Goal: Task Accomplishment & Management: Manage account settings

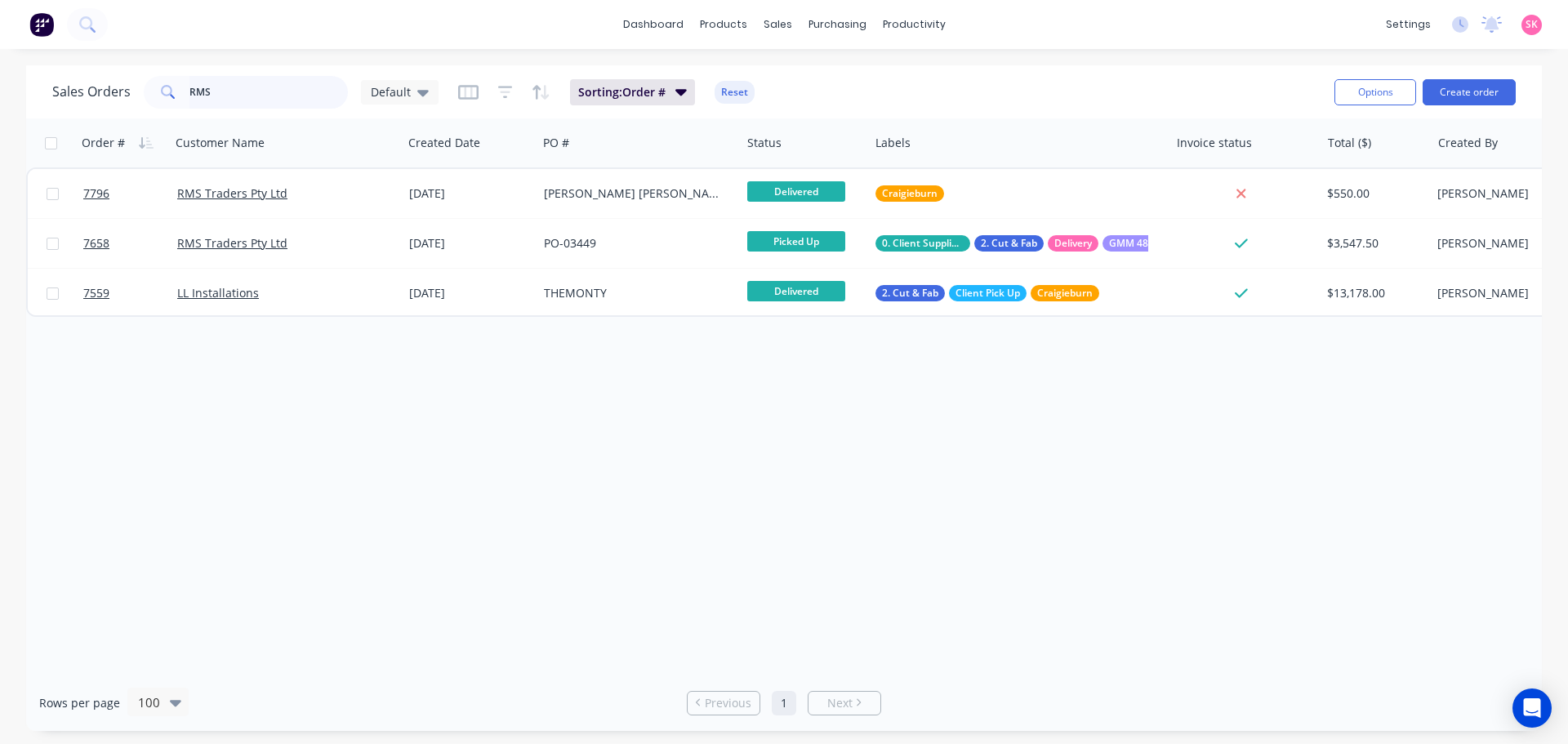
drag, startPoint x: 242, startPoint y: 96, endPoint x: 168, endPoint y: 115, distance: 76.4
click at [168, 112] on div "Sales Orders RMS Default Sorting: Order # Reset Options Create order" at bounding box center [784, 91] width 1516 height 53
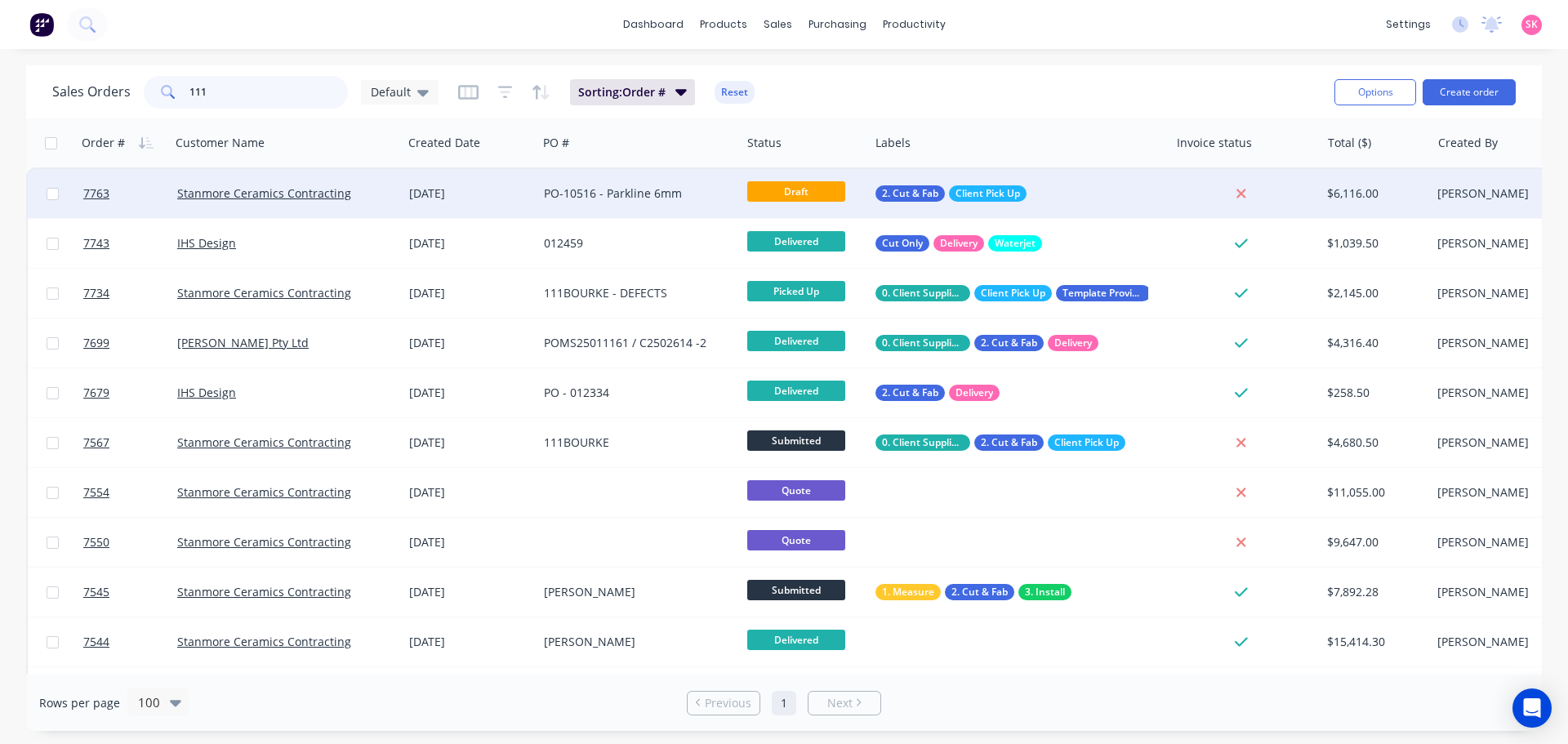
type input "111"
click at [530, 189] on div "[DATE]" at bounding box center [470, 194] width 122 height 17
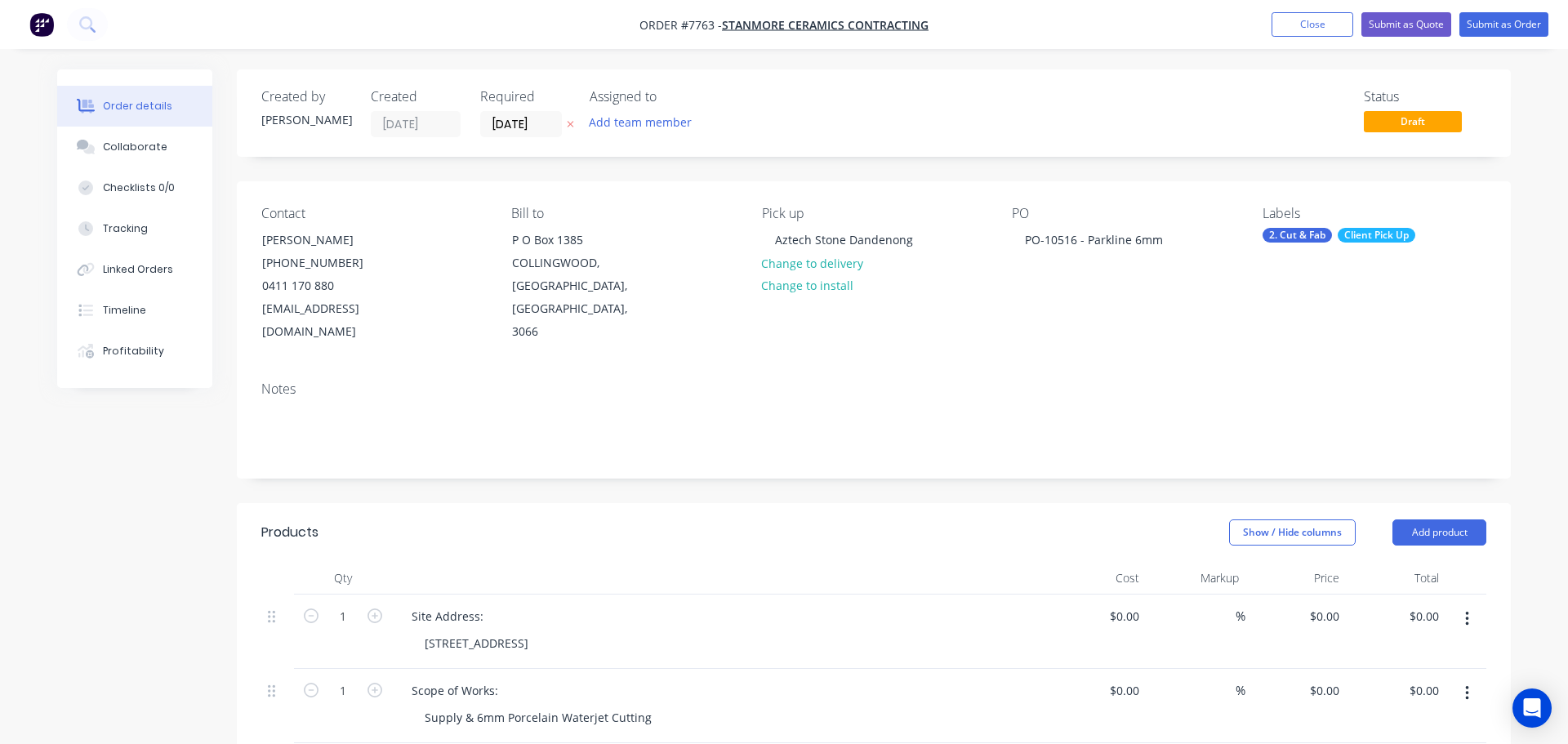
type input "$695.00"
type input "$5,560.00"
click at [1316, 17] on button "Close" at bounding box center [1301, 24] width 82 height 24
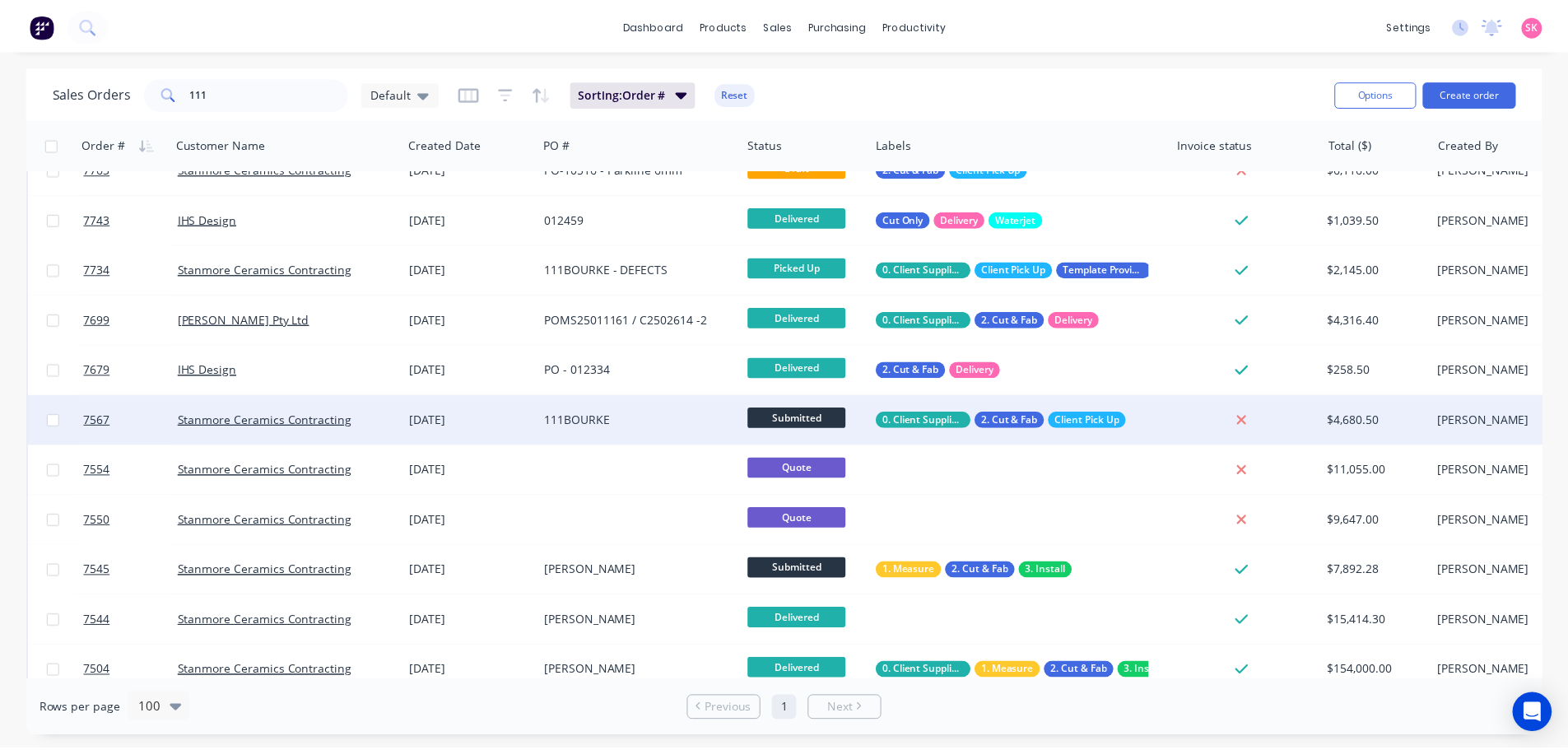
scroll to position [50, 0]
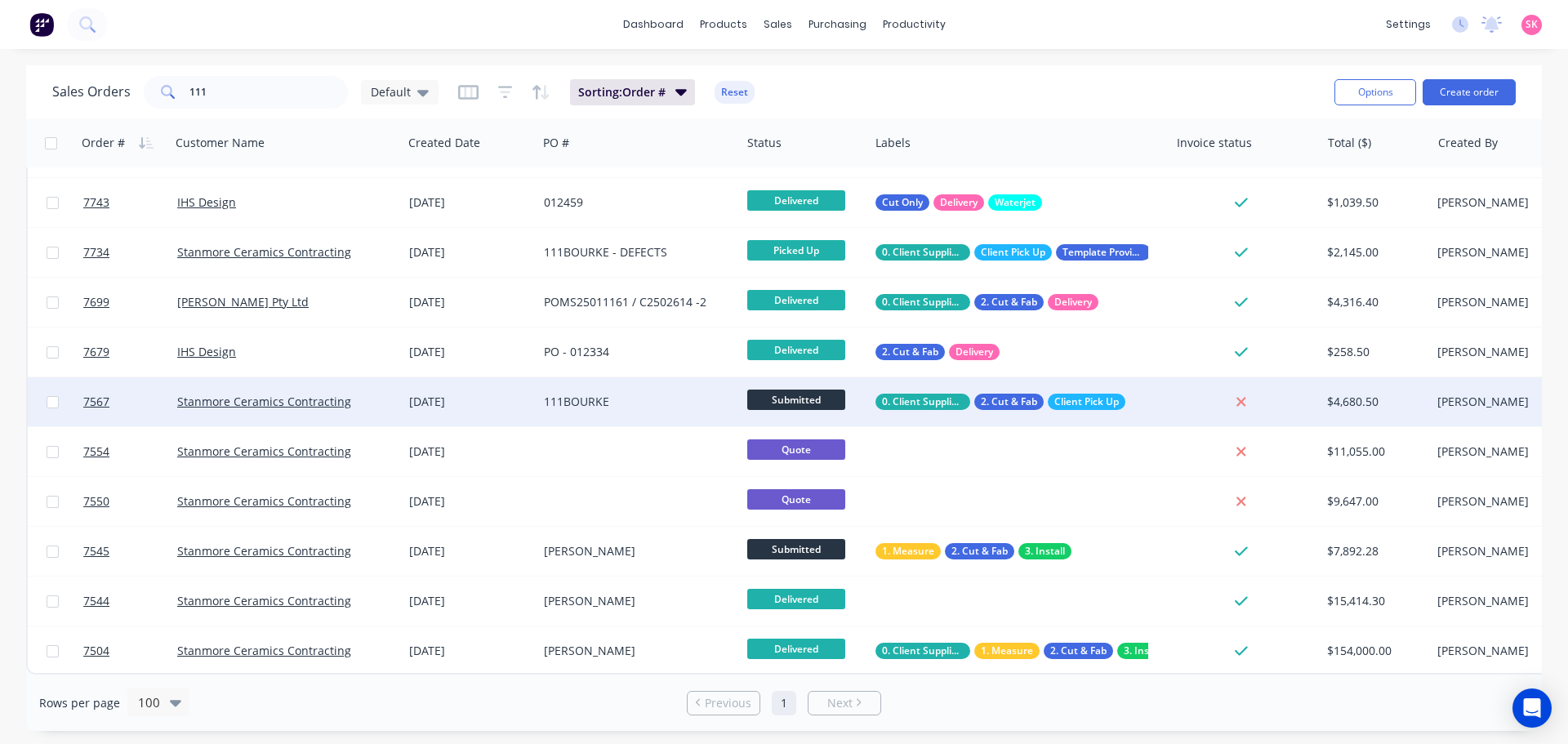
click at [621, 394] on div "111BOURKE" at bounding box center [634, 402] width 182 height 17
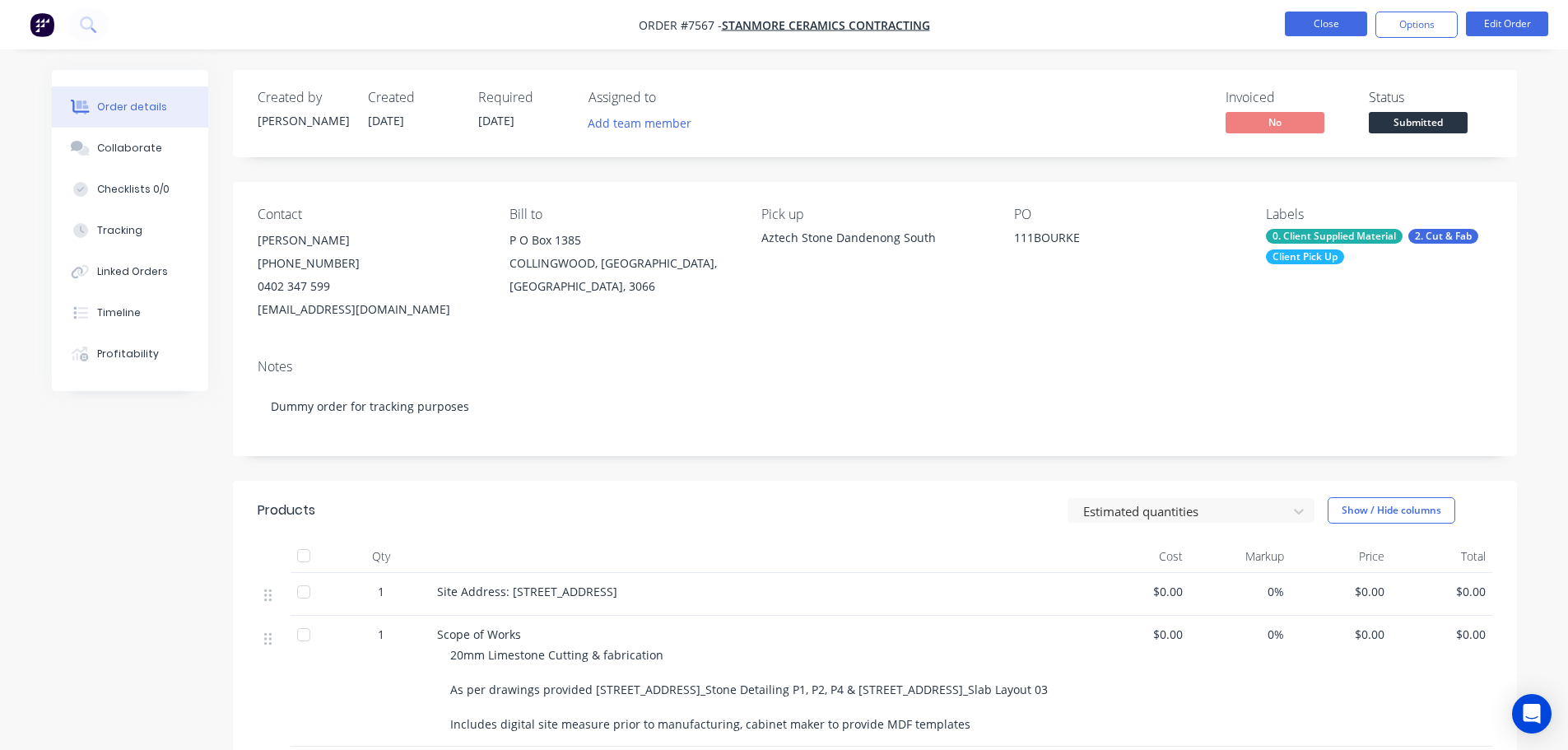
click at [1318, 33] on button "Close" at bounding box center [1327, 23] width 83 height 24
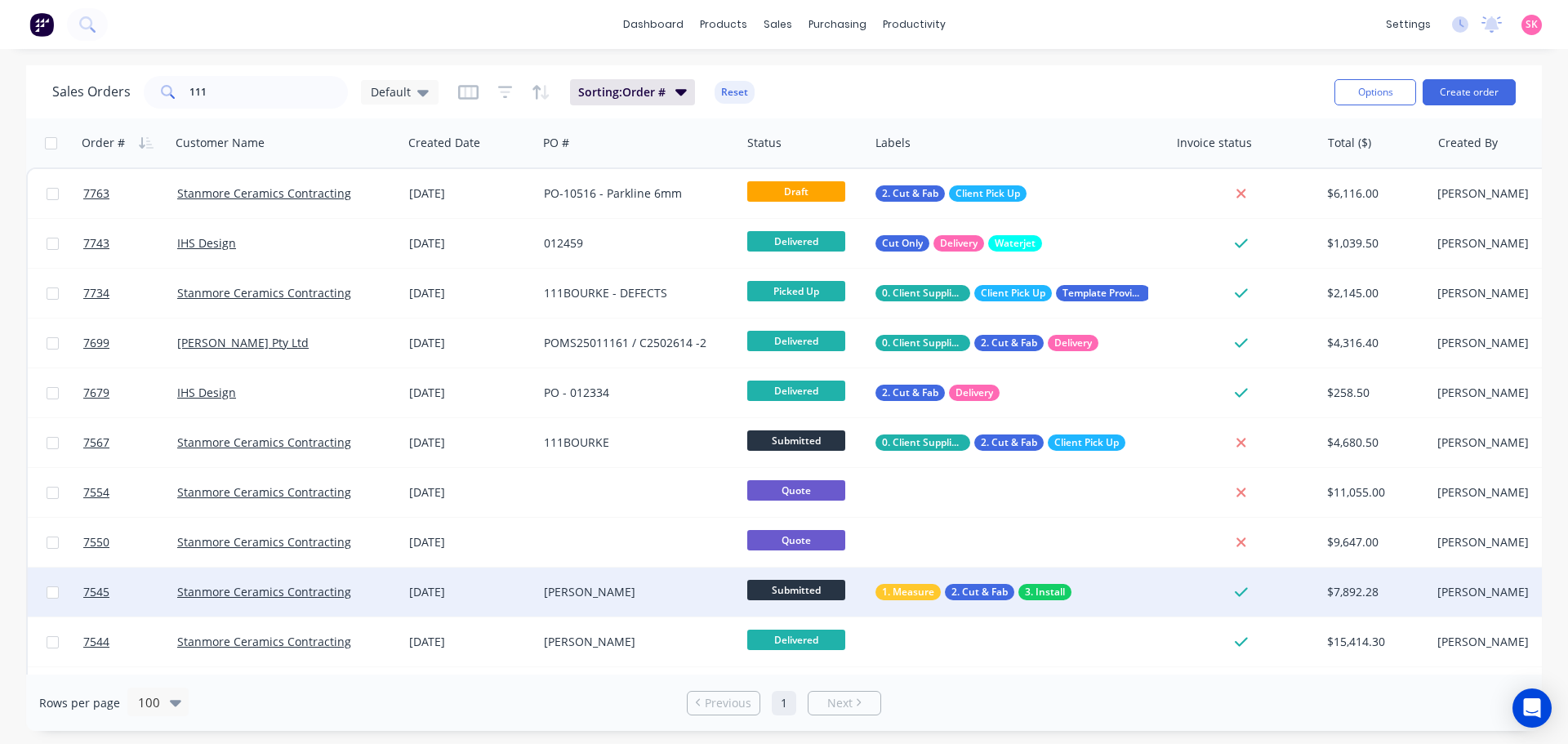
click at [704, 593] on div "STELLA MARIS" at bounding box center [634, 592] width 182 height 17
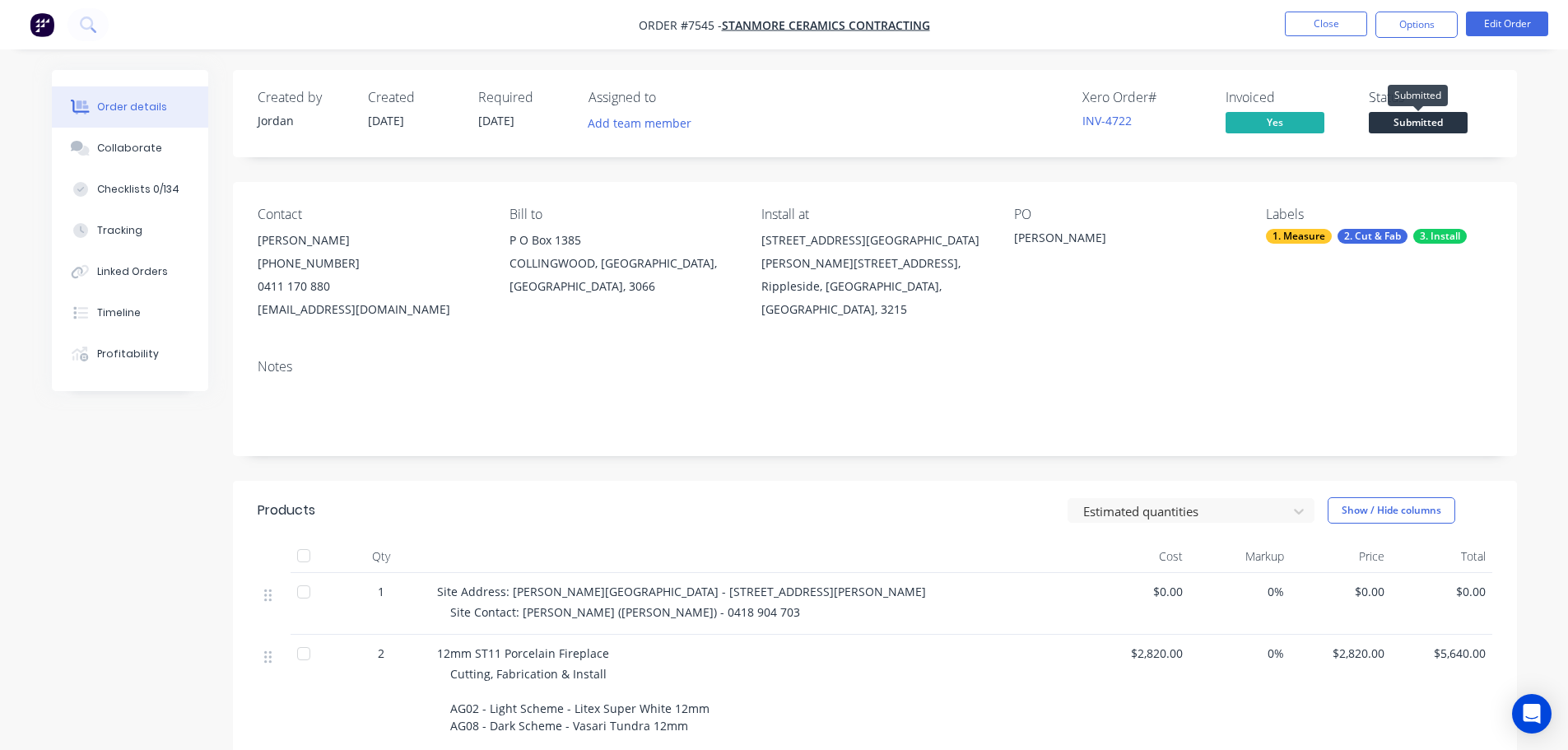
click at [1446, 124] on span "Submitted" at bounding box center [1418, 122] width 99 height 21
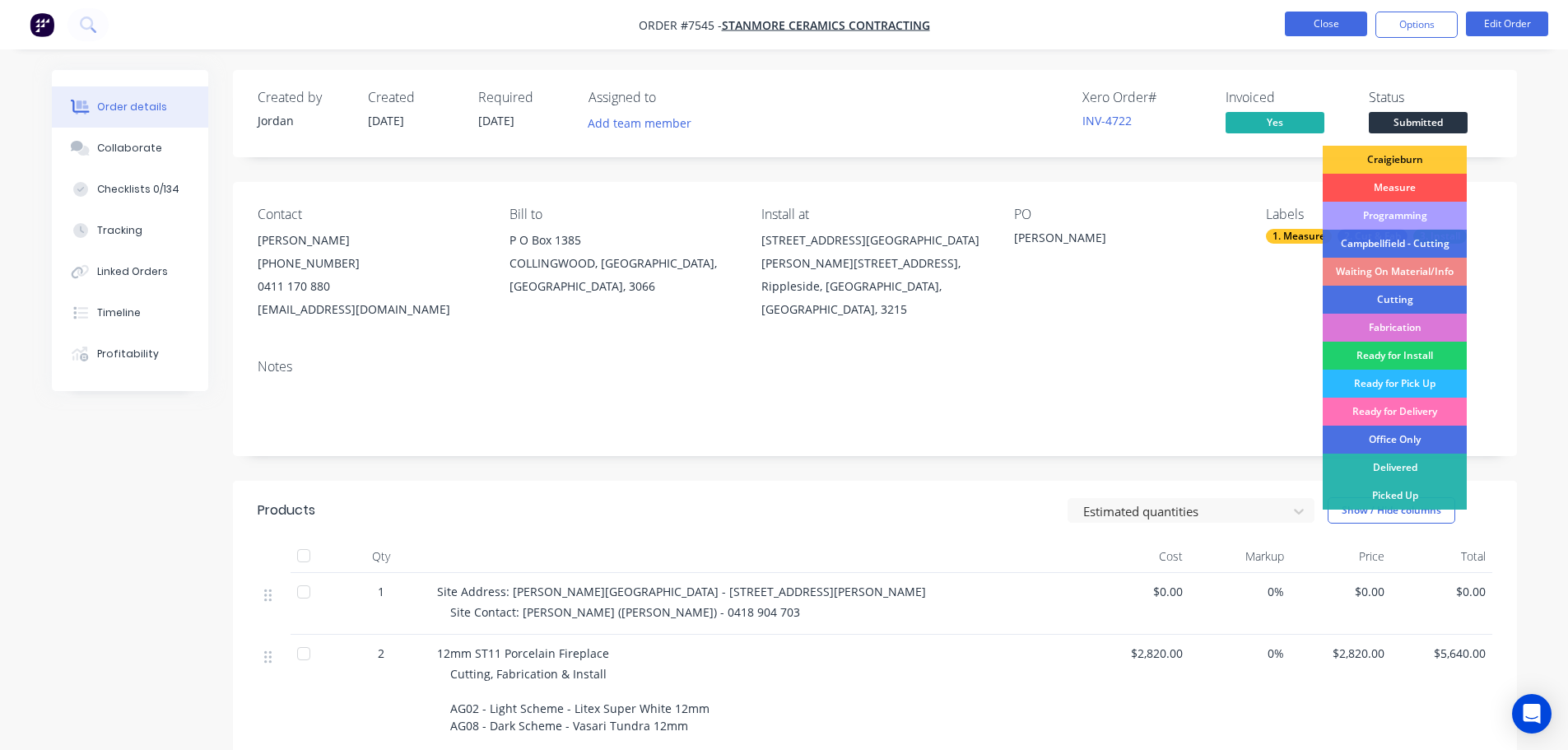
click at [1313, 30] on button "Close" at bounding box center [1327, 23] width 83 height 24
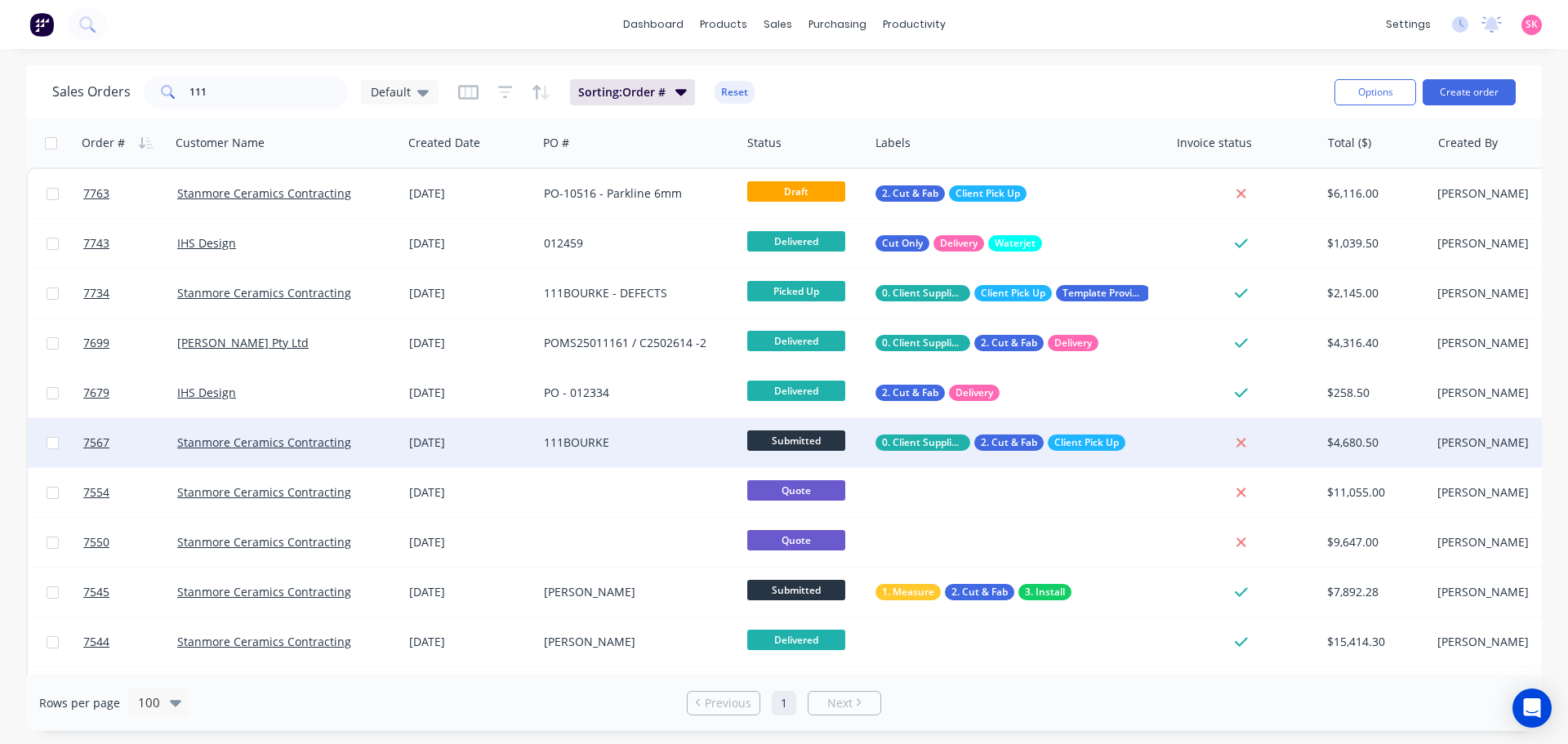
click at [667, 453] on div "111BOURKE" at bounding box center [639, 442] width 203 height 49
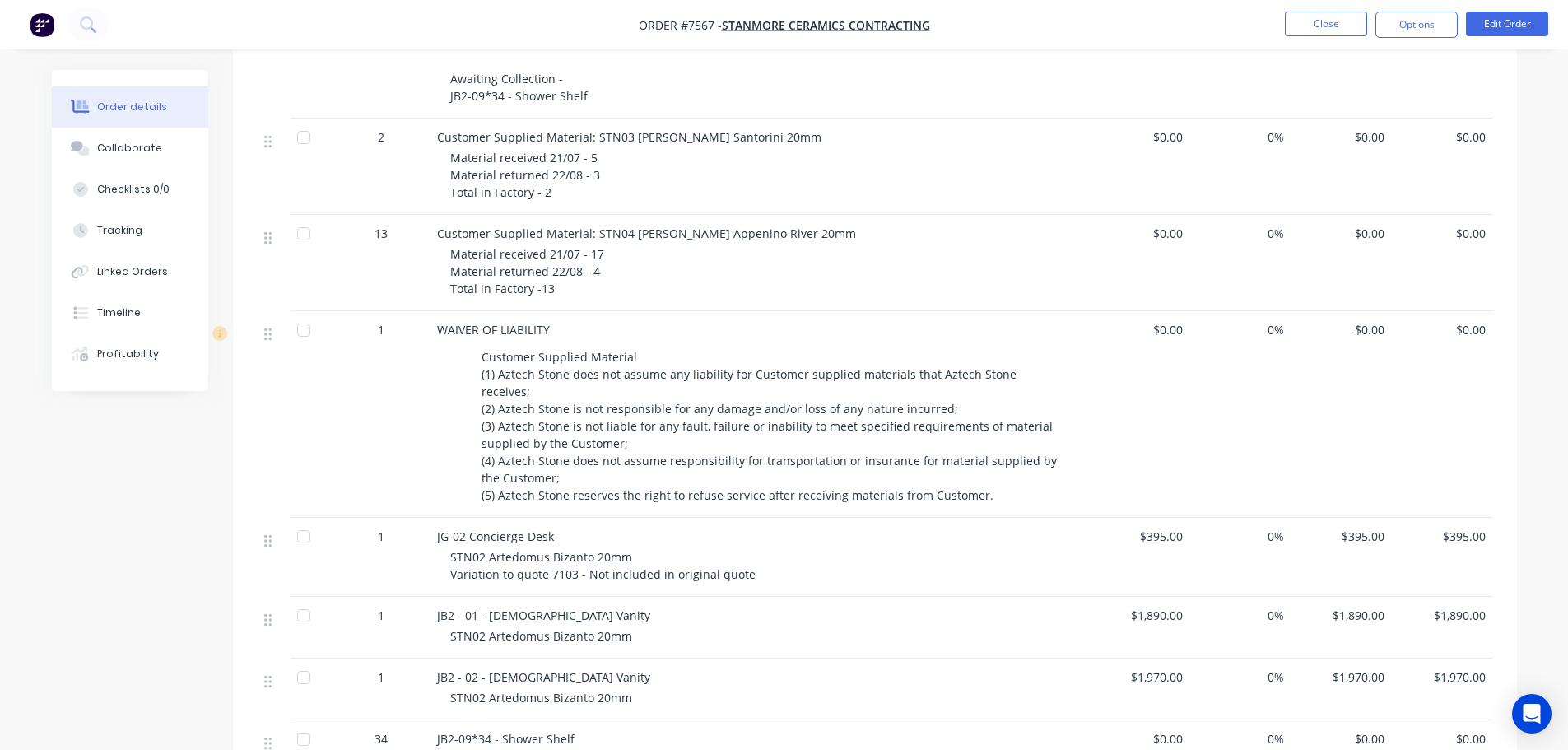
scroll to position [538, 0]
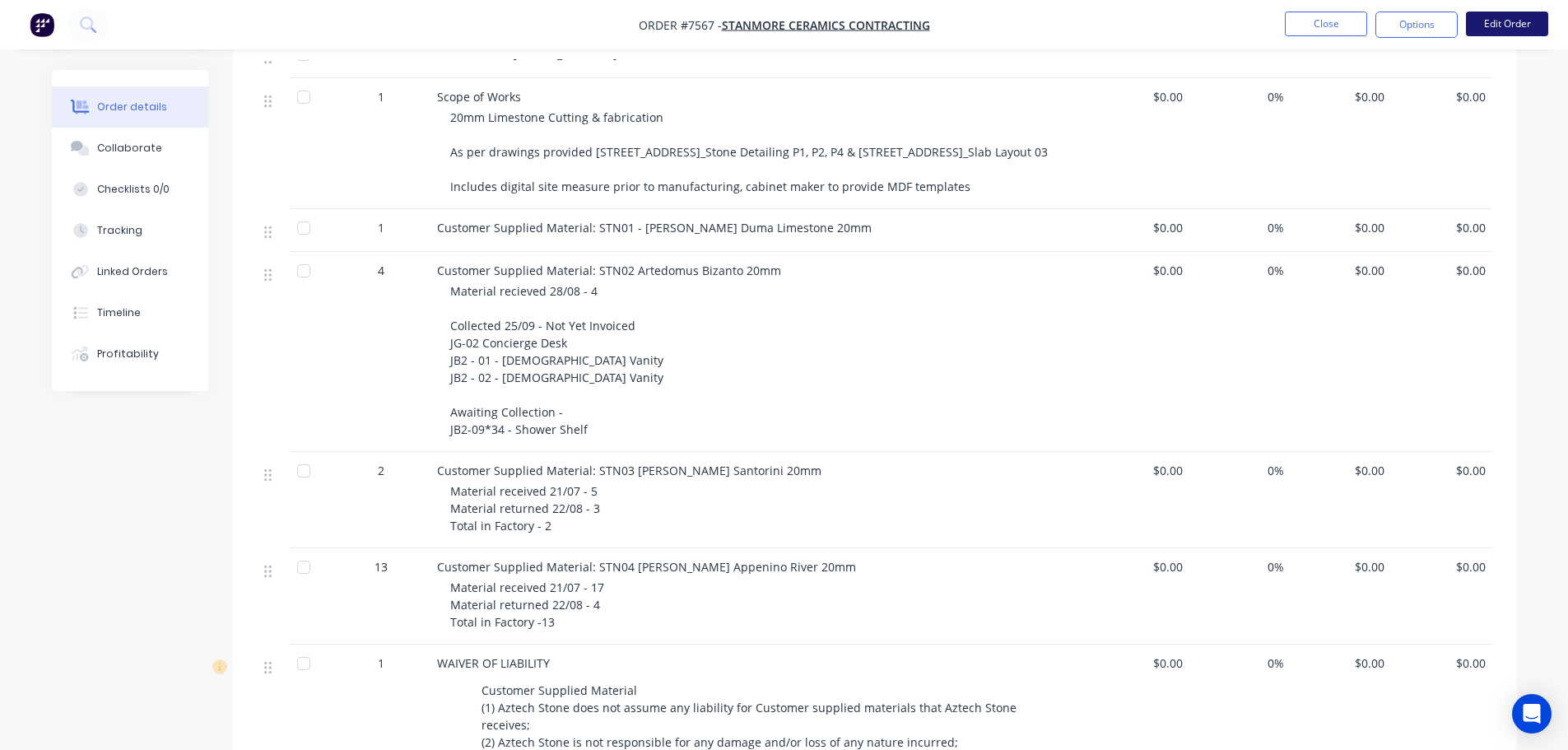
click at [1495, 28] on button "Edit Order" at bounding box center [1508, 23] width 83 height 24
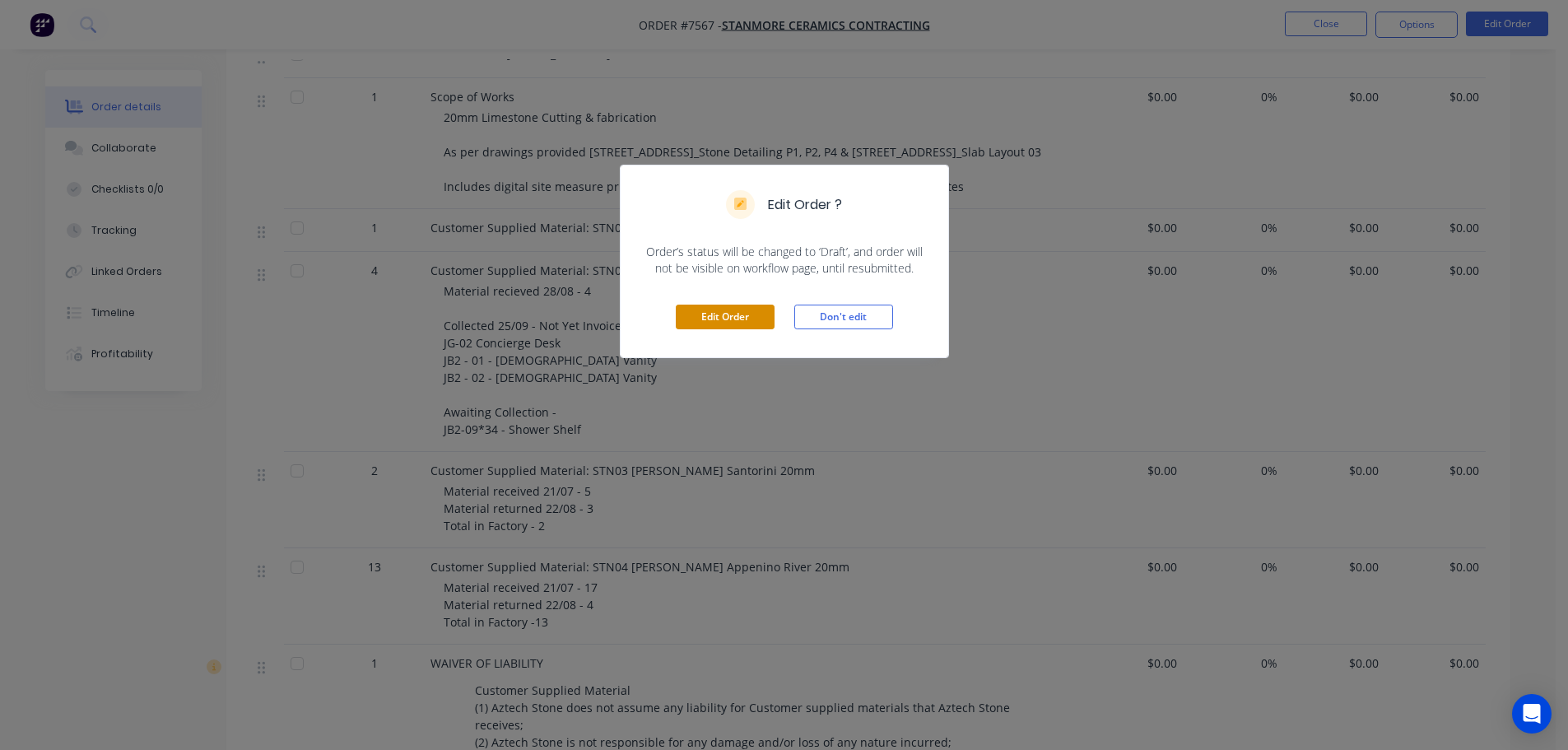
click at [751, 321] on button "Edit Order" at bounding box center [725, 316] width 99 height 24
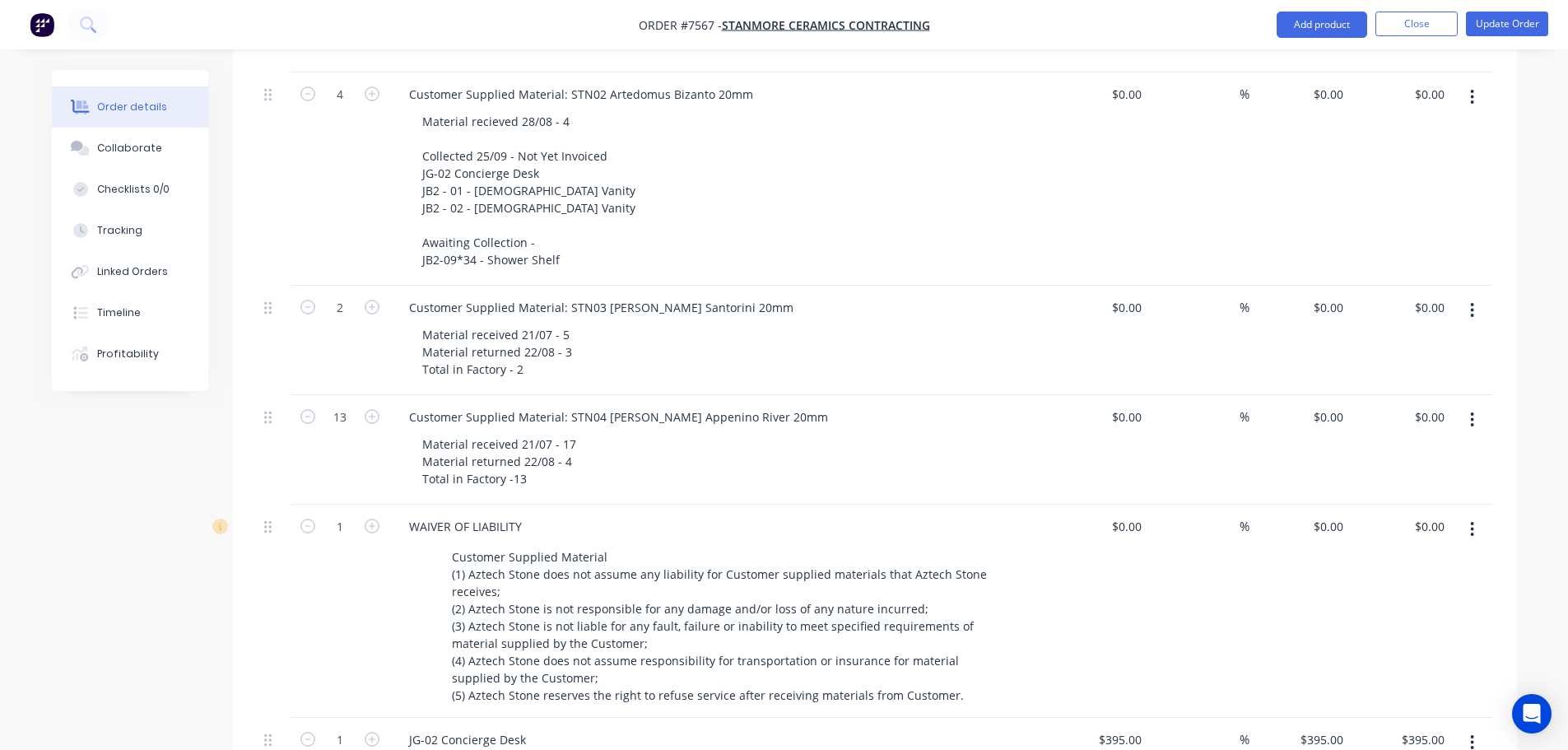
scroll to position [741, 0]
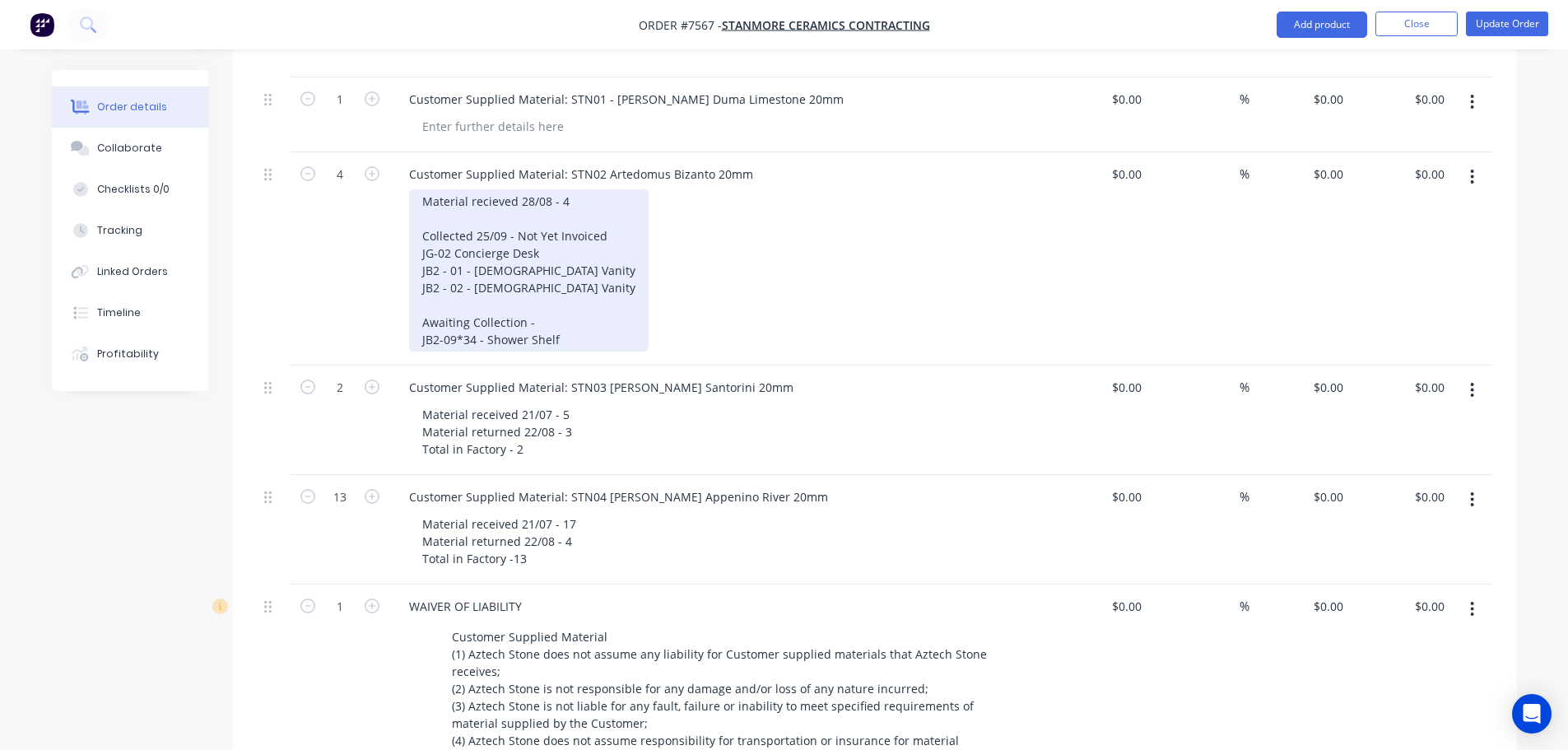
click at [551, 295] on div "Material recieved 28/08 - 4 Collected 25/09 - Not Yet Invoiced JG-02 Concierge …" at bounding box center [529, 270] width 239 height 162
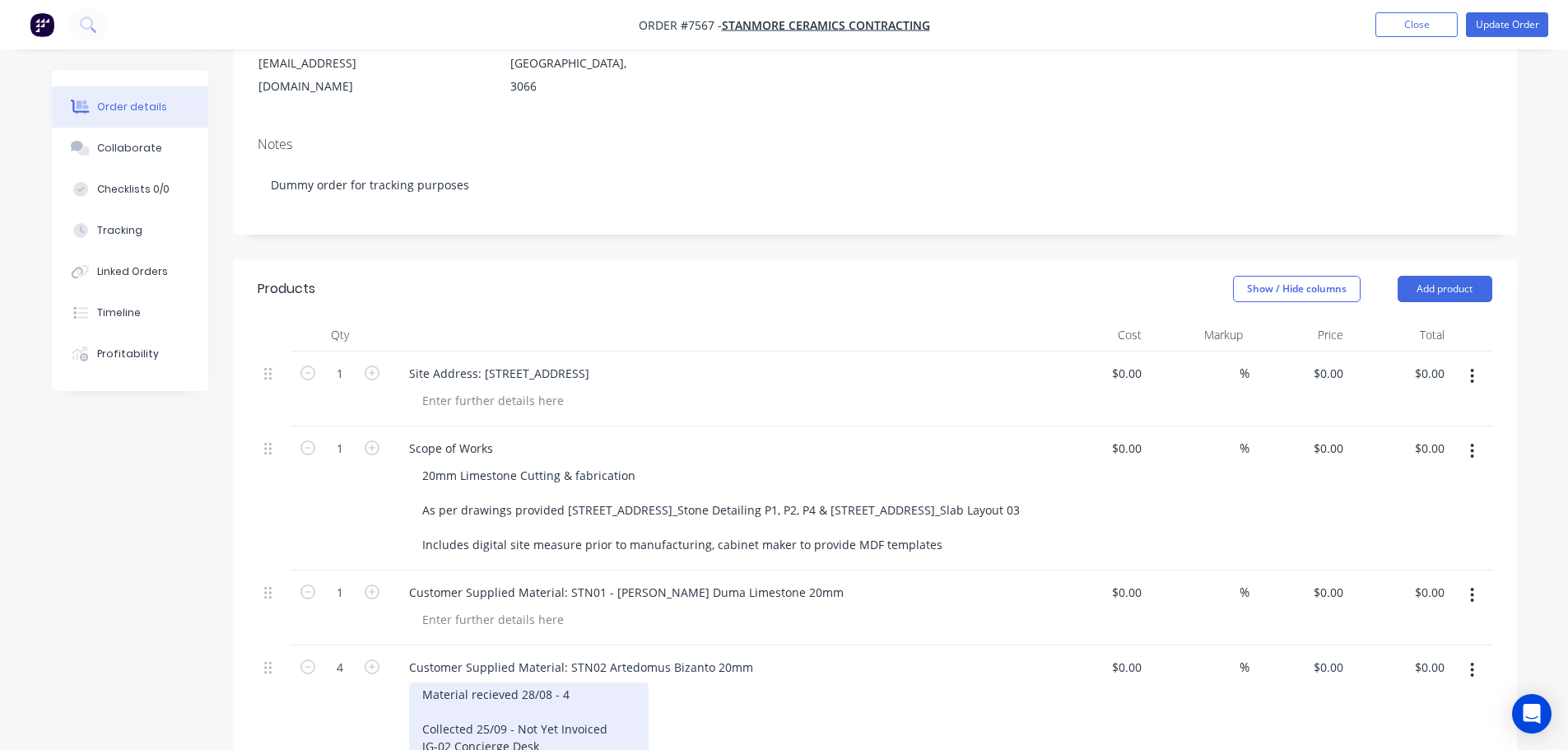
scroll to position [247, 0]
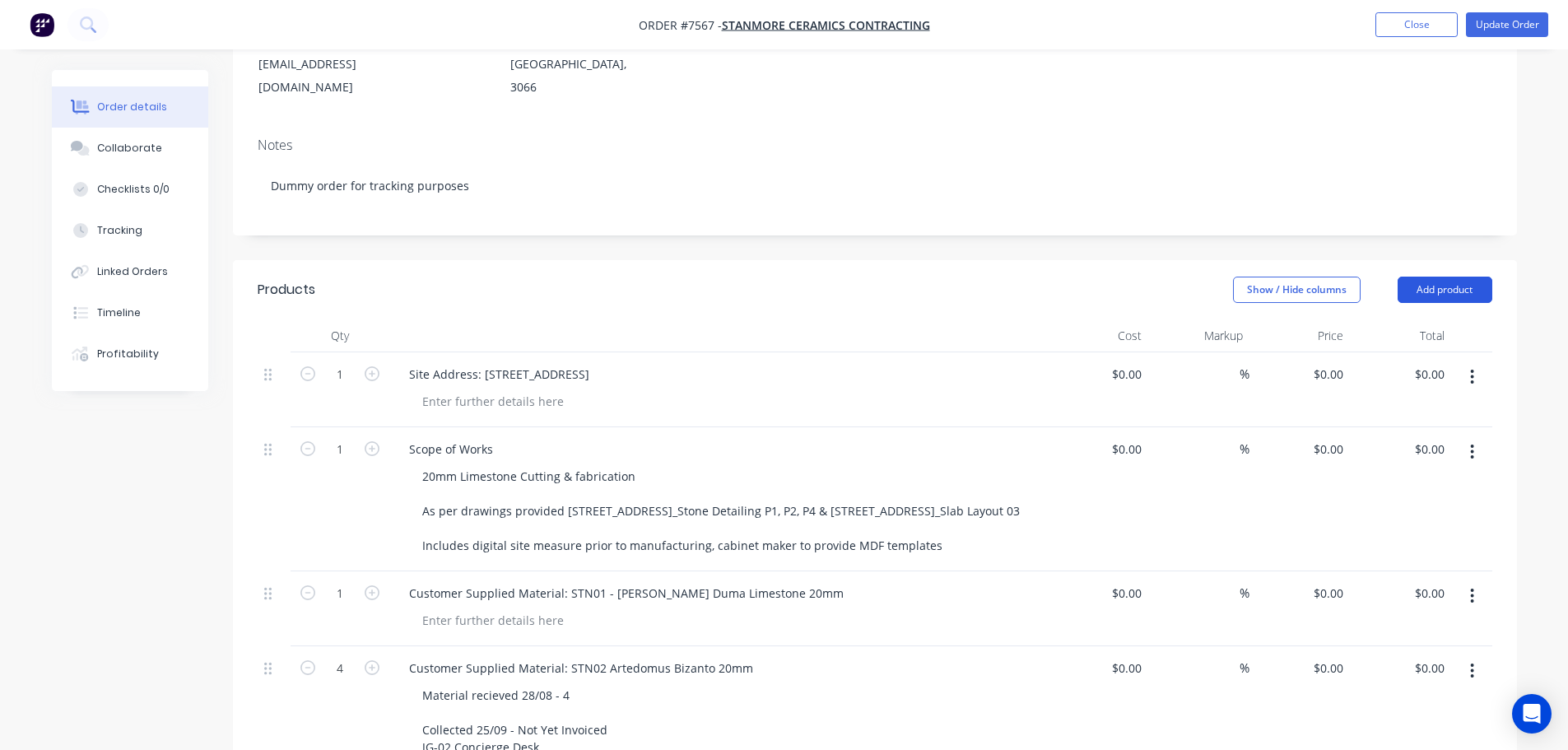
click at [1420, 277] on button "Add product" at bounding box center [1445, 290] width 95 height 26
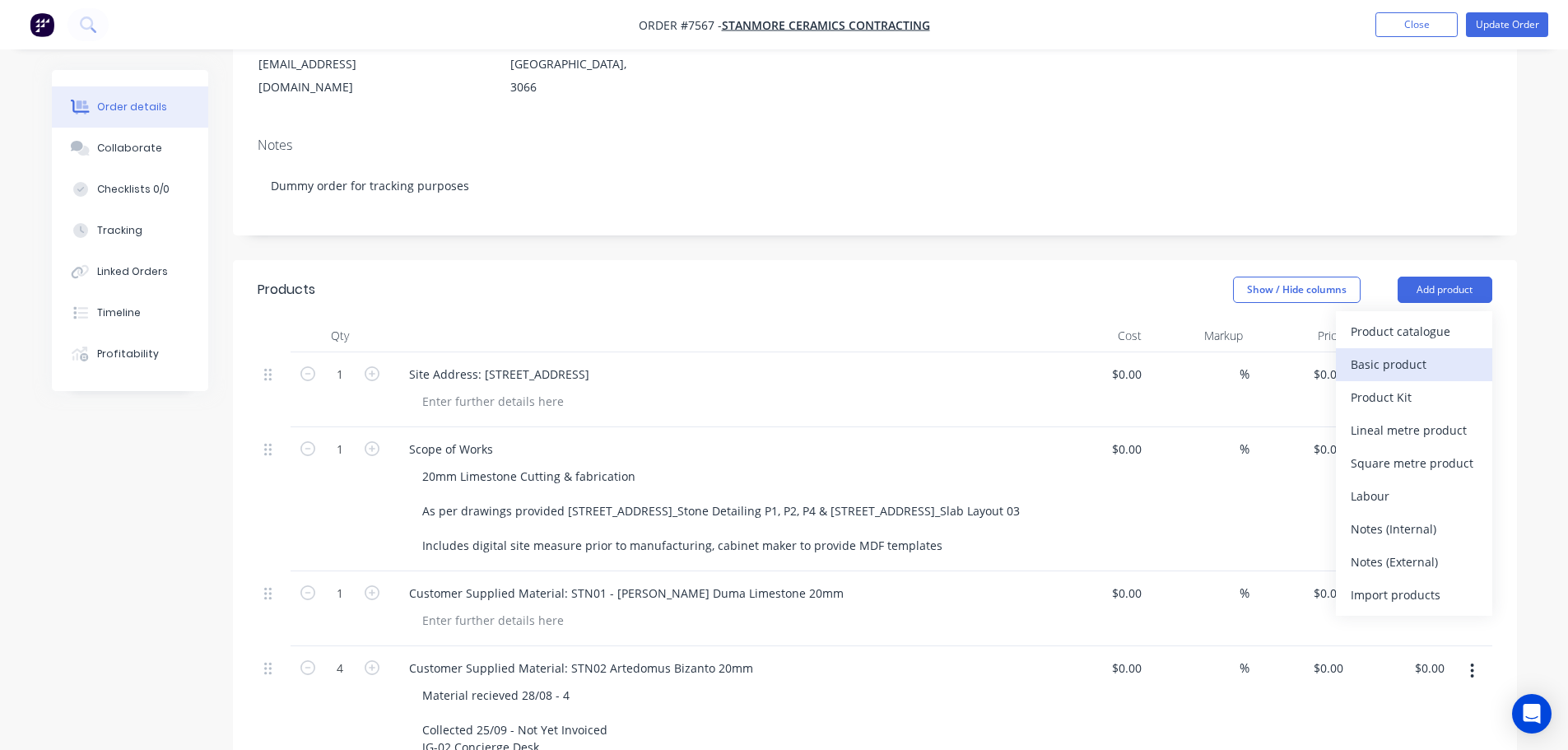
click at [1370, 352] on div "Basic product" at bounding box center [1414, 363] width 127 height 23
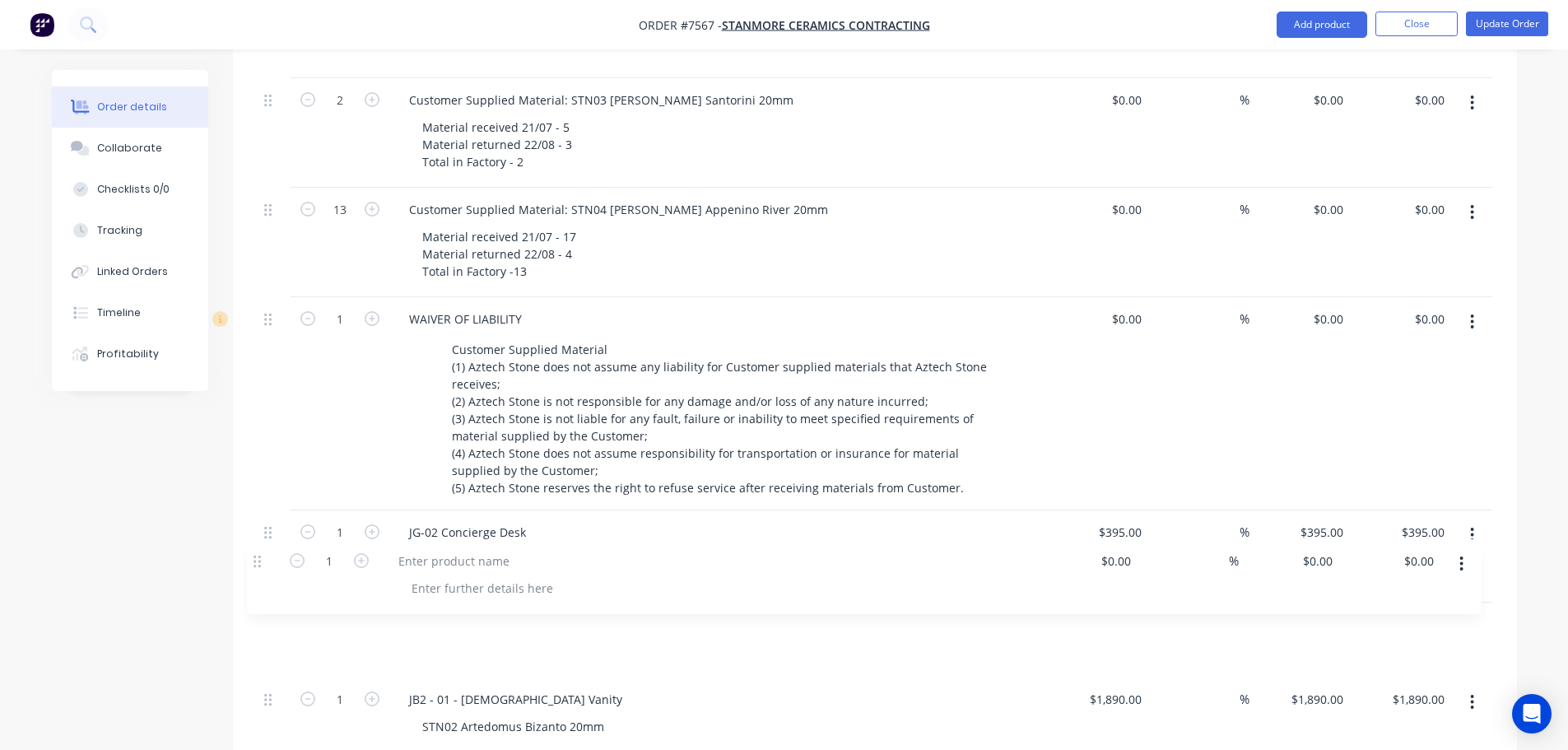
scroll to position [1030, 0]
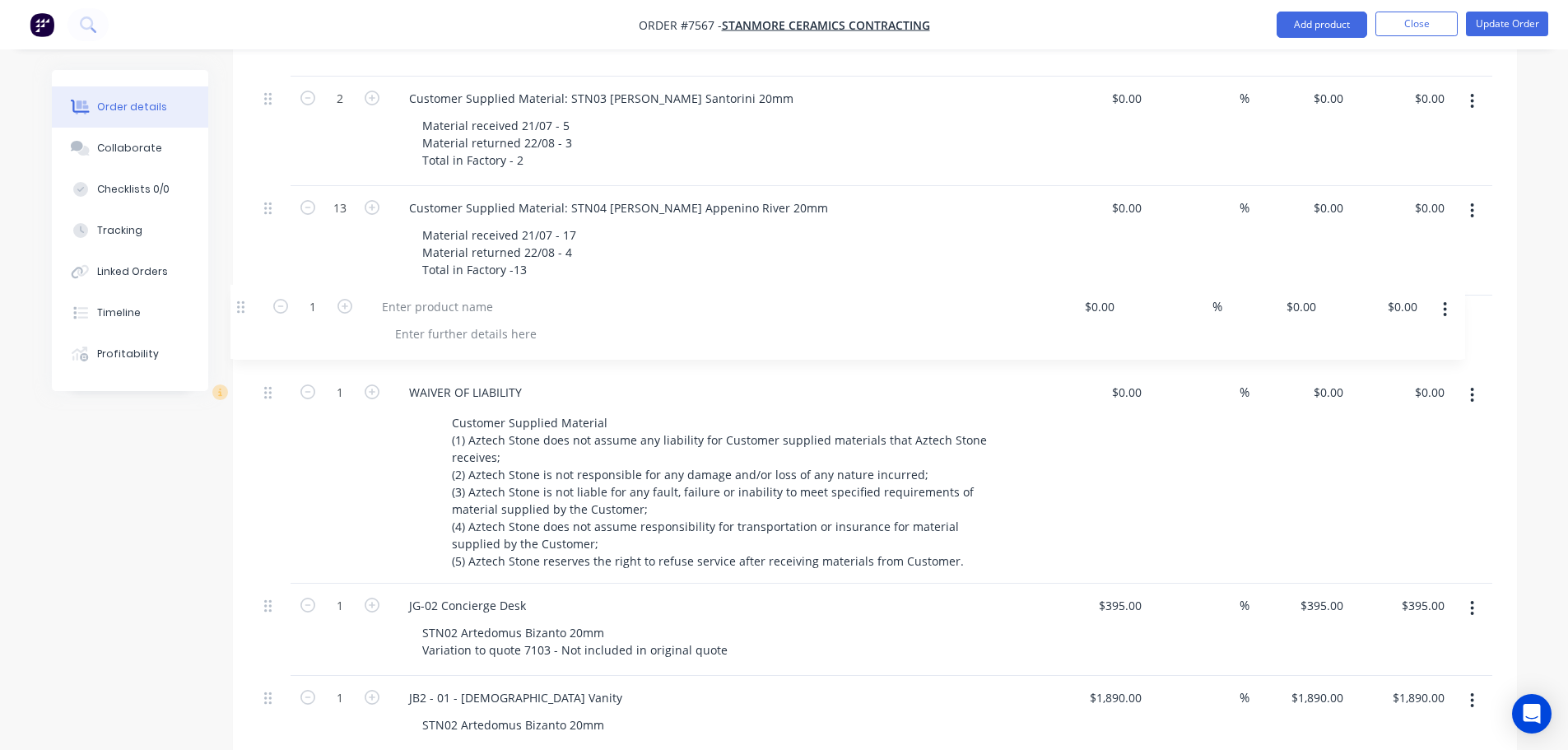
drag, startPoint x: 272, startPoint y: 314, endPoint x: 246, endPoint y: 307, distance: 26.9
click at [246, 307] on div "Qty Cost Markup Price Total 1 Site Address: 111 Bourke Street $0.00 $0.00 % $0.…" at bounding box center [875, 253] width 1284 height 1434
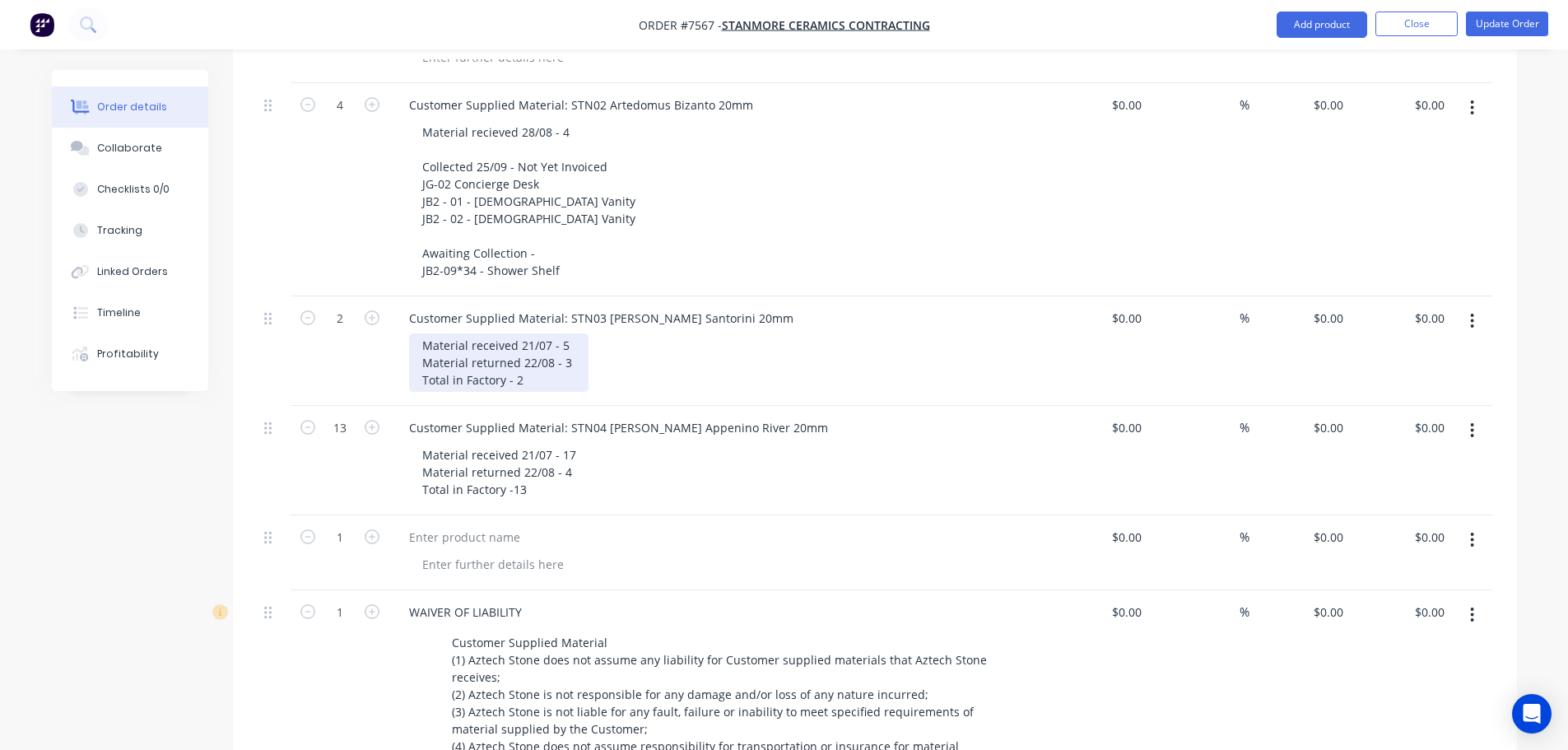
scroll to position [700, 0]
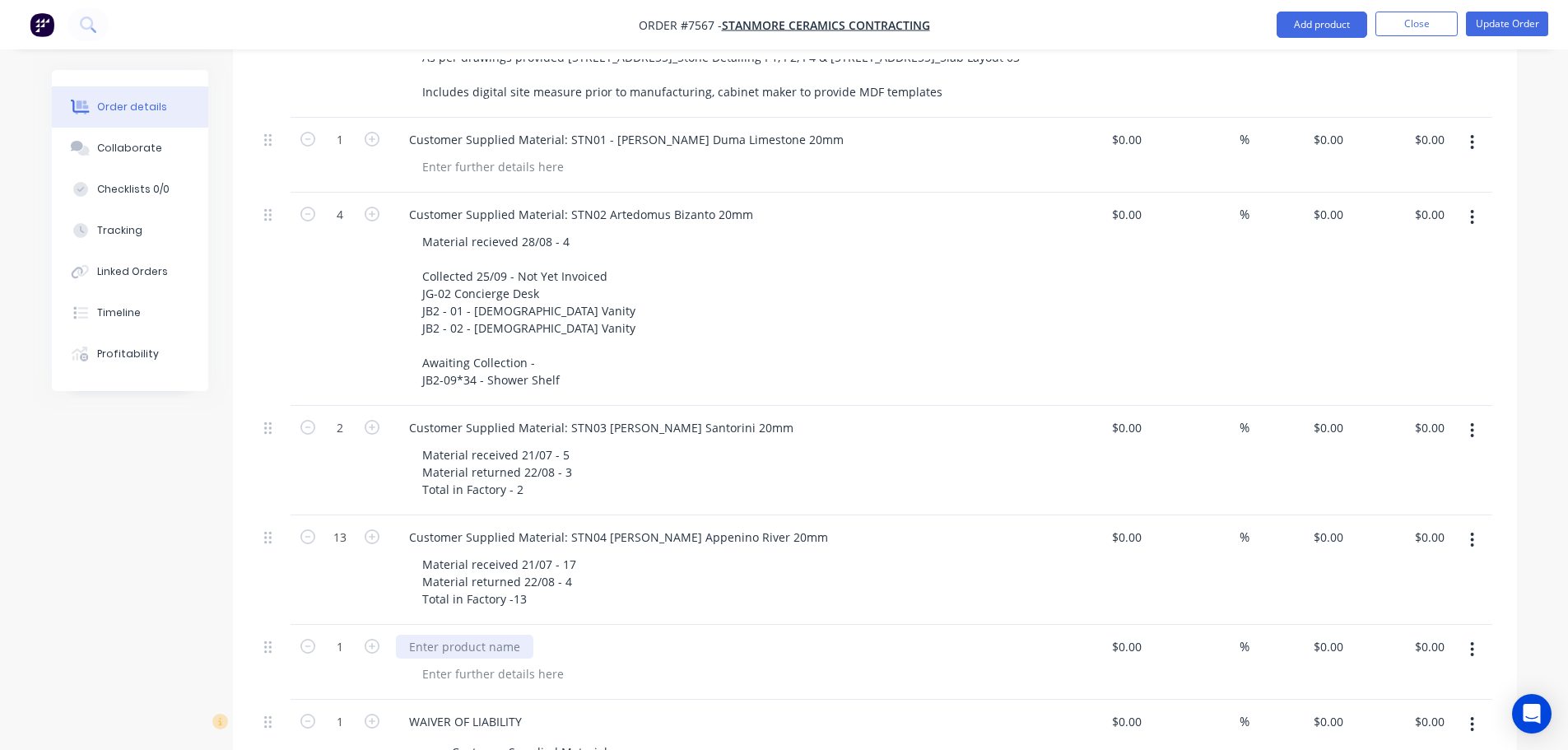
click at [478, 635] on div at bounding box center [465, 646] width 137 height 23
click at [498, 635] on div at bounding box center [465, 646] width 137 height 23
click at [528, 662] on div at bounding box center [493, 673] width 168 height 23
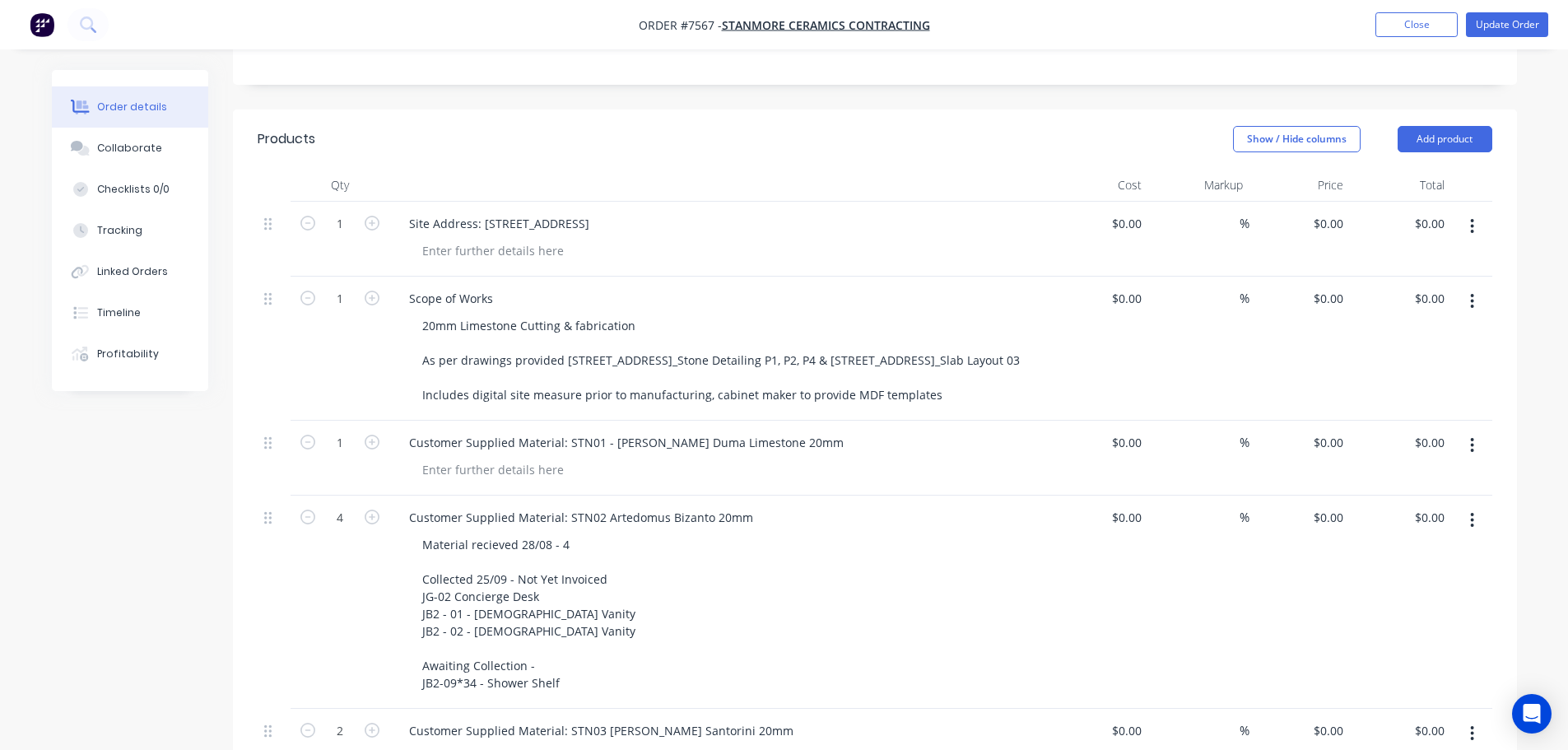
scroll to position [289, 0]
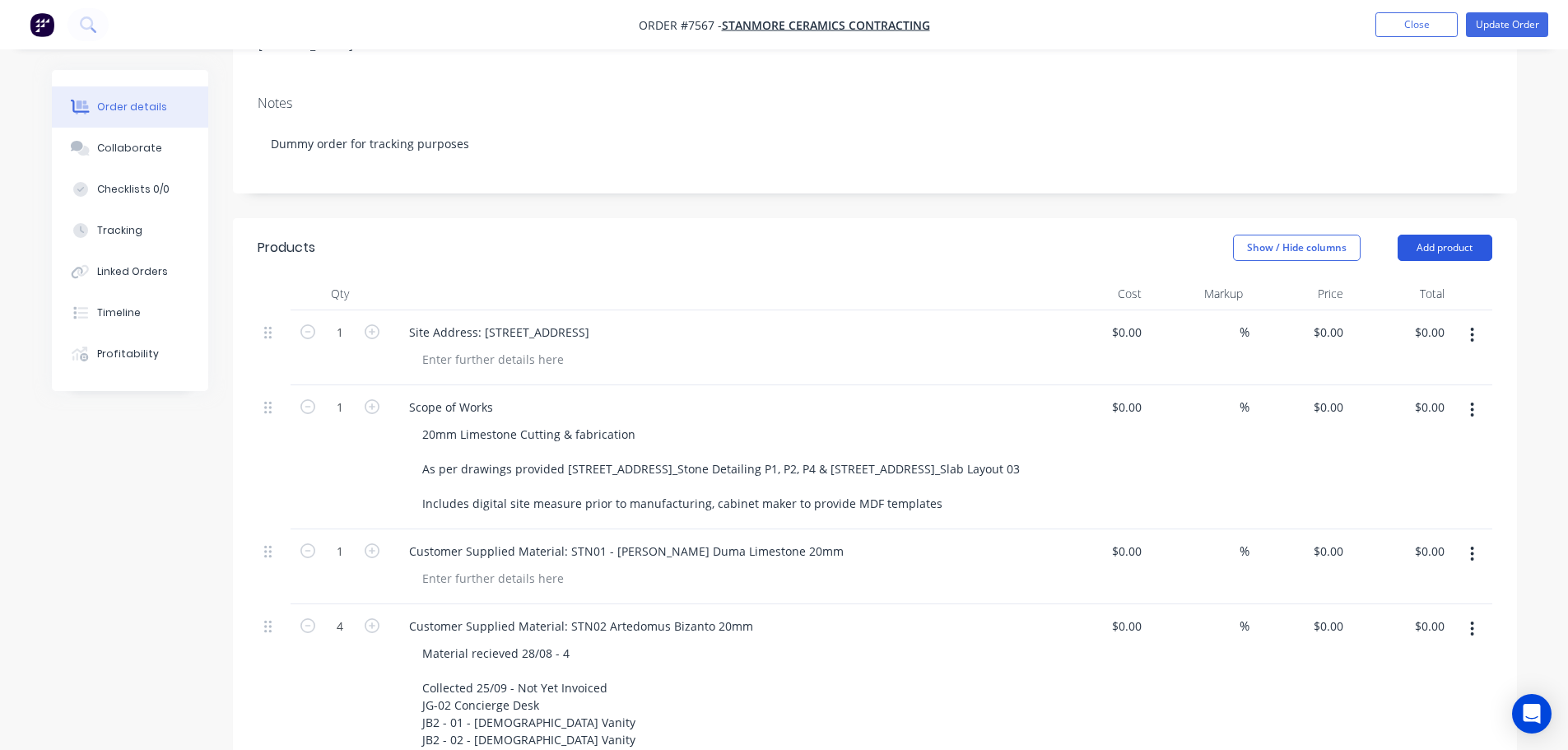
click at [1450, 236] on button "Add product" at bounding box center [1445, 248] width 95 height 26
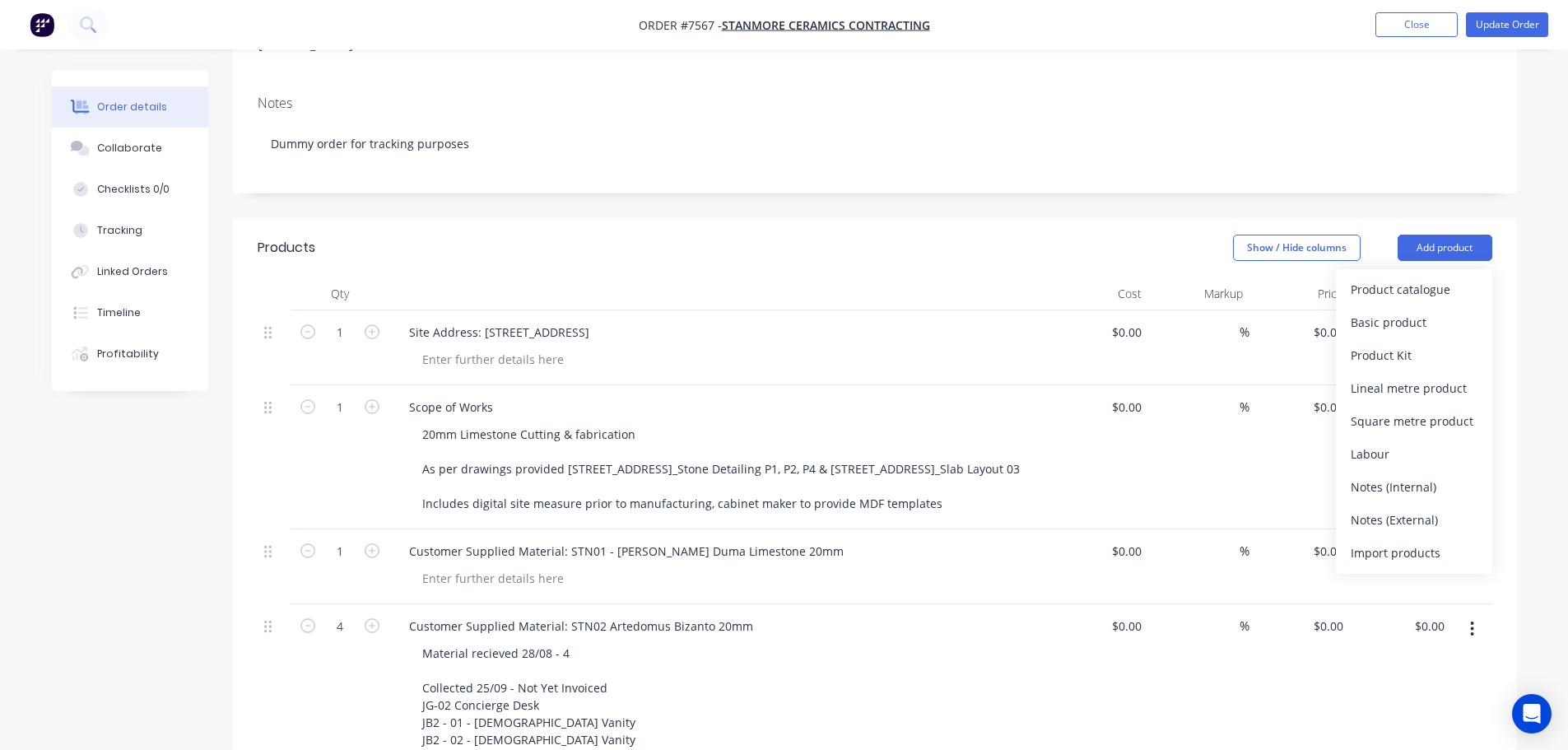
click at [1412, 311] on div "Basic product" at bounding box center [1414, 322] width 127 height 23
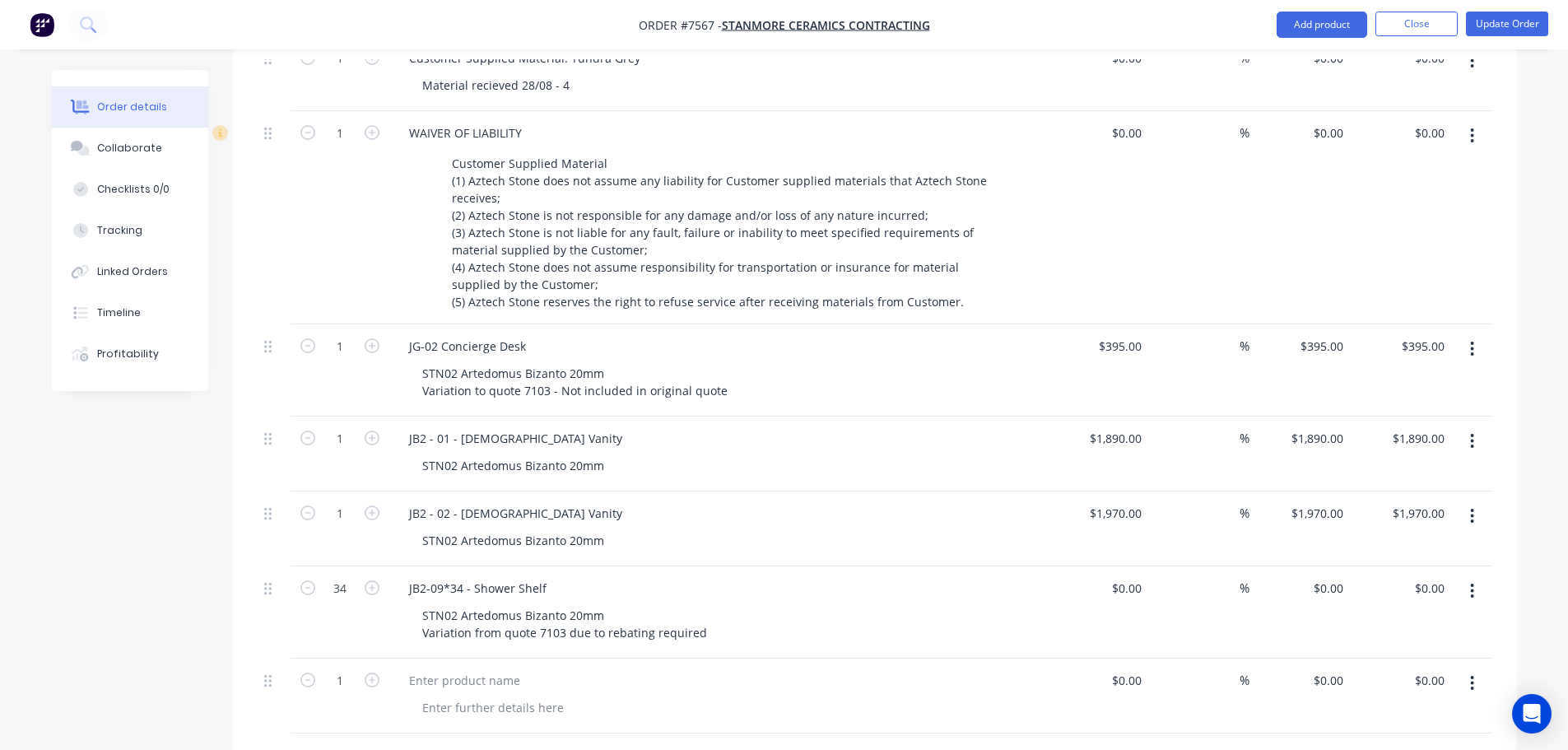
scroll to position [1441, 0]
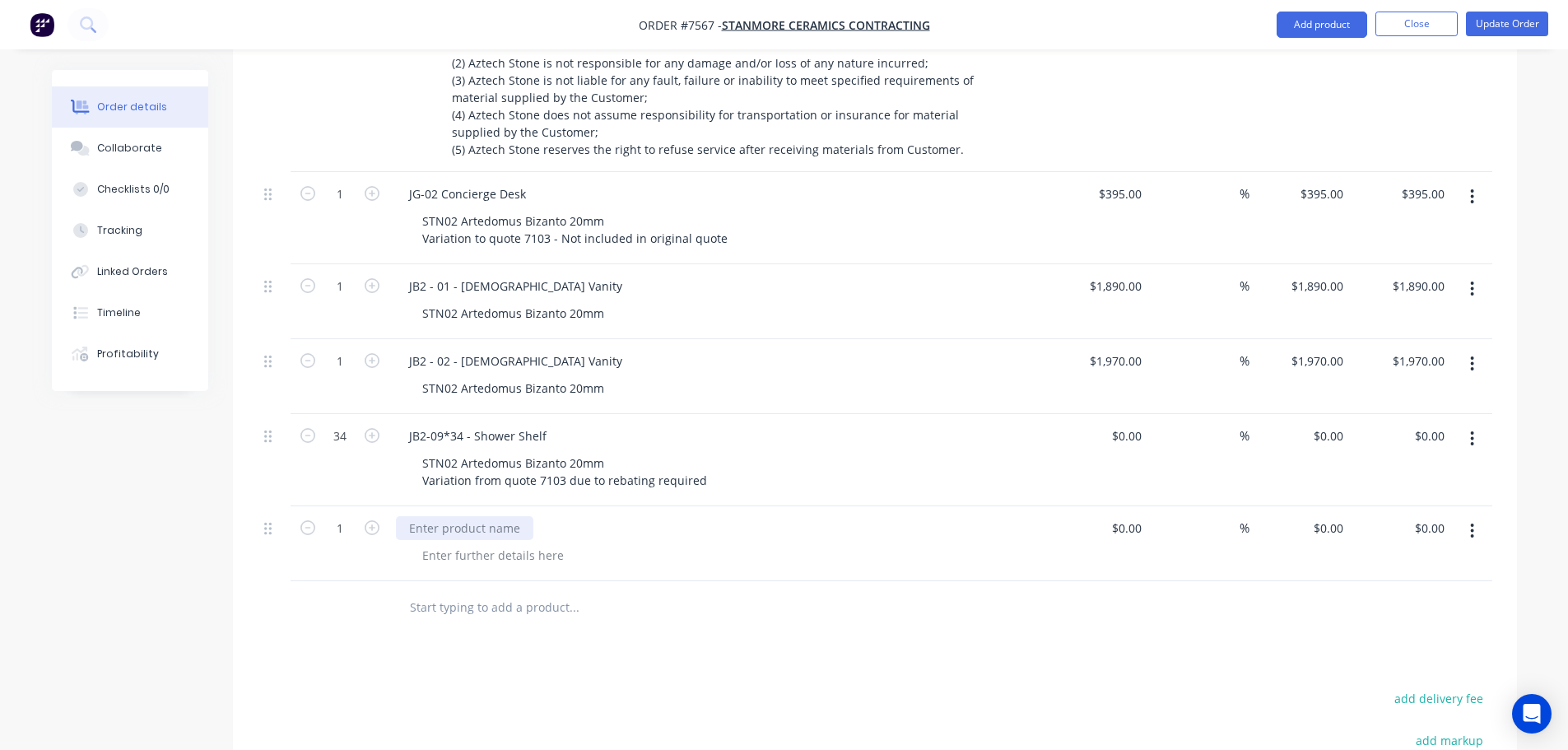
click at [502, 516] on div at bounding box center [465, 528] width 137 height 23
click at [497, 543] on div at bounding box center [493, 555] width 168 height 23
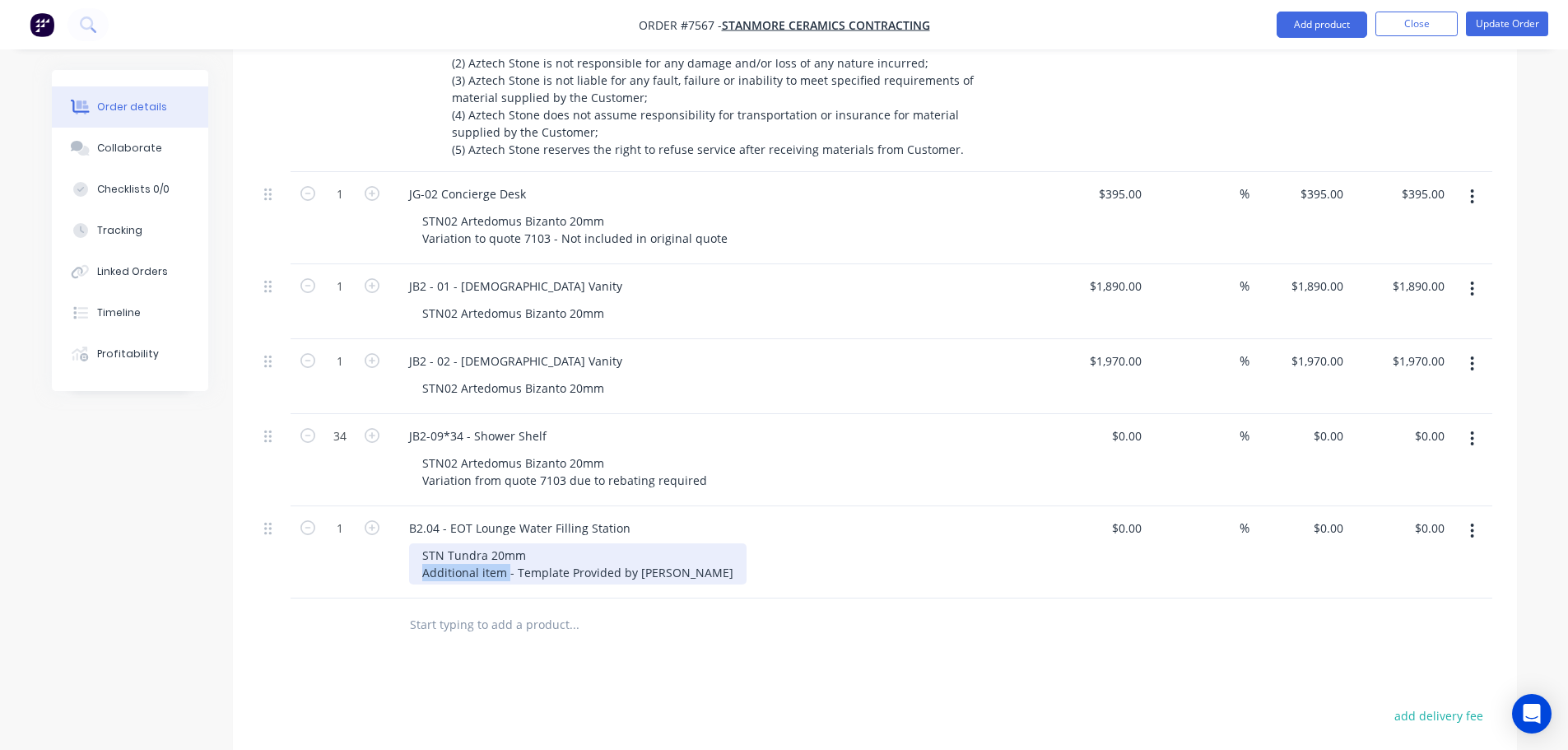
drag, startPoint x: 433, startPoint y: 553, endPoint x: 369, endPoint y: 552, distance: 64.0
click at [369, 552] on div "1 B2.04 - EOT Lounge Water Filling Station STN Tundra 20mm Additional item - Te…" at bounding box center [874, 552] width 1235 height 92
click at [697, 627] on div at bounding box center [685, 624] width 592 height 54
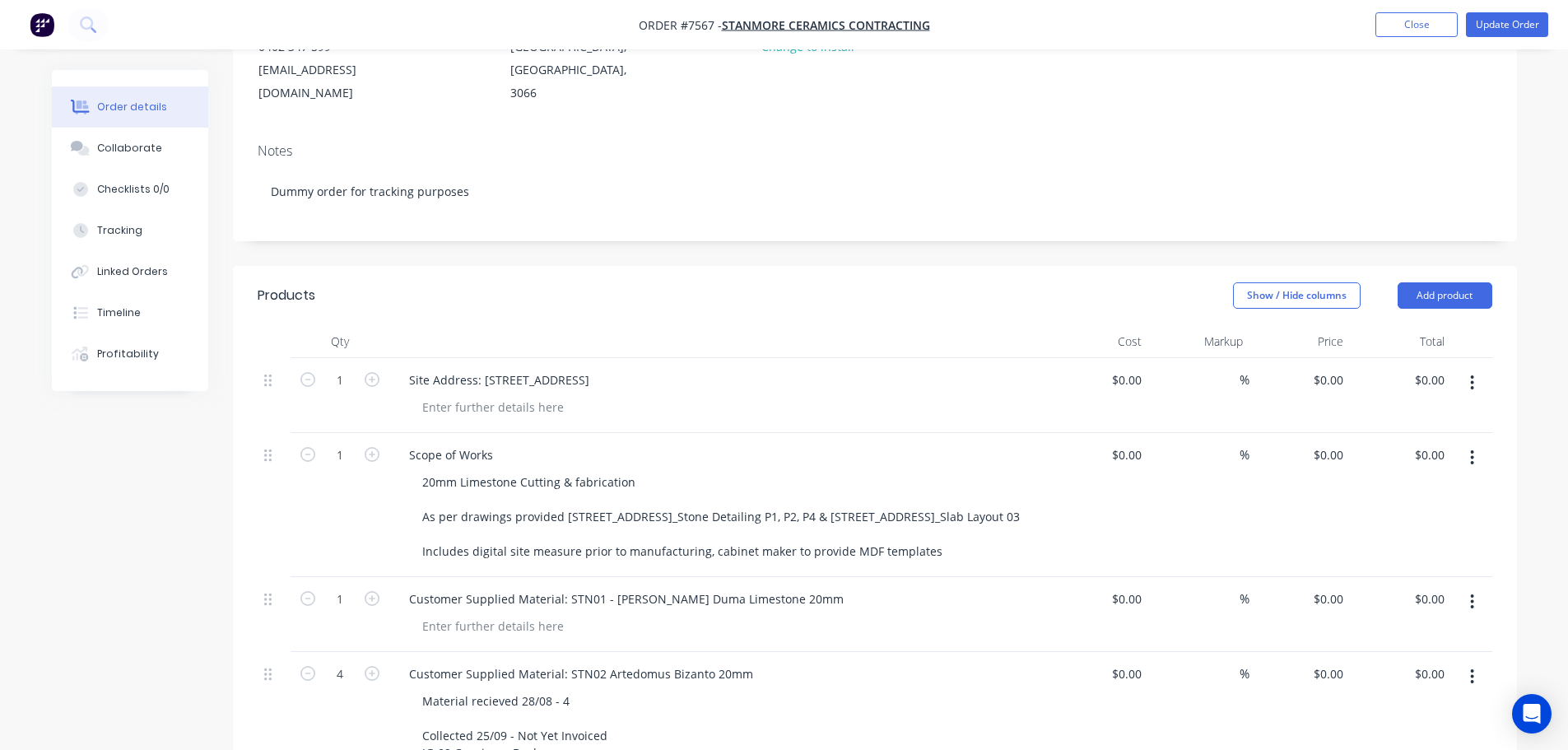
scroll to position [42, 0]
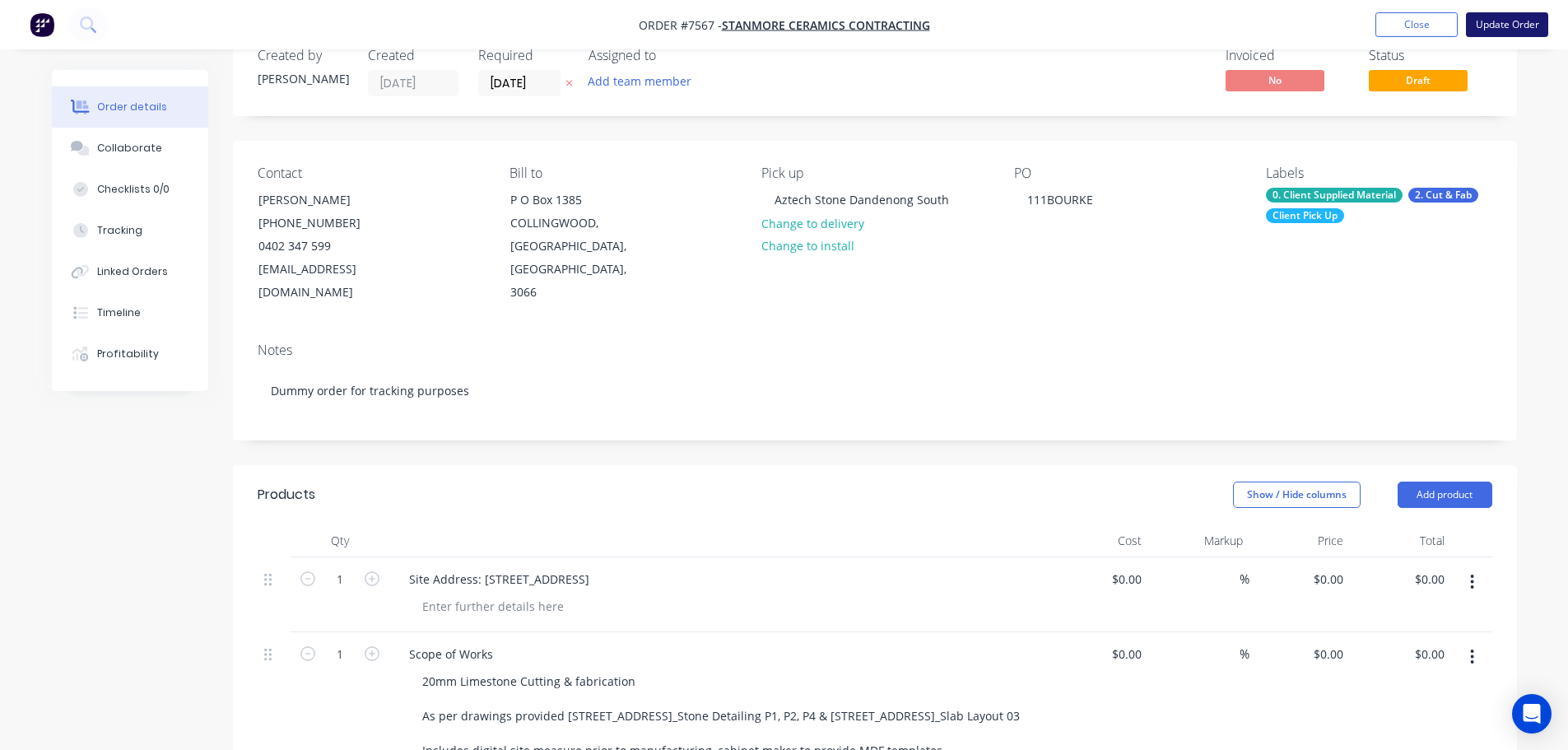
click at [1497, 26] on button "Update Order" at bounding box center [1508, 24] width 83 height 24
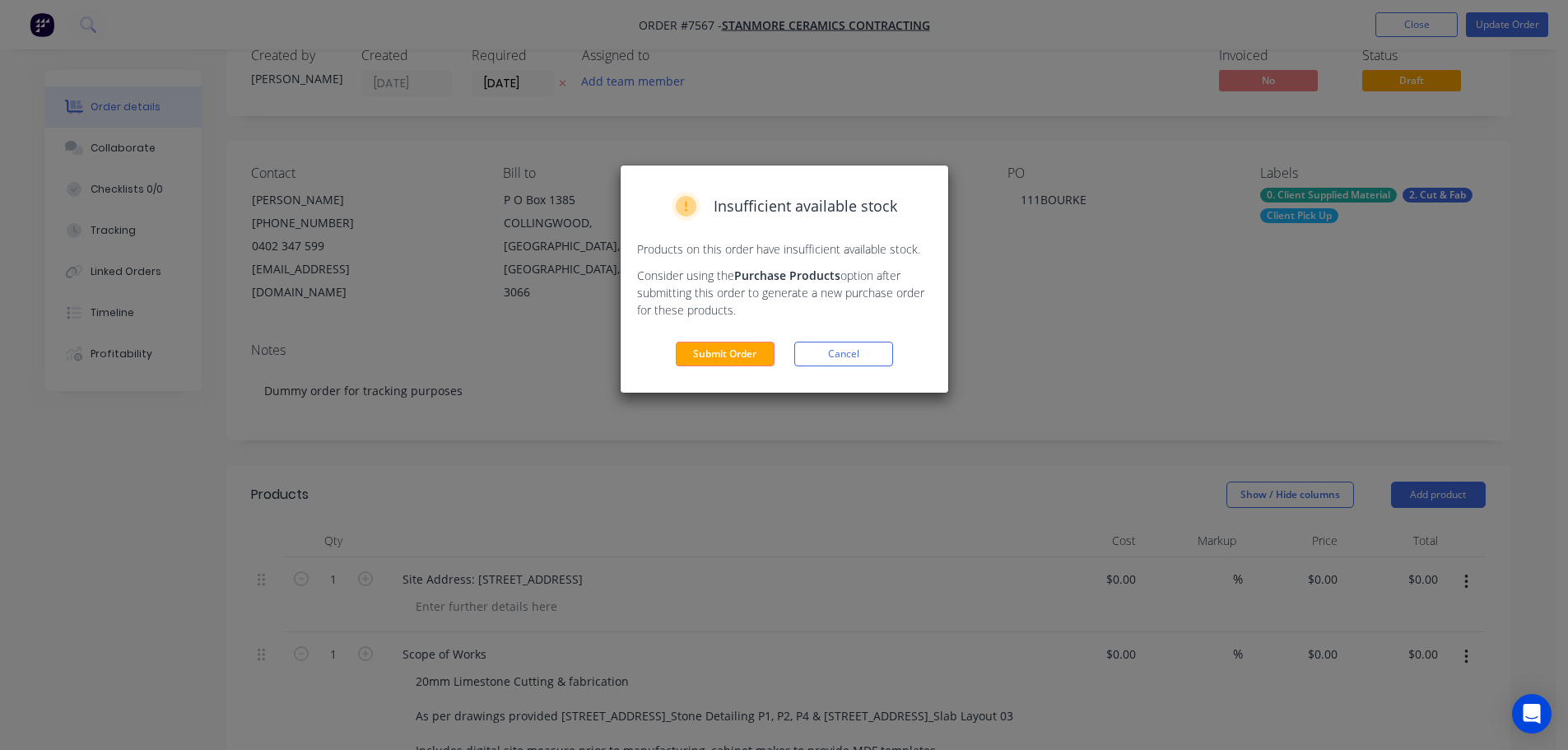
click at [712, 370] on div "Insufficient available stock Products on this order have insufficient available…" at bounding box center [784, 279] width 328 height 227
click at [724, 360] on button "Submit Order" at bounding box center [725, 354] width 99 height 24
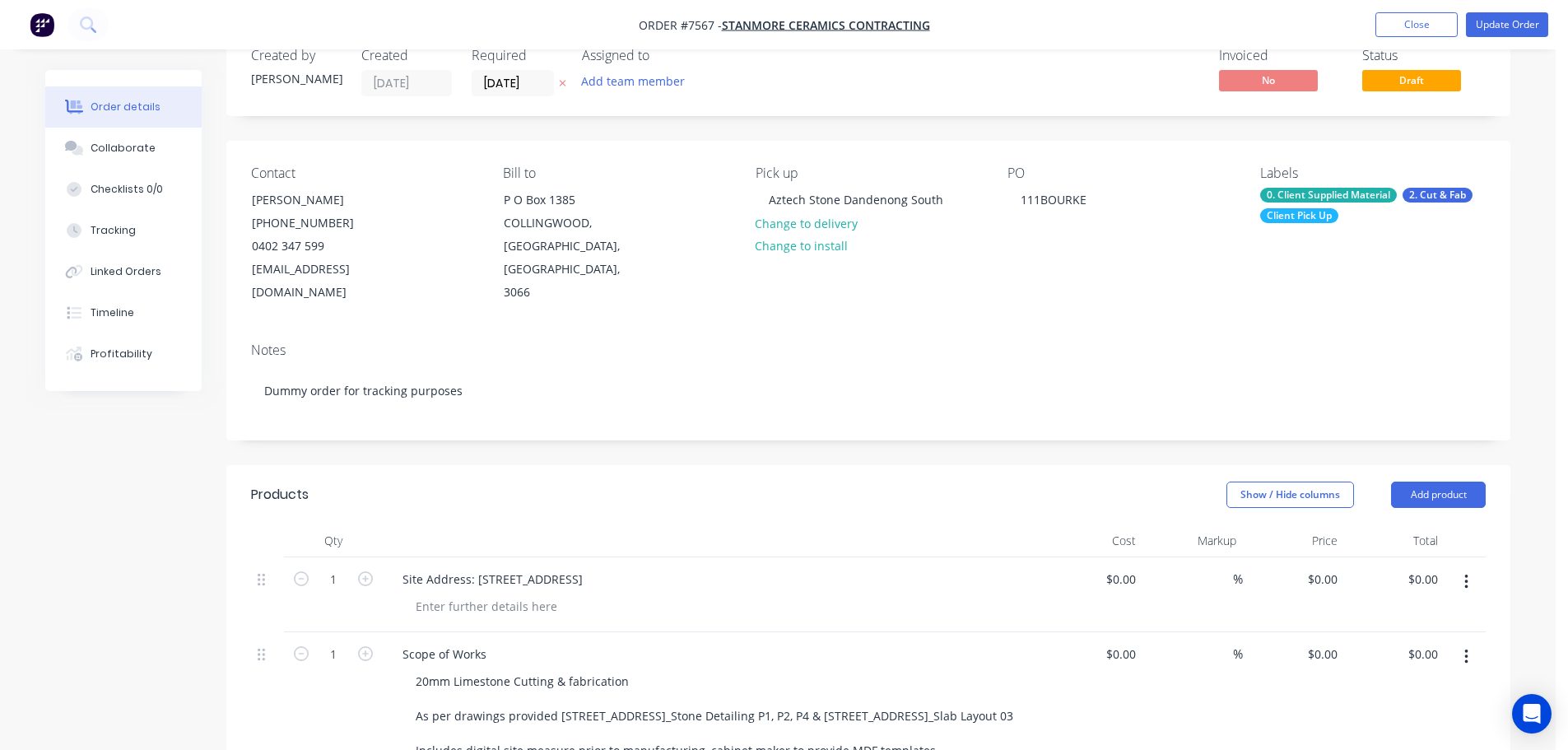
scroll to position [0, 0]
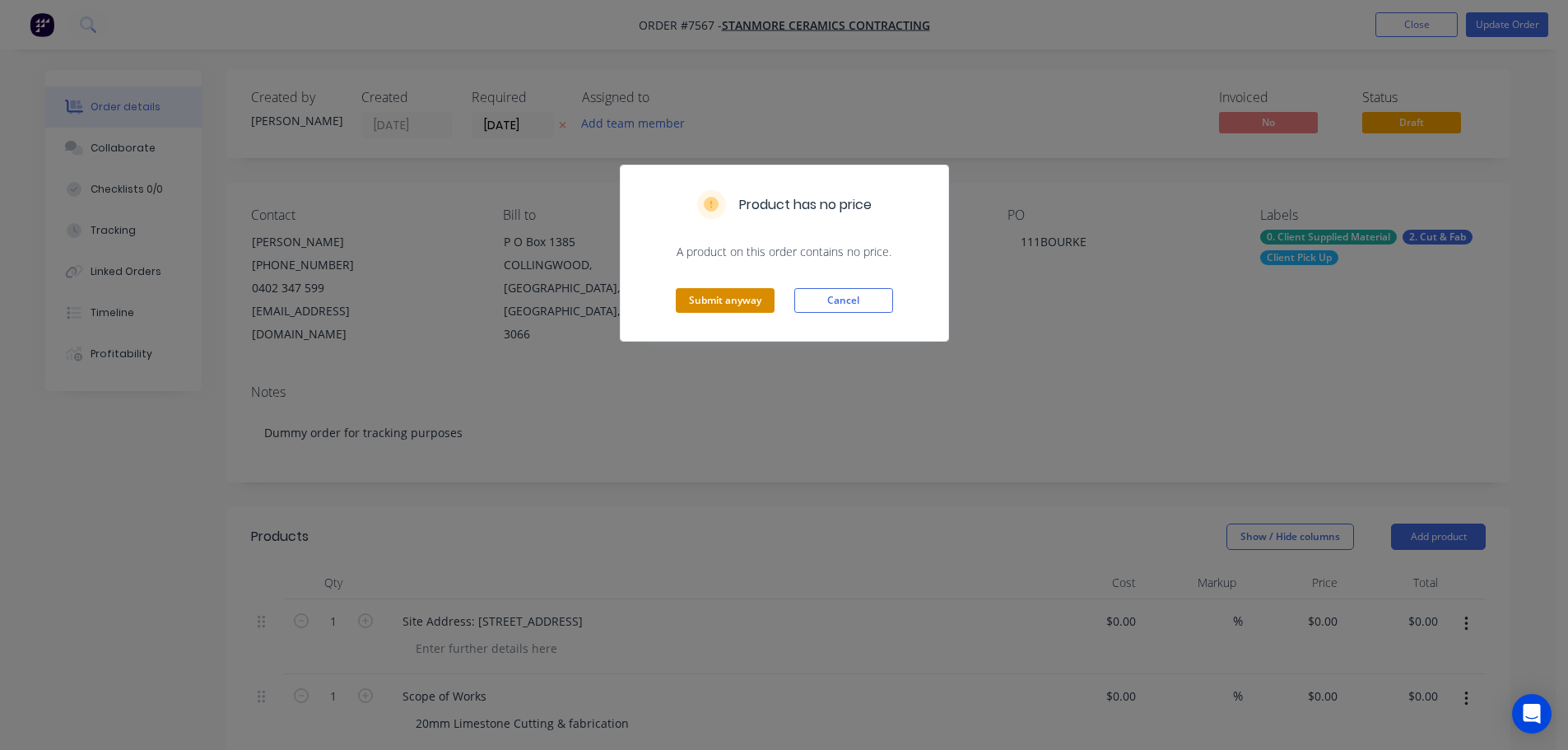
click at [733, 291] on button "Submit anyway" at bounding box center [725, 300] width 99 height 24
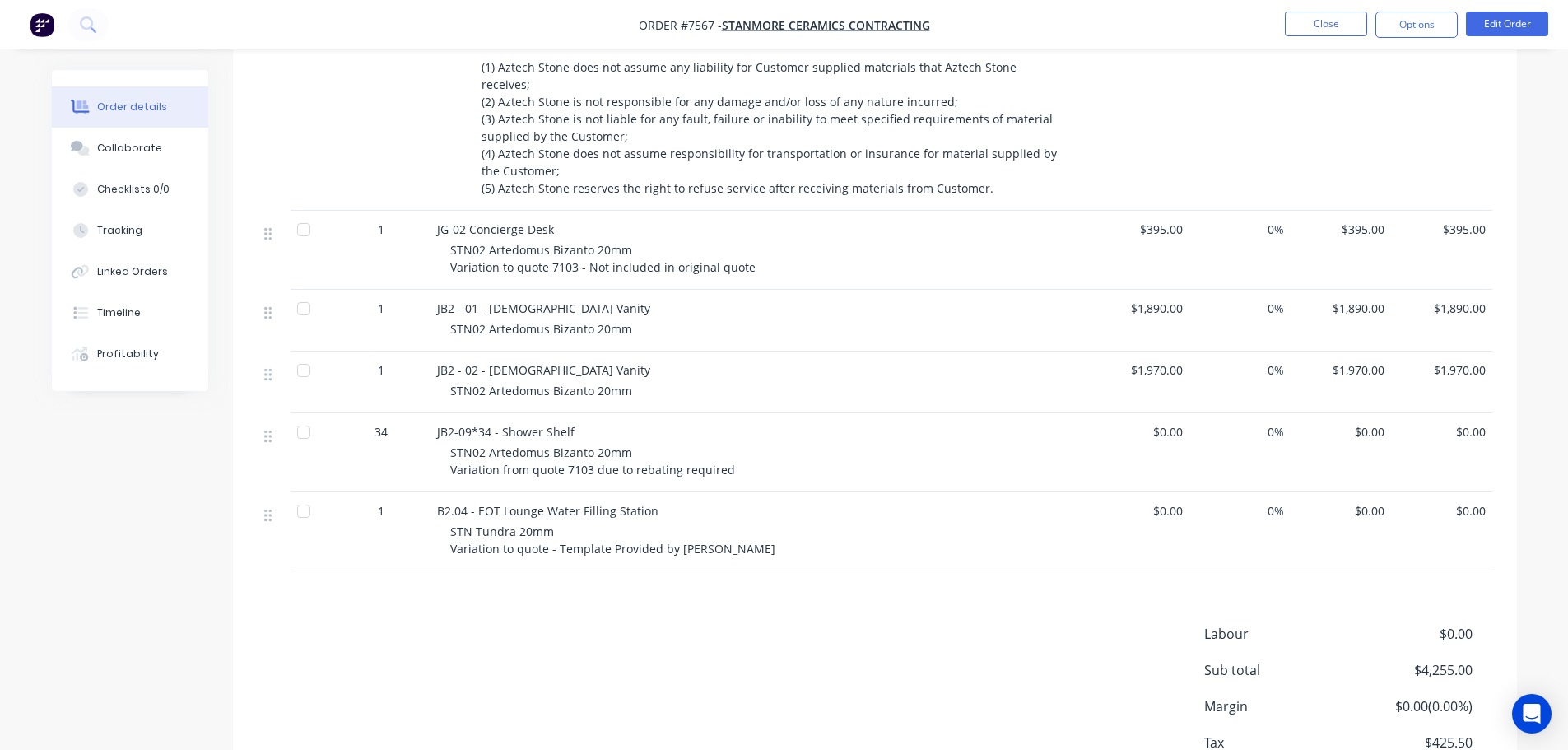
scroll to position [1337, 0]
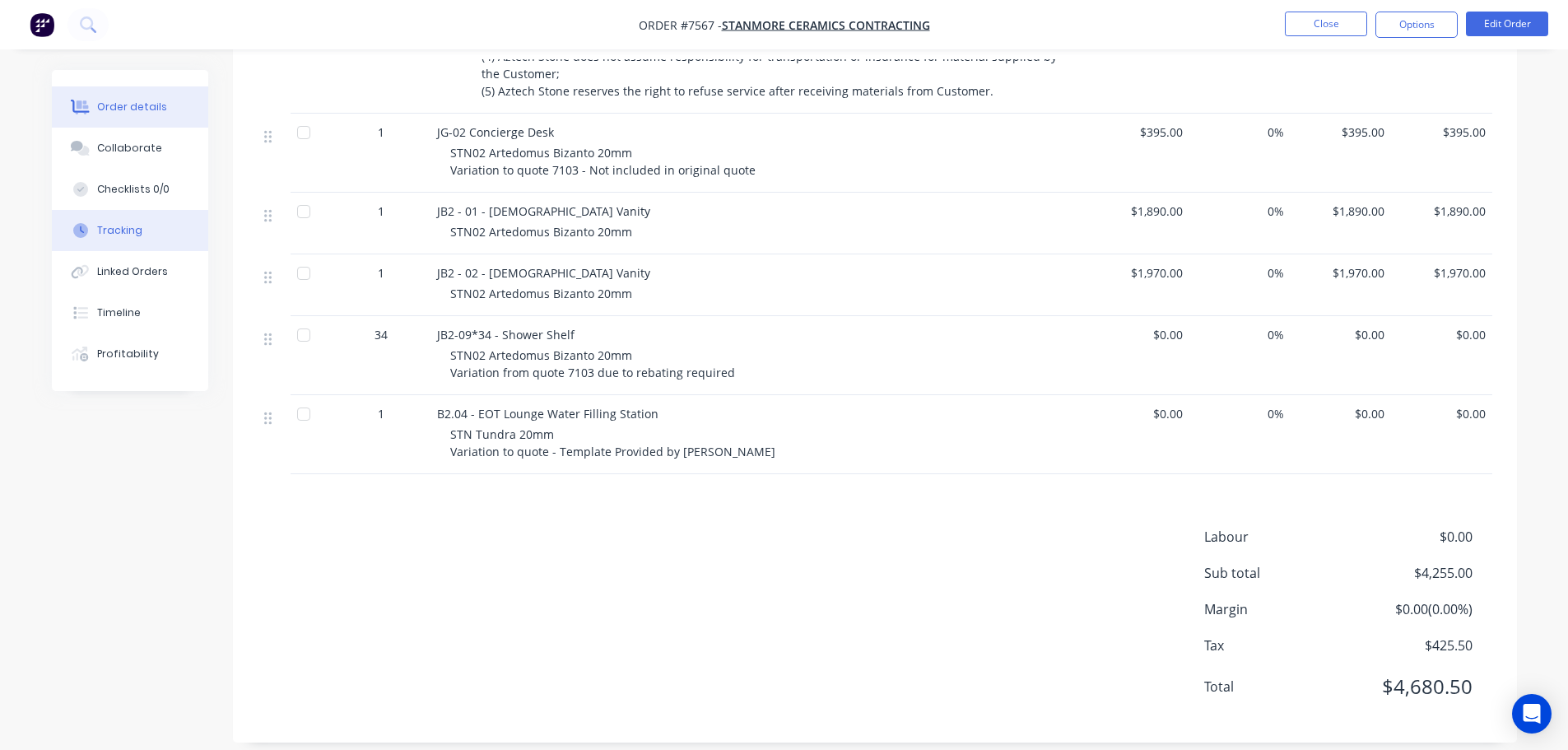
click at [137, 245] on button "Tracking" at bounding box center [130, 231] width 157 height 41
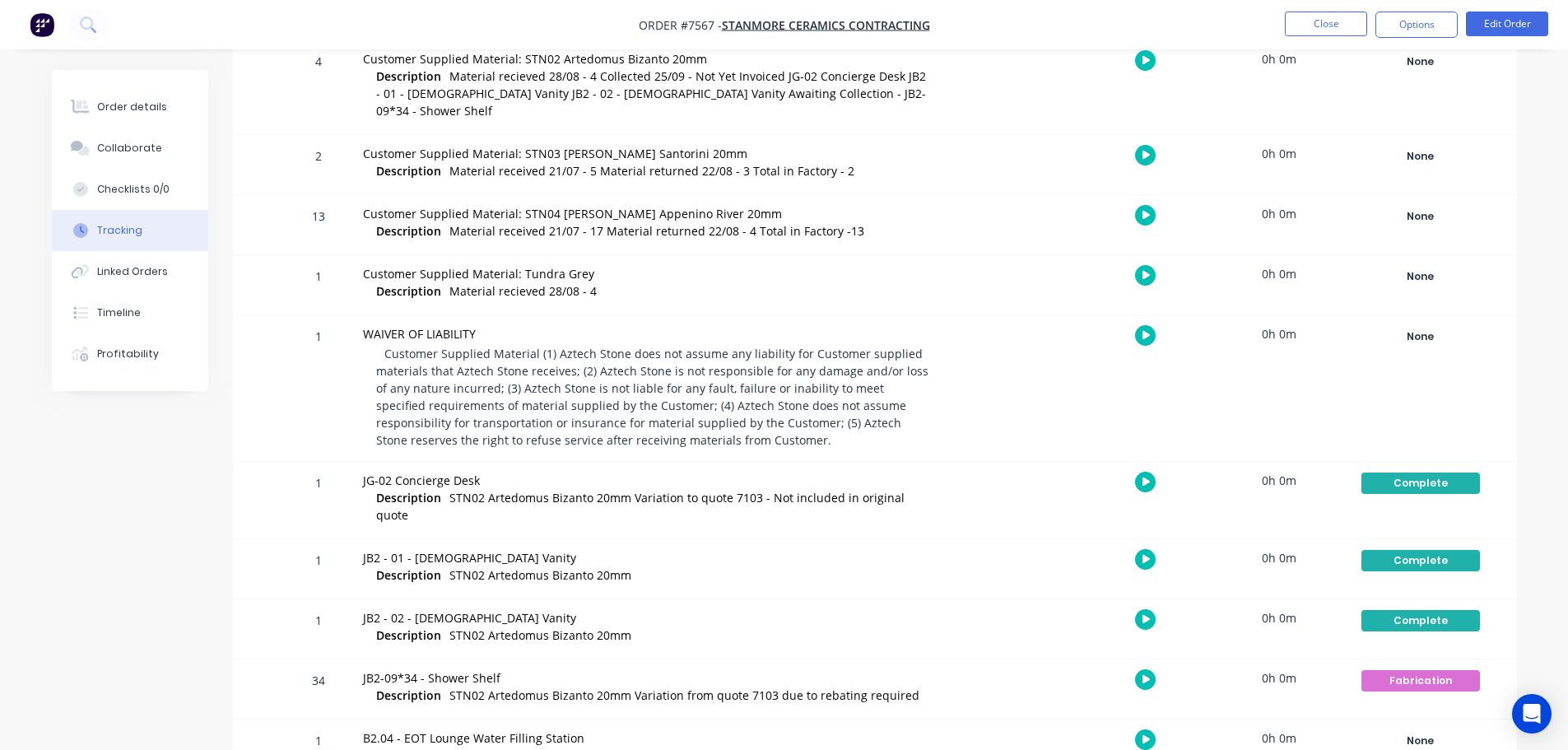
scroll to position [544, 0]
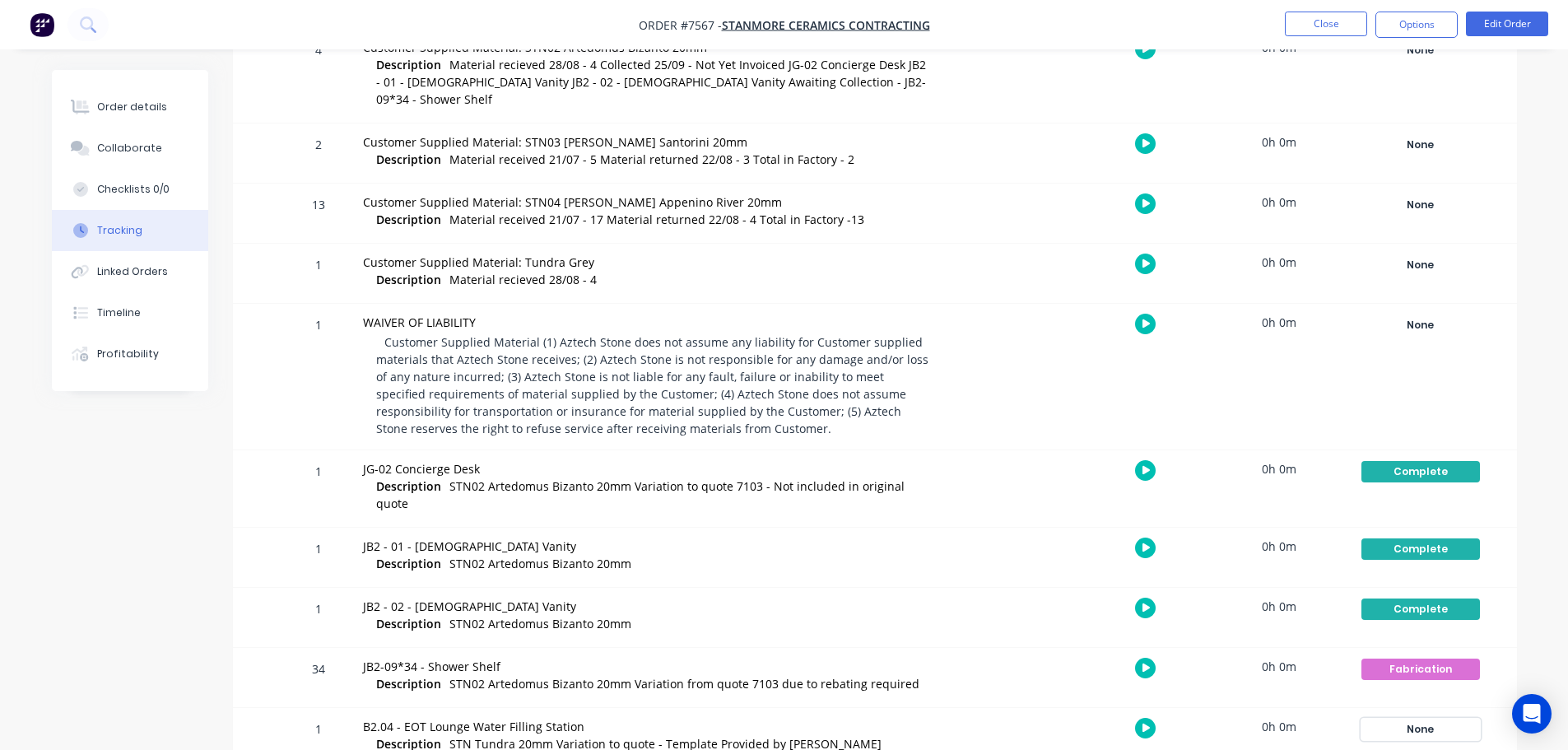
click at [1438, 718] on div "None" at bounding box center [1421, 728] width 118 height 22
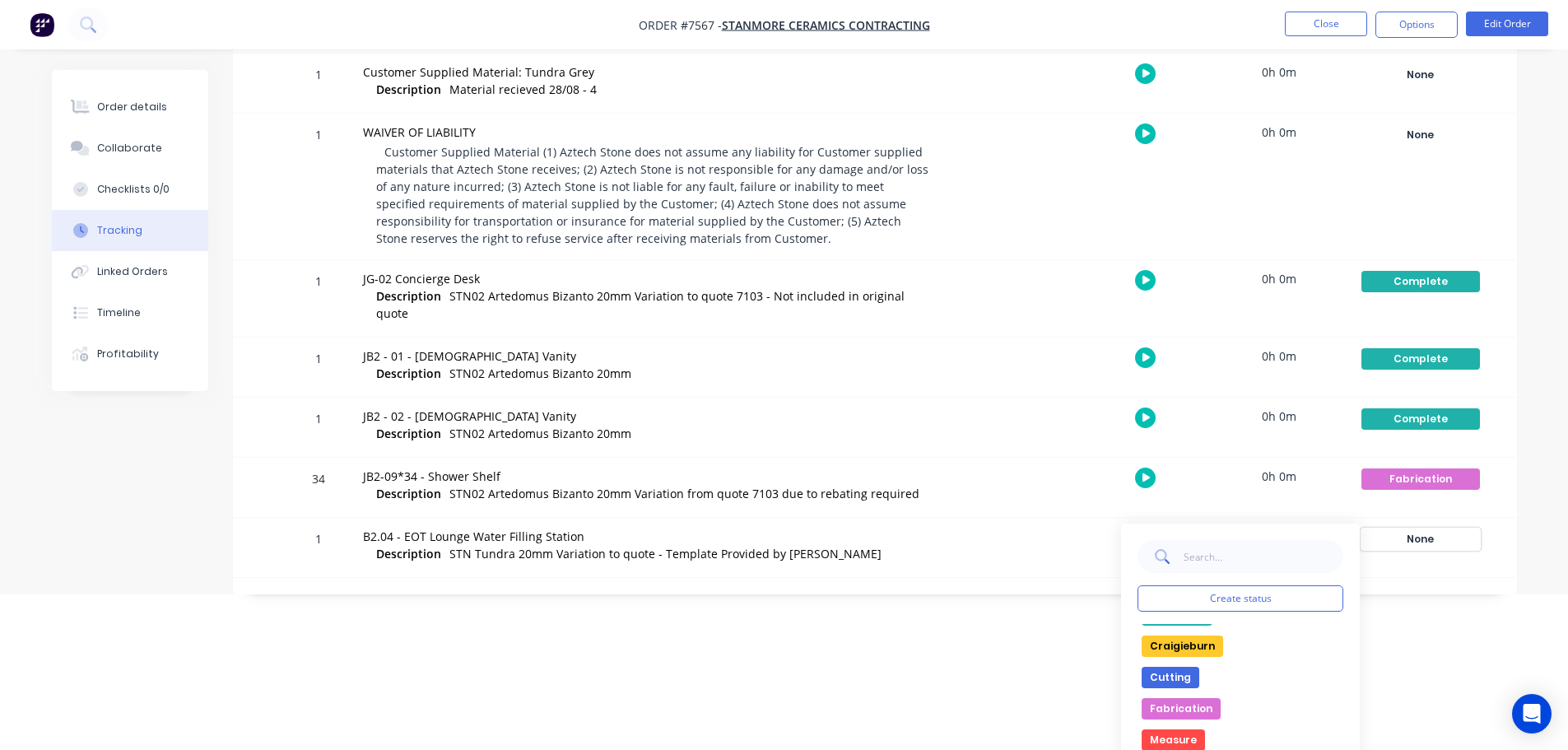
scroll to position [247, 0]
click at [1212, 627] on button "Programming" at bounding box center [1188, 637] width 92 height 22
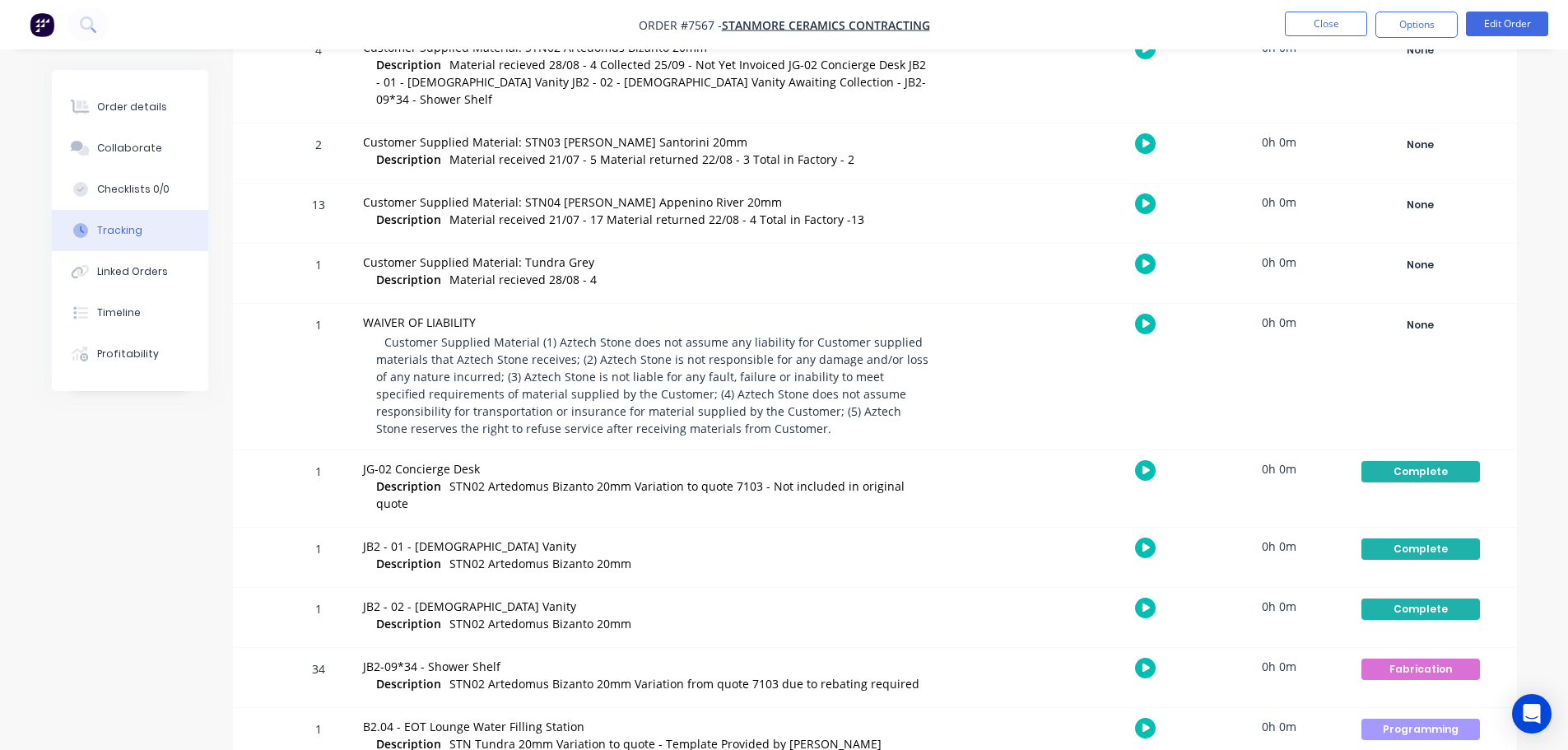
scroll to position [51, 0]
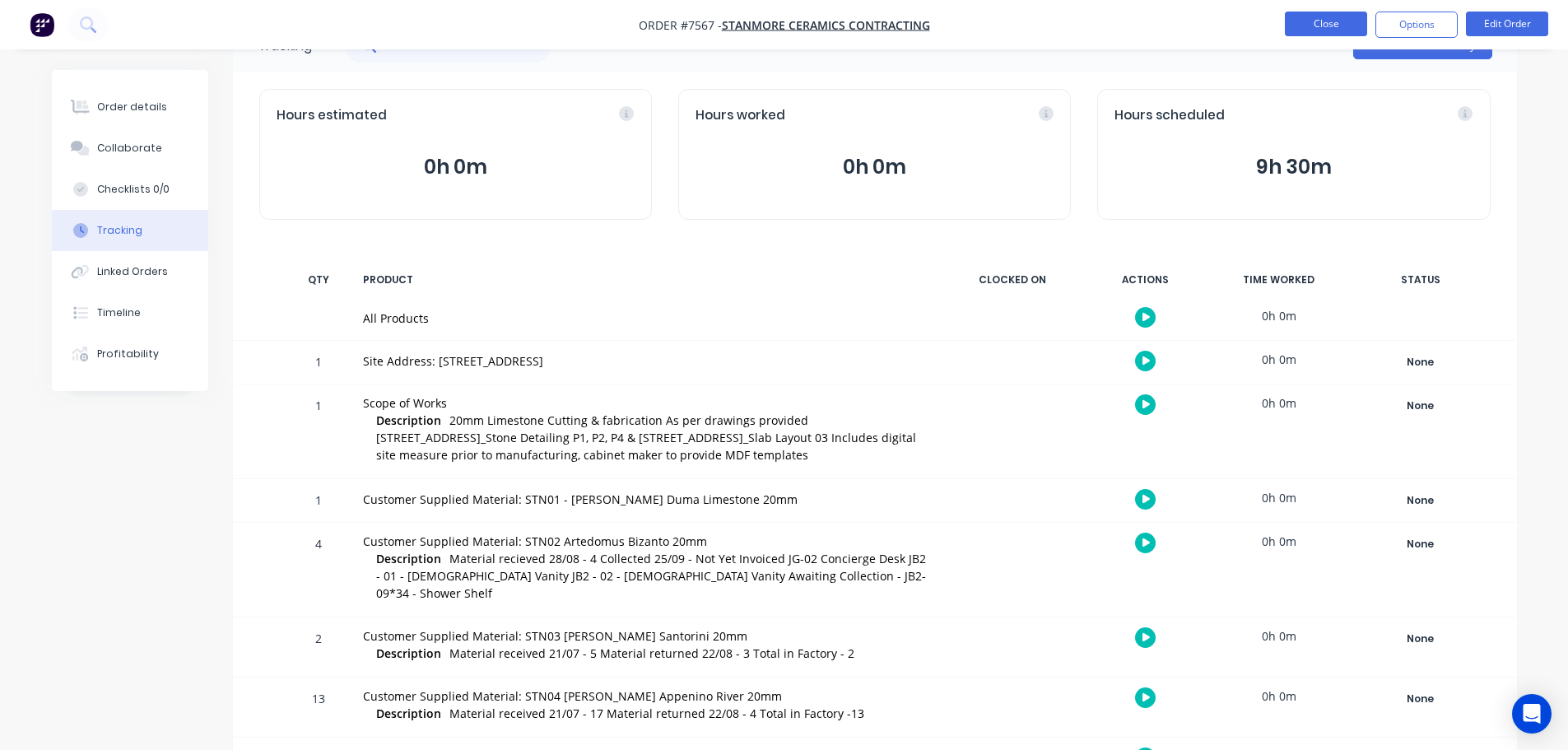
click at [1335, 21] on button "Close" at bounding box center [1327, 23] width 83 height 24
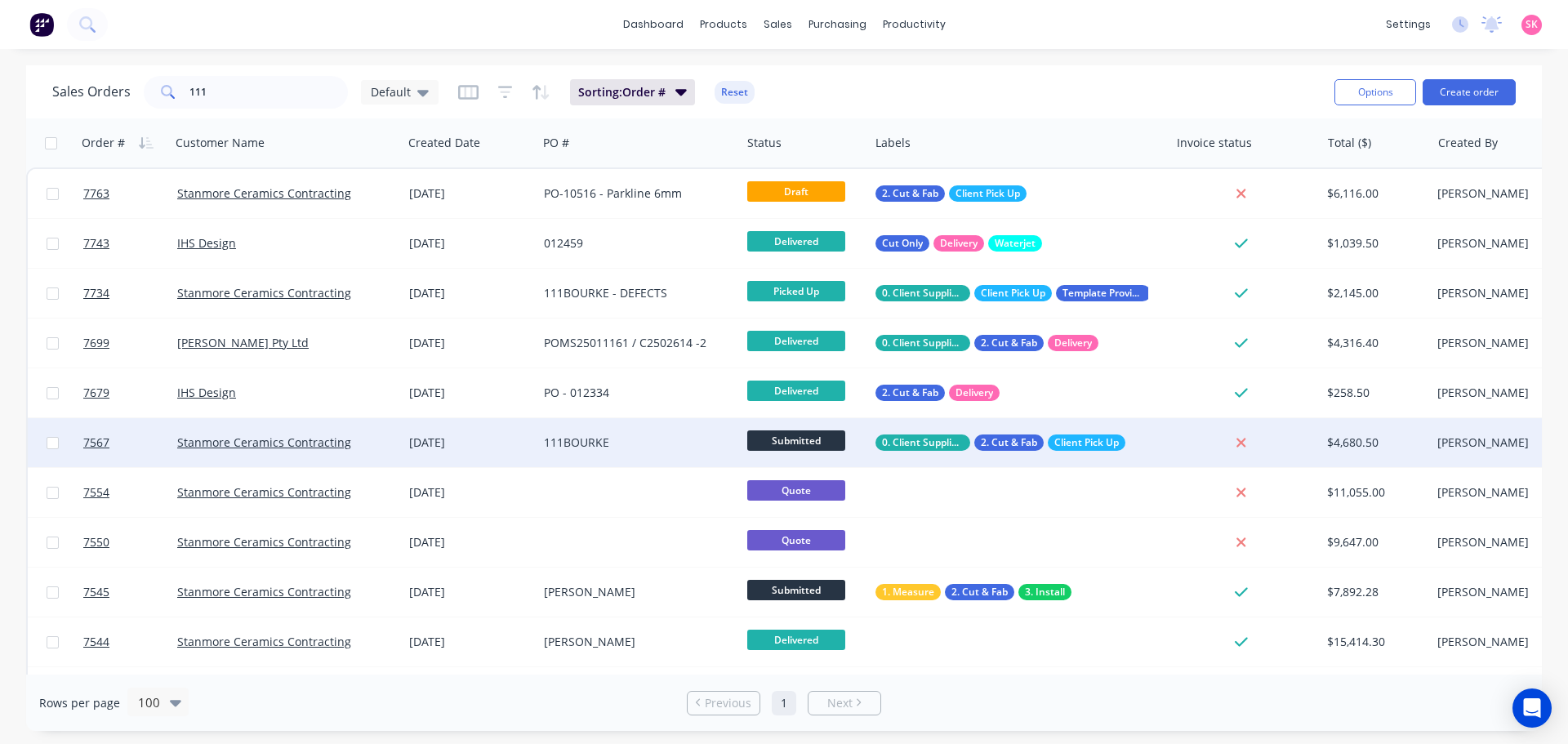
click at [592, 452] on div "111BOURKE" at bounding box center [639, 442] width 203 height 49
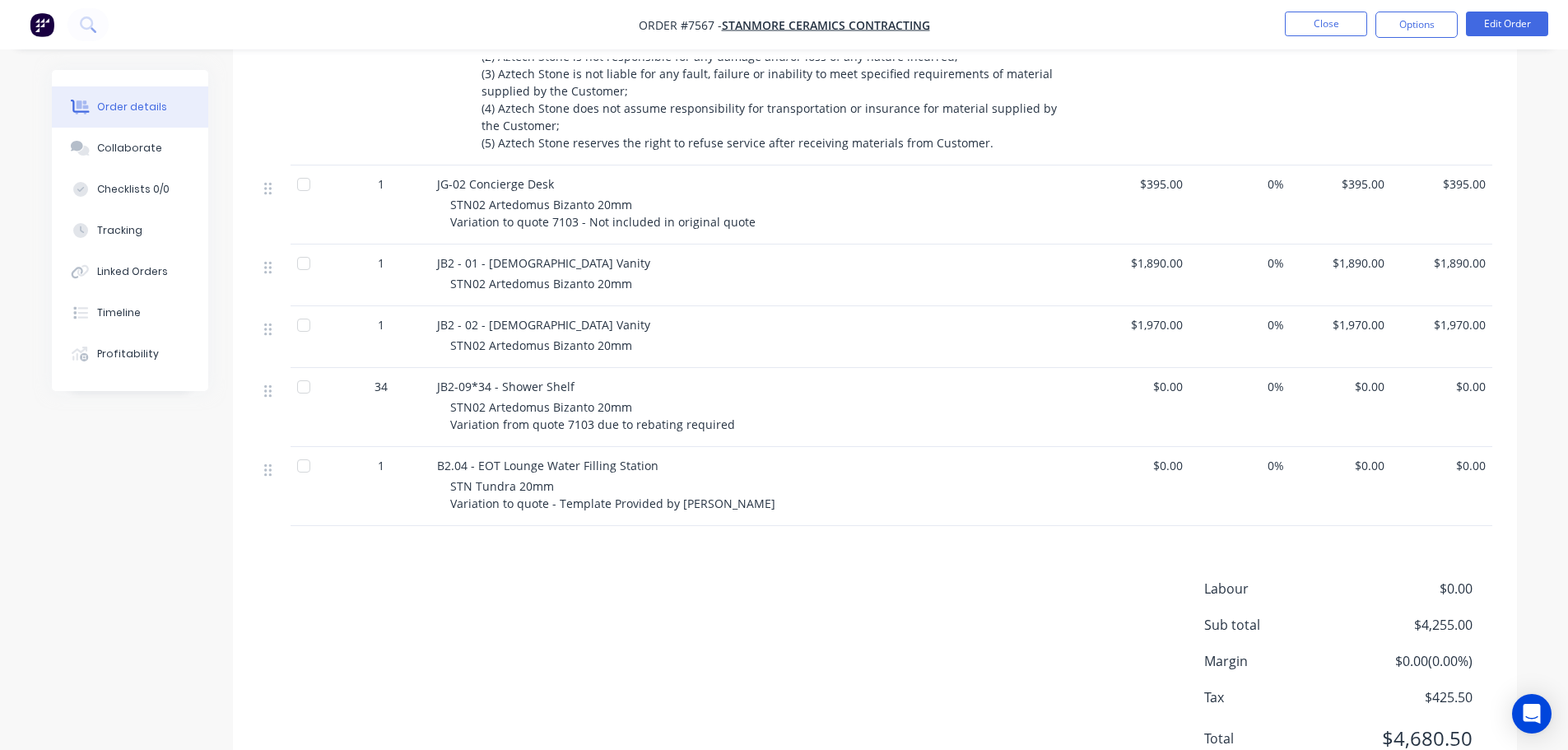
scroll to position [1337, 0]
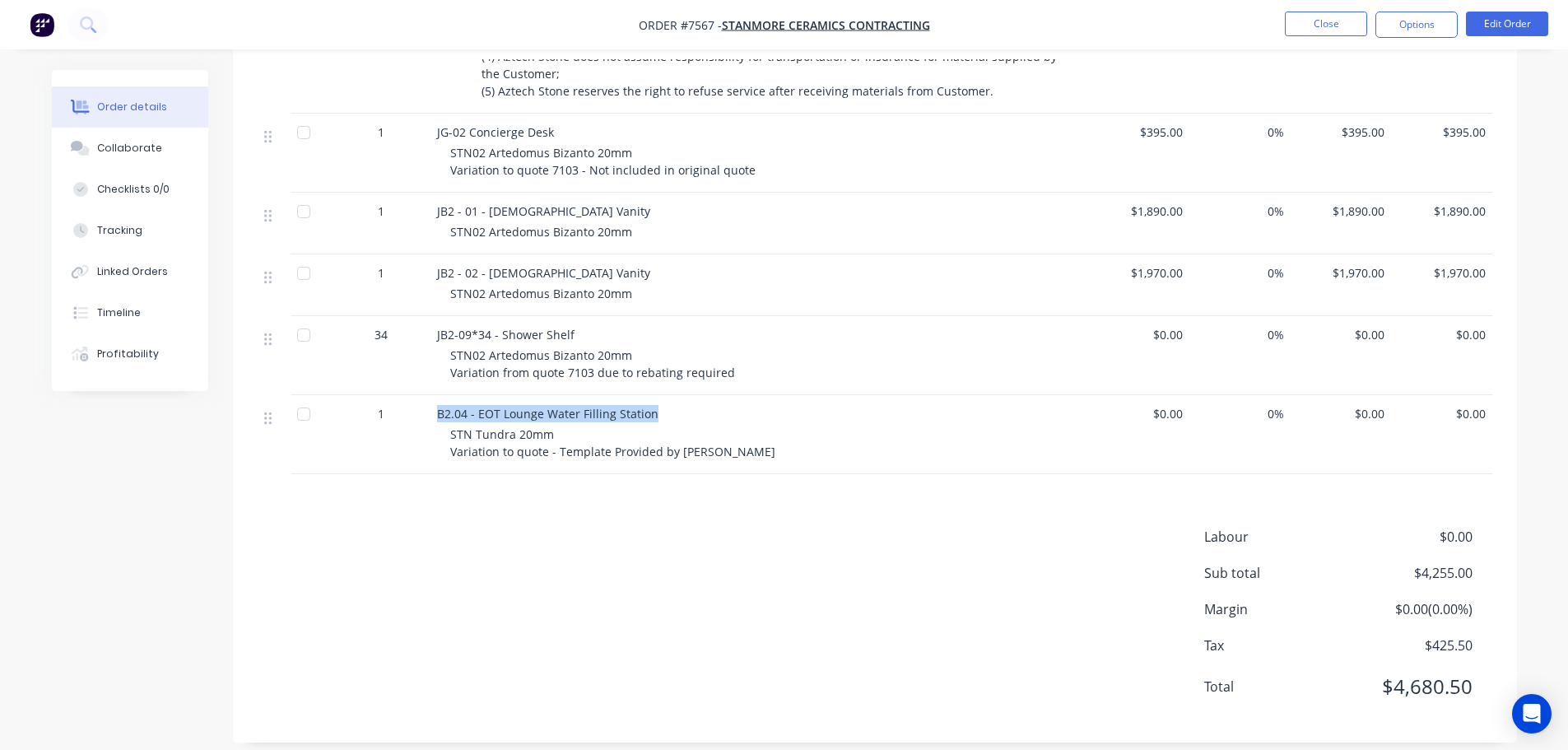
drag, startPoint x: 658, startPoint y: 402, endPoint x: 406, endPoint y: 399, distance: 252.0
click at [408, 399] on div "1 B2.04 - EOT Lounge Water Filling Station STN Tundra 20mm Variation to quote -…" at bounding box center [874, 435] width 1235 height 79
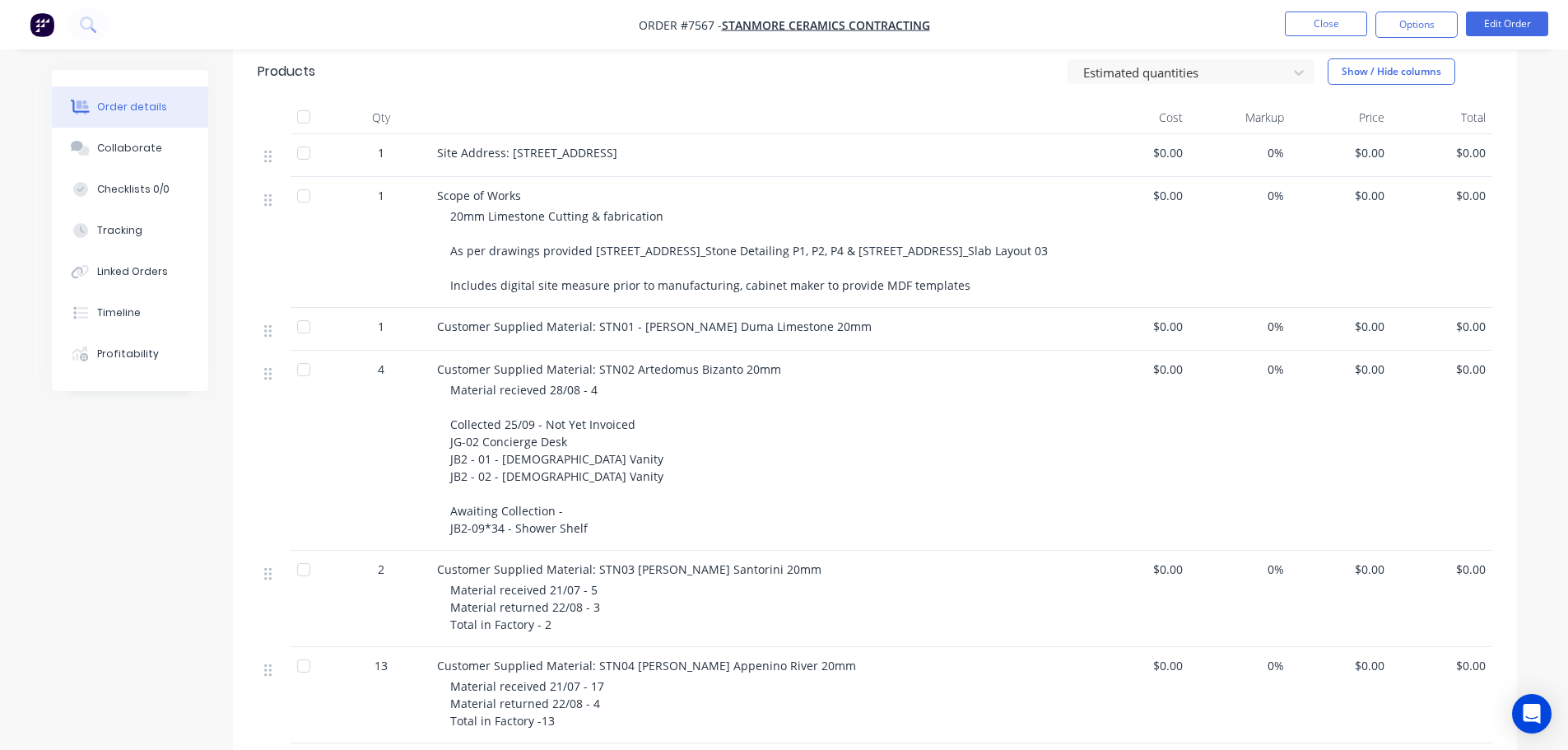
scroll to position [184, 0]
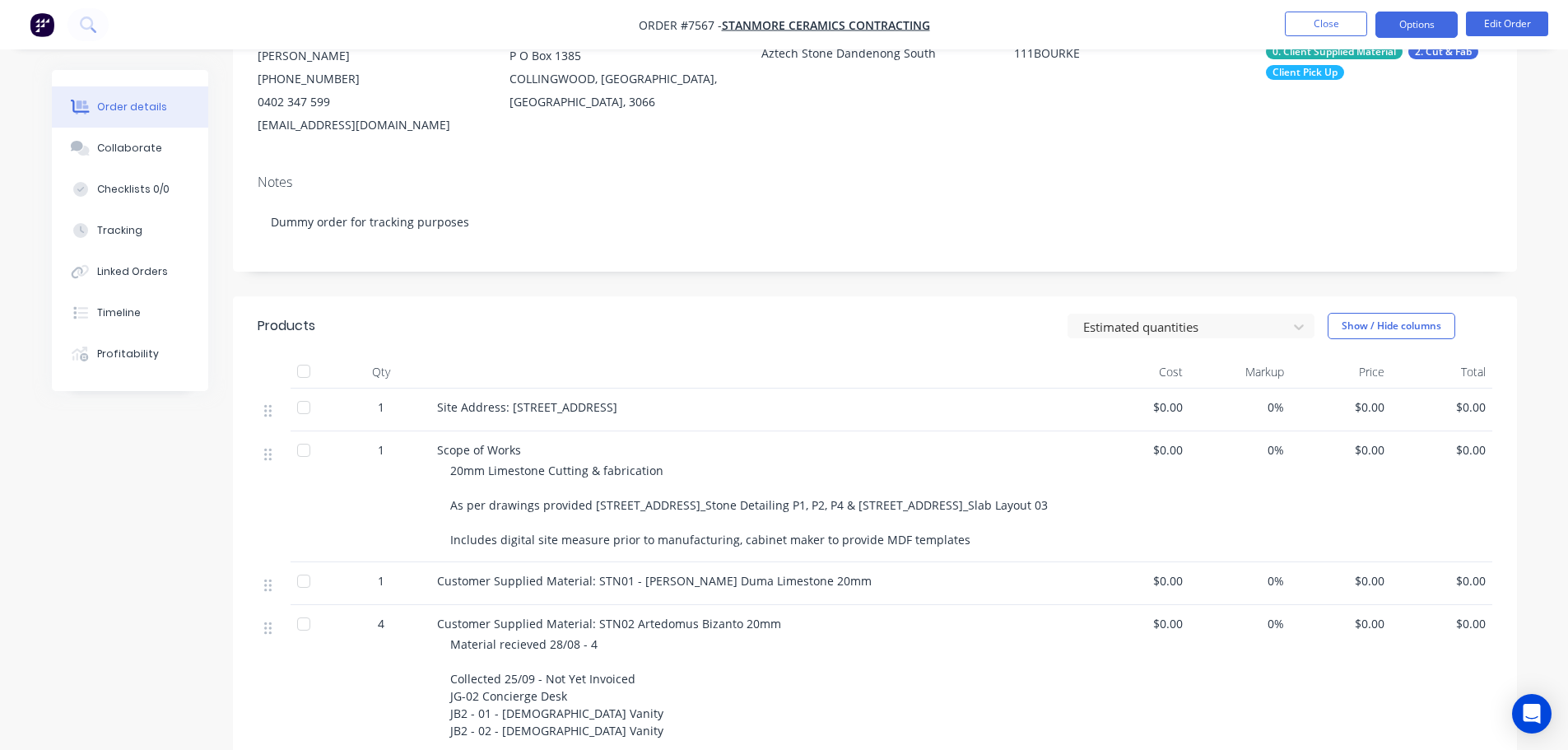
click at [1432, 23] on button "Options" at bounding box center [1417, 24] width 83 height 26
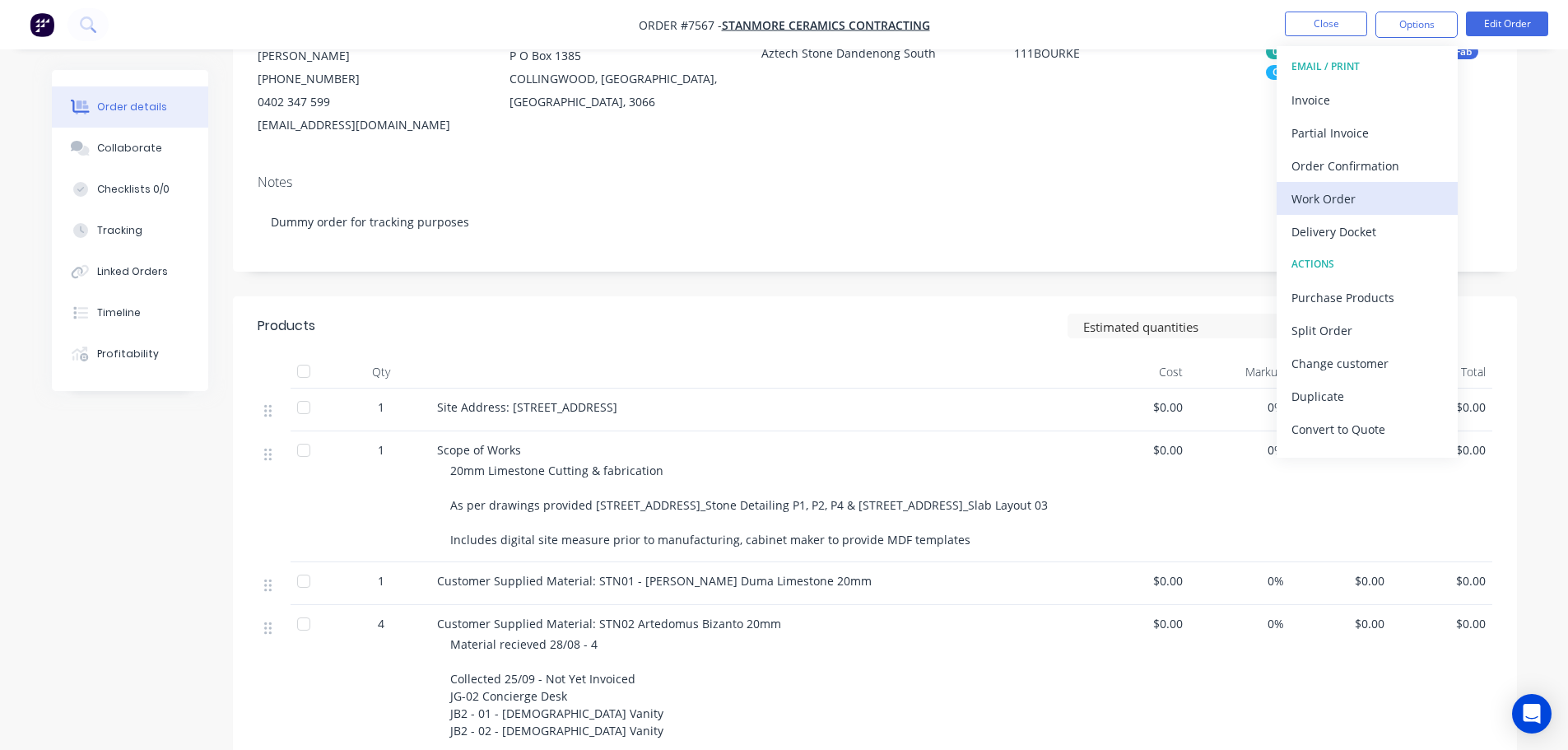
click at [1357, 202] on div "Work Order" at bounding box center [1367, 198] width 151 height 23
click at [1345, 200] on div "Custom" at bounding box center [1367, 198] width 151 height 23
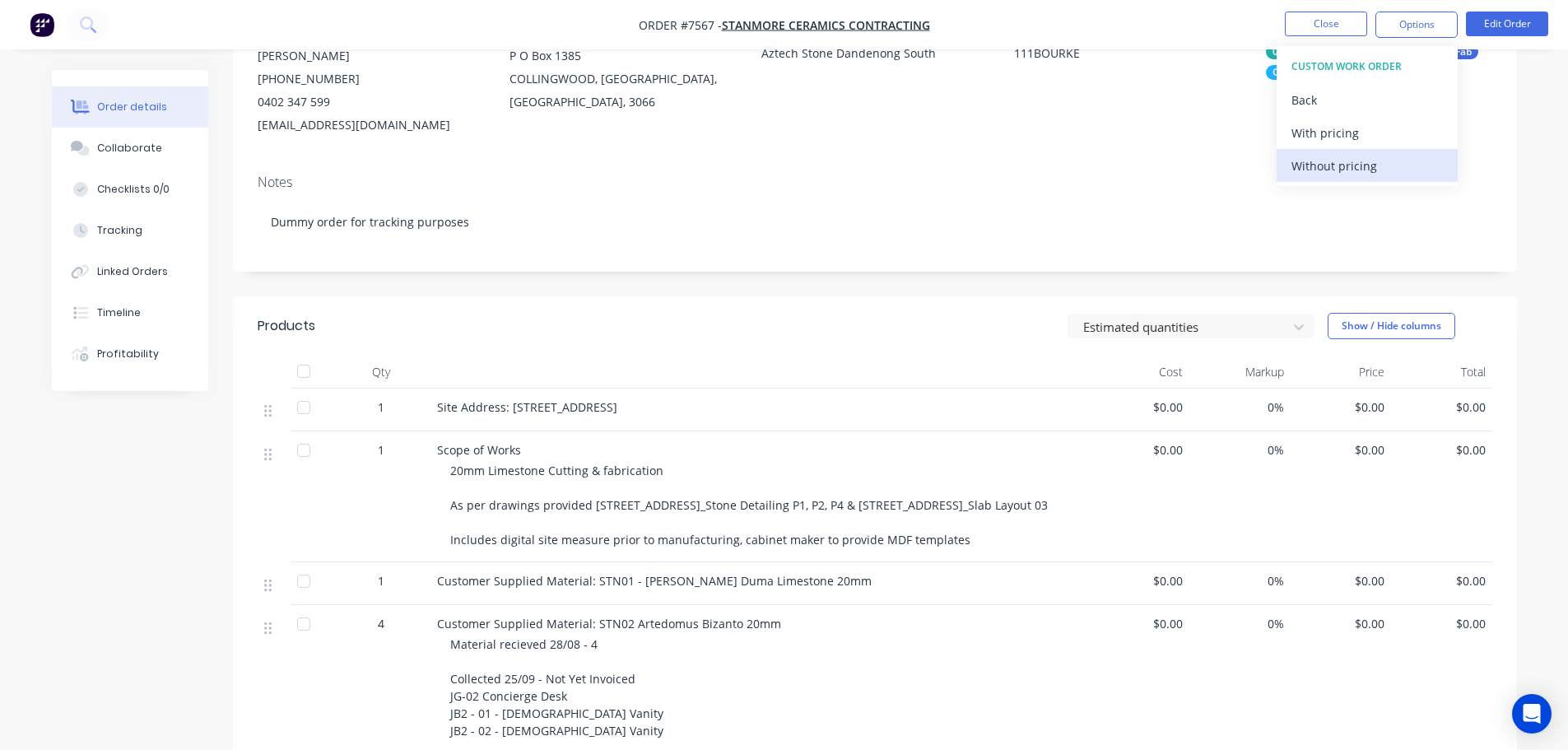
click at [1355, 172] on div "Without pricing" at bounding box center [1367, 165] width 151 height 23
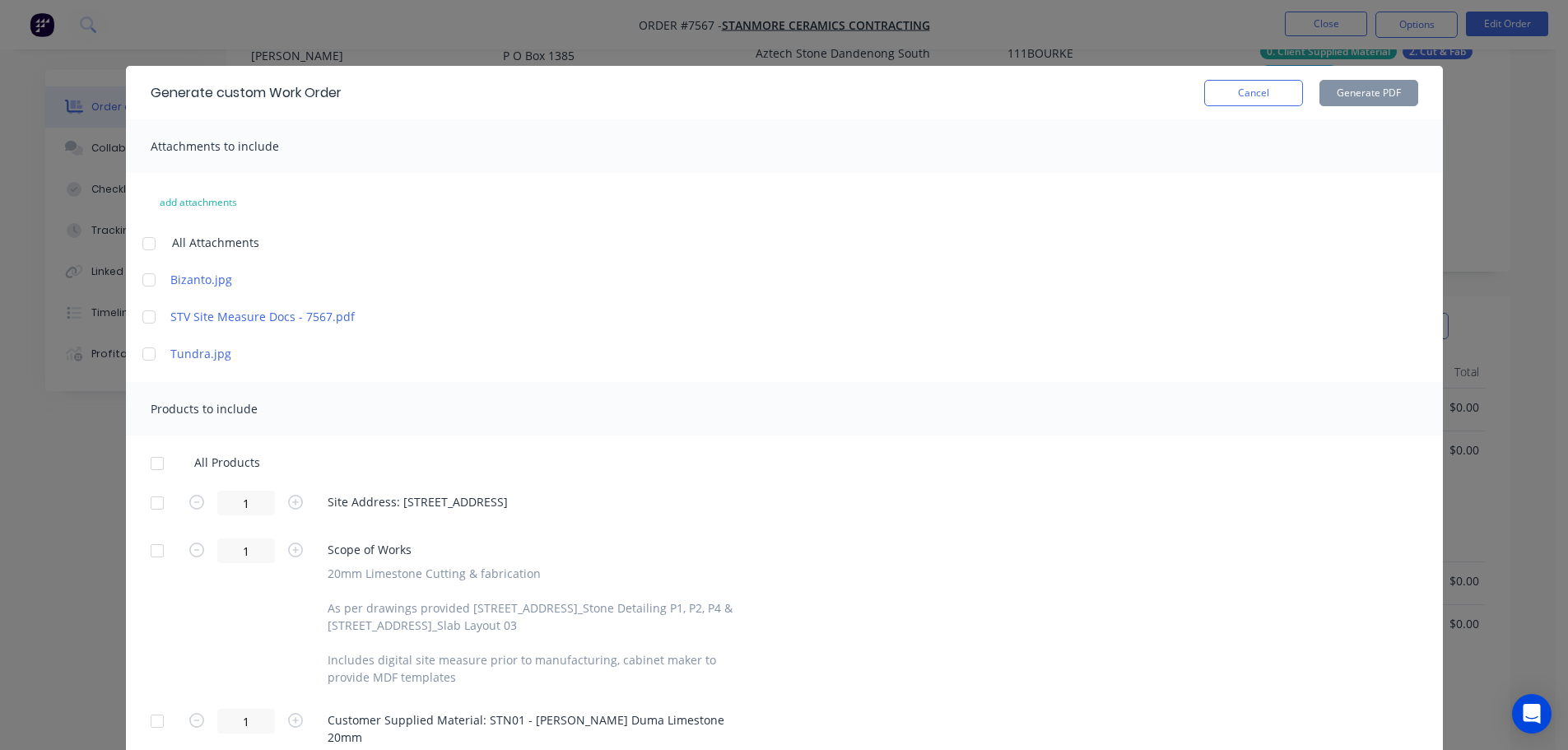
click at [150, 493] on div at bounding box center [157, 502] width 33 height 33
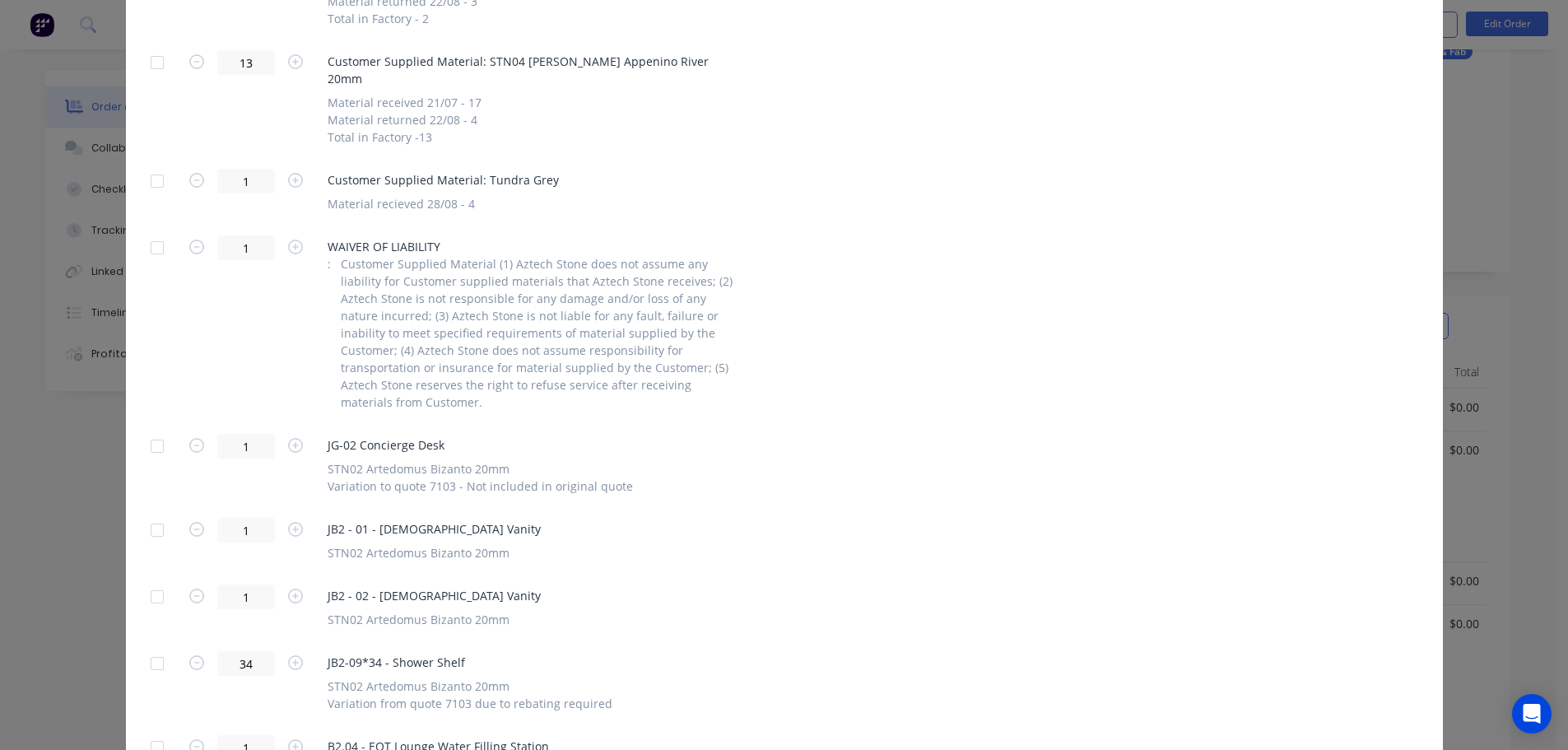
scroll to position [1113, 0]
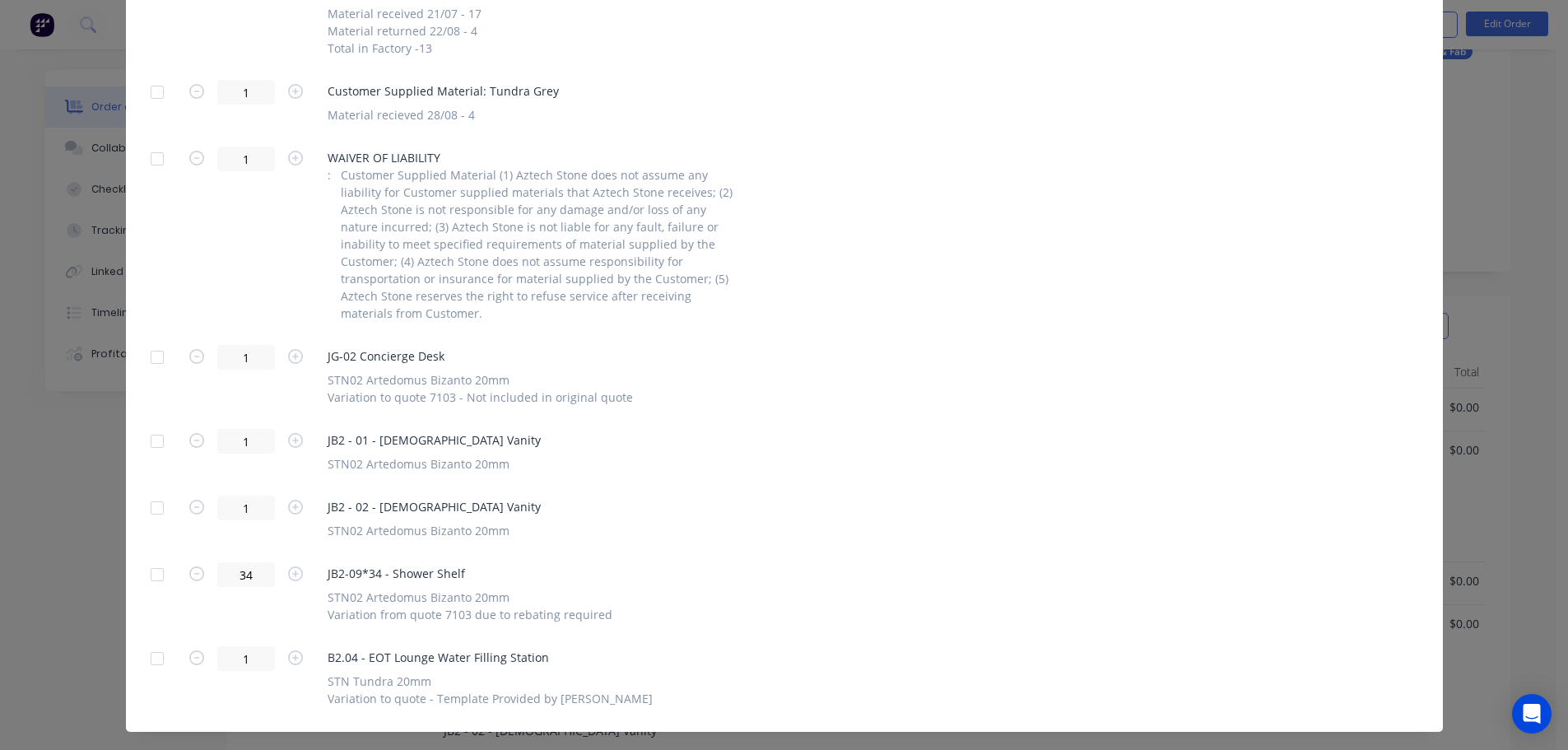
click at [141, 642] on div at bounding box center [157, 658] width 33 height 33
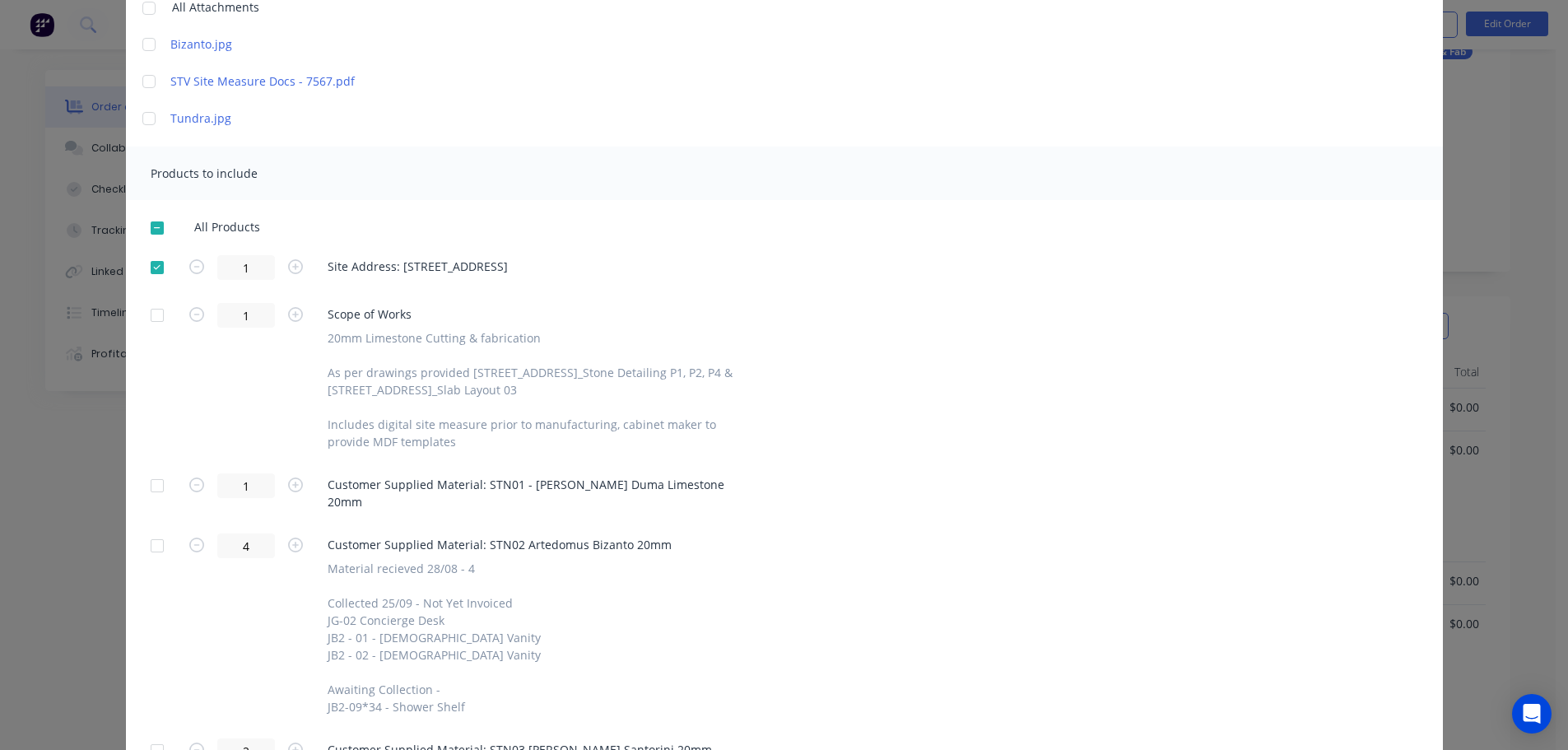
scroll to position [0, 0]
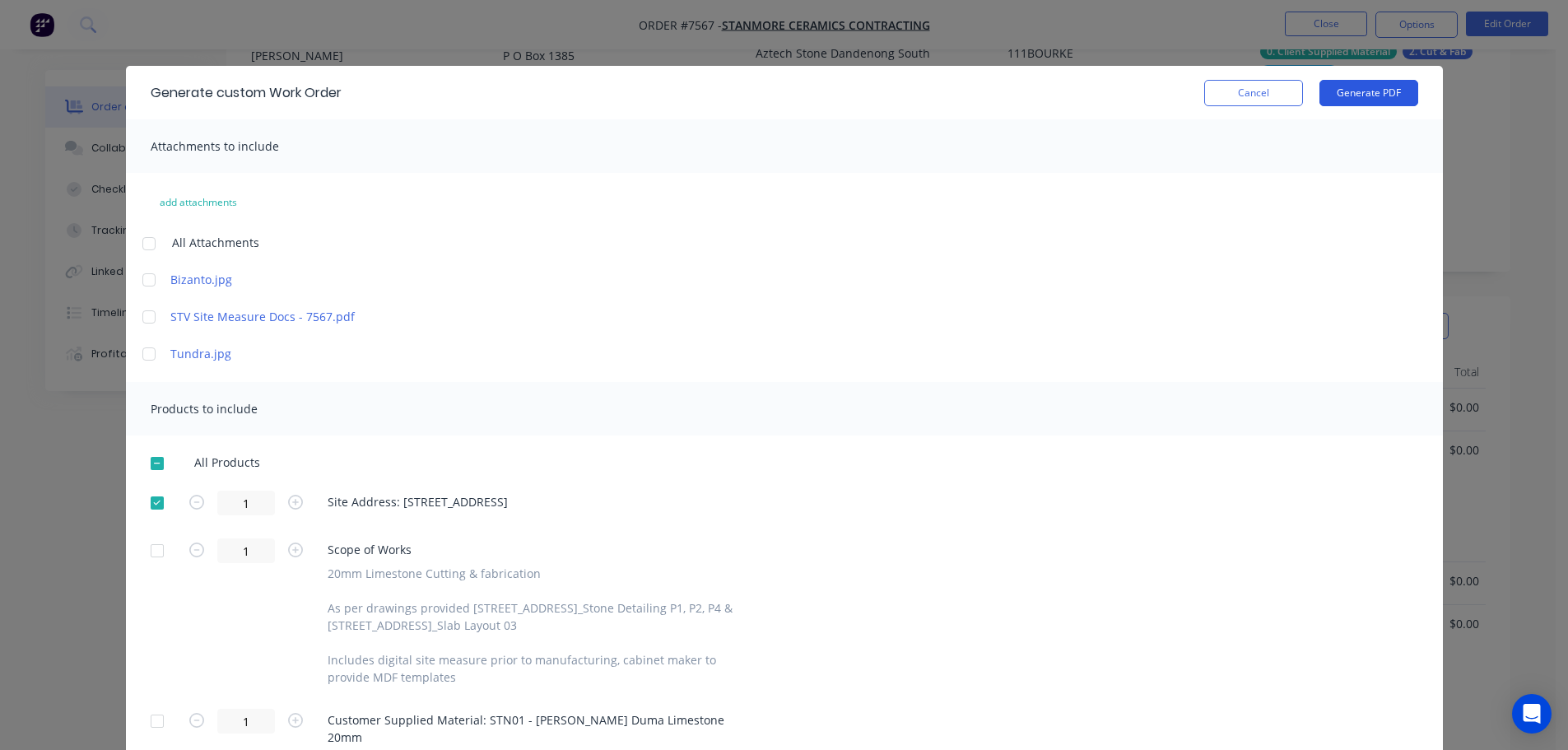
click at [1366, 84] on button "Generate PDF" at bounding box center [1368, 93] width 99 height 26
click at [1259, 90] on button "Cancel" at bounding box center [1253, 93] width 99 height 26
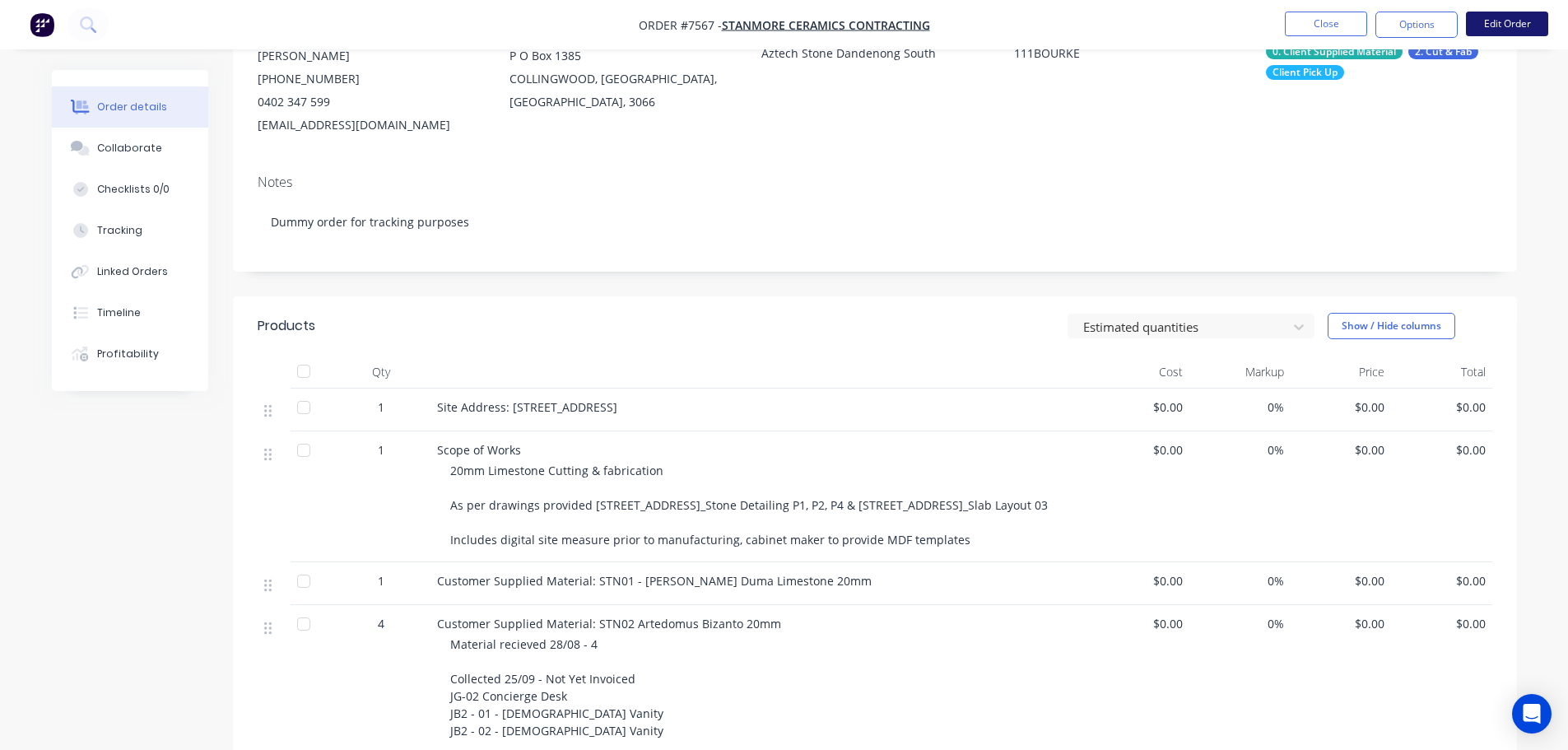
click at [1486, 28] on button "Edit Order" at bounding box center [1508, 23] width 83 height 24
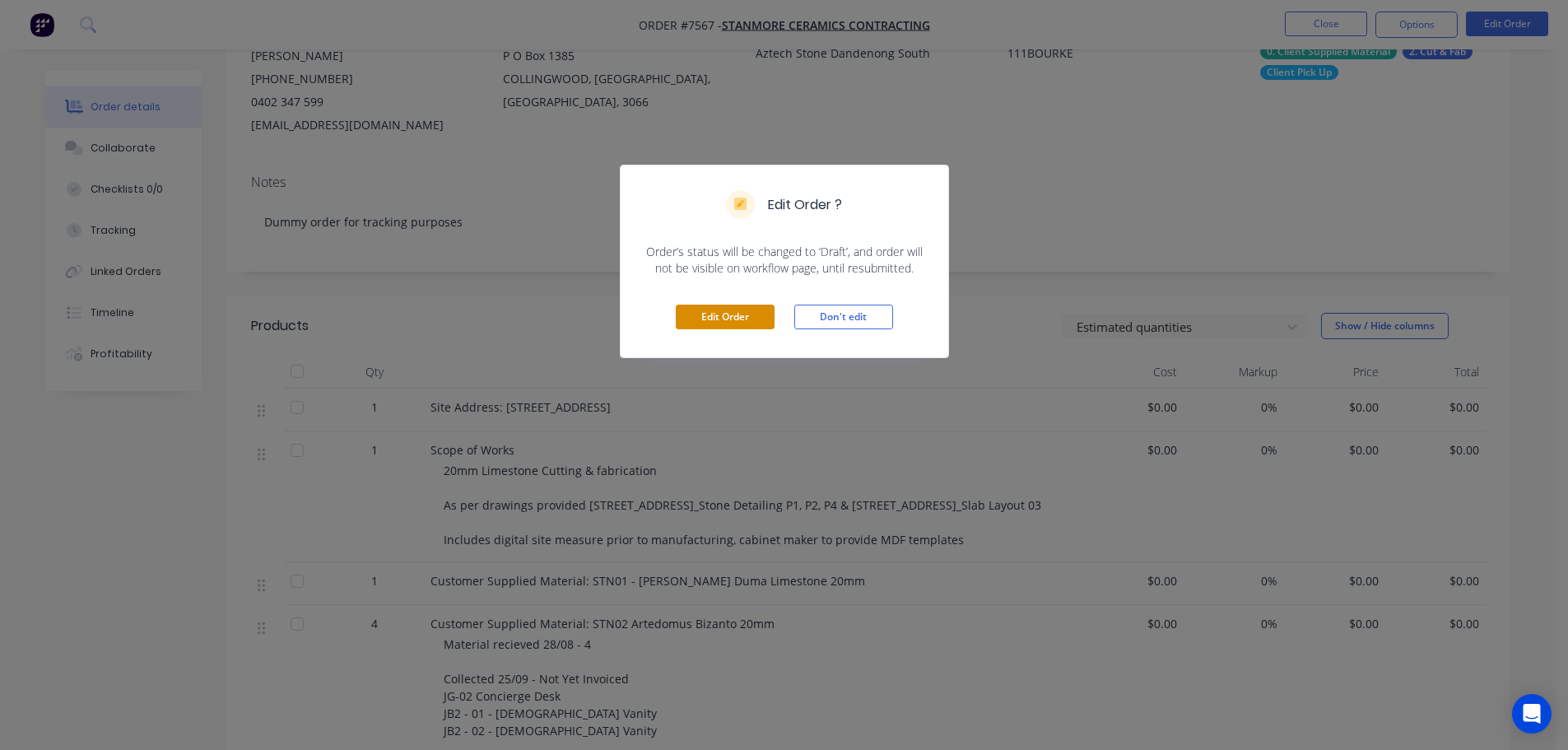
click at [732, 325] on button "Edit Order" at bounding box center [725, 316] width 99 height 24
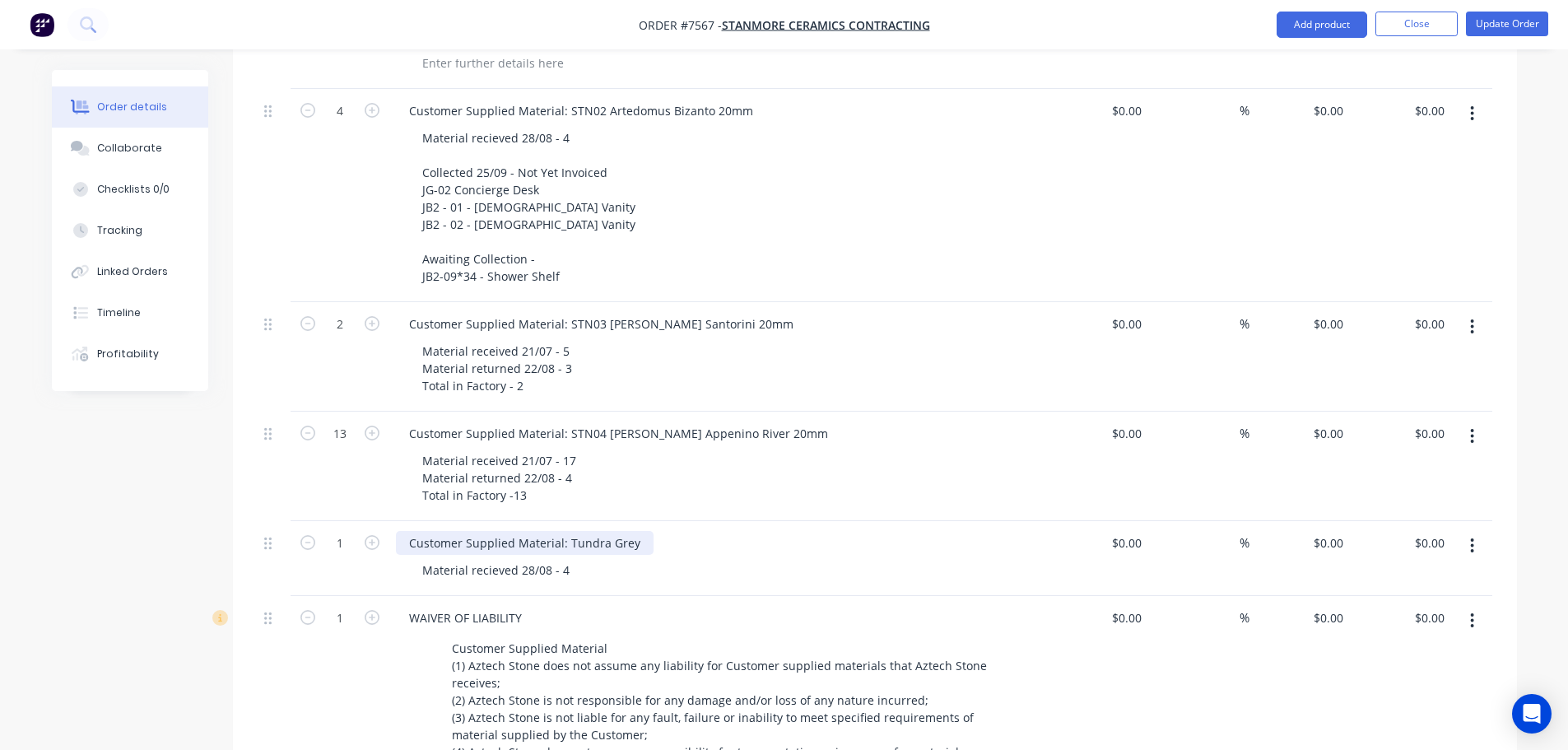
scroll to position [823, 0]
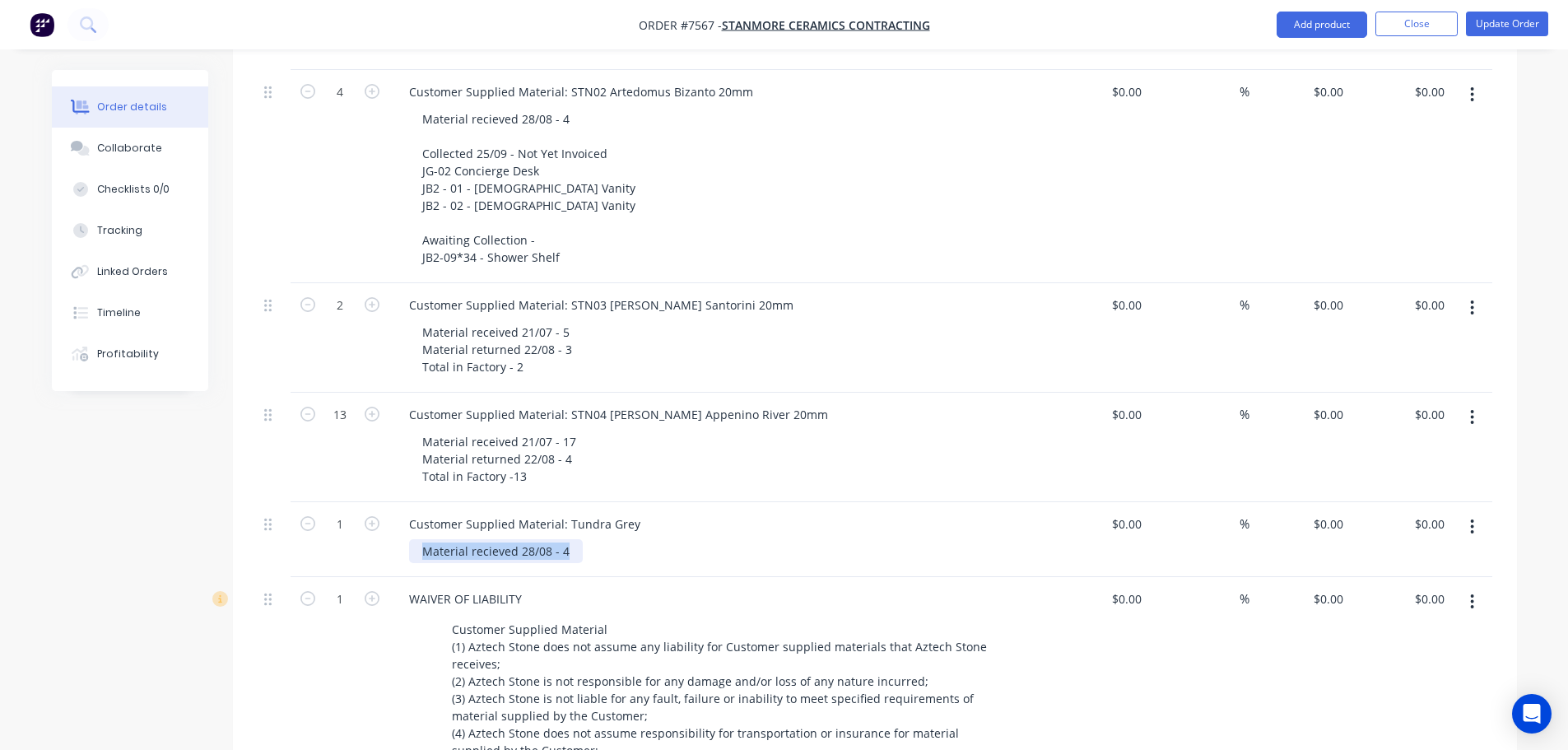
drag, startPoint x: 571, startPoint y: 533, endPoint x: 318, endPoint y: 536, distance: 253.0
click at [320, 538] on div "1 Customer Supplied Material: Tundra Grey Material recieved 28/08 - 4 $0.00 $0.…" at bounding box center [874, 540] width 1235 height 75
copy div "Material recieved 28/08 - 4"
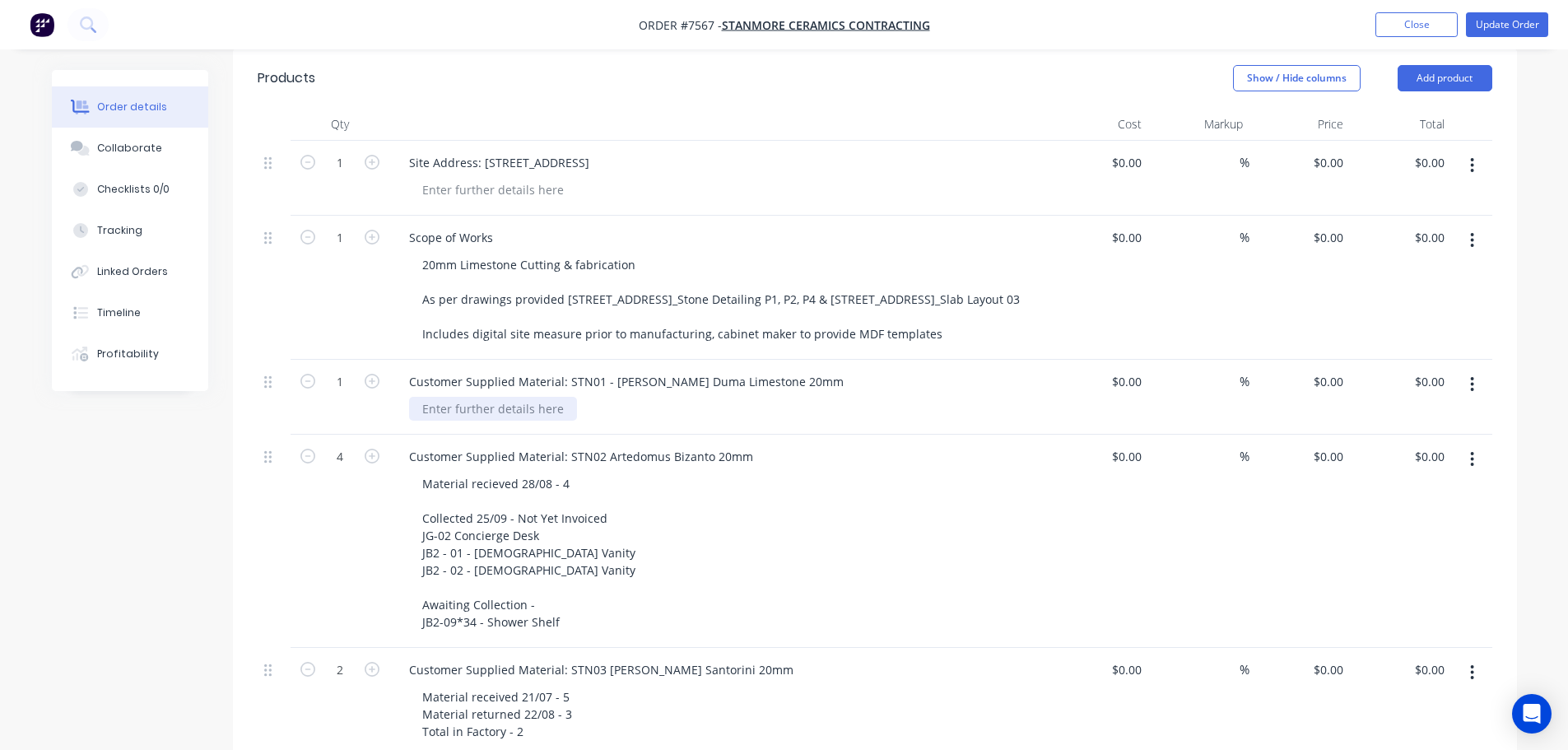
scroll to position [329, 0]
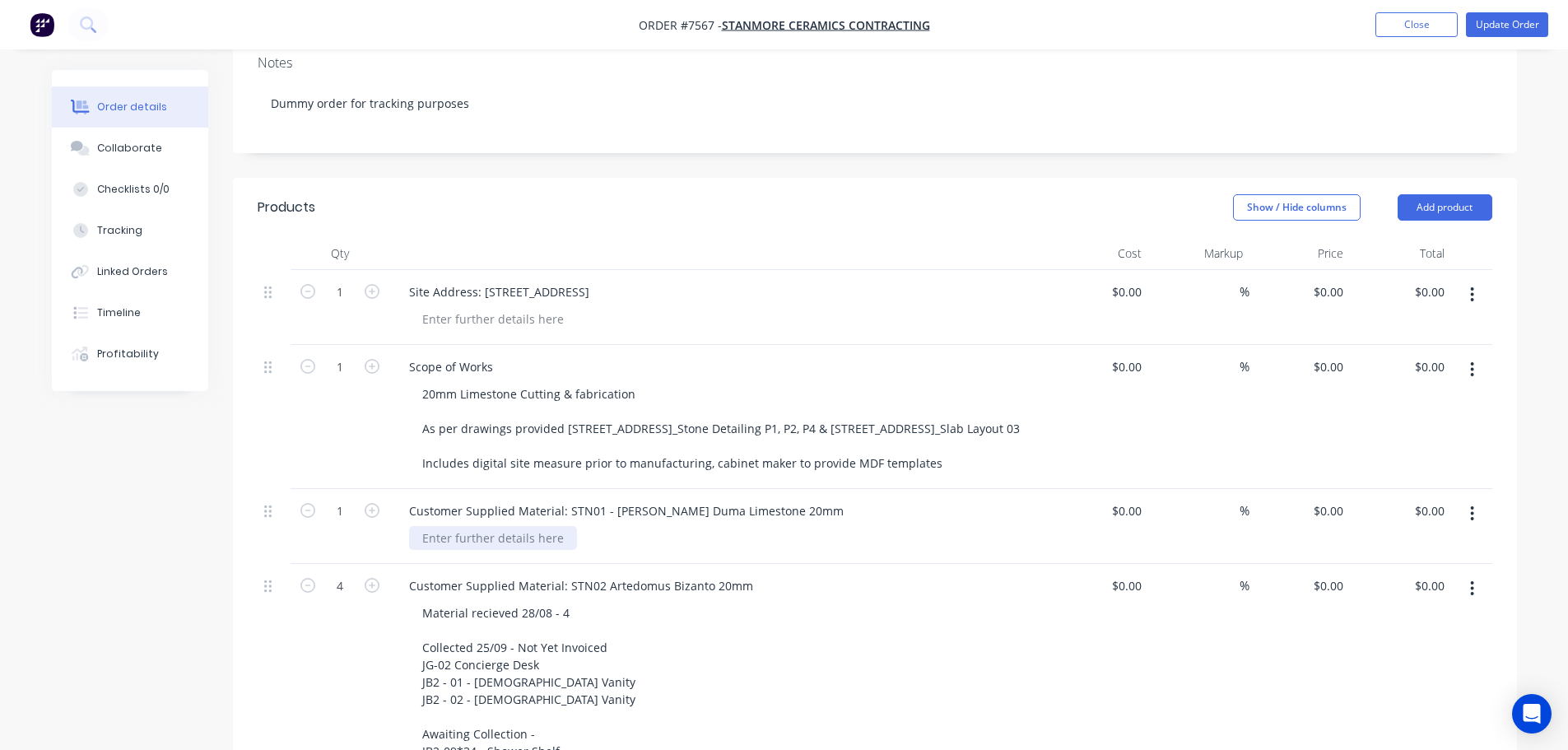
click at [523, 526] on div at bounding box center [493, 537] width 168 height 23
paste div
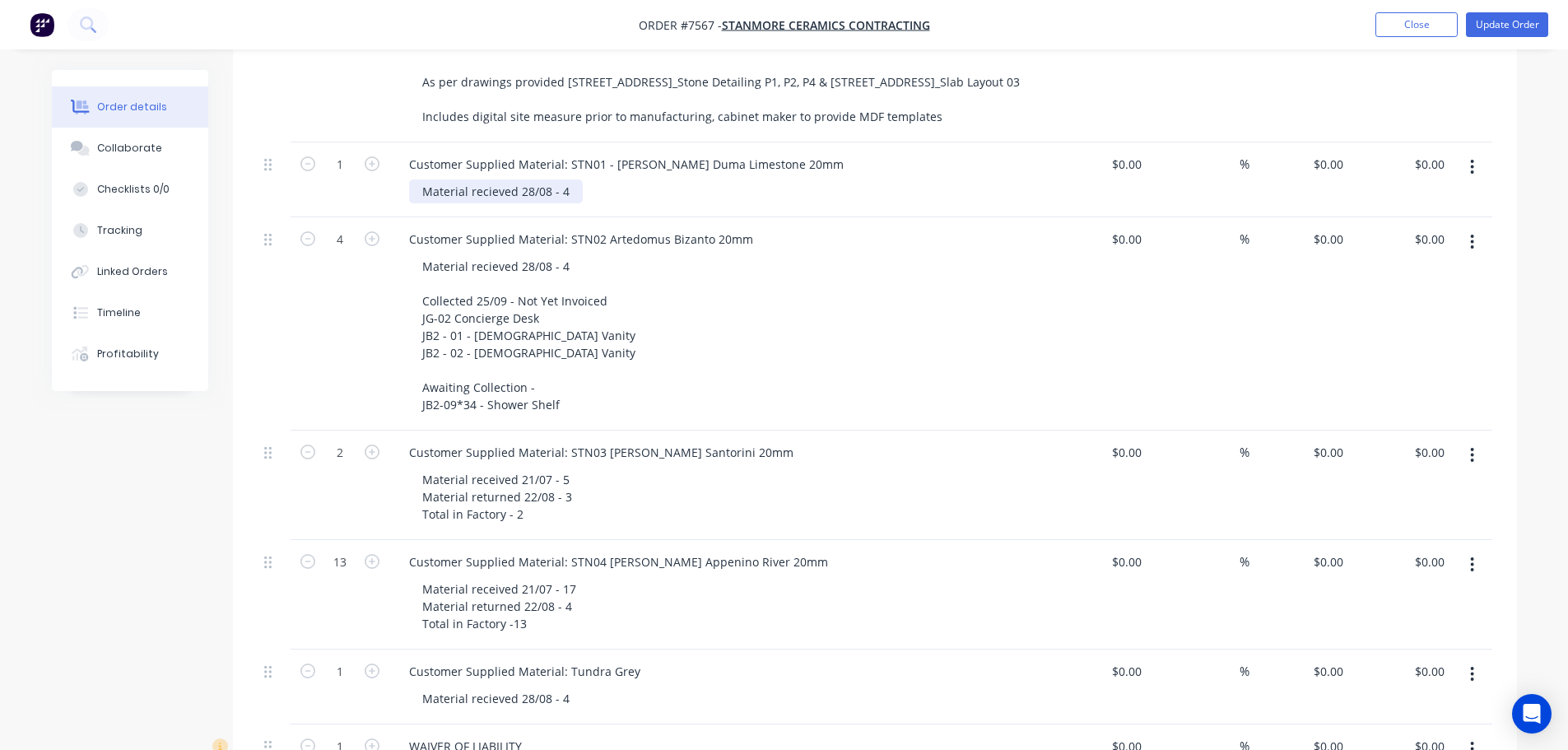
scroll to position [823, 0]
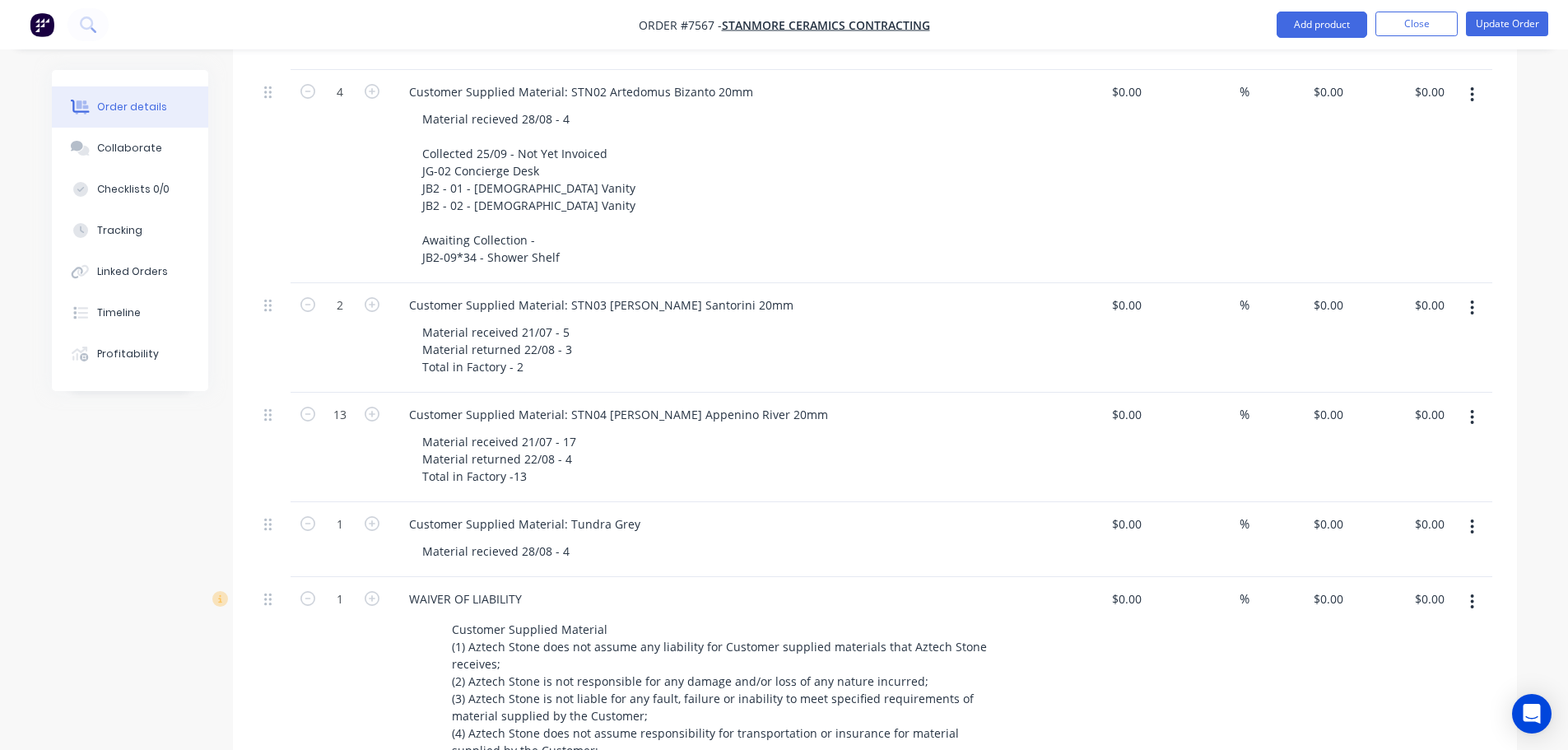
click at [1472, 517] on icon "button" at bounding box center [1472, 526] width 4 height 18
click at [1421, 657] on div "Delete" at bounding box center [1414, 668] width 127 height 23
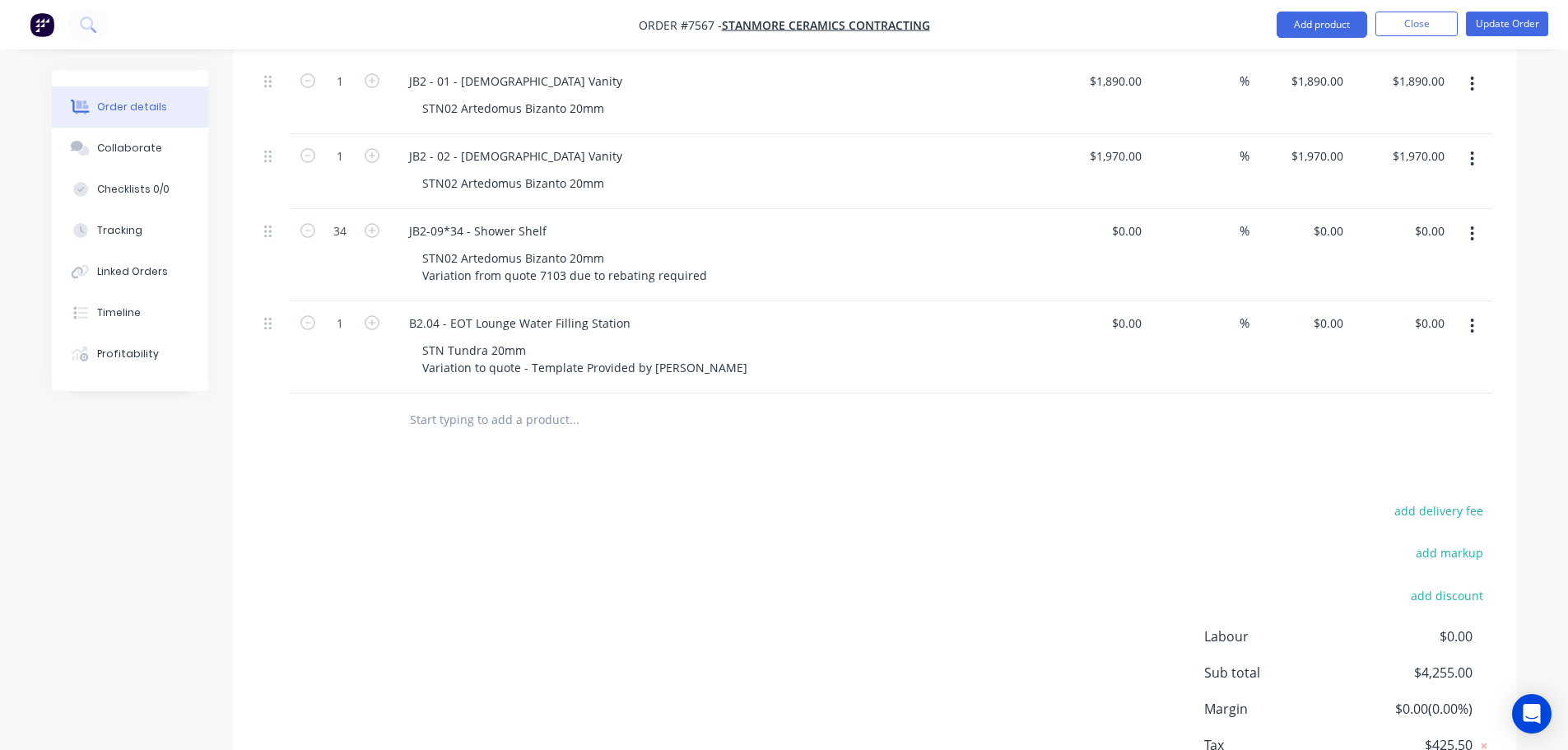
scroll to position [1646, 0]
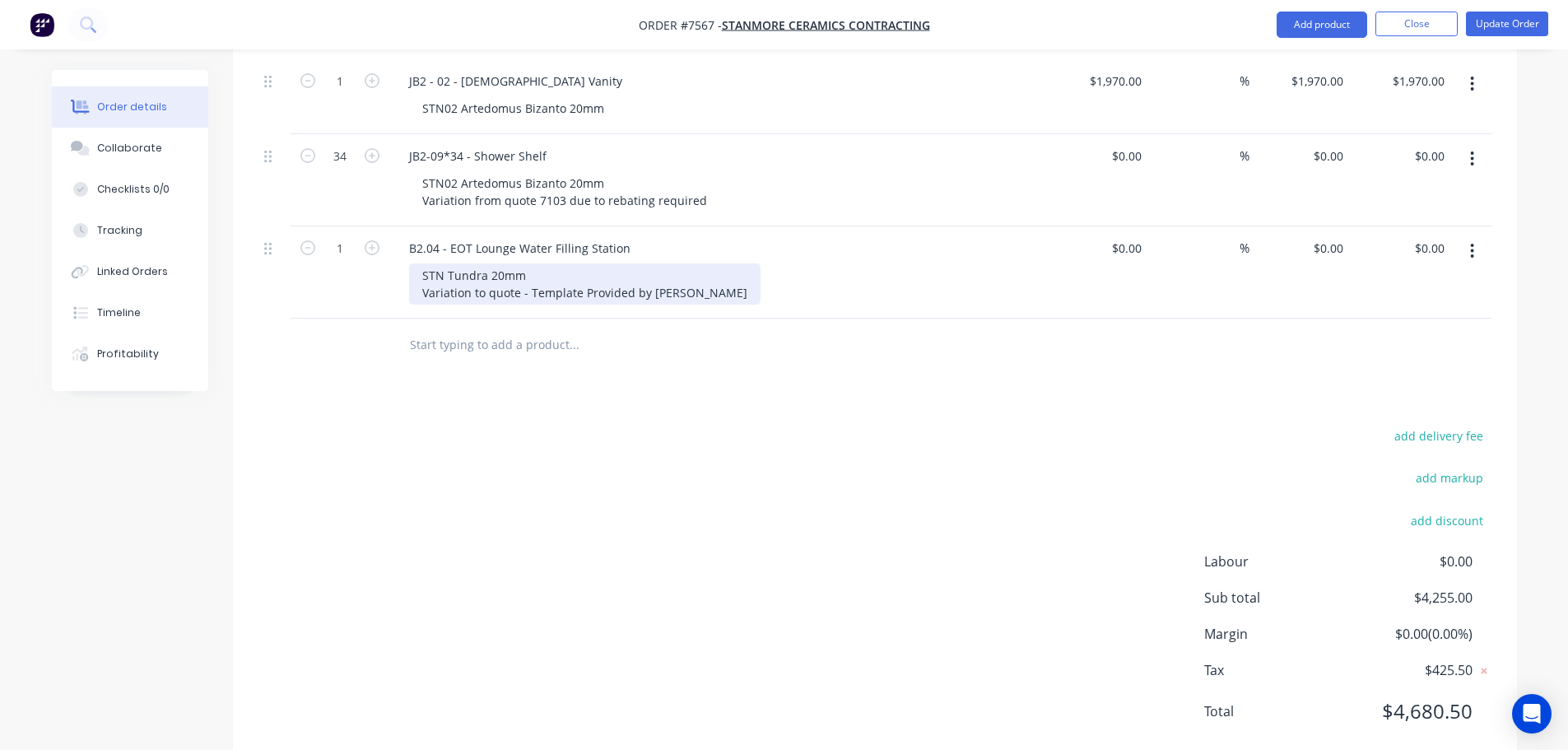
click at [439, 264] on div "STN Tundra 20mm Variation to quote - Template Provided by Stanmore" at bounding box center [585, 284] width 351 height 41
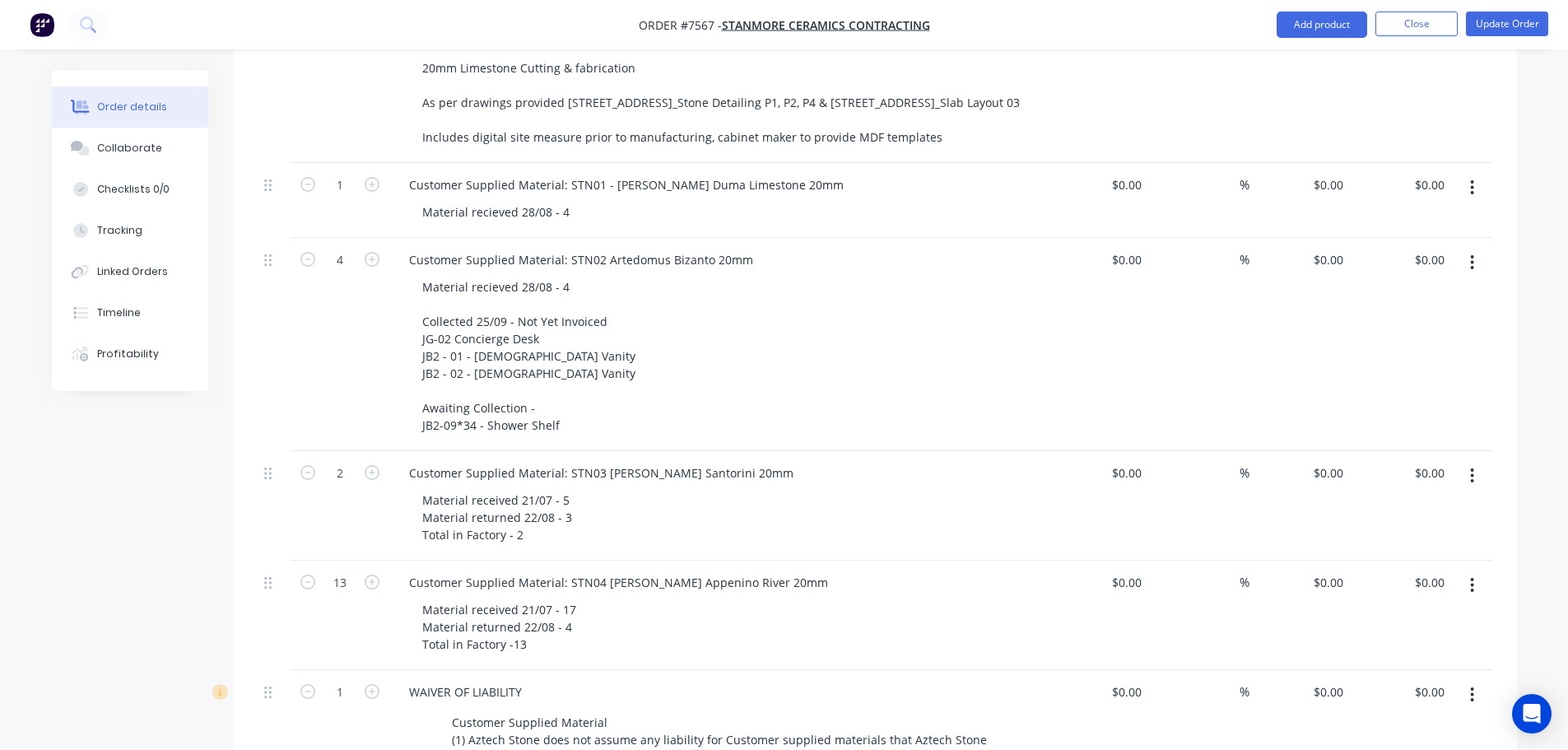
scroll to position [576, 0]
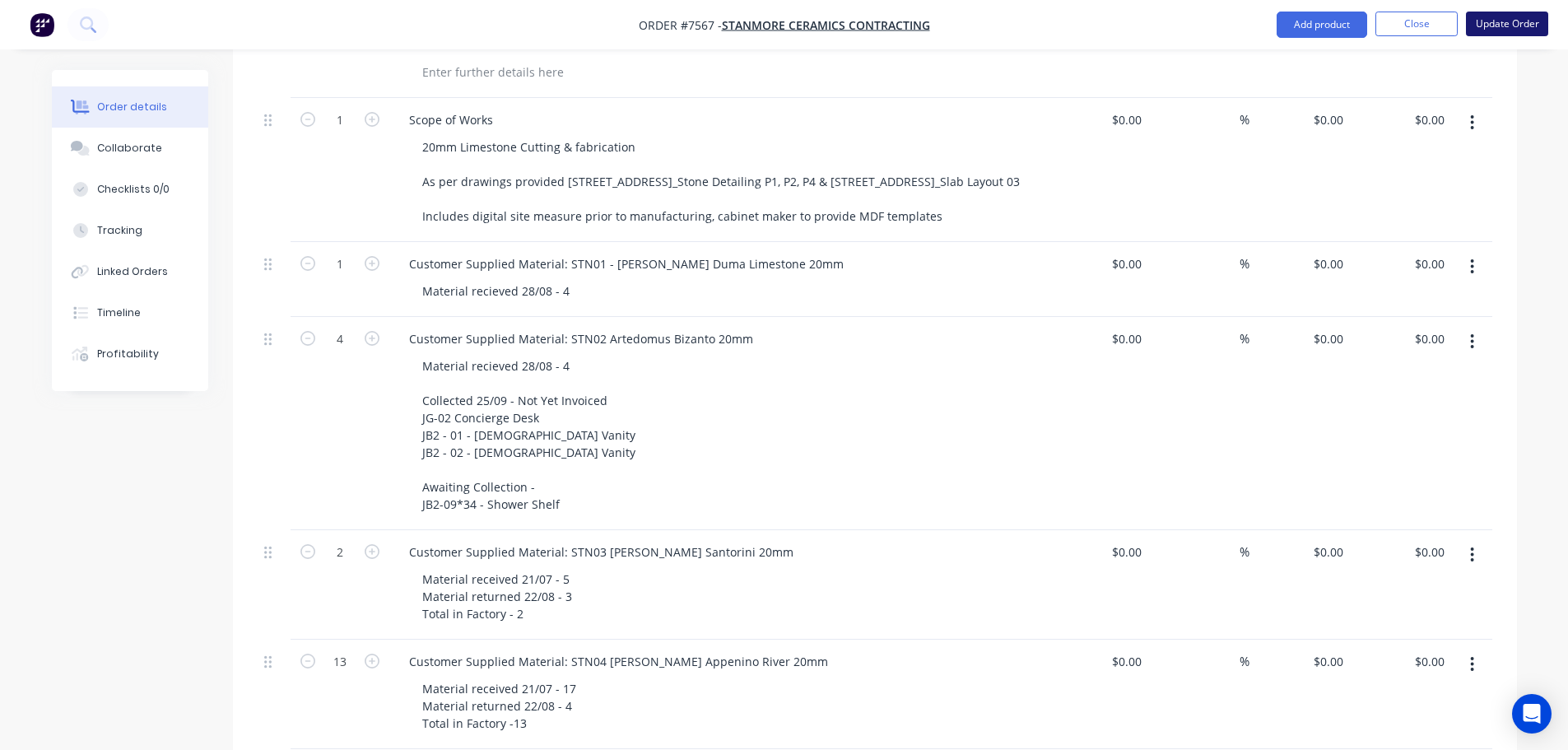
click at [1499, 28] on button "Update Order" at bounding box center [1508, 23] width 83 height 24
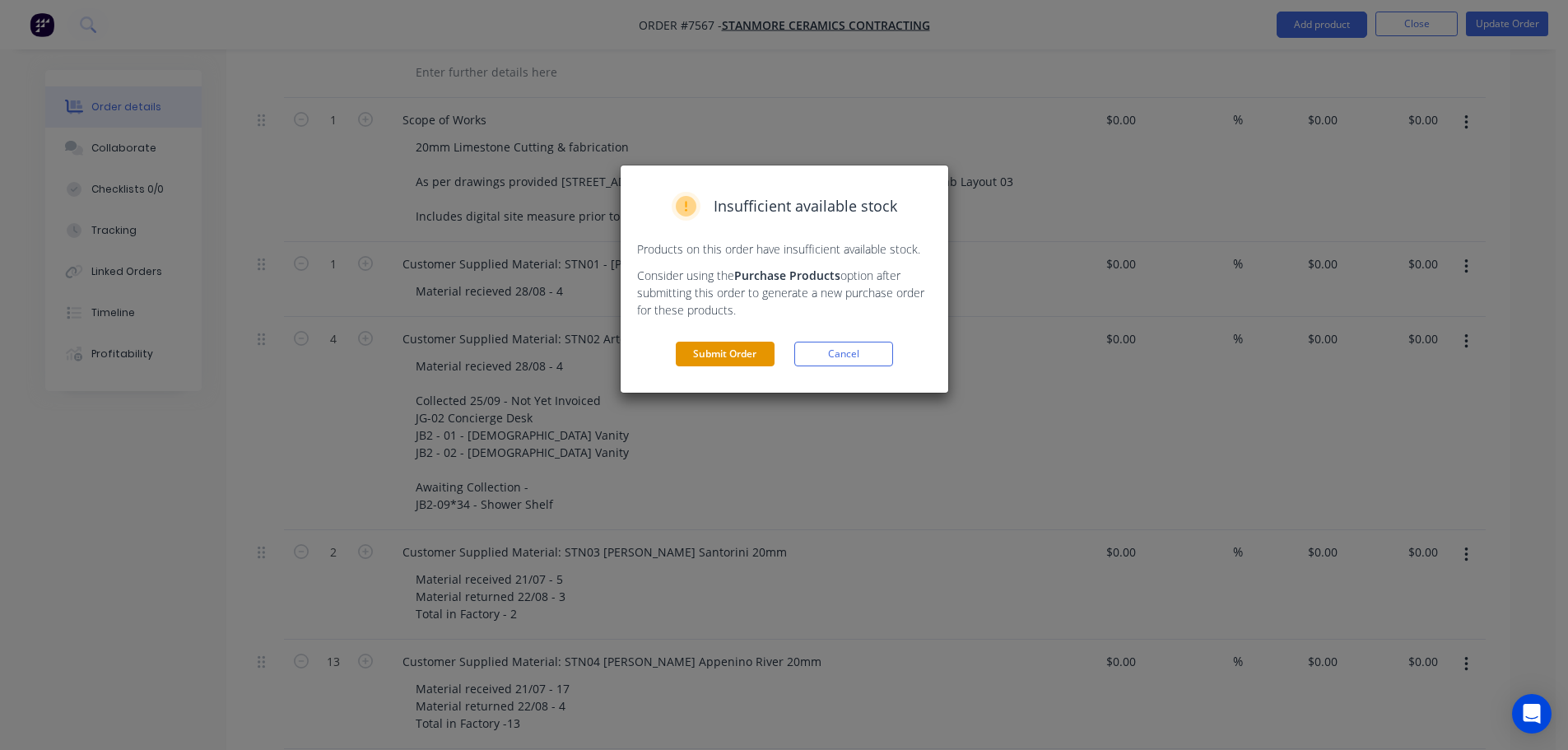
click at [745, 344] on button "Submit Order" at bounding box center [725, 354] width 99 height 24
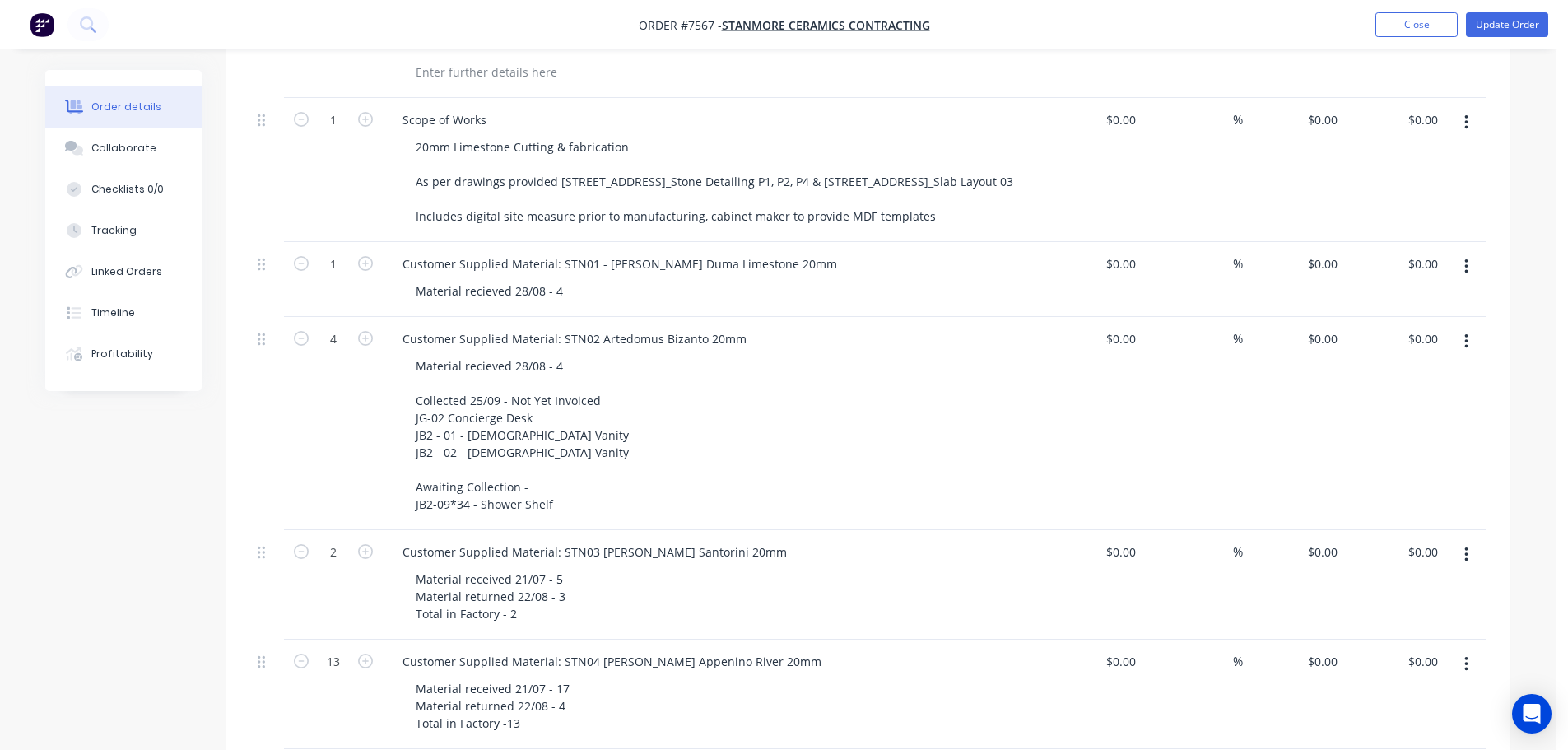
scroll to position [0, 0]
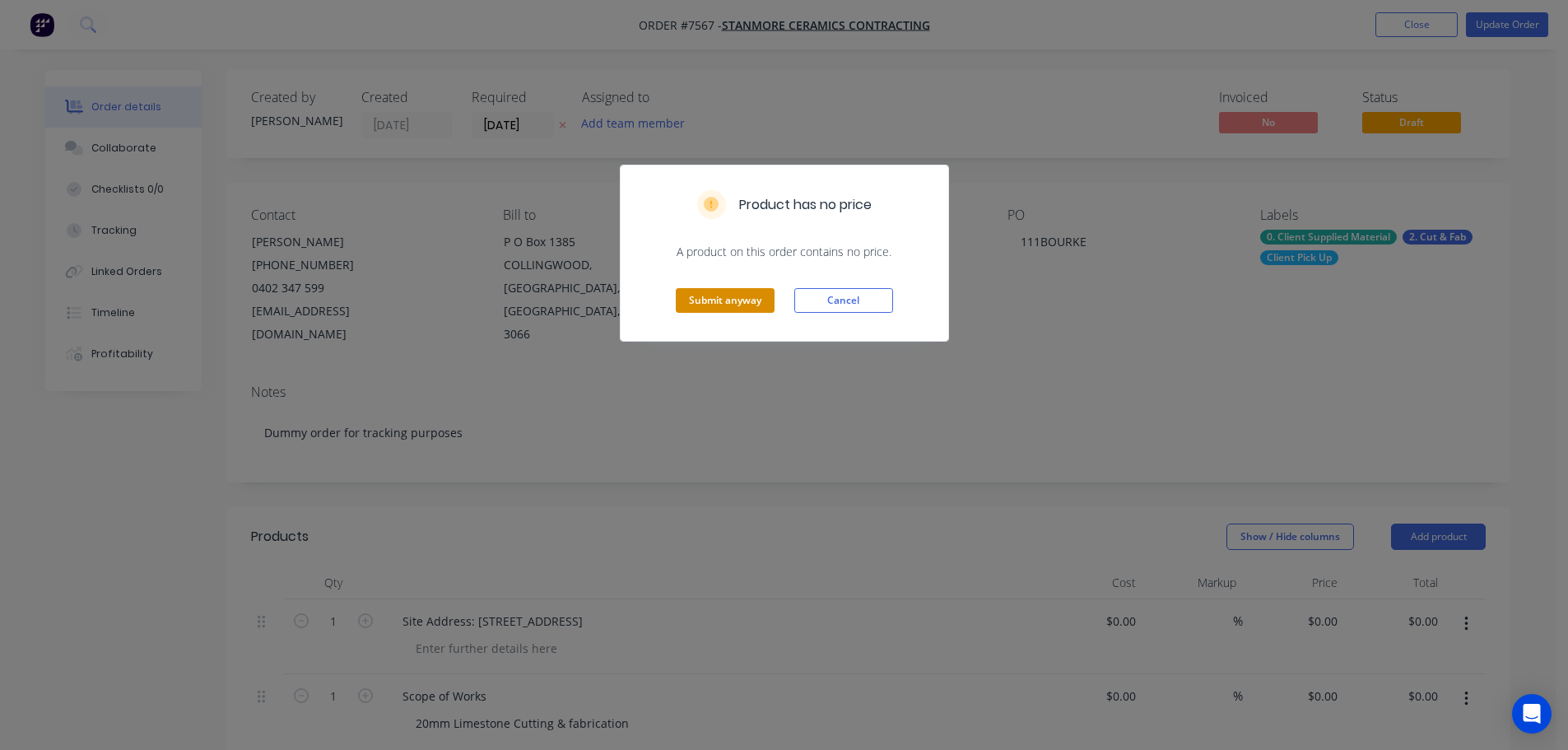
click at [748, 304] on button "Submit anyway" at bounding box center [725, 300] width 99 height 24
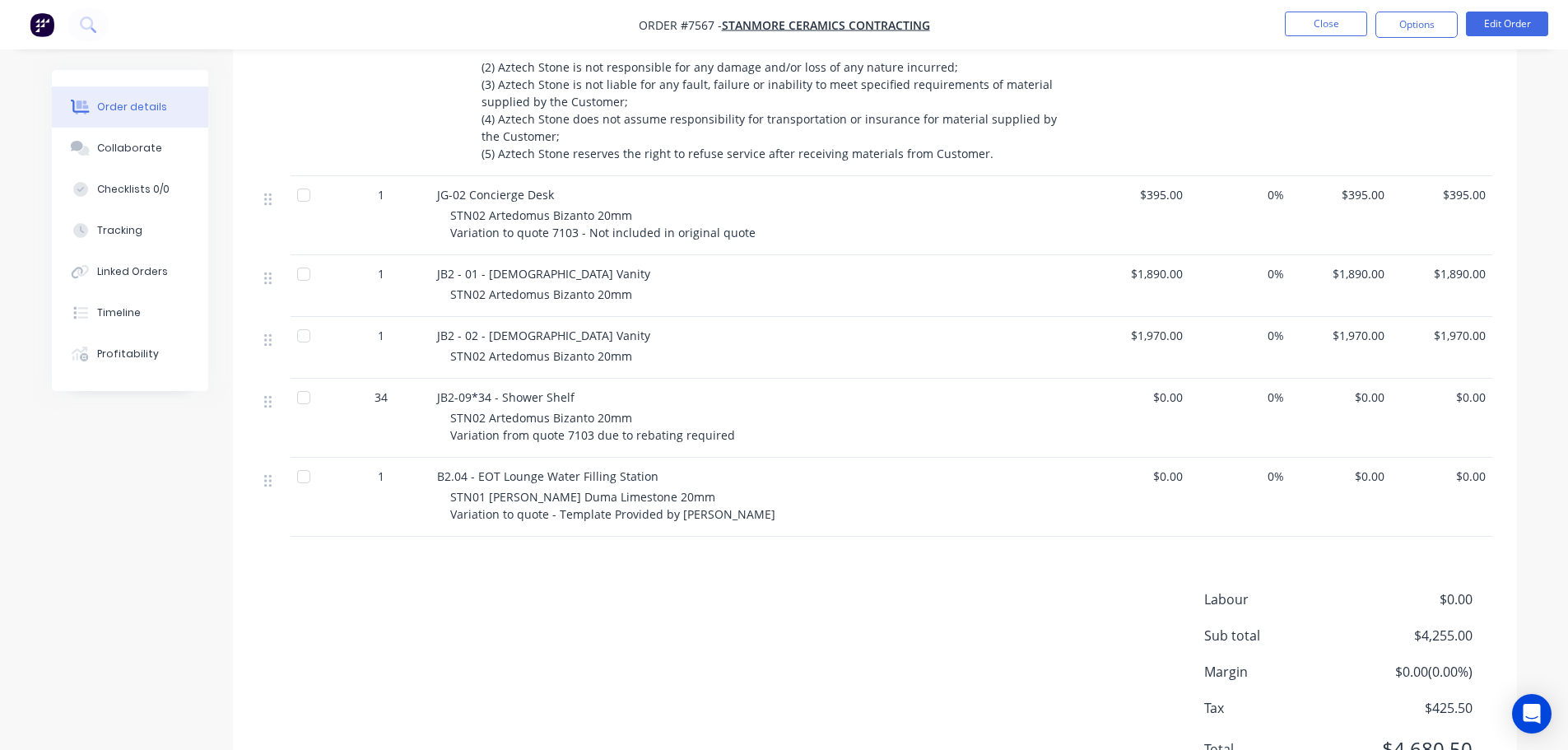
scroll to position [1293, 0]
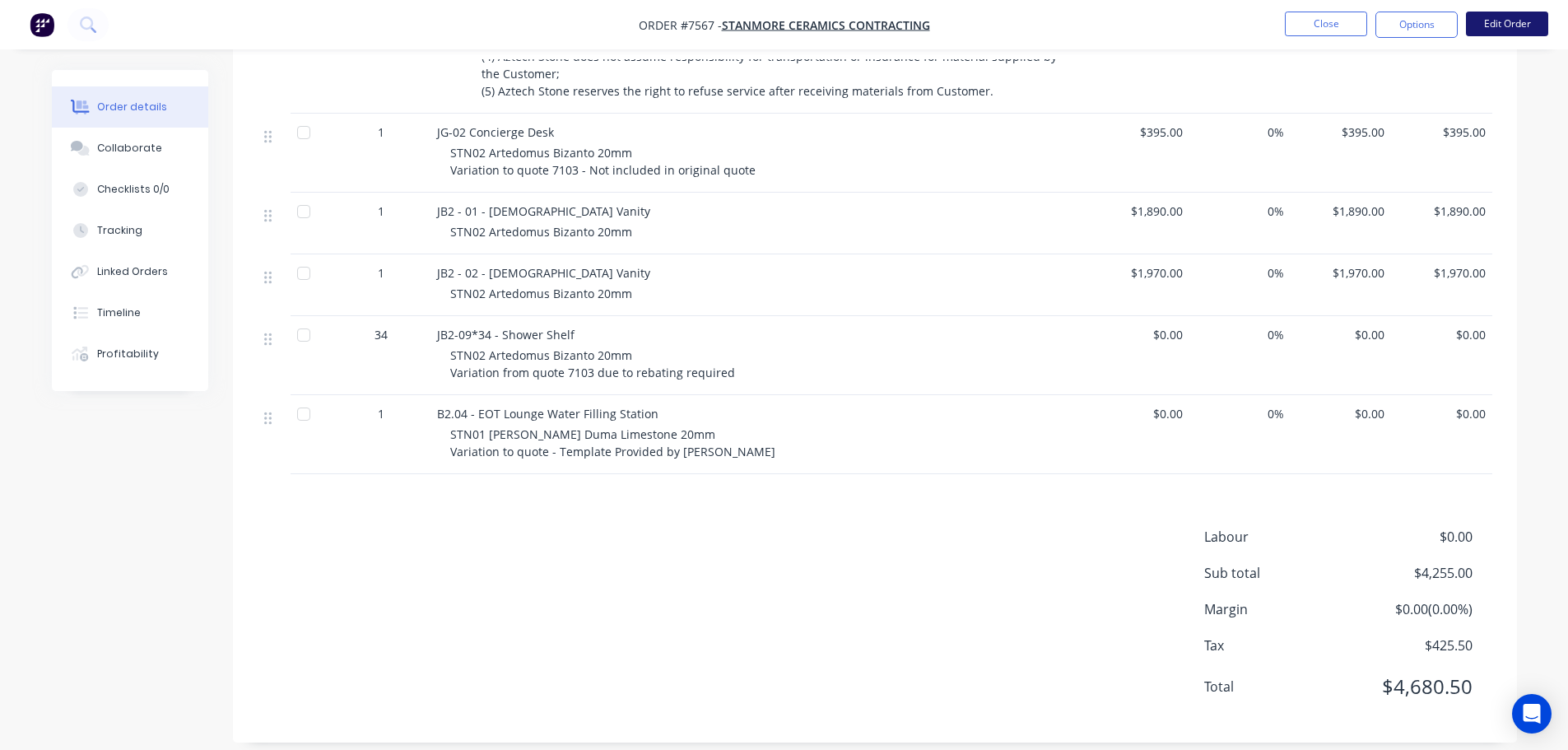
click at [1495, 26] on button "Edit Order" at bounding box center [1508, 23] width 83 height 24
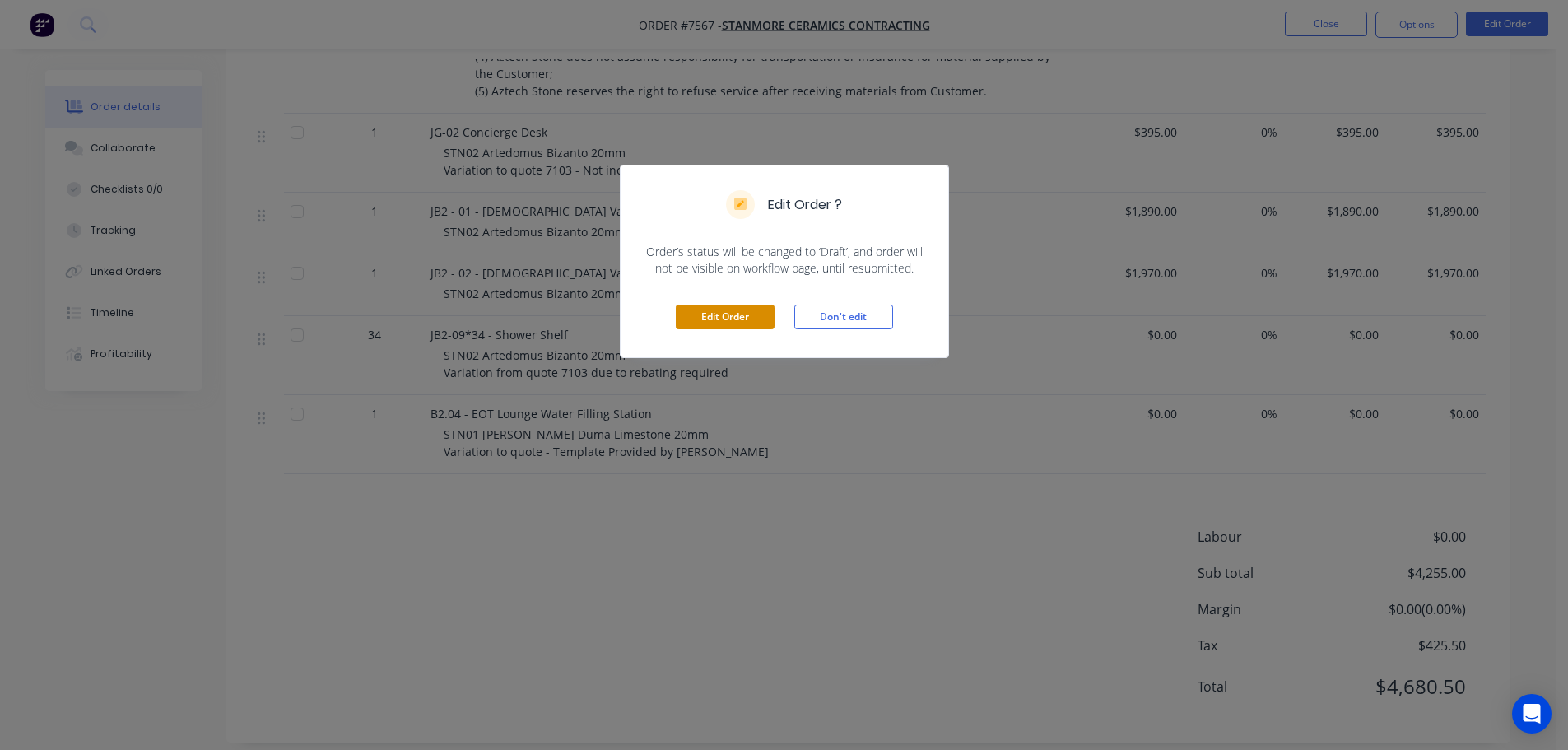
click at [725, 318] on button "Edit Order" at bounding box center [725, 316] width 99 height 24
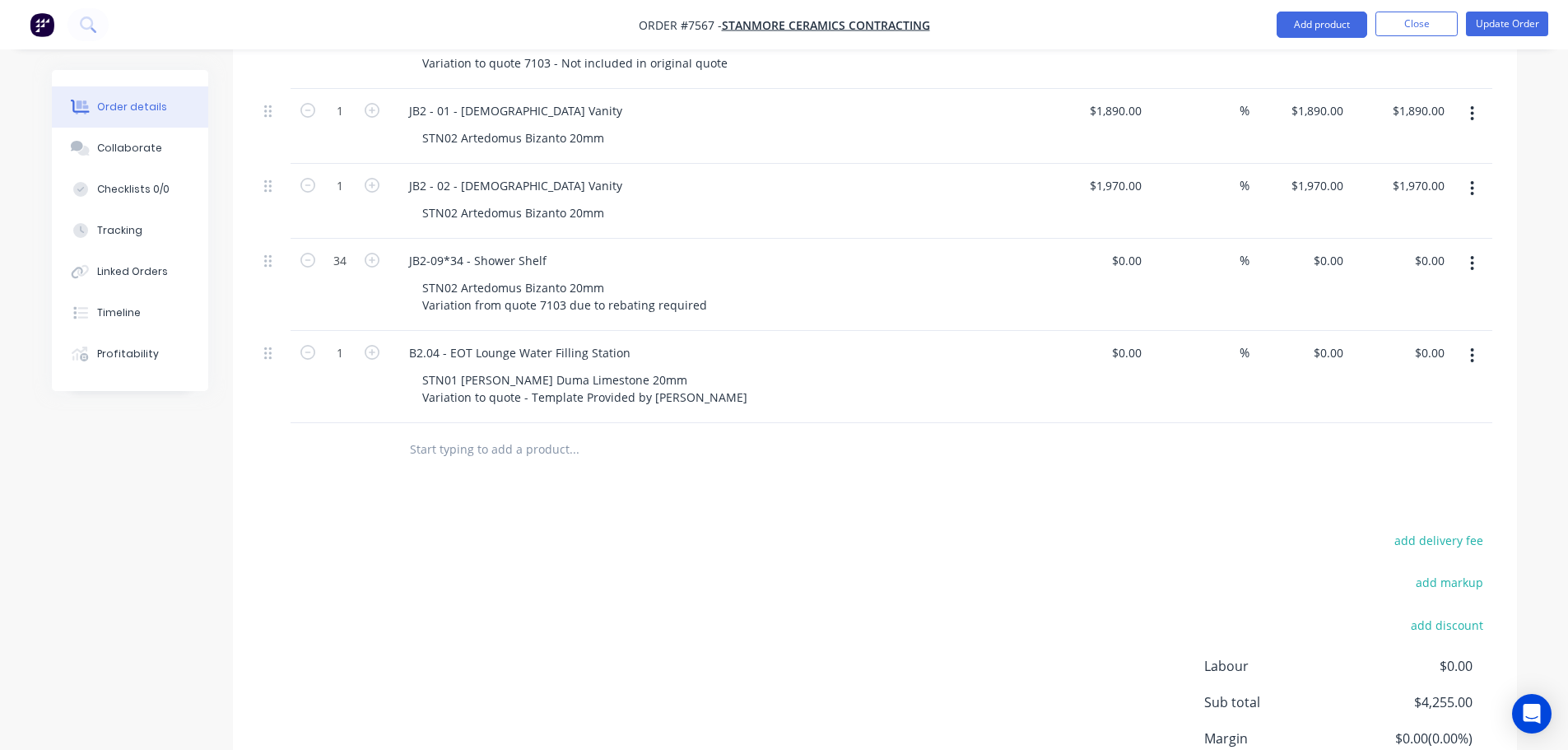
scroll to position [1646, 0]
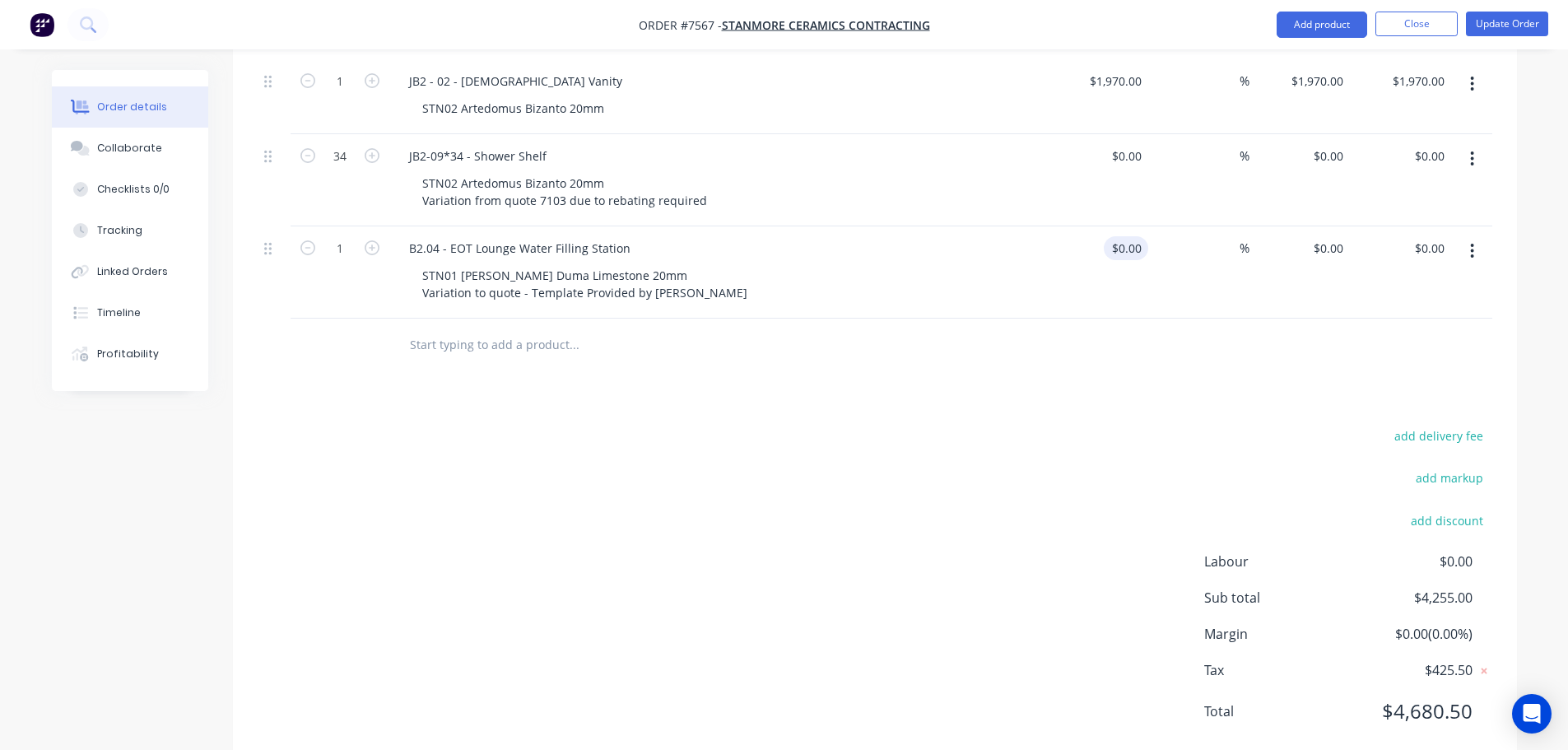
click at [1132, 237] on input "$0.00" at bounding box center [1130, 248] width 38 height 23
type input "$220.00"
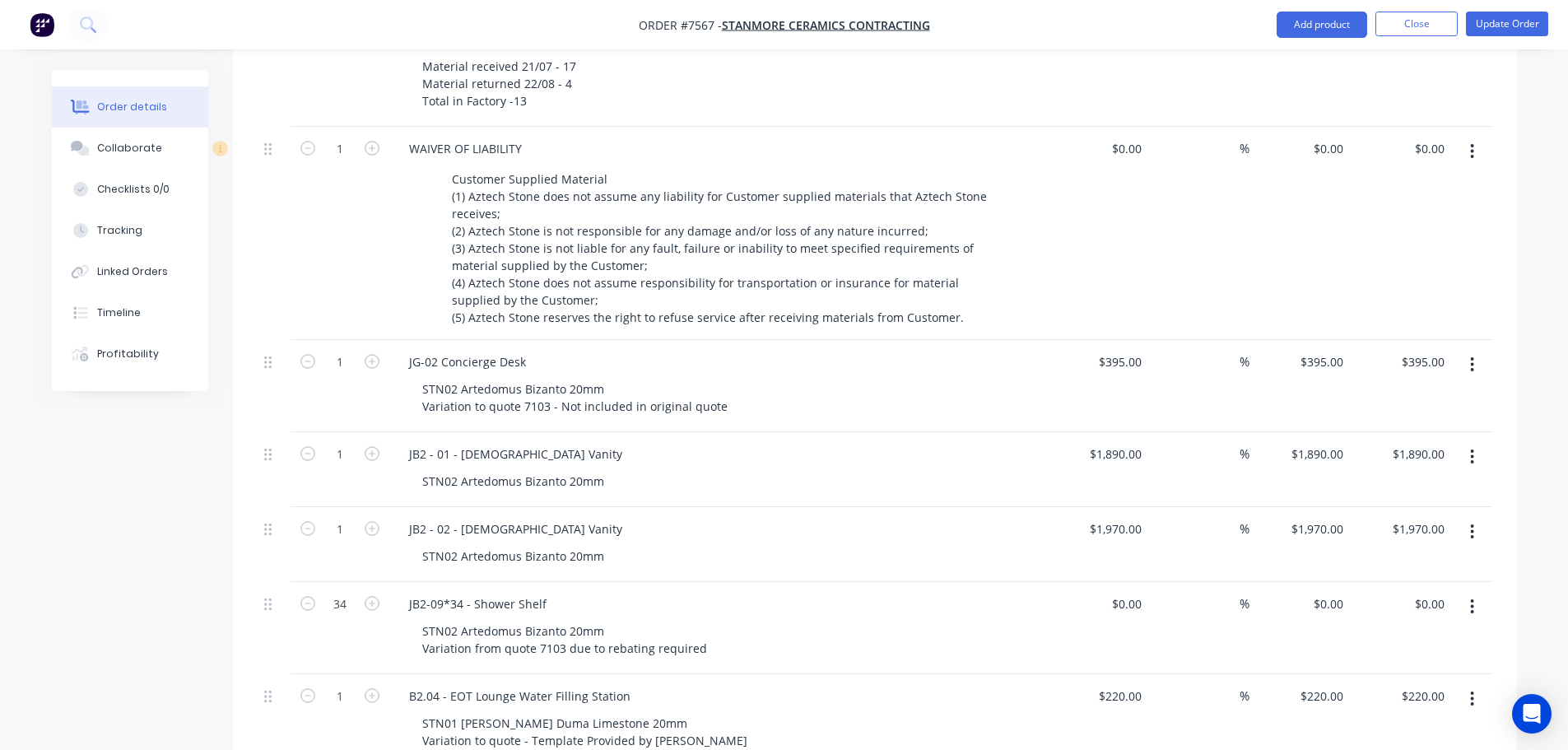
scroll to position [1070, 0]
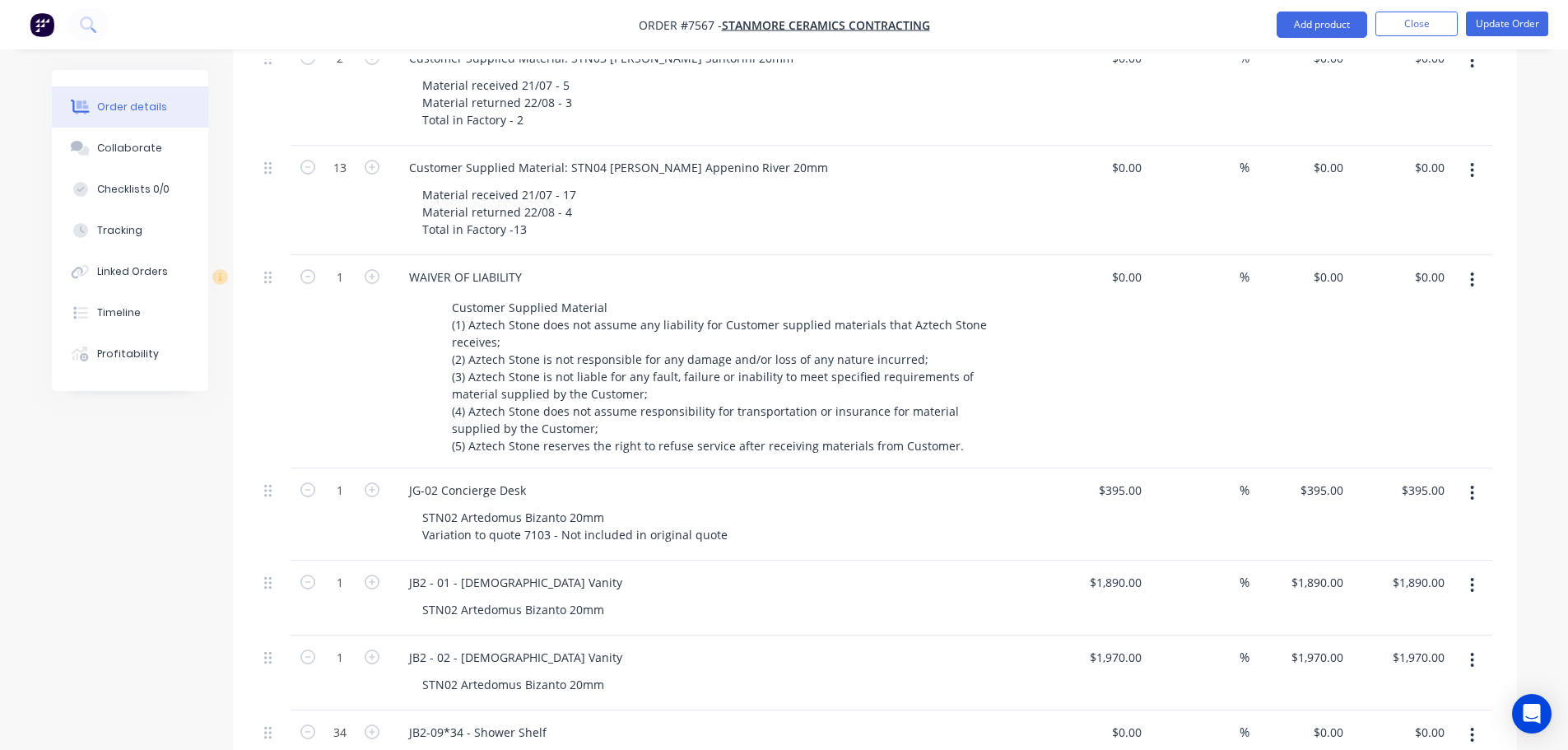
click at [1514, 9] on nav "Order #7567 - Stanmore Ceramics Contracting Add product Close Update Order" at bounding box center [784, 24] width 1568 height 50
click at [1483, 21] on button "Update Order" at bounding box center [1508, 23] width 83 height 24
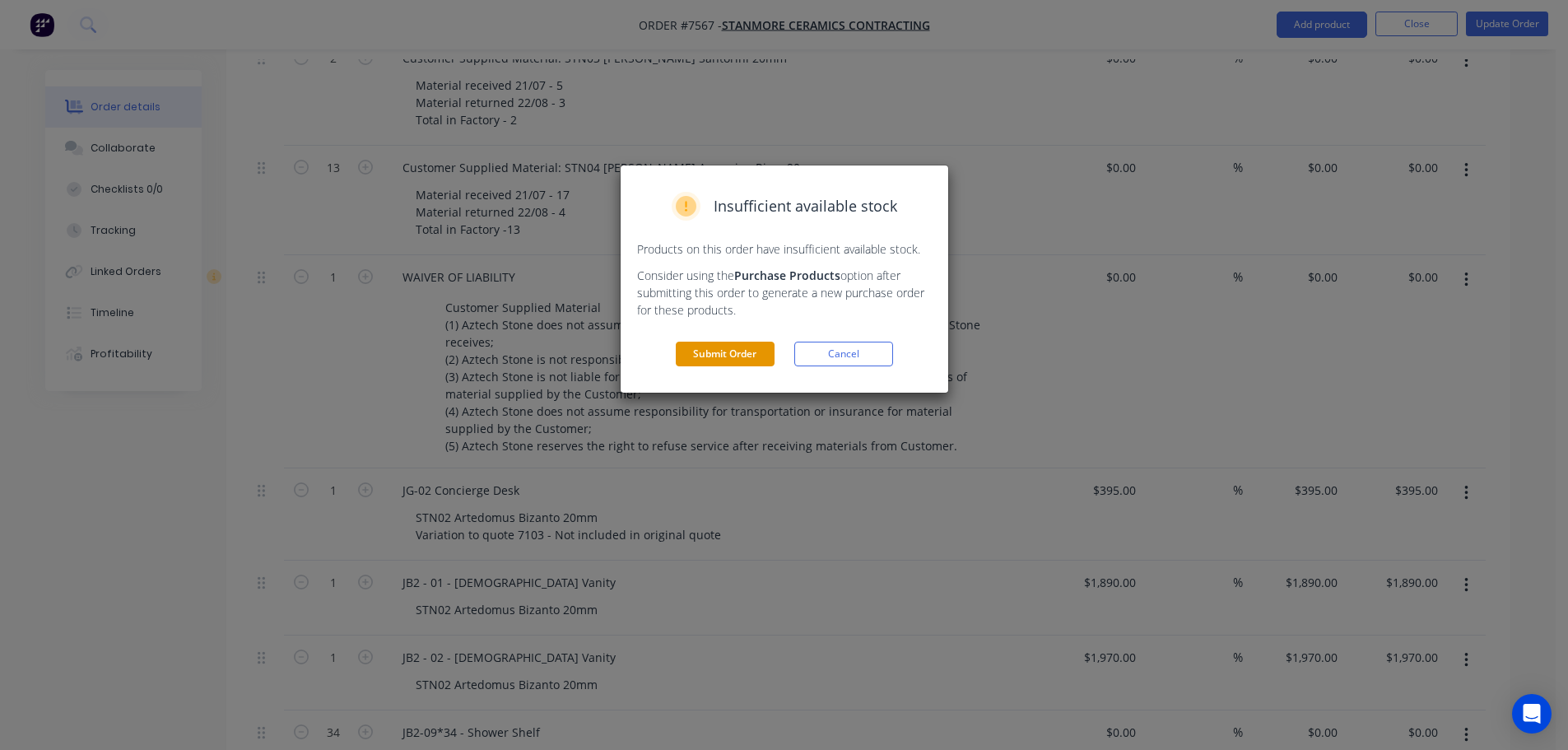
click at [731, 363] on button "Submit Order" at bounding box center [725, 354] width 99 height 24
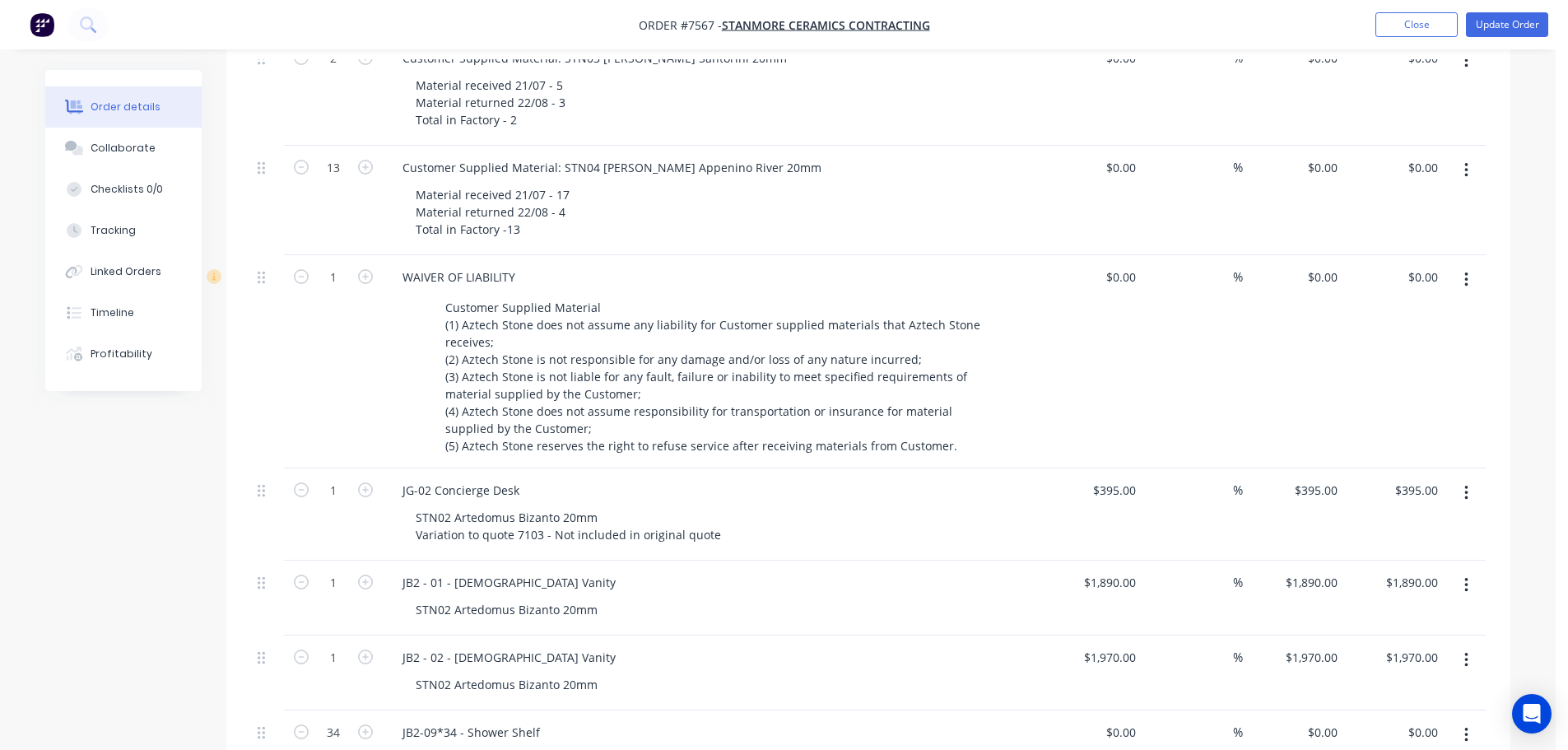
scroll to position [0, 0]
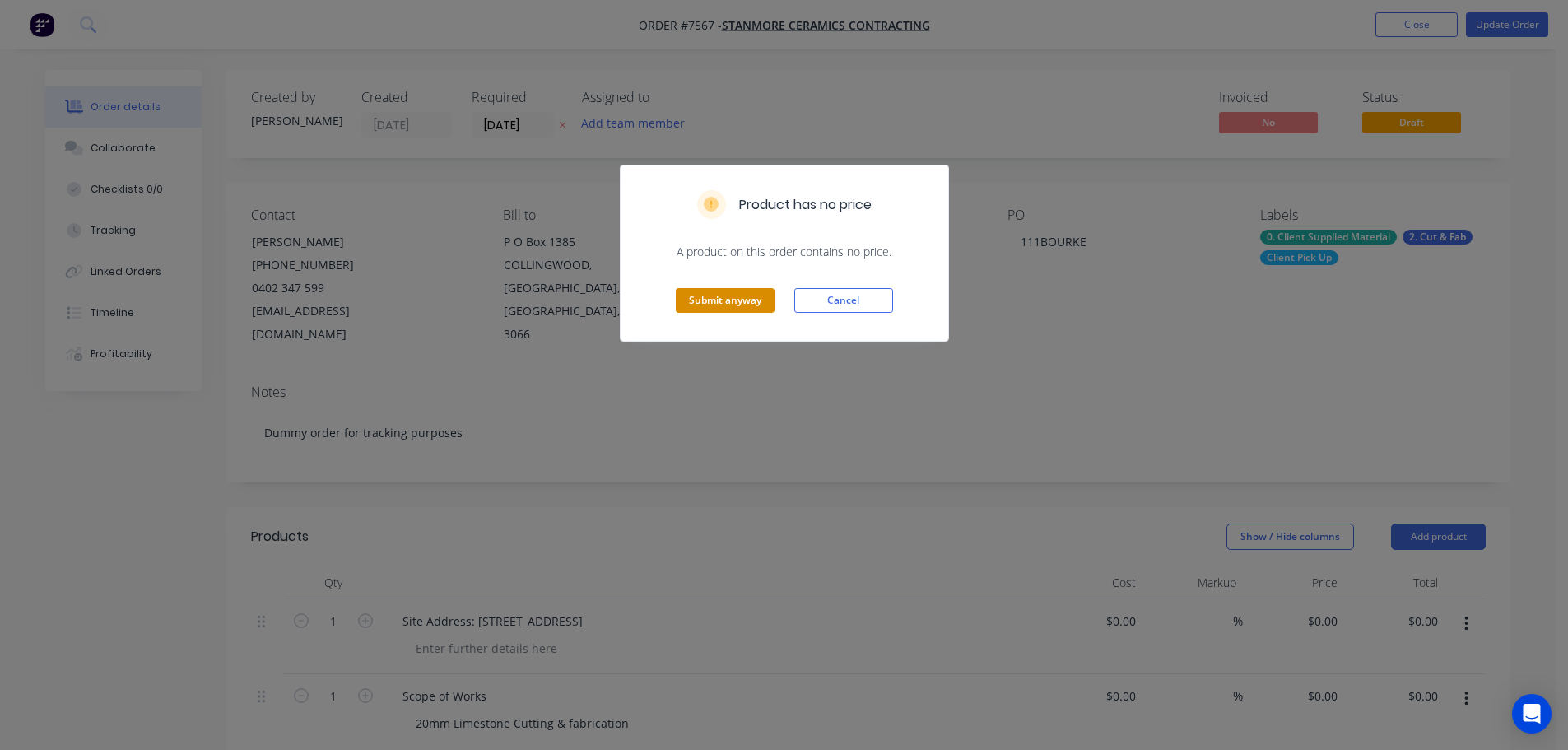
click at [751, 301] on button "Submit anyway" at bounding box center [725, 300] width 99 height 24
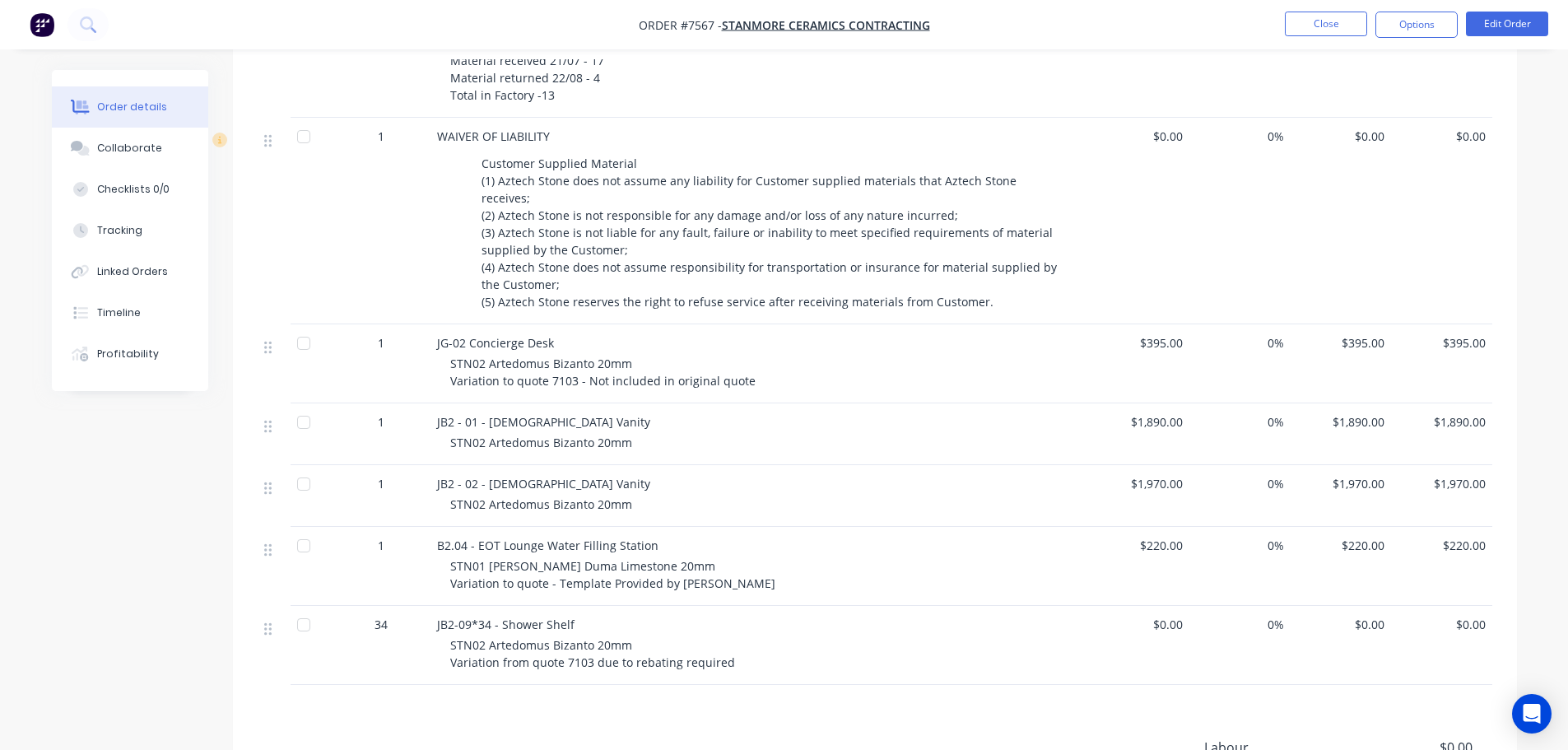
scroll to position [1212, 0]
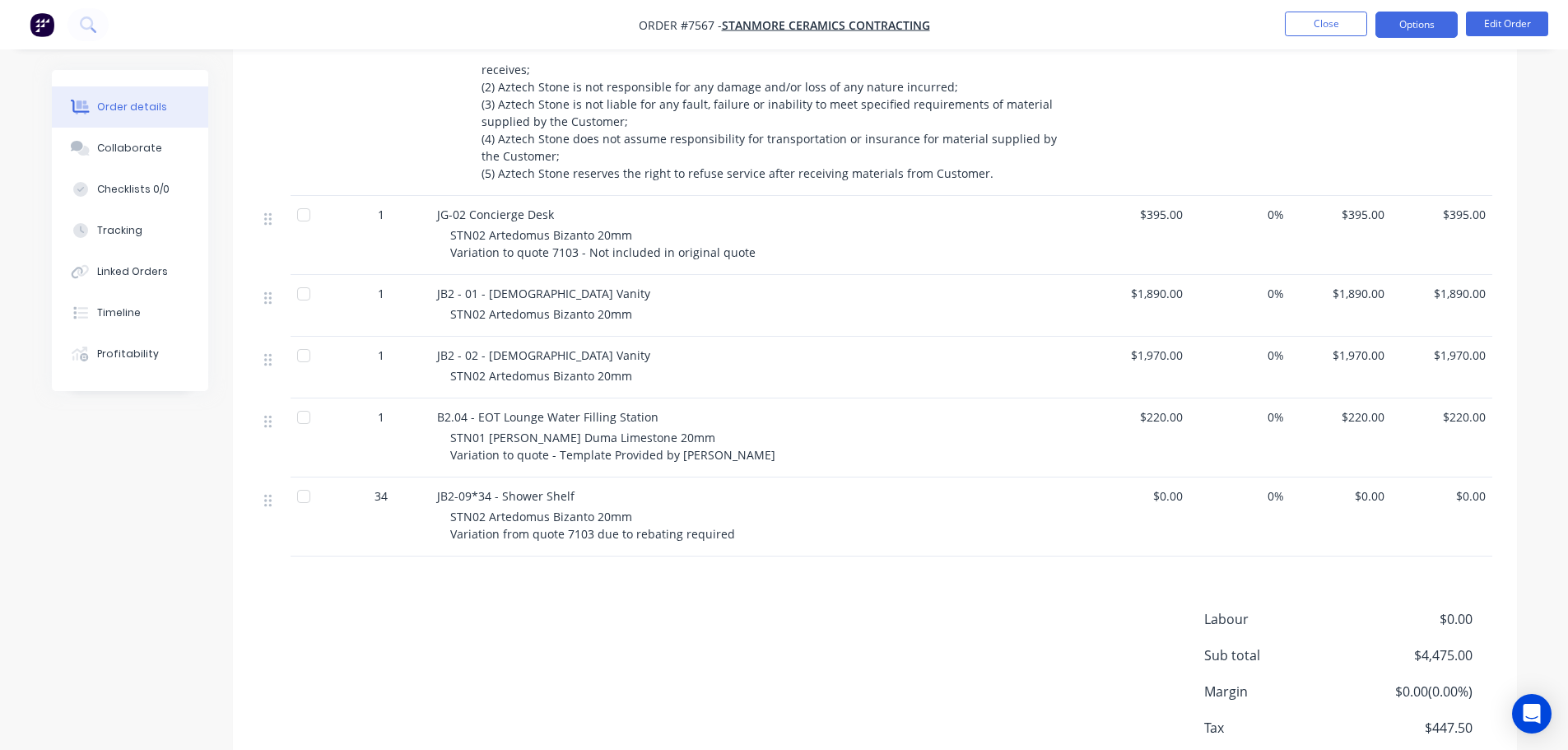
click at [1422, 20] on button "Options" at bounding box center [1417, 24] width 83 height 26
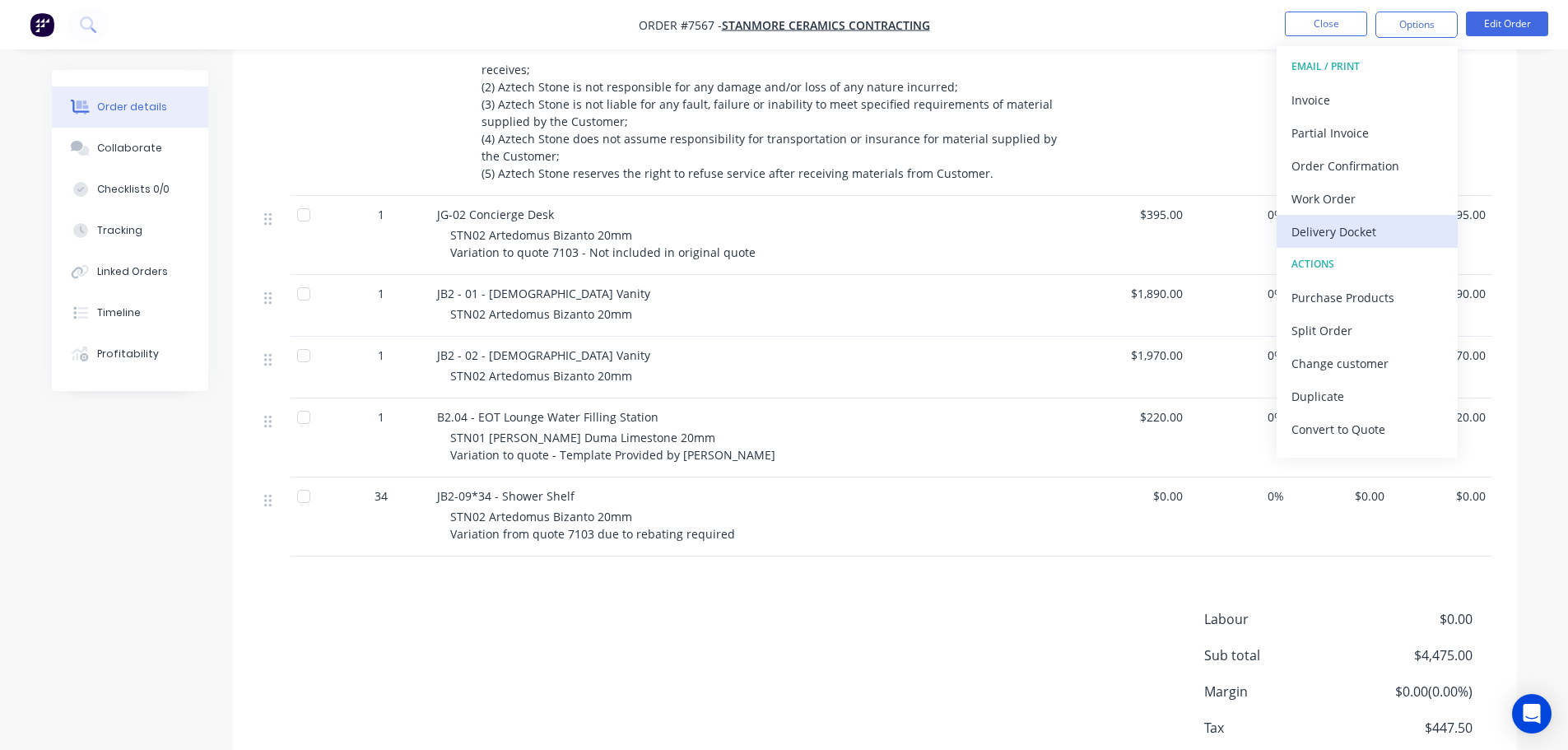
click at [1334, 235] on div "Delivery Docket" at bounding box center [1367, 231] width 151 height 23
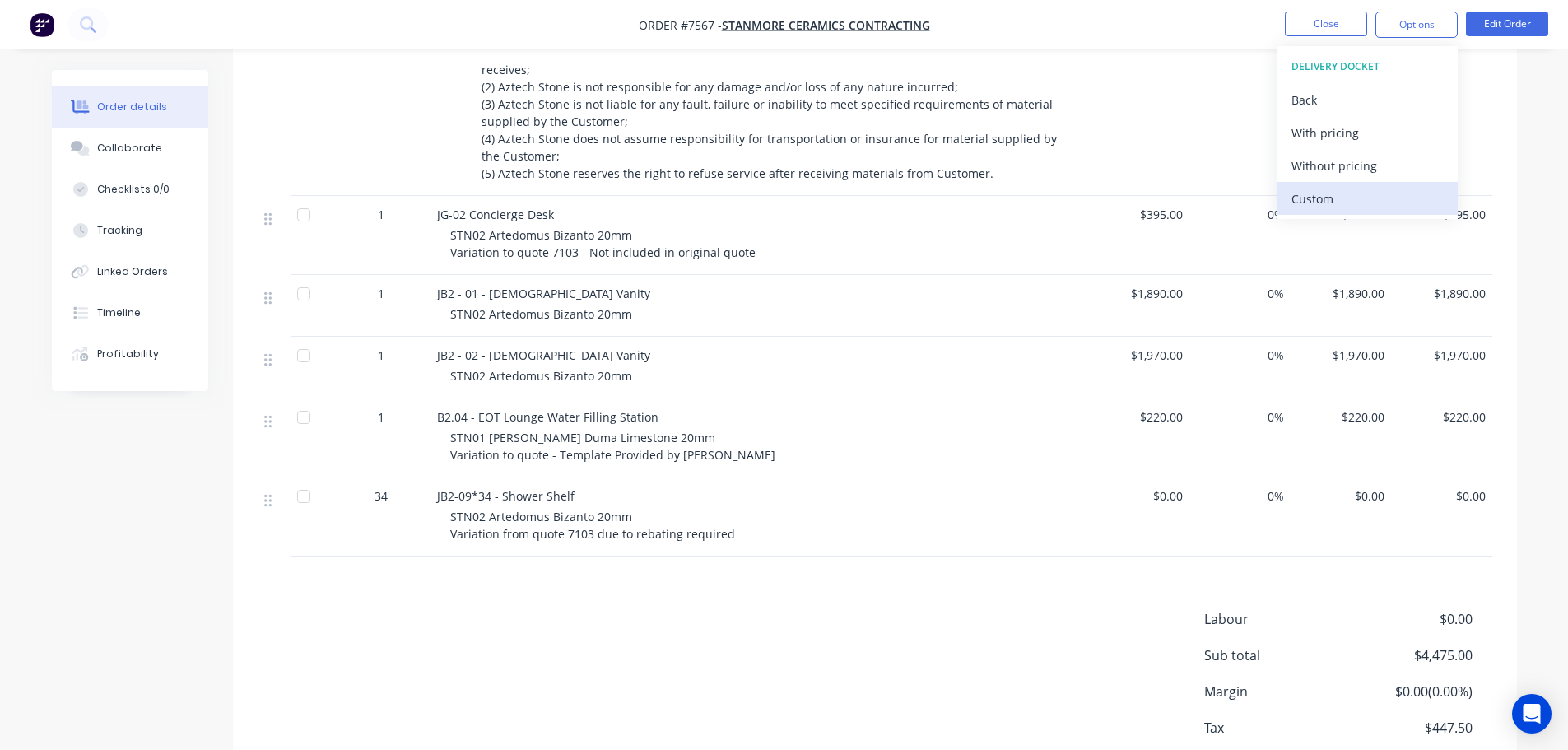
click at [1341, 197] on div "Custom" at bounding box center [1367, 198] width 151 height 23
click at [1342, 163] on div "Without pricing" at bounding box center [1367, 165] width 151 height 23
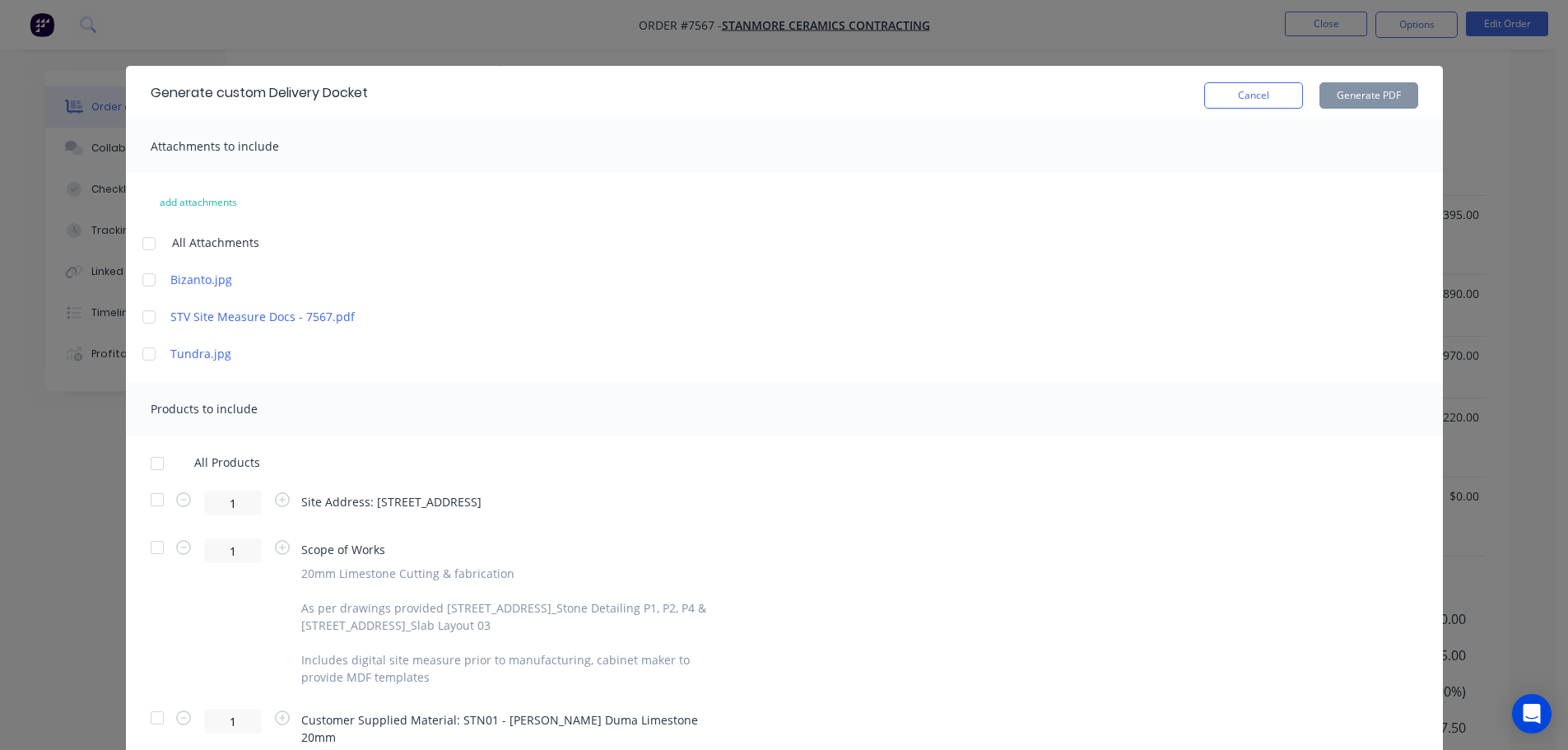
click at [142, 500] on div at bounding box center [157, 499] width 33 height 33
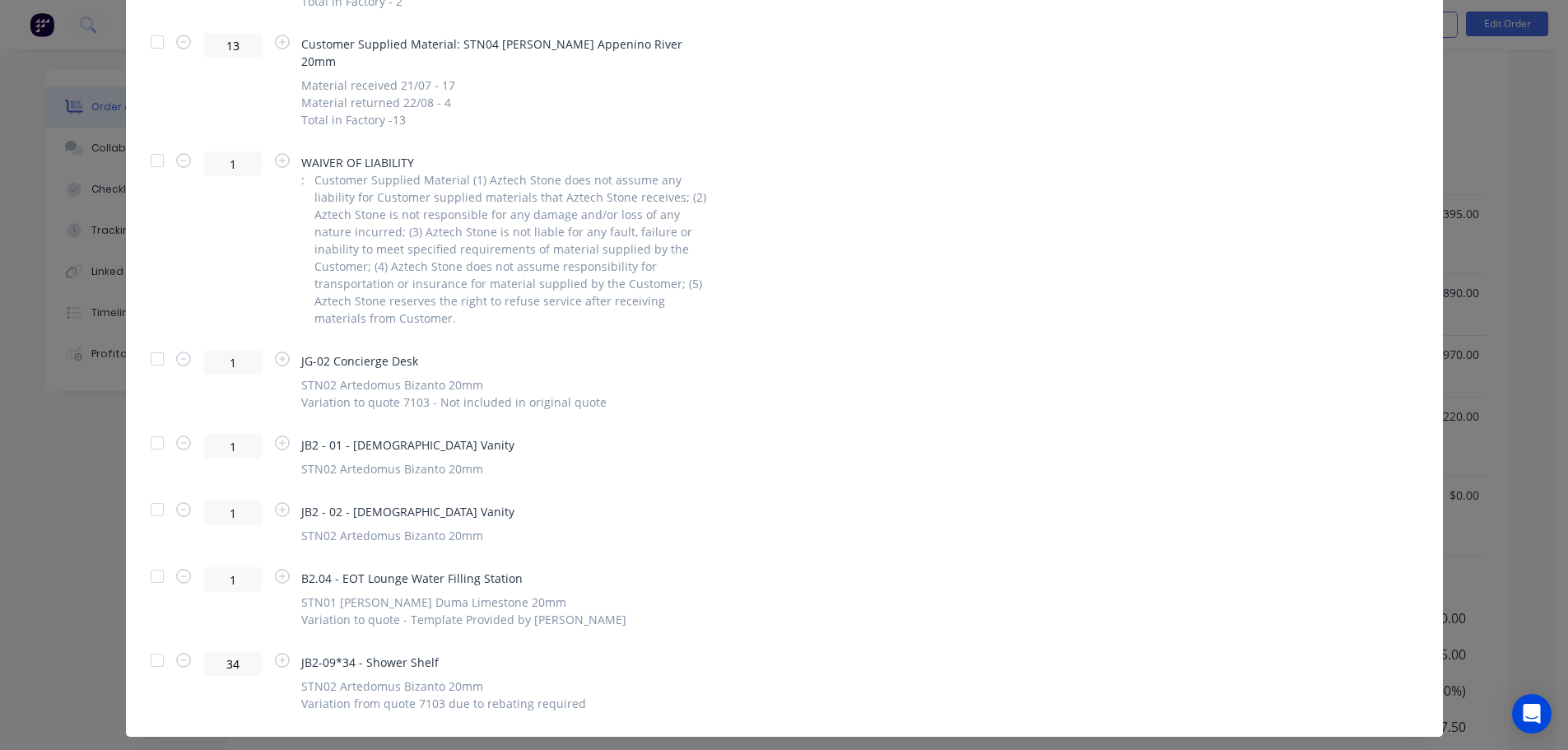
scroll to position [1293, 0]
click at [156, 559] on div at bounding box center [157, 575] width 33 height 33
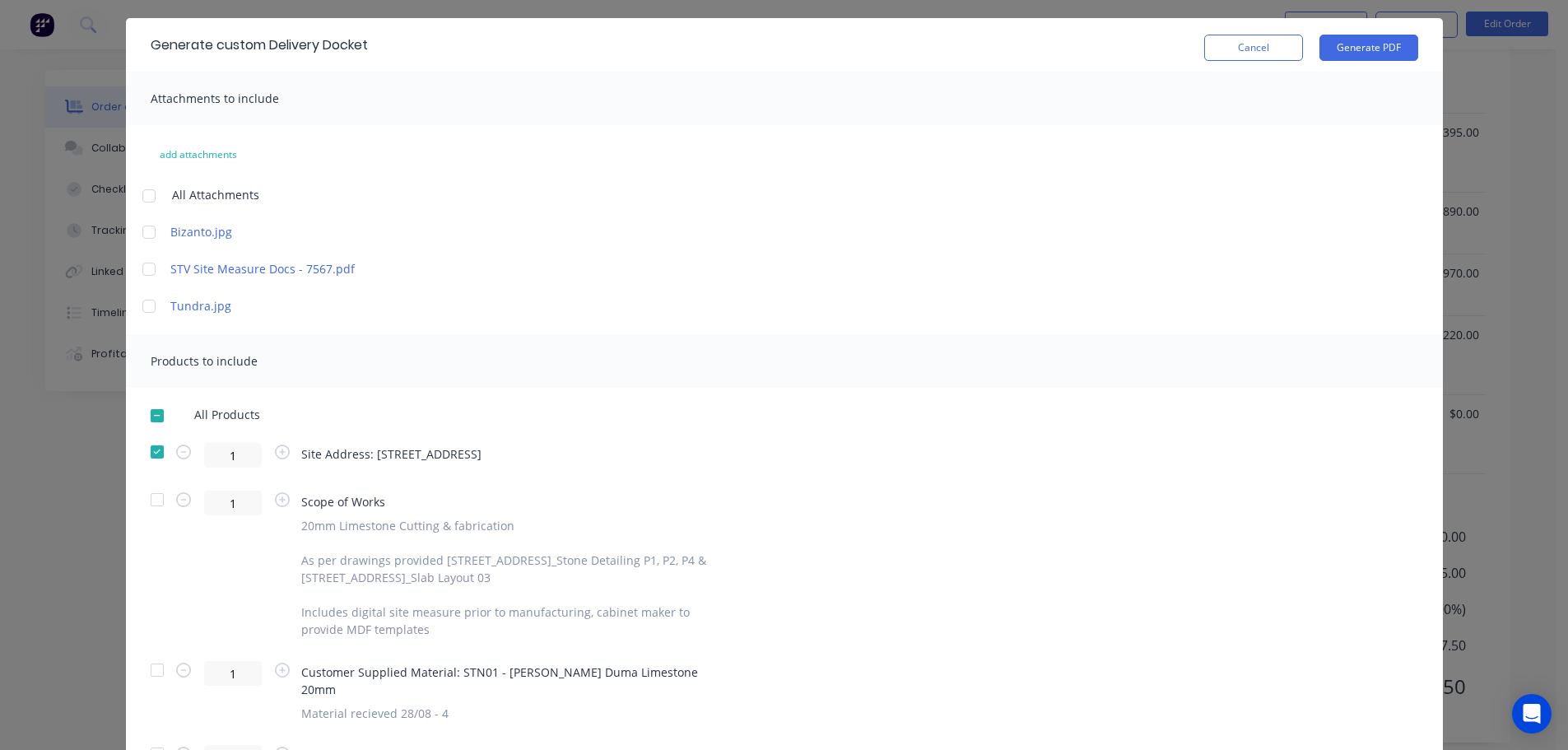
scroll to position [0, 0]
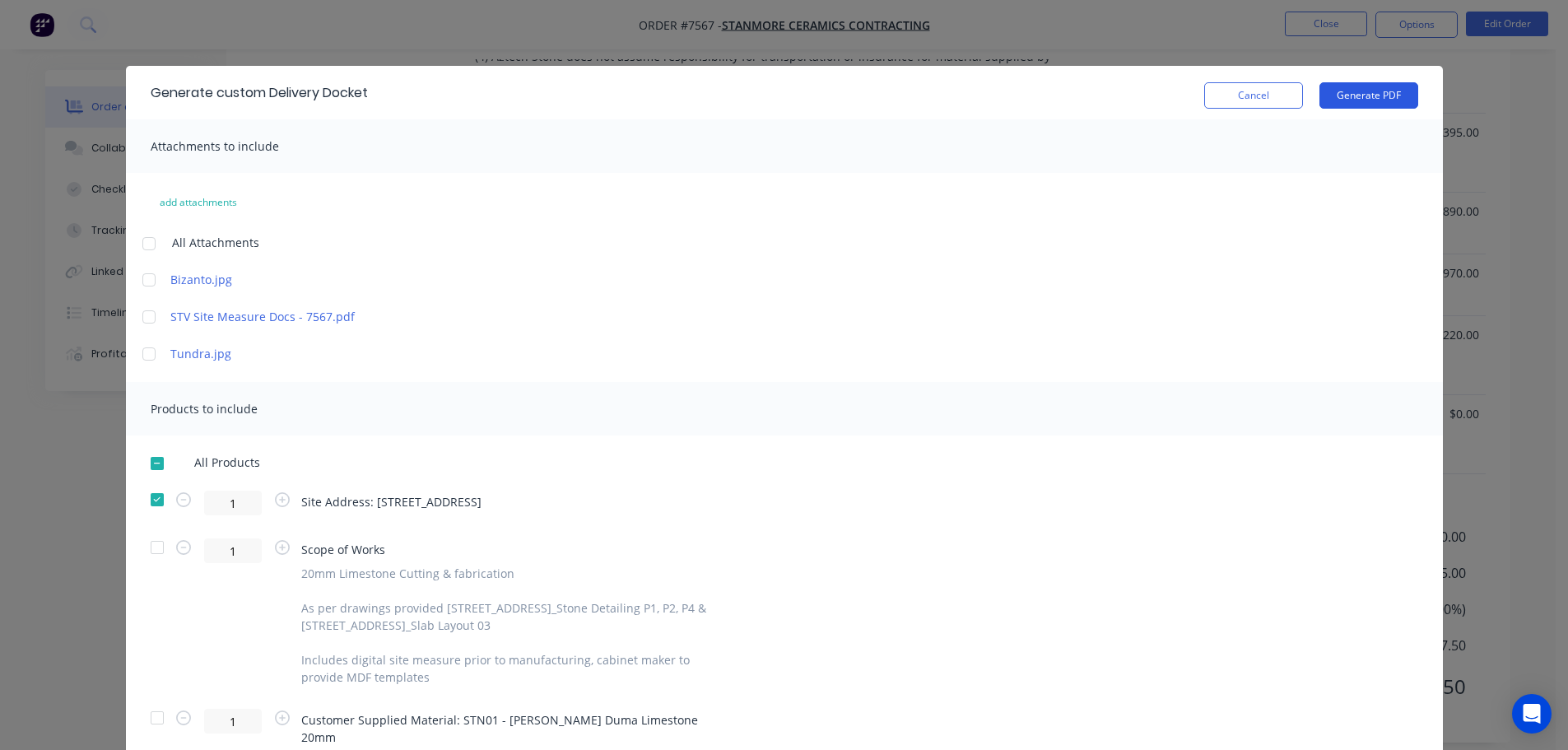
click at [1360, 92] on button "Generate PDF" at bounding box center [1368, 96] width 99 height 26
click at [1240, 96] on button "Cancel" at bounding box center [1253, 96] width 99 height 26
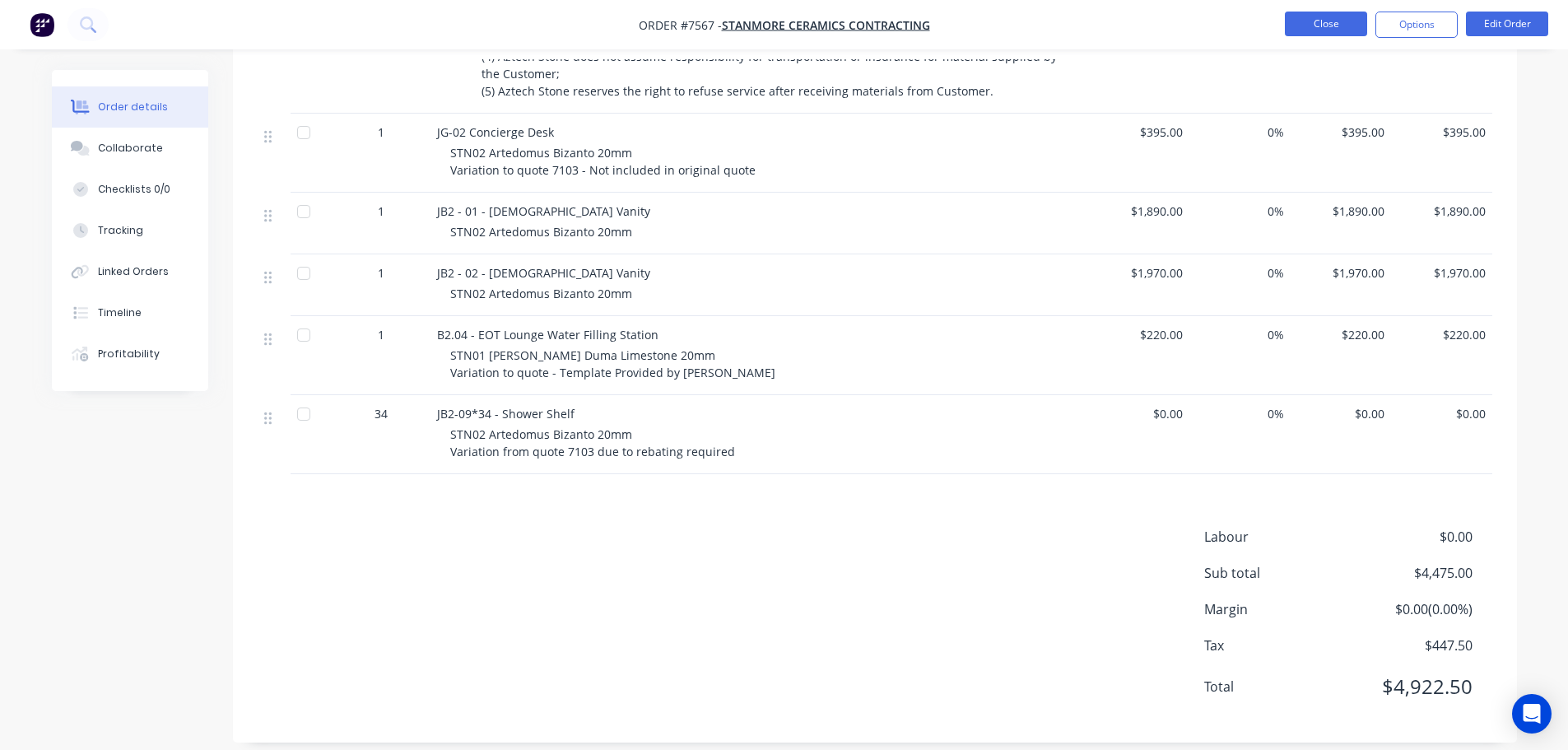
click at [1314, 23] on button "Close" at bounding box center [1327, 23] width 83 height 24
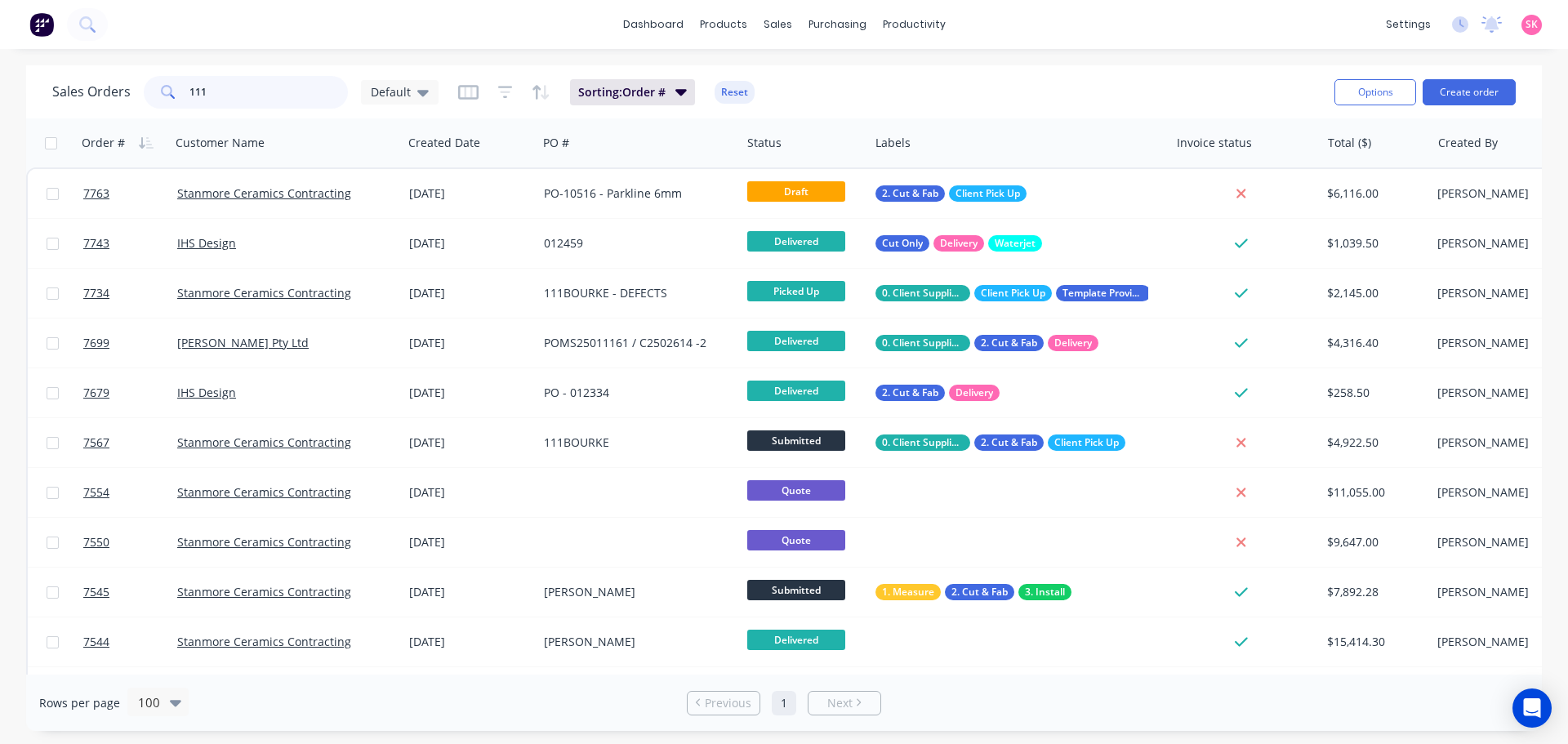
drag, startPoint x: 223, startPoint y: 91, endPoint x: 125, endPoint y: 90, distance: 98.0
click at [125, 90] on div "Sales Orders 111 Default" at bounding box center [245, 92] width 387 height 33
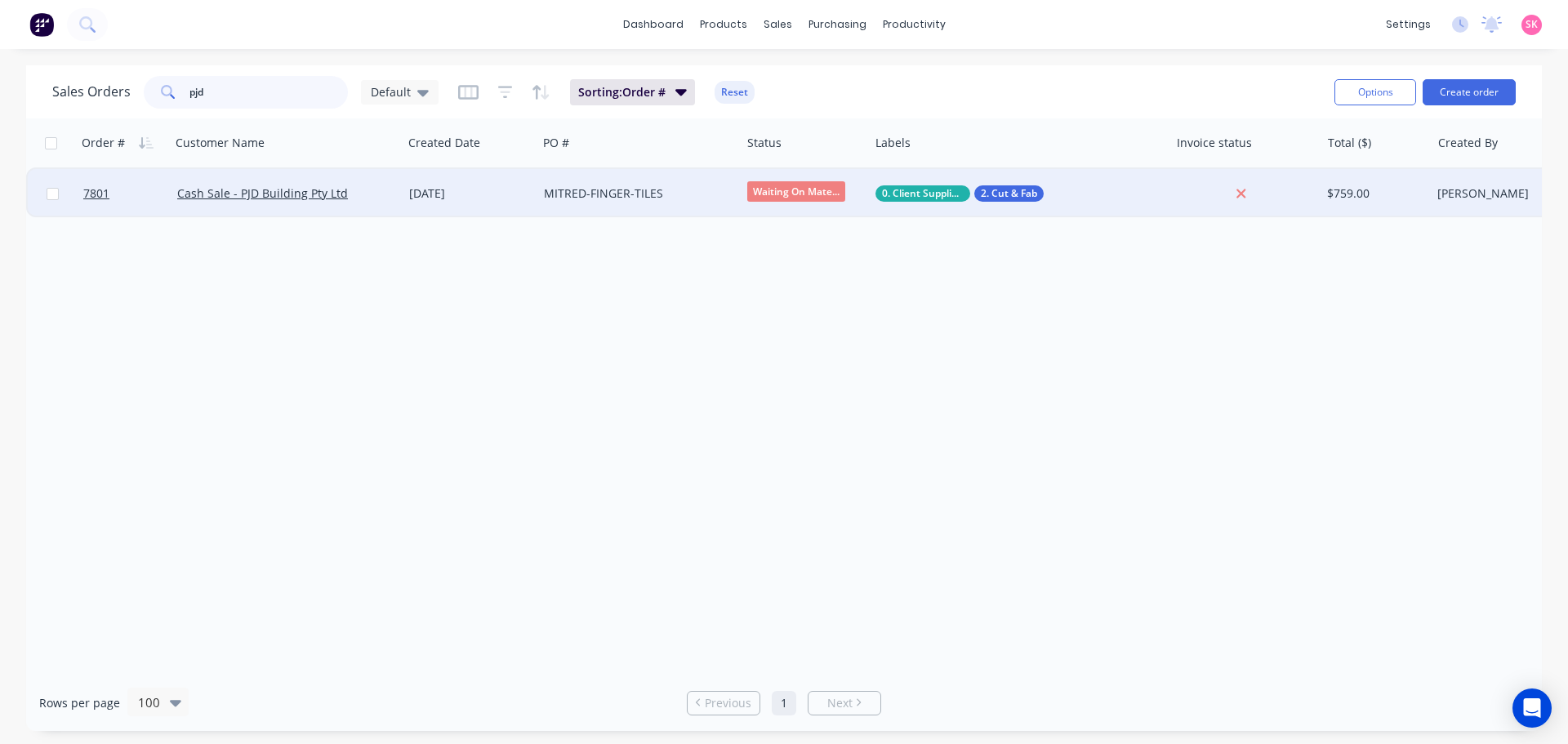
type input "pjd"
click at [428, 202] on div "[DATE]" at bounding box center [470, 193] width 135 height 49
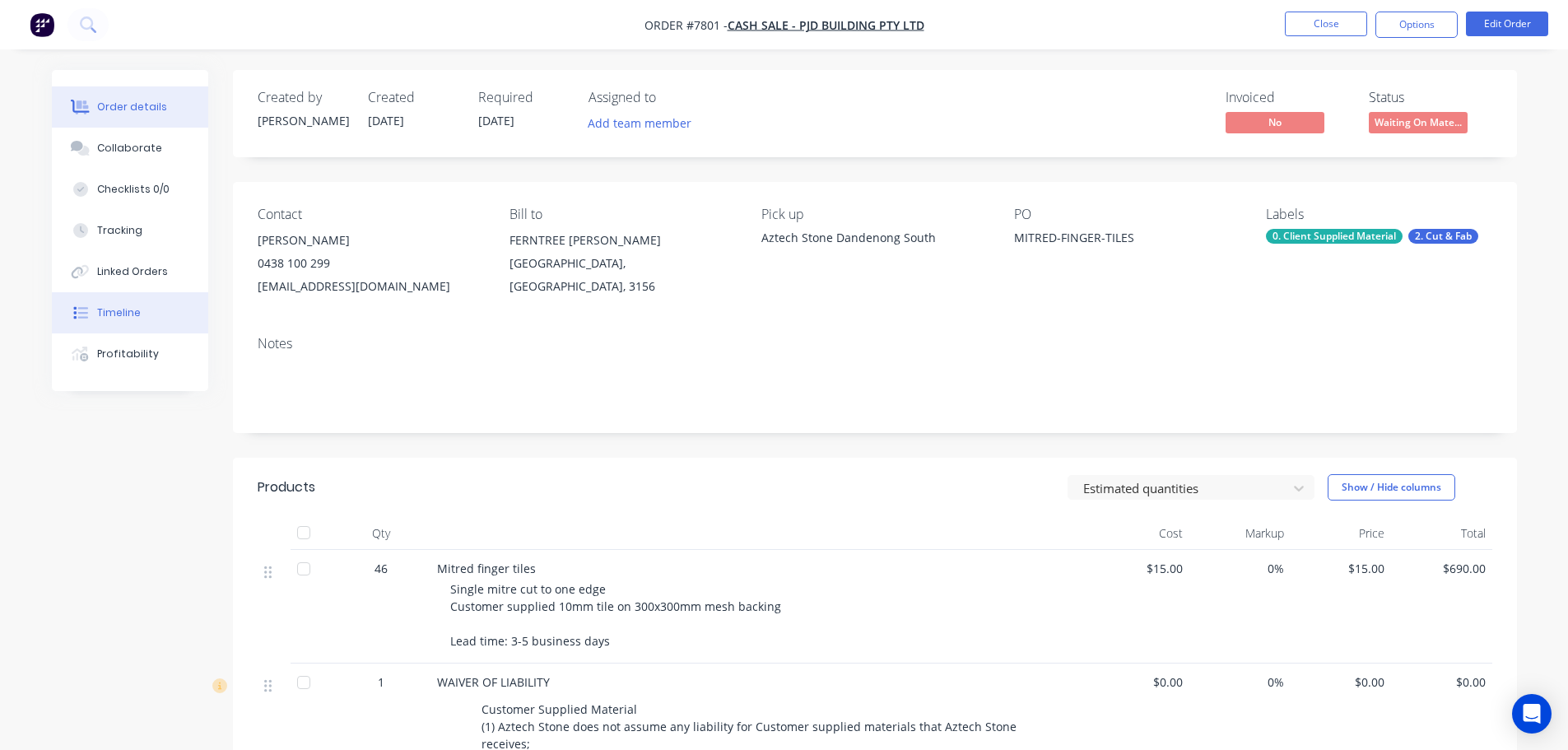
click at [140, 329] on button "Timeline" at bounding box center [130, 313] width 157 height 41
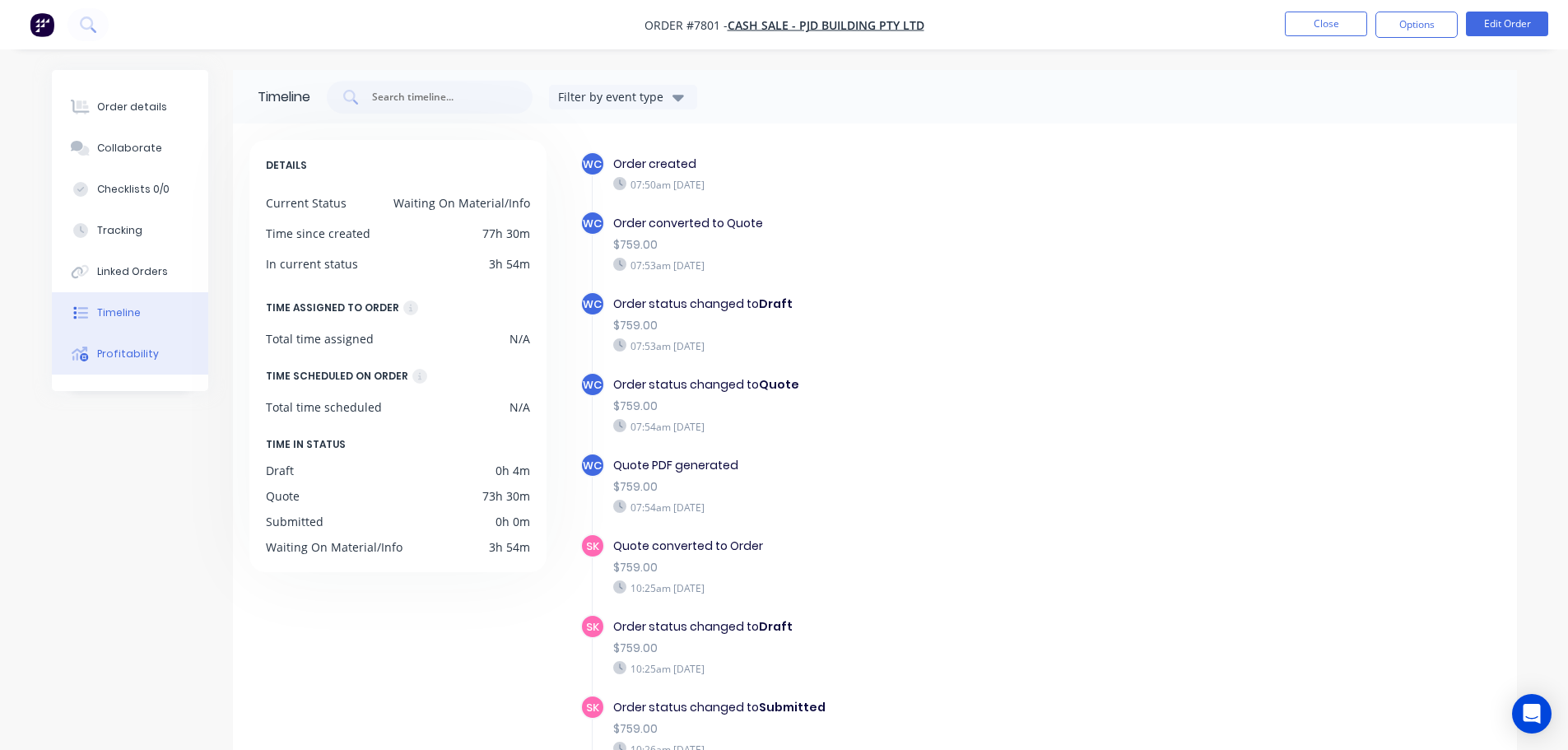
click at [140, 366] on button "Profitability" at bounding box center [130, 354] width 157 height 41
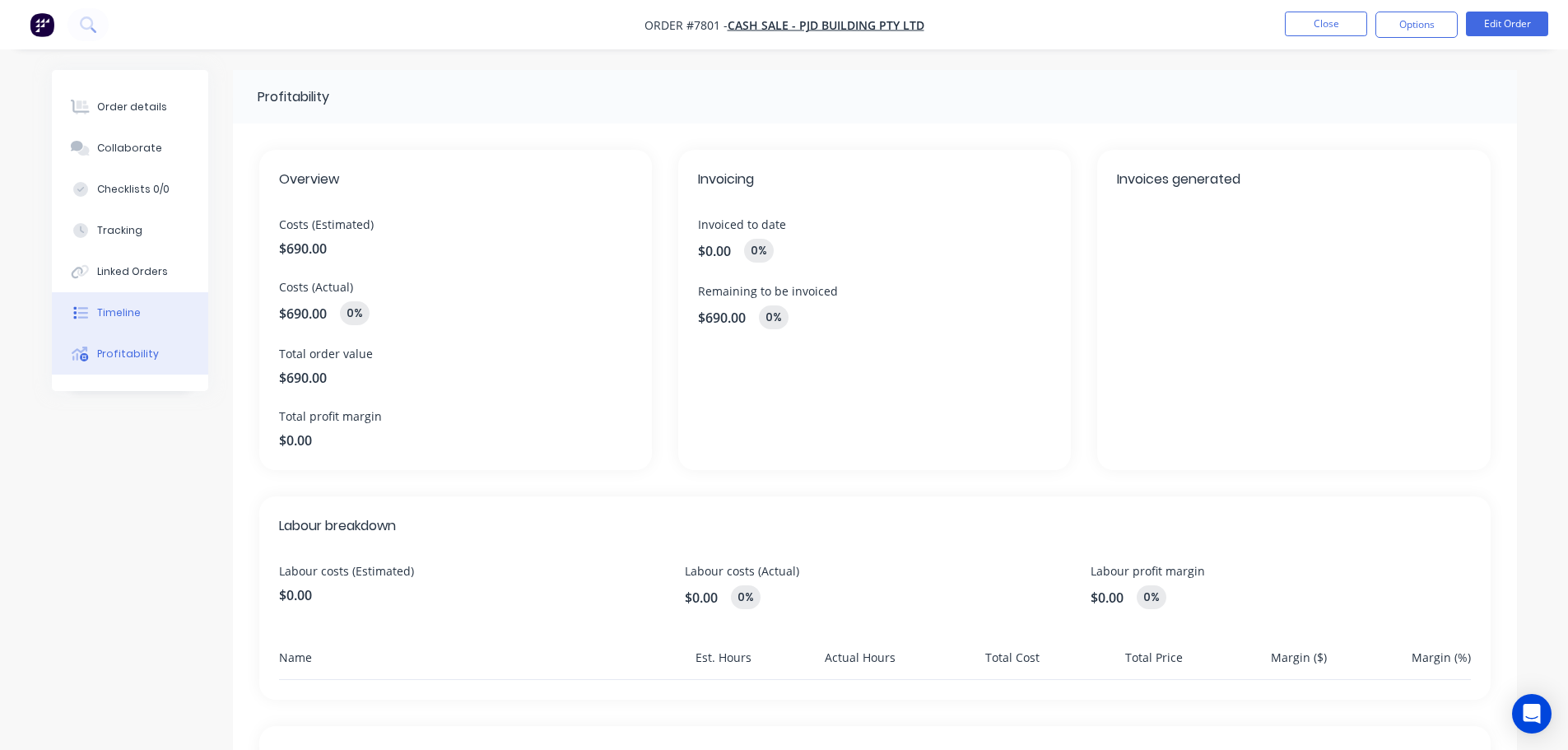
click at [145, 315] on button "Timeline" at bounding box center [130, 313] width 157 height 41
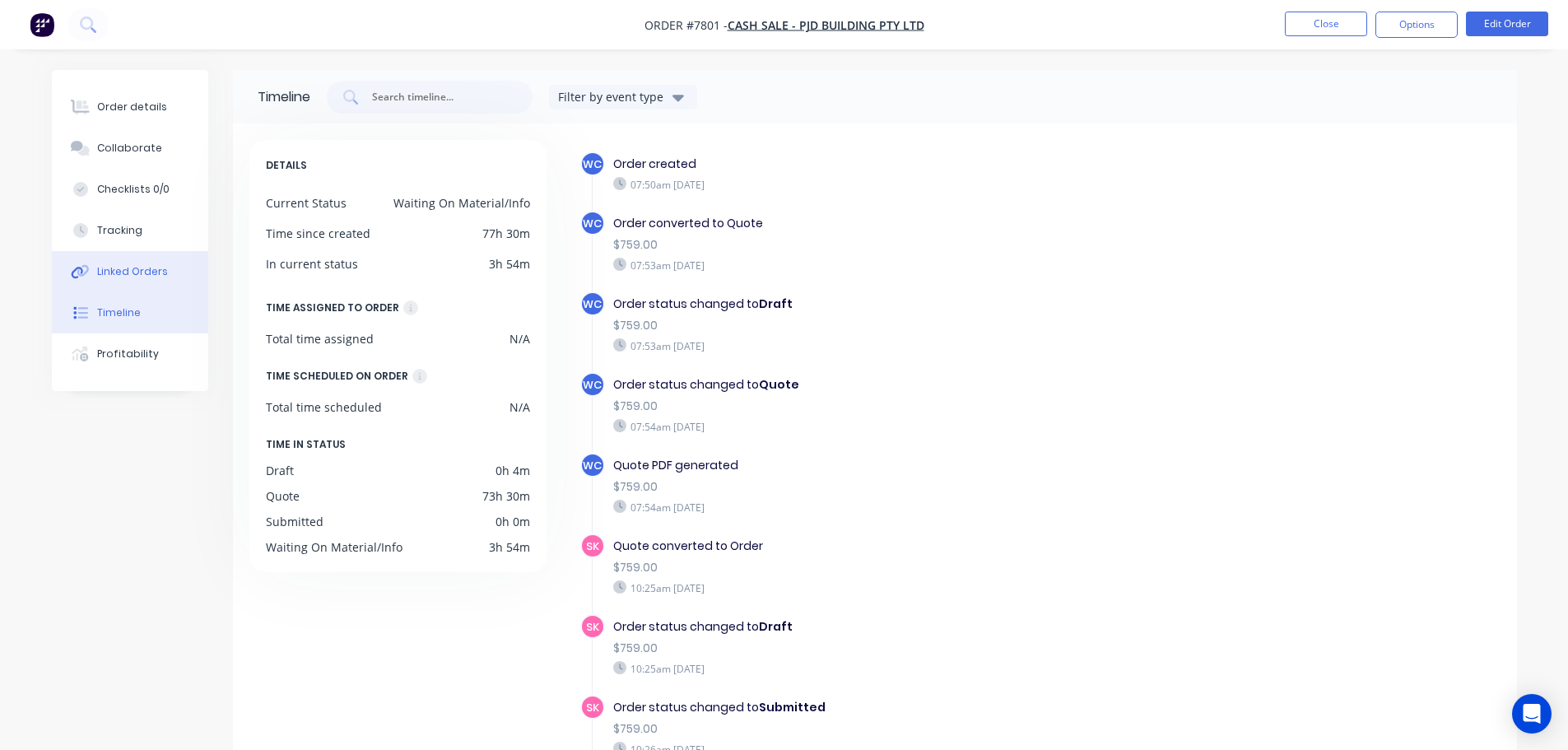
click at [161, 277] on div "Linked Orders" at bounding box center [131, 271] width 70 height 15
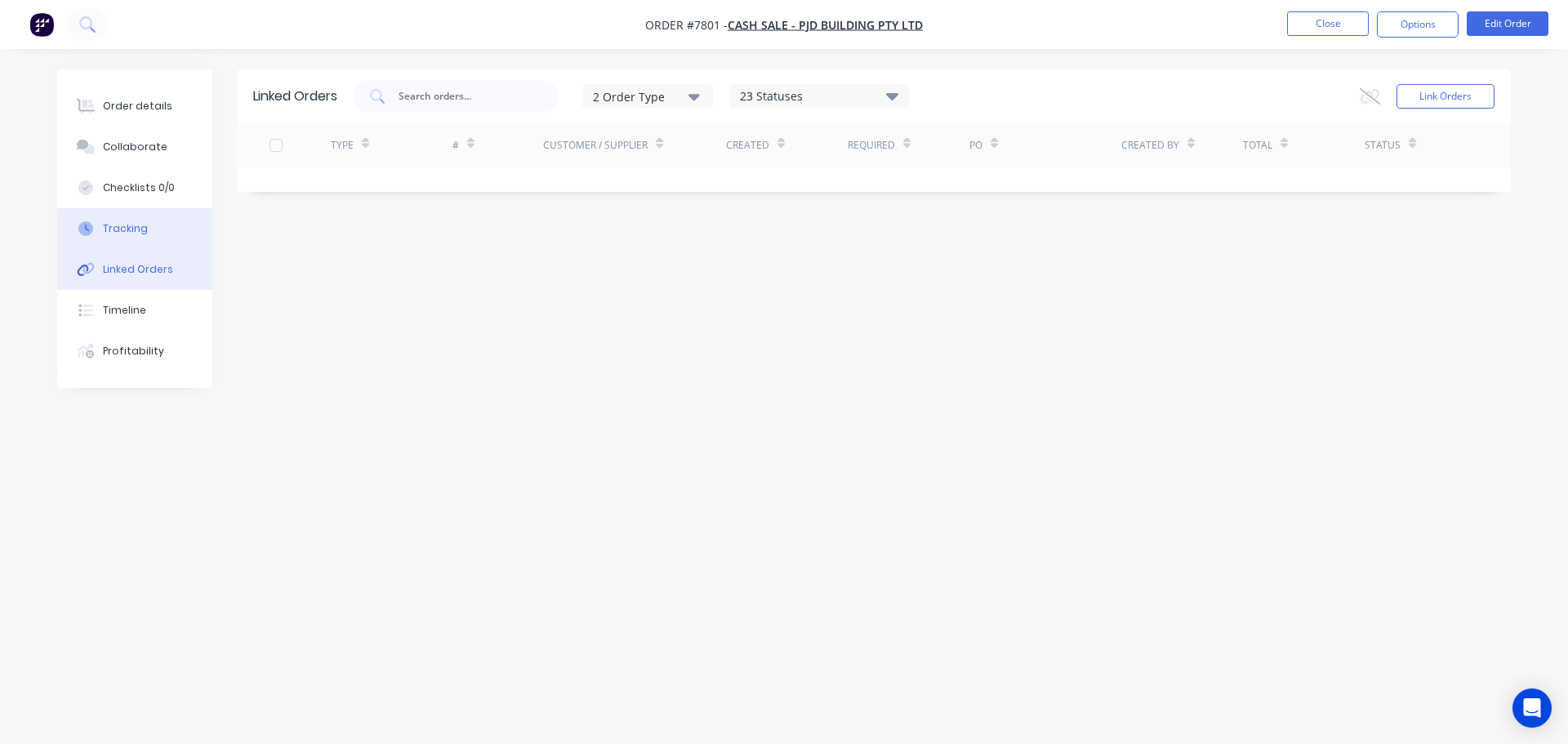
click at [162, 227] on button "Tracking" at bounding box center [134, 229] width 156 height 41
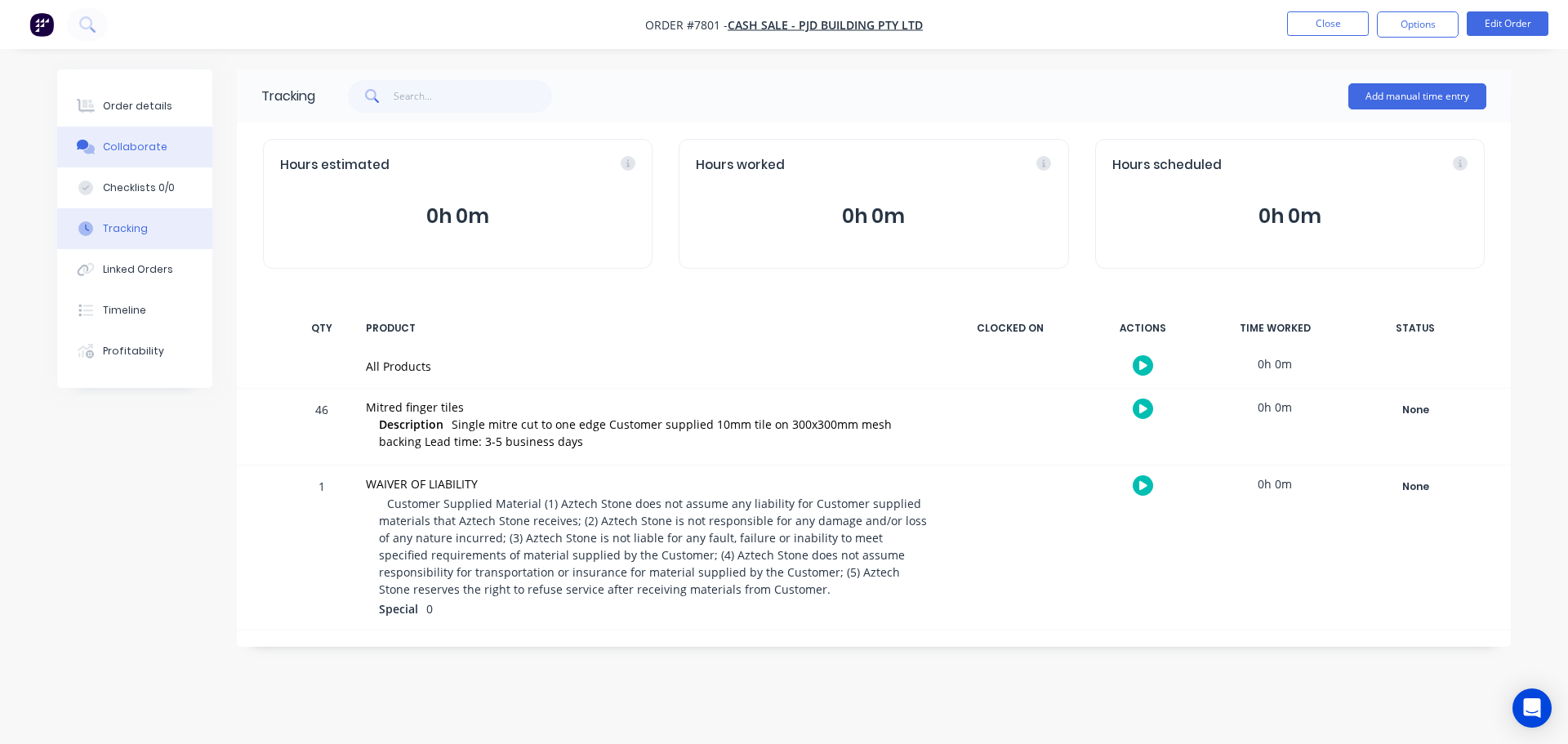
drag, startPoint x: 162, startPoint y: 183, endPoint x: 162, endPoint y: 127, distance: 56.0
click at [162, 183] on div "Checklists 0/0" at bounding box center [138, 188] width 72 height 15
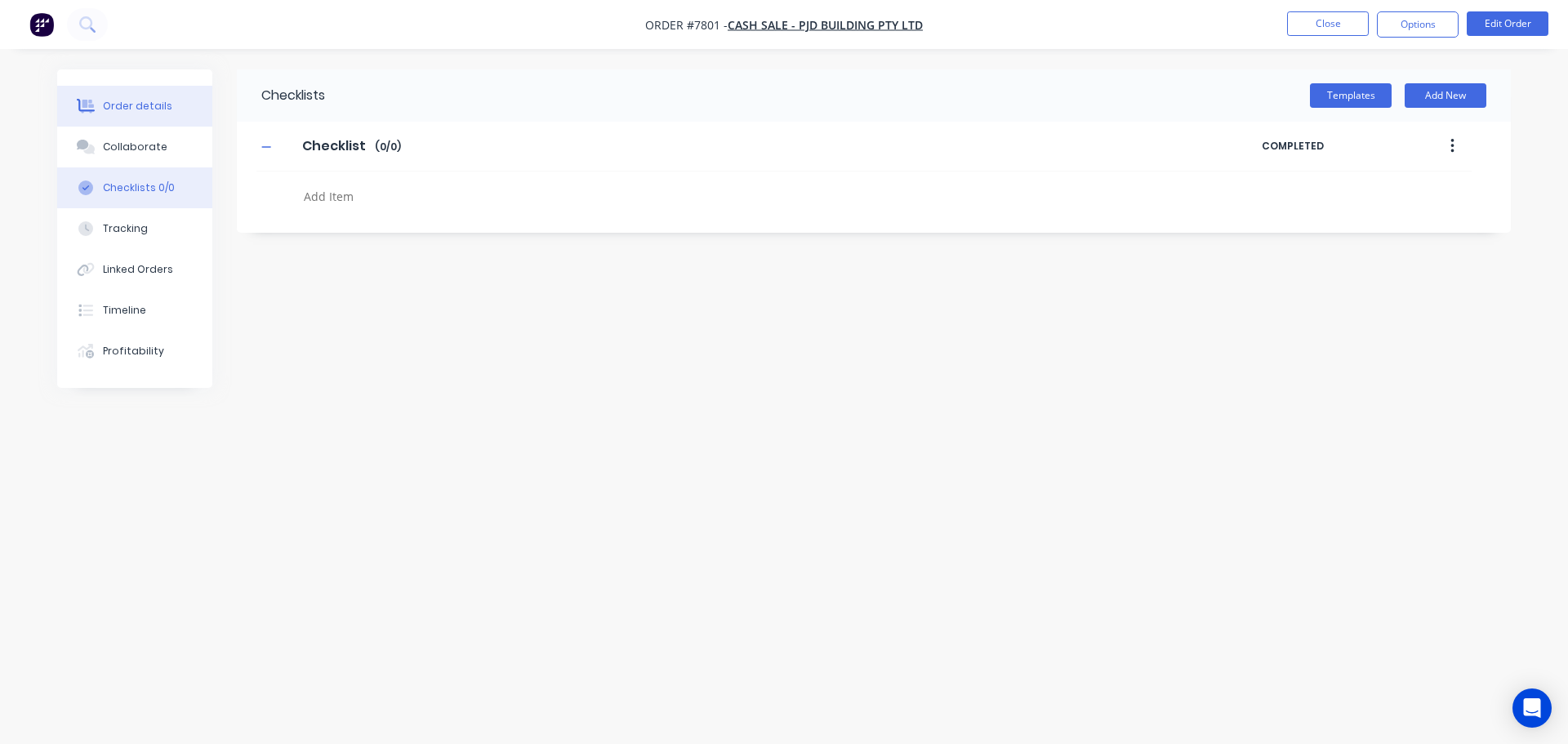
click at [162, 120] on button "Order details" at bounding box center [134, 106] width 156 height 41
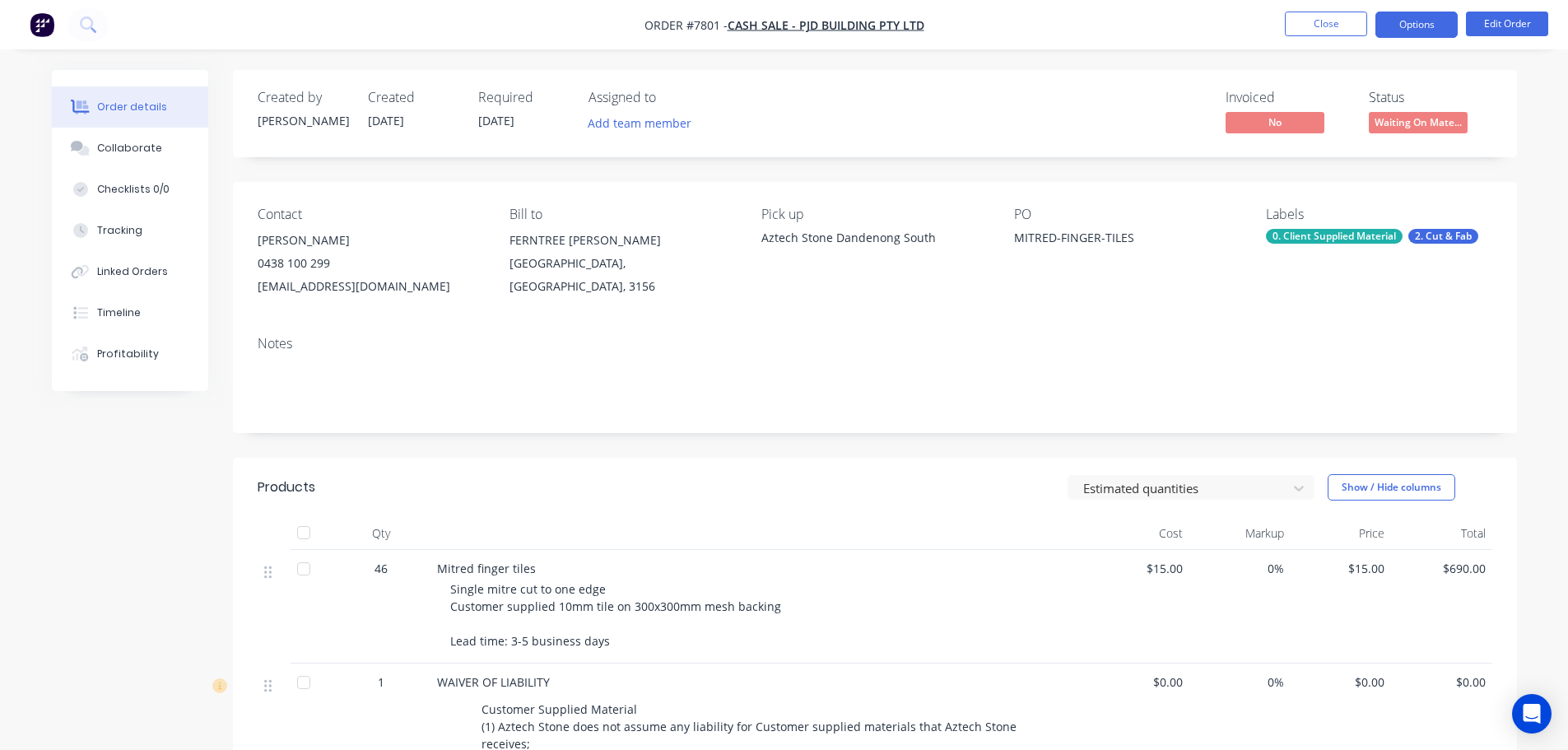
click at [1396, 18] on button "Options" at bounding box center [1417, 24] width 83 height 26
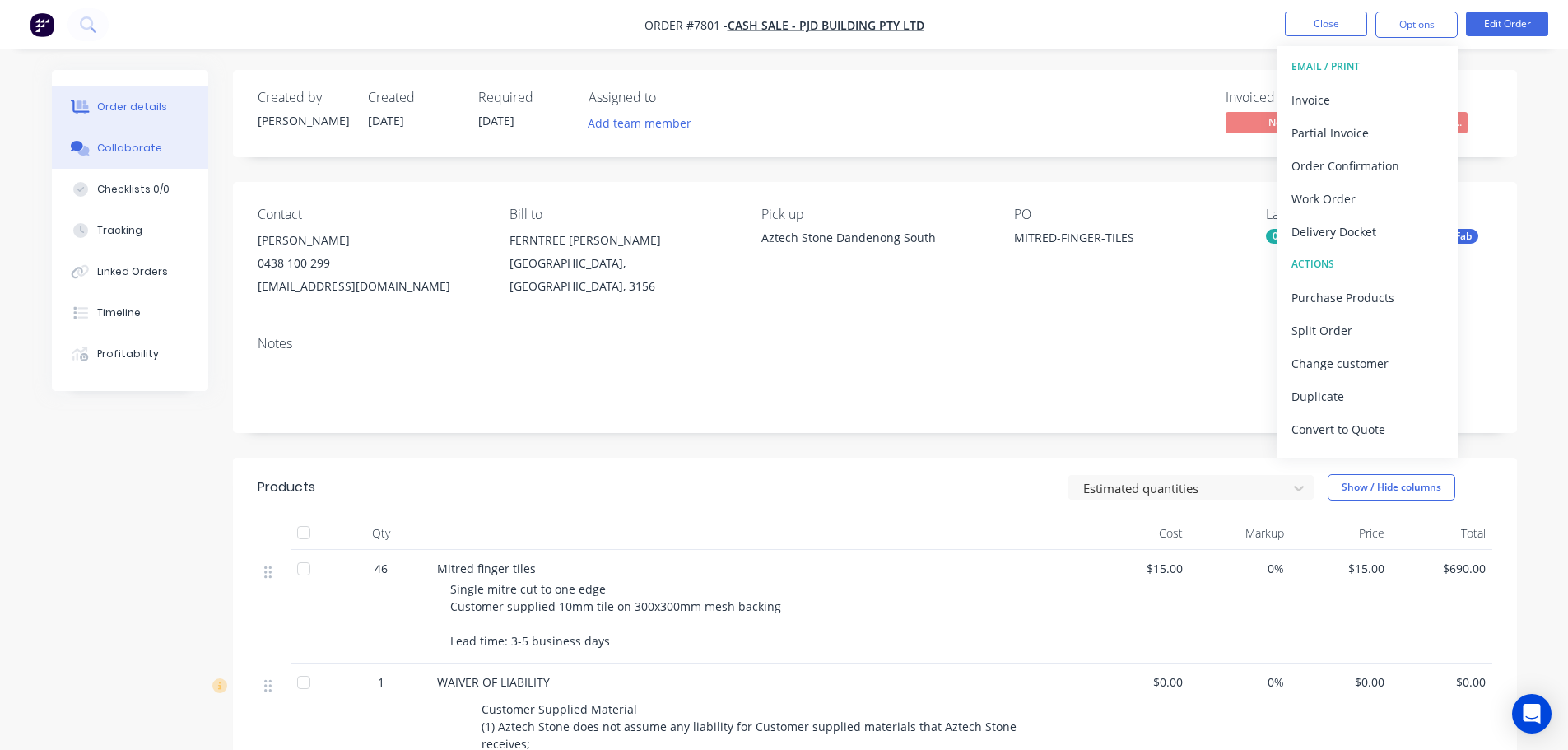
click at [138, 148] on div "Collaborate" at bounding box center [129, 148] width 65 height 15
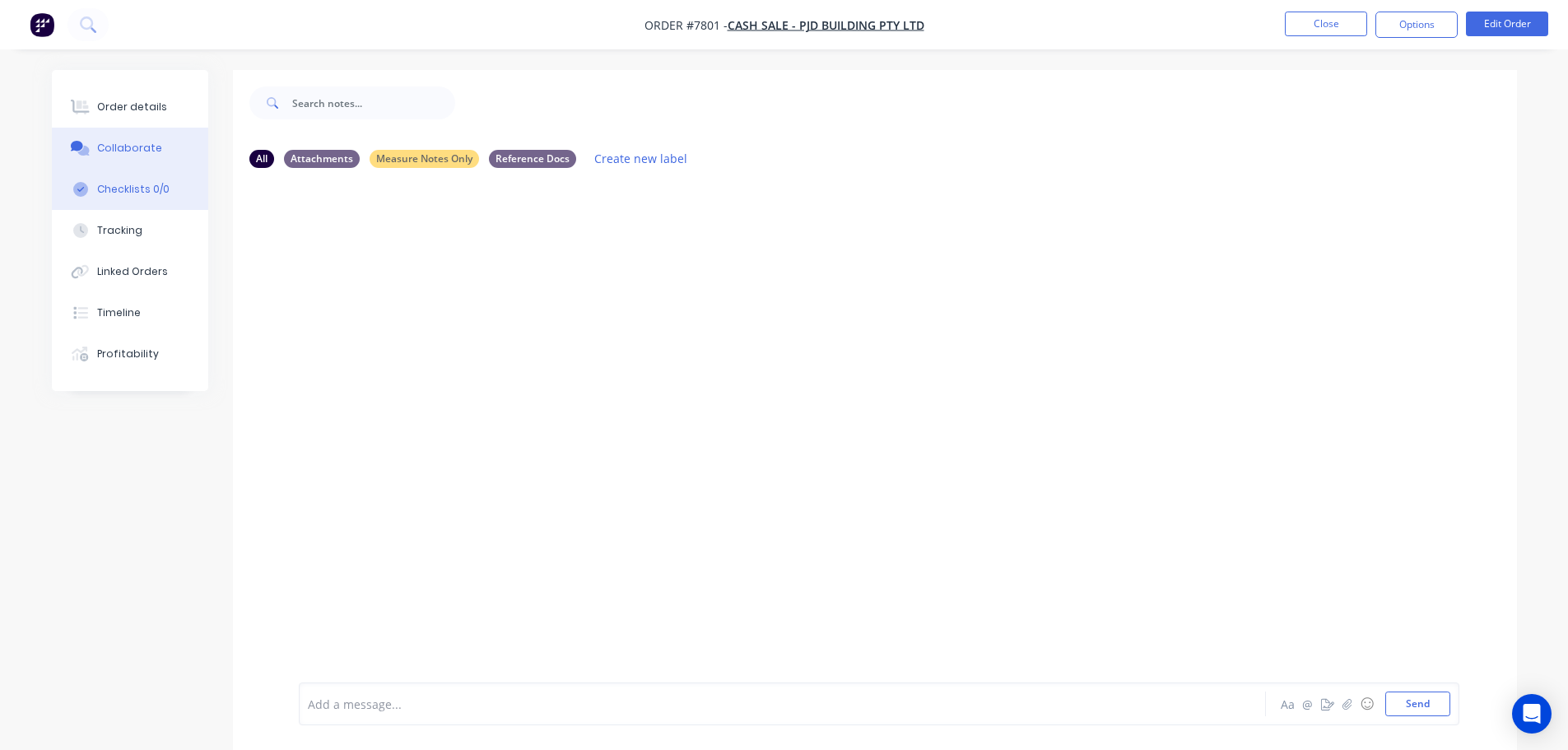
click at [139, 180] on button "Checklists 0/0" at bounding box center [130, 190] width 157 height 41
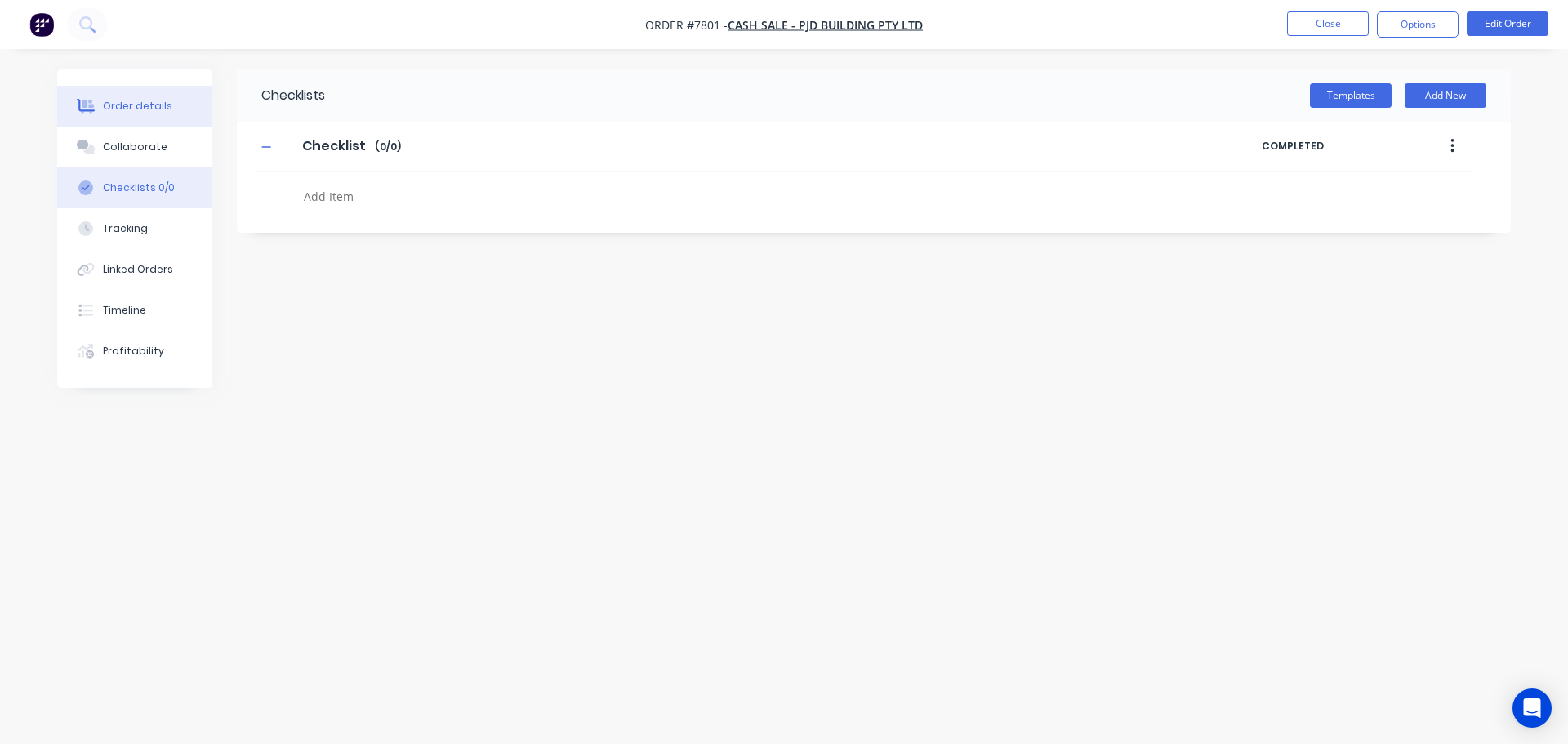
click at [130, 119] on button "Order details" at bounding box center [134, 106] width 156 height 41
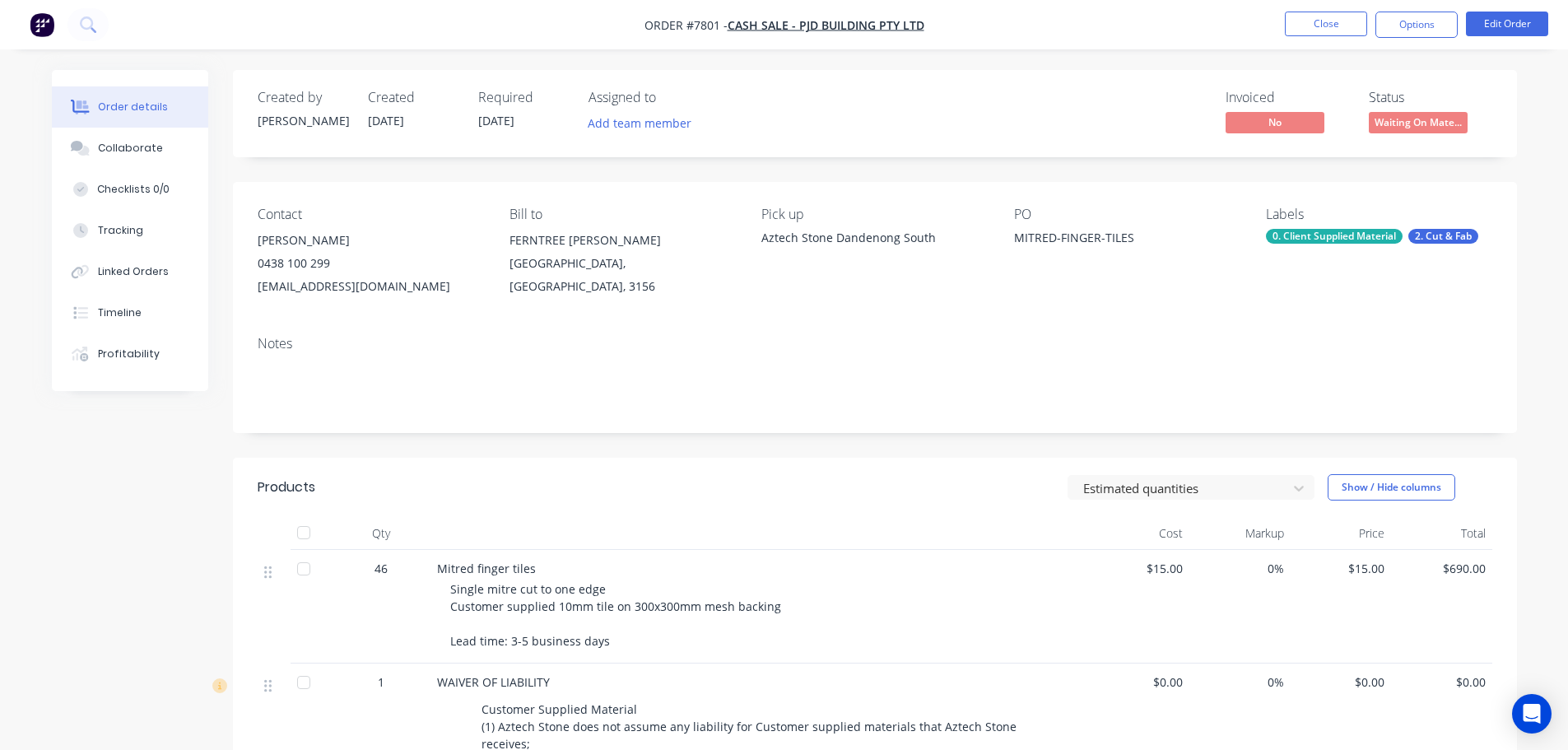
click at [1407, 7] on nav "Order #7801 - Cash Sale - PJD Building Pty Ltd Close Options Edit Order" at bounding box center [784, 24] width 1568 height 50
click at [1416, 21] on button "Options" at bounding box center [1417, 24] width 83 height 26
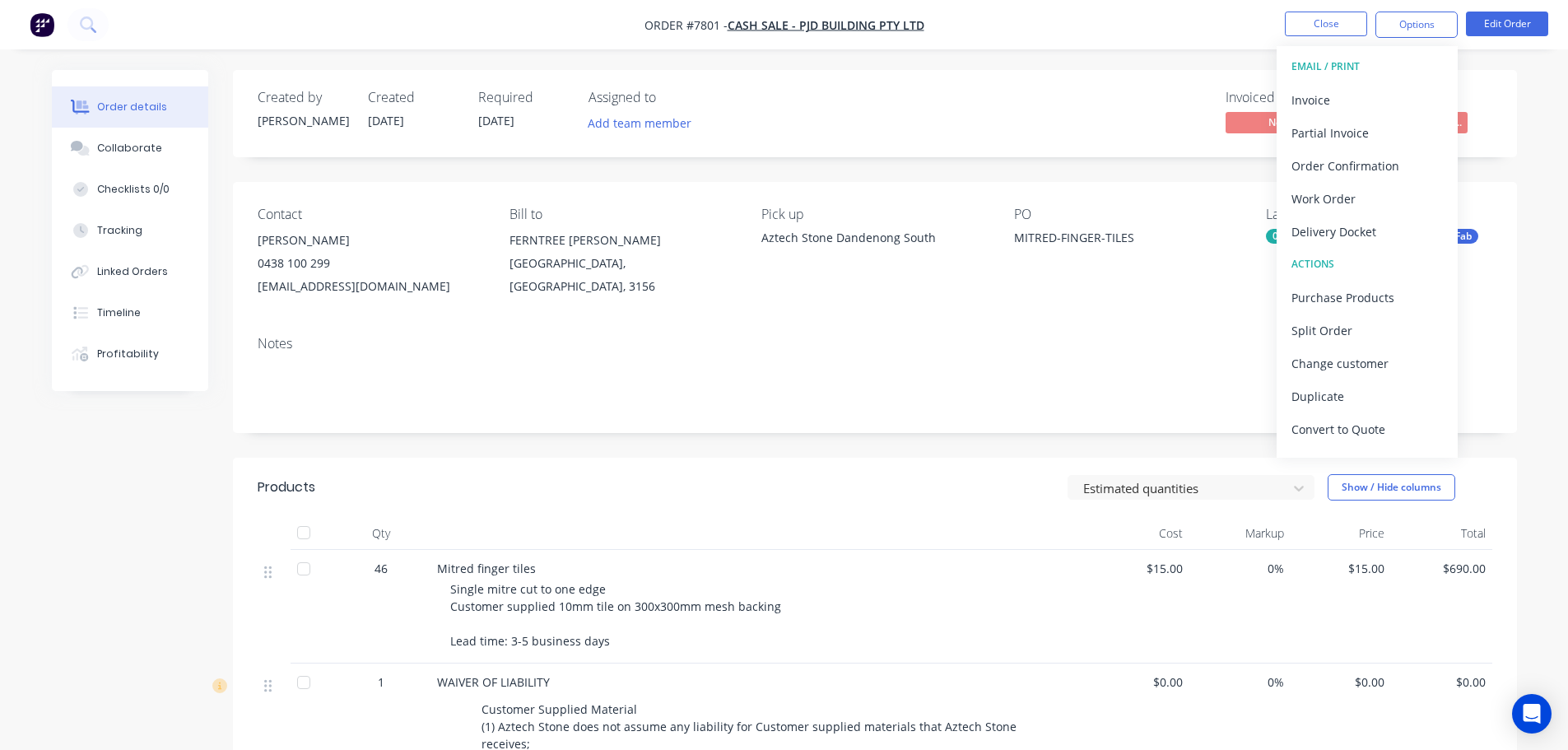
click at [1050, 129] on div "Invoiced No Status Waiting On Mate..." at bounding box center [1122, 114] width 739 height 48
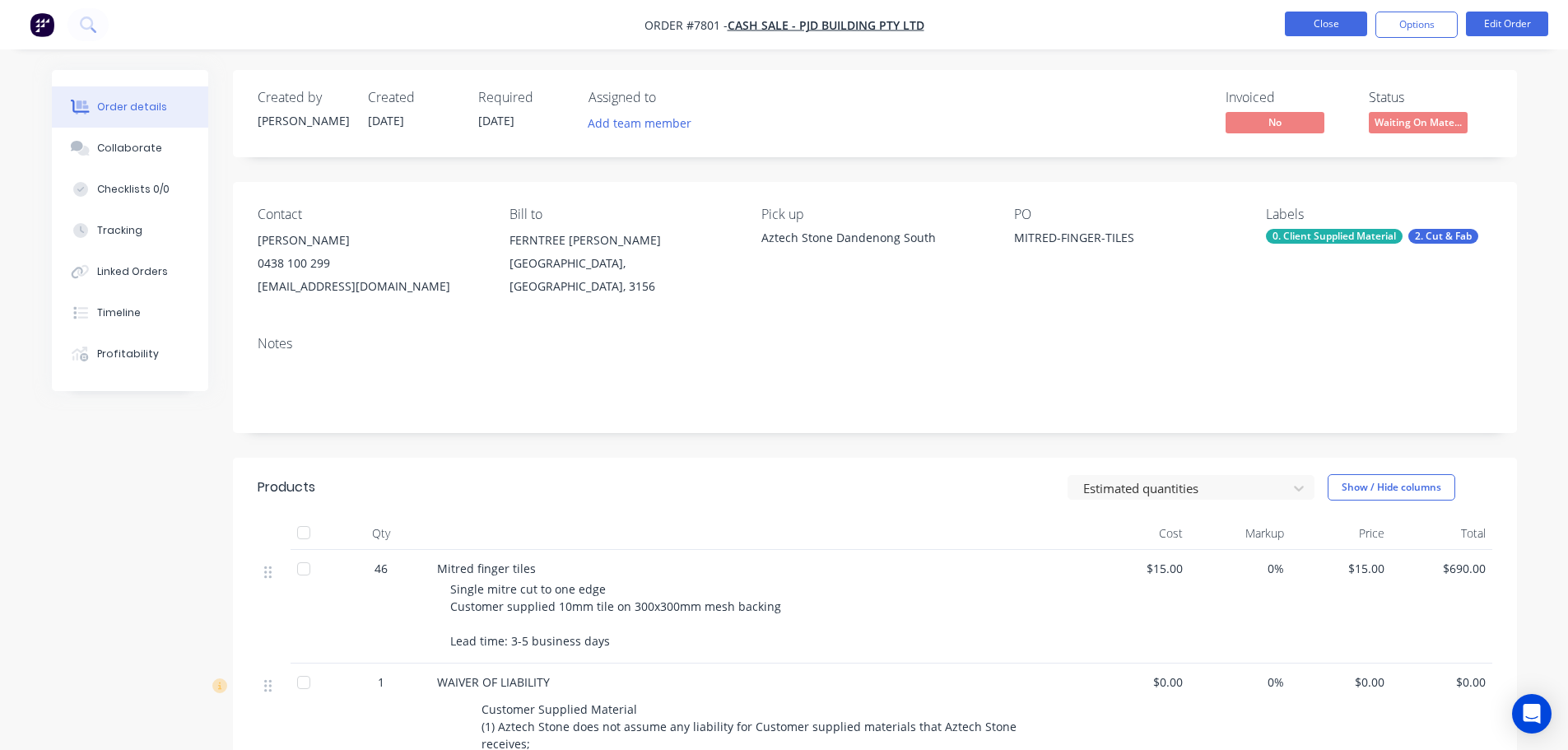
click at [1306, 28] on button "Close" at bounding box center [1327, 23] width 83 height 24
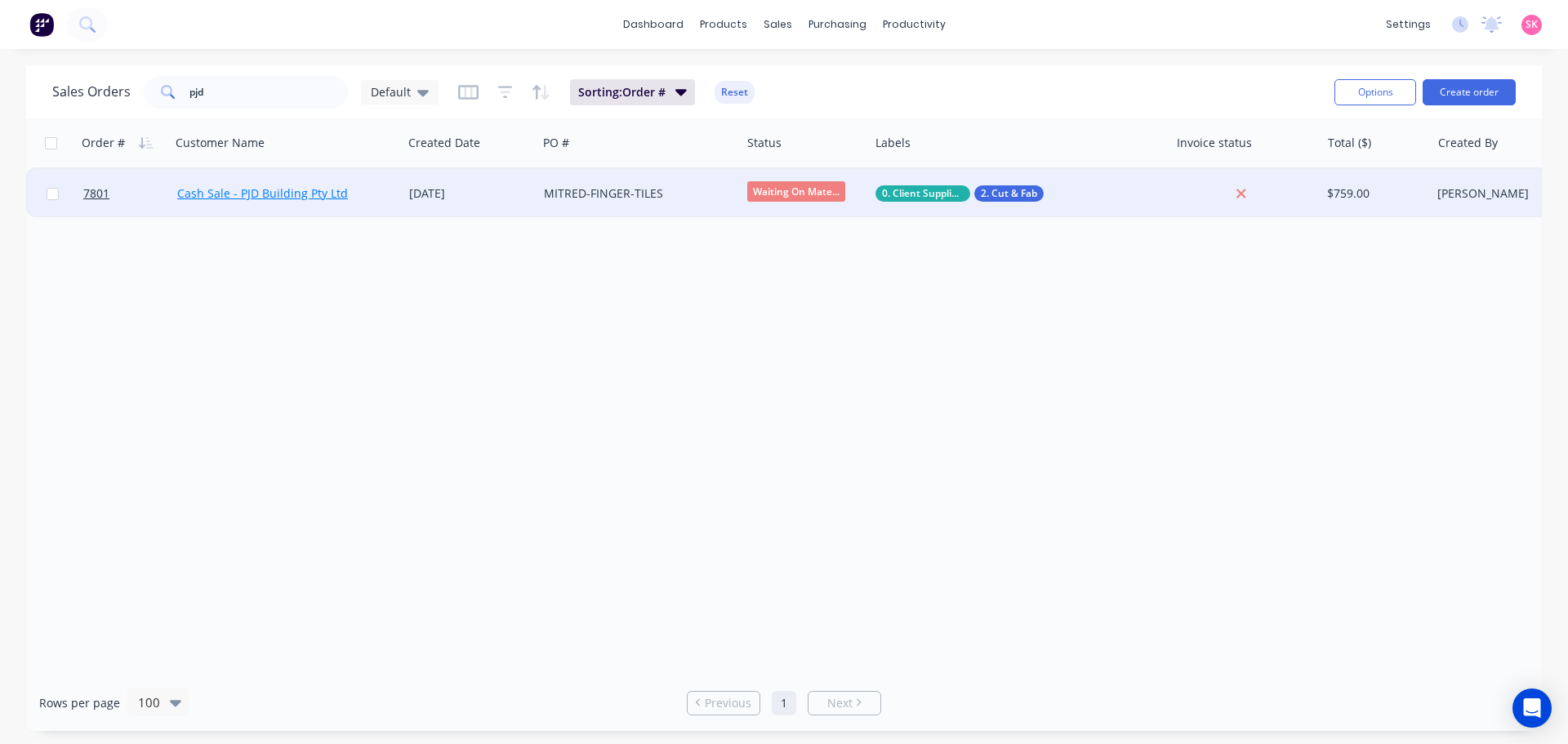
click at [303, 196] on link "Cash Sale - PJD Building Pty Ltd" at bounding box center [262, 193] width 170 height 16
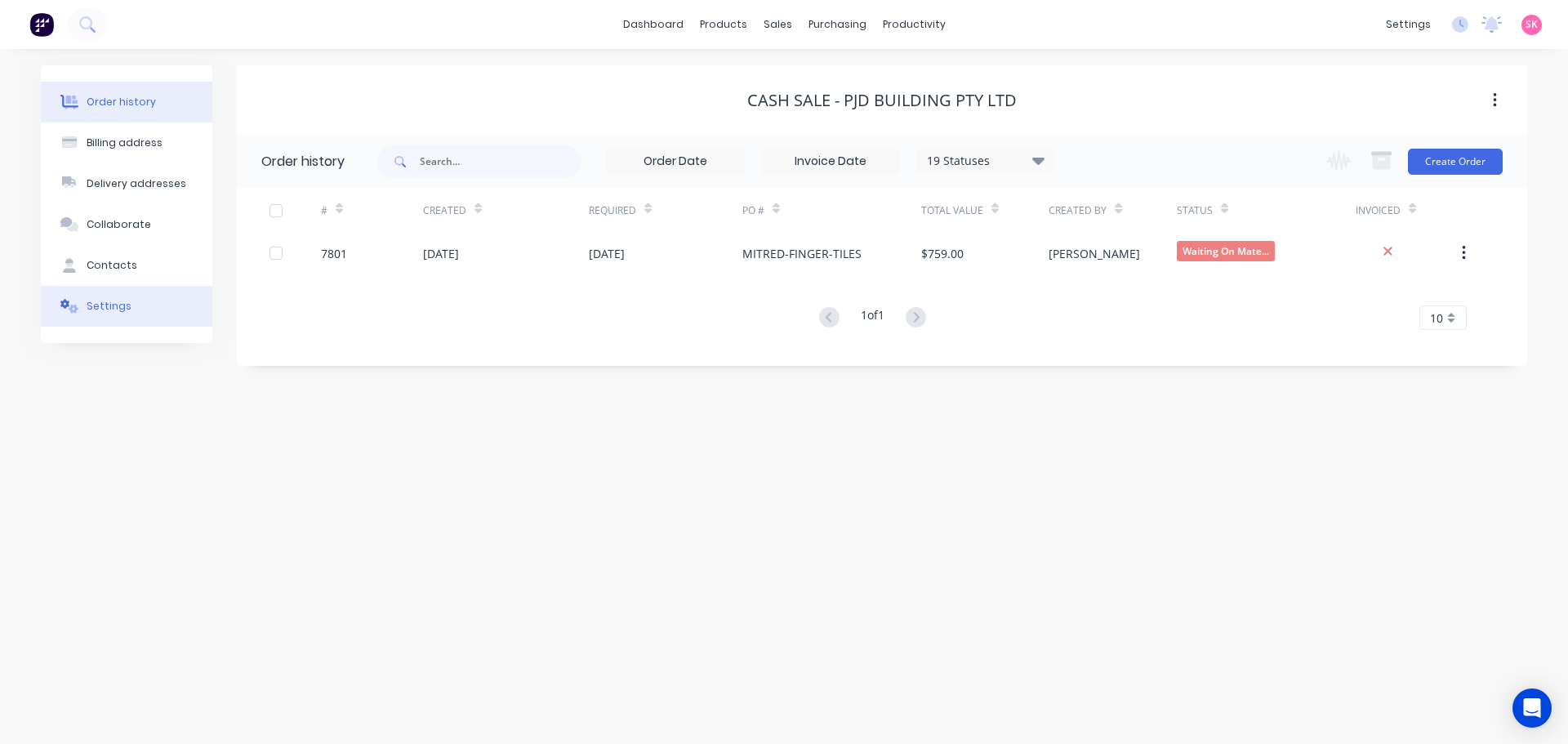
click at [113, 286] on button "Settings" at bounding box center [127, 306] width 171 height 41
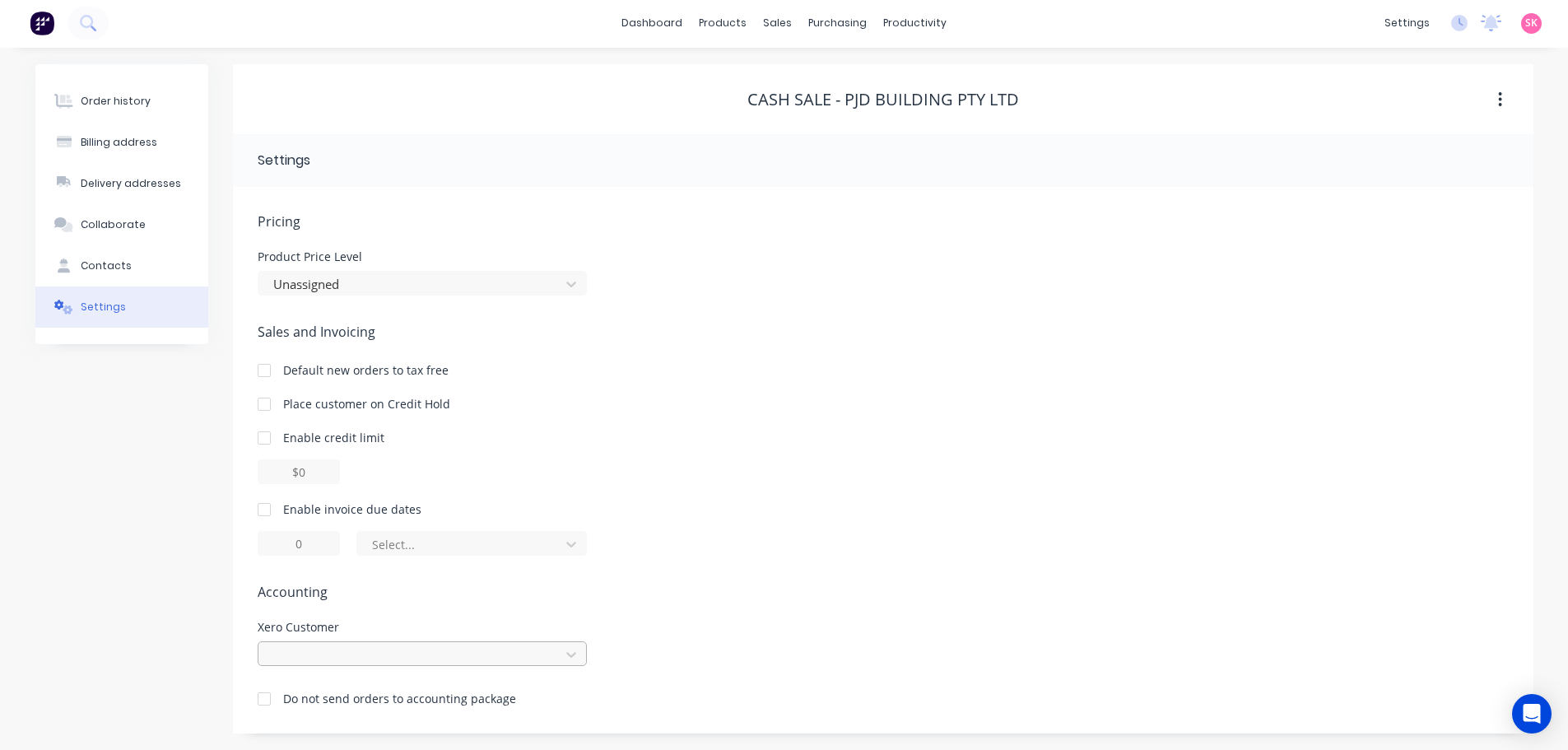
click at [405, 658] on div at bounding box center [422, 653] width 330 height 24
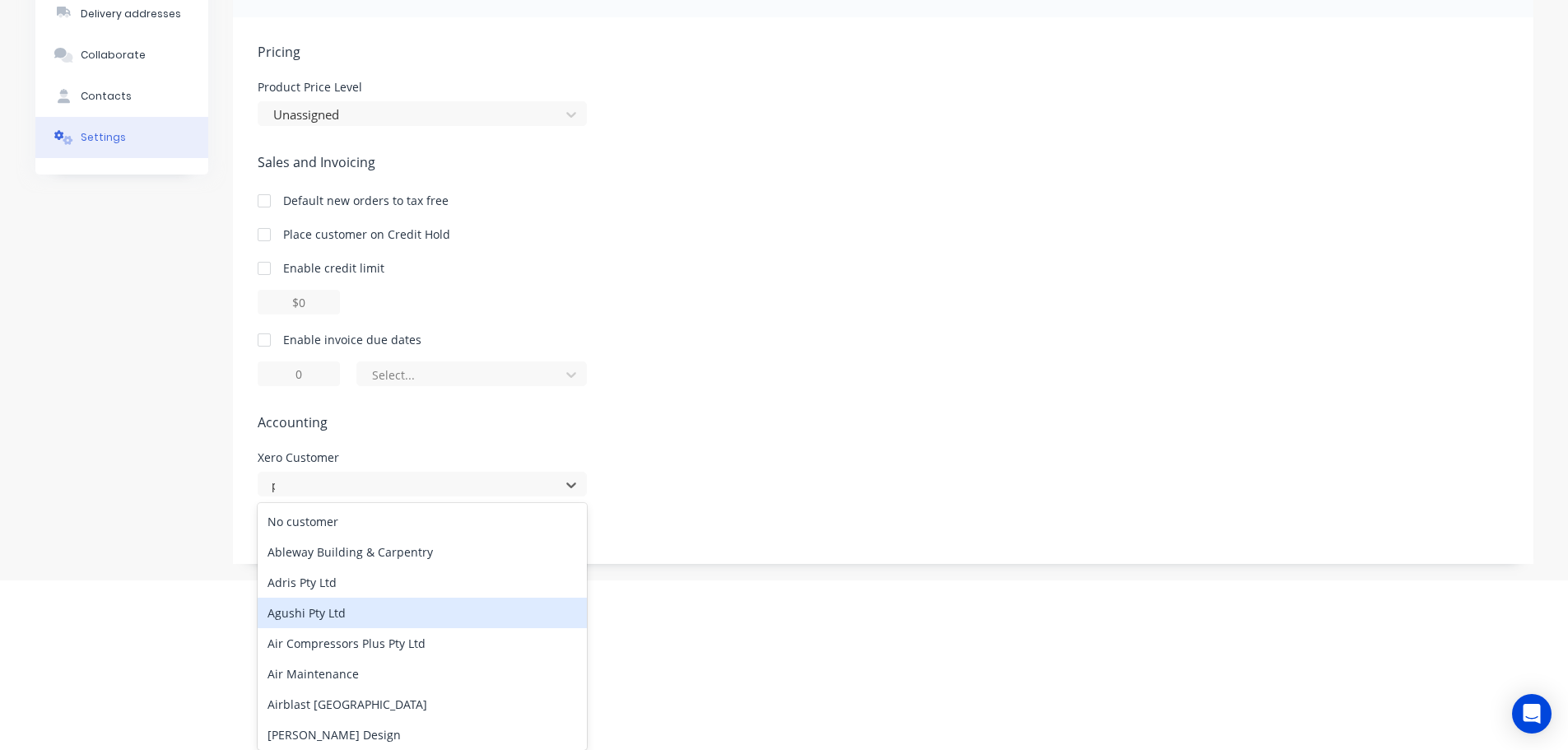
scroll to position [2, 0]
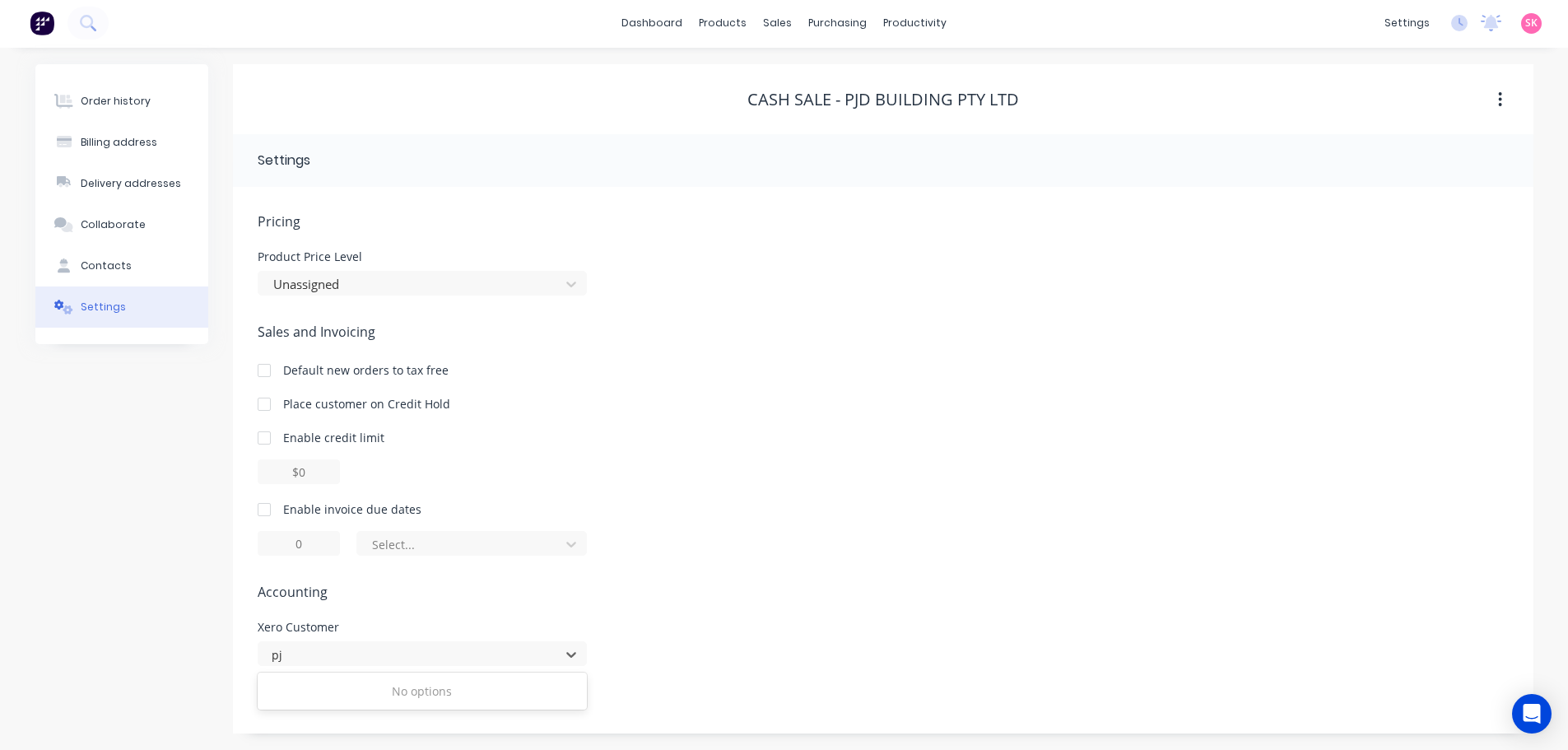
type input "pj"
click at [725, 601] on span "Accounting" at bounding box center [883, 591] width 1252 height 20
click at [279, 287] on div at bounding box center [411, 284] width 280 height 21
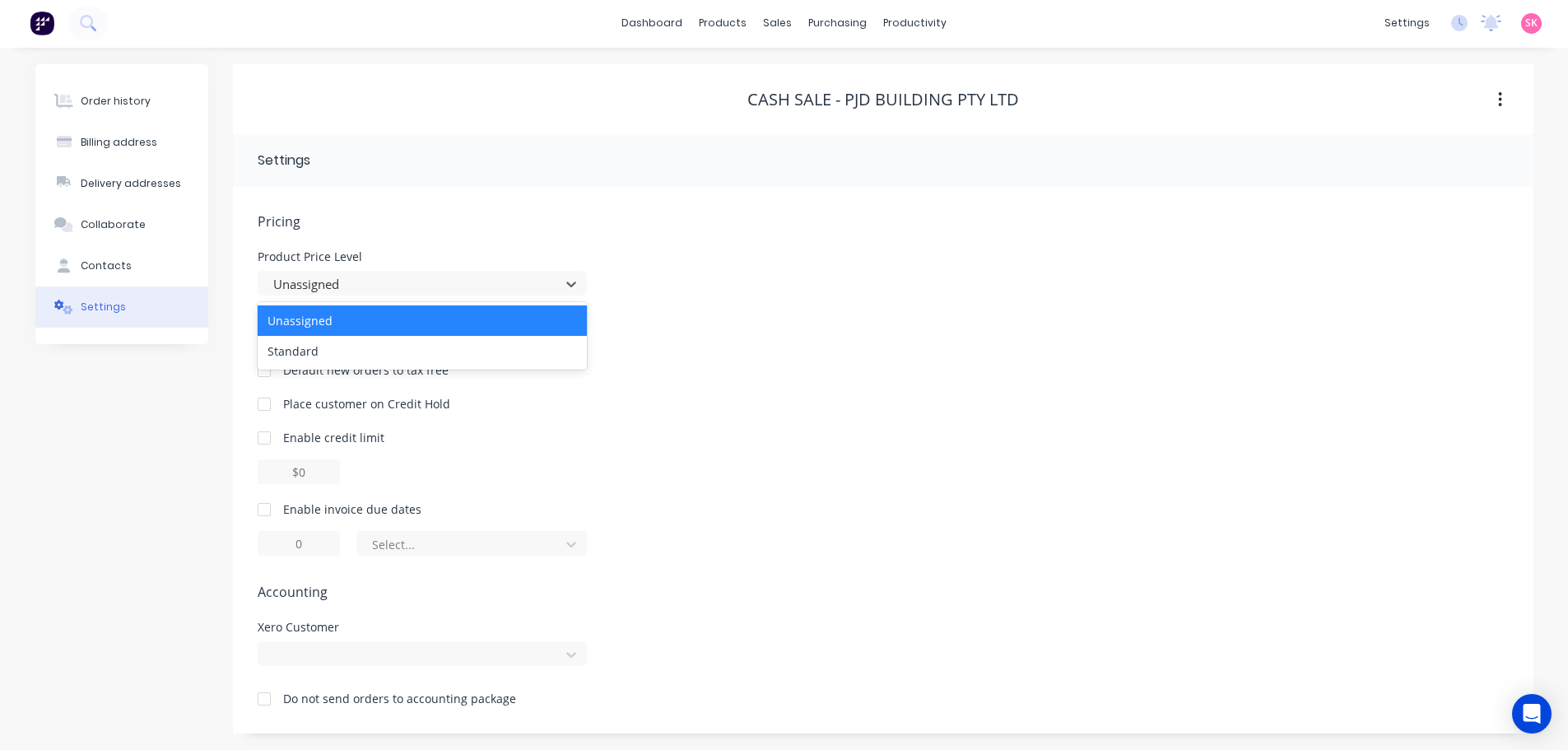
click at [774, 292] on div "Product Price Level 2 results available. Use Up and Down to choose options, pre…" at bounding box center [883, 272] width 1252 height 44
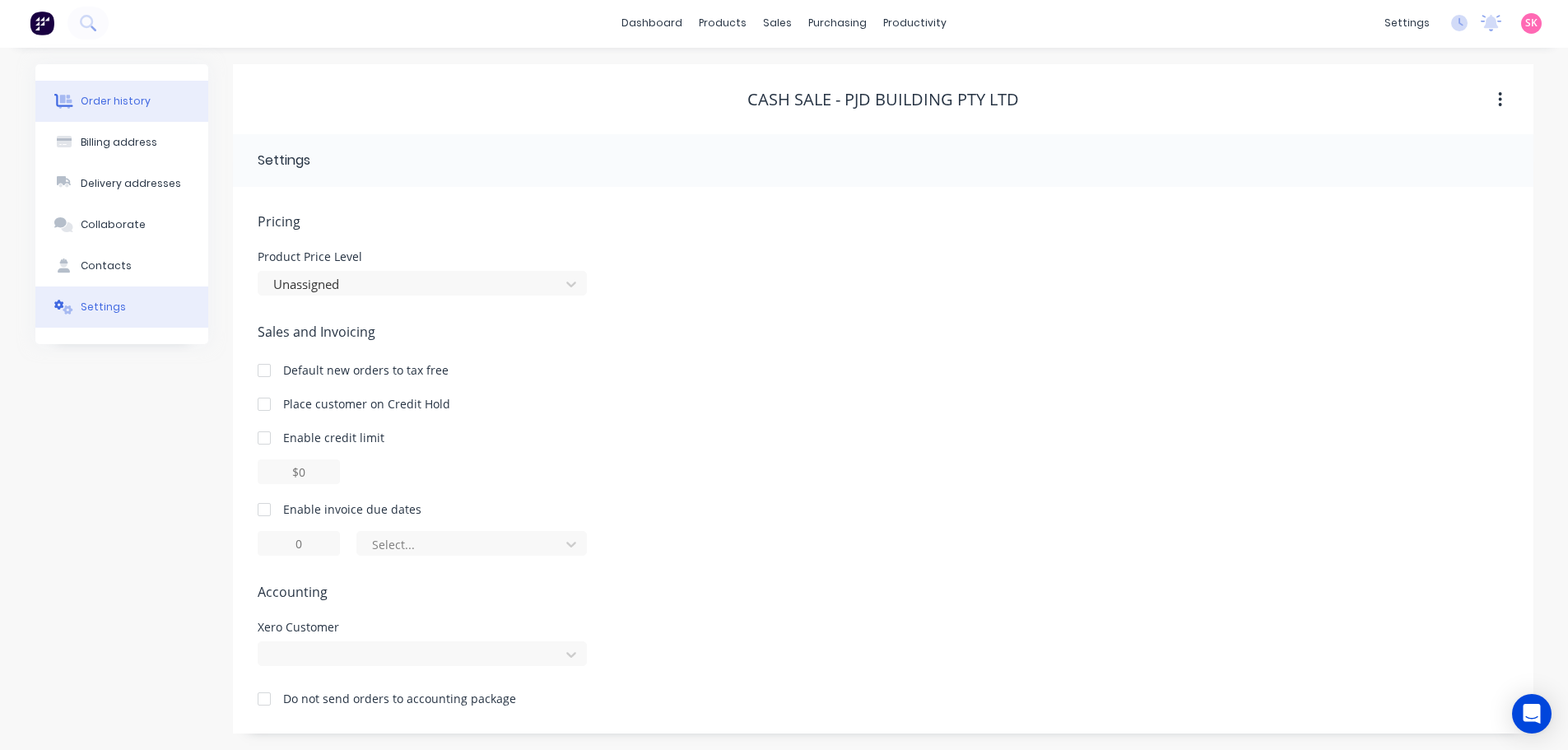
click at [121, 97] on div "Order history" at bounding box center [115, 101] width 70 height 15
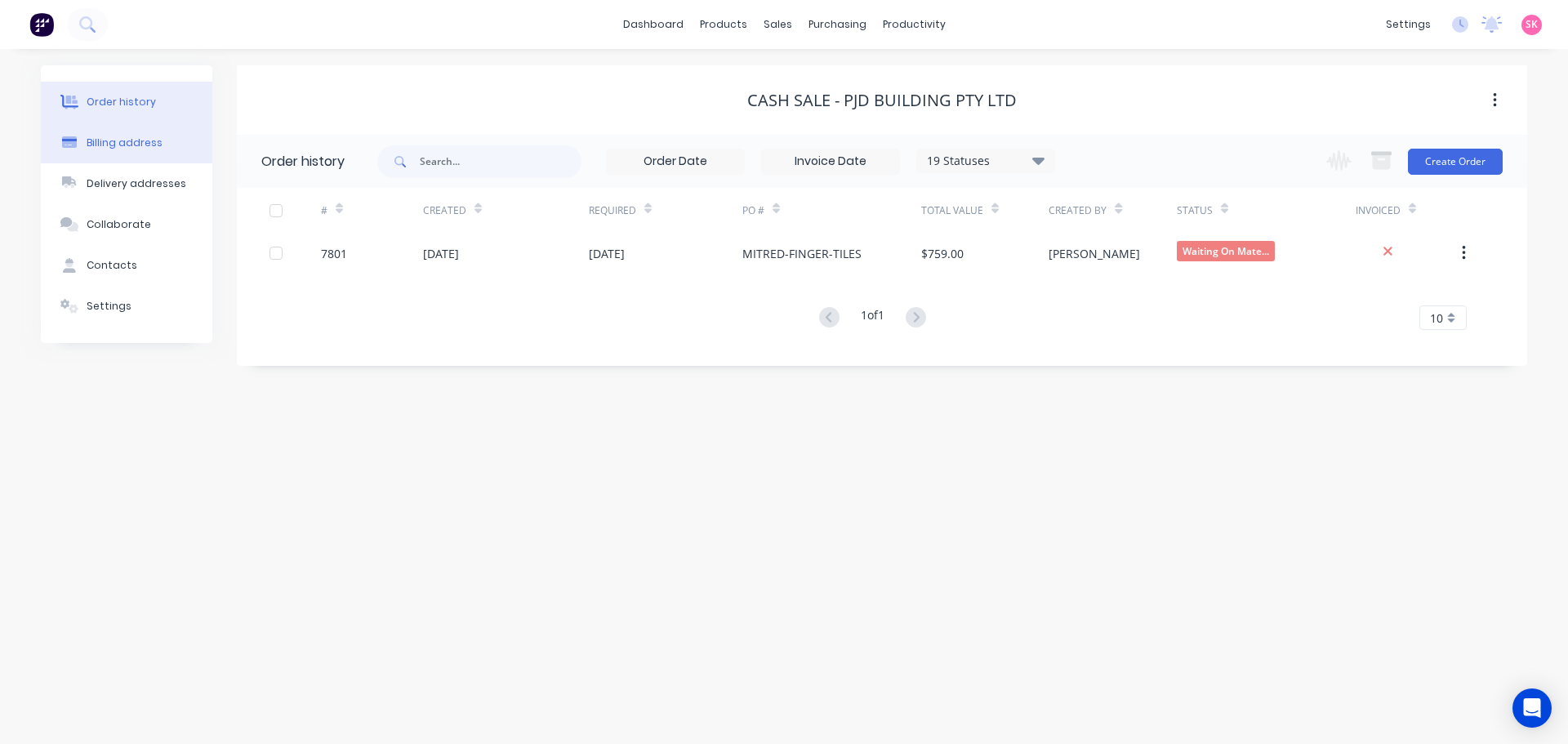
drag, startPoint x: 116, startPoint y: 142, endPoint x: 104, endPoint y: 147, distance: 13.0
click at [116, 142] on div "Billing address" at bounding box center [125, 143] width 76 height 15
select select "AU"
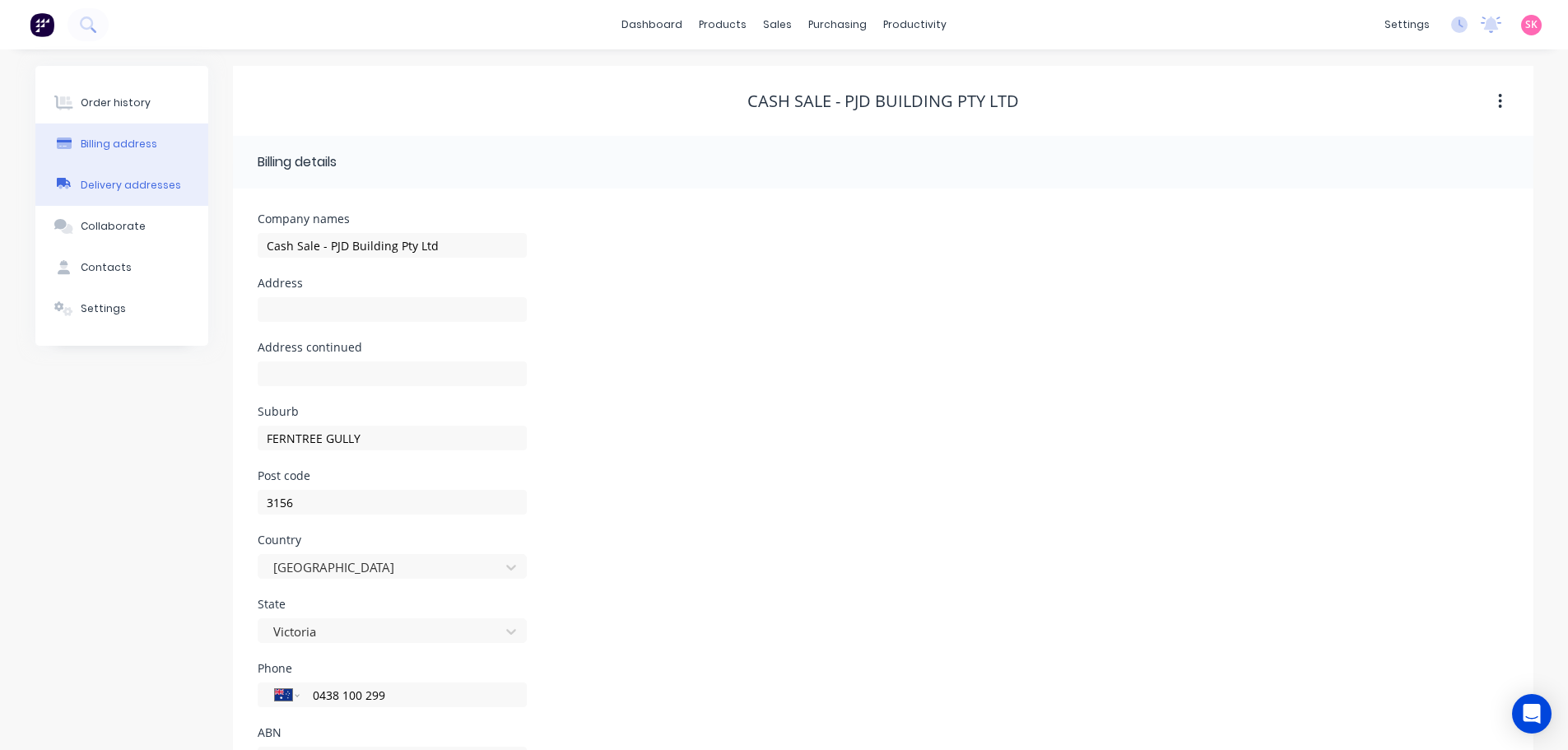
click at [120, 191] on div "Delivery addresses" at bounding box center [131, 185] width 100 height 15
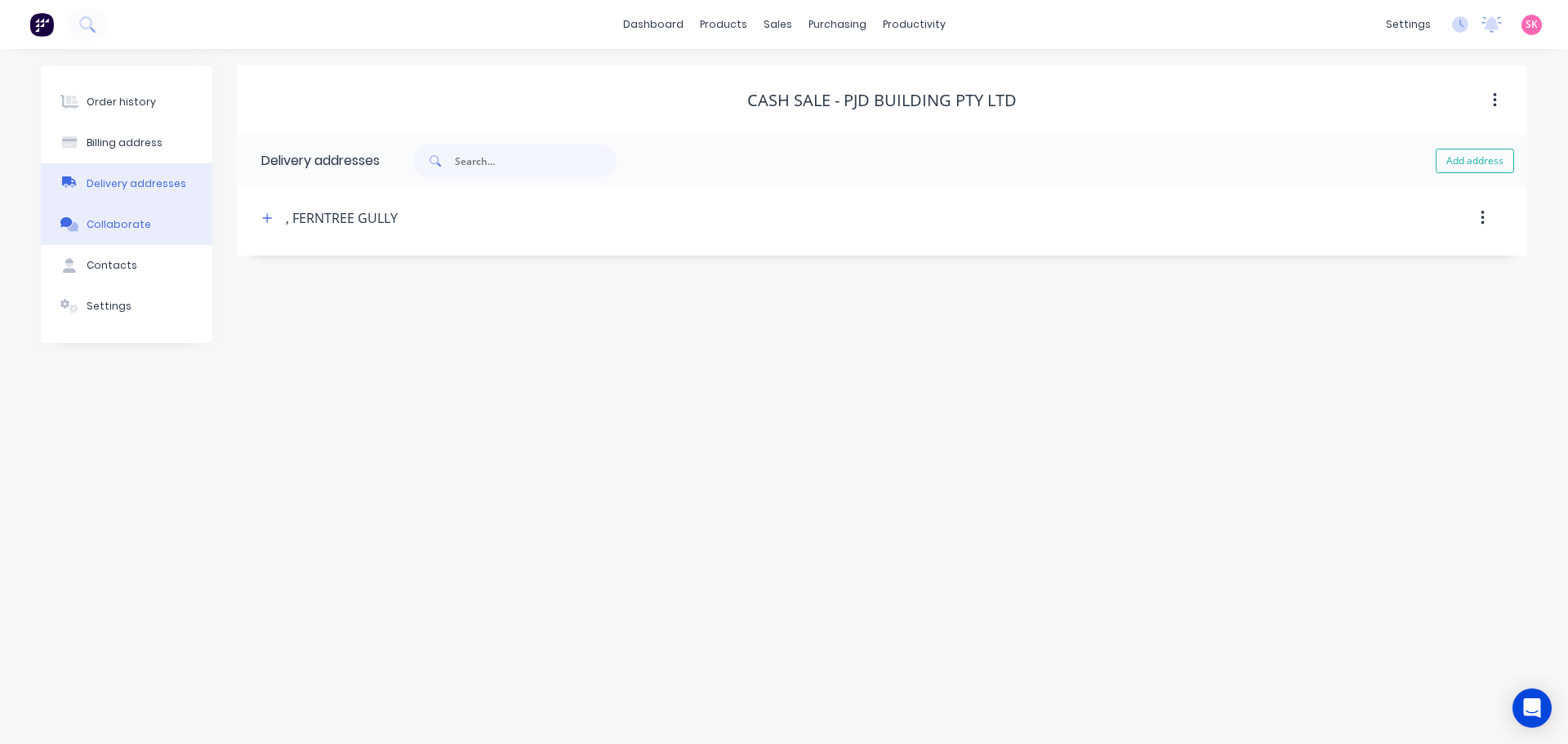
click at [119, 223] on div "Collaborate" at bounding box center [118, 224] width 64 height 15
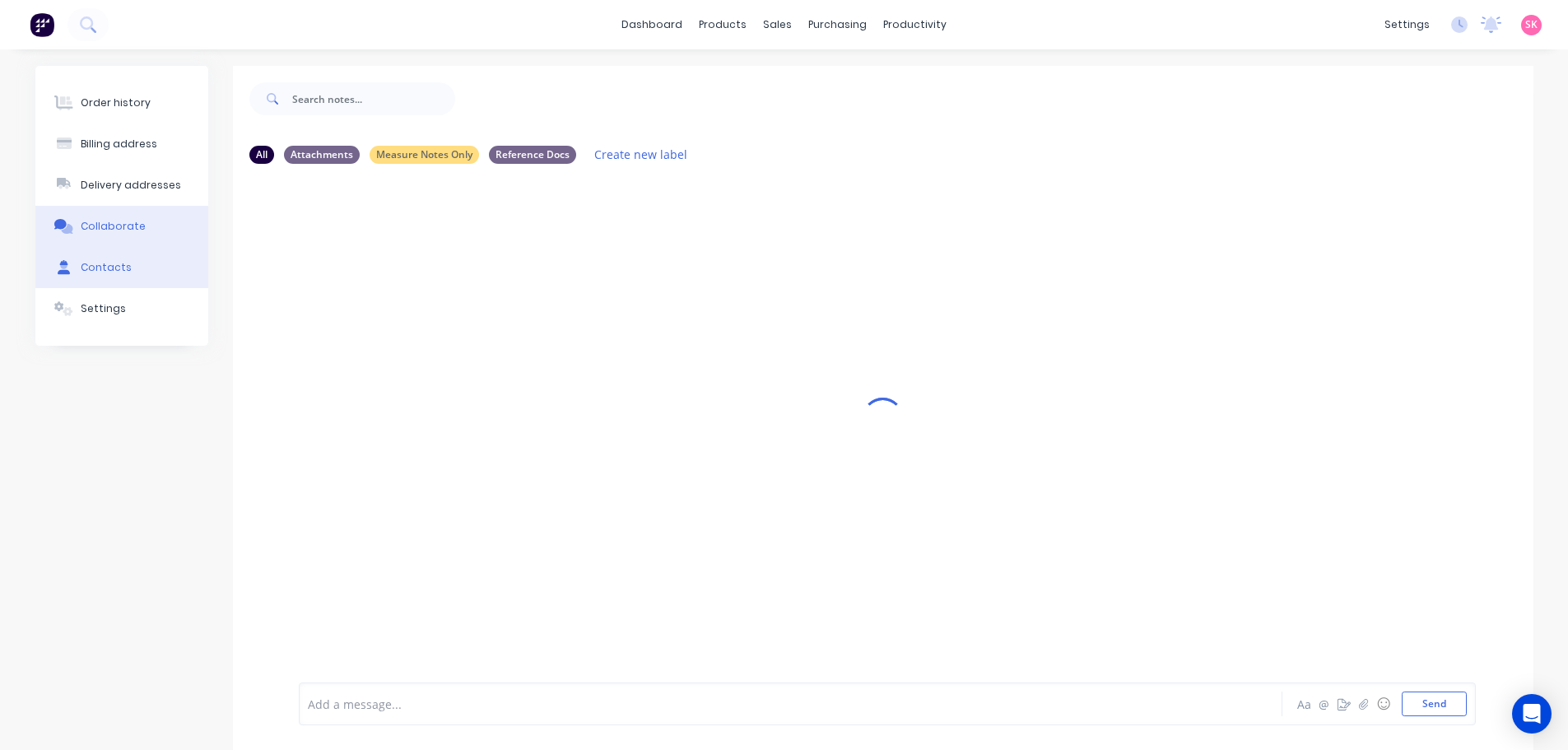
click at [133, 264] on button "Contacts" at bounding box center [122, 268] width 173 height 41
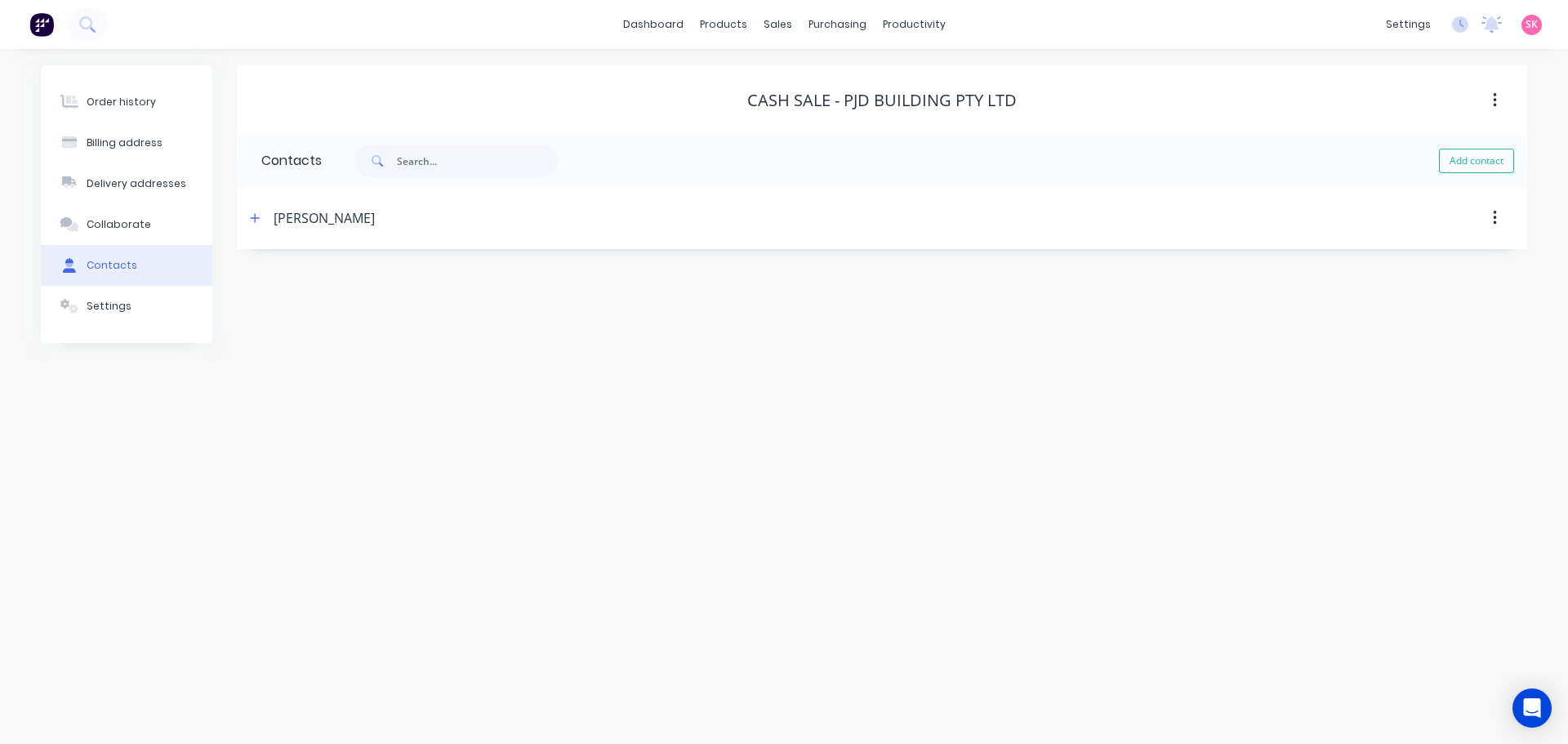
click at [261, 219] on button "button" at bounding box center [255, 218] width 20 height 20
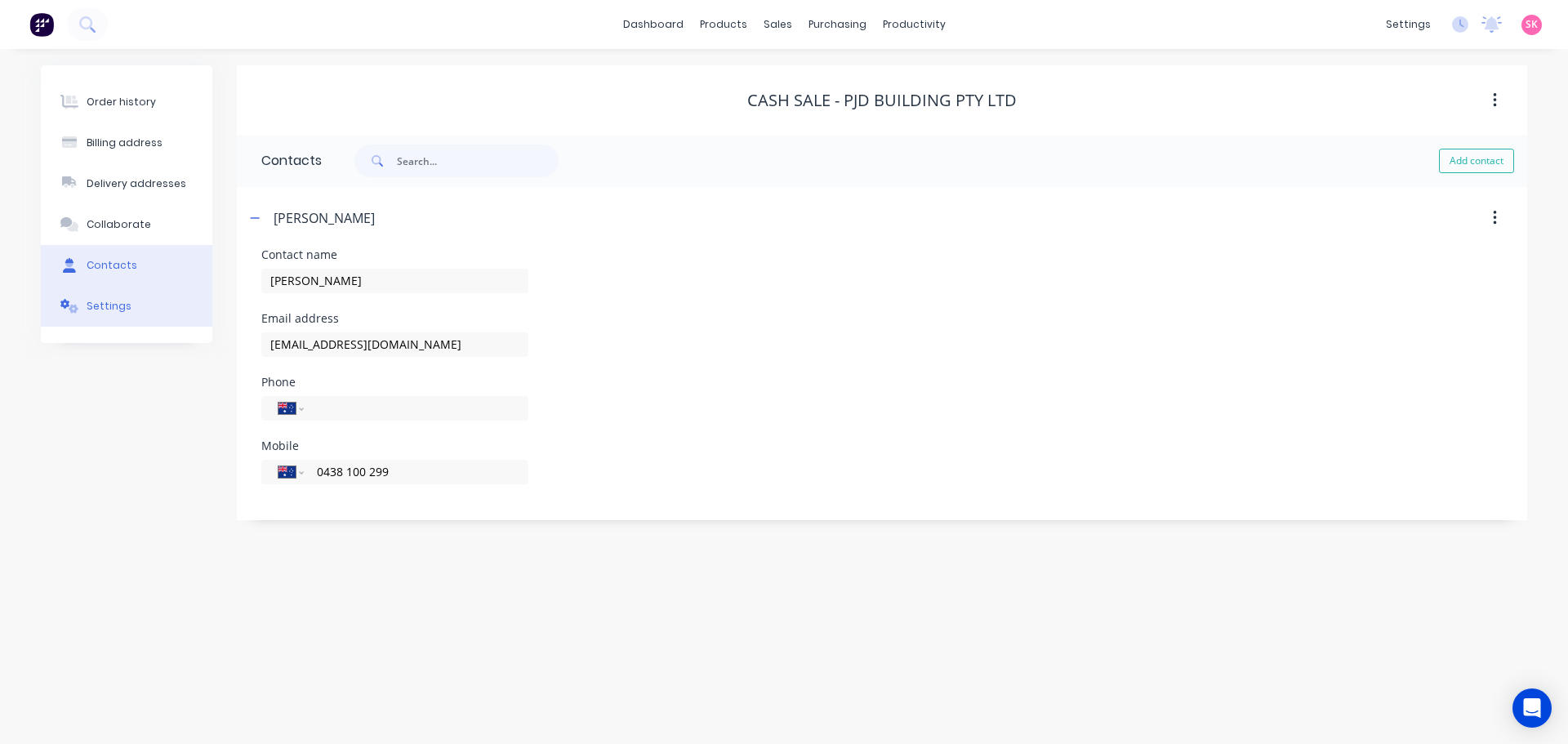
drag, startPoint x: 149, startPoint y: 295, endPoint x: 174, endPoint y: 295, distance: 25.0
click at [149, 295] on button "Settings" at bounding box center [127, 306] width 171 height 41
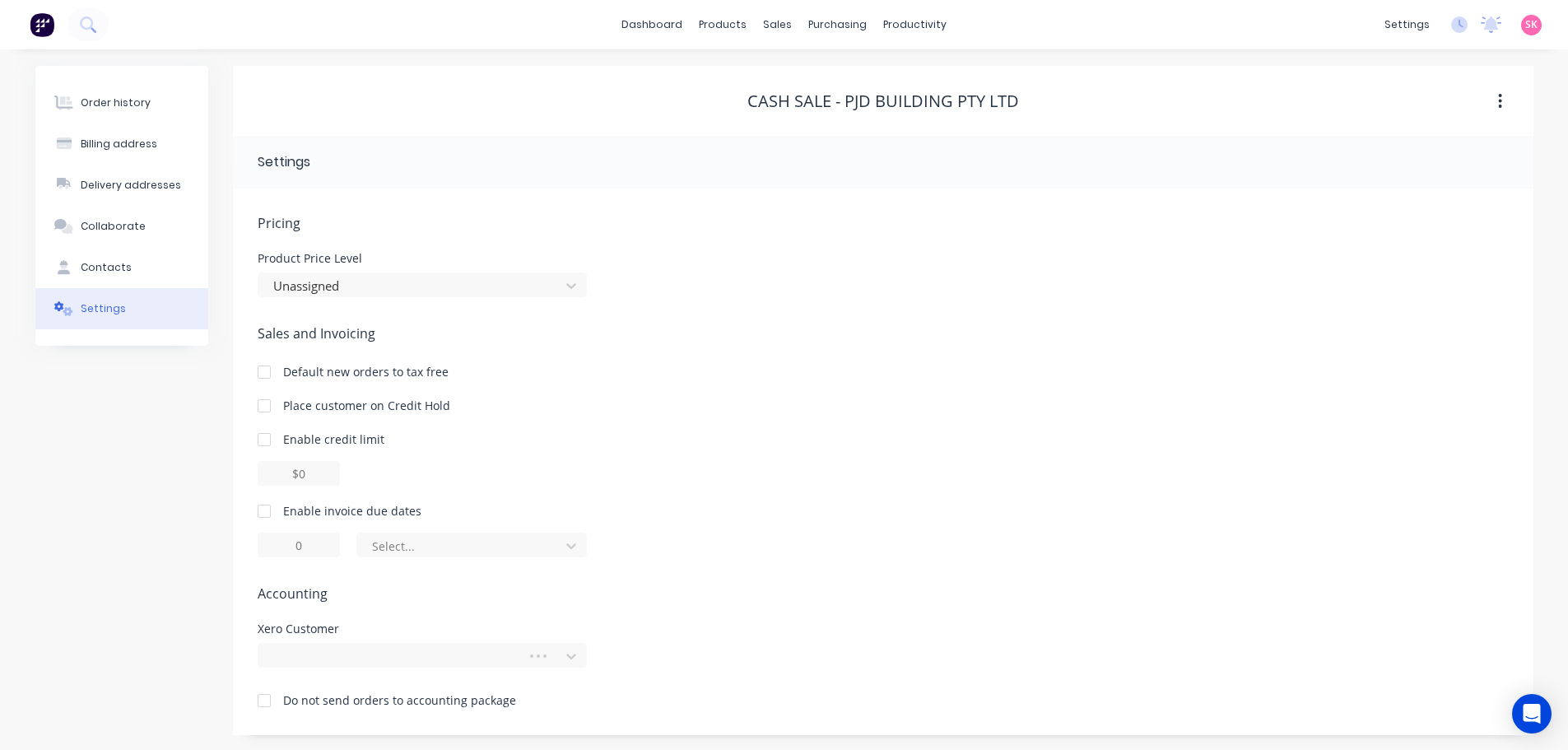
click at [392, 671] on div "Pricing Product Price Level Unassigned Sales and Invoicing Default new orders t…" at bounding box center [883, 474] width 1252 height 522
click at [389, 665] on div at bounding box center [422, 655] width 330 height 24
type input "pjd"
drag, startPoint x: 776, startPoint y: 484, endPoint x: 692, endPoint y: 420, distance: 105.6
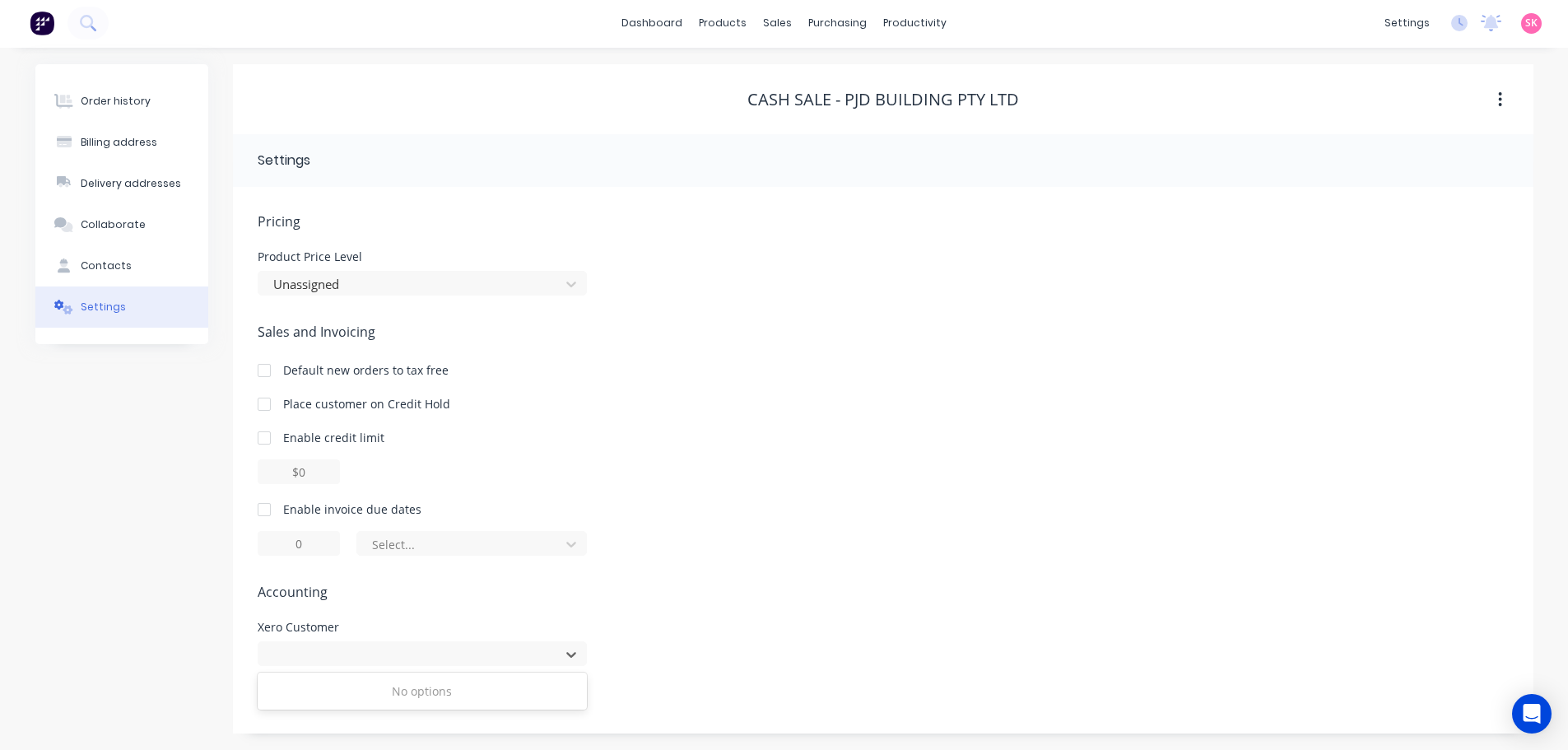
click at [775, 483] on div "Sales and Invoicing Default new orders to tax free Place customer on Credit Hol…" at bounding box center [883, 438] width 1252 height 234
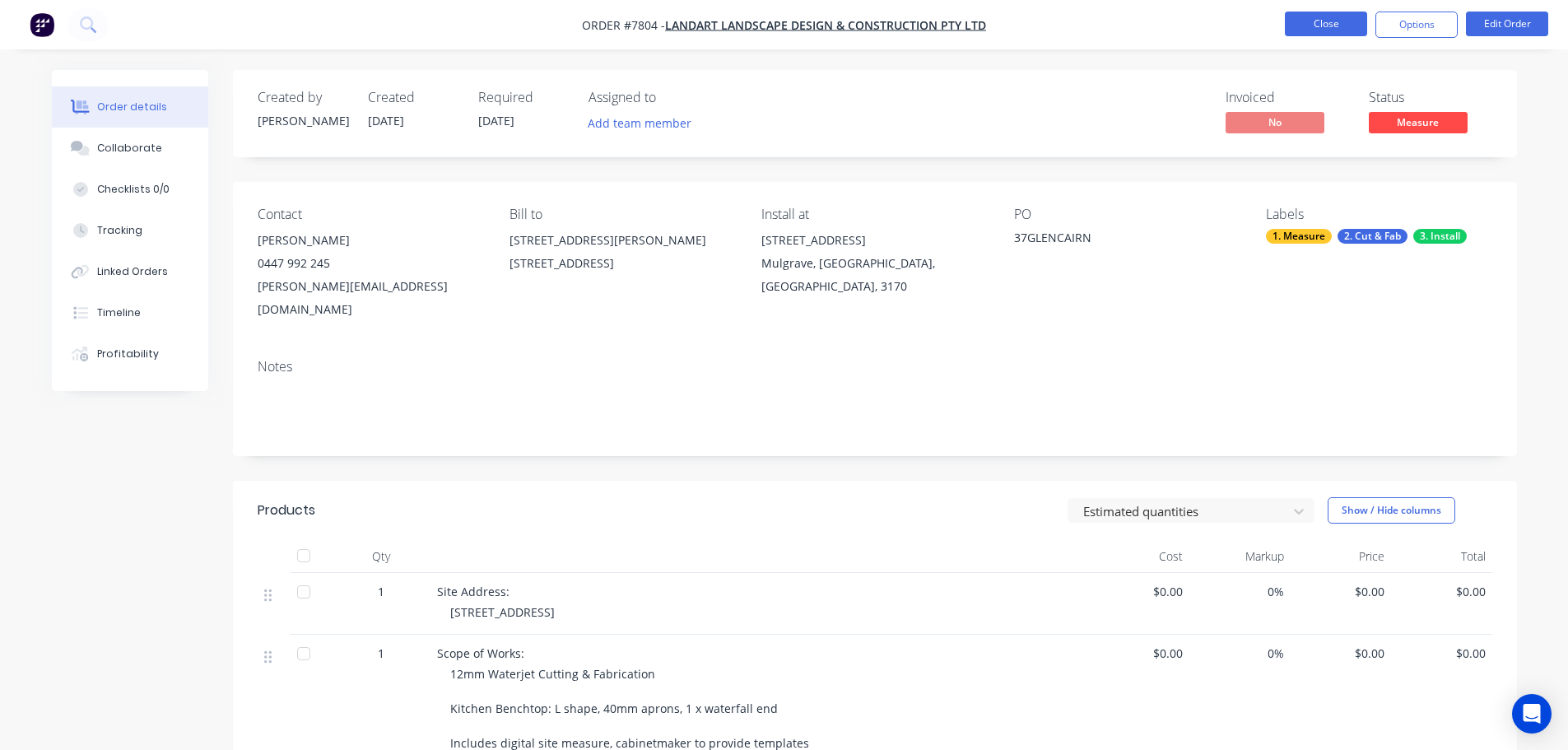
click at [1308, 32] on button "Close" at bounding box center [1327, 23] width 83 height 24
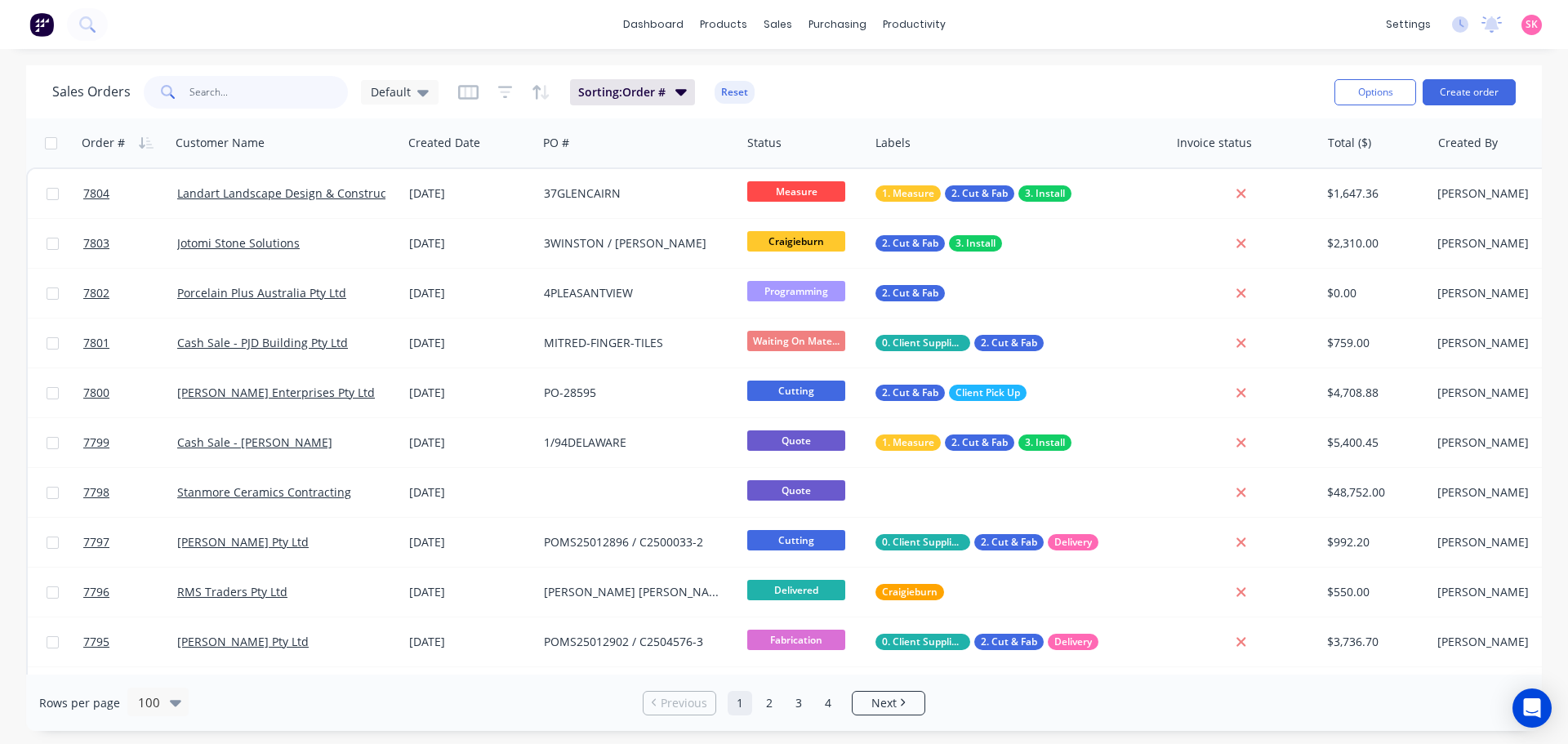
click at [280, 76] on input "text" at bounding box center [268, 92] width 159 height 33
click at [1496, 90] on button "Create order" at bounding box center [1469, 92] width 93 height 26
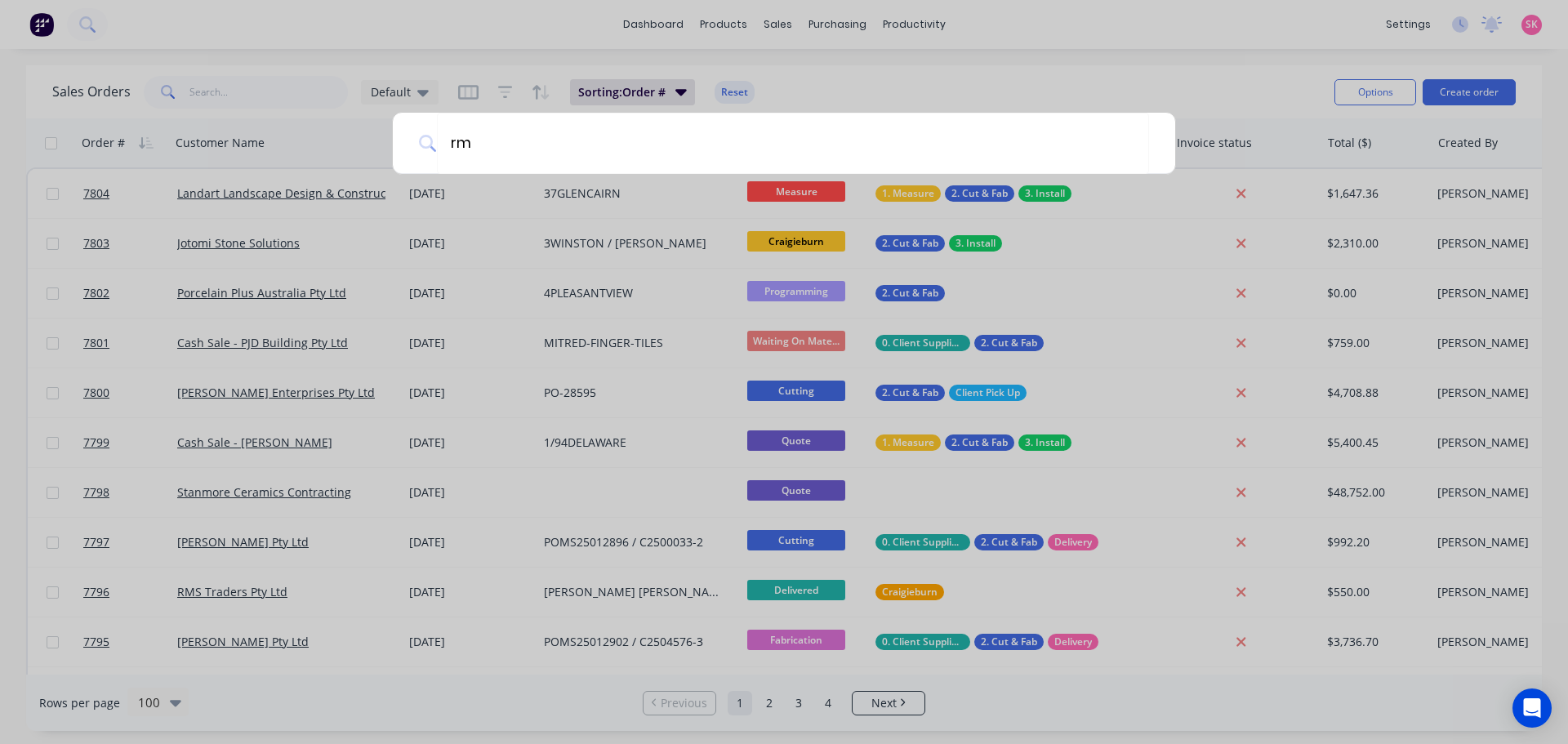
type input "rms"
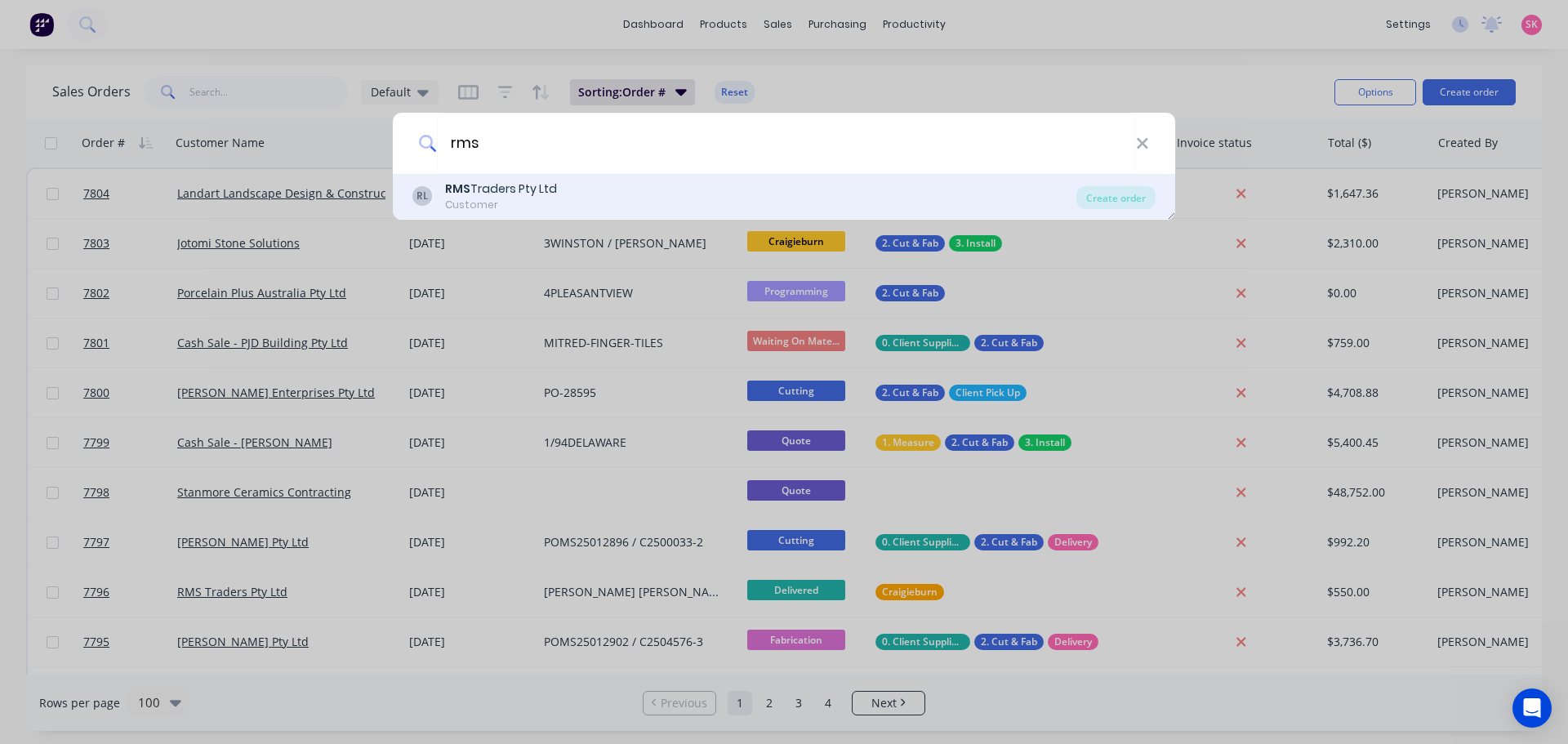
click at [589, 181] on div "RL RMS Traders Pty Ltd Customer" at bounding box center [744, 196] width 664 height 32
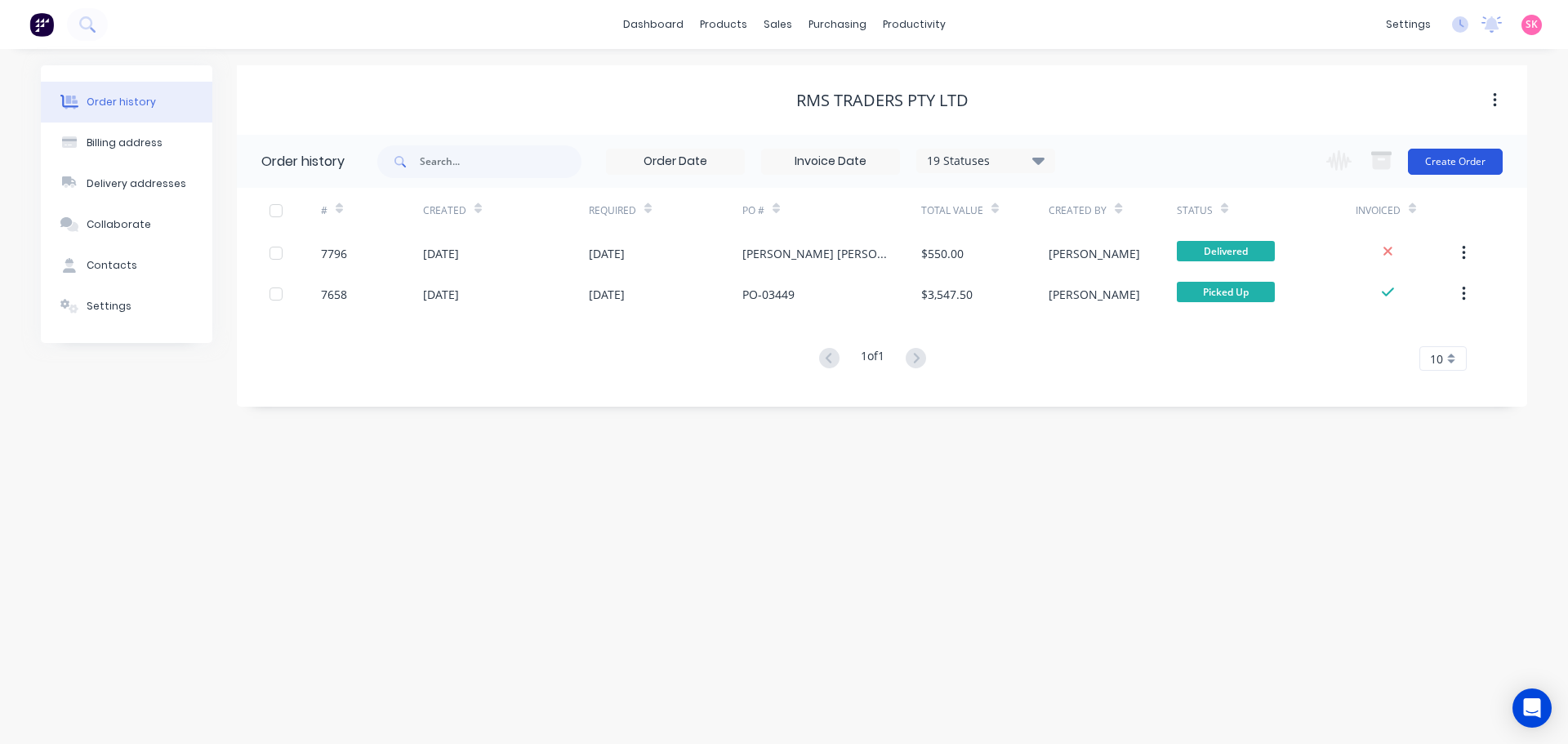
click at [1433, 156] on button "Create Order" at bounding box center [1456, 162] width 95 height 26
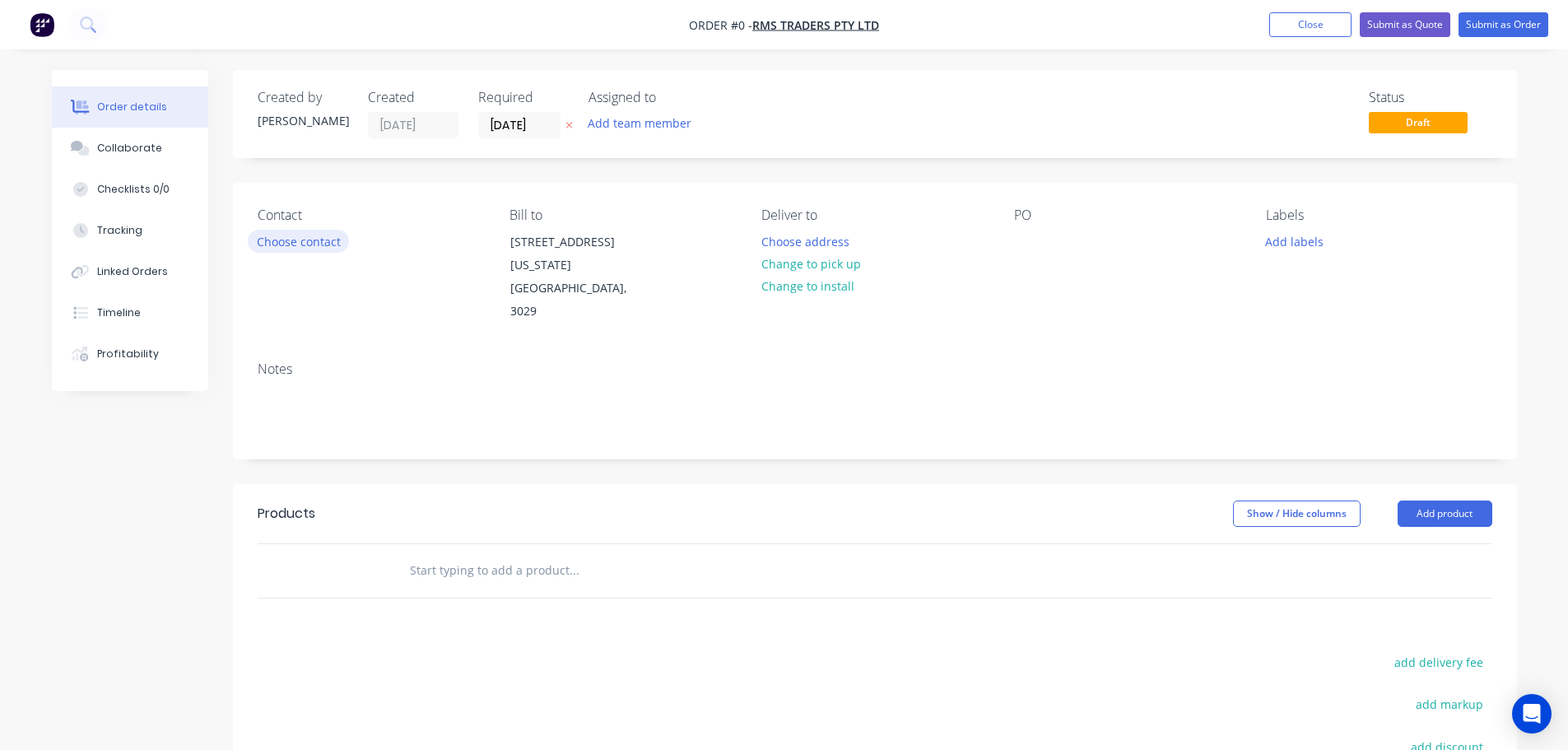
click at [324, 242] on button "Choose contact" at bounding box center [299, 241] width 101 height 23
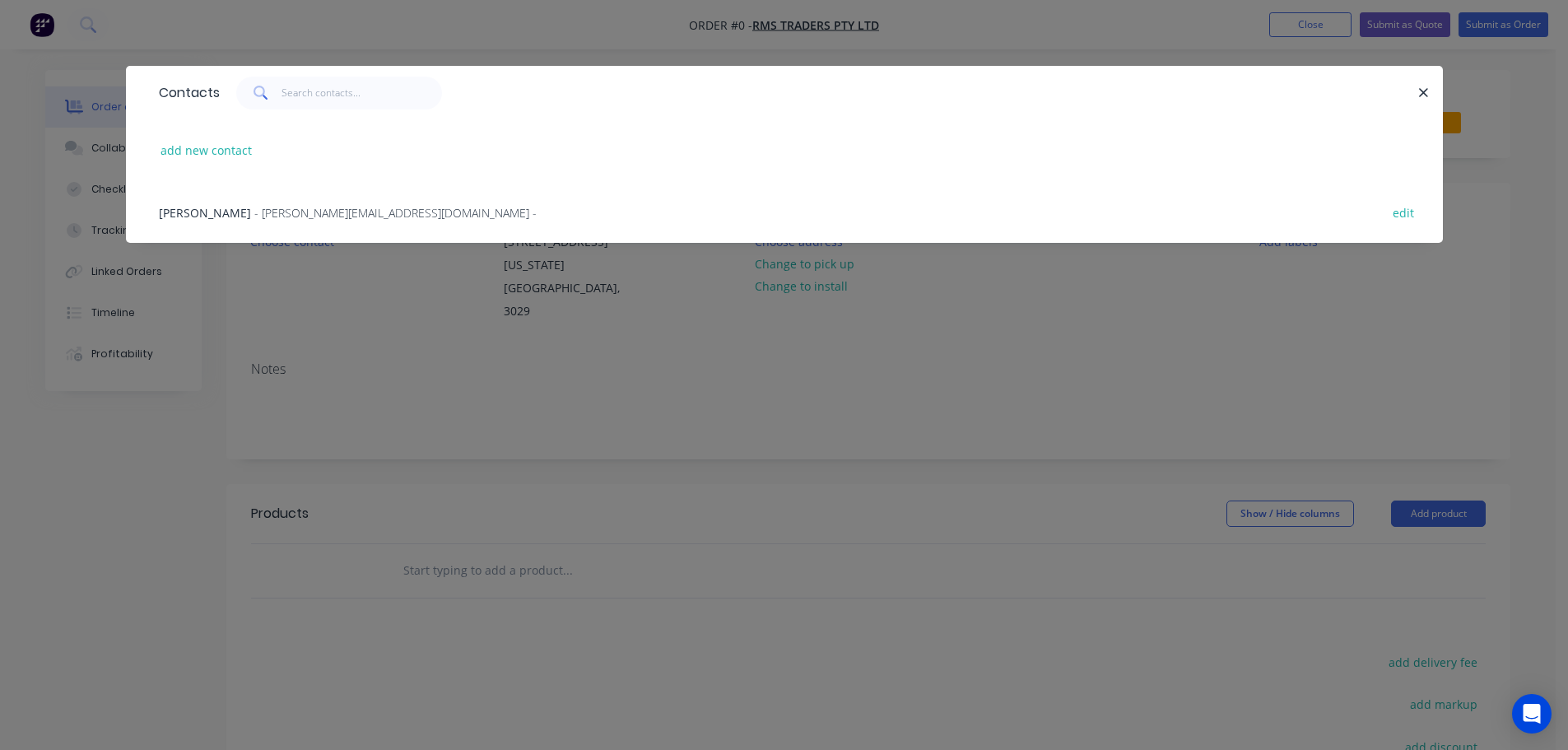
click at [258, 215] on span "- olivier@rmstraders.com.au -" at bounding box center [395, 212] width 283 height 16
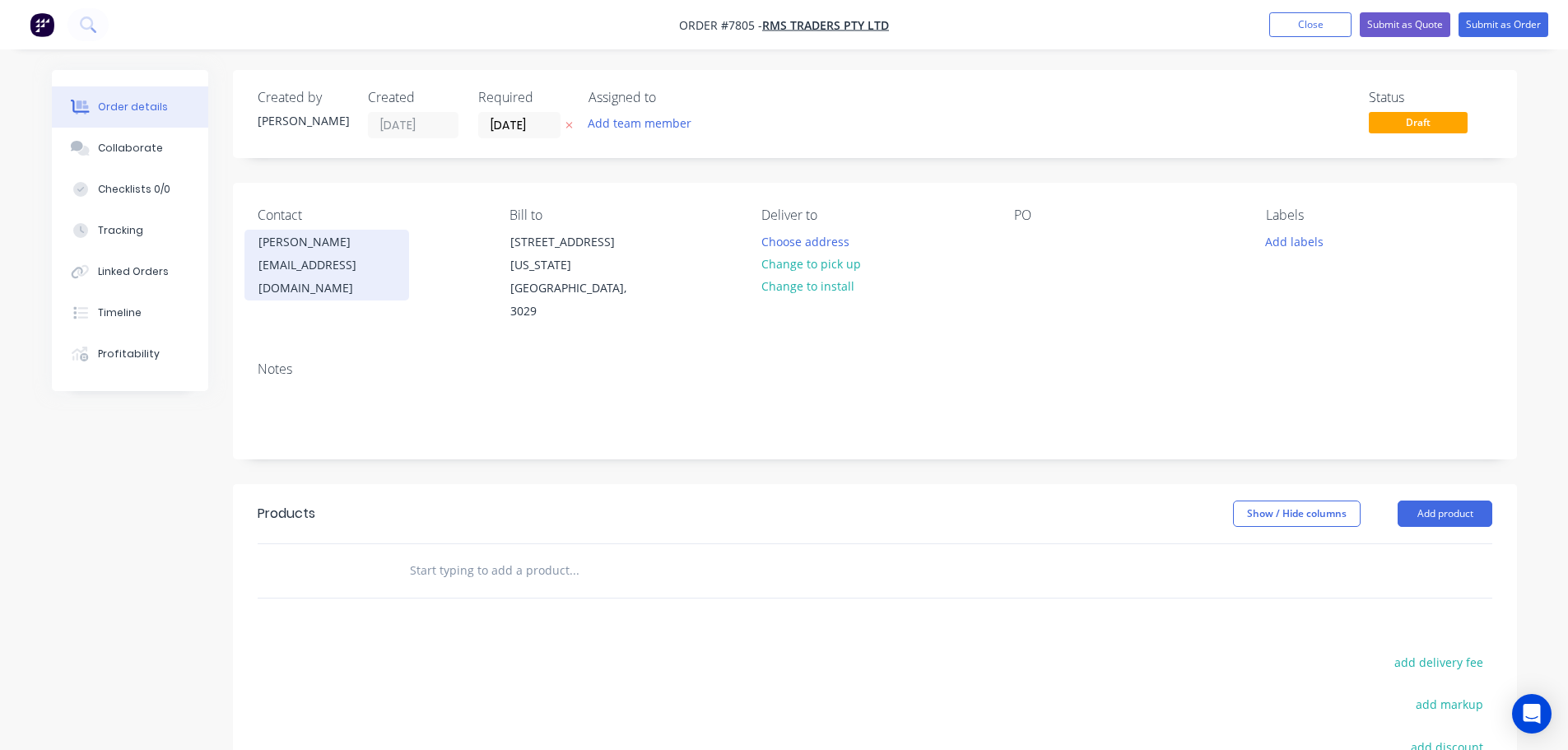
click at [300, 254] on div "olivier@rmstraders.com.au" at bounding box center [327, 276] width 137 height 46
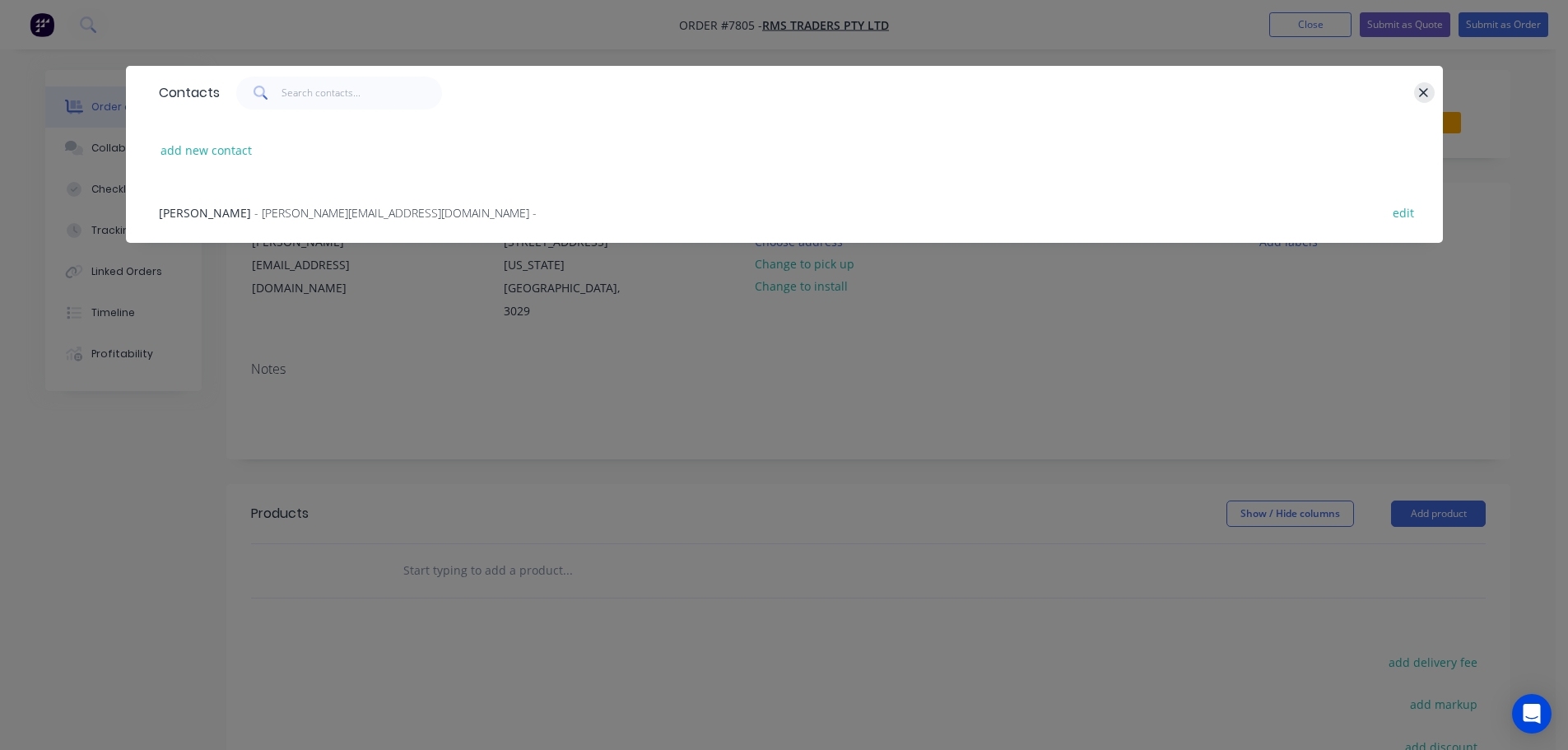
click at [1415, 87] on button "button" at bounding box center [1424, 93] width 21 height 21
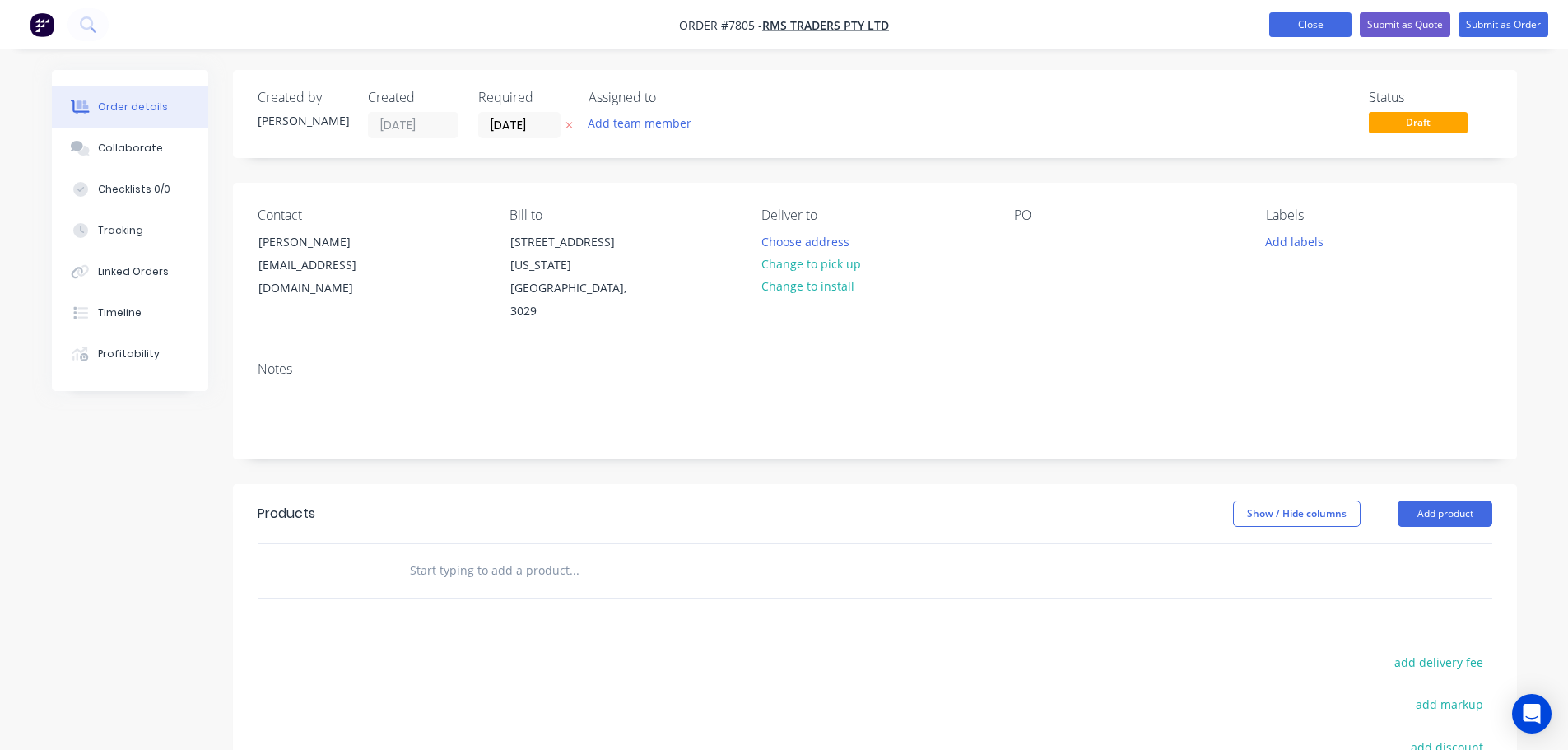
click at [1311, 23] on button "Close" at bounding box center [1311, 24] width 83 height 24
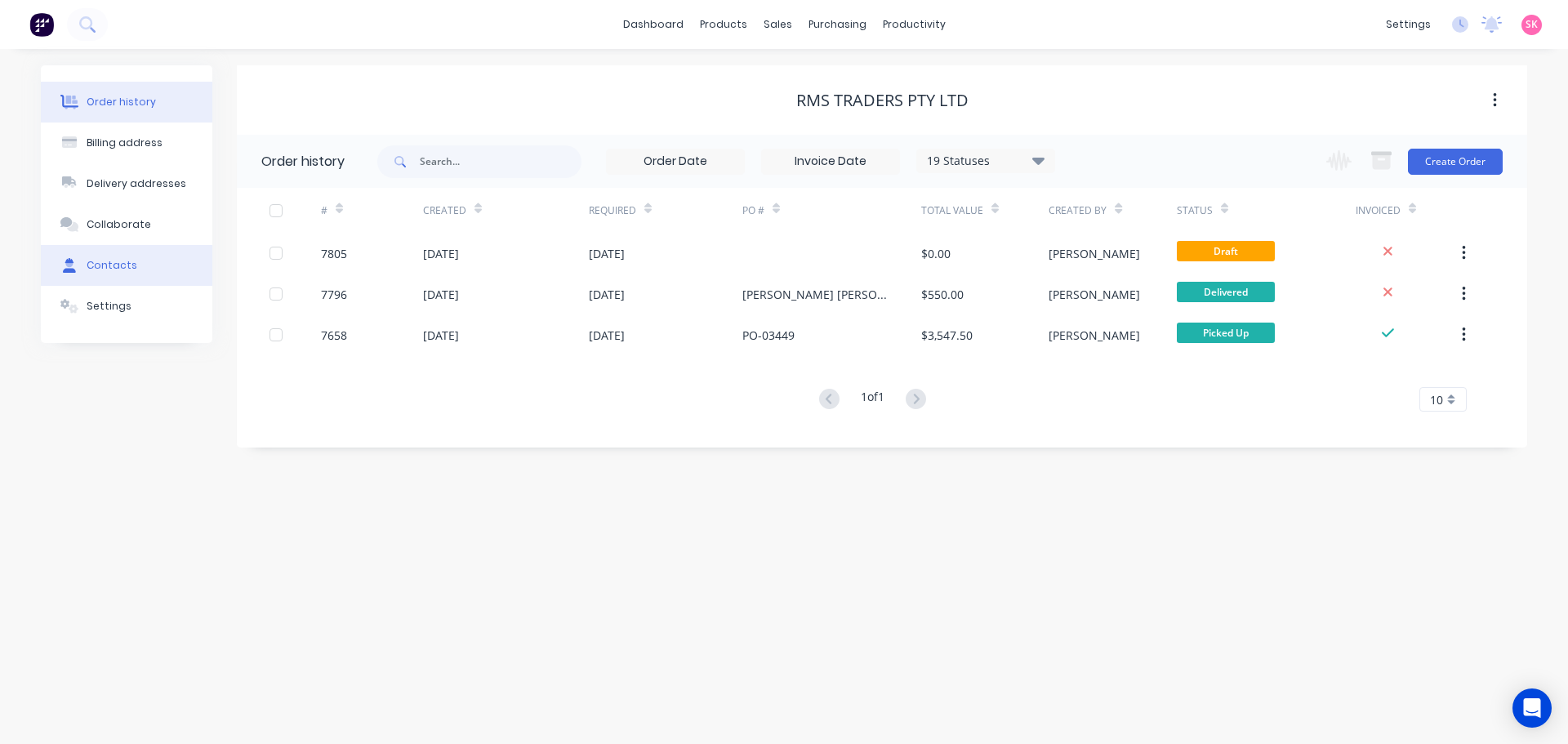
click at [143, 258] on button "Contacts" at bounding box center [127, 265] width 171 height 41
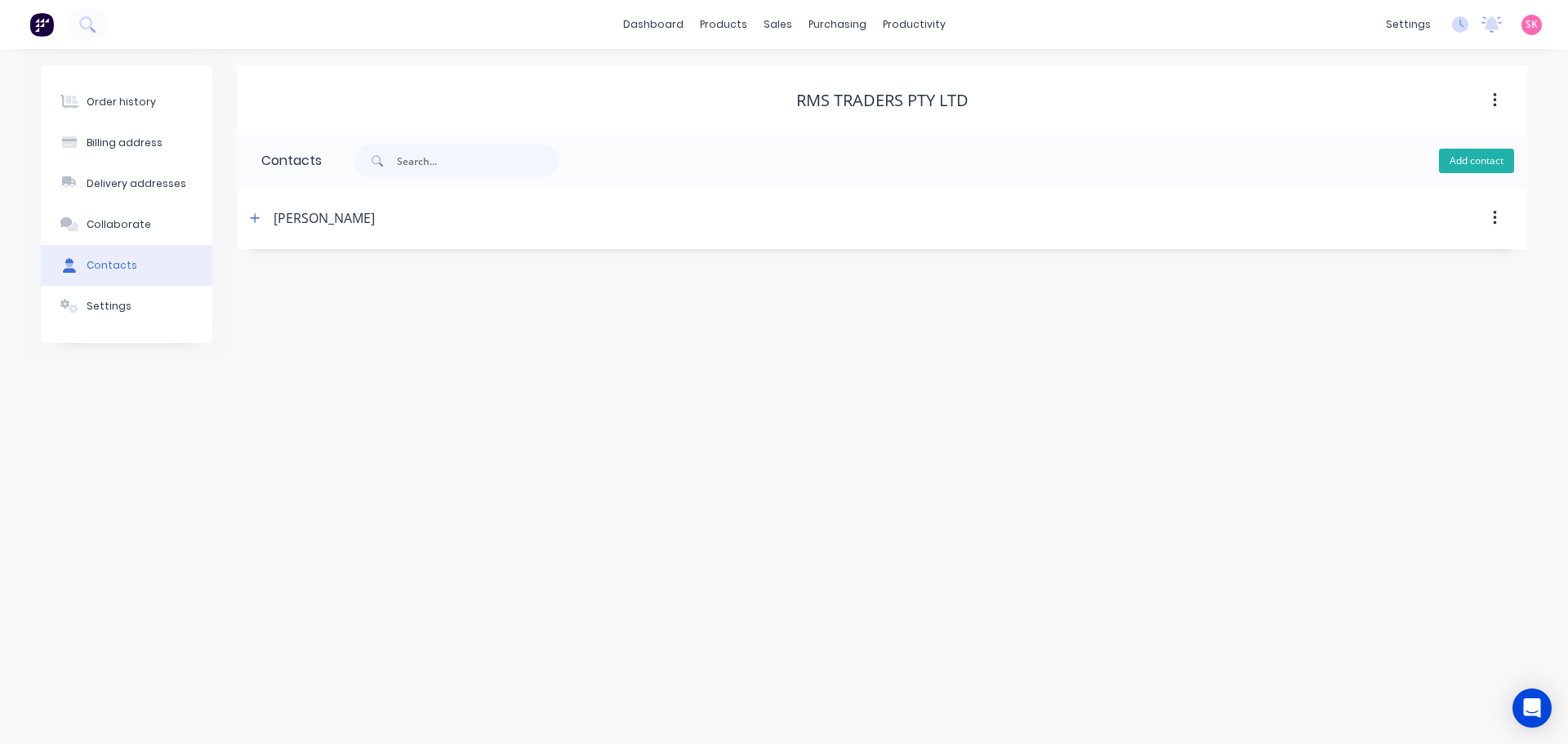
click at [1464, 167] on button "Add contact" at bounding box center [1477, 161] width 75 height 24
select select "AU"
click at [301, 279] on input "text" at bounding box center [395, 280] width 267 height 24
type input "Scotty Rhodes"
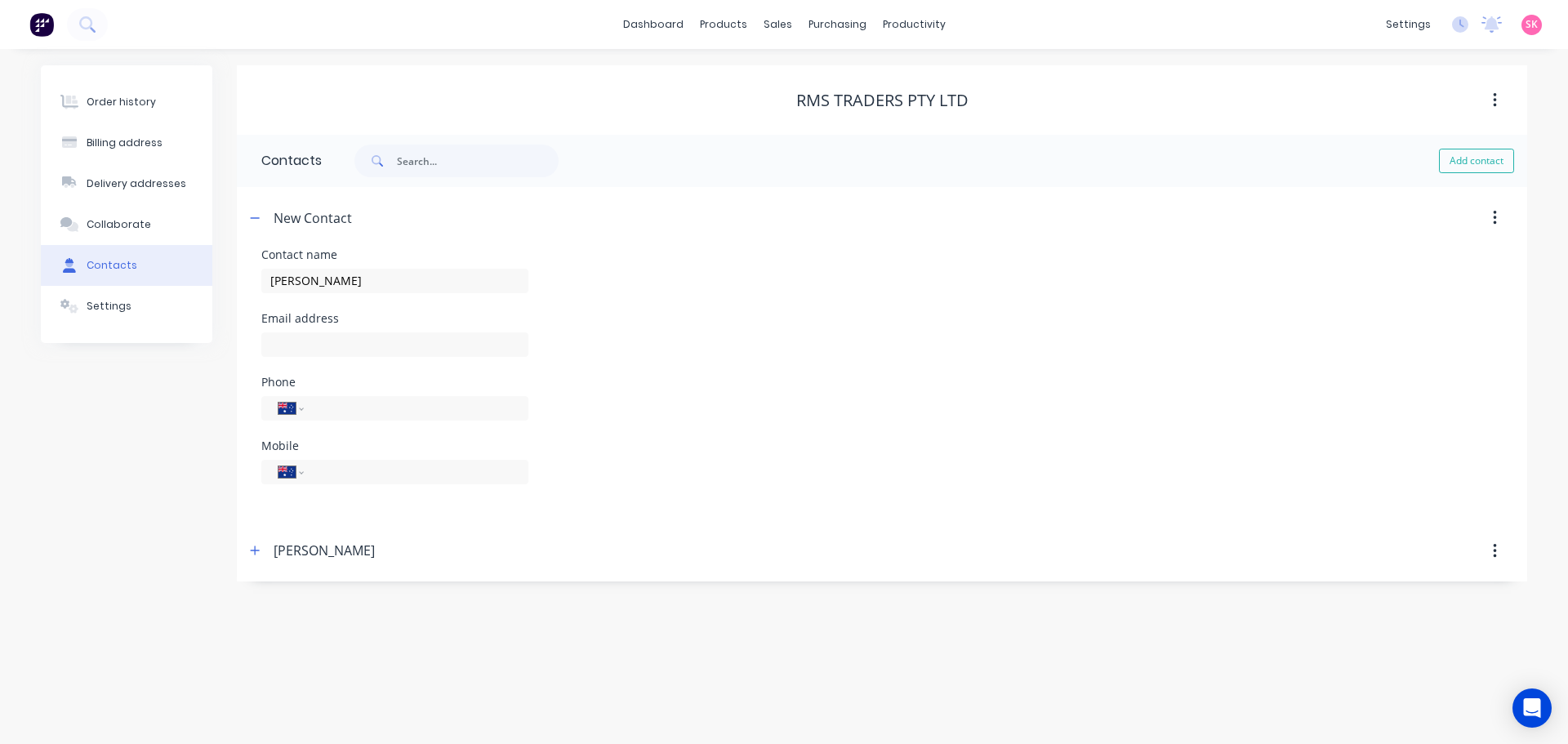
select select "AU"
click at [334, 333] on input "text" at bounding box center [395, 345] width 267 height 24
type input "scott@rmstraders.com.au"
click at [380, 467] on input "tel" at bounding box center [413, 471] width 196 height 19
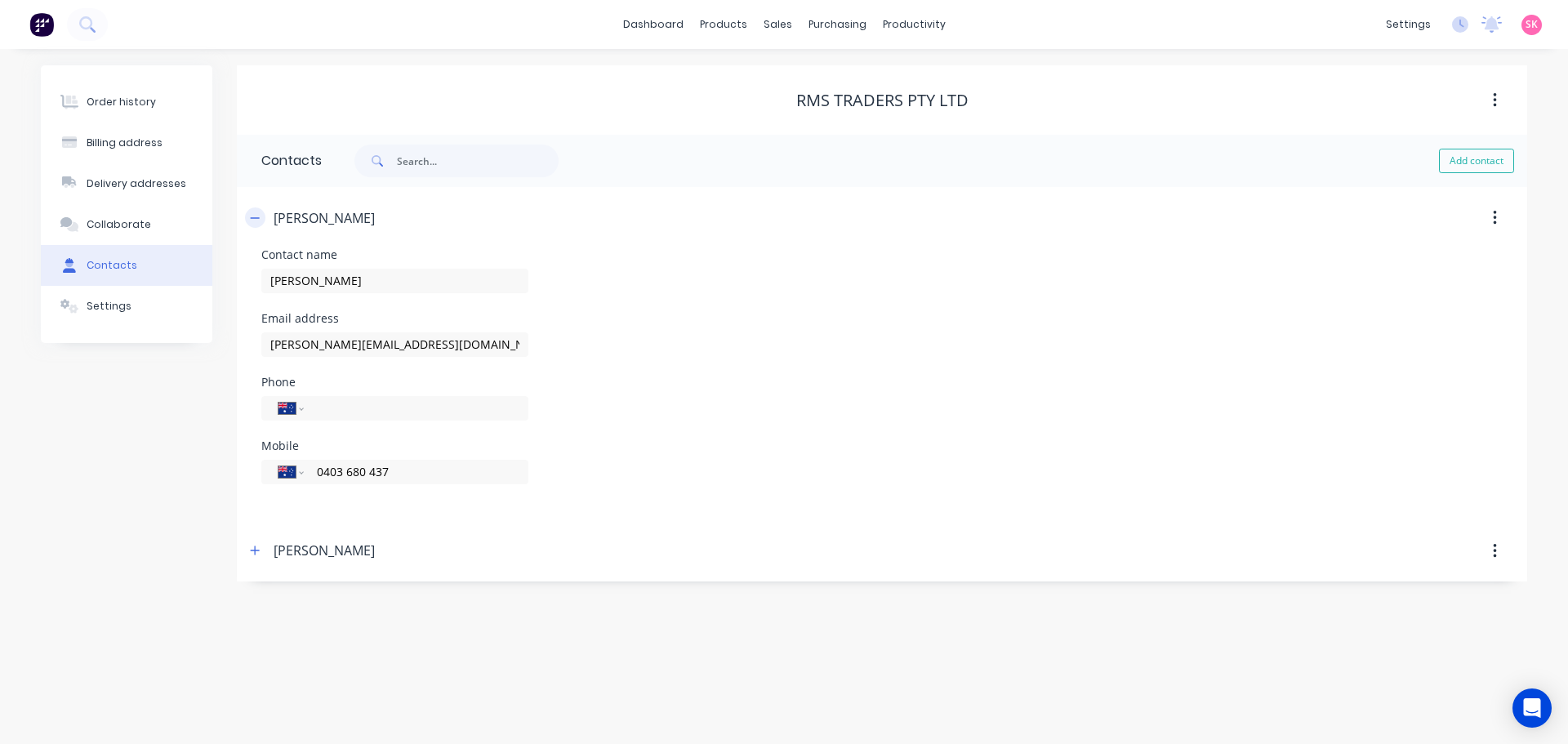
type input "0403 680 437"
click at [254, 208] on button "button" at bounding box center [255, 218] width 20 height 20
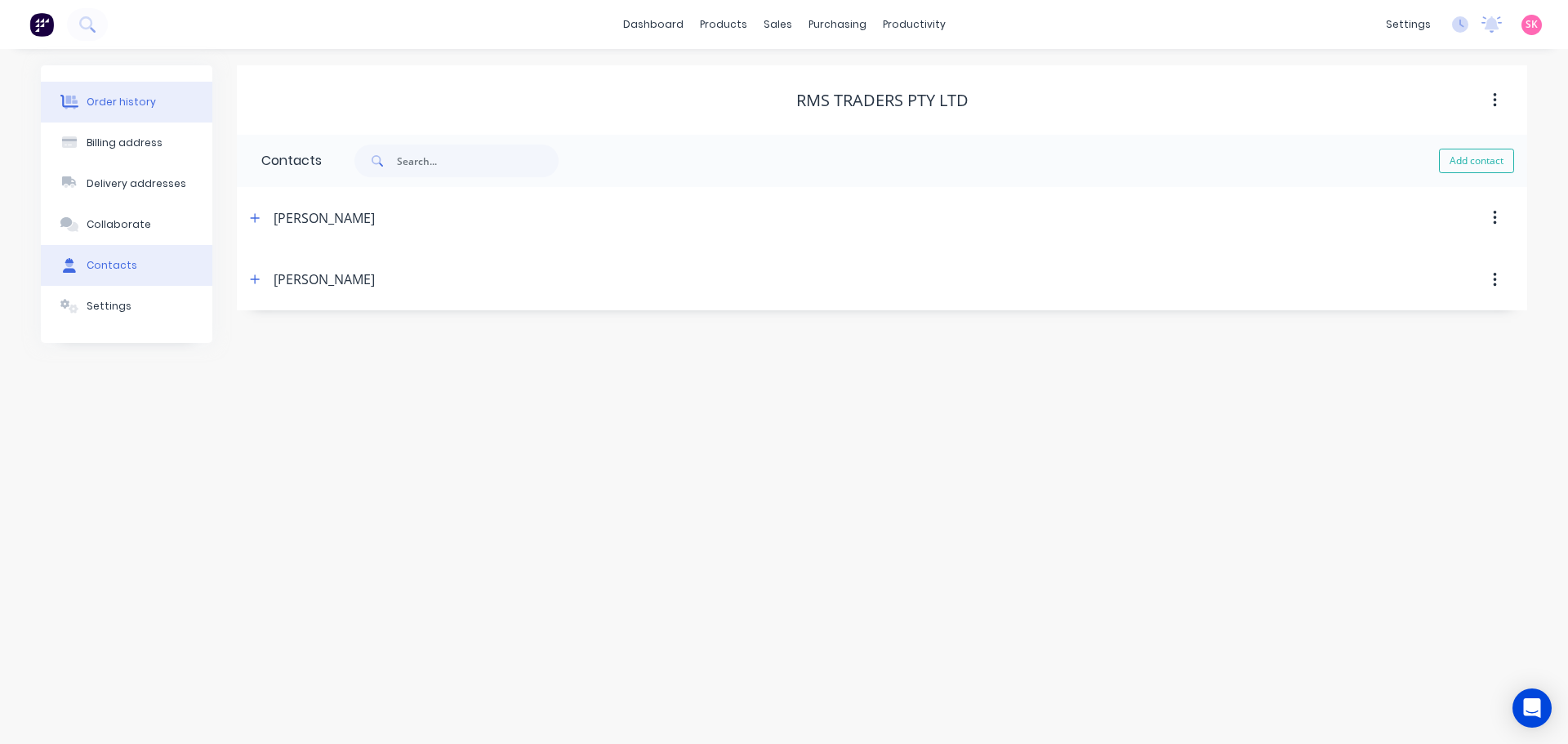
click at [163, 108] on button "Order history" at bounding box center [127, 102] width 171 height 41
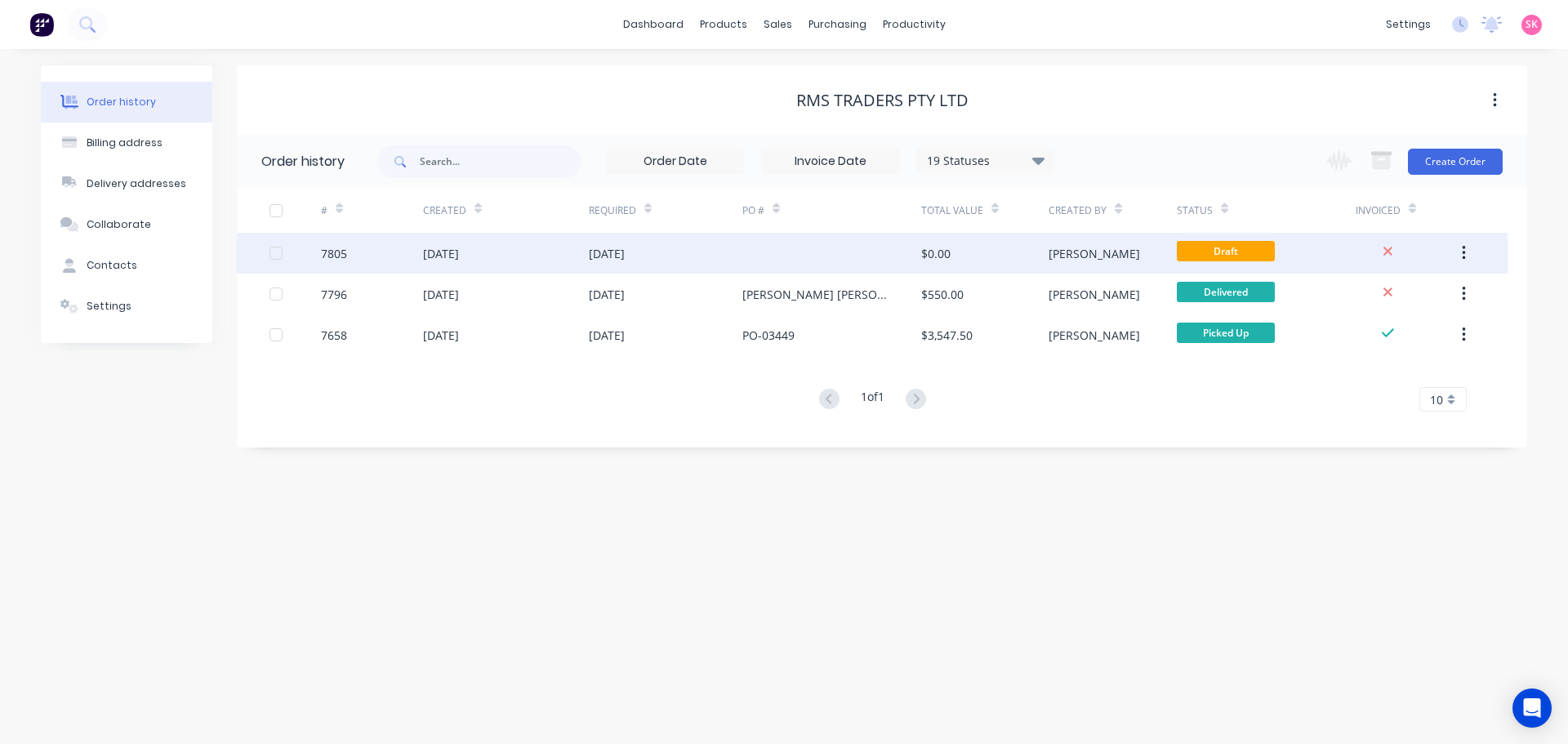
click at [583, 256] on div "[DATE]" at bounding box center [506, 253] width 166 height 41
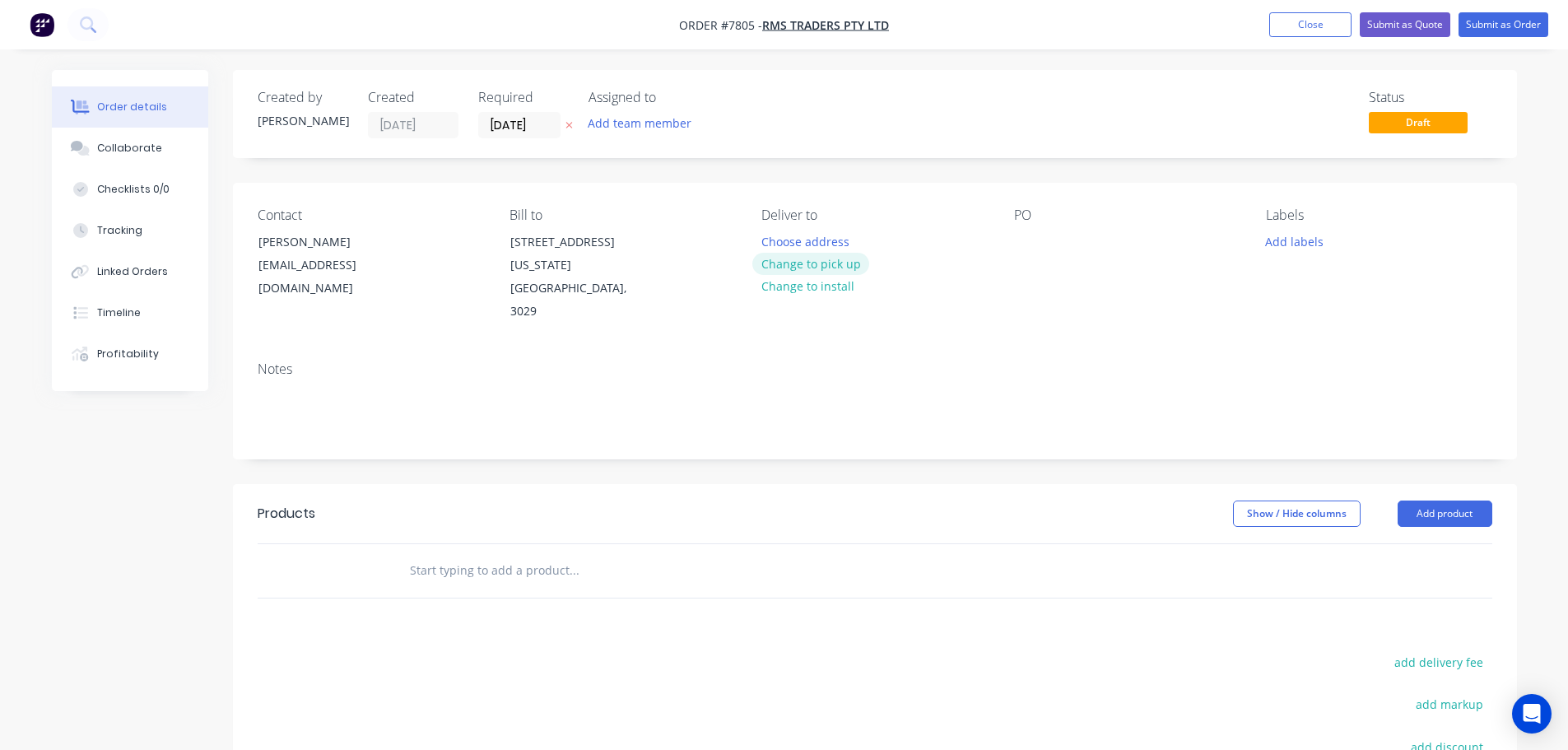
click at [819, 268] on button "Change to pick up" at bounding box center [810, 264] width 117 height 23
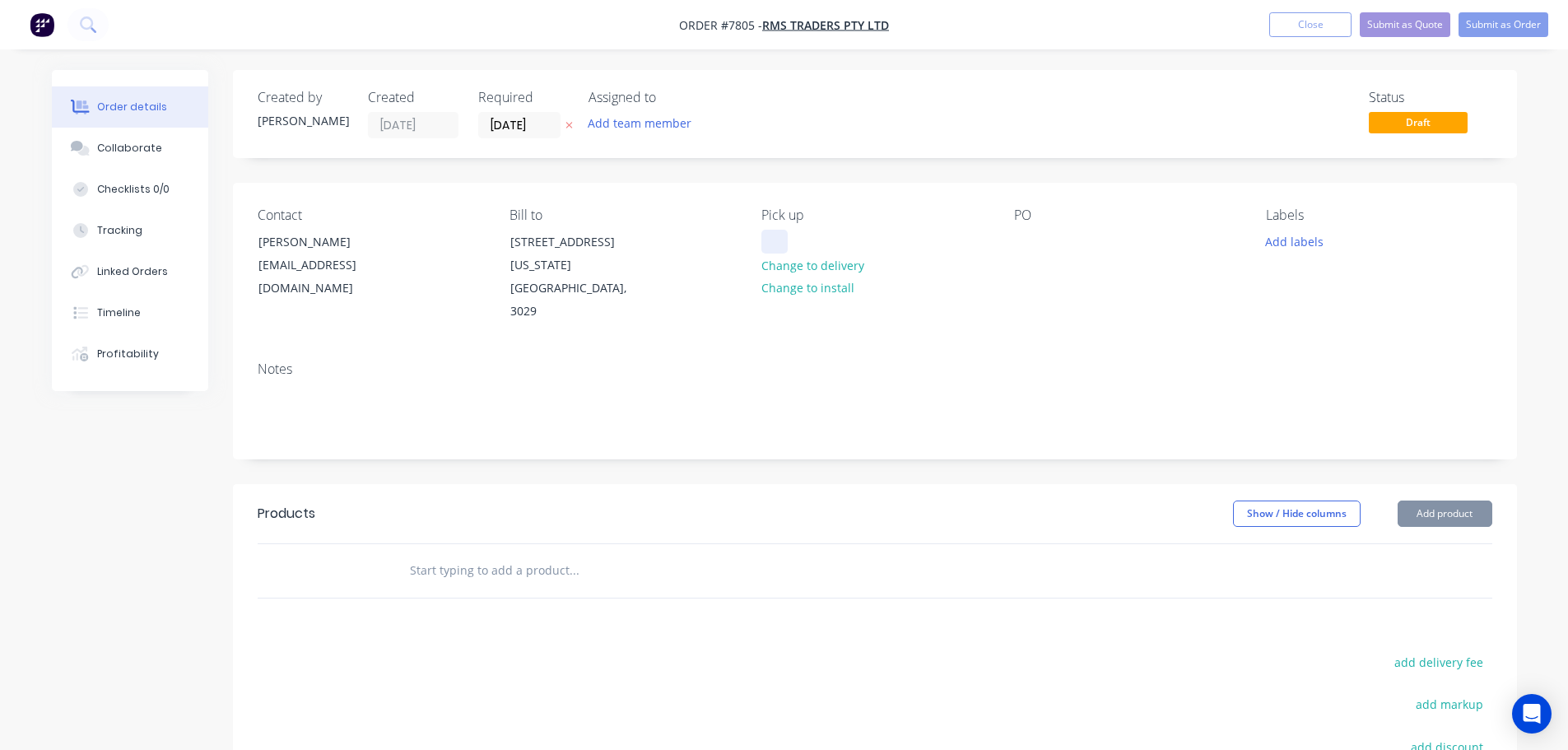
click at [778, 236] on div at bounding box center [775, 241] width 26 height 23
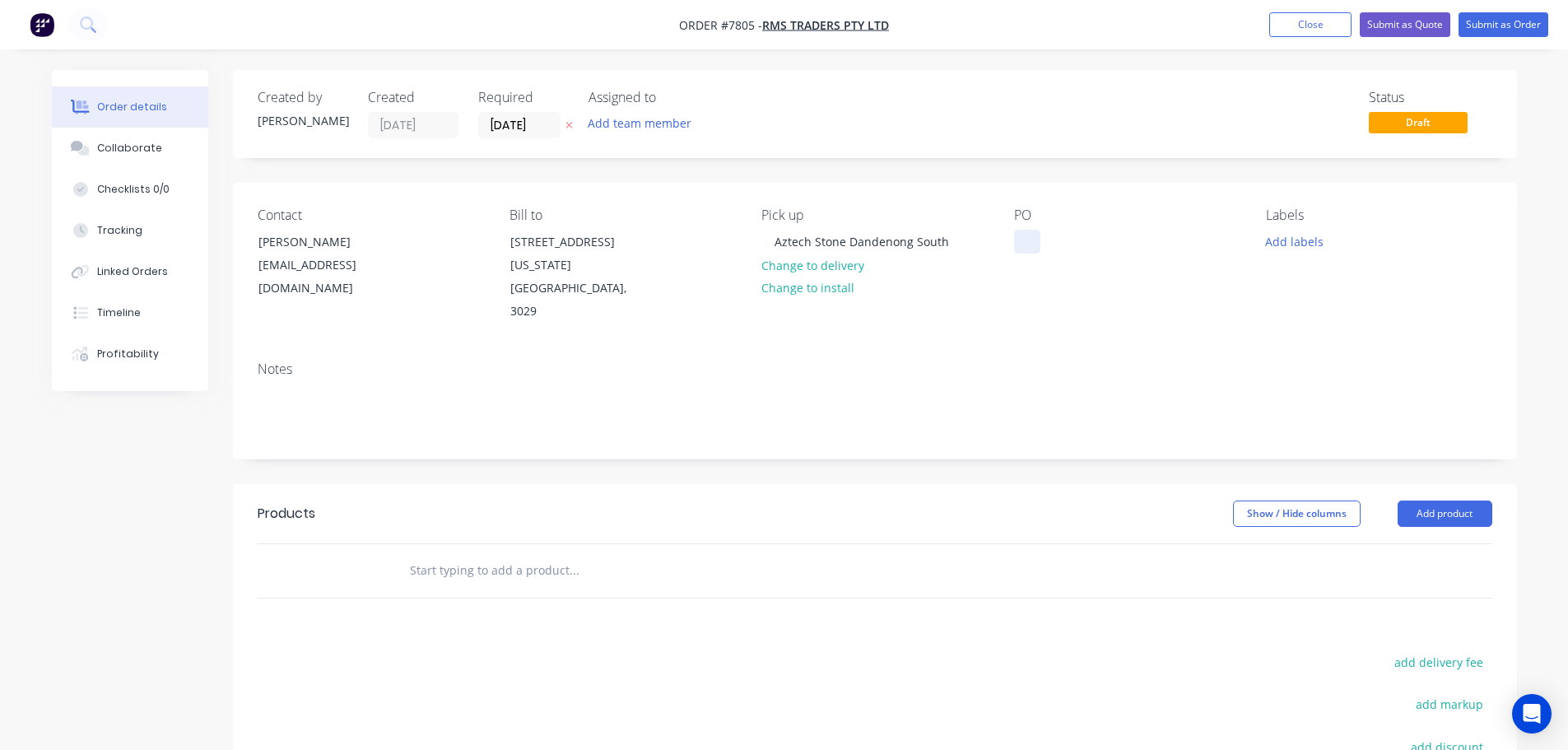
click at [1023, 248] on div at bounding box center [1027, 241] width 26 height 23
click at [502, 547] on div at bounding box center [685, 571] width 592 height 54
click at [494, 566] on input "text" at bounding box center [574, 570] width 330 height 33
click at [560, 570] on input "text" at bounding box center [574, 570] width 330 height 33
click at [490, 577] on input "text" at bounding box center [574, 570] width 330 height 33
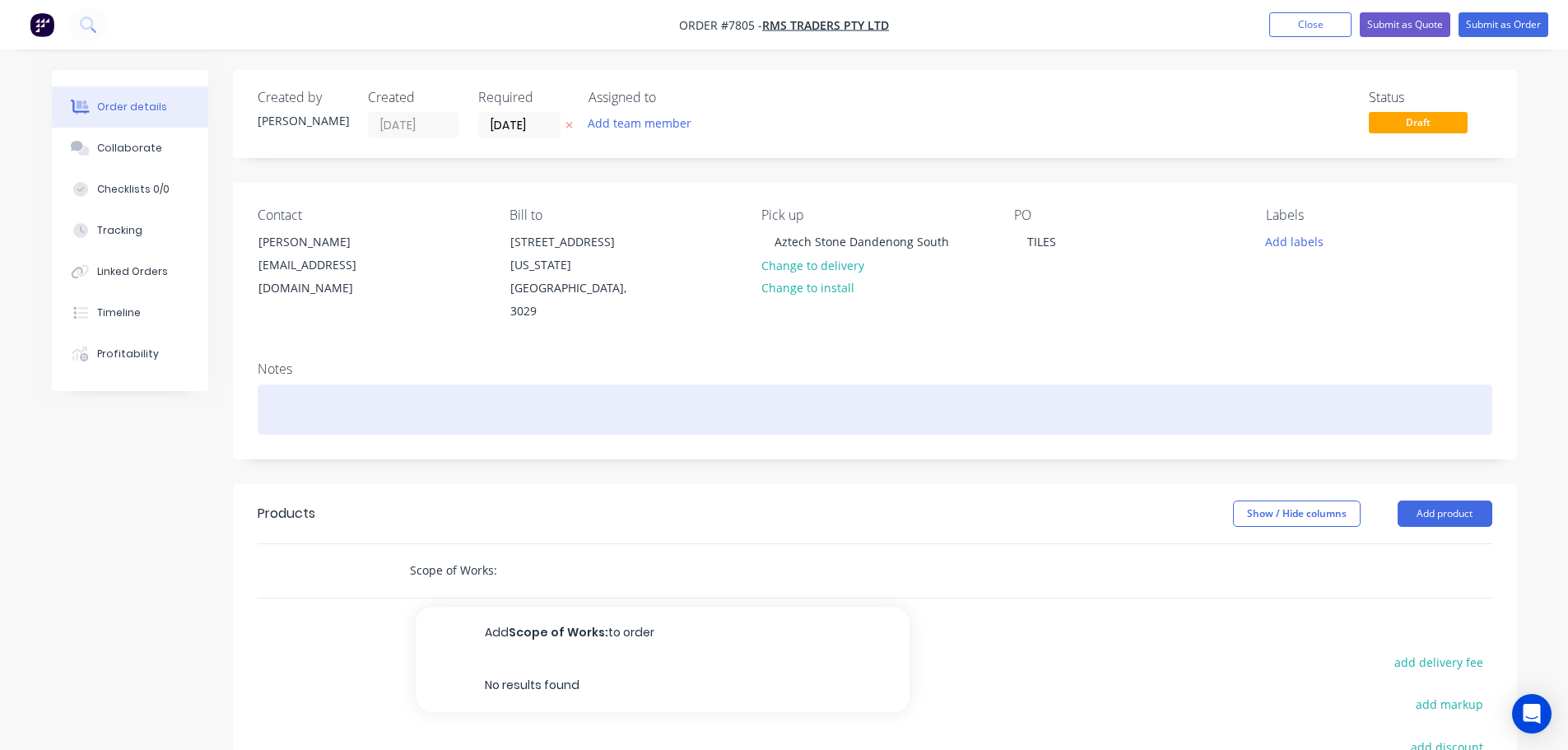
scroll to position [164, 0]
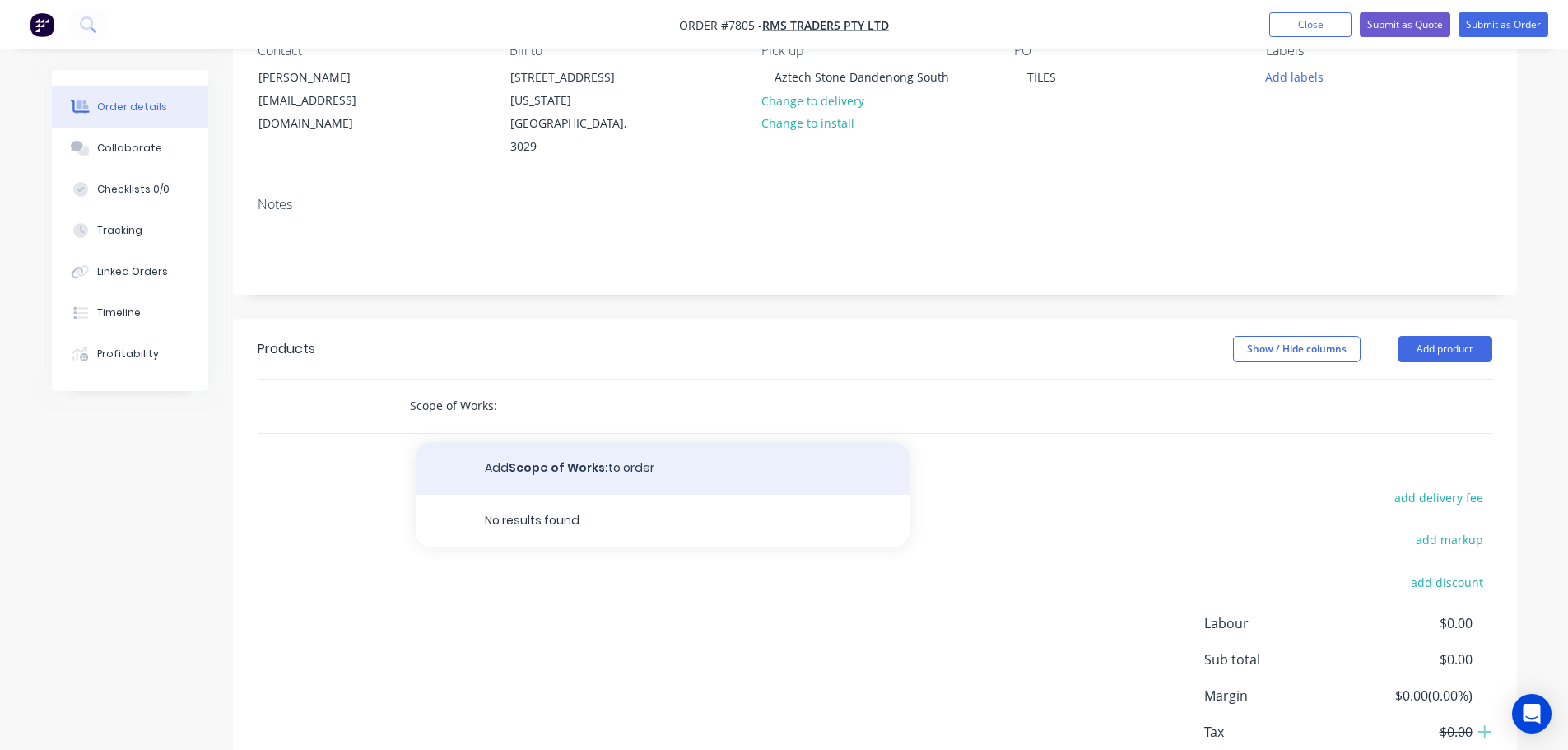
type input "Scope of Works:"
click at [617, 474] on button "Add Scope of Works: to order" at bounding box center [663, 468] width 494 height 53
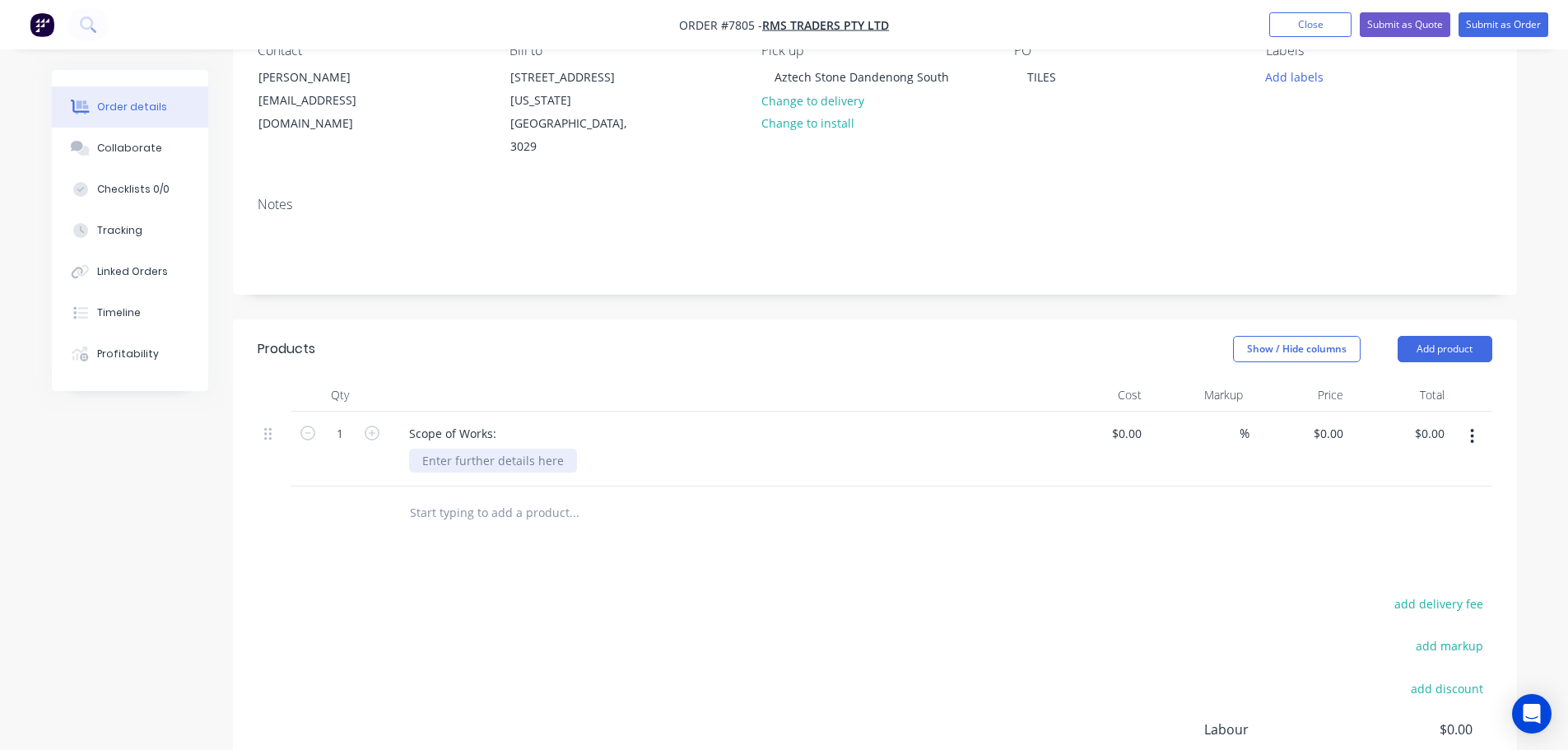
drag, startPoint x: 531, startPoint y: 465, endPoint x: 537, endPoint y: 455, distance: 11.7
click at [531, 463] on div at bounding box center [493, 460] width 168 height 23
paste div
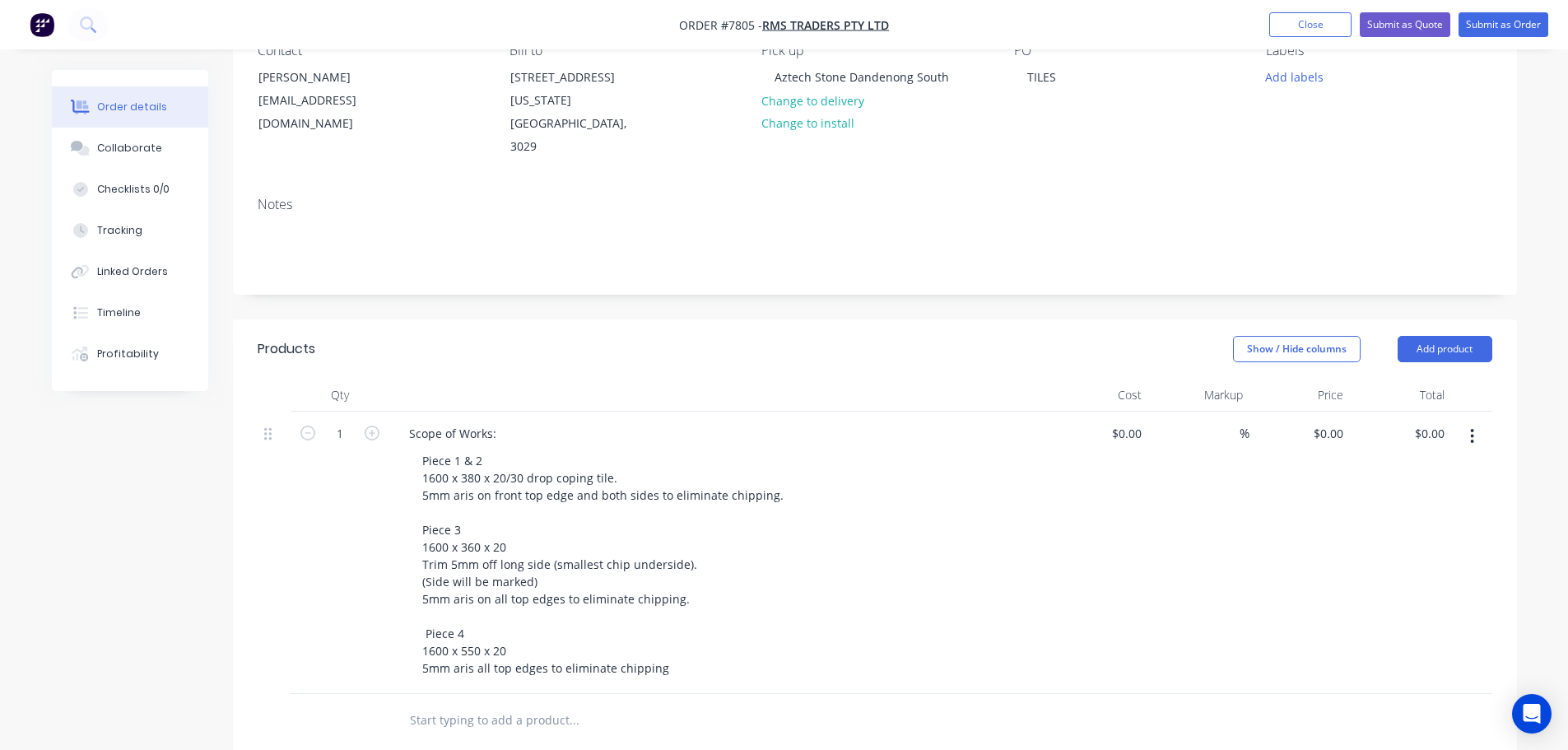
click at [735, 370] on header "Products Show / Hide columns Add product" at bounding box center [875, 348] width 1284 height 59
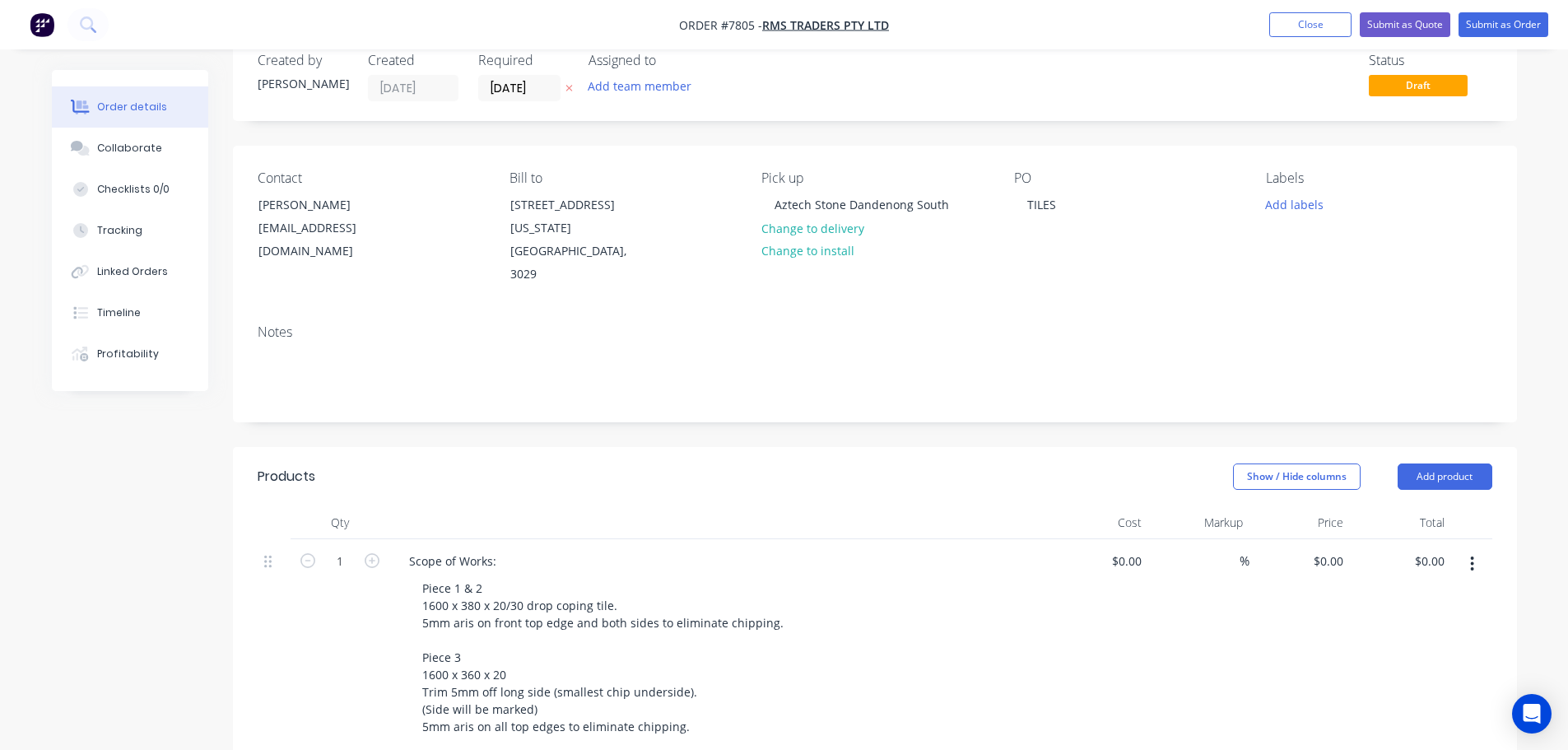
scroll to position [0, 0]
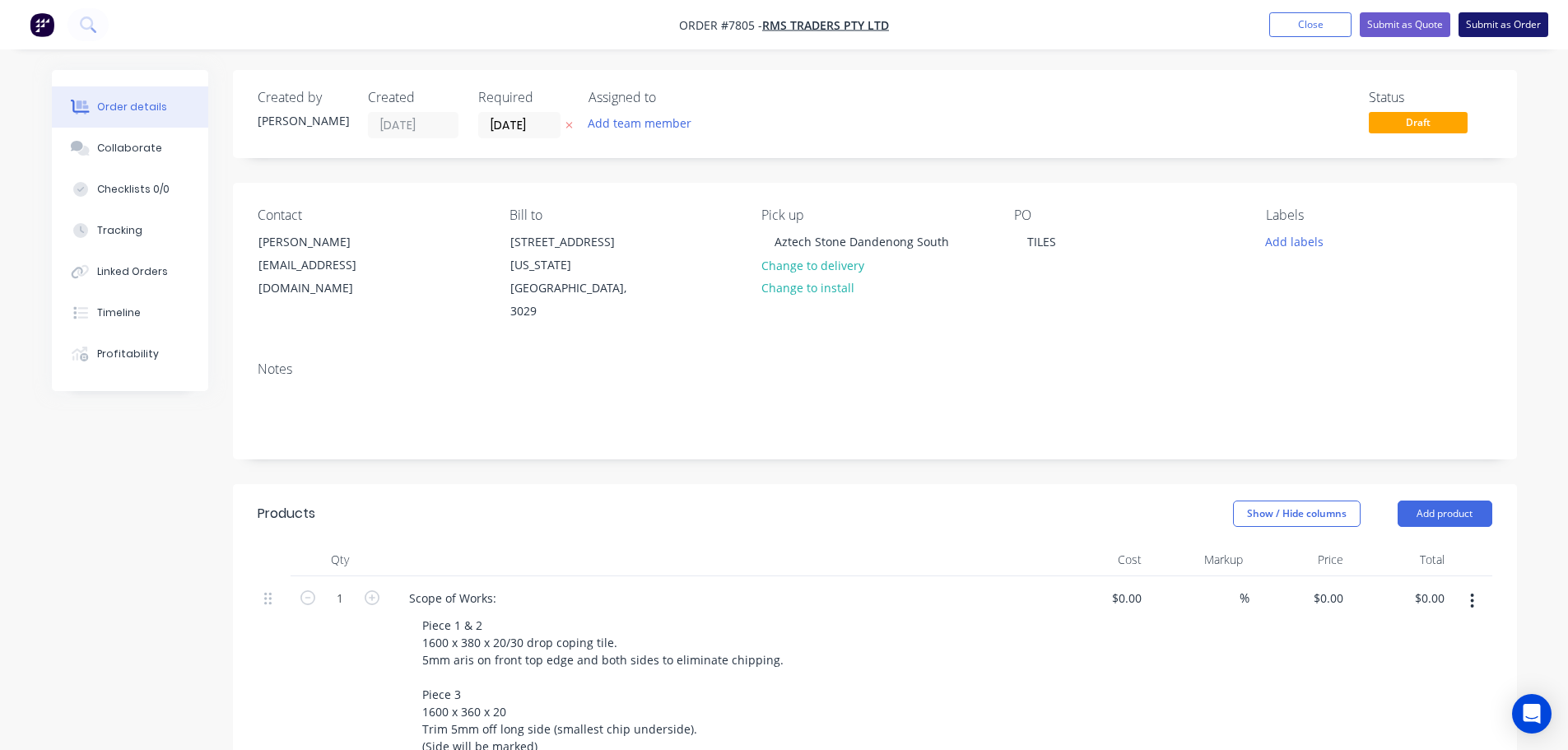
click at [1485, 23] on button "Submit as Order" at bounding box center [1504, 24] width 90 height 24
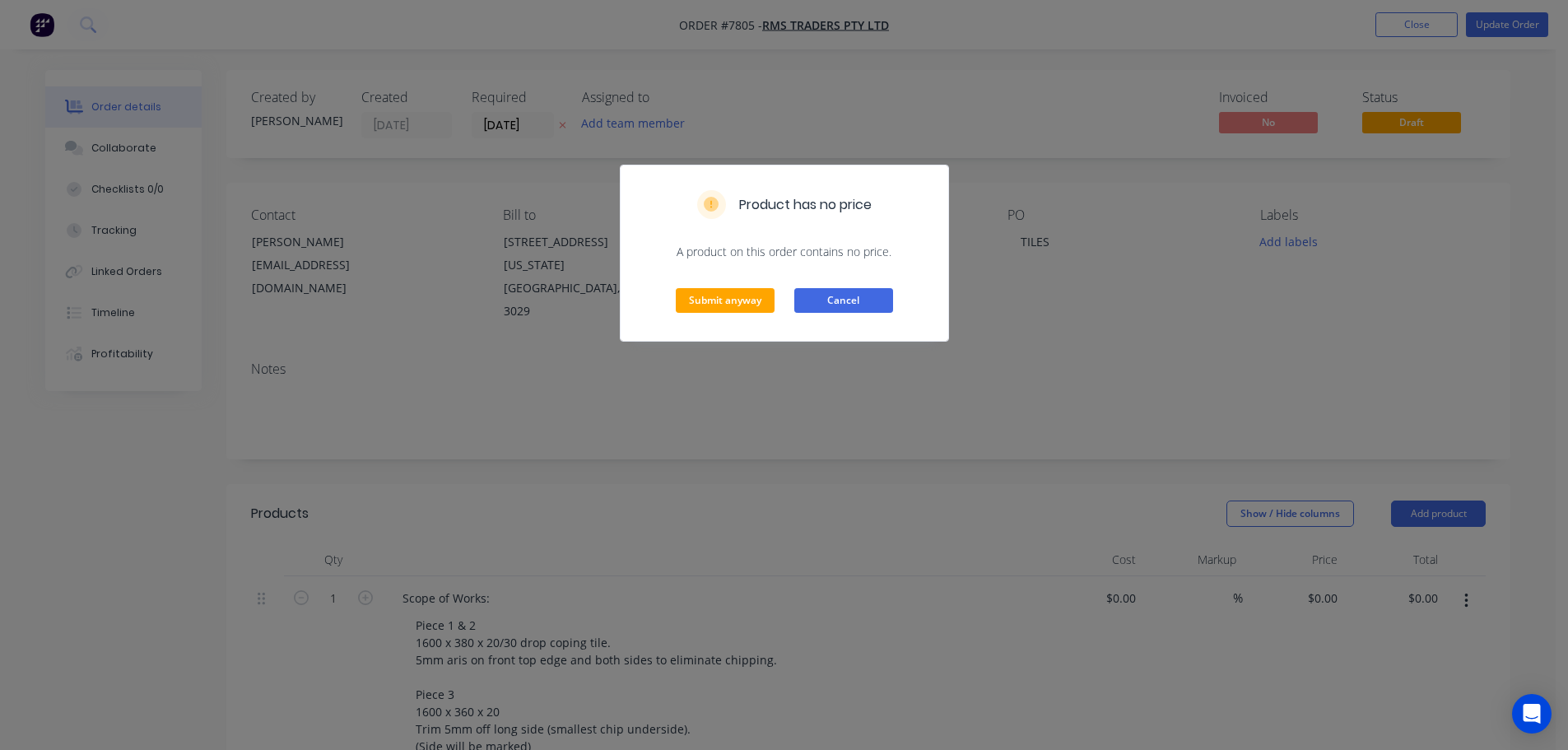
click at [843, 308] on button "Cancel" at bounding box center [843, 300] width 99 height 24
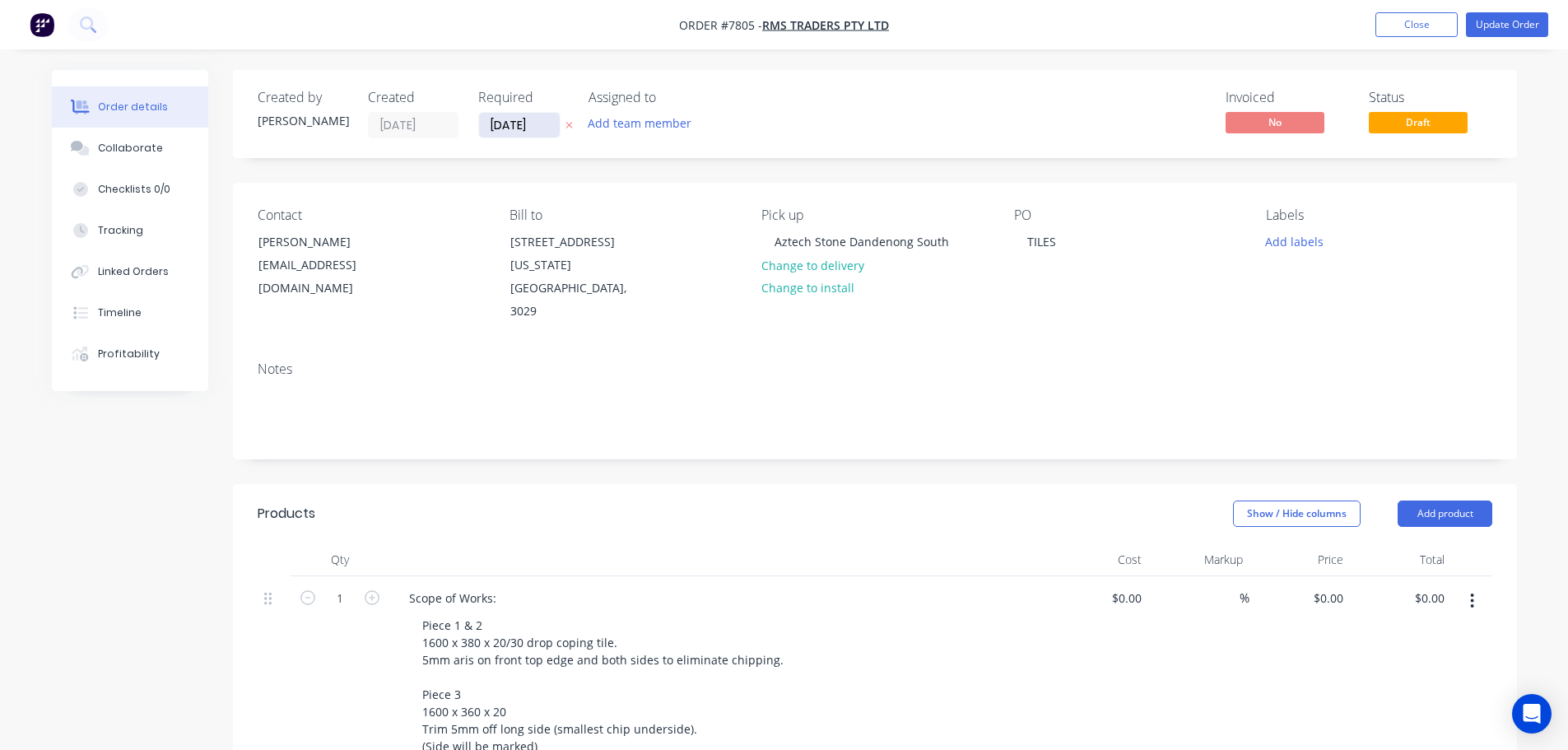
click at [538, 125] on input "[DATE]" at bounding box center [519, 125] width 81 height 24
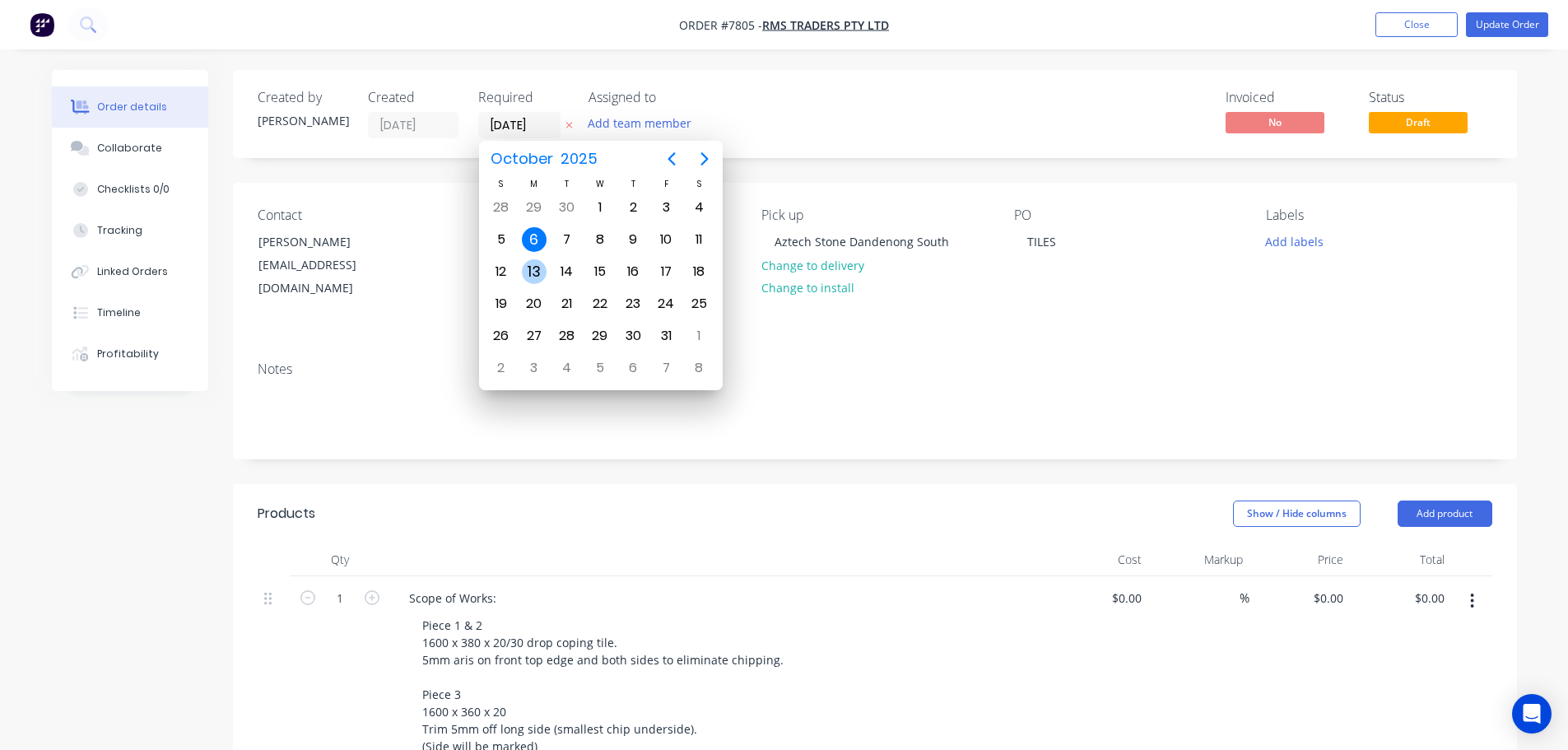
click at [534, 276] on div "13" at bounding box center [534, 271] width 24 height 24
type input "[DATE]"
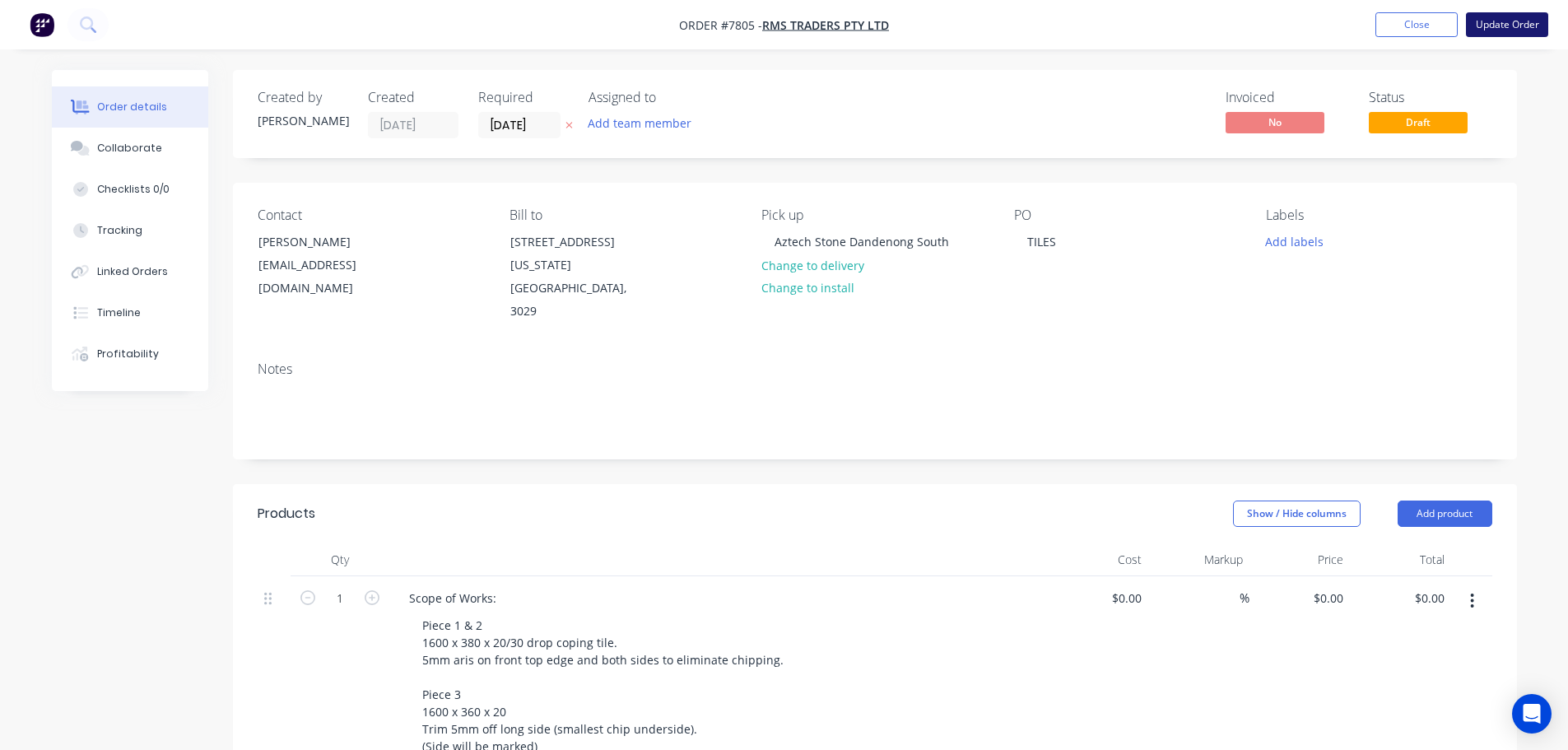
click at [1507, 24] on button "Update Order" at bounding box center [1508, 24] width 83 height 24
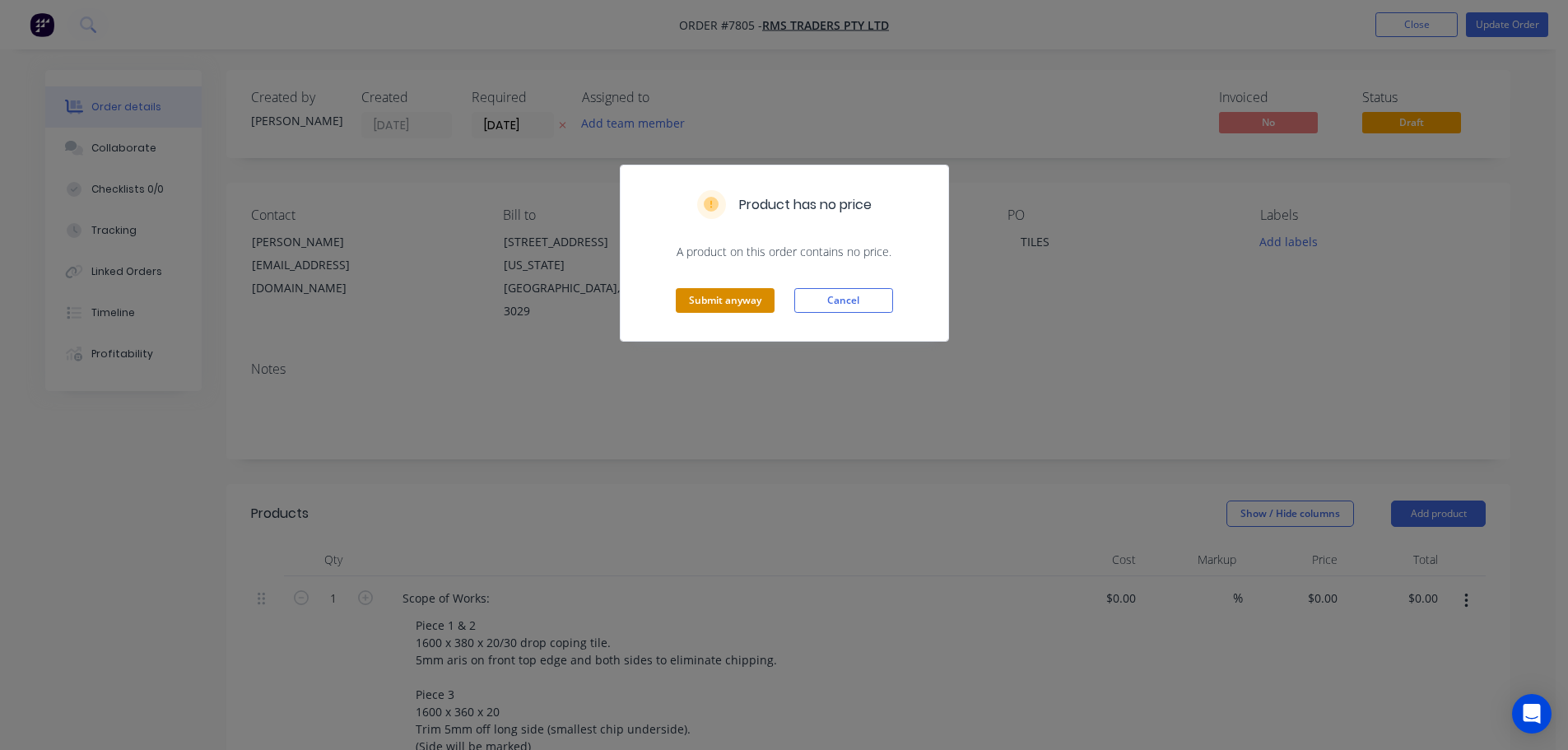
click at [725, 302] on button "Submit anyway" at bounding box center [725, 300] width 99 height 24
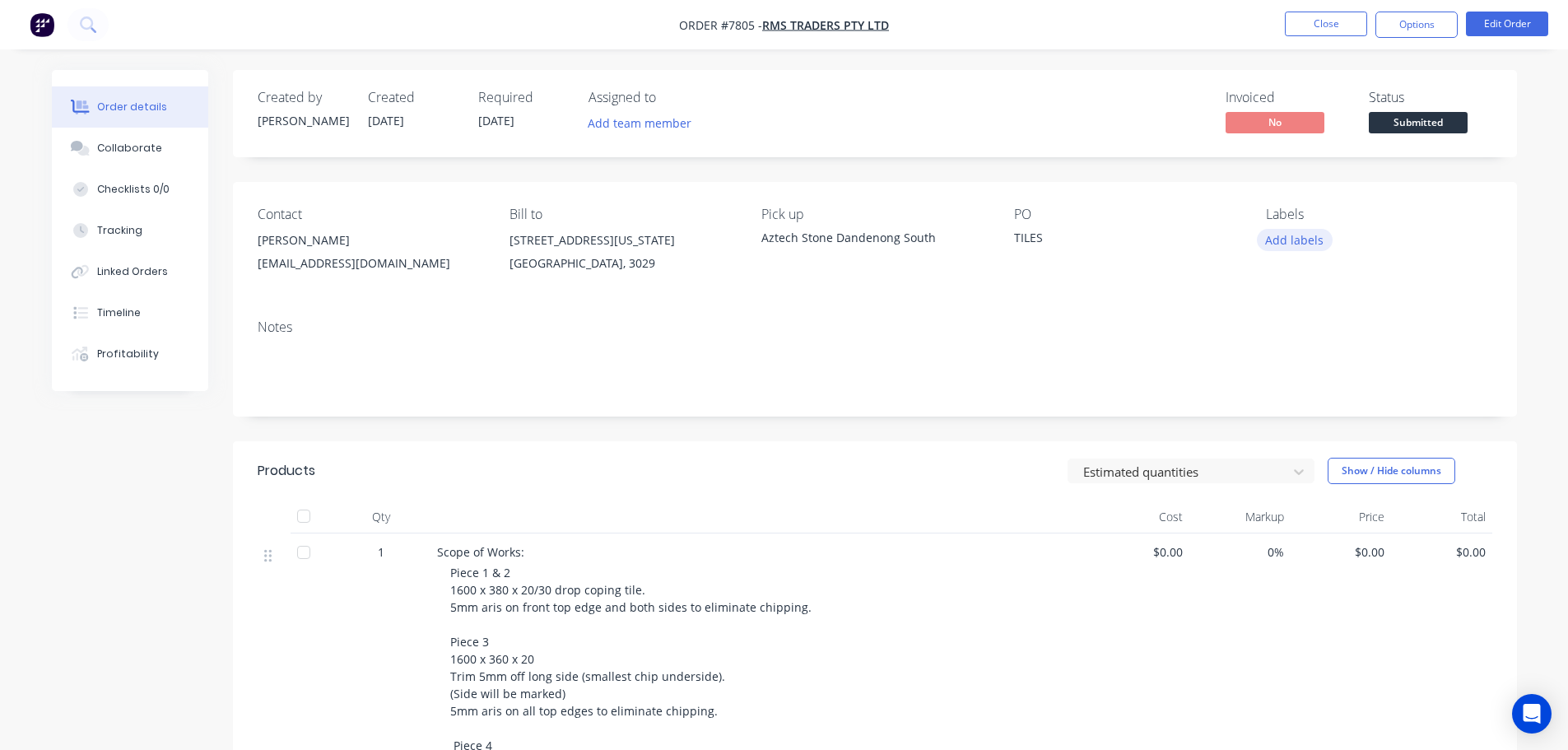
click at [1294, 235] on button "Add labels" at bounding box center [1295, 240] width 76 height 23
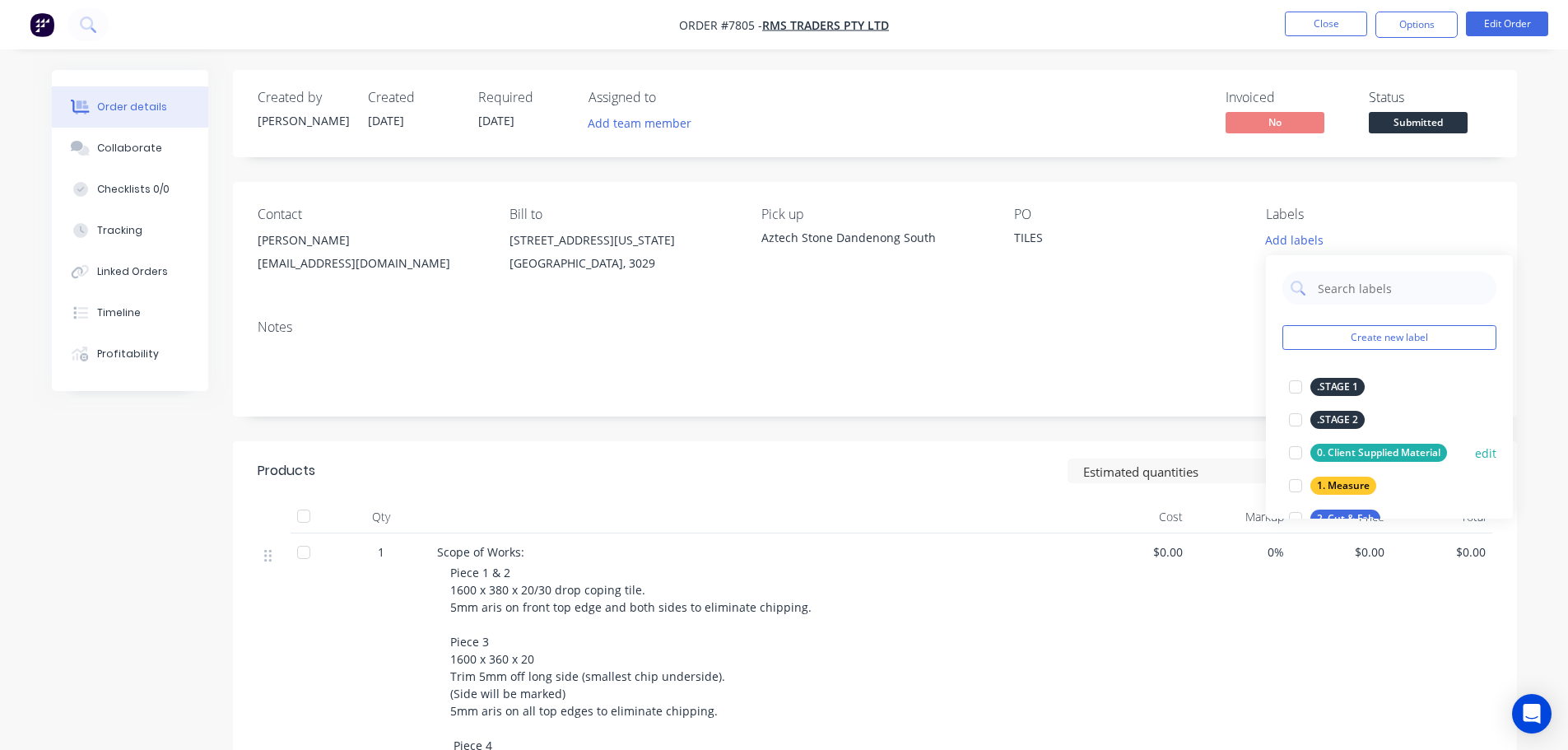
click at [1299, 453] on div at bounding box center [1296, 452] width 33 height 33
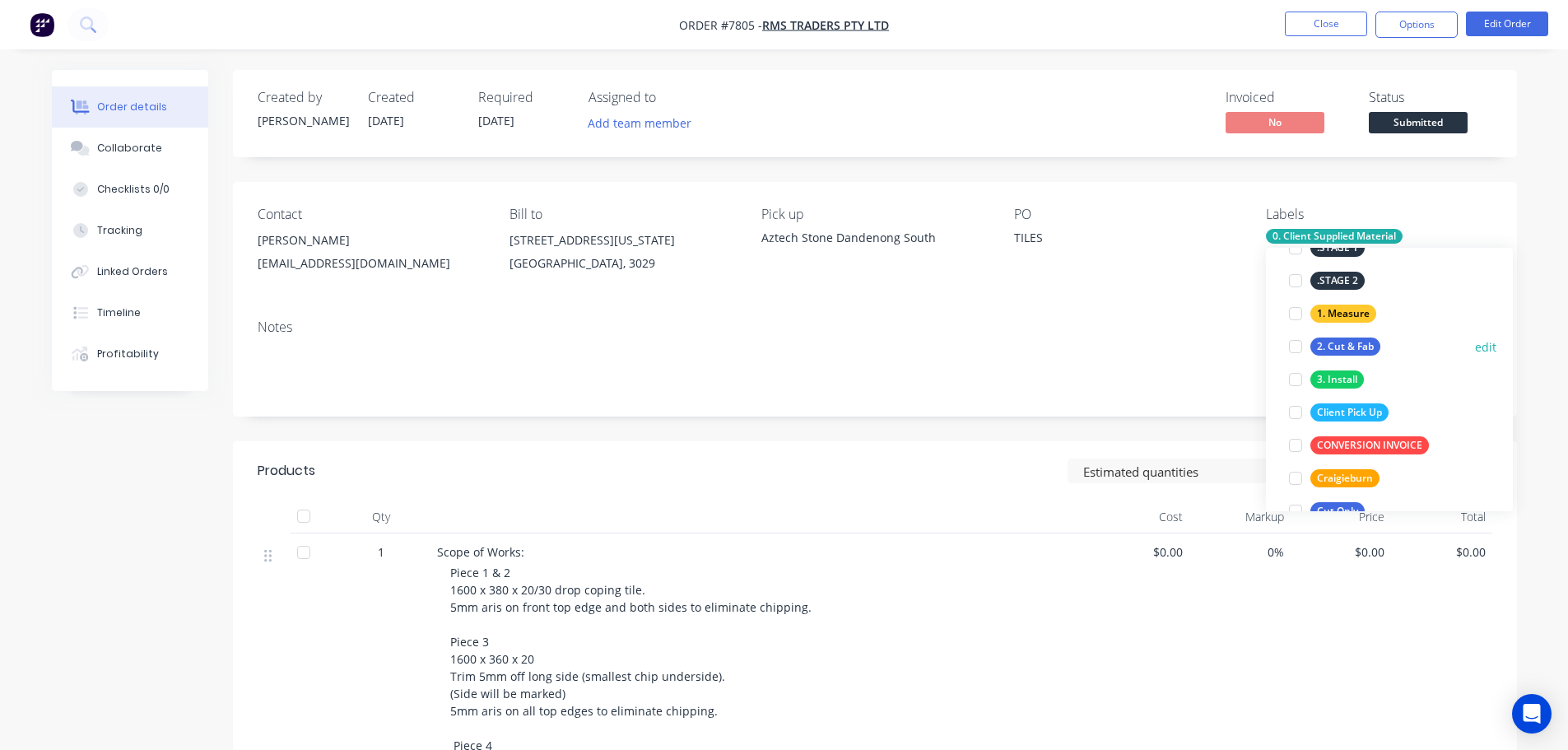
click at [1295, 343] on div at bounding box center [1296, 346] width 33 height 33
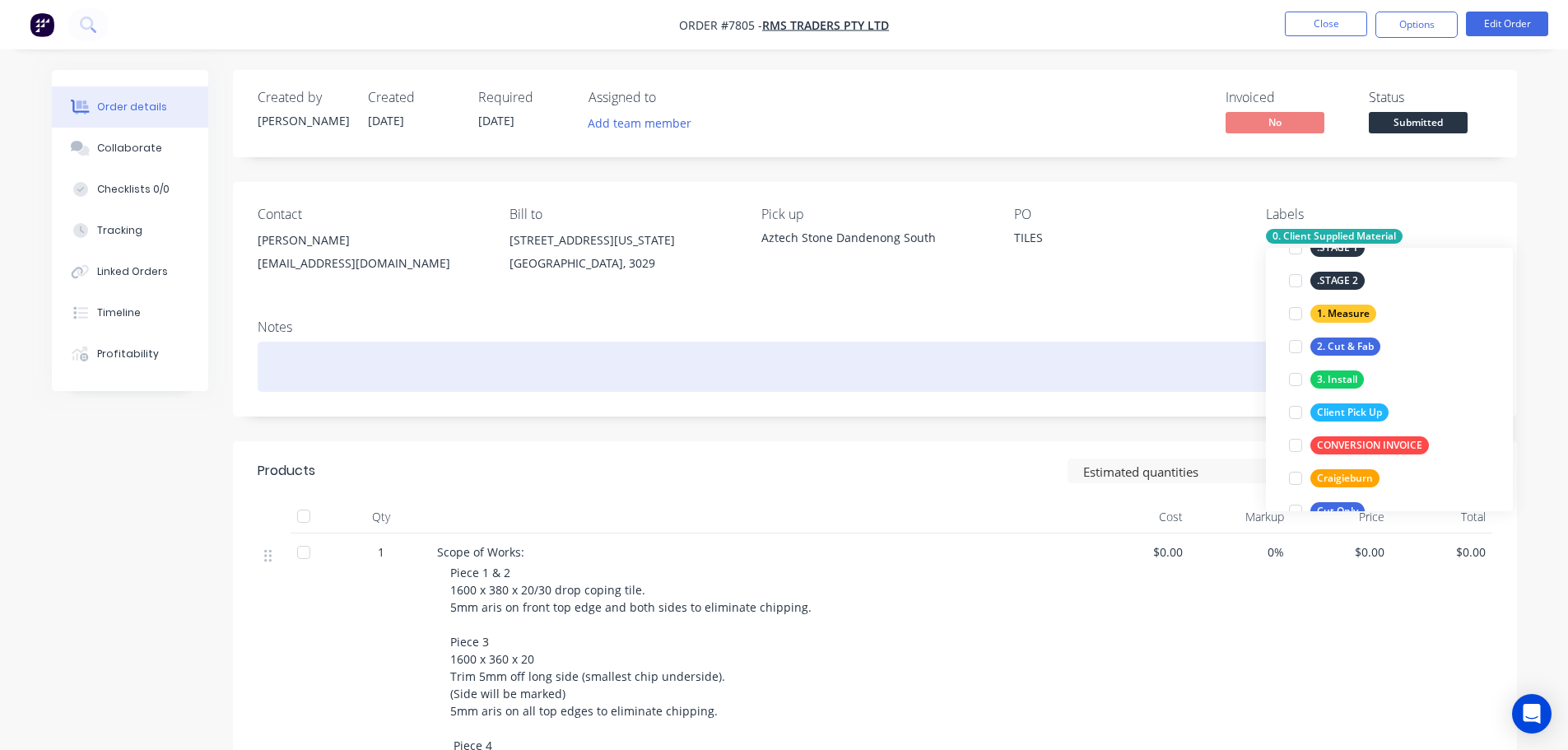
scroll to position [66, 0]
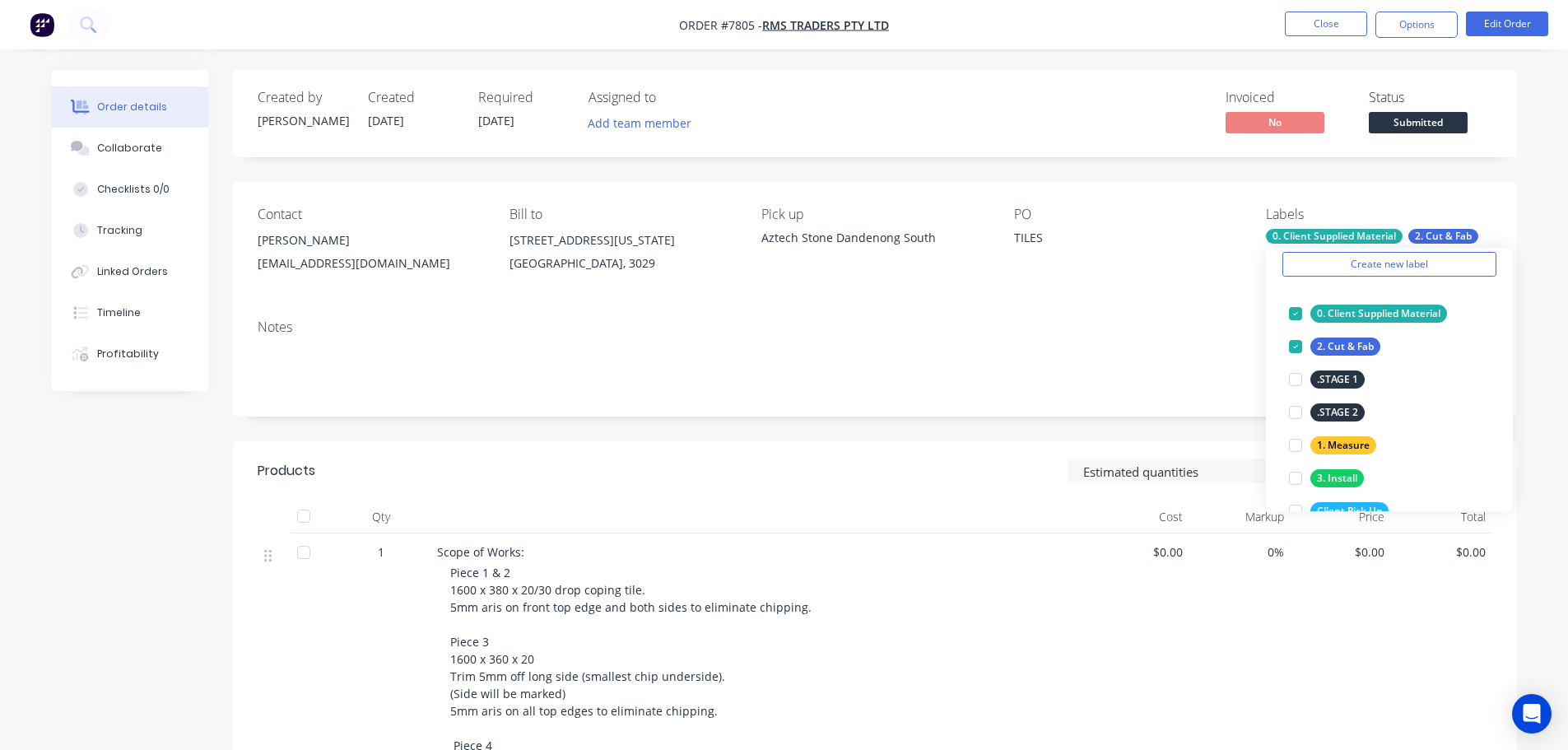
click at [1209, 138] on div "Created by Stacey Created 06/10/25 Required 13/10/25 Assigned to Add team membe…" at bounding box center [875, 114] width 1284 height 87
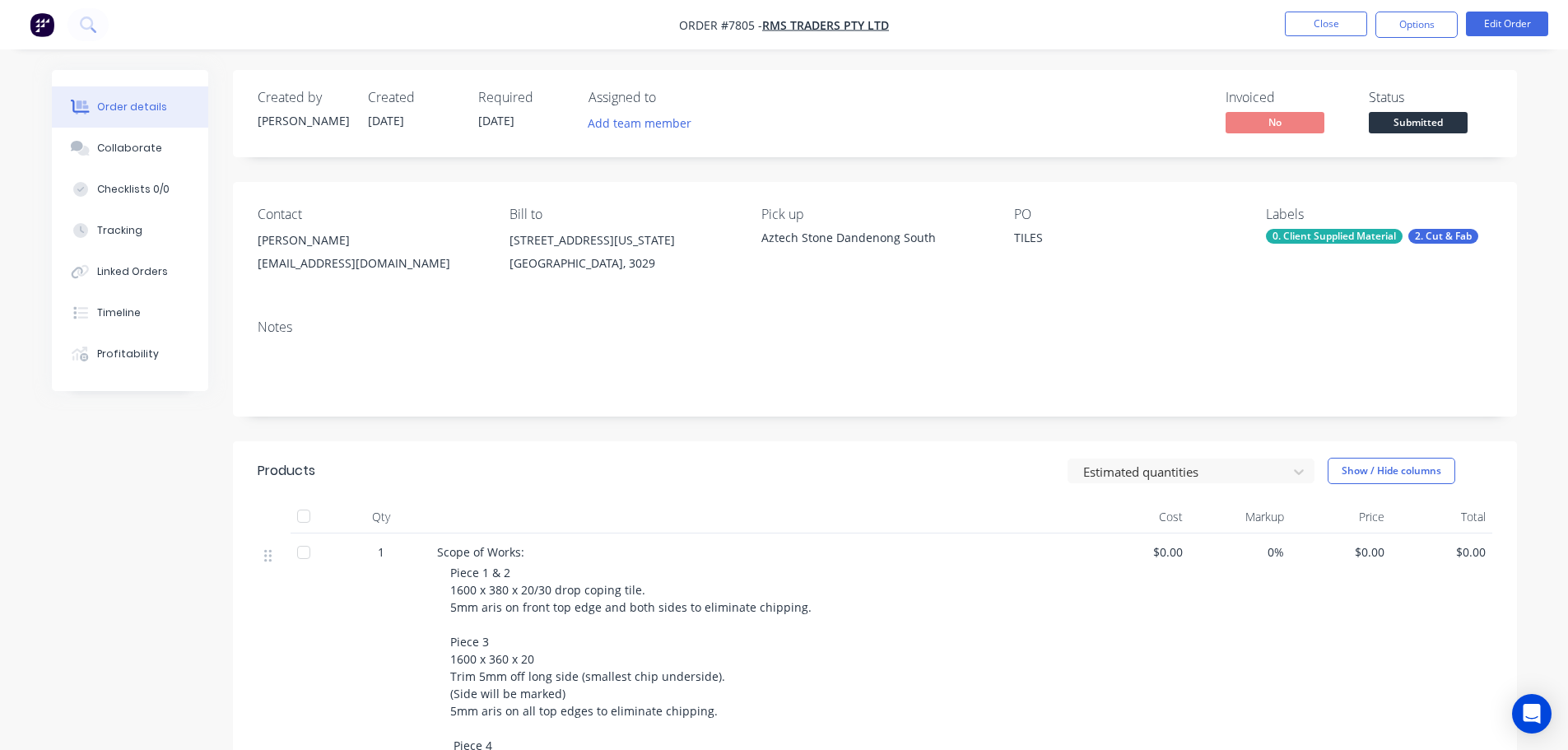
click at [1424, 134] on button "Submitted" at bounding box center [1418, 124] width 99 height 24
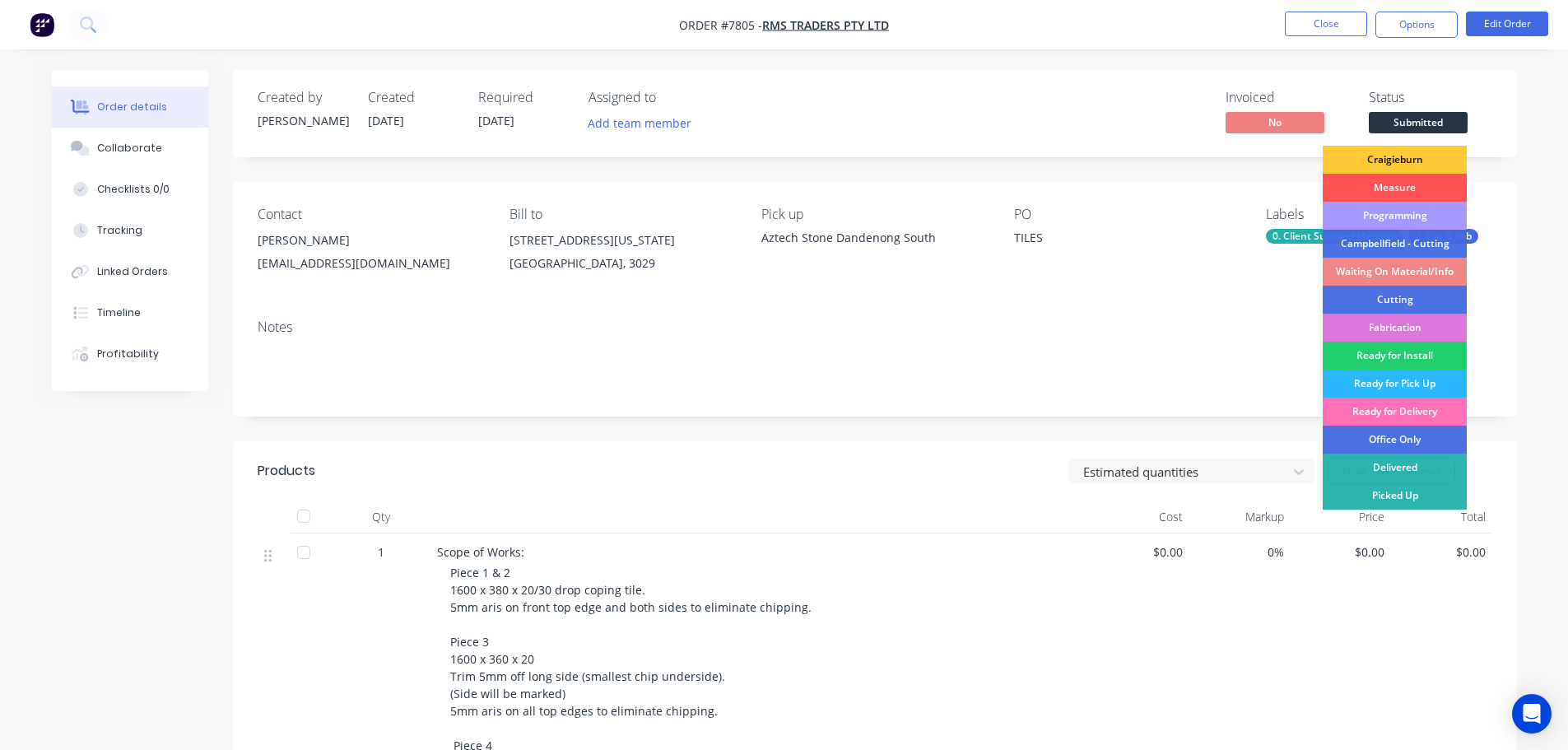
click at [1404, 216] on div "Programming" at bounding box center [1394, 216] width 144 height 28
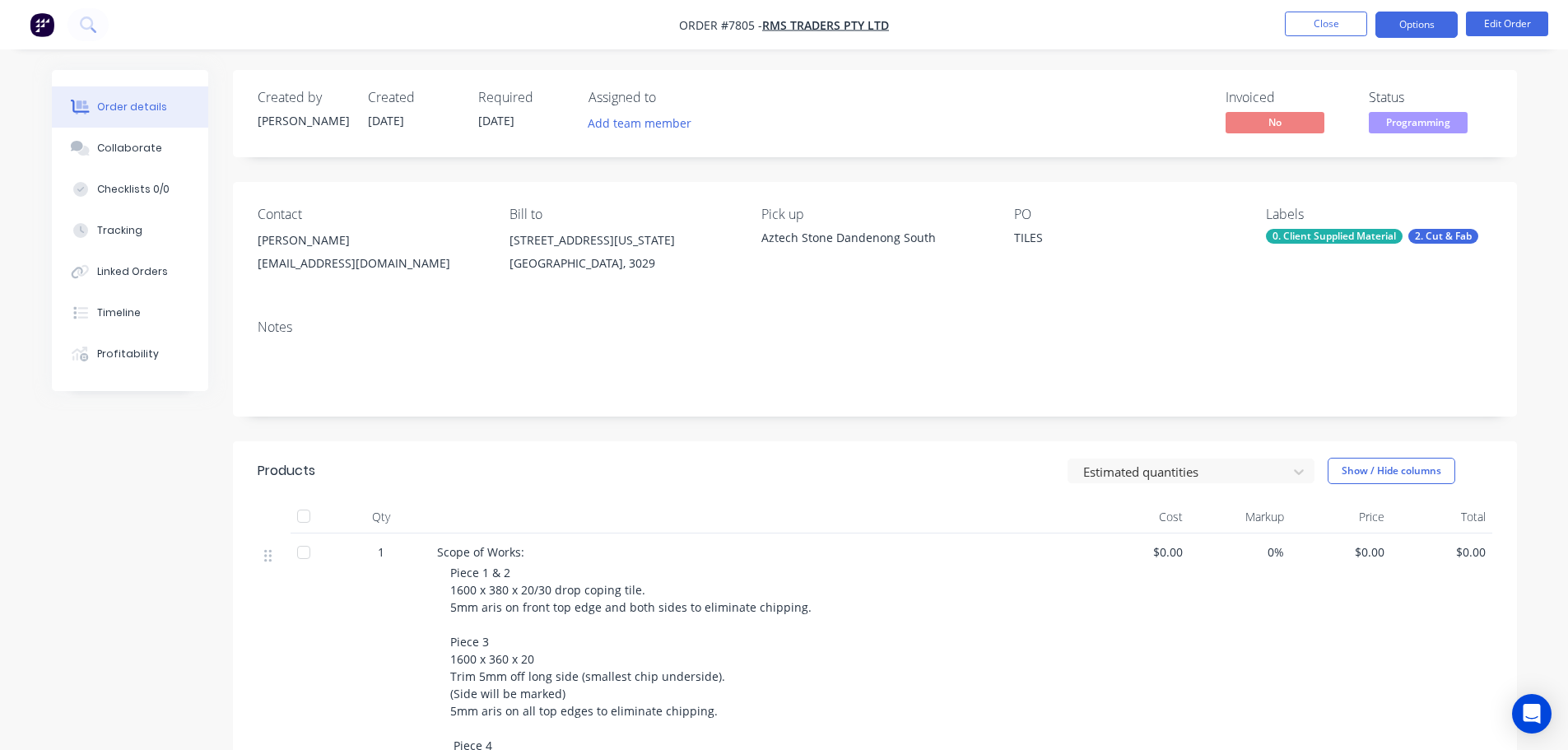
click at [1419, 23] on button "Options" at bounding box center [1417, 24] width 83 height 26
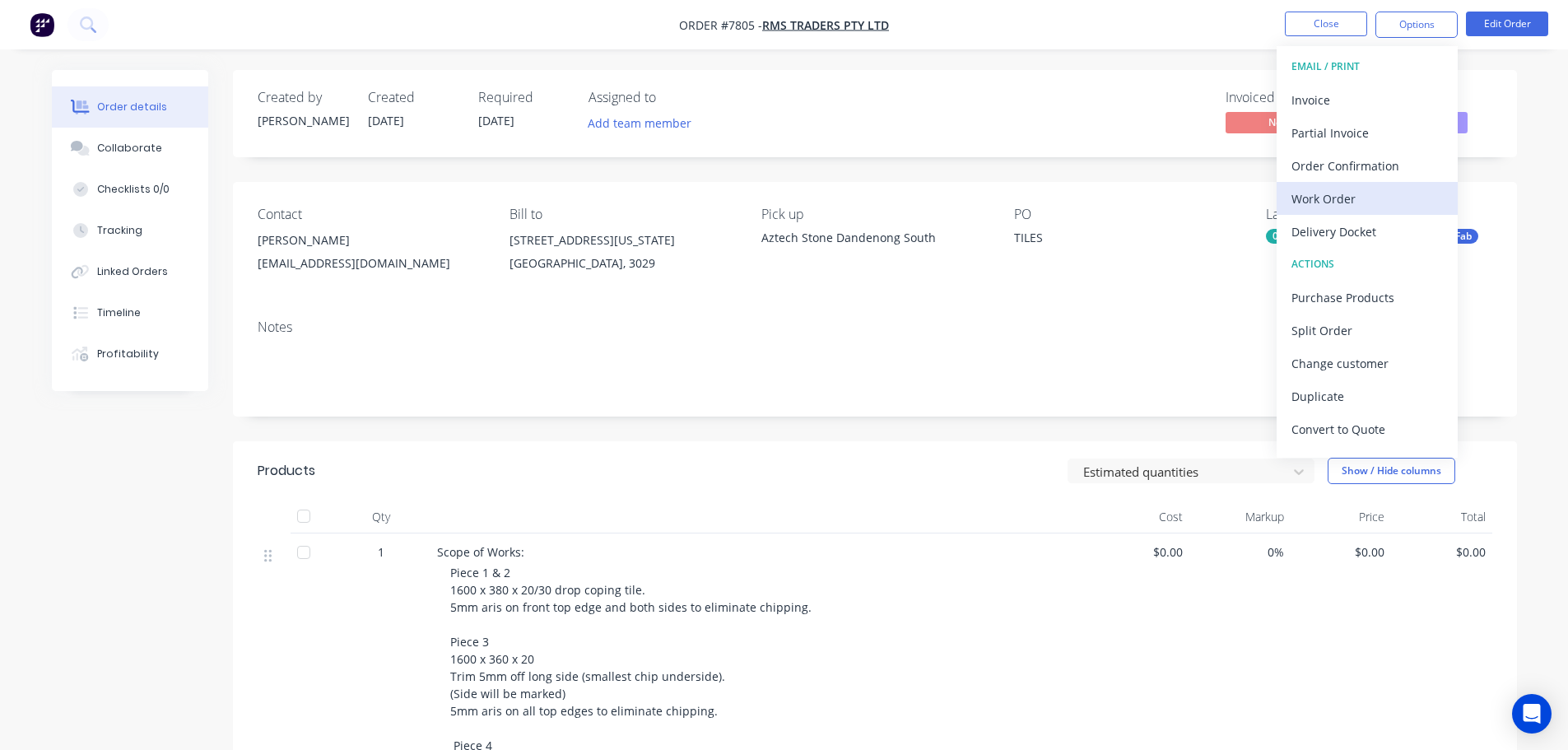
click at [1395, 199] on div "Work Order" at bounding box center [1367, 198] width 151 height 23
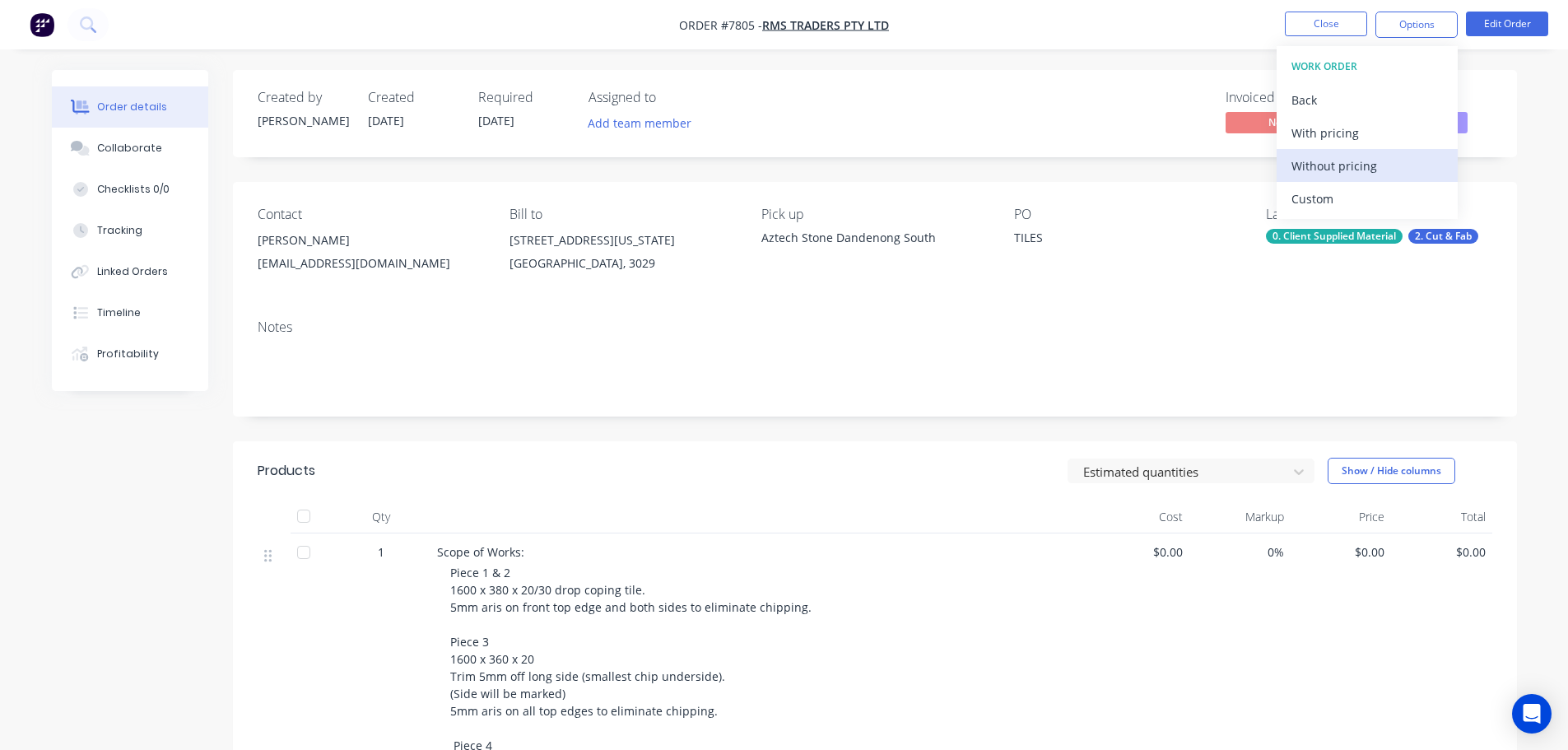
drag, startPoint x: 1395, startPoint y: 199, endPoint x: 1393, endPoint y: 177, distance: 22.1
click at [1394, 200] on div "Custom" at bounding box center [1367, 198] width 151 height 23
click at [1392, 176] on div "Without pricing" at bounding box center [1367, 165] width 151 height 23
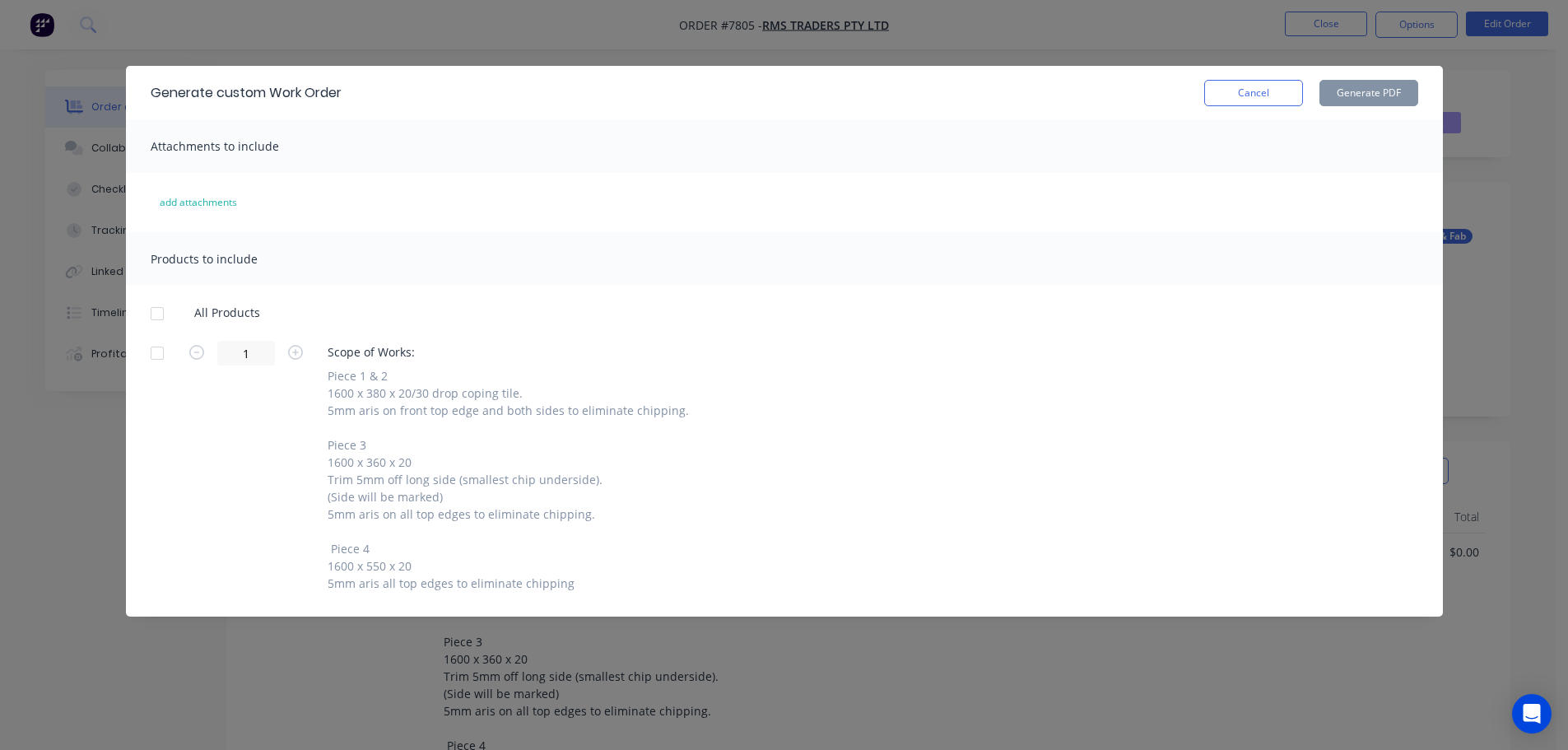
drag, startPoint x: 152, startPoint y: 348, endPoint x: 324, endPoint y: 324, distance: 173.7
click at [153, 348] on div at bounding box center [157, 353] width 33 height 33
click at [1394, 81] on button "Generate PDF" at bounding box center [1368, 93] width 99 height 26
drag, startPoint x: 1253, startPoint y: 83, endPoint x: 1266, endPoint y: 77, distance: 14.3
click at [1253, 83] on button "Cancel" at bounding box center [1253, 93] width 99 height 26
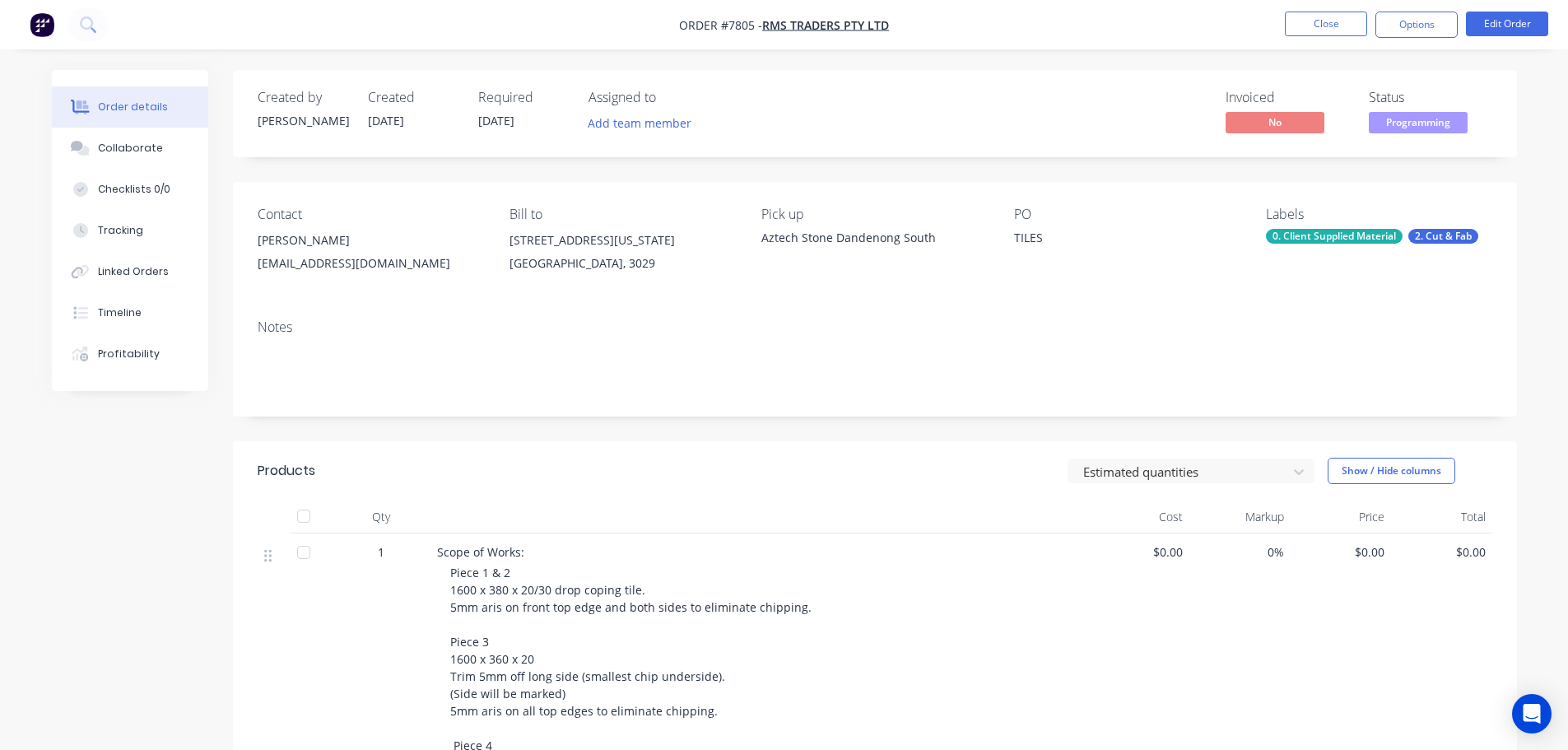
click at [1307, 39] on nav "Order #7805 - RMS Traders Pty Ltd Close Options Edit Order" at bounding box center [784, 24] width 1568 height 50
click at [1308, 32] on button "Close" at bounding box center [1327, 23] width 83 height 24
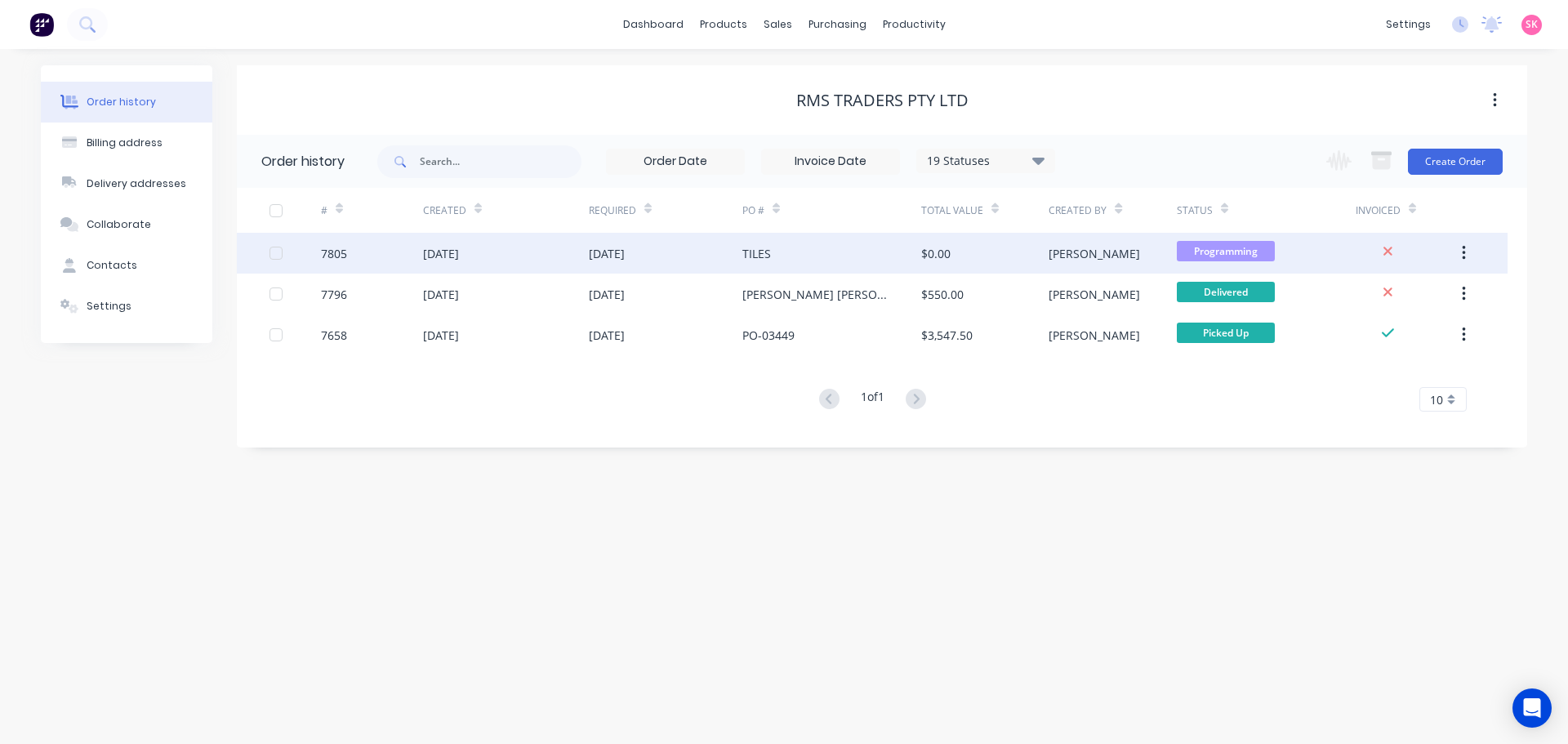
click at [565, 260] on div "[DATE]" at bounding box center [506, 253] width 166 height 41
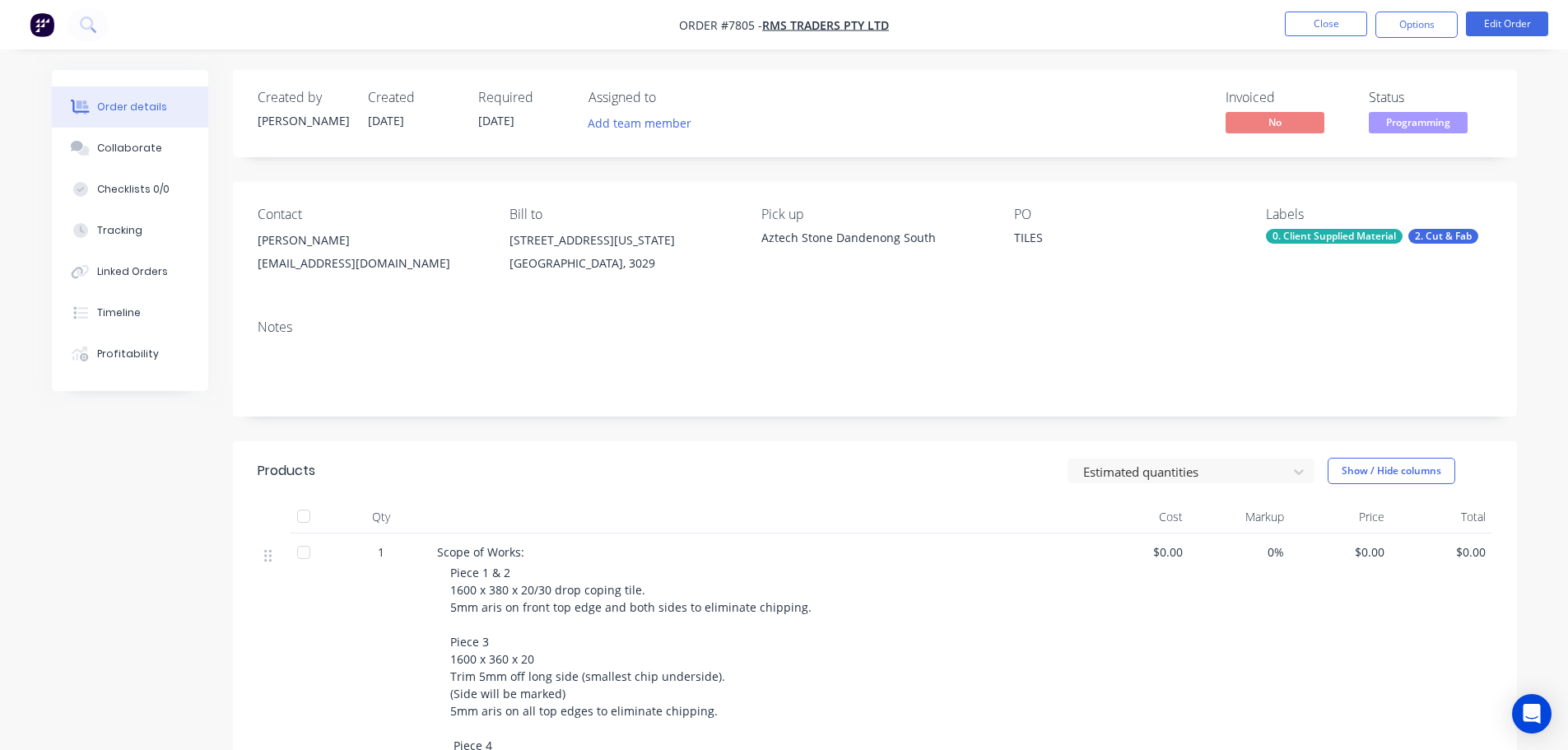
click at [300, 249] on div "Oliver Francois" at bounding box center [370, 240] width 225 height 23
click at [1491, 14] on button "Edit Order" at bounding box center [1508, 23] width 83 height 24
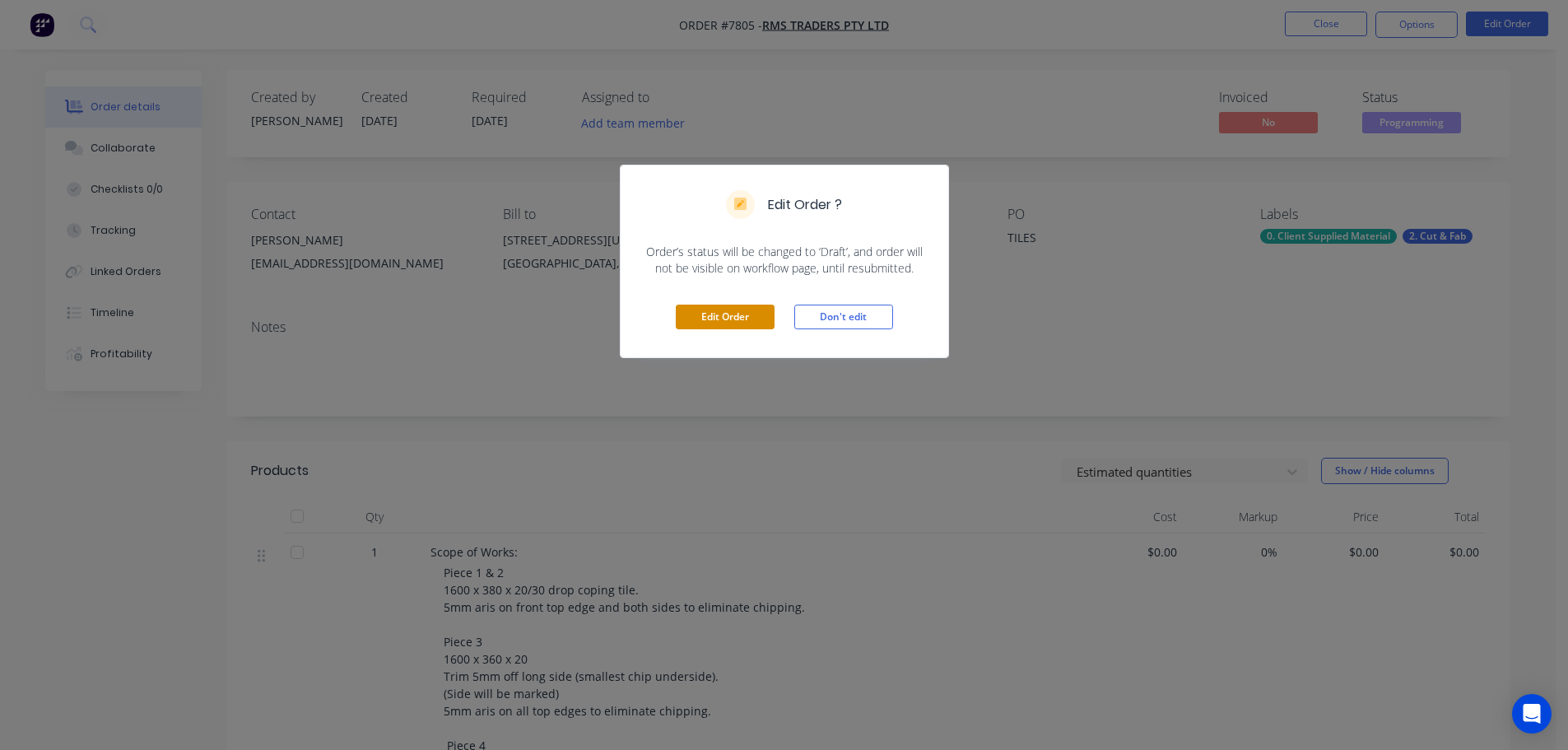
drag, startPoint x: 735, startPoint y: 318, endPoint x: 664, endPoint y: 314, distance: 71.1
click at [734, 318] on button "Edit Order" at bounding box center [725, 316] width 99 height 24
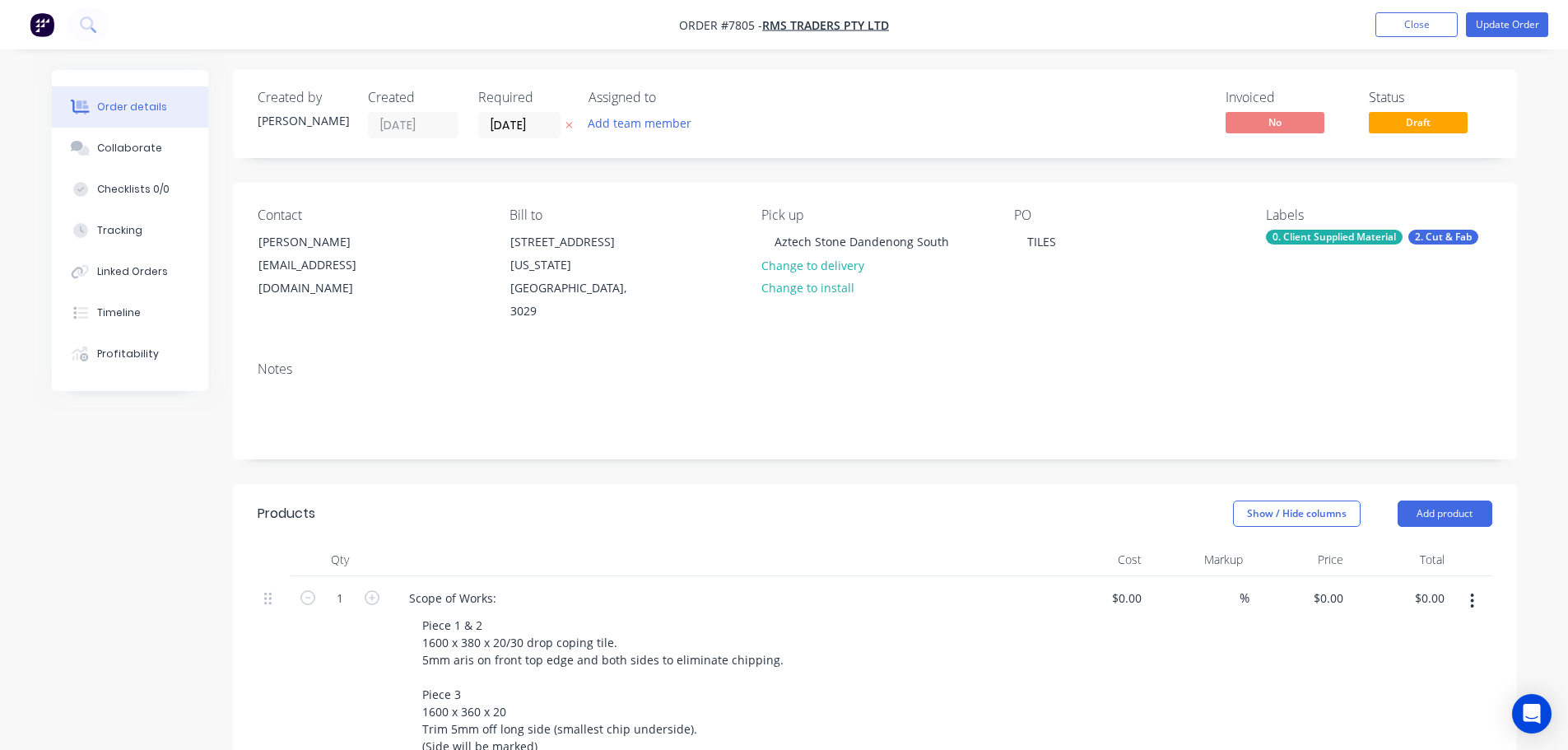
click at [279, 240] on div "Oliver Francois" at bounding box center [327, 241] width 137 height 23
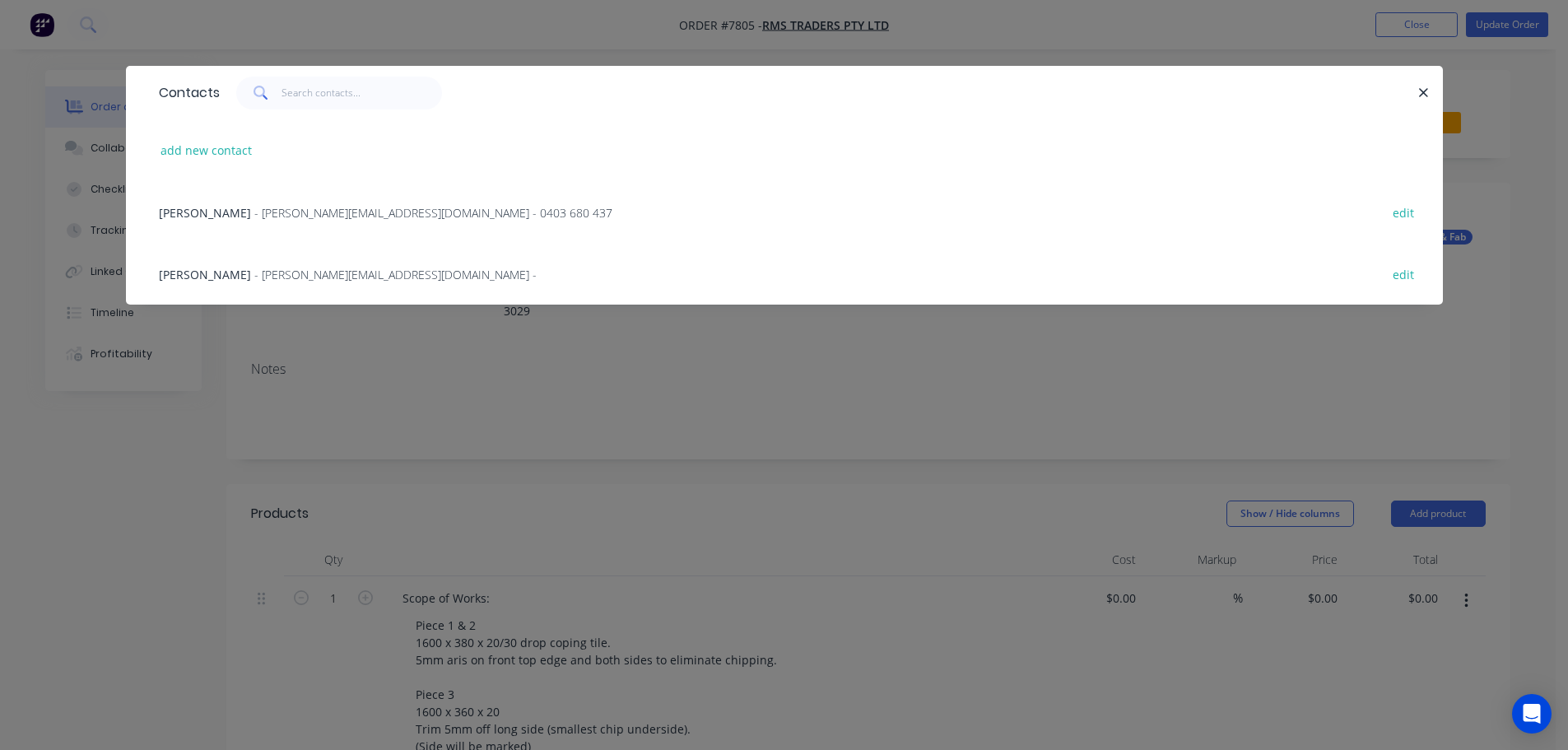
click at [326, 215] on span "- scott@rmstraders.com.au - 0403 680 437" at bounding box center [433, 212] width 358 height 16
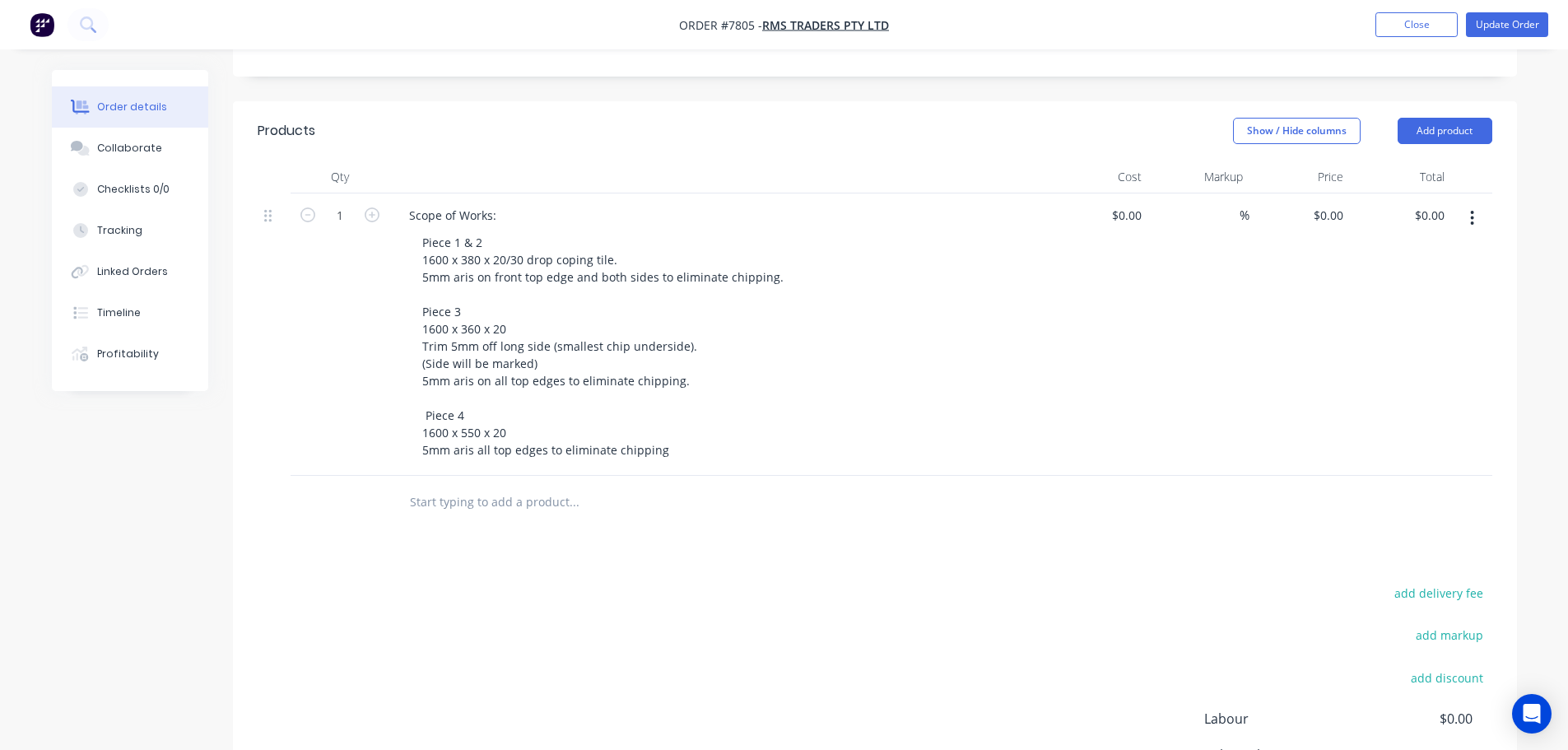
scroll to position [411, 0]
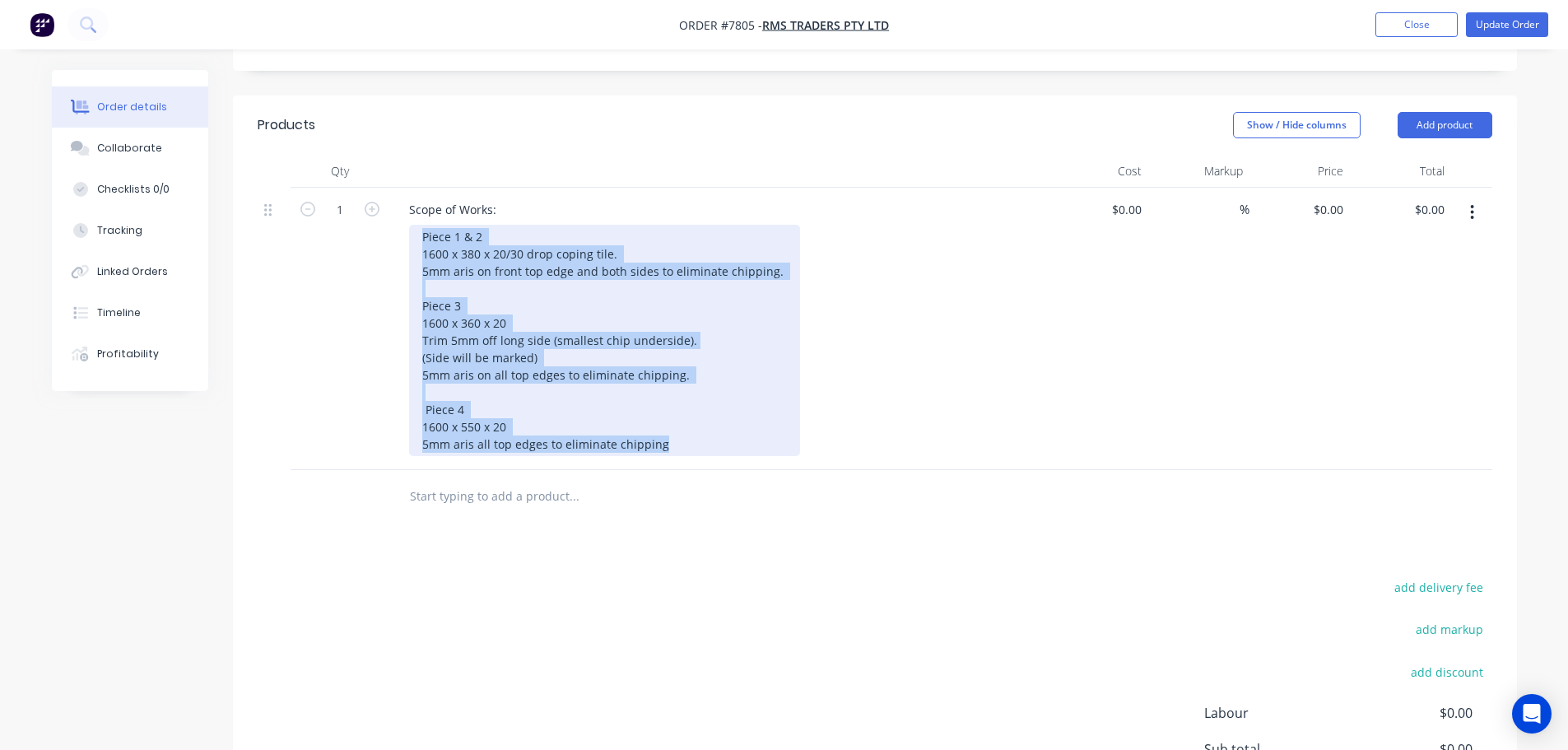
drag, startPoint x: 671, startPoint y: 421, endPoint x: 412, endPoint y: 212, distance: 332.8
click at [412, 224] on div "Piece 1 & 2 1600 x 380 x 20/30 drop coping tile. 5mm aris on front top edge and…" at bounding box center [605, 340] width 391 height 231
copy div "Piece 1 & 2 1600 x 380 x 20/30 drop coping tile. 5mm aris on front top edge and…"
drag, startPoint x: 491, startPoint y: 330, endPoint x: 512, endPoint y: 317, distance: 24.7
click at [491, 330] on div "Piece 1 & 2 1600 x 380 x 20/30 drop coping tile. 5mm aris on front top edge and…" at bounding box center [605, 340] width 391 height 231
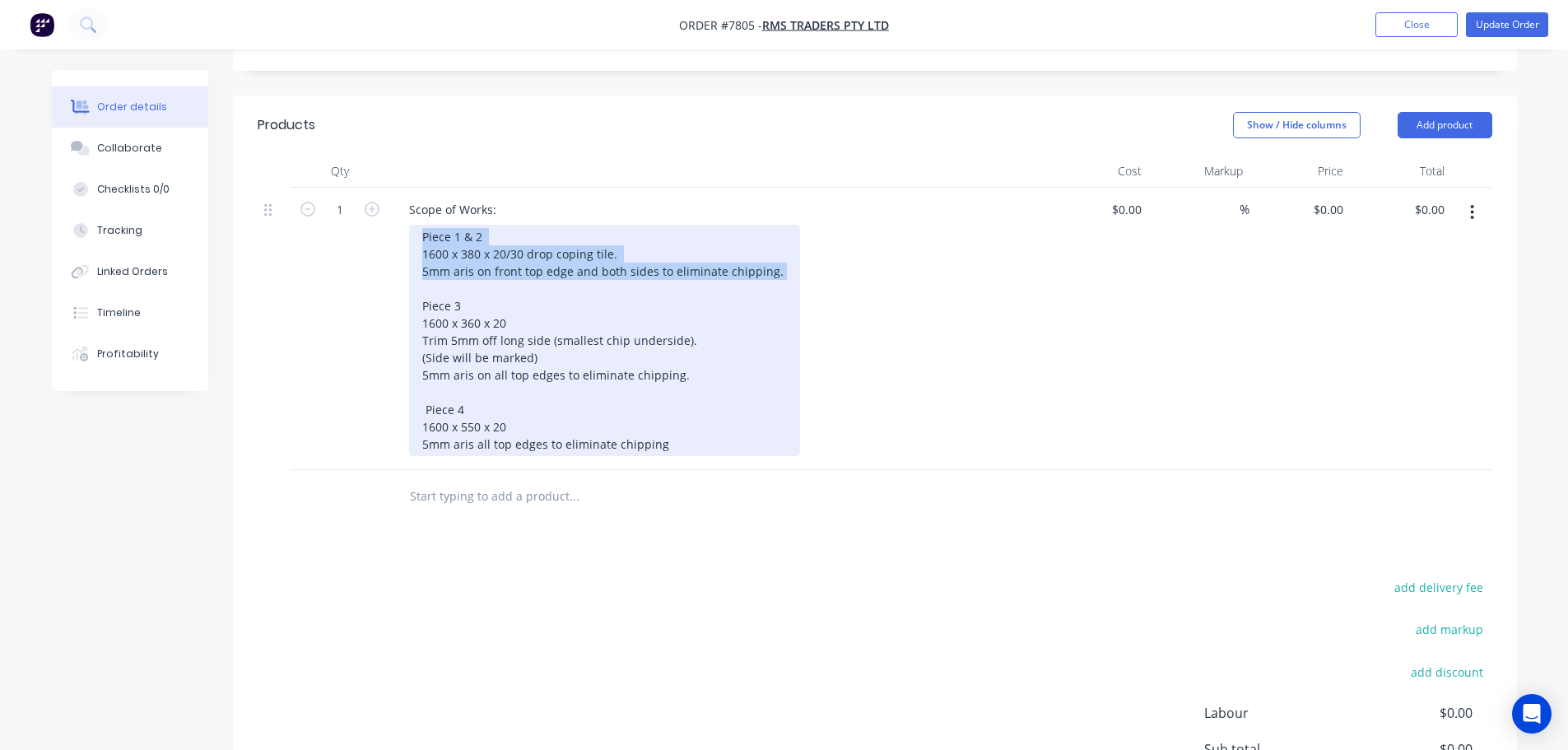
drag, startPoint x: 776, startPoint y: 244, endPoint x: 368, endPoint y: 203, distance: 410.1
click at [368, 203] on div "1 Scope of Works: Piece 1 & 2 1600 x 380 x 20/30 drop coping tile. 5mm aris on …" at bounding box center [874, 329] width 1235 height 283
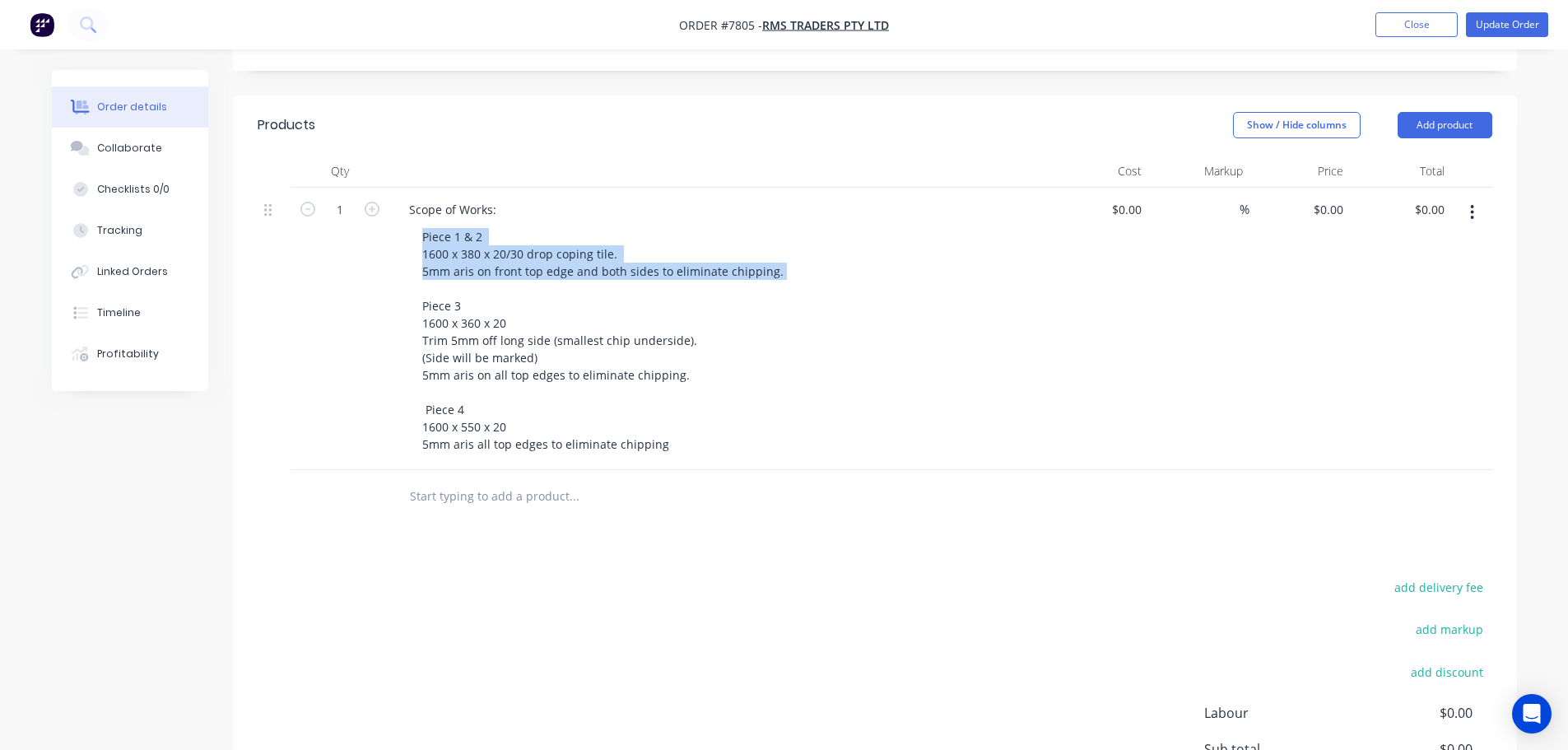
click at [997, 232] on div "Piece 1 & 2 1600 x 380 x 20/30 drop coping tile. 5mm aris on front top edge and…" at bounding box center [725, 340] width 632 height 231
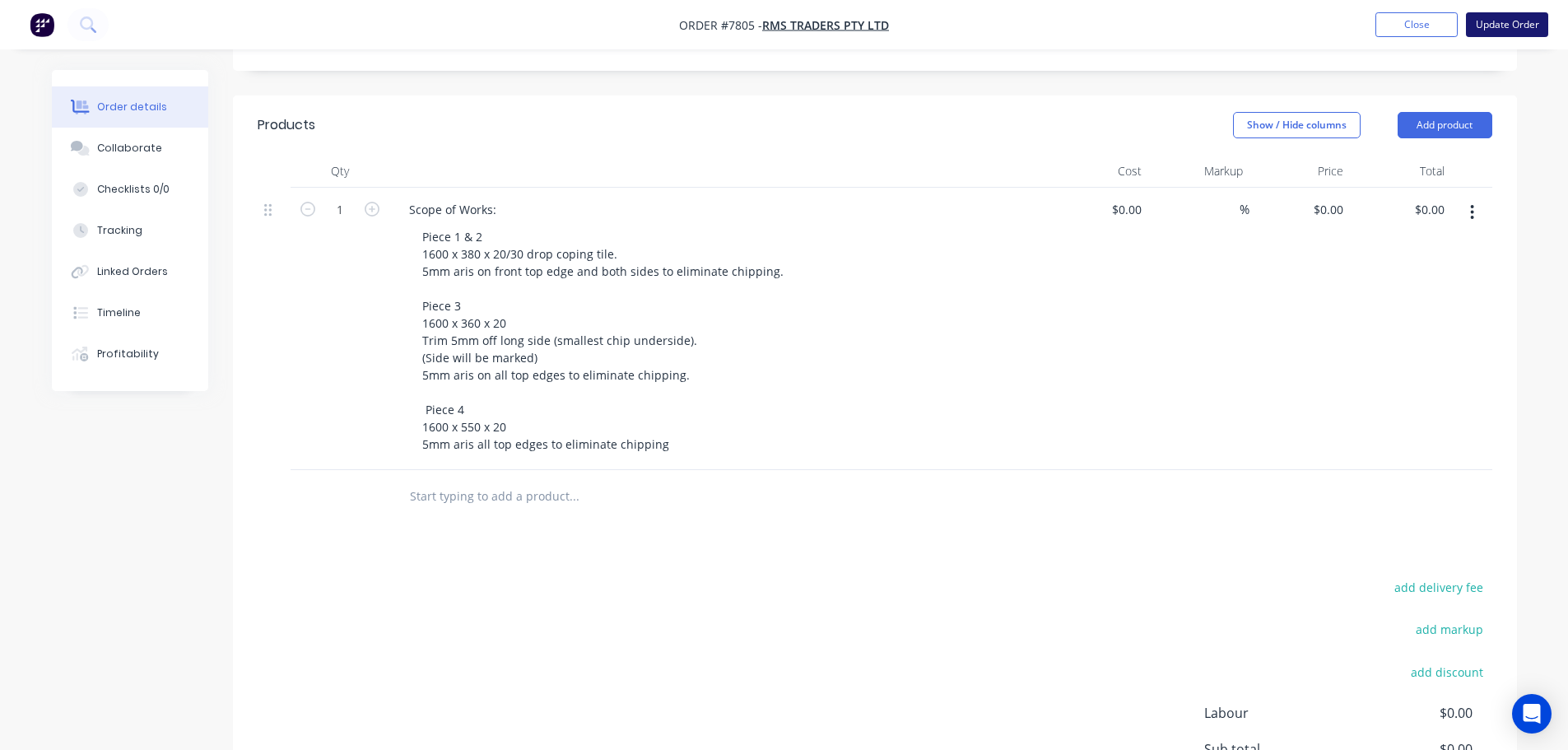
click at [1480, 23] on button "Update Order" at bounding box center [1508, 24] width 83 height 24
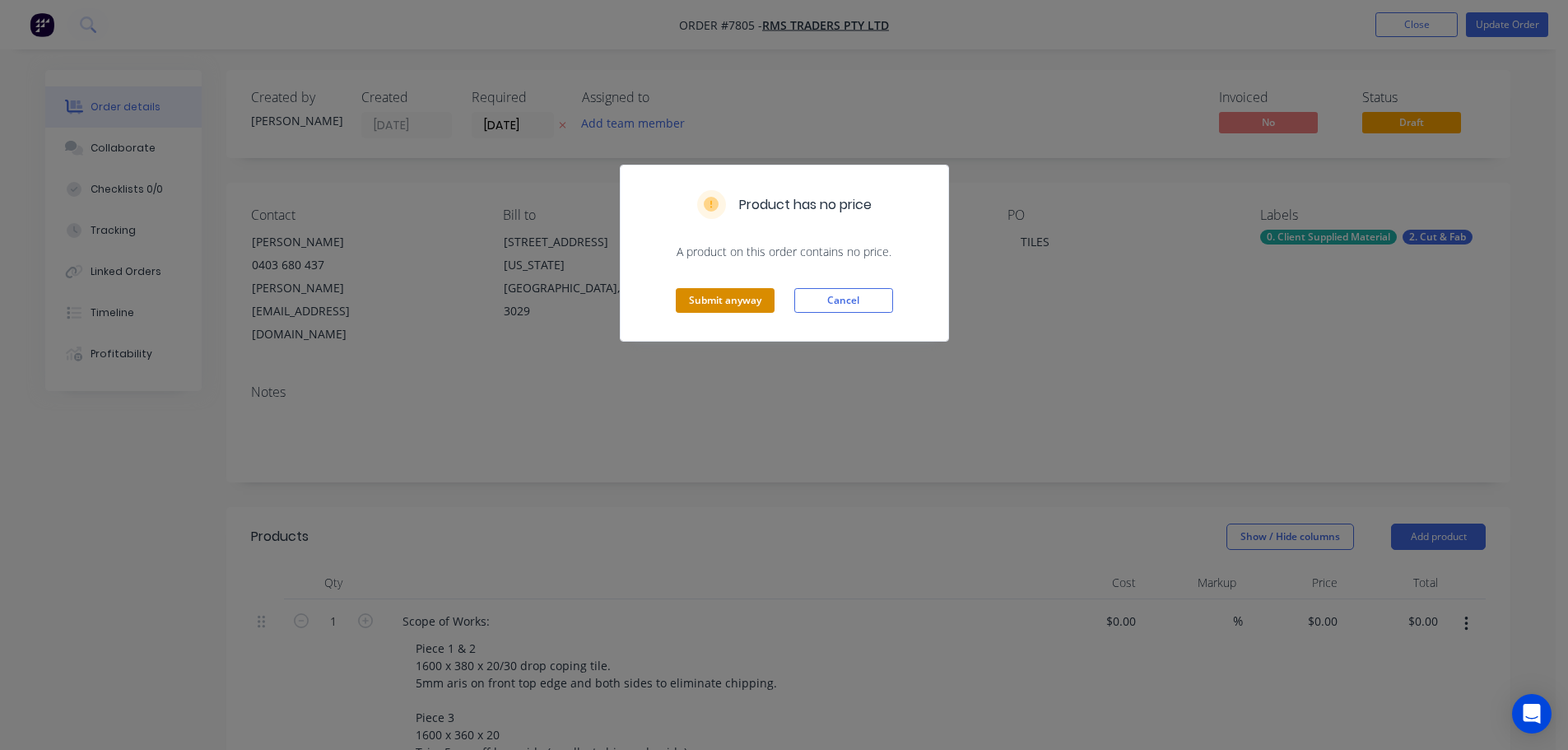
drag, startPoint x: 731, startPoint y: 310, endPoint x: 759, endPoint y: 380, distance: 75.4
click at [728, 310] on button "Submit anyway" at bounding box center [725, 300] width 99 height 24
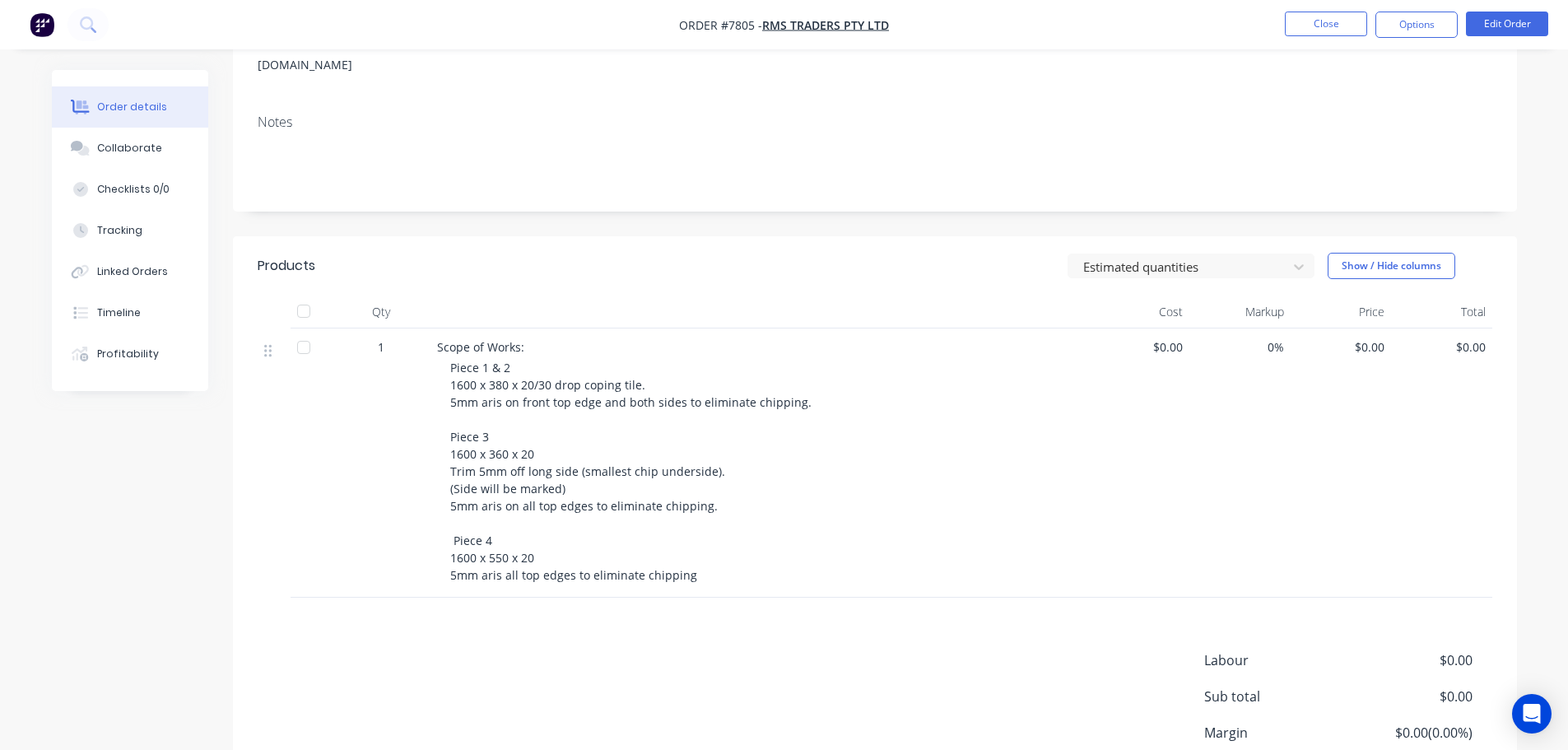
scroll to position [247, 0]
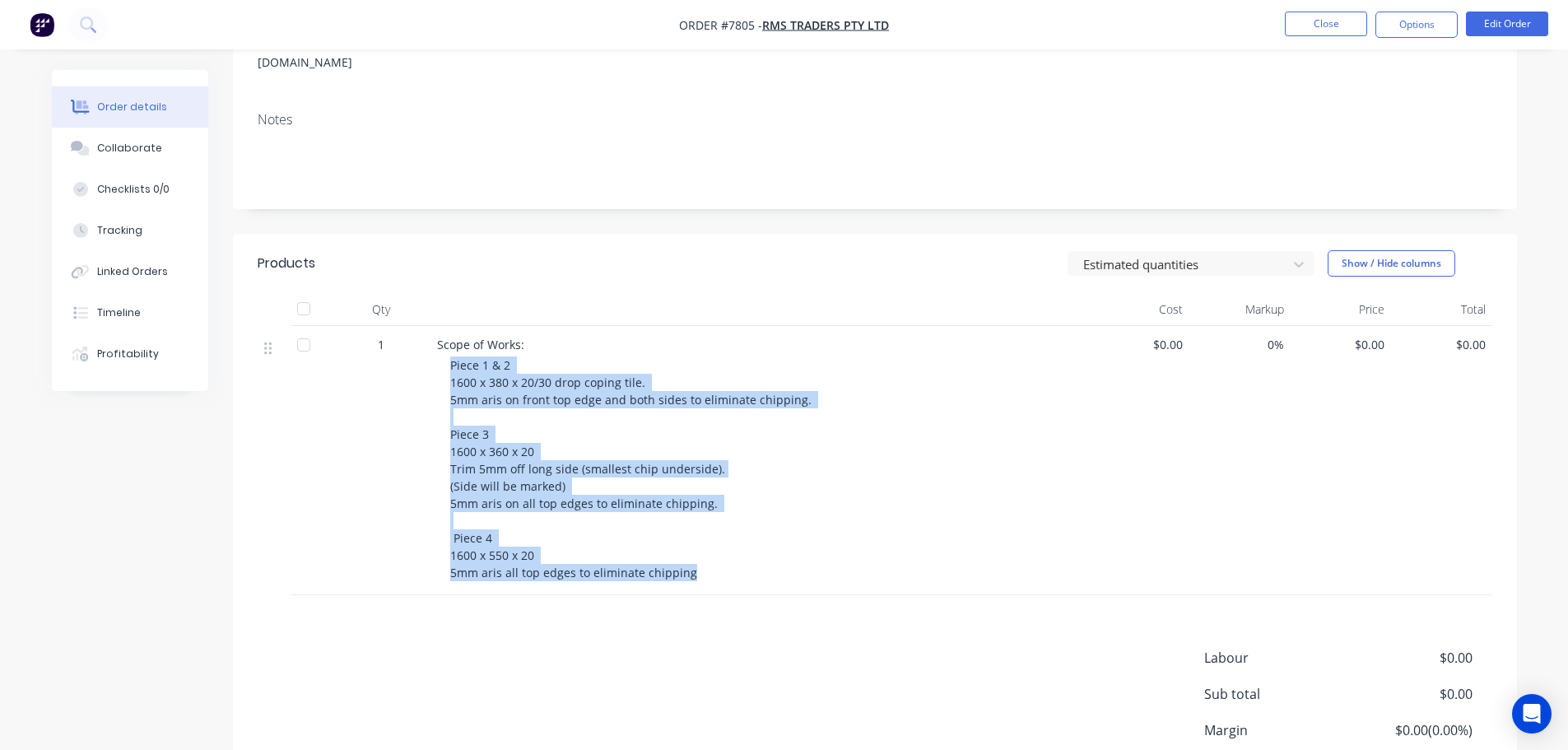
drag, startPoint x: 694, startPoint y: 554, endPoint x: 444, endPoint y: 344, distance: 326.5
click at [444, 344] on div "Scope of Works: Piece 1 & 2 1600 x 380 x 20/30 drop coping tile. 5mm aris on fr…" at bounding box center [760, 460] width 658 height 269
copy span "Piece 1 & 2 1600 x 380 x 20/30 drop coping tile. 5mm aris on front top edge and…"
click at [1304, 19] on button "Close" at bounding box center [1327, 23] width 83 height 24
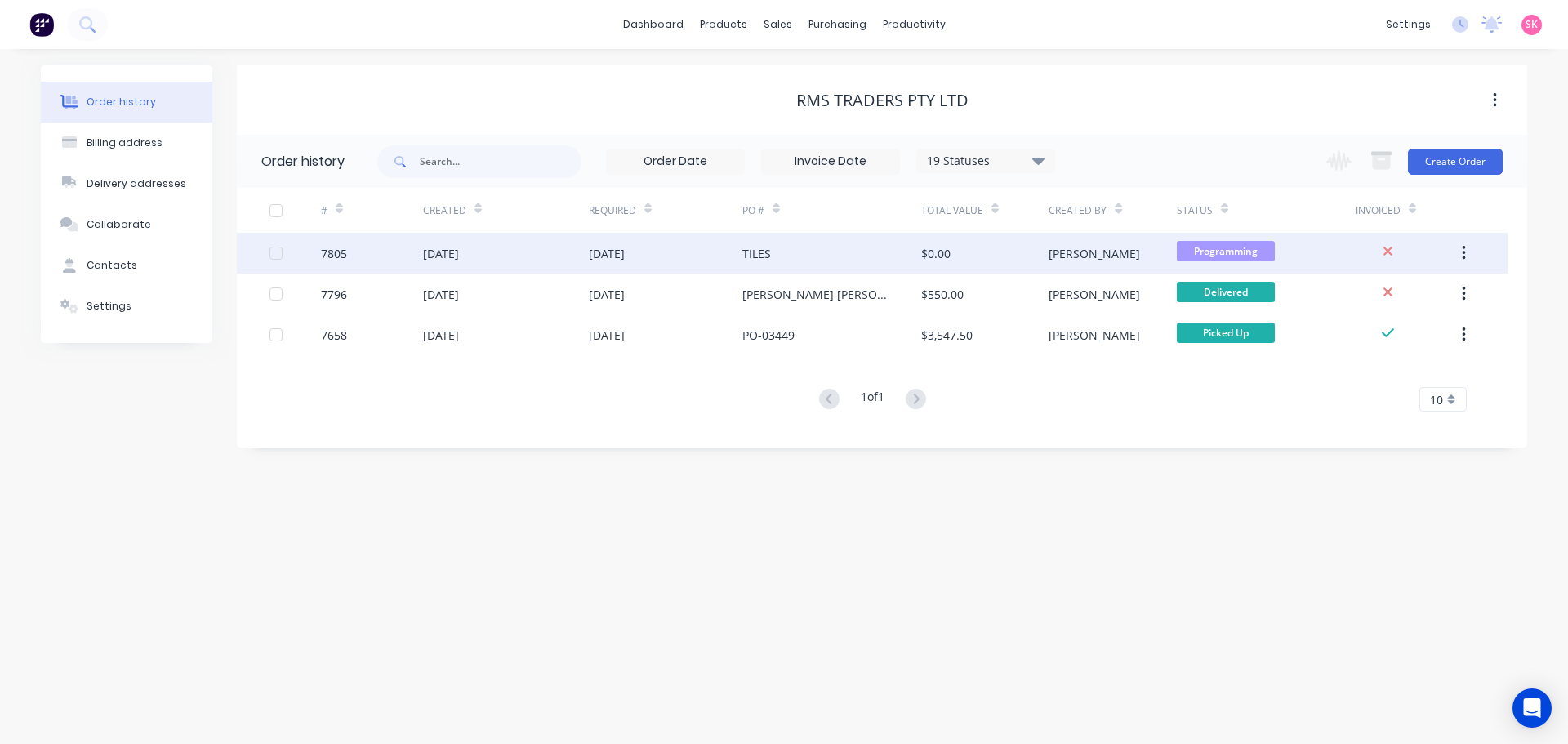
click at [571, 262] on div "[DATE]" at bounding box center [506, 253] width 166 height 41
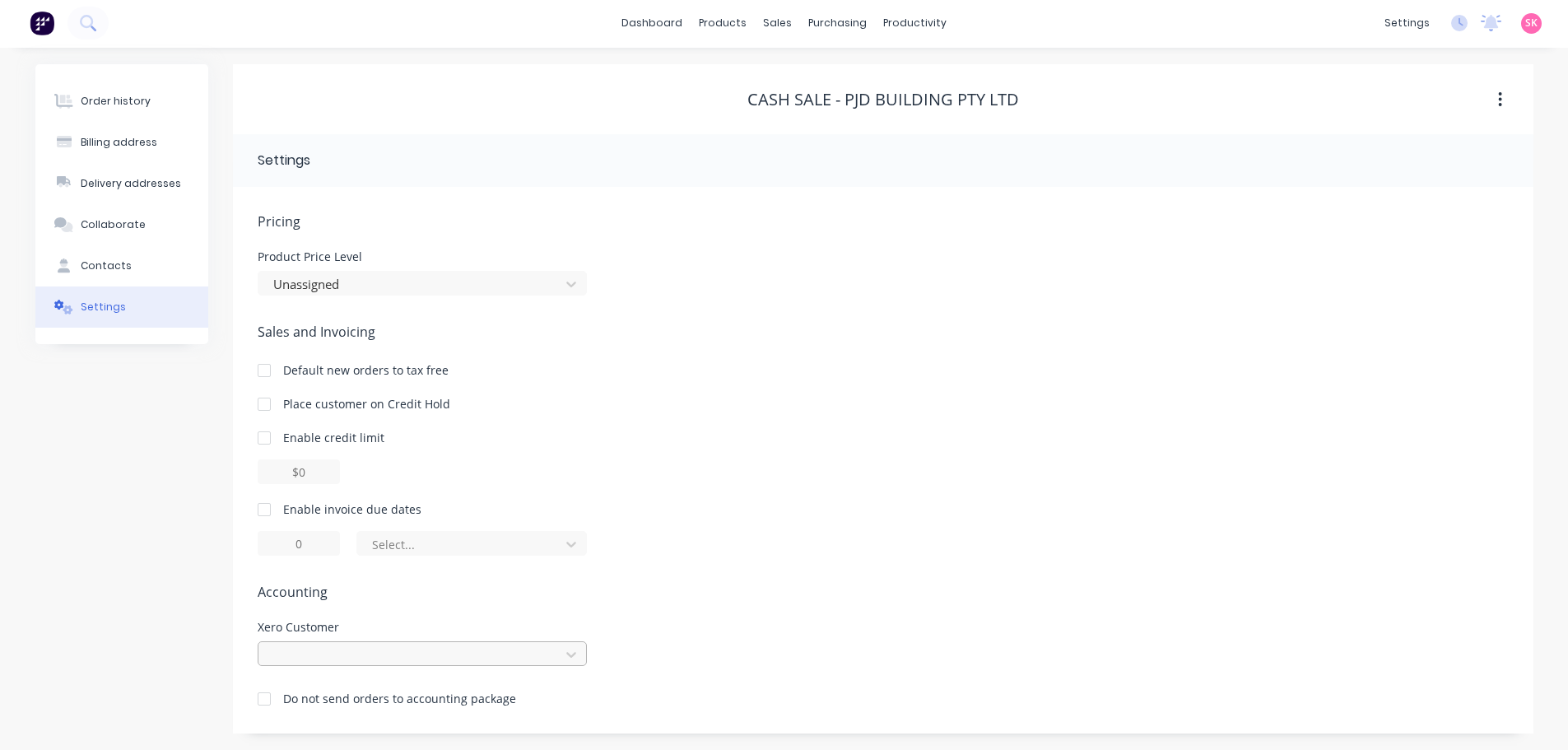
click at [371, 651] on div at bounding box center [422, 653] width 330 height 24
type input "p"
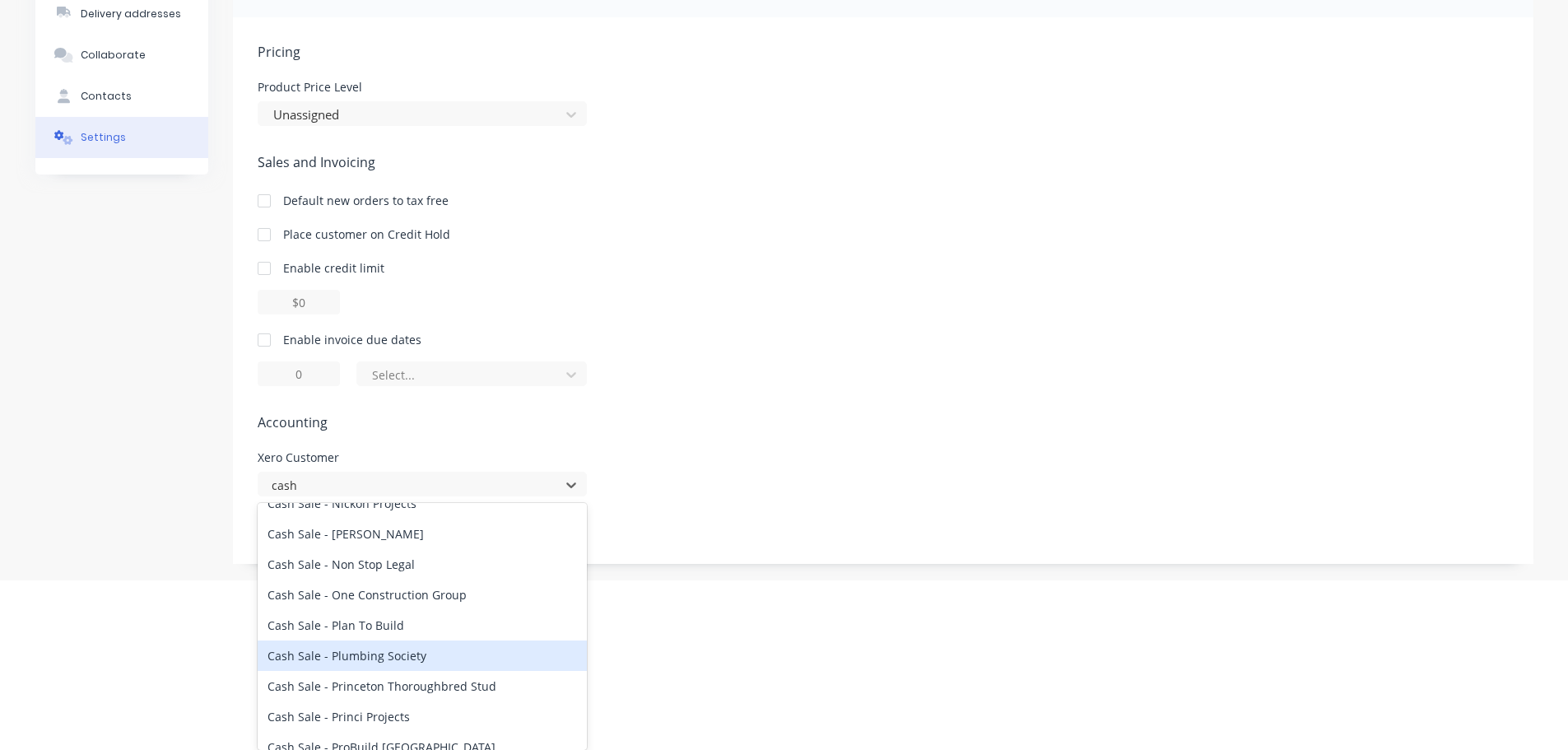
scroll to position [1728, 0]
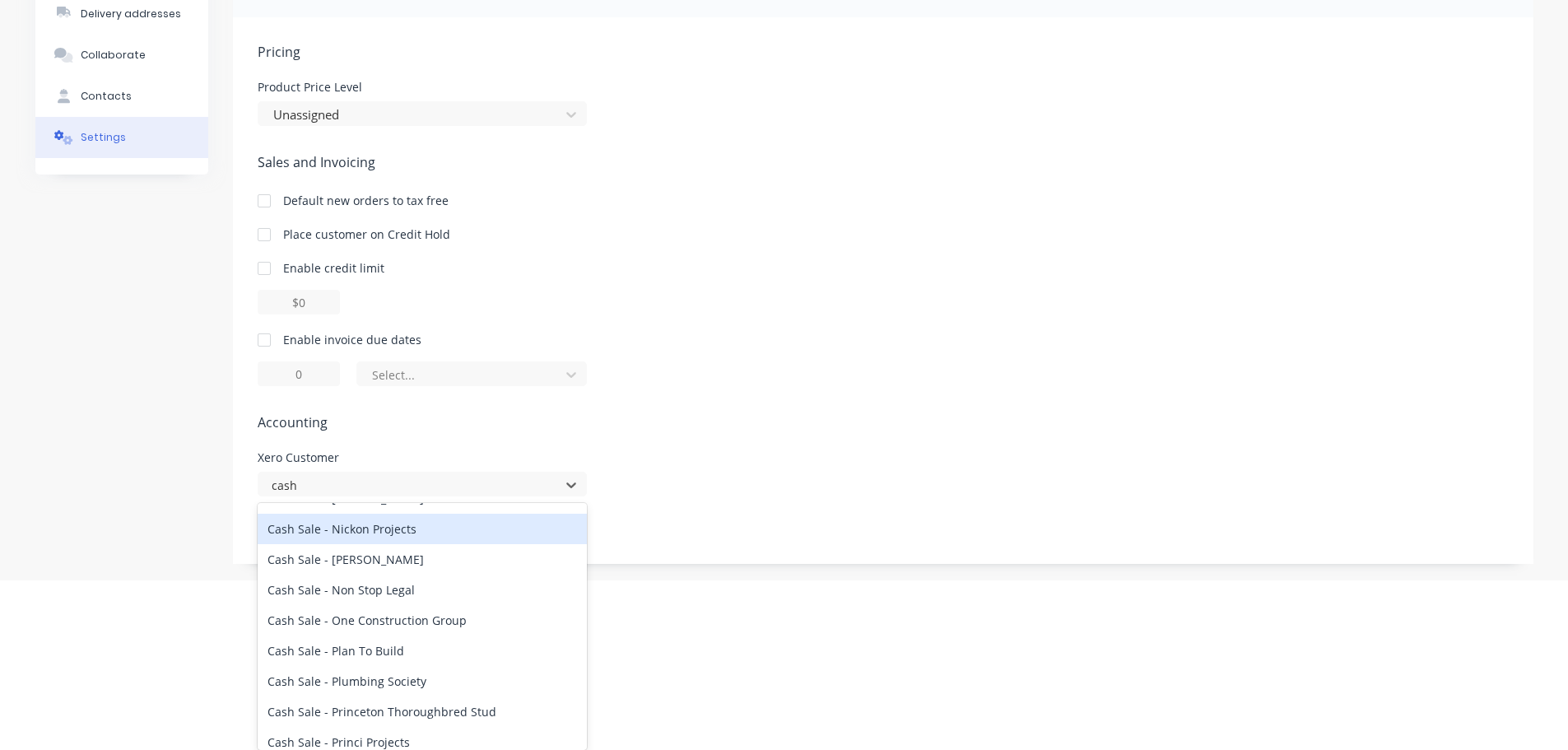
type input "cash"
click at [904, 375] on div "Sales and Invoicing Default new orders to tax free Place customer on Credit Hol…" at bounding box center [883, 268] width 1252 height 234
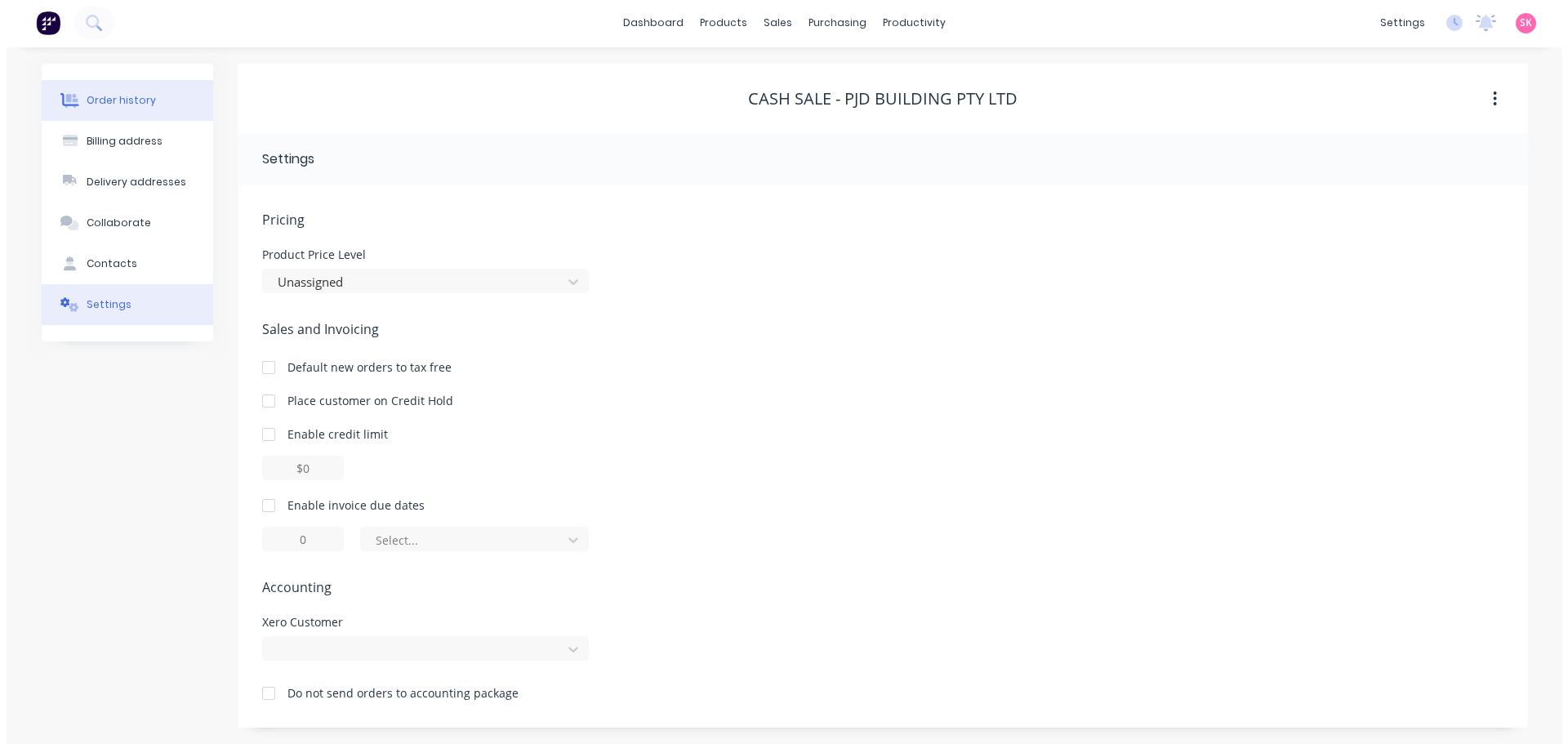
scroll to position [0, 0]
click at [81, 96] on div "Order history" at bounding box center [115, 102] width 70 height 15
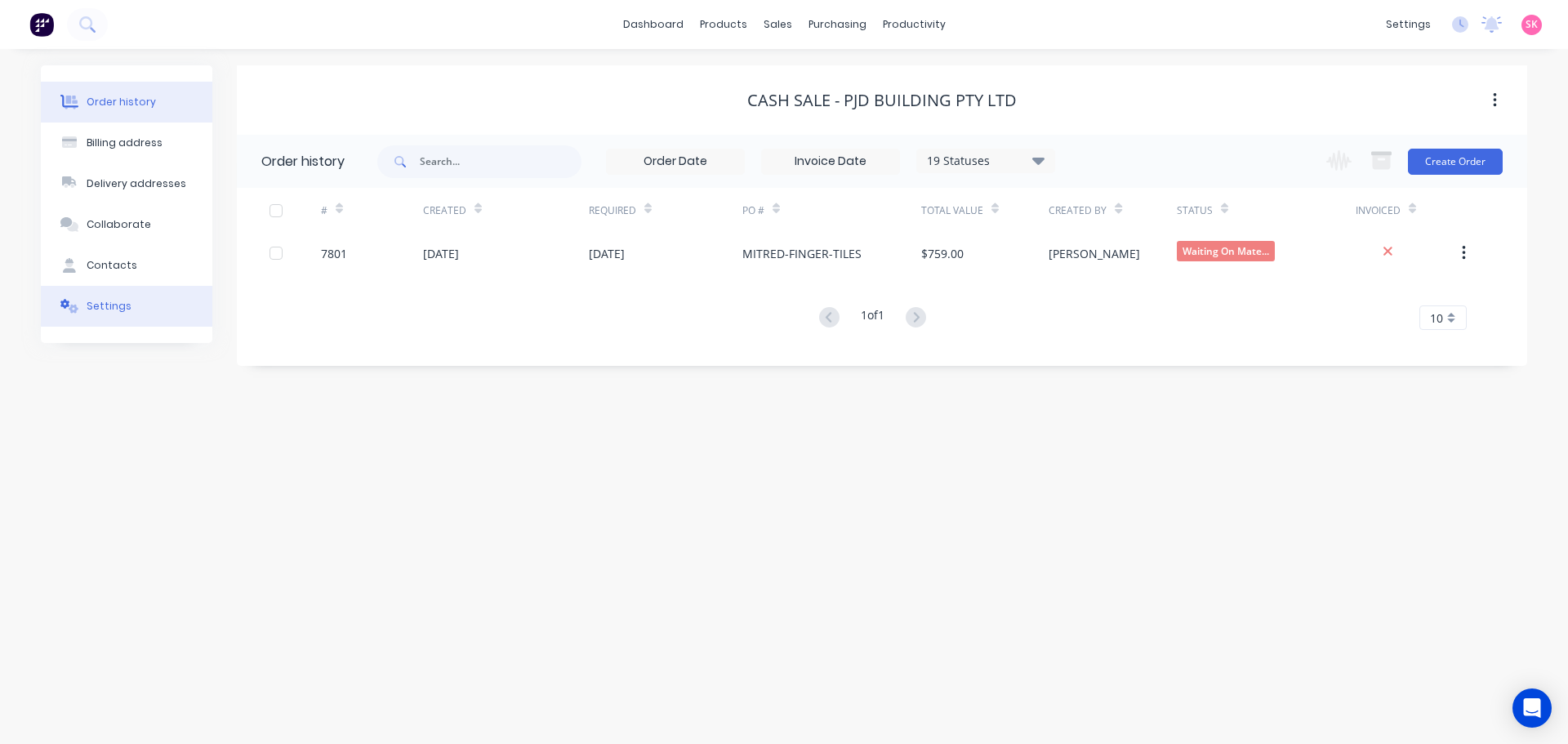
click at [147, 308] on button "Settings" at bounding box center [127, 306] width 171 height 41
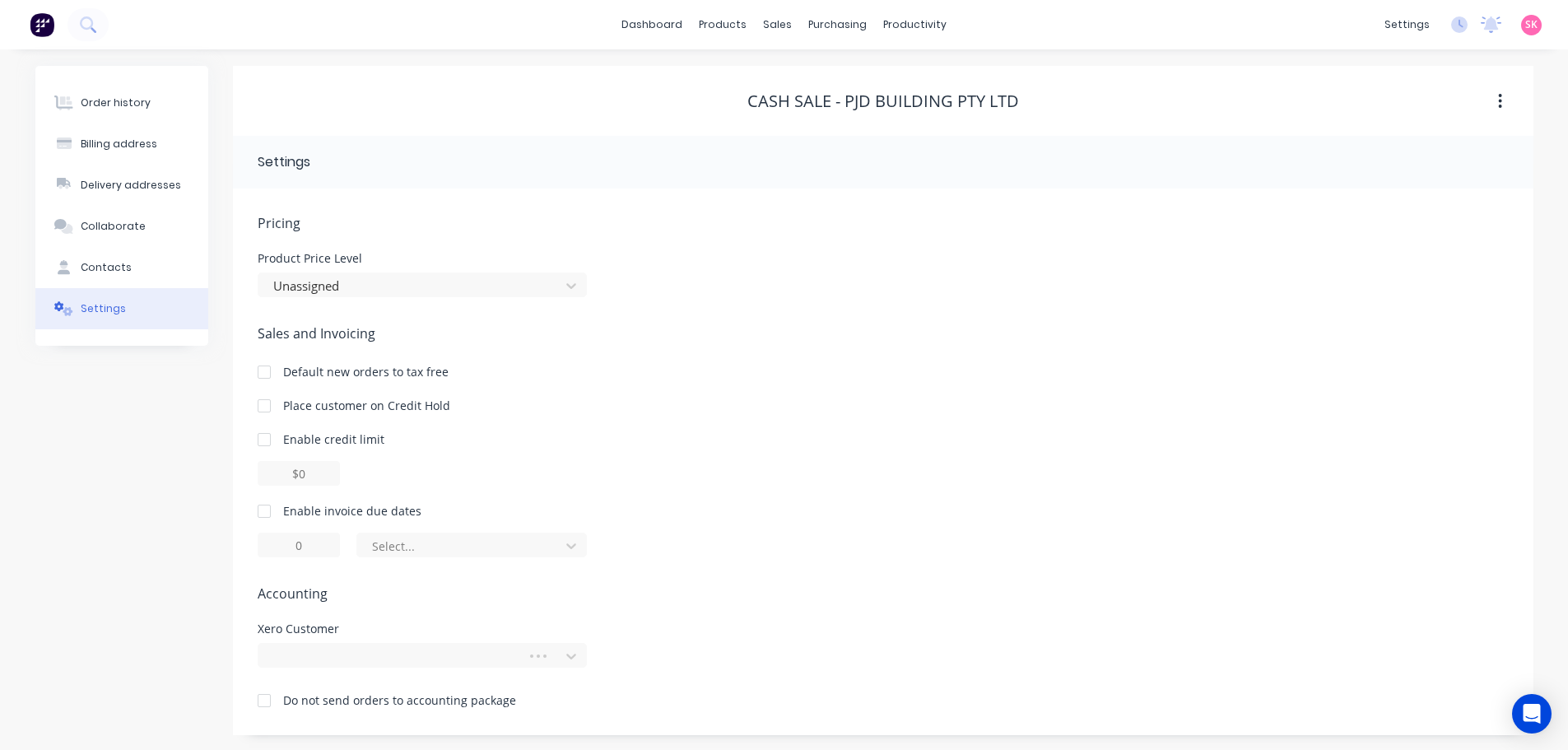
scroll to position [2, 0]
click at [424, 658] on div at bounding box center [394, 655] width 247 height 21
type input "p"
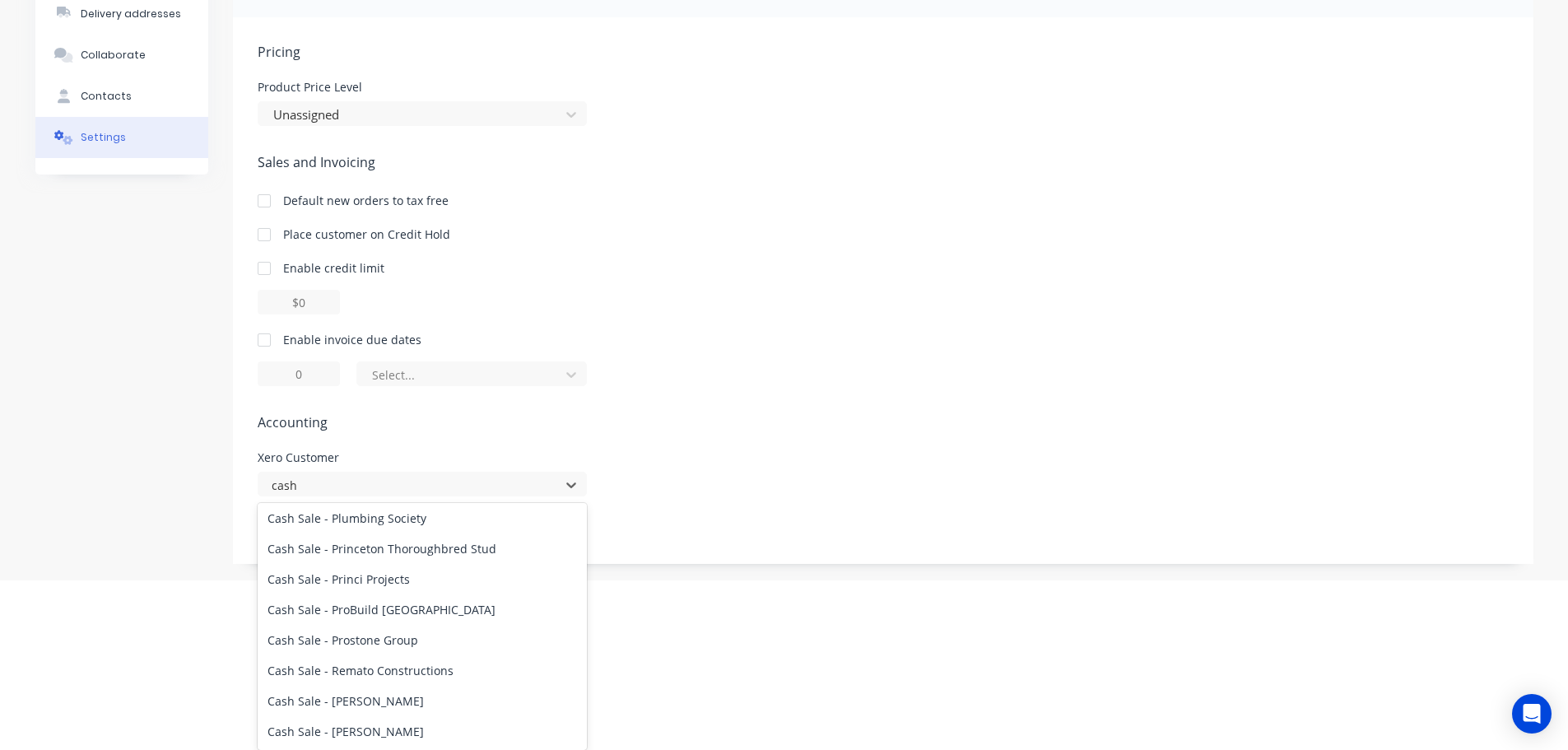
scroll to position [1893, 0]
type input "cash"
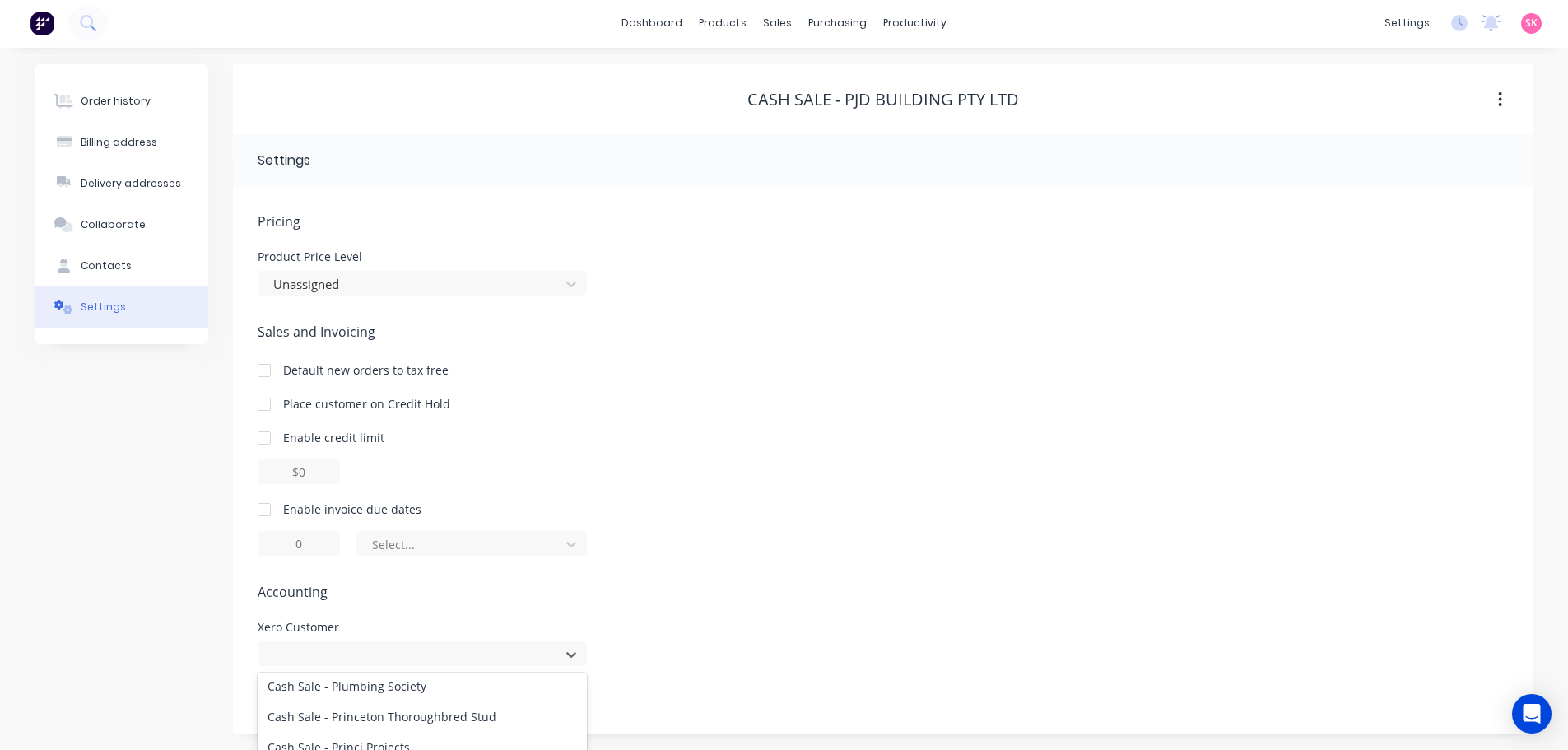
click at [789, 591] on html "dashboard products sales purchasing productivity dashboard products Product Cat…" at bounding box center [784, 374] width 1568 height 751
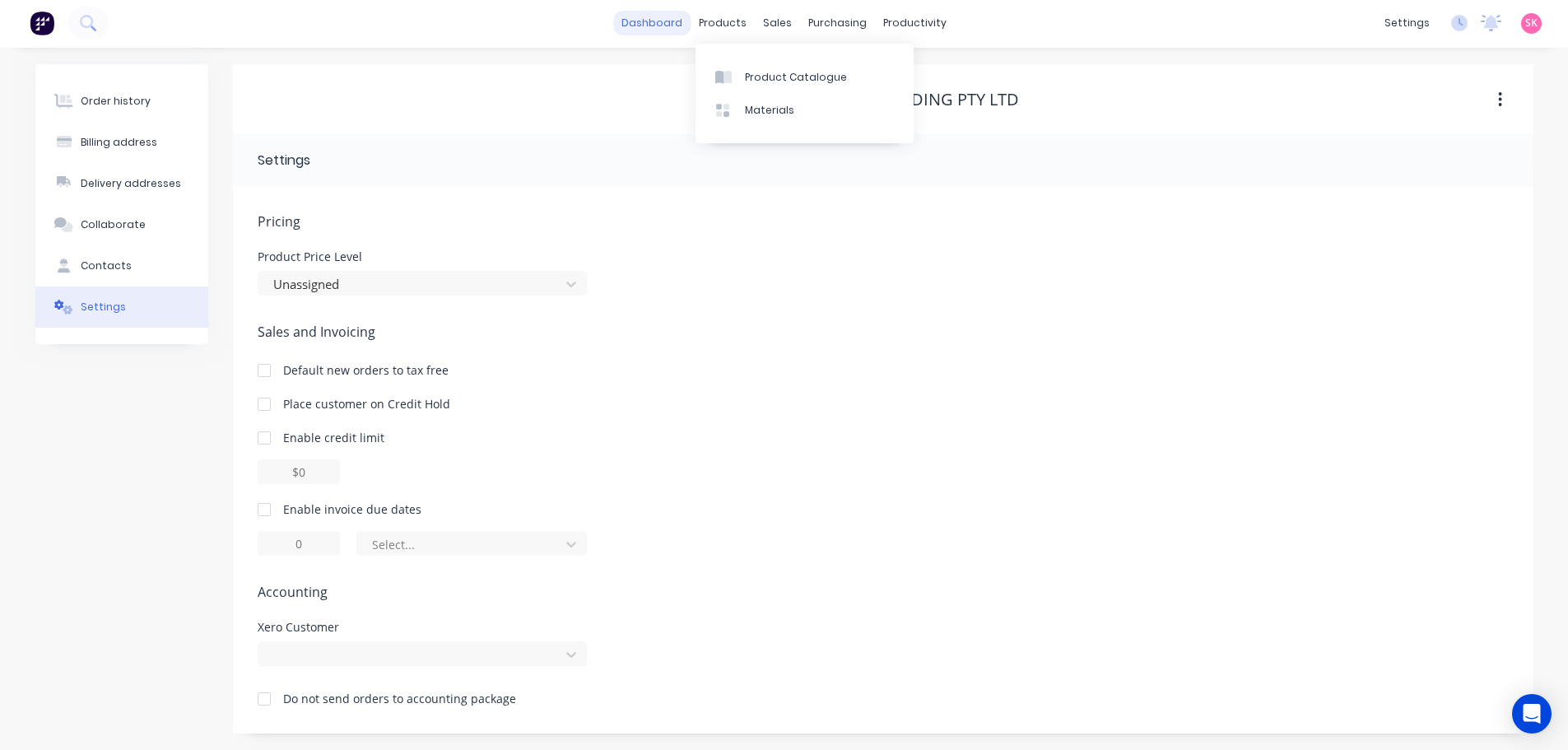
click at [691, 29] on link "dashboard" at bounding box center [652, 23] width 77 height 24
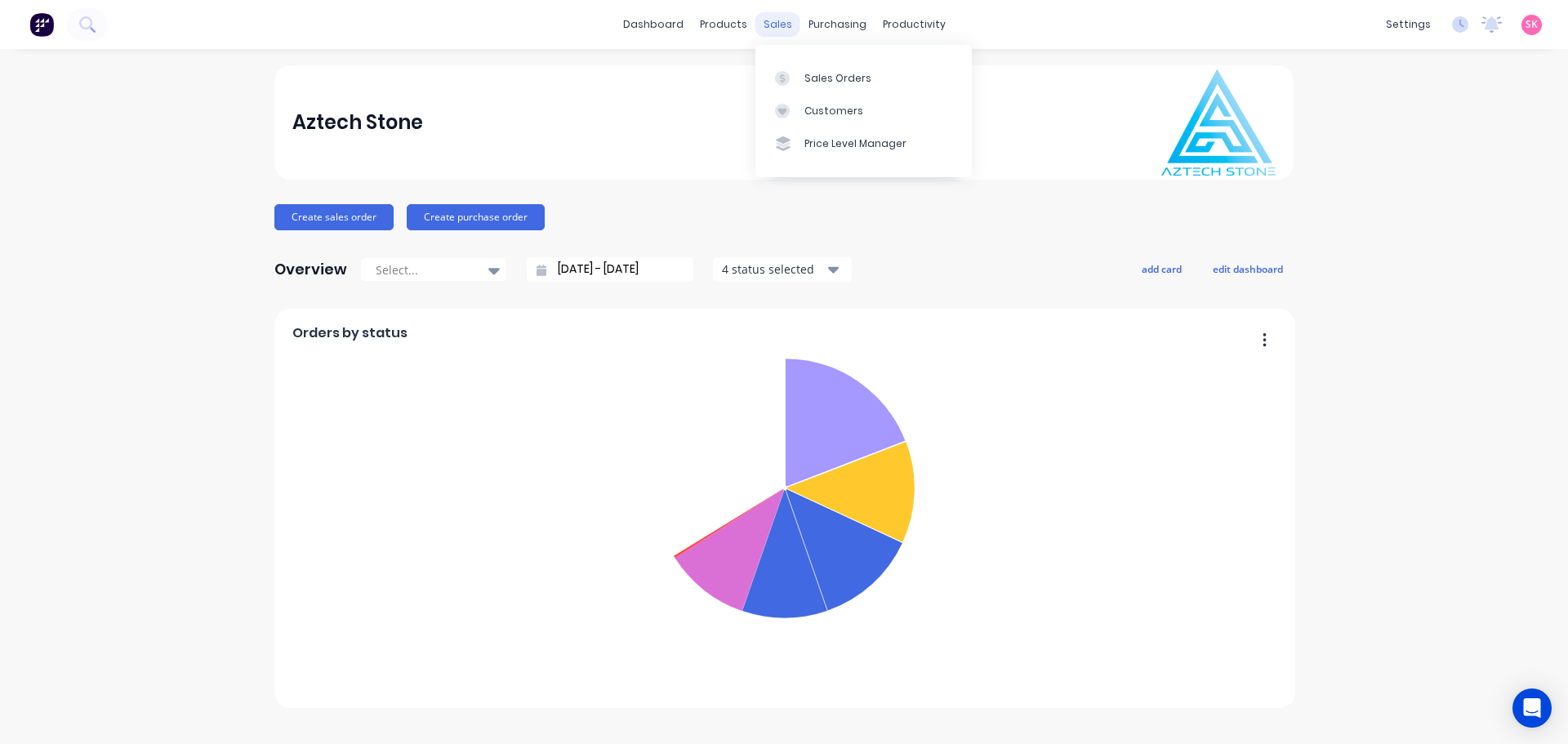
click at [779, 23] on div "sales" at bounding box center [778, 24] width 45 height 24
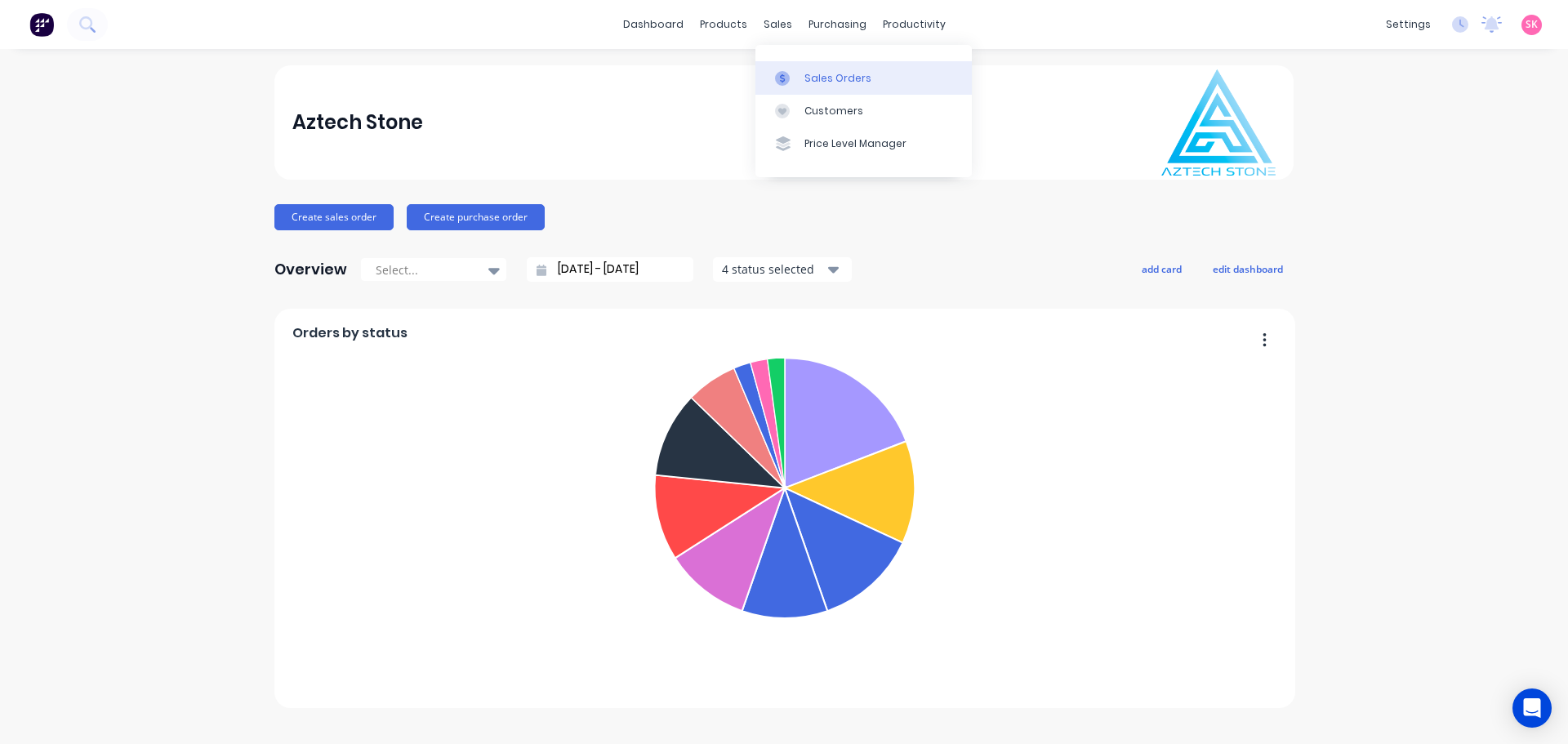
click at [785, 77] on icon at bounding box center [783, 78] width 15 height 15
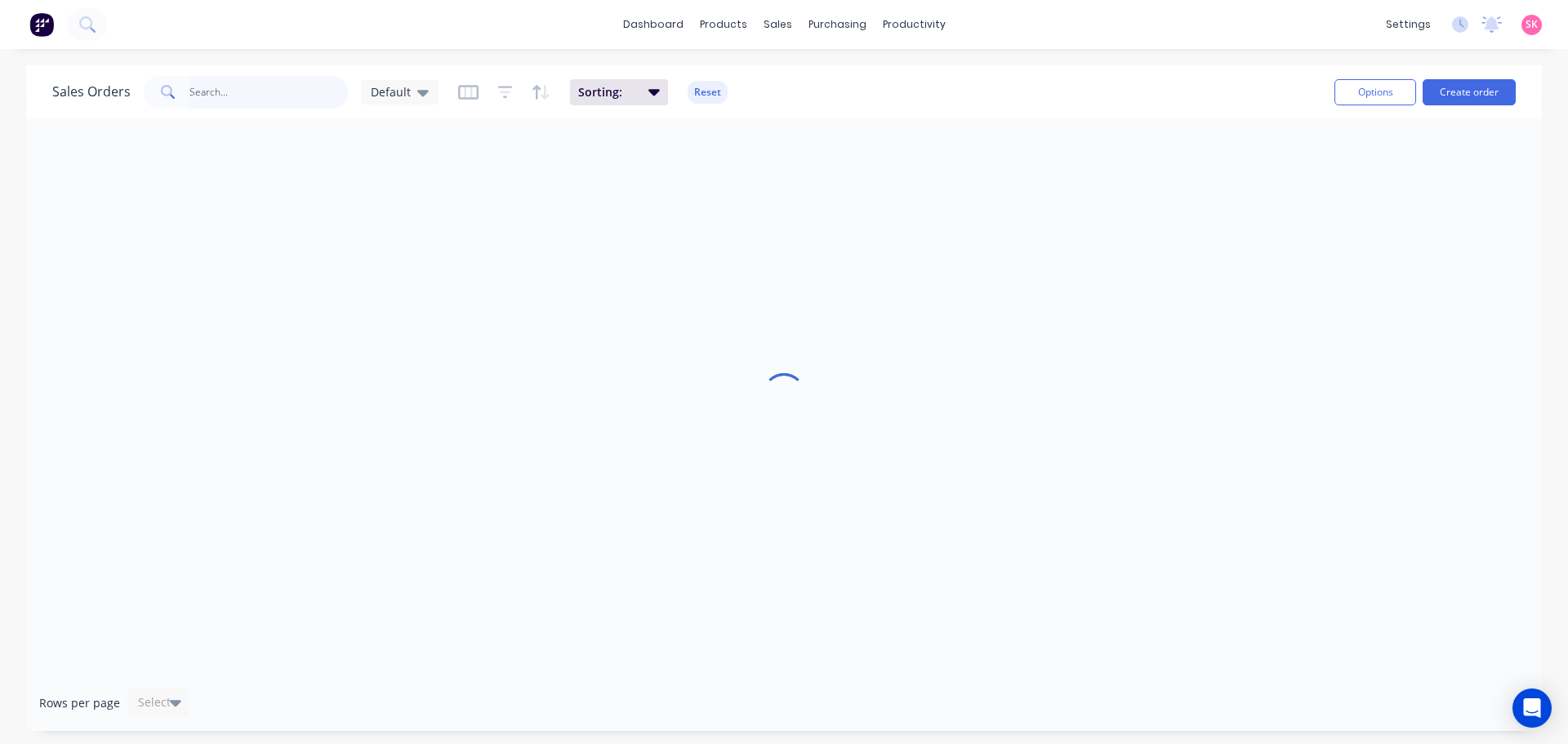
click at [308, 88] on input "text" at bounding box center [268, 92] width 159 height 33
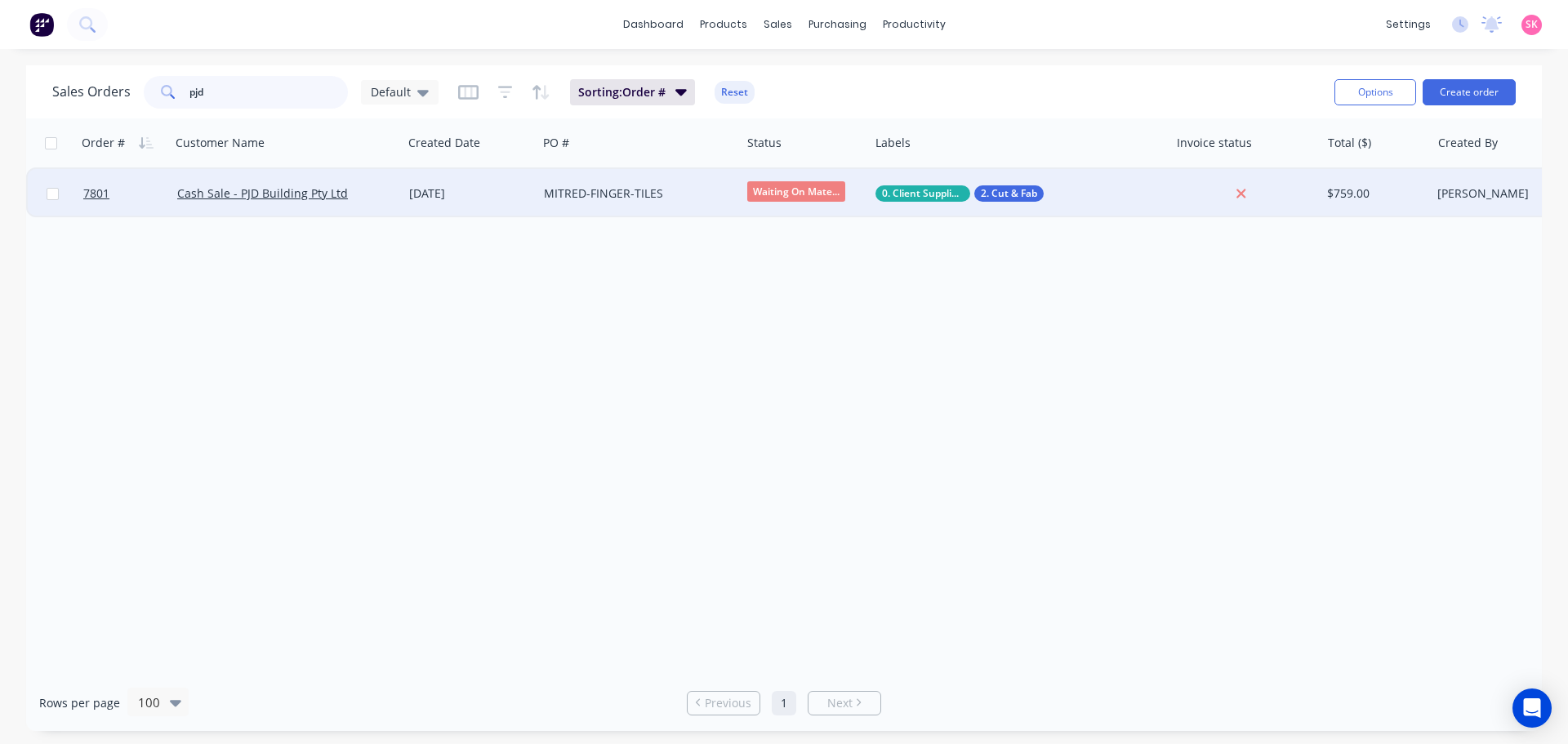
type input "pjd"
click at [401, 196] on div "Cash Sale - PJD Building Pty Ltd" at bounding box center [286, 193] width 232 height 49
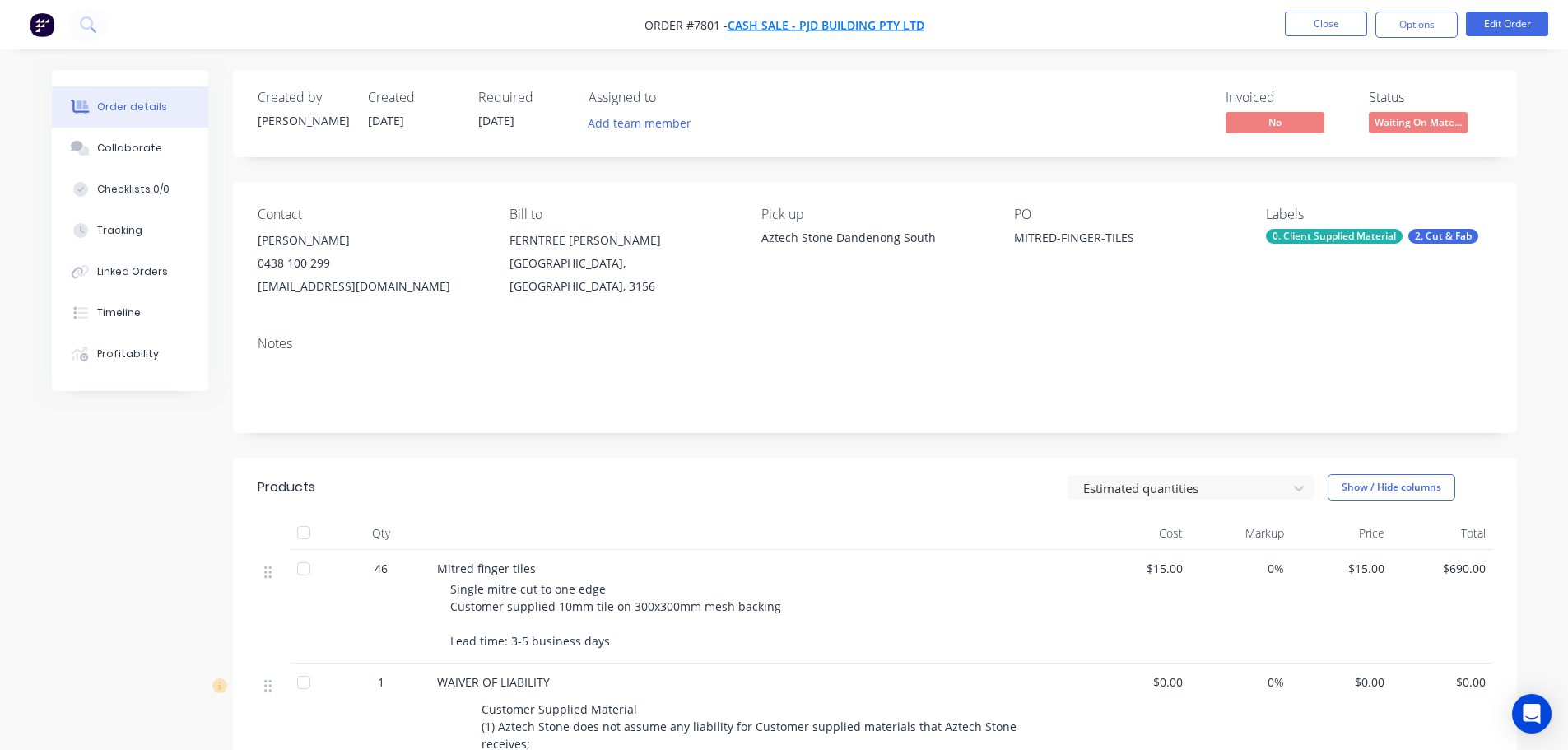
click at [805, 20] on span "Cash Sale - PJD Building Pty Ltd" at bounding box center [826, 24] width 197 height 16
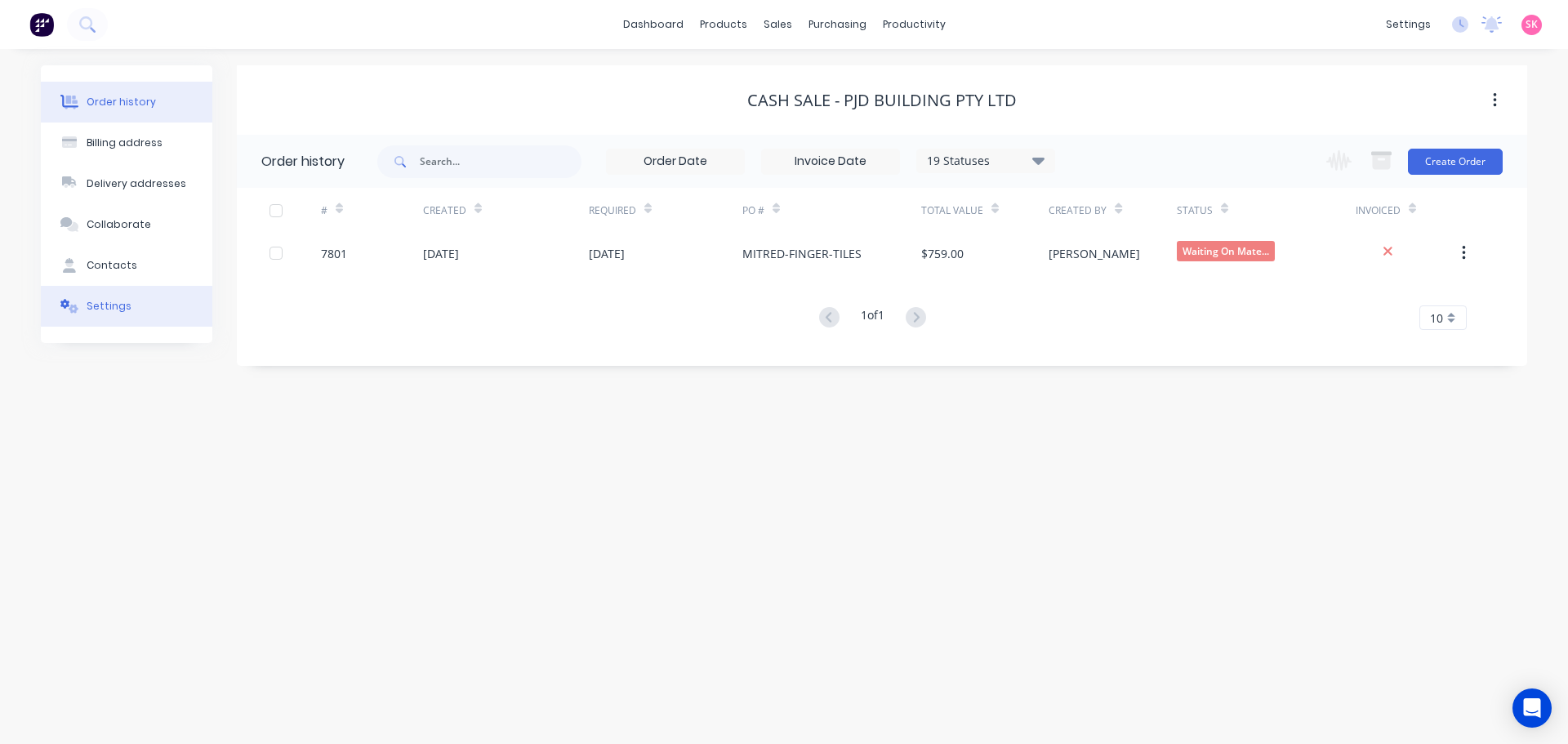
click at [115, 304] on div "Settings" at bounding box center [109, 306] width 45 height 15
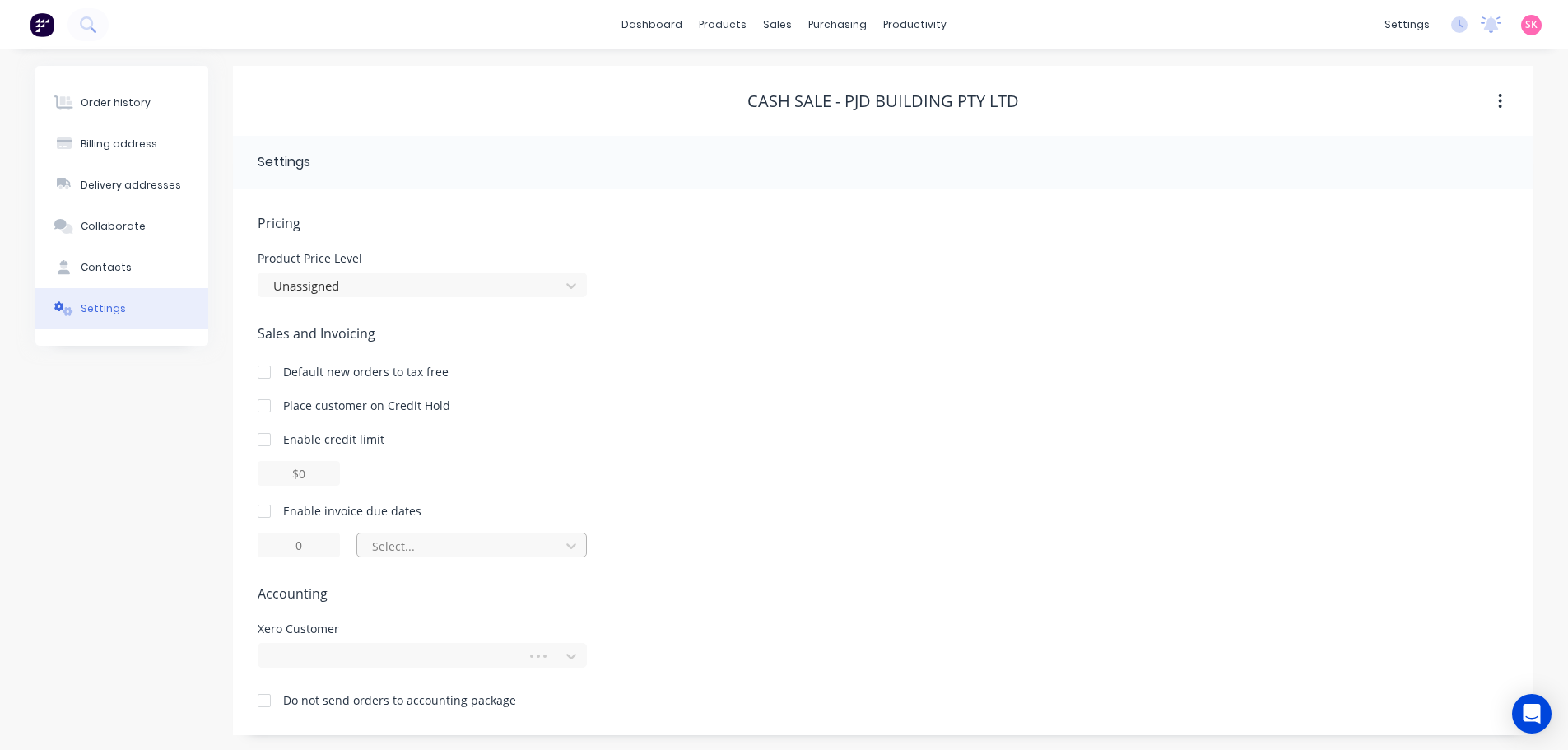
scroll to position [2, 0]
click at [367, 657] on div at bounding box center [394, 655] width 247 height 21
type input "p"
click at [493, 651] on div "option , selected. Select is focused ,type to refine list, press Down to open t…" at bounding box center [422, 655] width 330 height 24
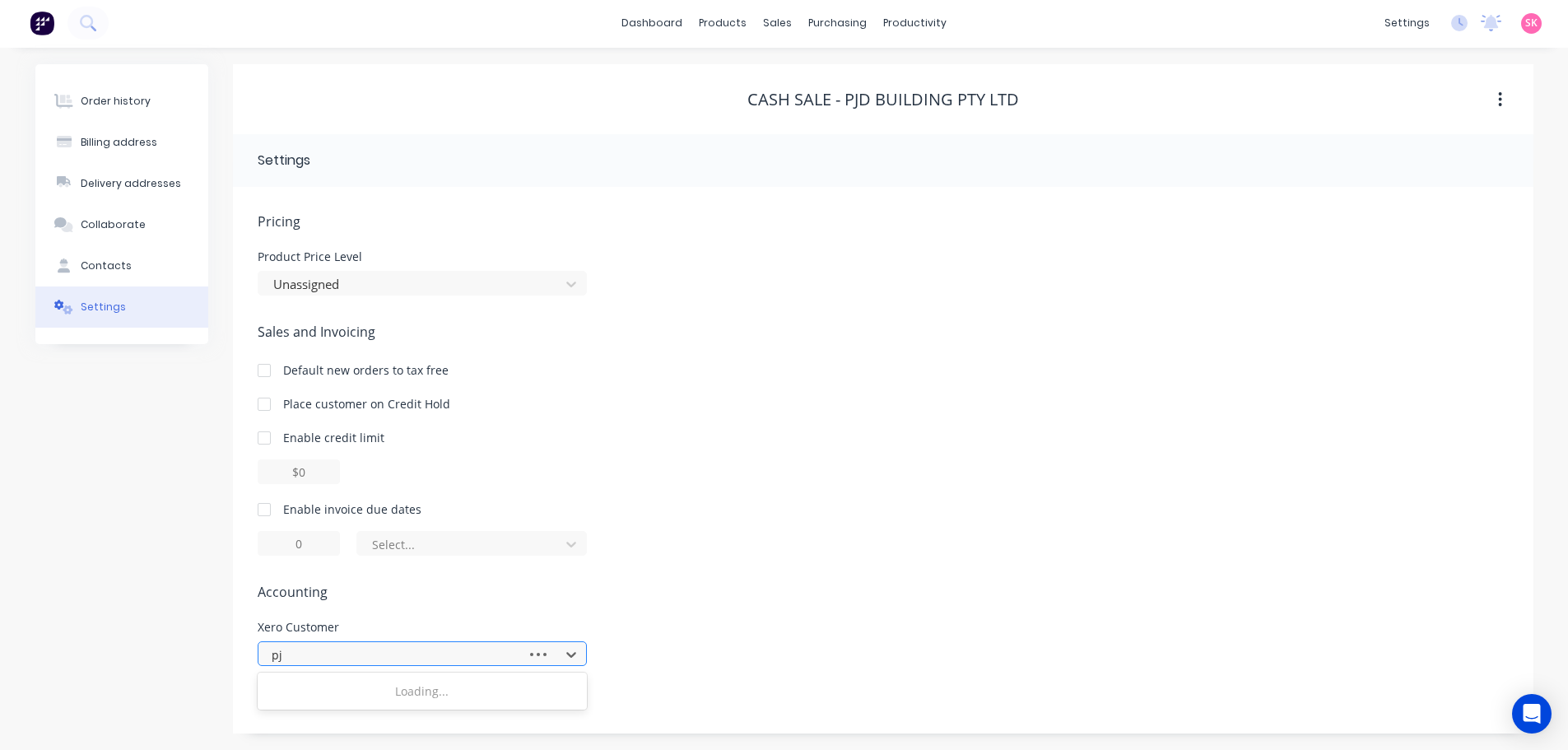
scroll to position [2, 0]
type input "pjd"
click at [375, 663] on div at bounding box center [394, 655] width 247 height 21
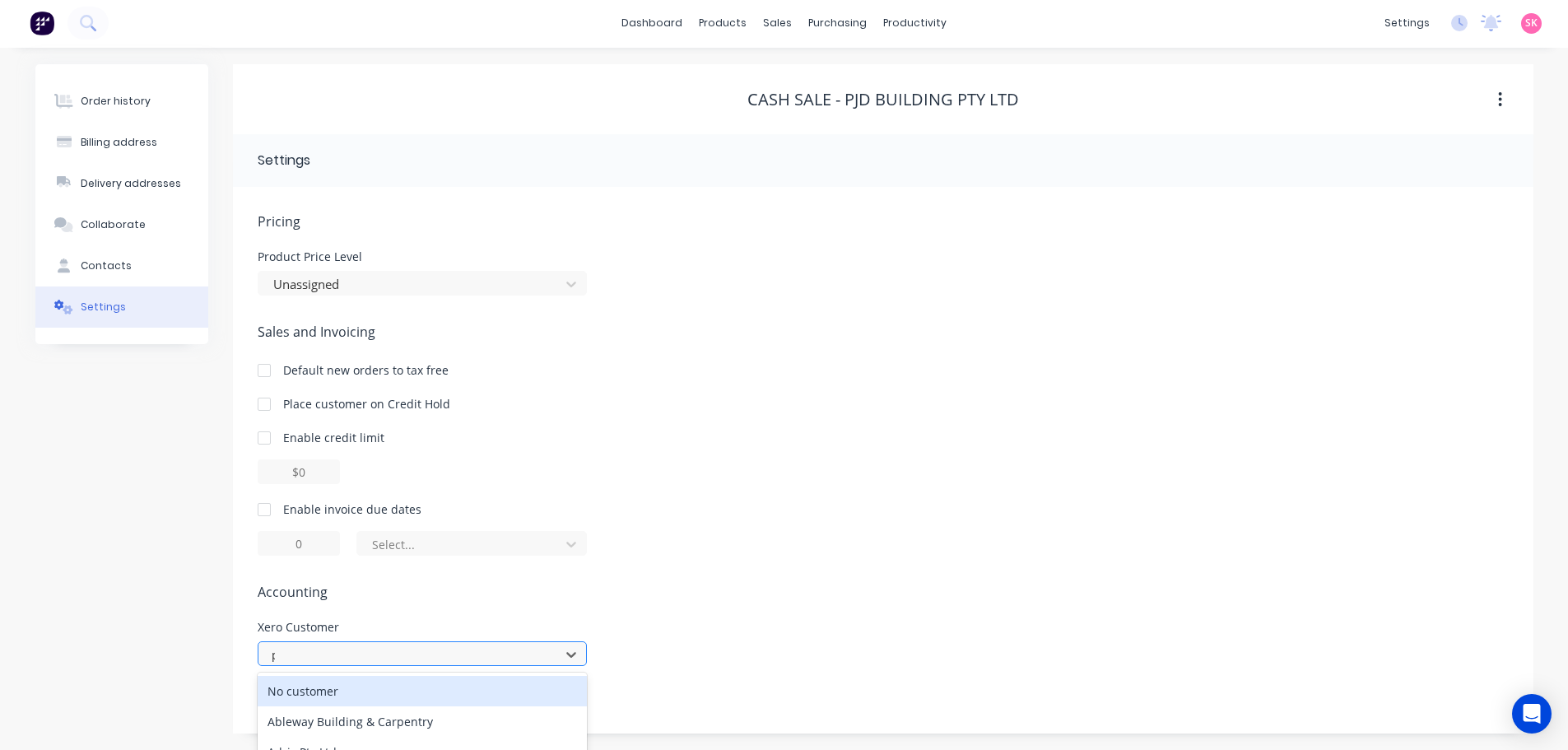
type input "pjd"
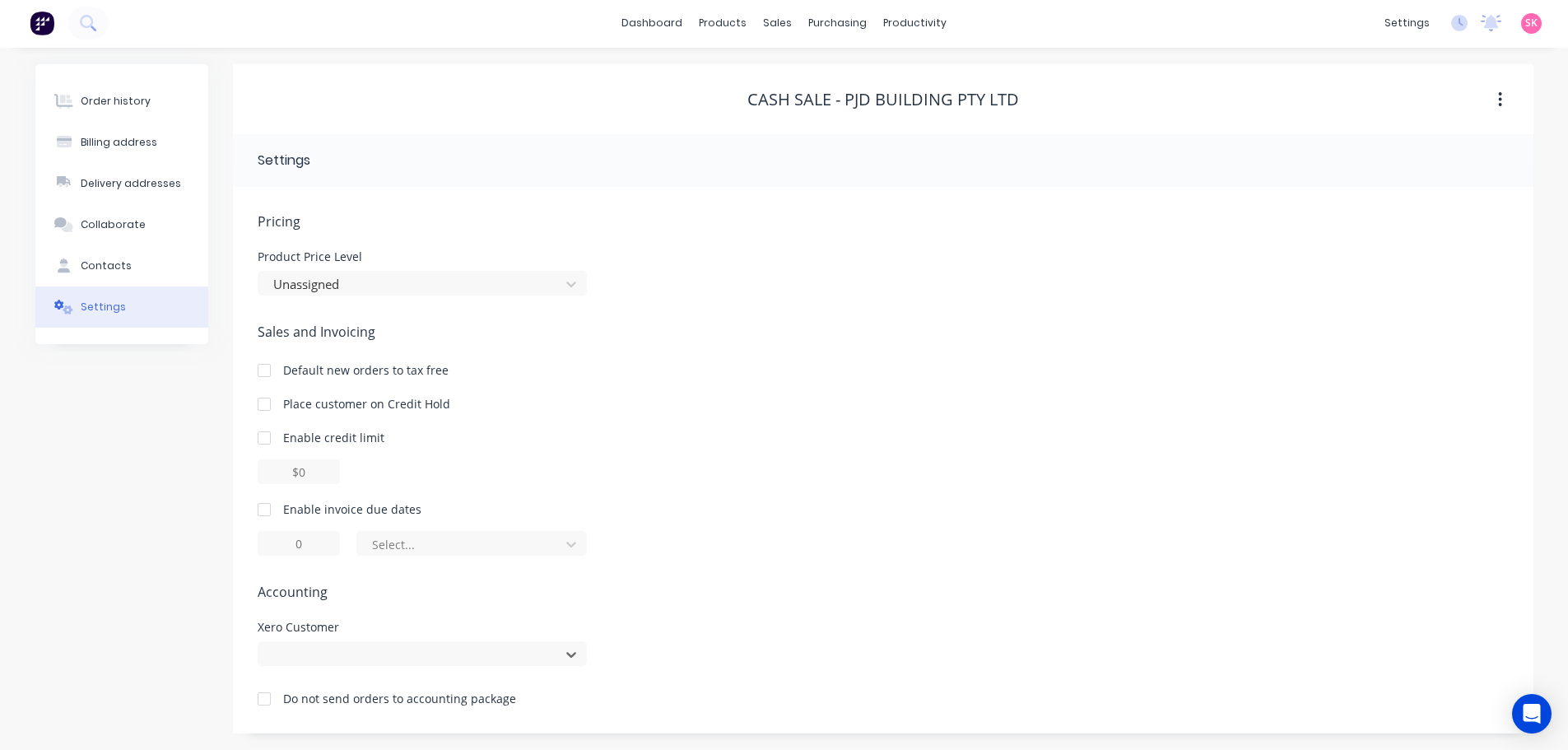
drag, startPoint x: 361, startPoint y: 658, endPoint x: 246, endPoint y: 653, distance: 115.1
click at [246, 653] on div "Pricing Product Price Level Unassigned Sales and Invoicing Default new orders t…" at bounding box center [883, 460] width 1300 height 546
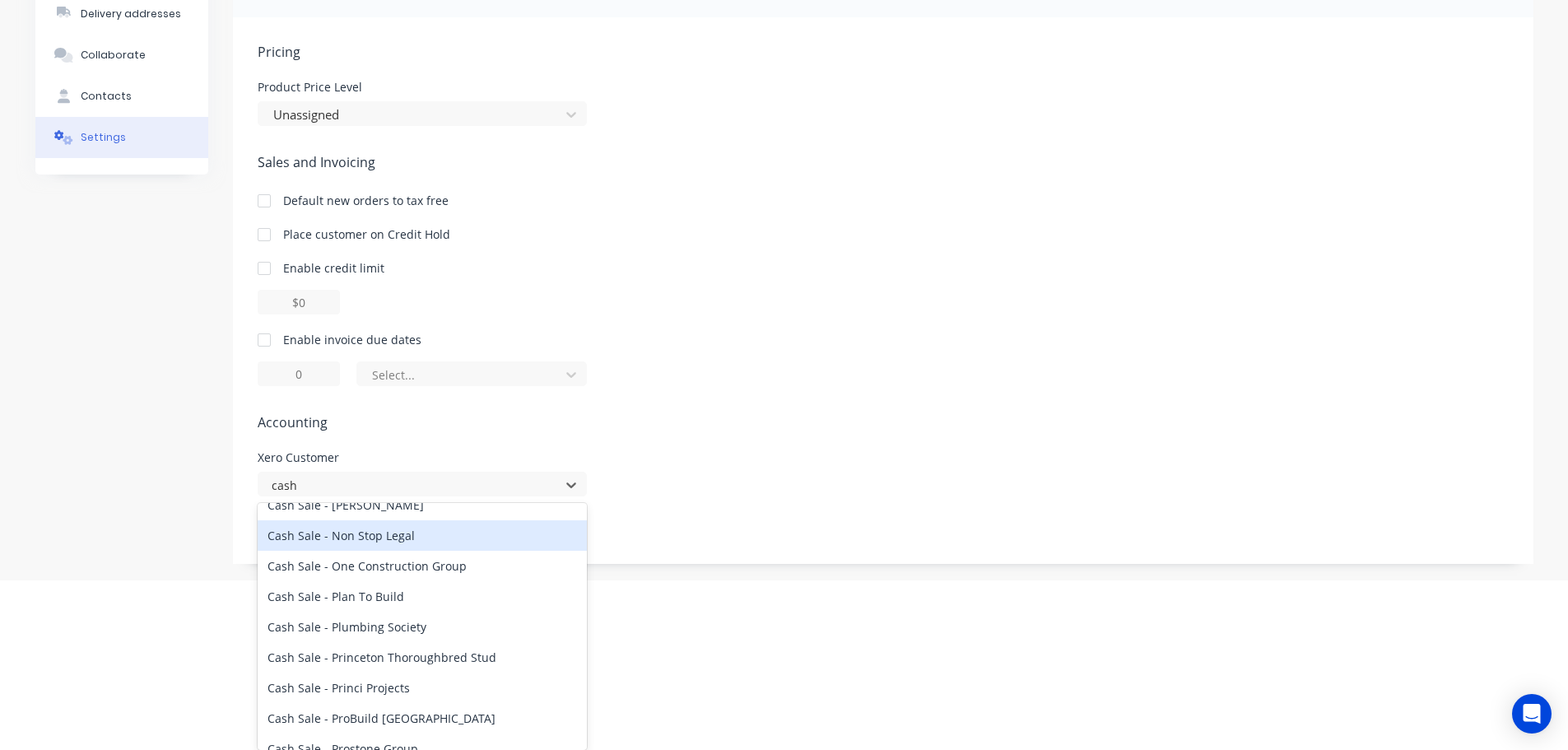
scroll to position [1811, 0]
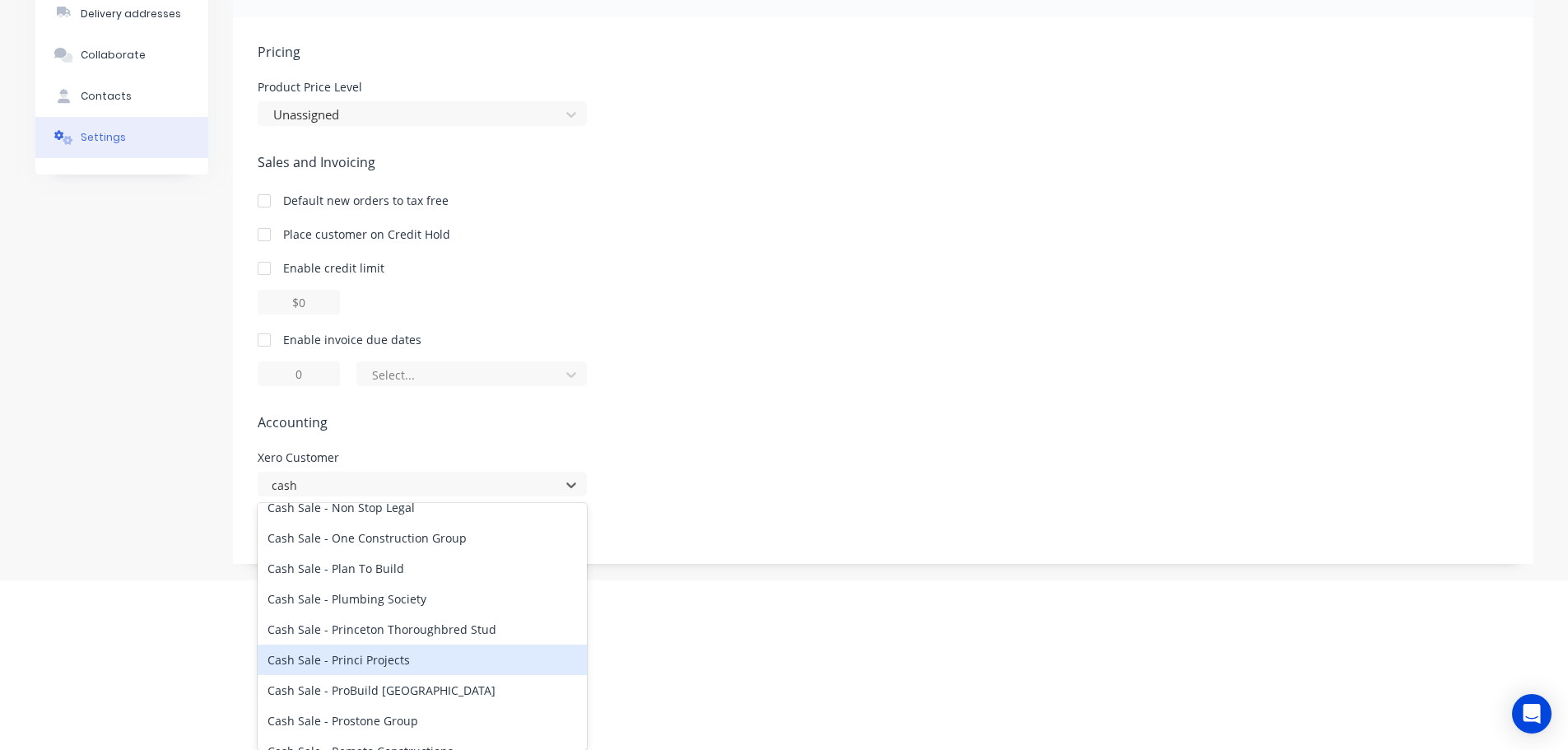
type input "cash"
click at [847, 580] on html "dashboard products sales purchasing productivity dashboard products Product Cat…" at bounding box center [784, 205] width 1568 height 751
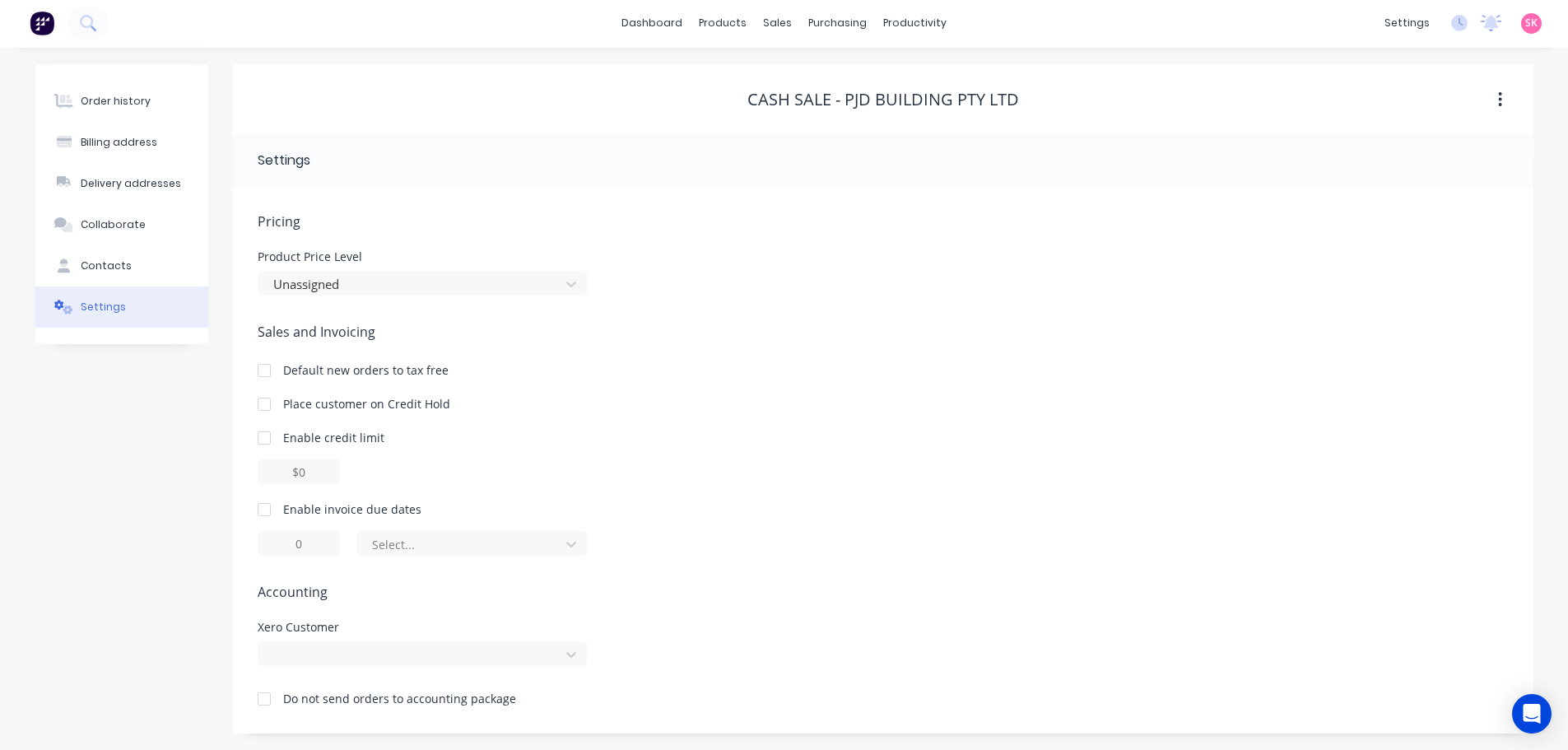
scroll to position [2, 0]
click at [383, 648] on div at bounding box center [422, 653] width 330 height 24
type input "pjd"
click at [918, 555] on div "Select..." at bounding box center [883, 543] width 1252 height 24
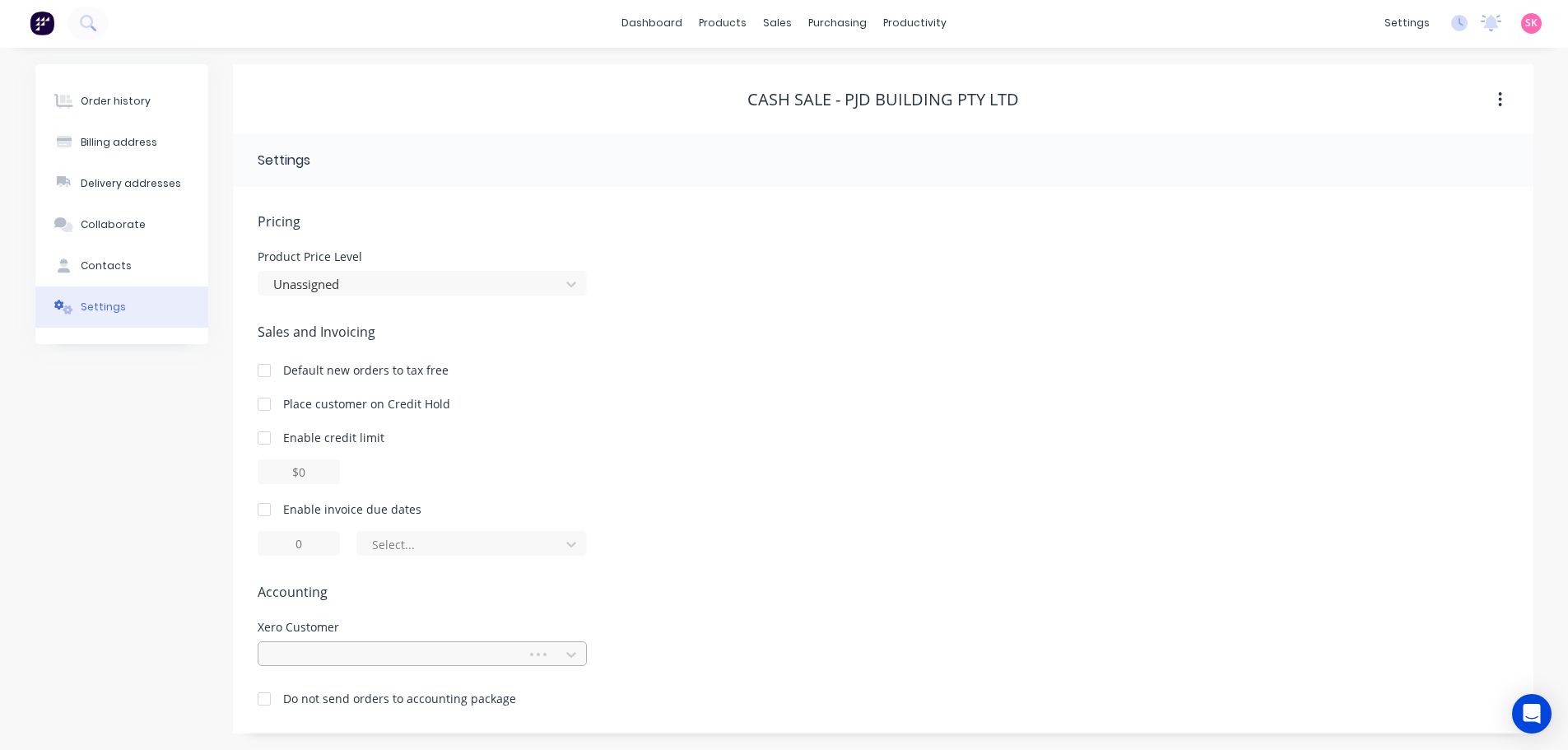
click at [399, 642] on div at bounding box center [395, 654] width 257 height 24
type input "pjd"
click at [678, 340] on span "Sales and Invoicing" at bounding box center [883, 331] width 1252 height 20
click at [457, 650] on div at bounding box center [422, 655] width 330 height 24
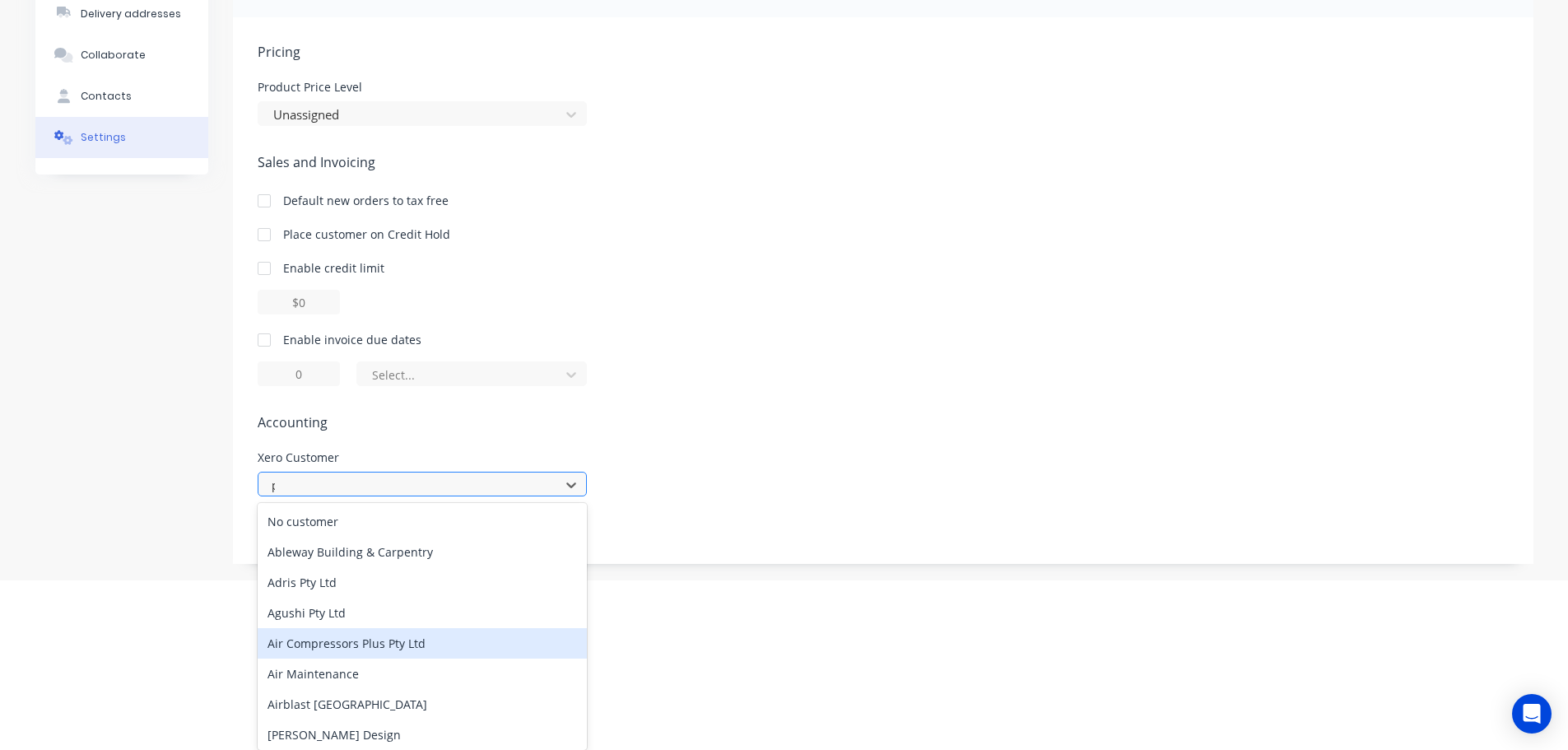
scroll to position [2, 0]
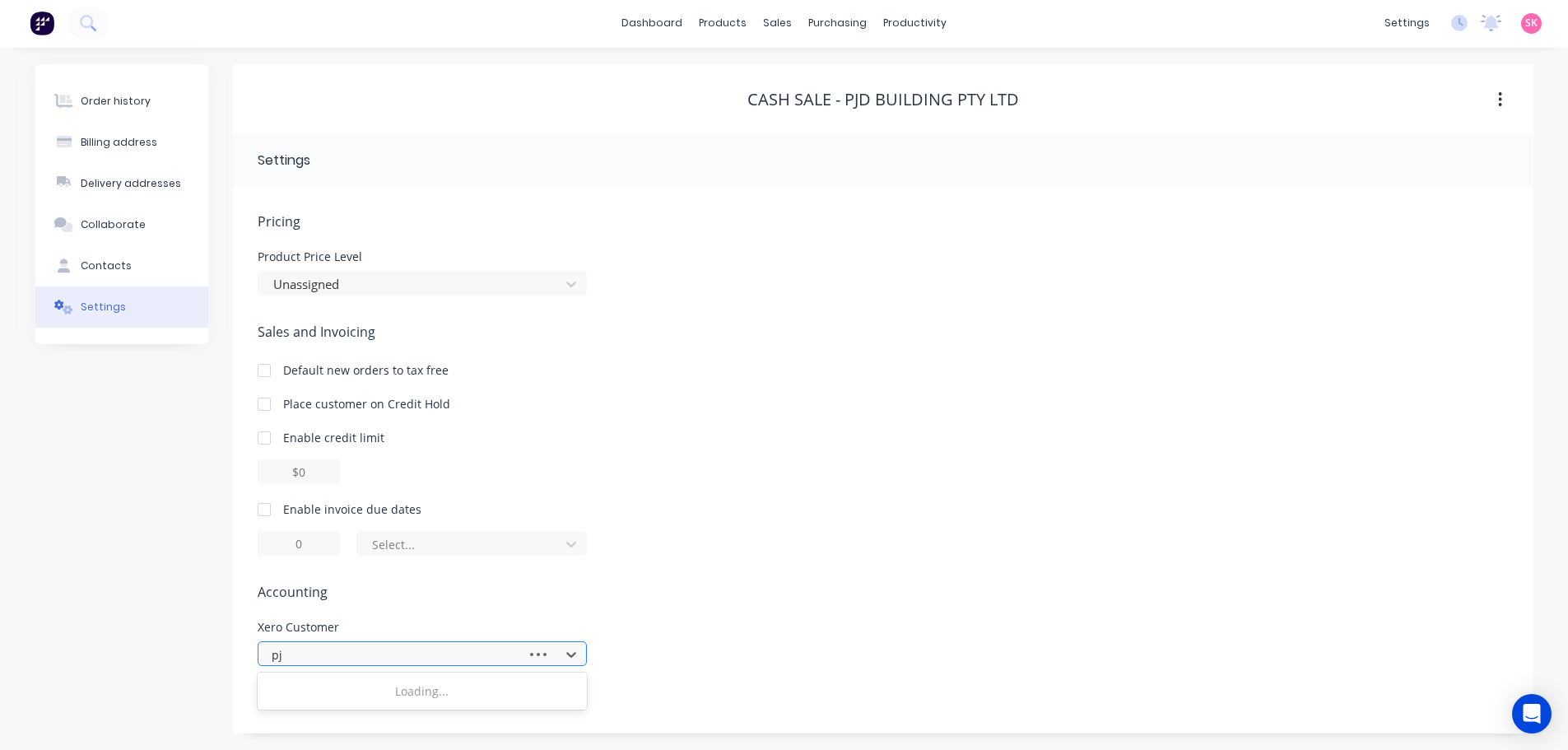
type input "pjd"
click at [531, 654] on div at bounding box center [422, 655] width 330 height 24
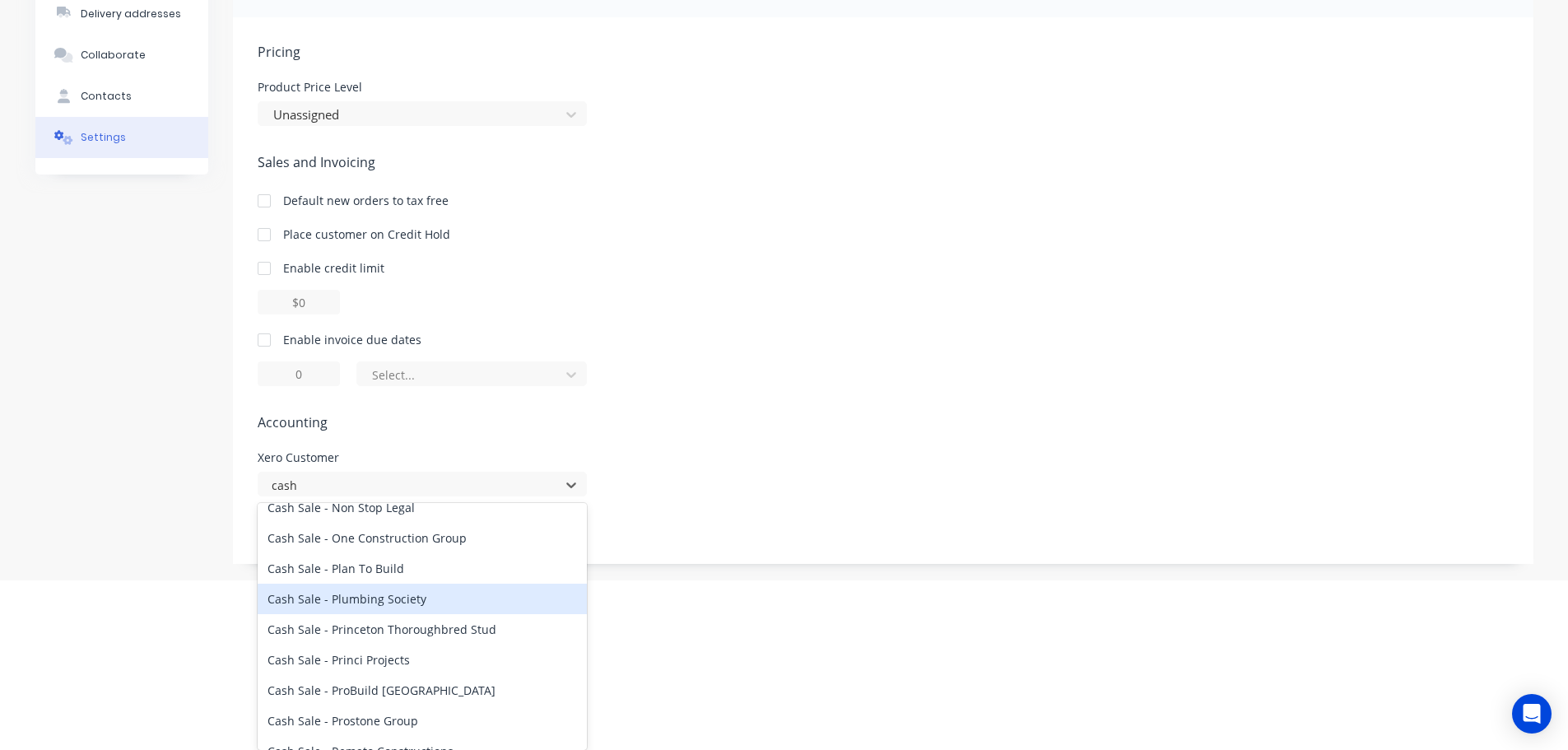
scroll to position [1728, 0]
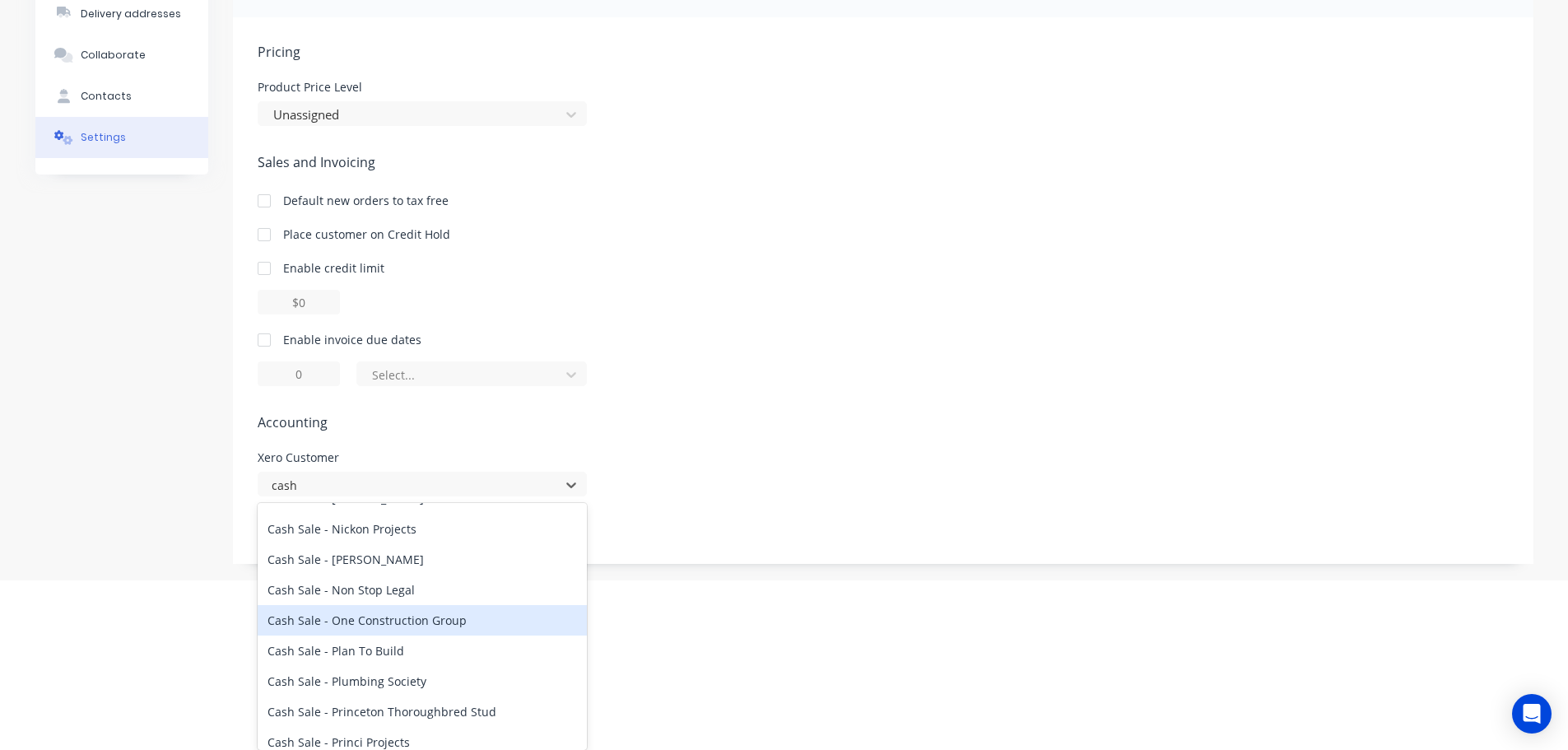
type input "cash"
click at [932, 580] on html "dashboard products sales purchasing productivity dashboard products Product Cat…" at bounding box center [784, 205] width 1568 height 751
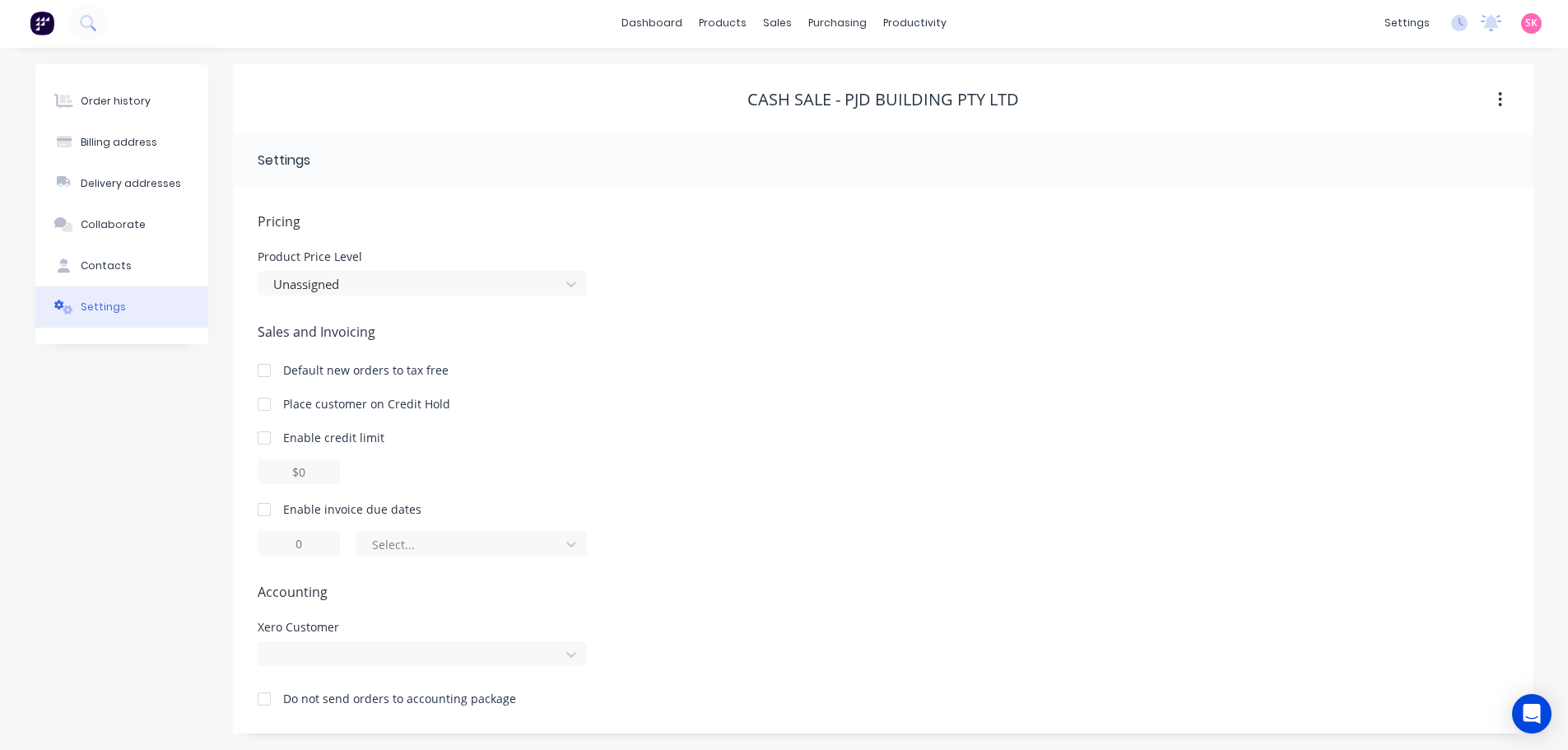
scroll to position [2, 0]
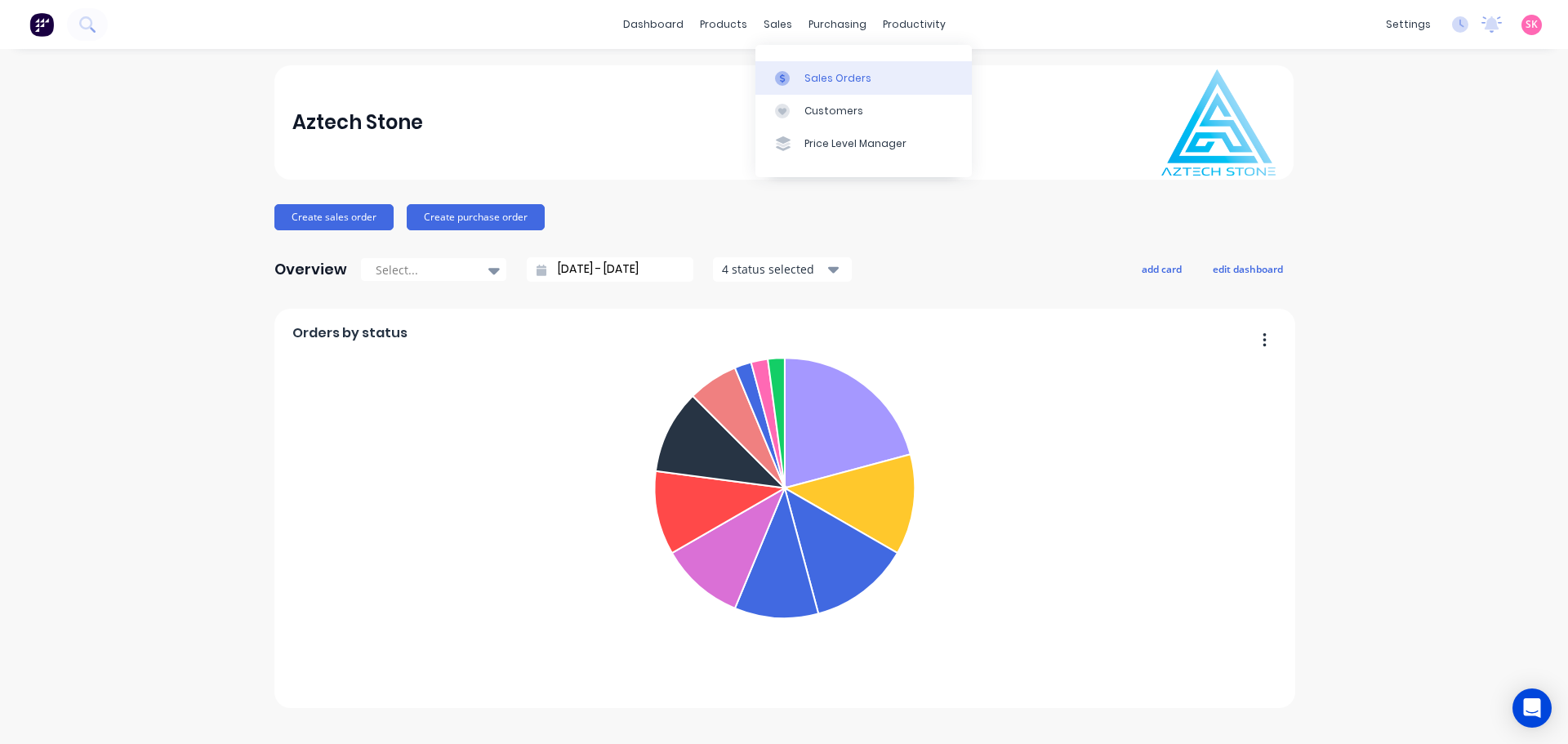
click at [786, 88] on link "Sales Orders" at bounding box center [864, 77] width 216 height 33
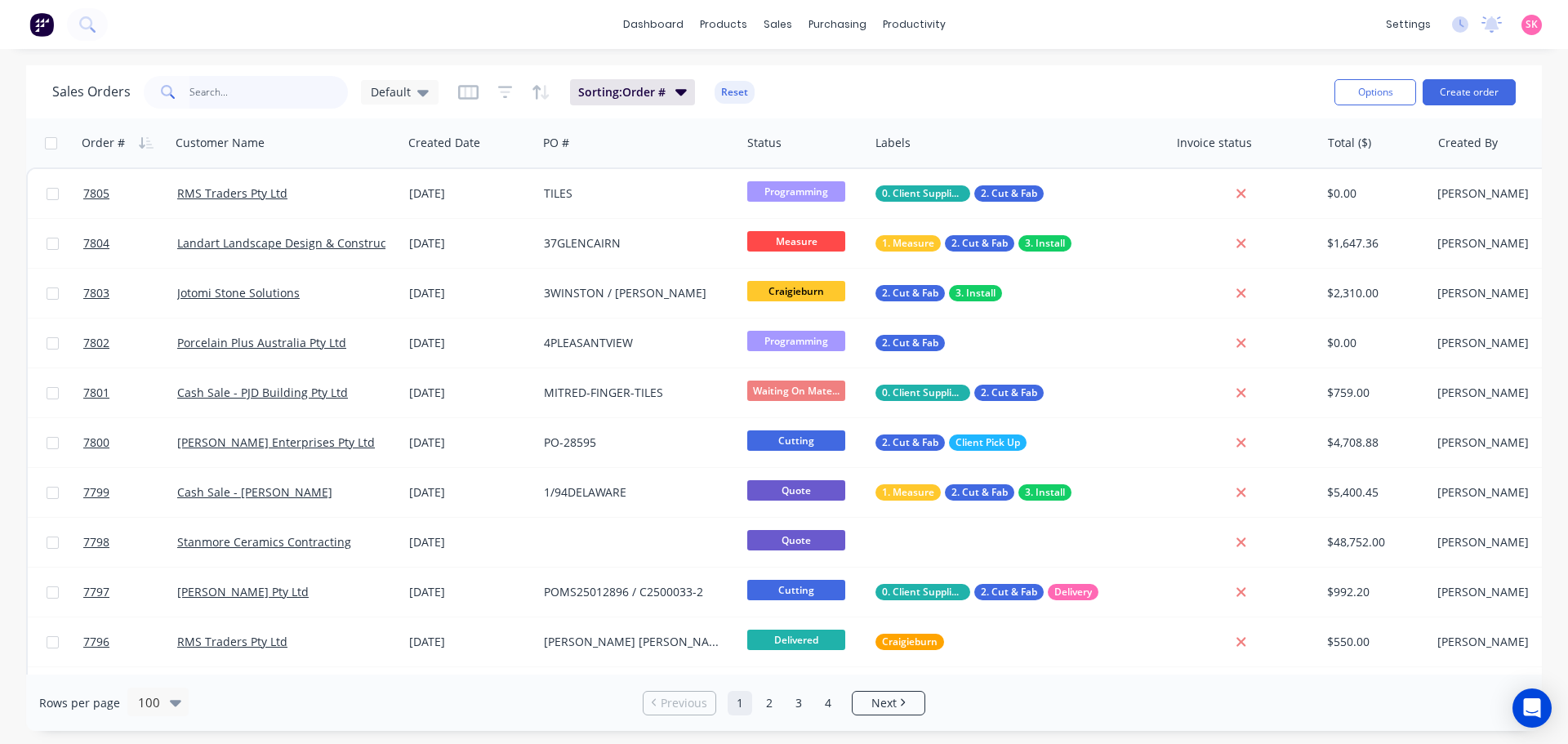
click at [284, 101] on input "text" at bounding box center [268, 92] width 159 height 33
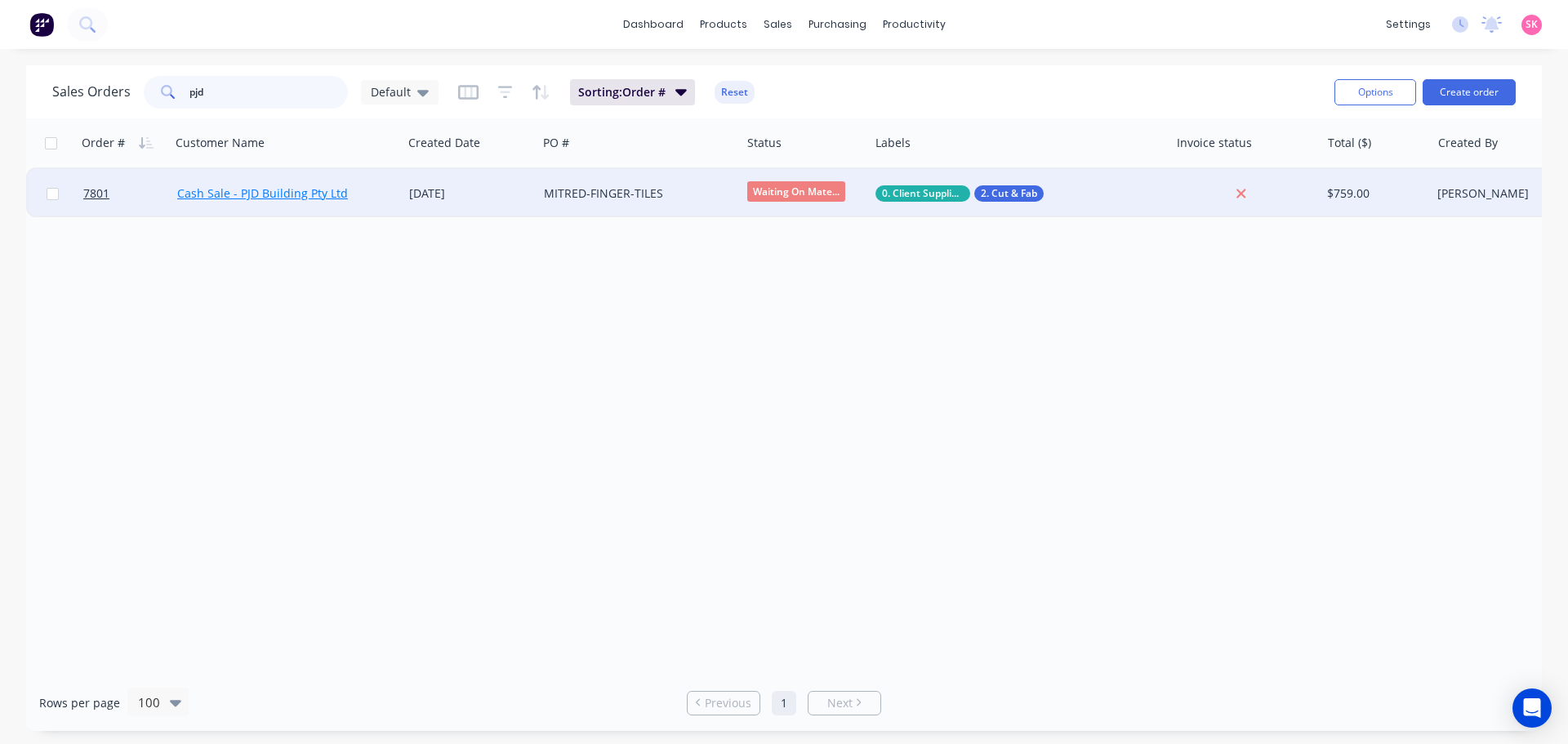
type input "pjd"
click at [307, 195] on link "Cash Sale - PJD Building Pty Ltd" at bounding box center [262, 193] width 170 height 16
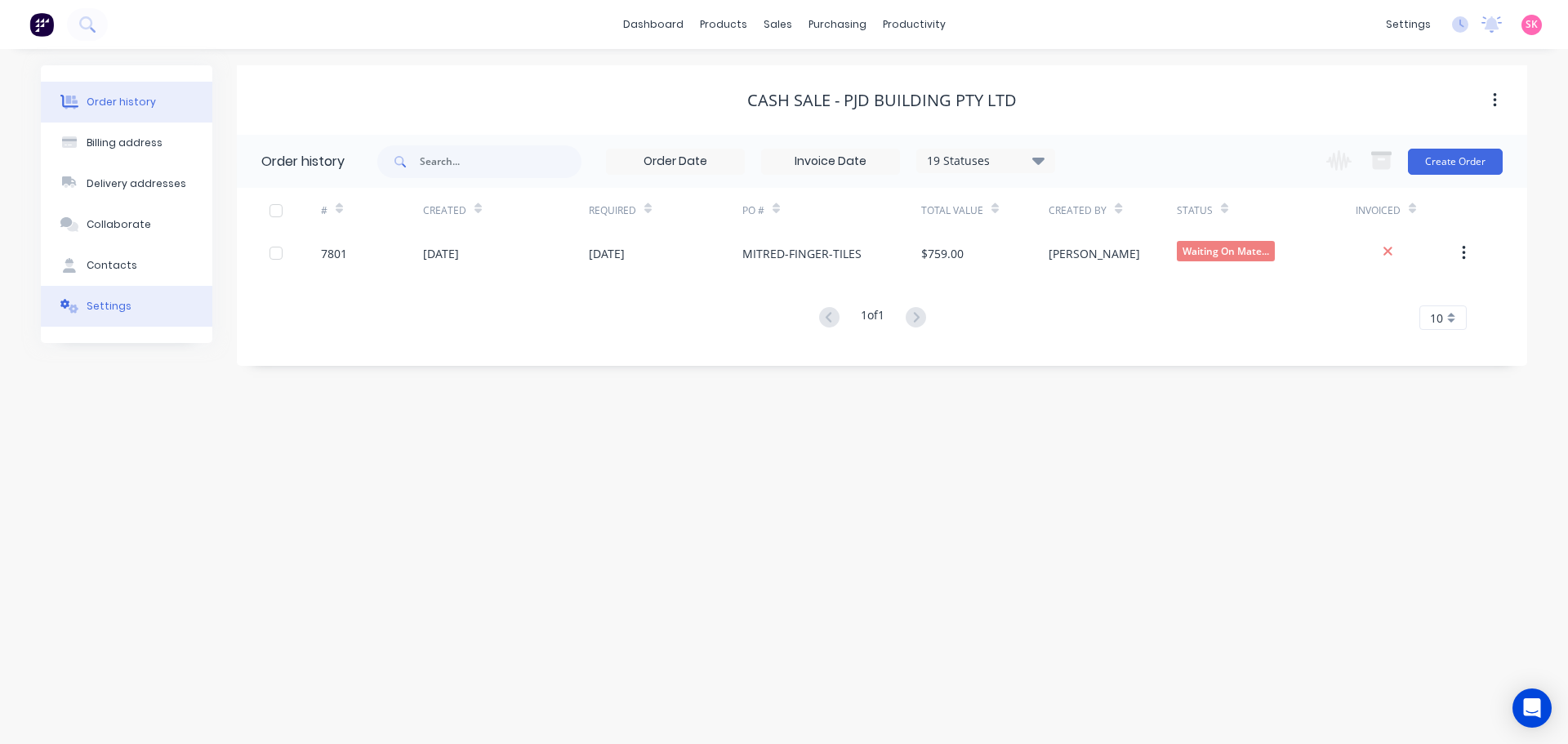
click at [107, 310] on div "Settings" at bounding box center [109, 306] width 45 height 15
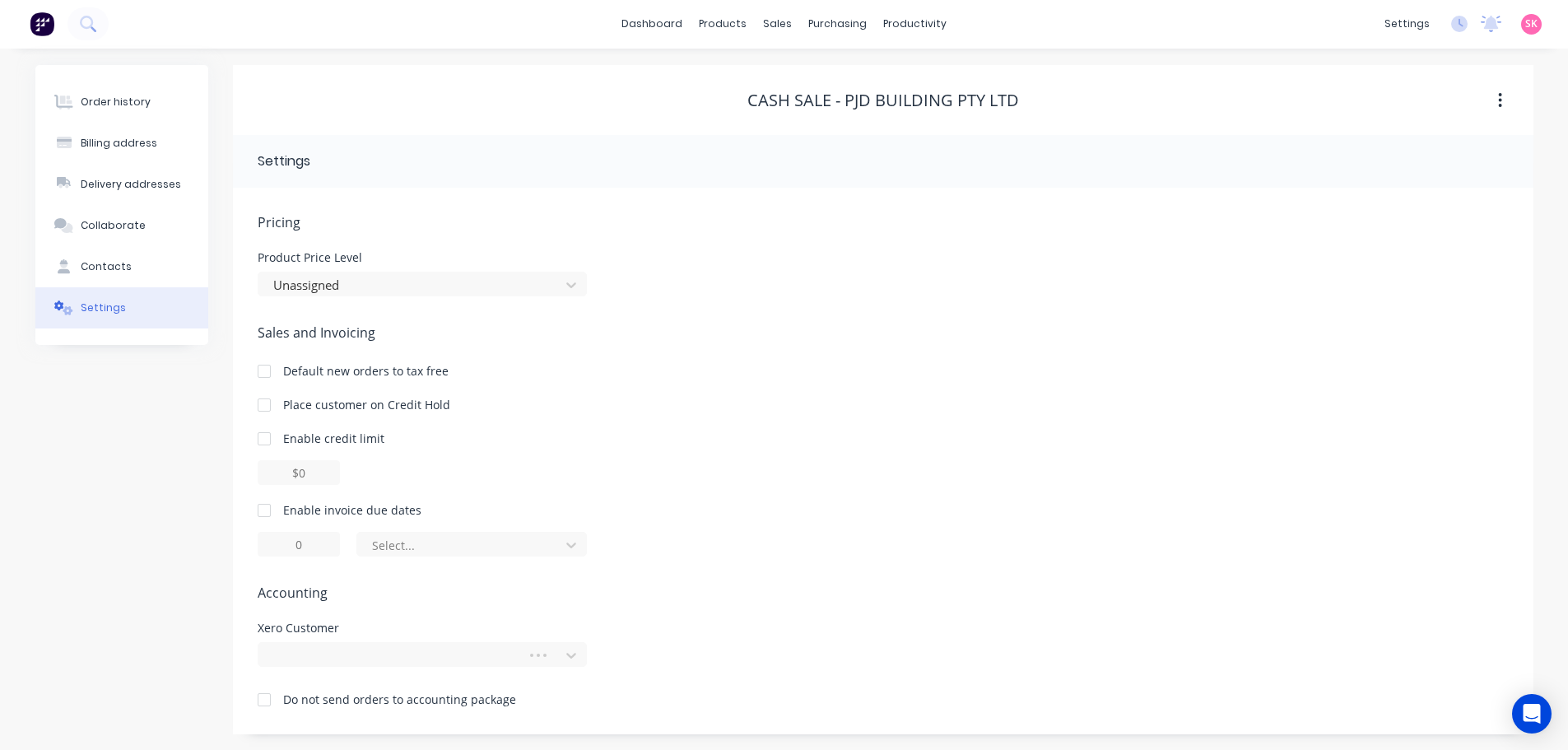
scroll to position [2, 0]
click at [377, 650] on div at bounding box center [394, 655] width 247 height 21
type input "pjd"
drag, startPoint x: 298, startPoint y: 654, endPoint x: 67, endPoint y: 544, distance: 255.9
click at [160, 657] on div "Order history Billing address Delivery addresses Collaborate Contacts Settings …" at bounding box center [785, 398] width 1499 height 669
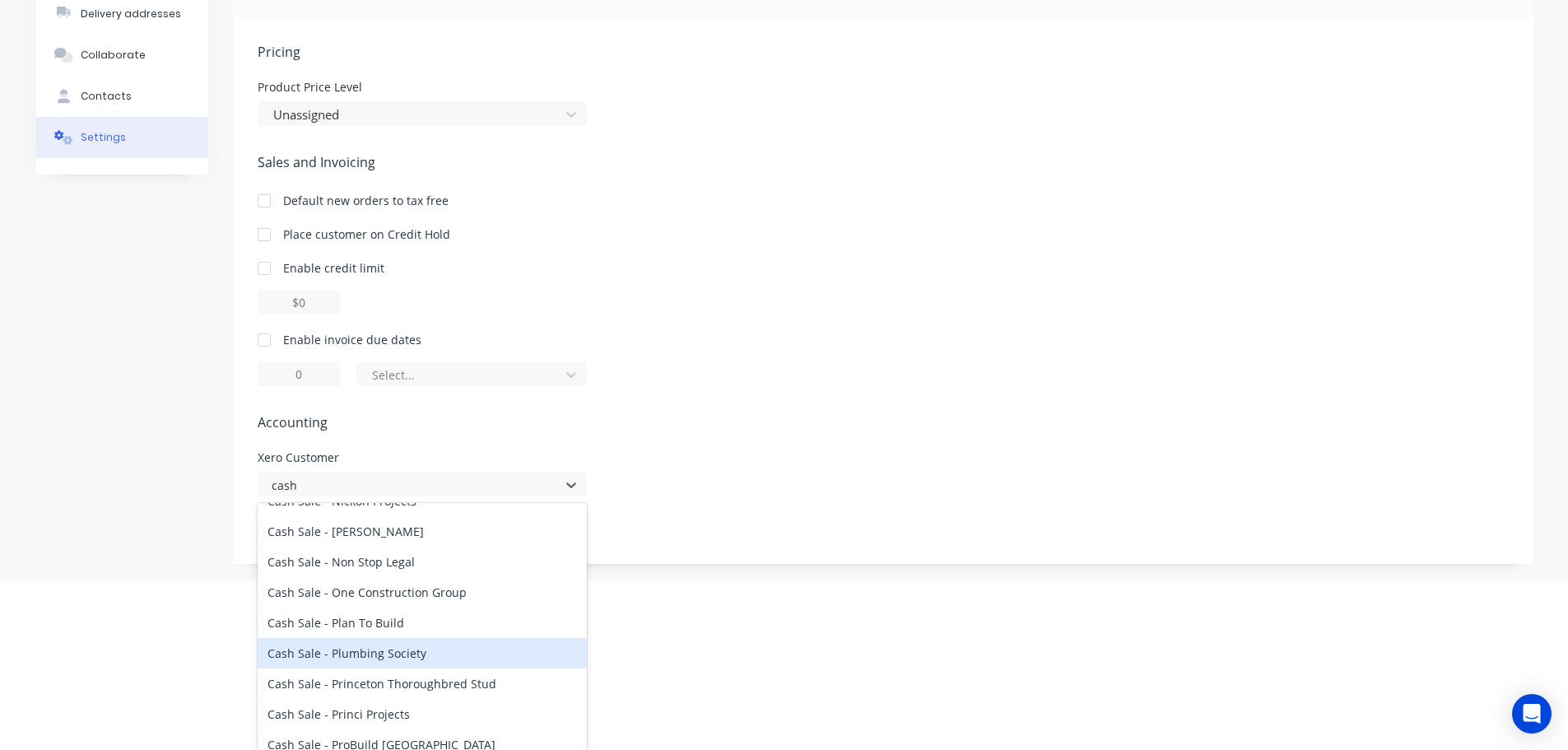
scroll to position [1728, 0]
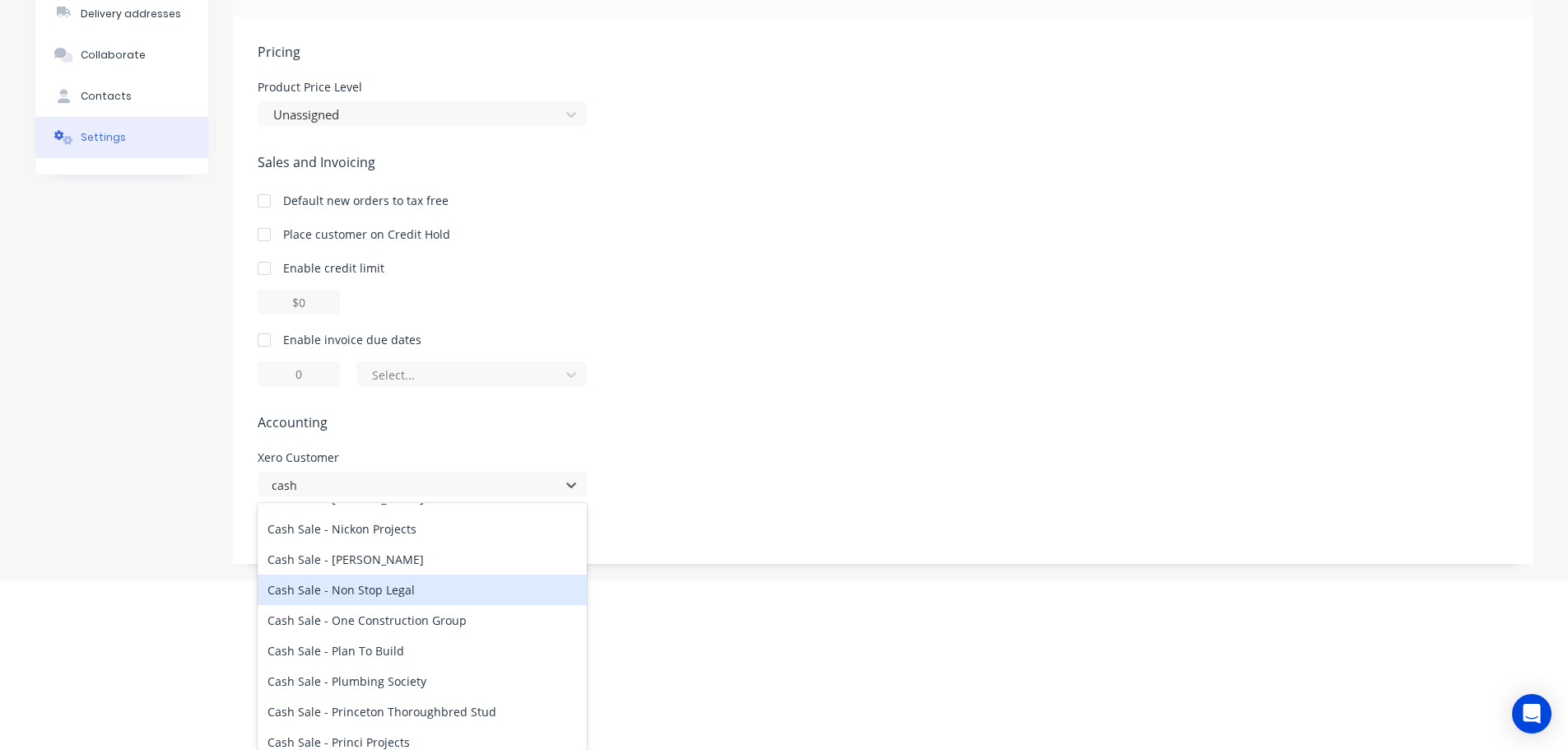
type input "cash"
click at [819, 489] on div "Pricing Product Price Level Unassigned Sales and Invoicing Default new orders t…" at bounding box center [883, 303] width 1252 height 522
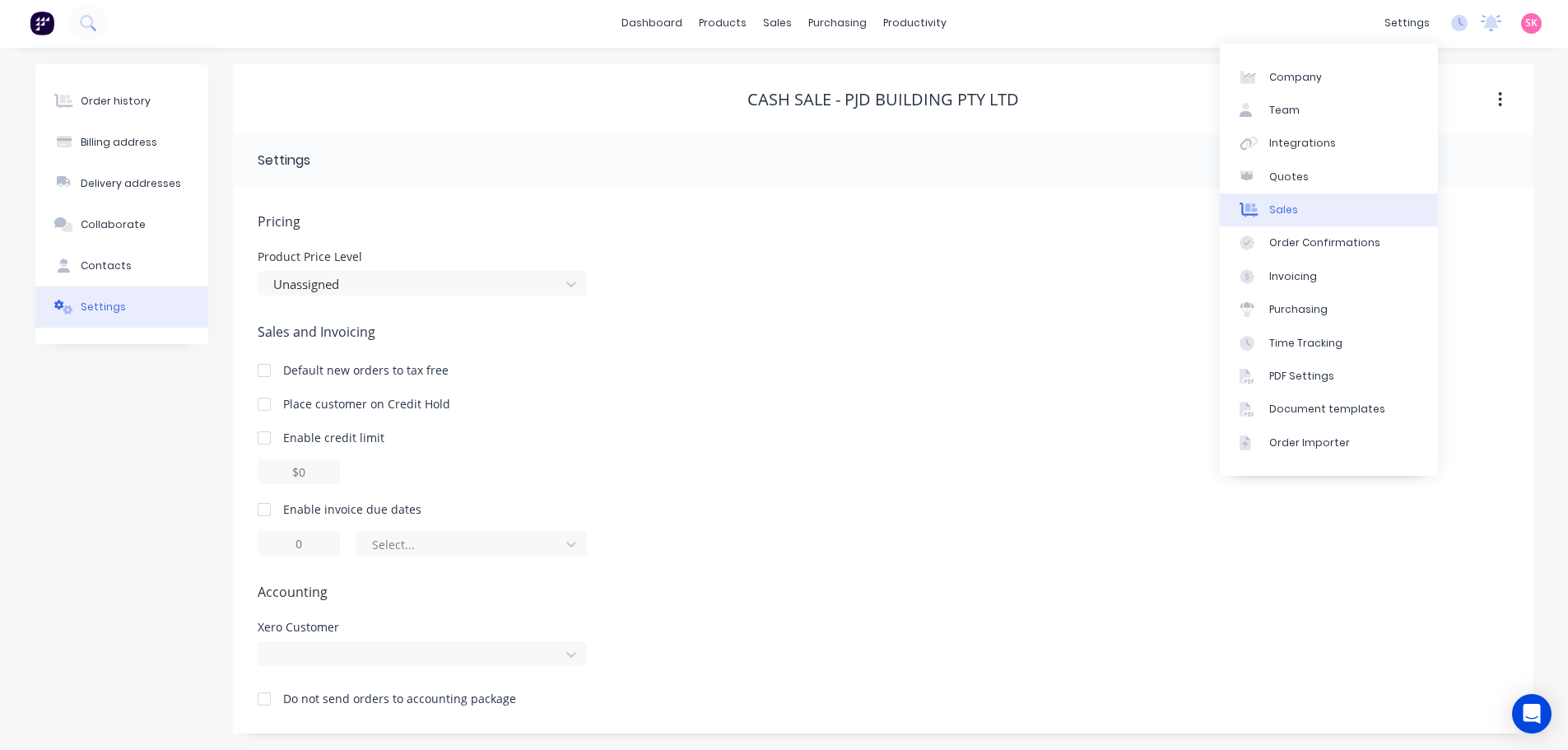
drag, startPoint x: 1373, startPoint y: 133, endPoint x: 1409, endPoint y: 194, distance: 70.8
click at [1373, 133] on link "Integrations" at bounding box center [1329, 143] width 218 height 33
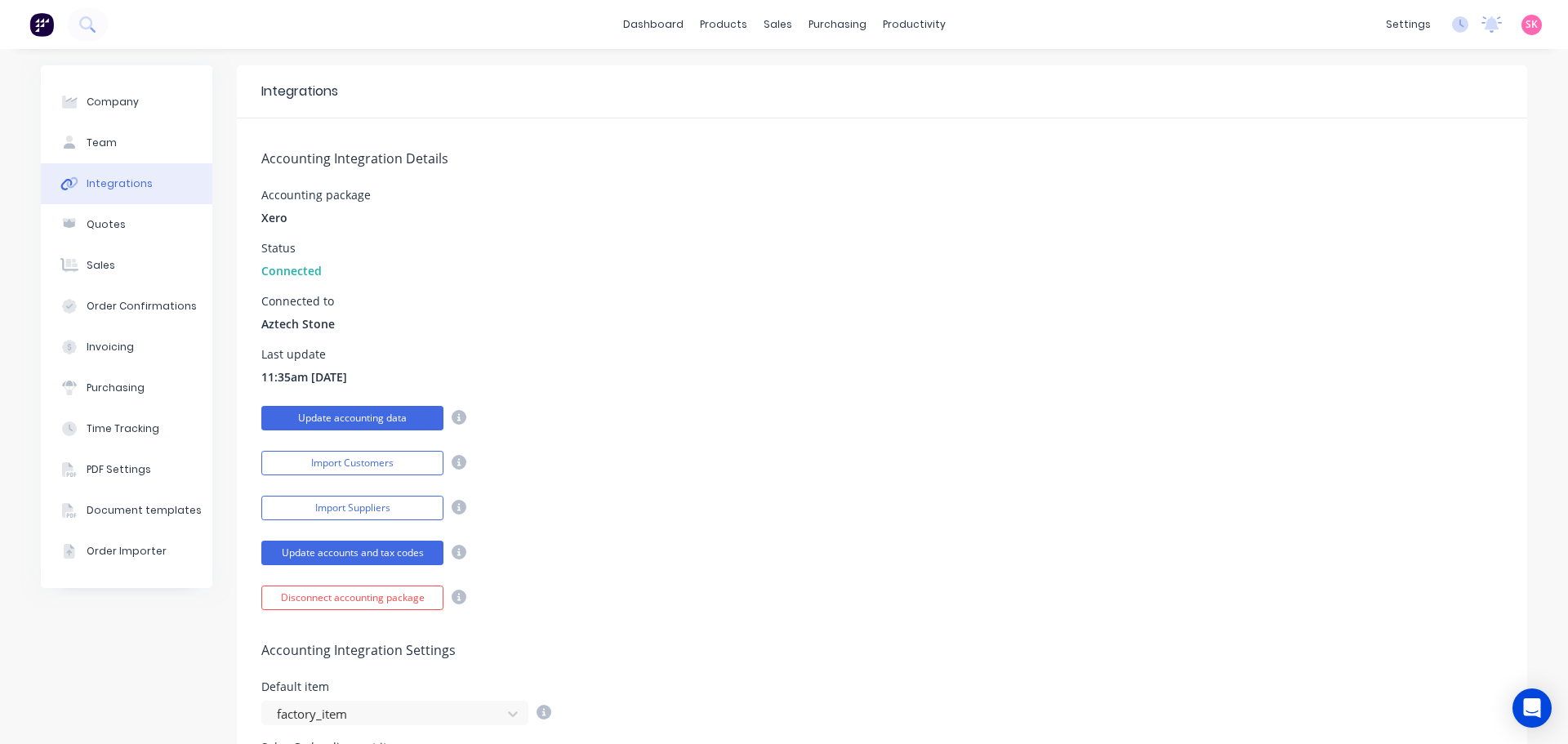
click at [410, 422] on button "Update accounting data" at bounding box center [353, 418] width 183 height 24
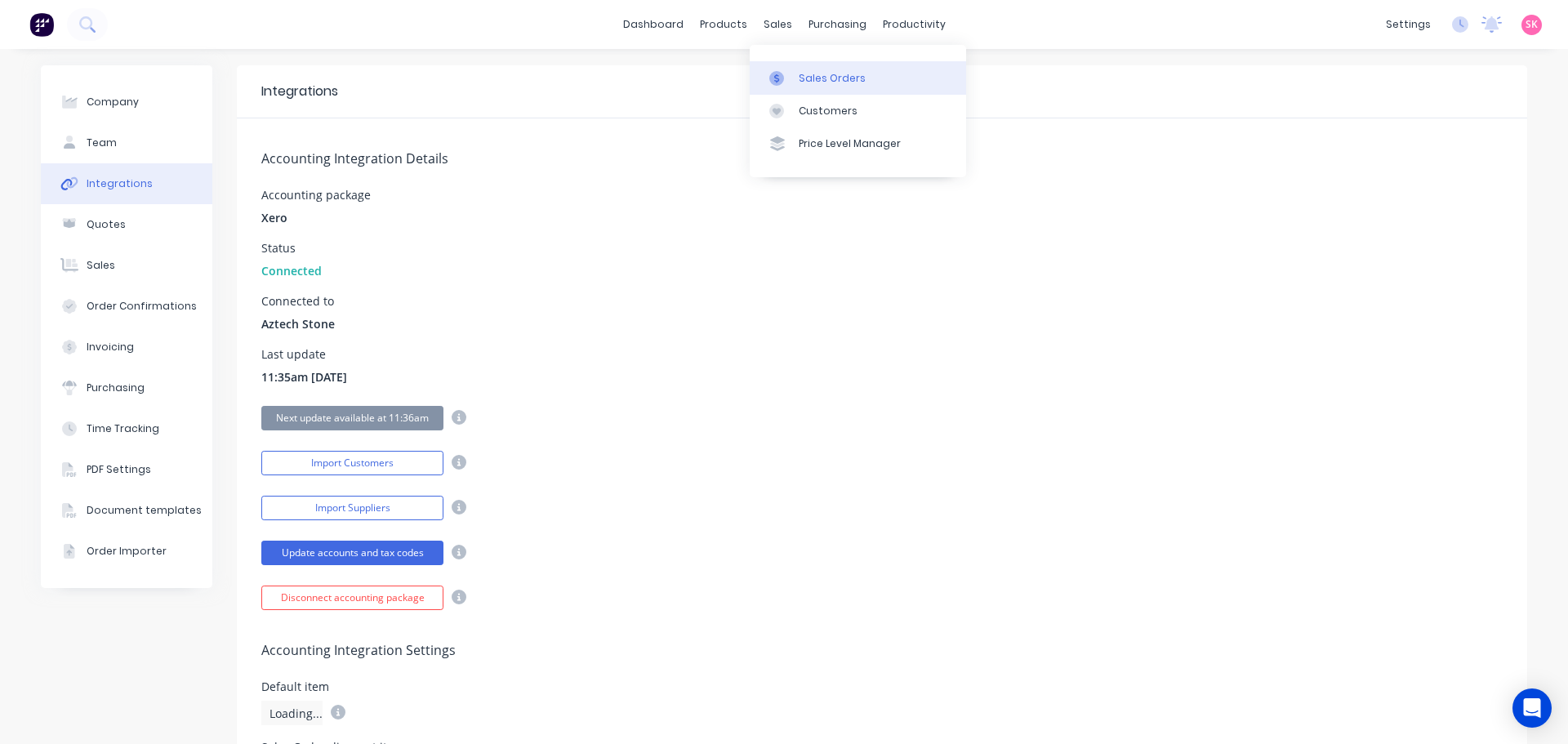
click at [785, 74] on div at bounding box center [782, 78] width 24 height 15
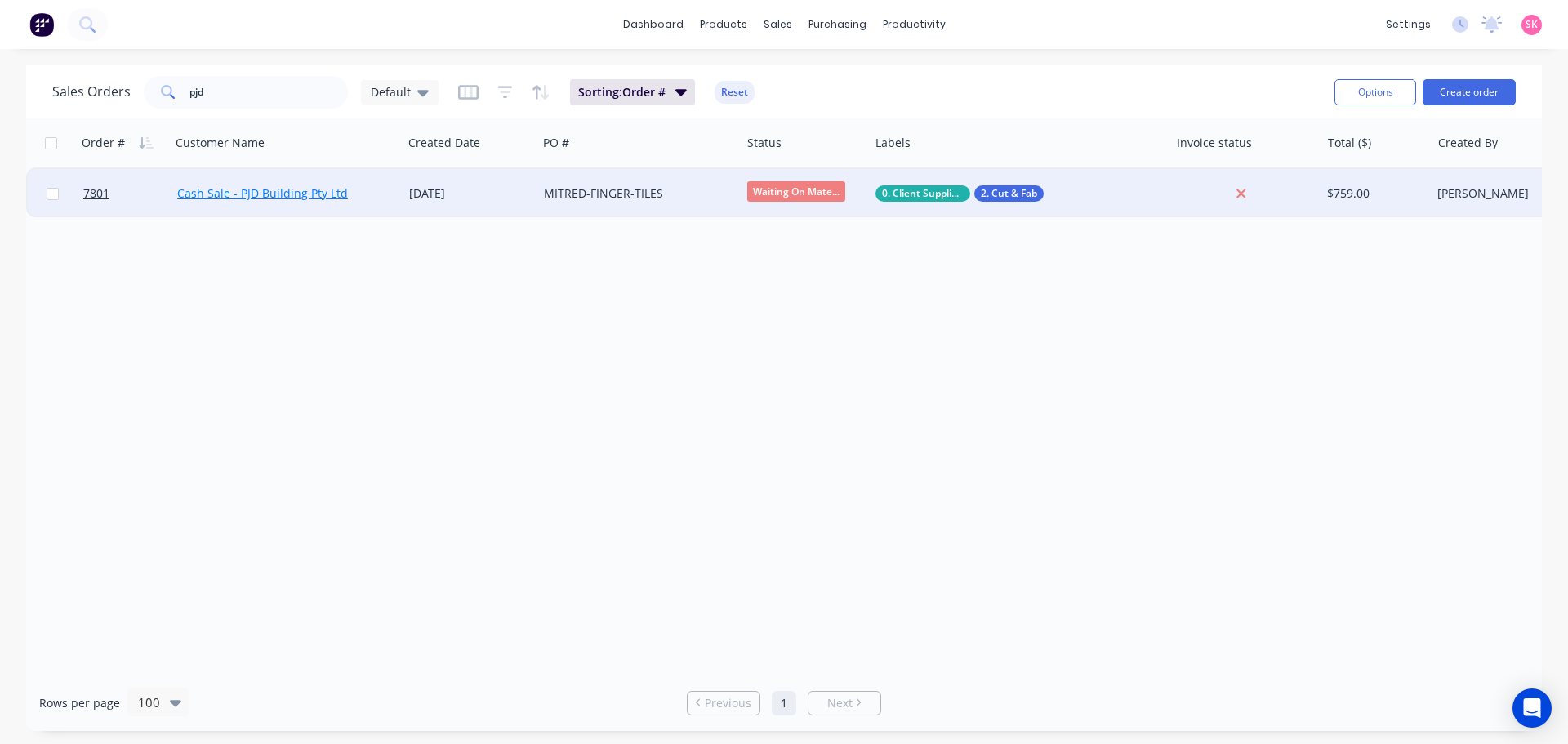
click at [320, 192] on link "Cash Sale - PJD Building Pty Ltd" at bounding box center [262, 193] width 170 height 16
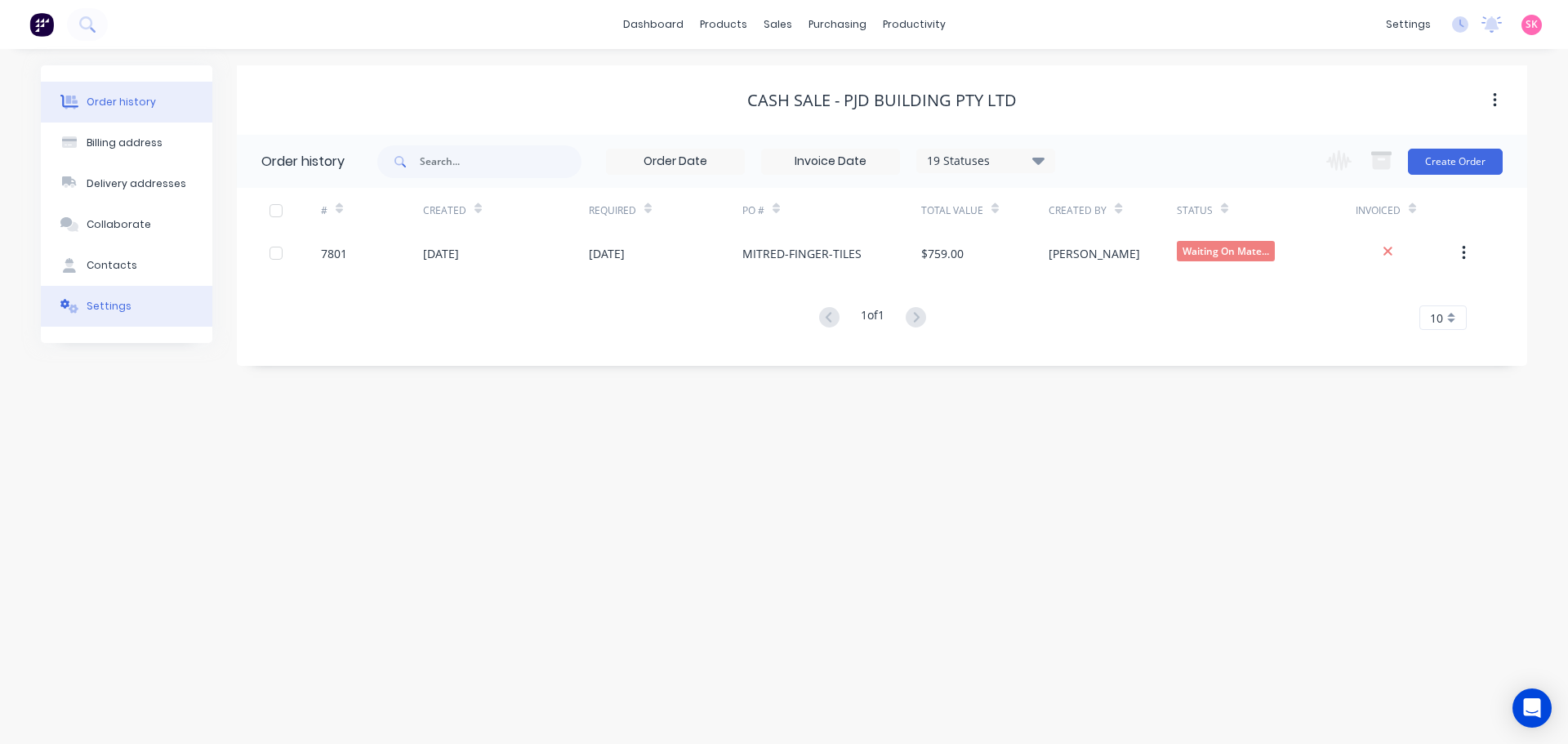
click at [156, 315] on button "Settings" at bounding box center [127, 306] width 171 height 41
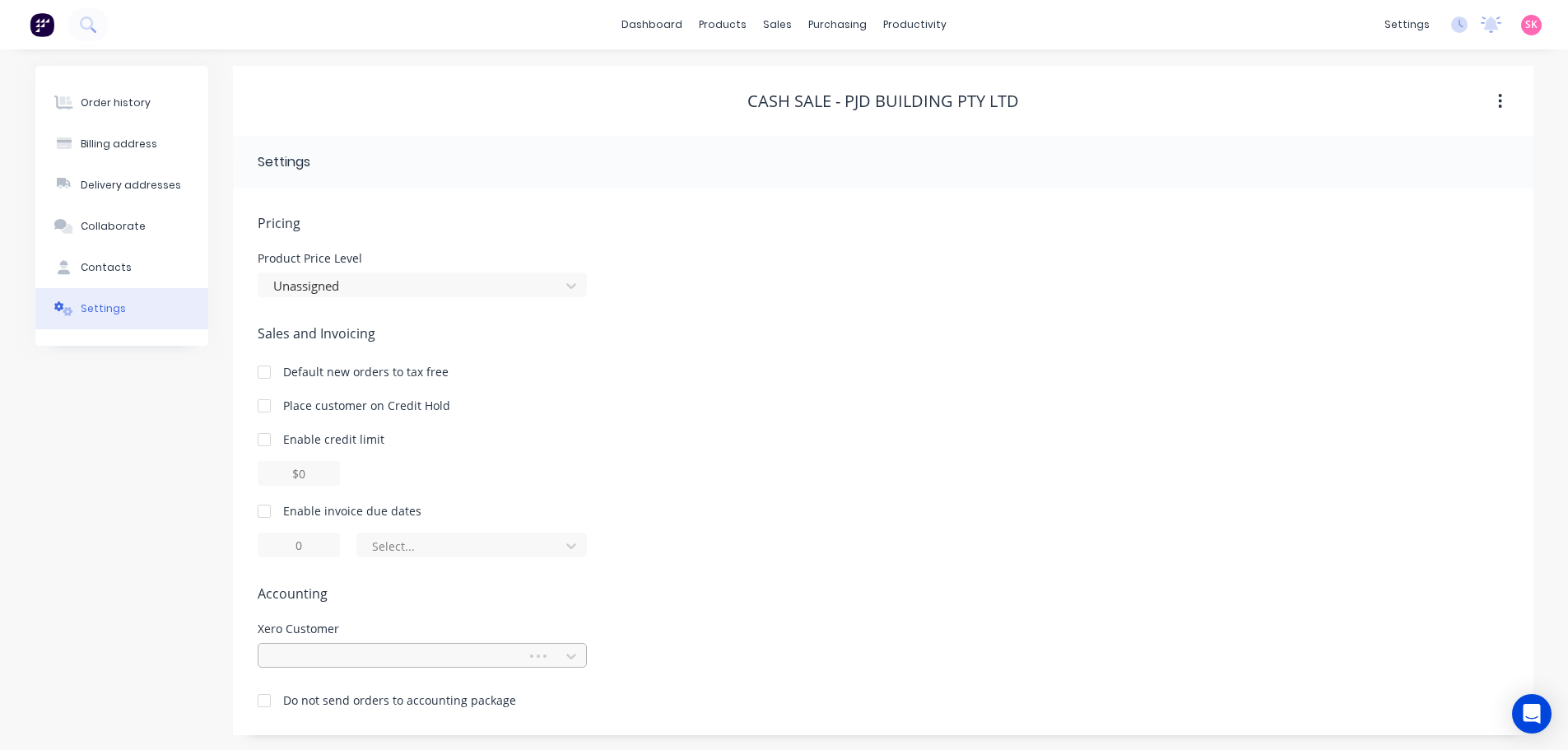
click at [487, 651] on div at bounding box center [394, 656] width 247 height 21
type input "o"
type input "pjd"
click at [433, 703] on div "Cash Sale - PJD Building Pty Ltd" at bounding box center [422, 691] width 330 height 30
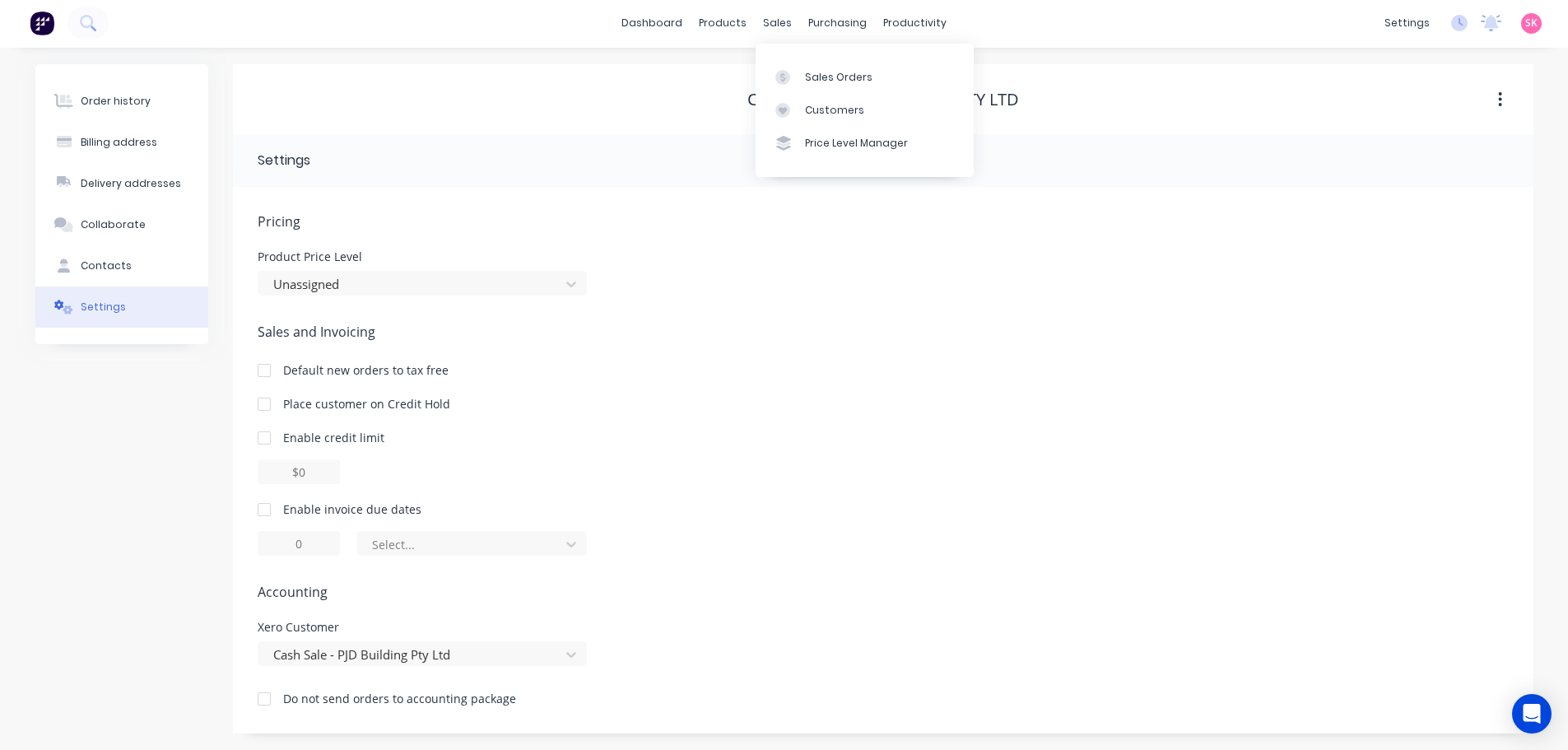
scroll to position [0, 0]
click at [676, 22] on link "dashboard" at bounding box center [652, 24] width 77 height 24
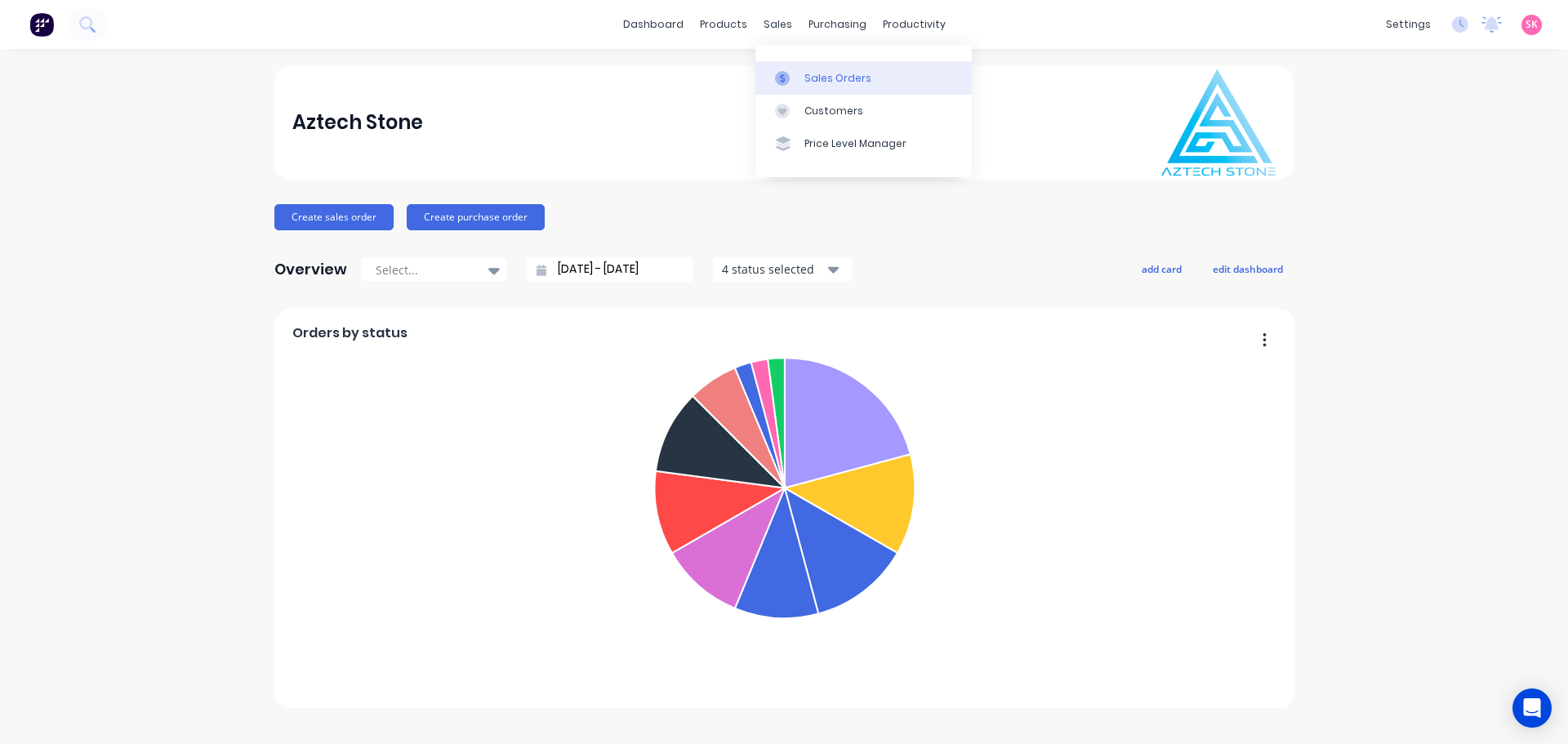
click at [782, 88] on link "Sales Orders" at bounding box center [864, 77] width 216 height 33
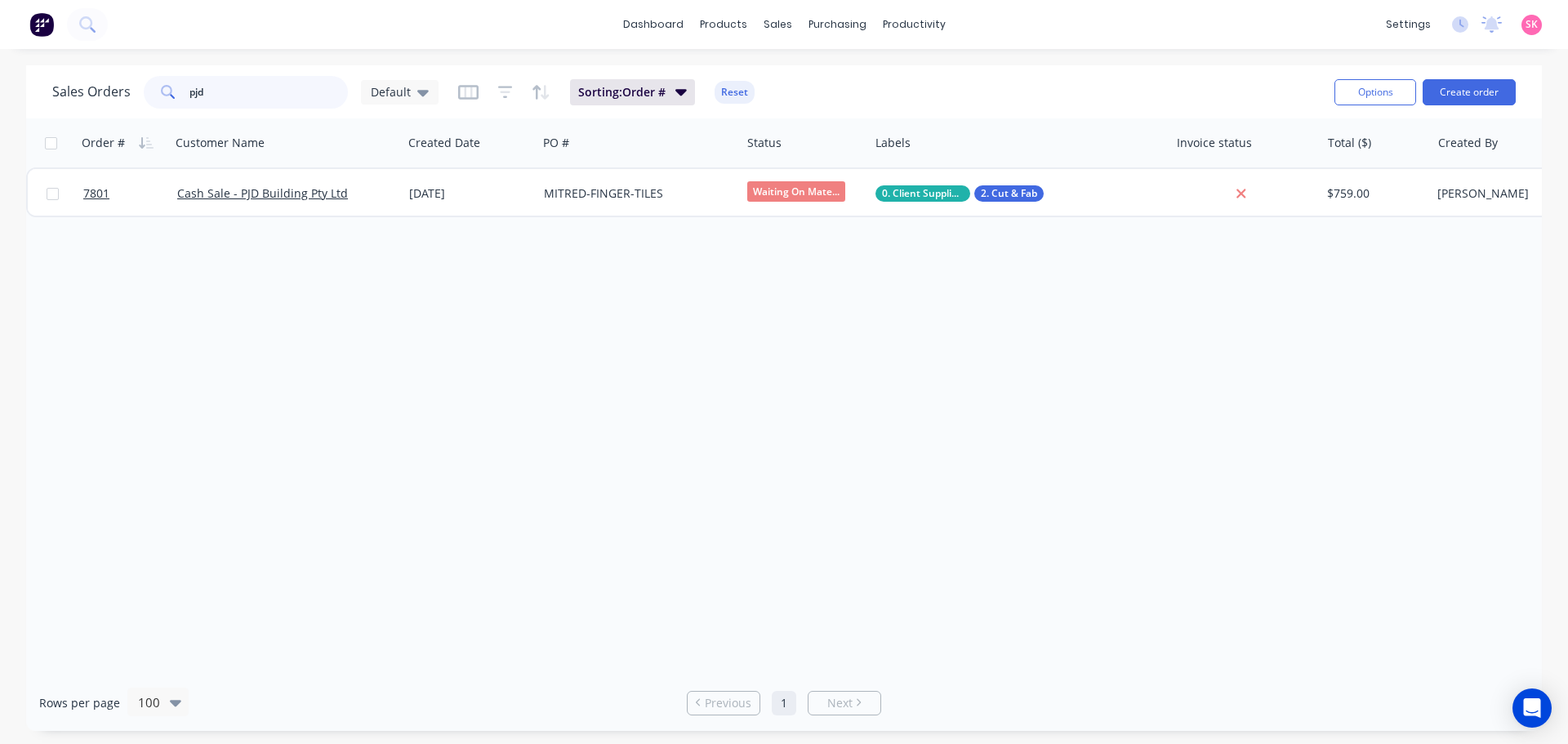
drag, startPoint x: 196, startPoint y: 104, endPoint x: 119, endPoint y: 104, distance: 77.0
click at [134, 104] on div "Sales Orders pjd Default" at bounding box center [245, 92] width 387 height 33
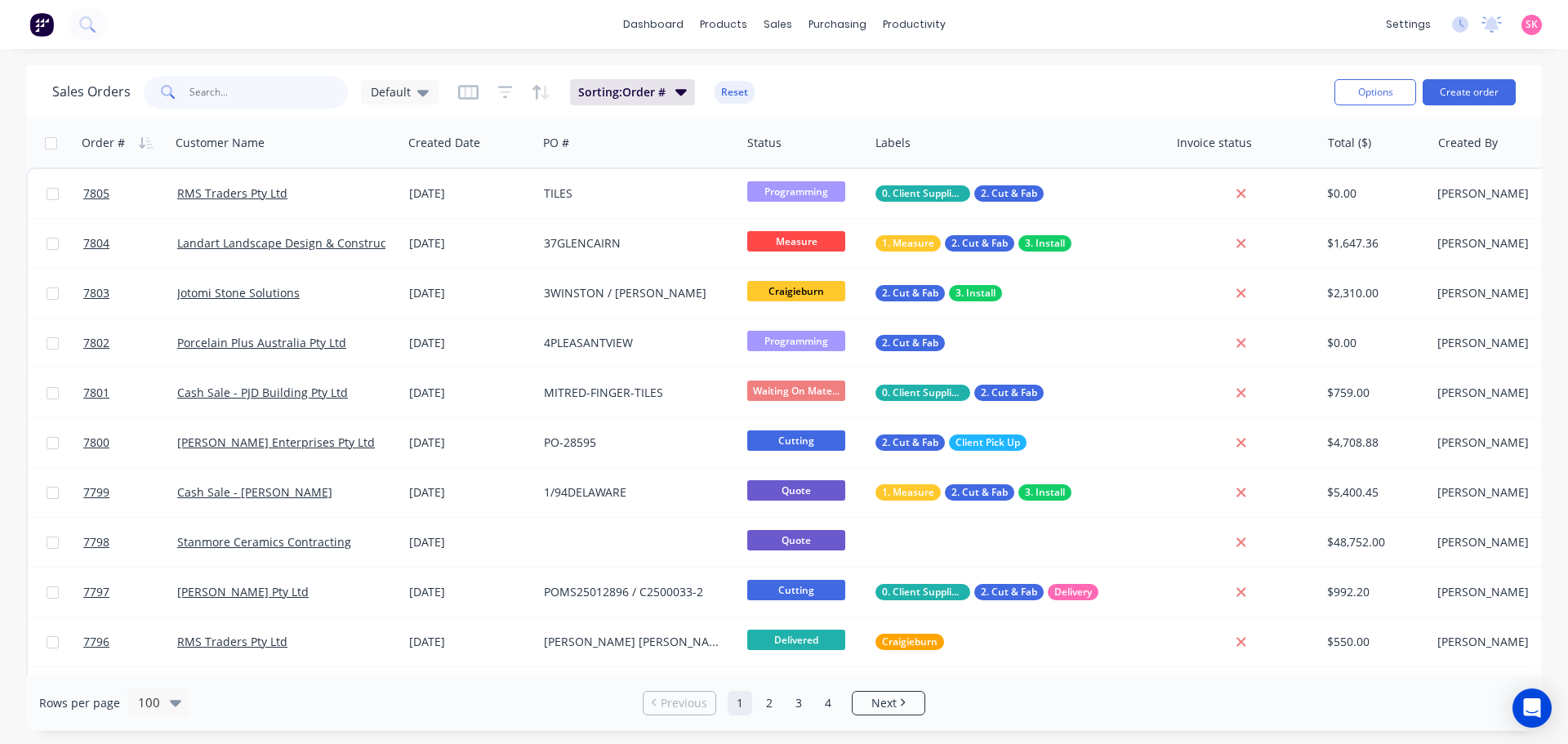
click at [227, 90] on input "text" at bounding box center [268, 92] width 159 height 33
type input "o"
type input "pjd"
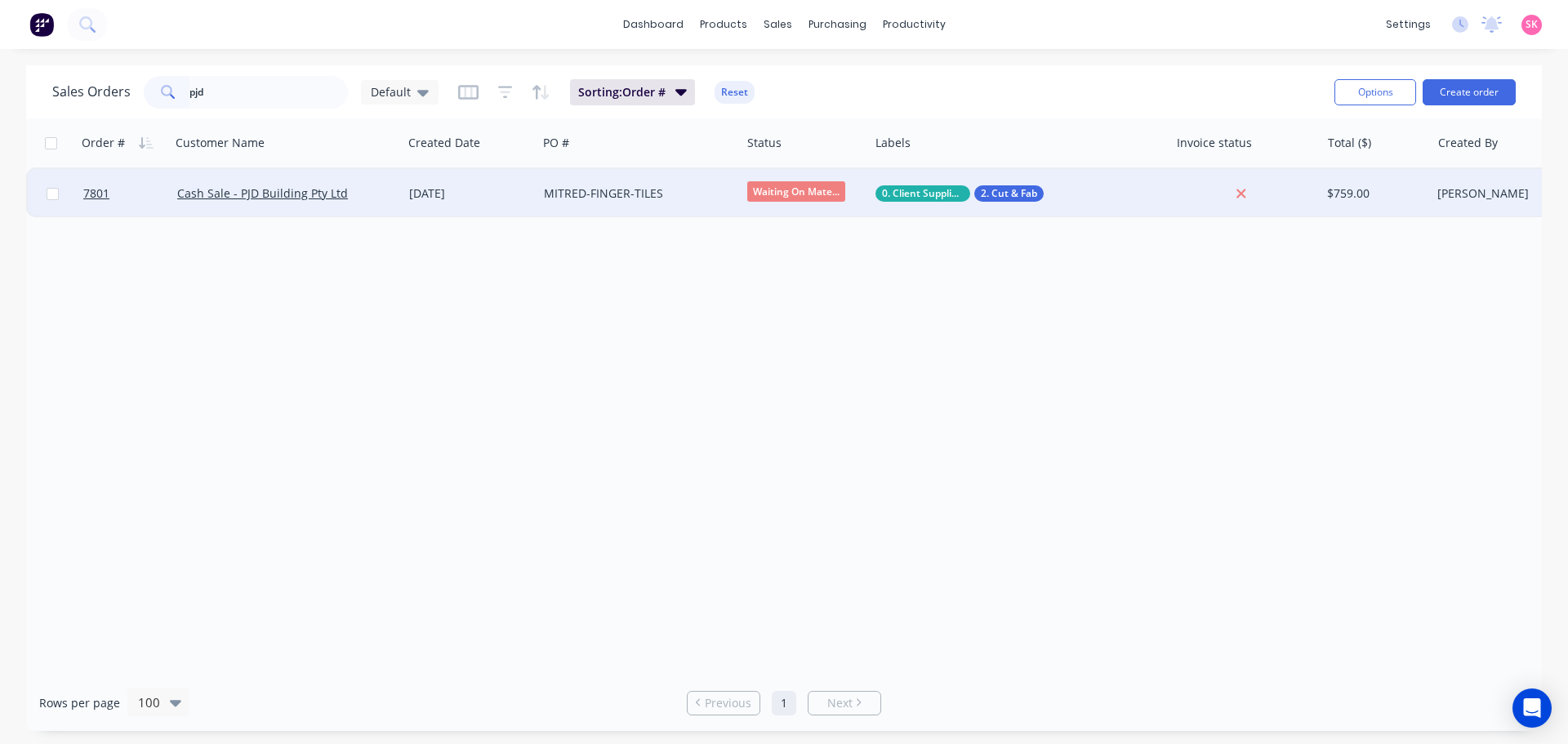
click at [363, 189] on div "Cash Sale - PJD Building Pty Ltd" at bounding box center [281, 194] width 209 height 17
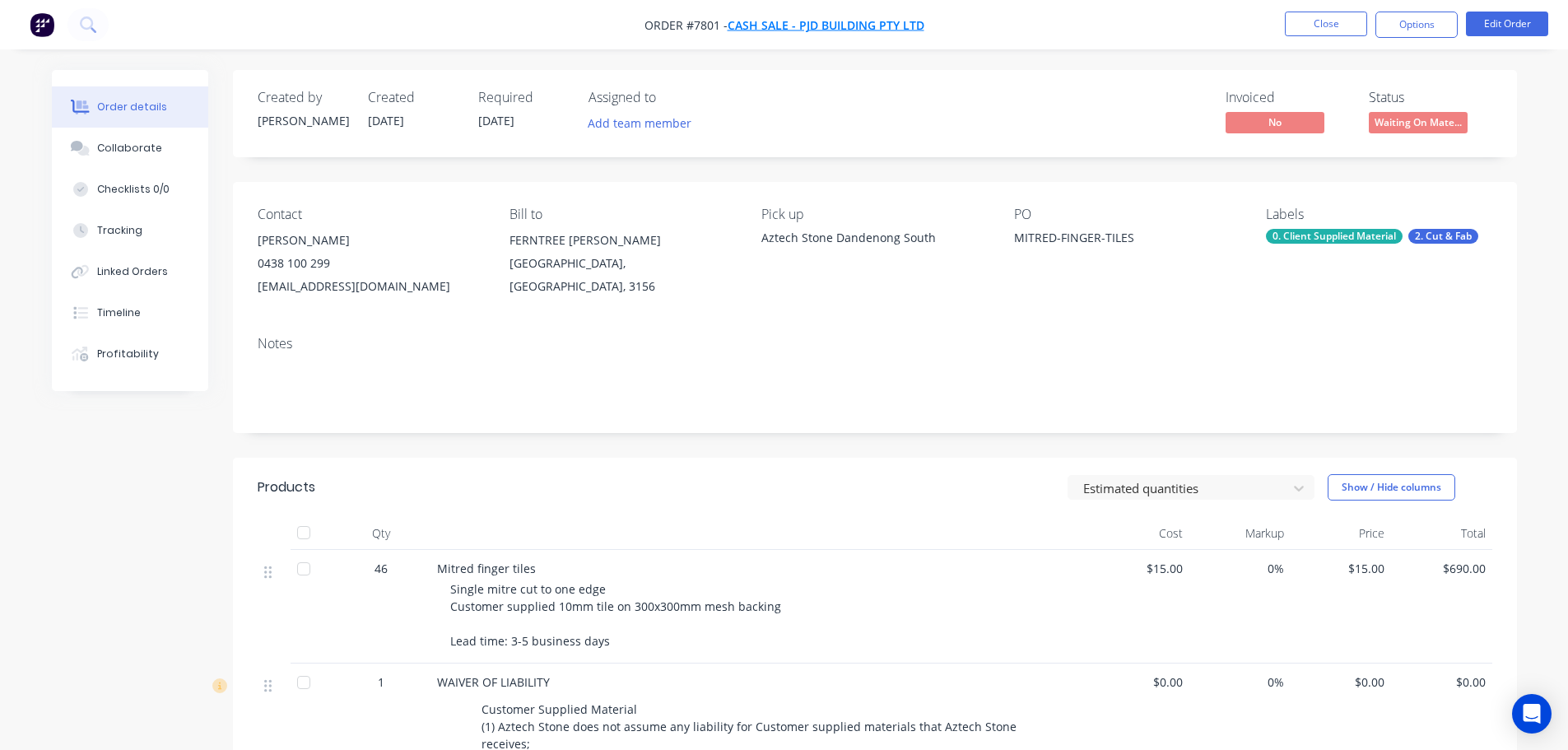
click at [775, 23] on span "Cash Sale - PJD Building Pty Ltd" at bounding box center [826, 24] width 197 height 16
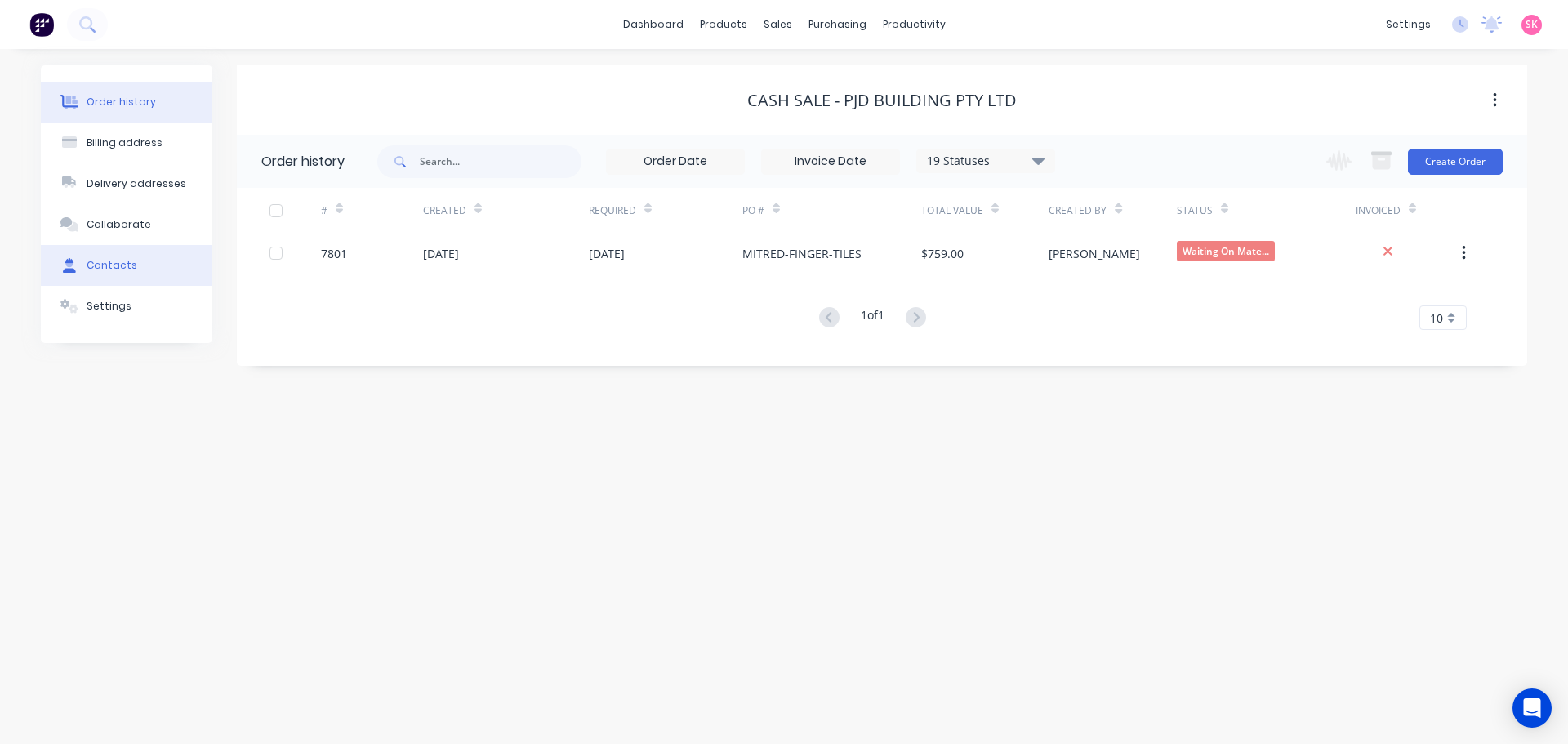
click at [154, 264] on button "Contacts" at bounding box center [127, 265] width 171 height 41
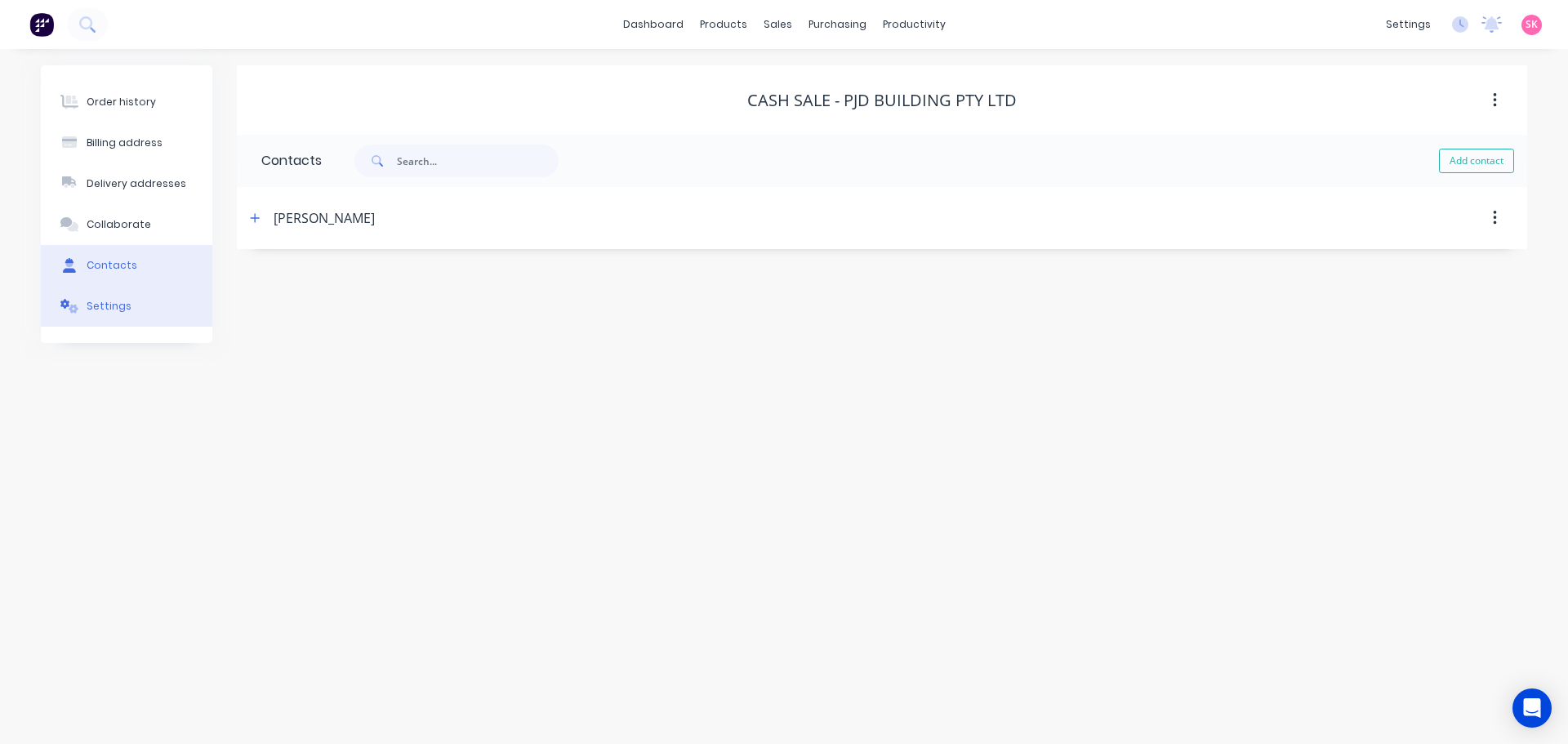
click at [145, 301] on button "Settings" at bounding box center [127, 306] width 171 height 41
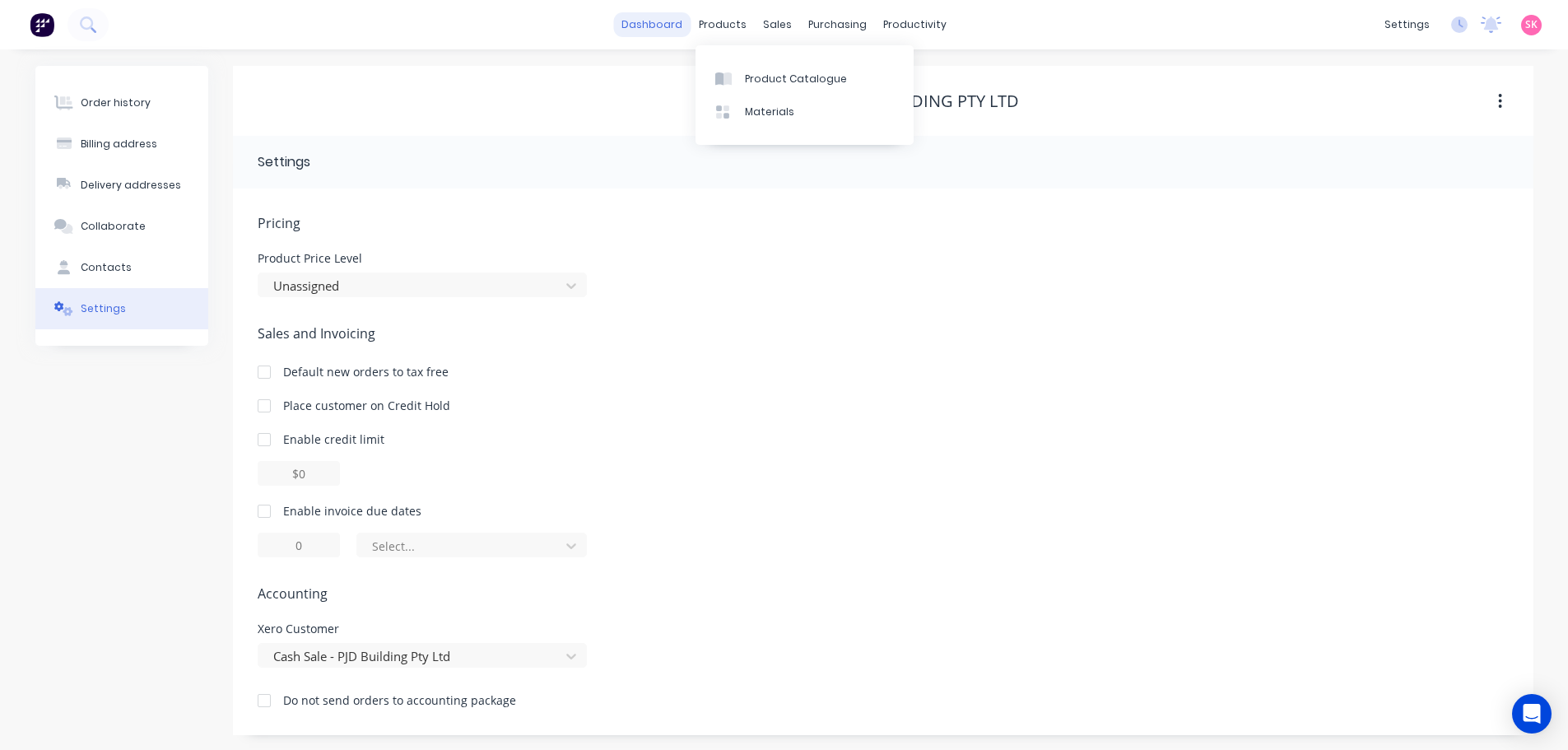
click at [652, 17] on link "dashboard" at bounding box center [652, 24] width 77 height 24
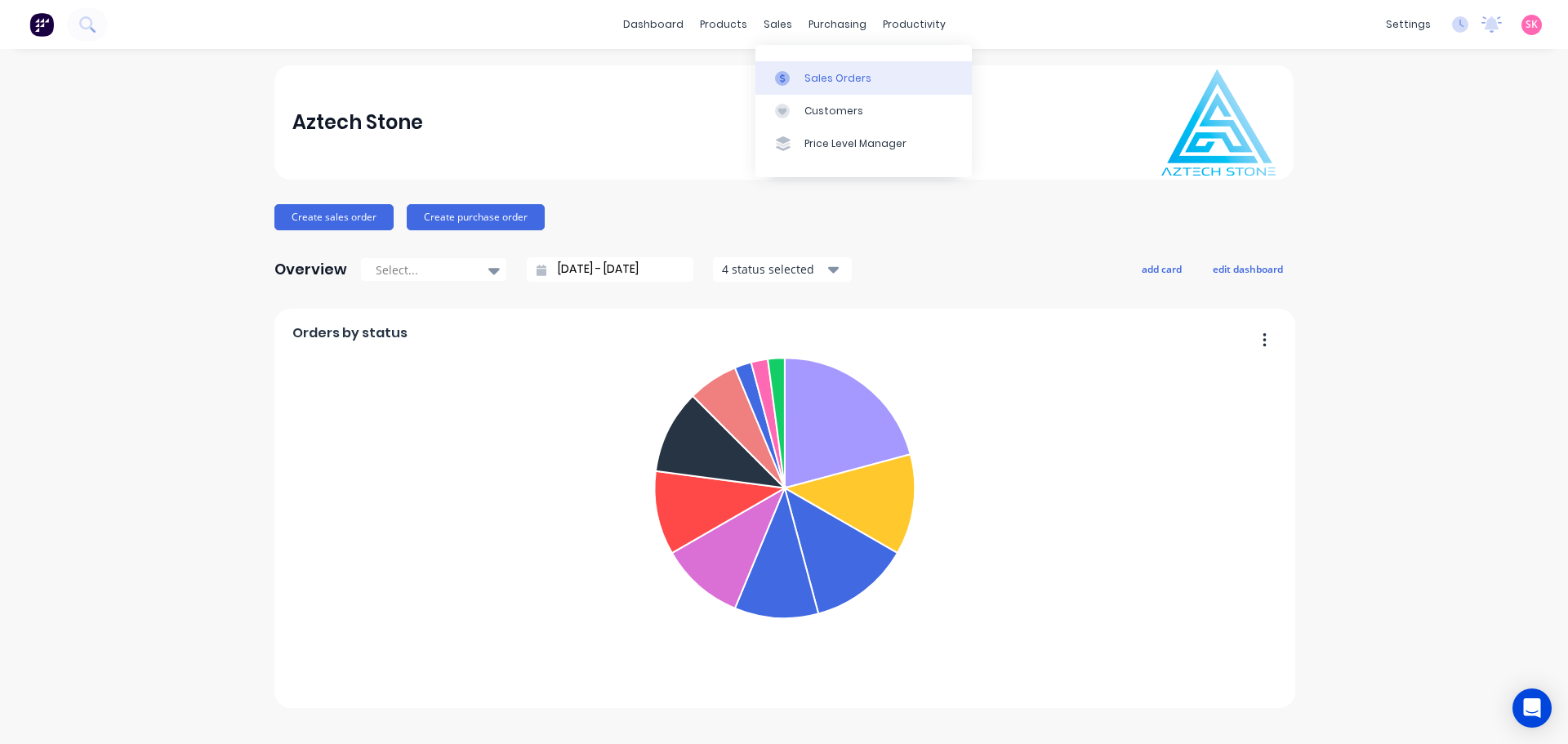
drag, startPoint x: 776, startPoint y: 39, endPoint x: 796, endPoint y: 75, distance: 41.2
click at [796, 75] on div at bounding box center [787, 78] width 24 height 15
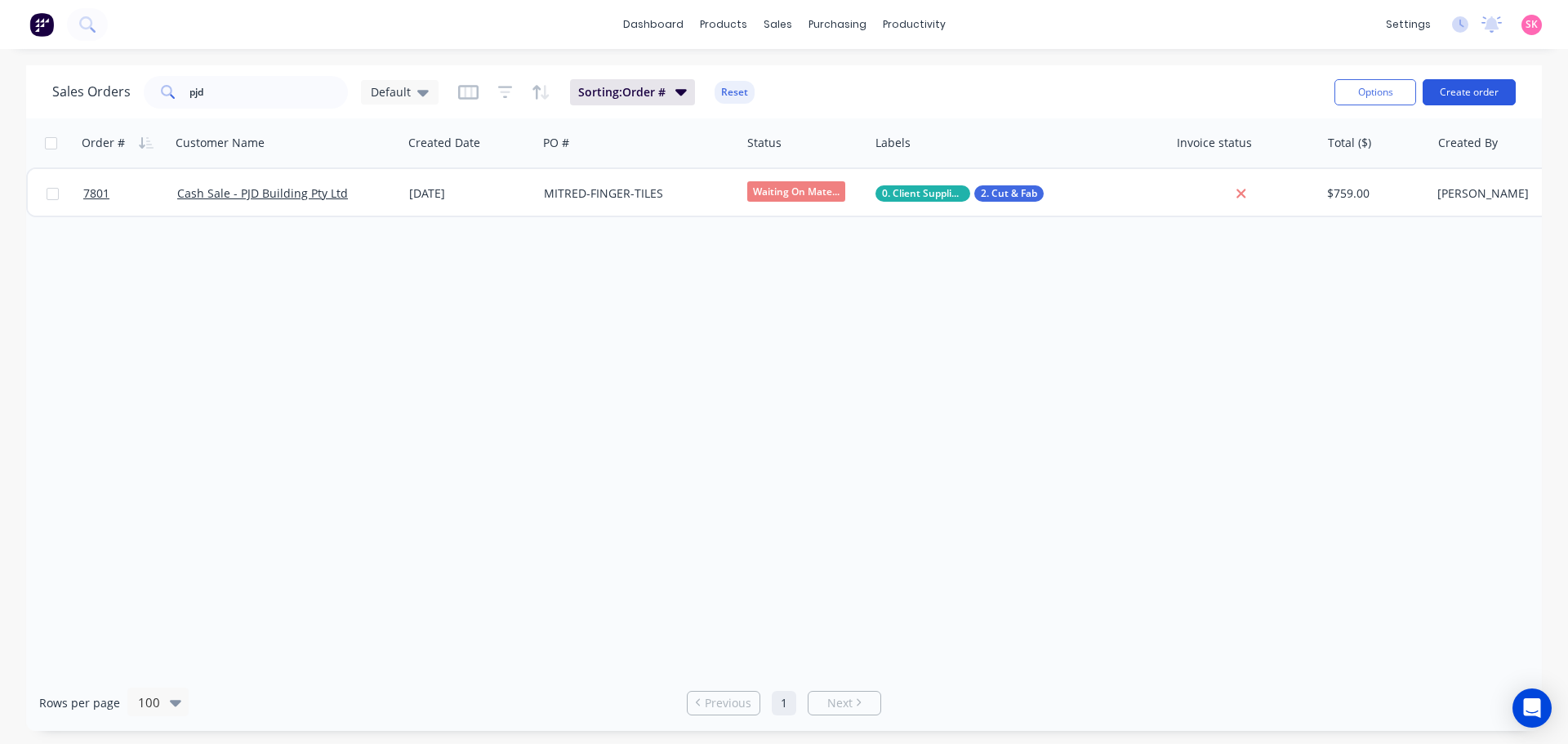
click at [1462, 89] on button "Create order" at bounding box center [1469, 92] width 93 height 26
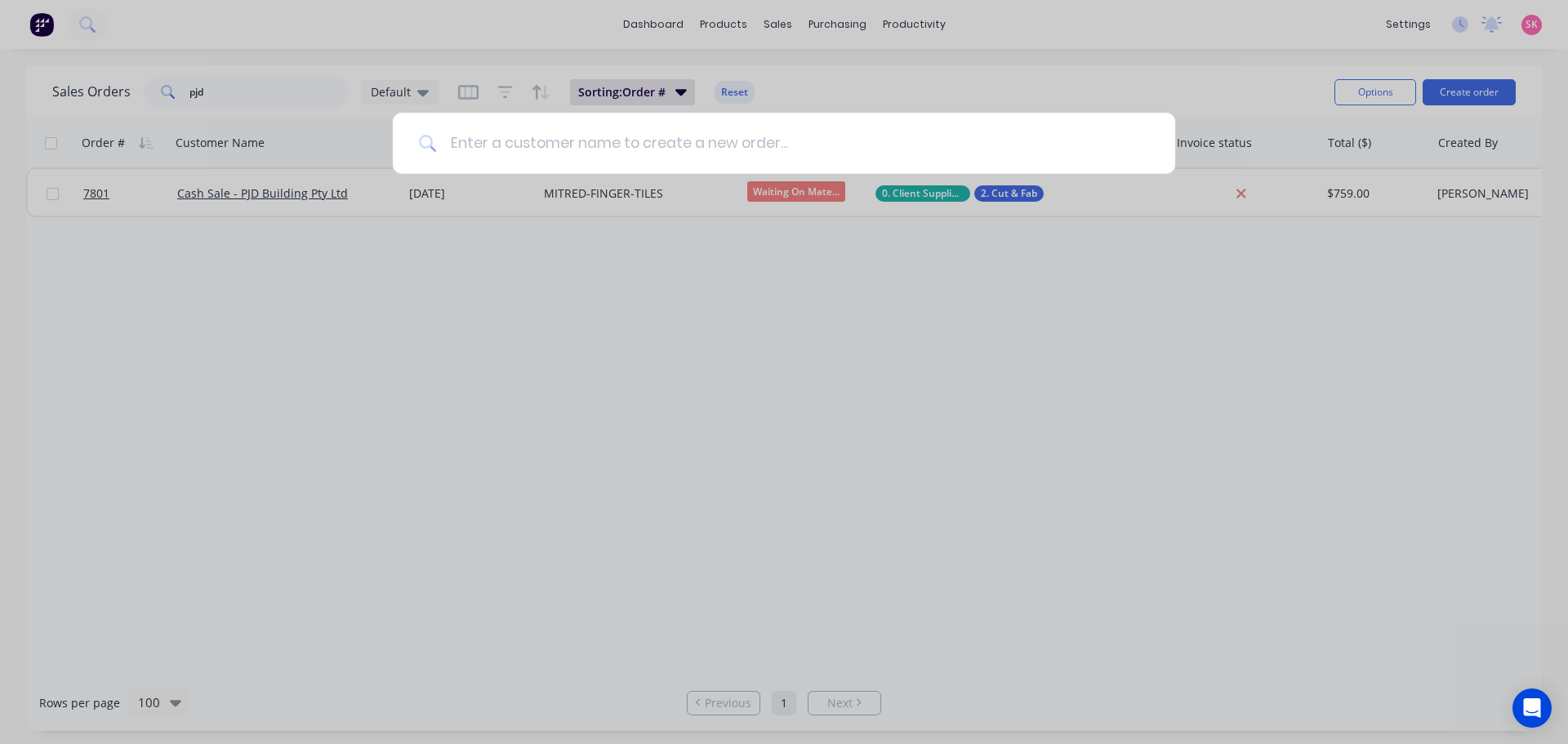
click at [642, 140] on input at bounding box center [793, 143] width 713 height 61
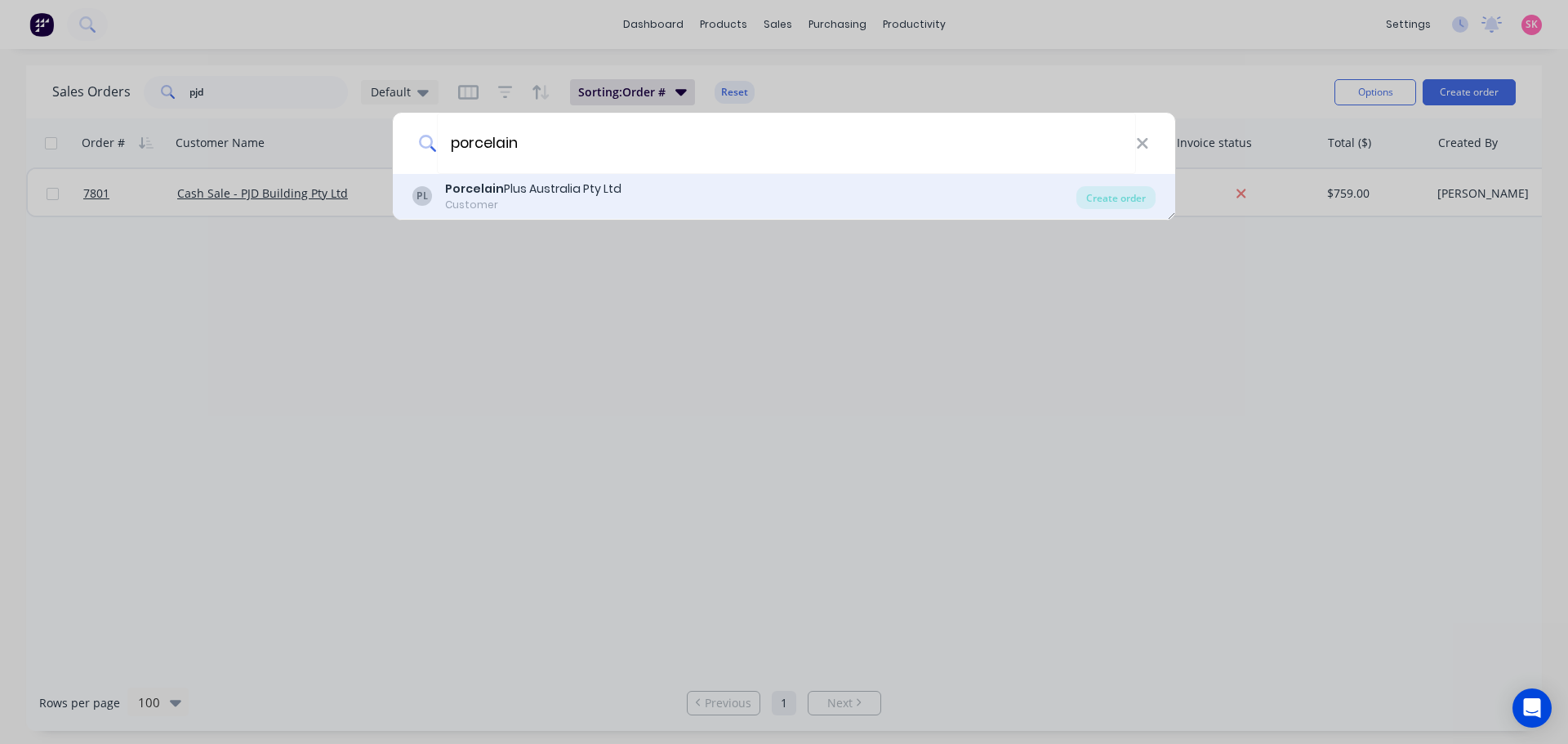
type input "porcelain"
click at [621, 183] on div "PL Porcelain Plus Australia Pty Ltd Customer" at bounding box center [744, 196] width 664 height 32
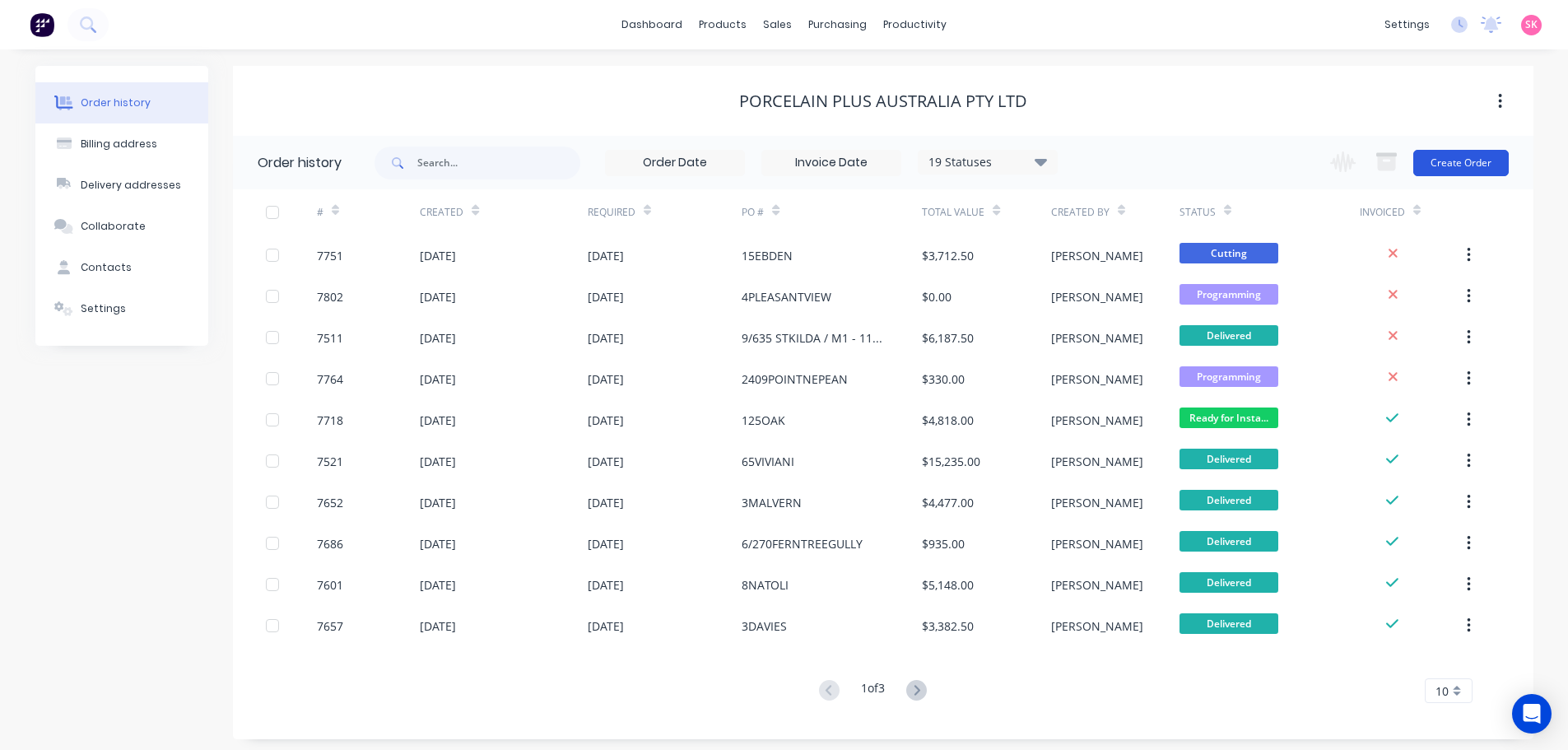
click at [1433, 170] on button "Create Order" at bounding box center [1461, 163] width 96 height 26
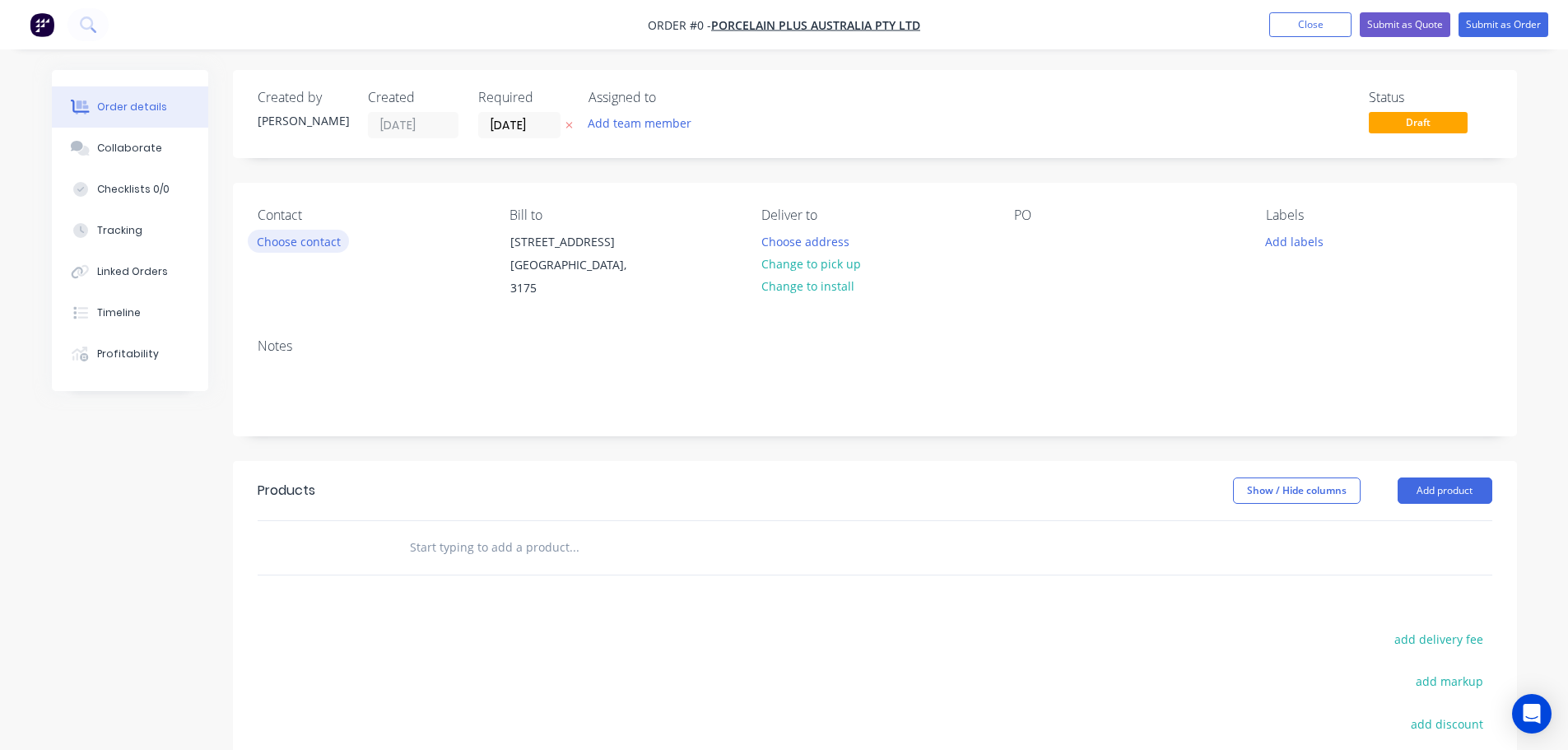
click at [322, 234] on button "Choose contact" at bounding box center [299, 241] width 101 height 23
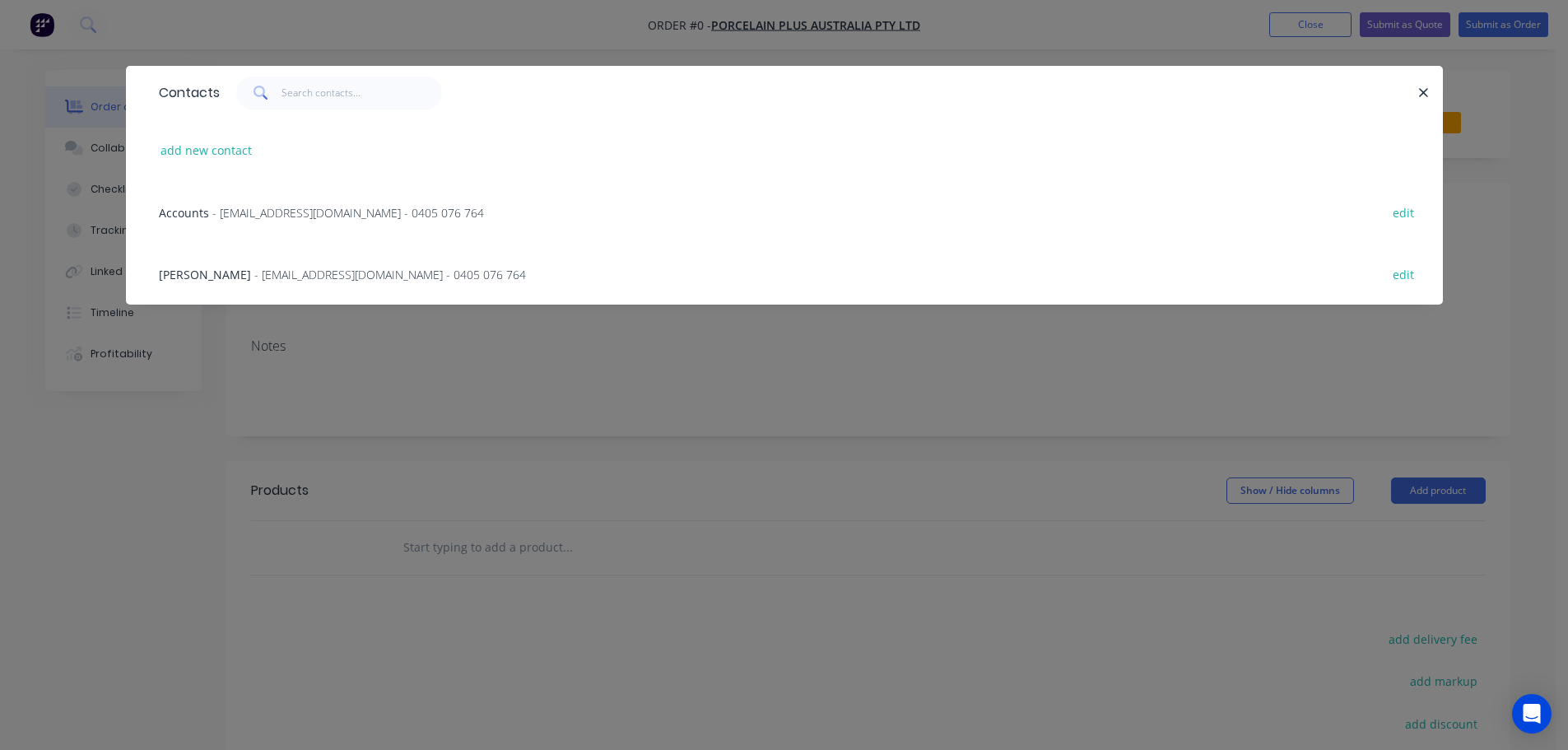
click at [328, 224] on div "Accounts - [EMAIL_ADDRESS][DOMAIN_NAME] - 0405 076 764 edit" at bounding box center [784, 212] width 1268 height 62
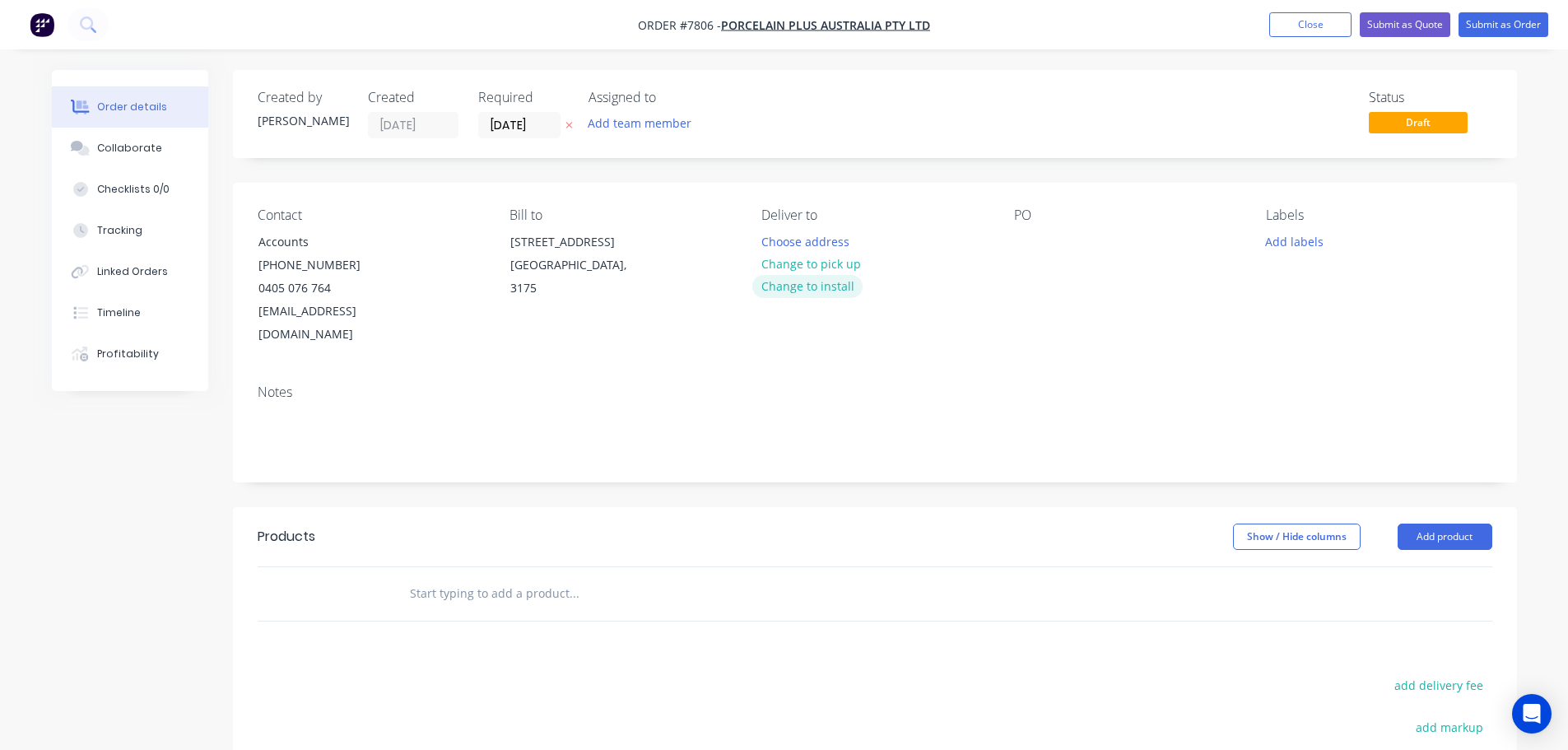
click at [832, 283] on button "Change to install" at bounding box center [807, 286] width 110 height 23
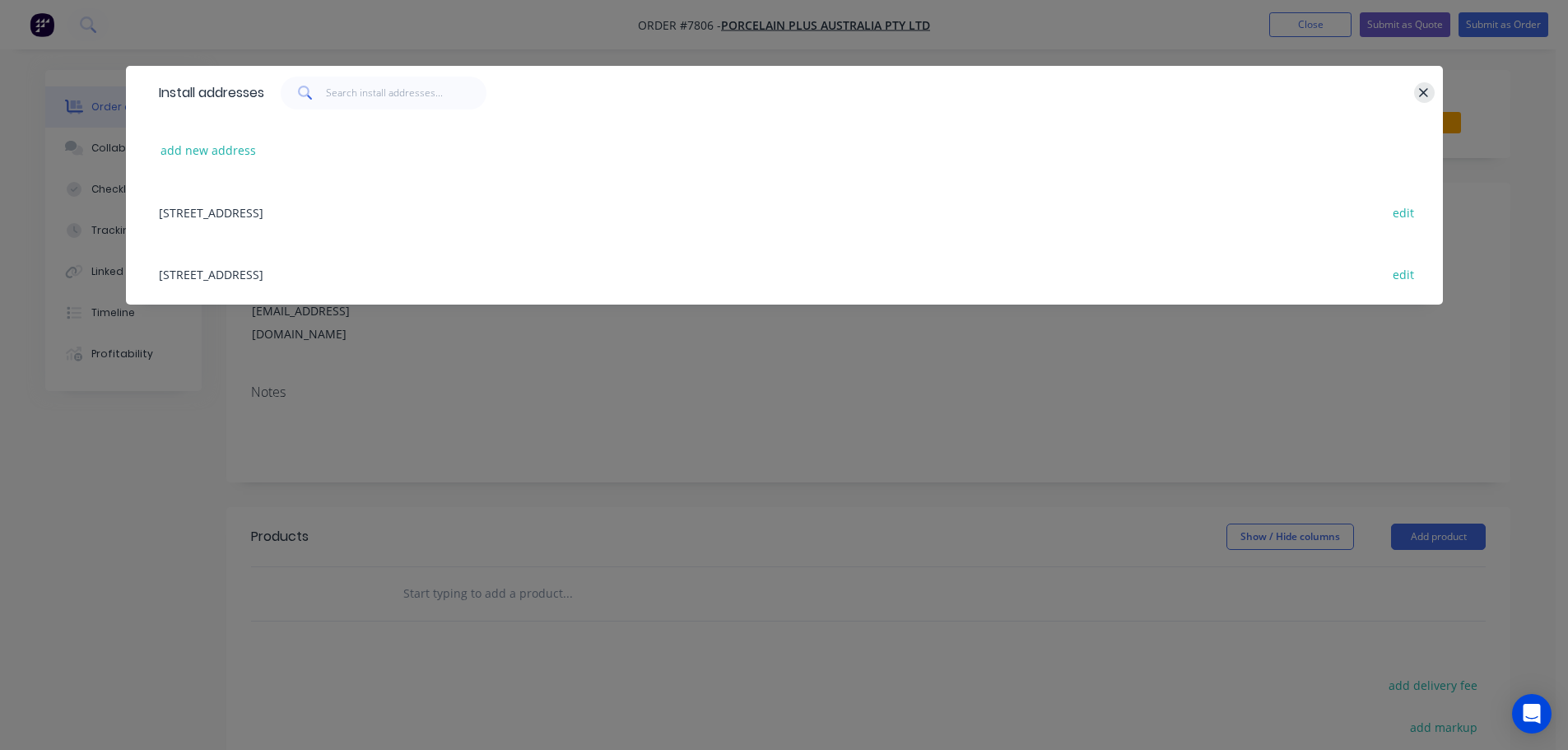
click at [1418, 93] on button "button" at bounding box center [1424, 93] width 21 height 21
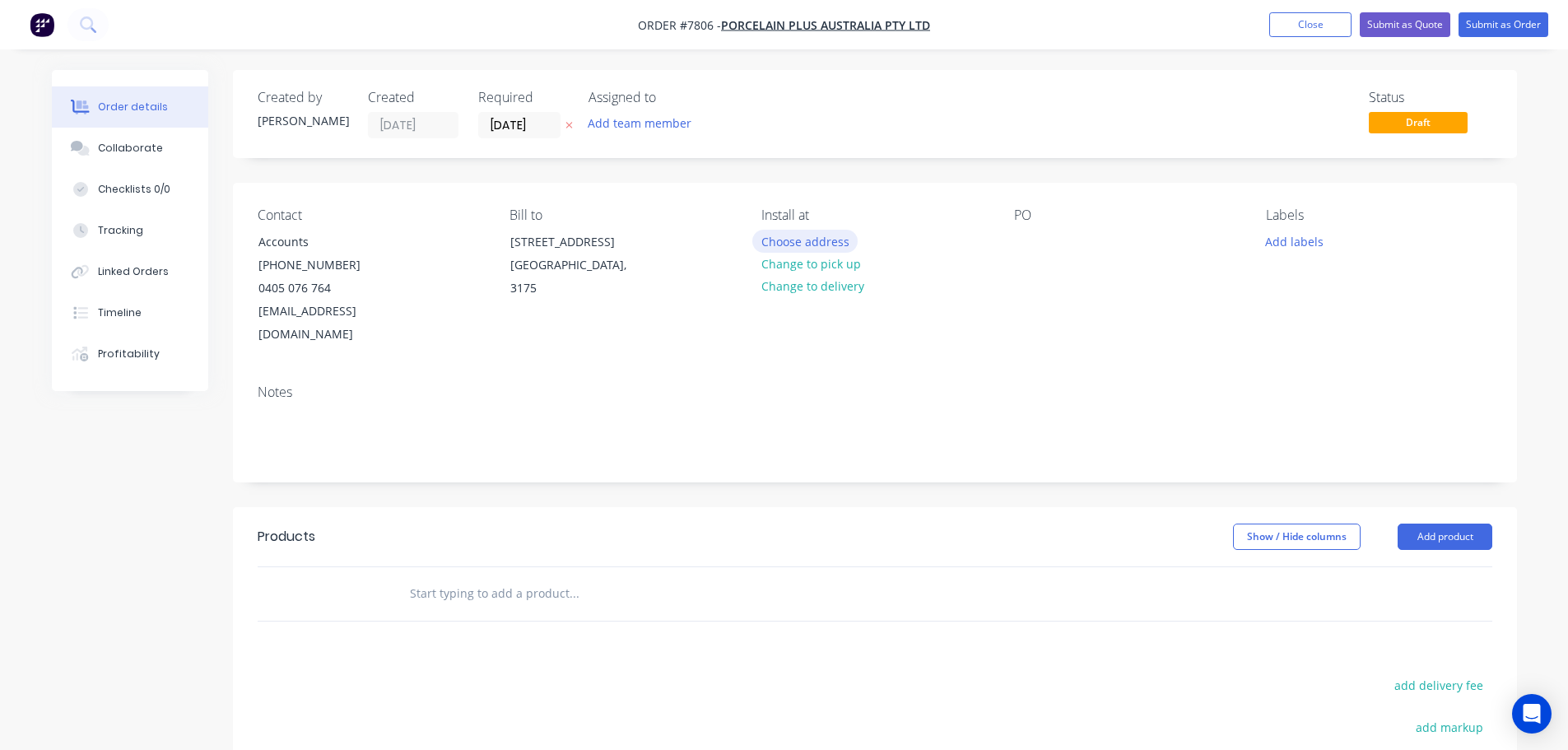
click at [781, 238] on button "Choose address" at bounding box center [805, 241] width 105 height 23
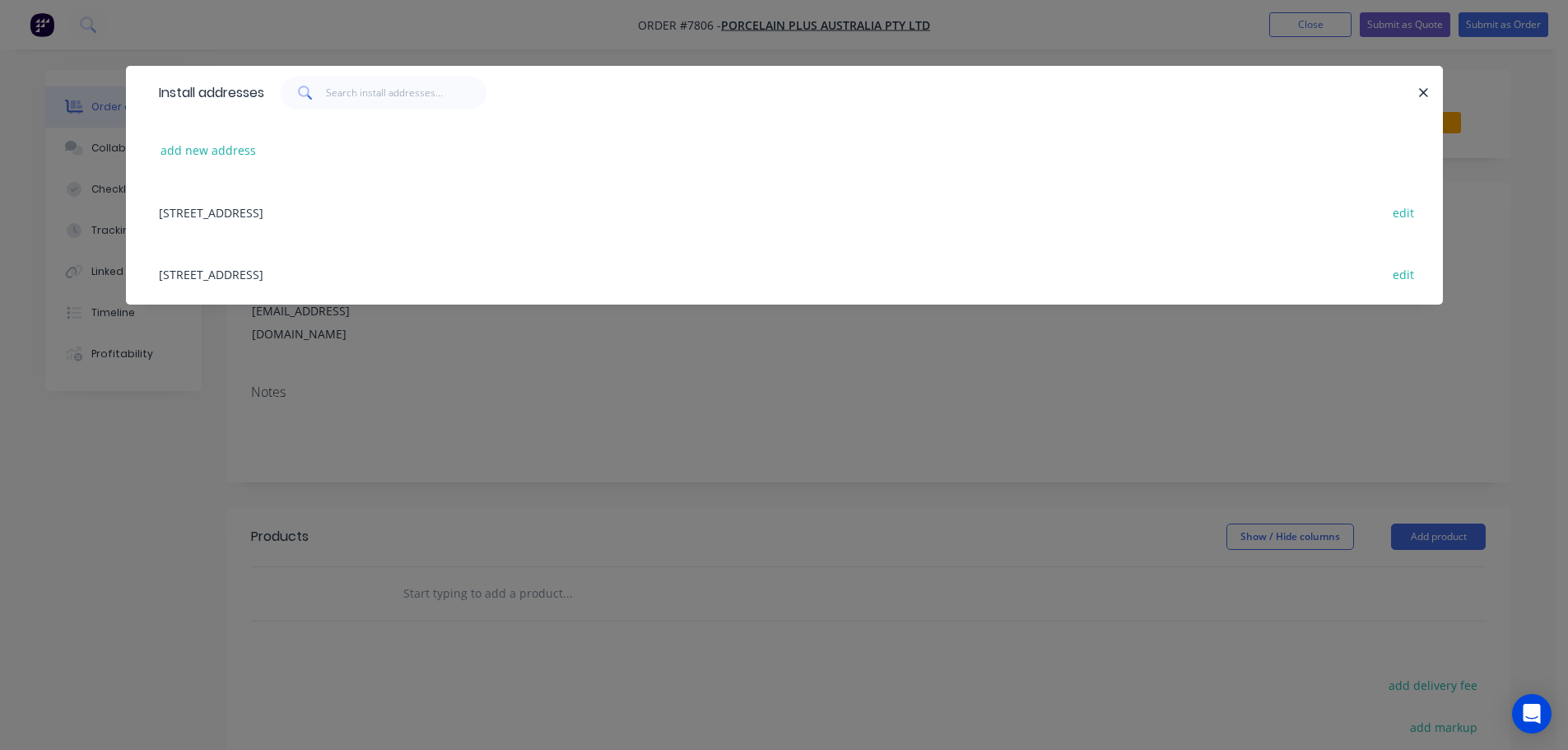
click at [208, 138] on div "add new address" at bounding box center [784, 150] width 1268 height 62
click at [218, 150] on button "add new address" at bounding box center [208, 150] width 113 height 23
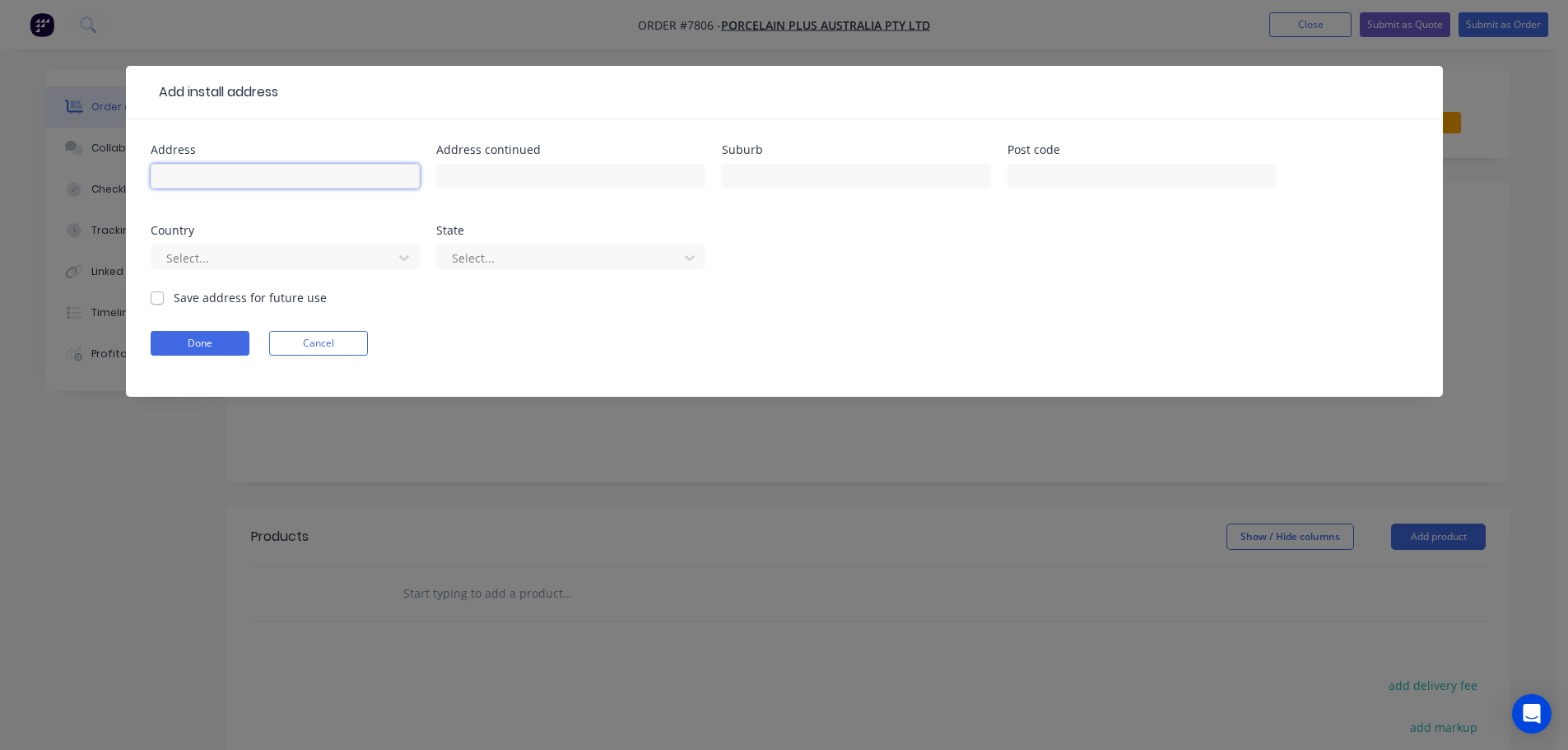
click at [218, 179] on input "text" at bounding box center [284, 176] width 269 height 24
click at [315, 170] on input "text" at bounding box center [284, 176] width 269 height 24
paste input "U13 / [STREET_ADDRESS][PERSON_NAME]"
drag, startPoint x: 256, startPoint y: 173, endPoint x: 266, endPoint y: 175, distance: 10.2
click at [266, 175] on input "U13 / [STREET_ADDRESS][PERSON_NAME]" at bounding box center [284, 176] width 269 height 24
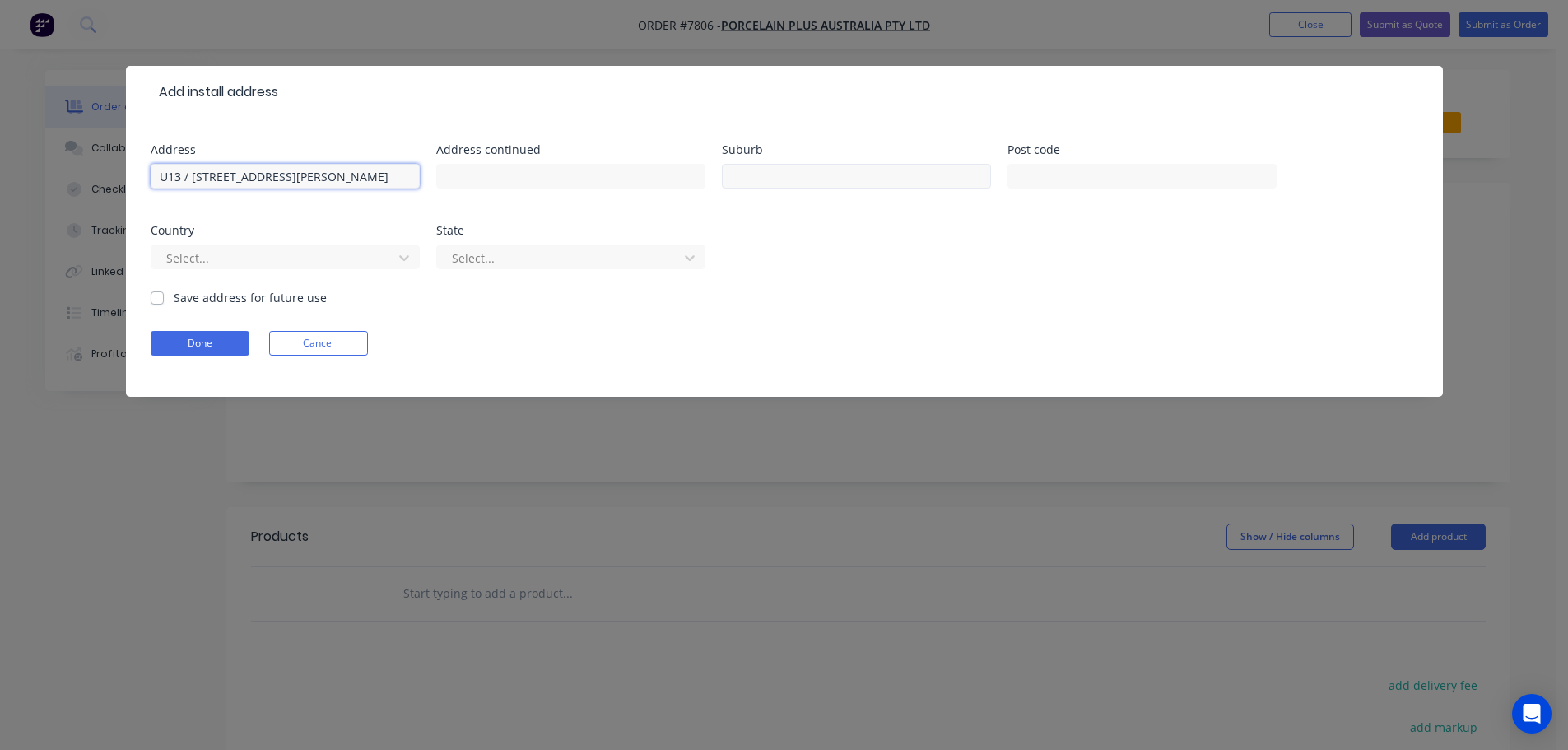
type input "U13 / [STREET_ADDRESS][PERSON_NAME]"
click at [768, 179] on input "text" at bounding box center [856, 176] width 269 height 24
type input "Wantirna South"
drag, startPoint x: 297, startPoint y: 175, endPoint x: 207, endPoint y: 178, distance: 90.0
click at [207, 178] on input "U13 / [STREET_ADDRESS][PERSON_NAME]" at bounding box center [284, 176] width 269 height 24
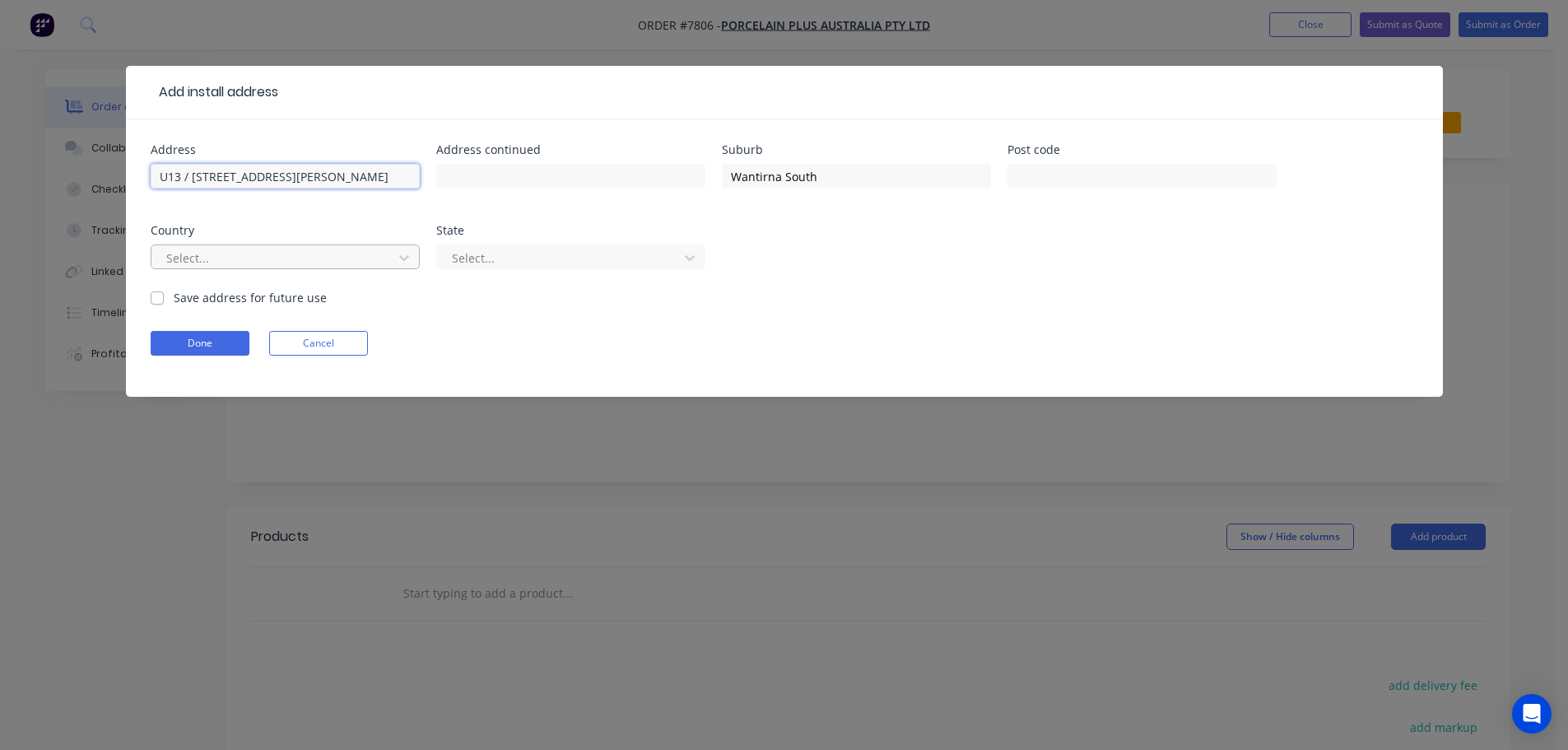
type input "U13 / [STREET_ADDRESS][PERSON_NAME]"
click at [300, 258] on div at bounding box center [274, 258] width 220 height 21
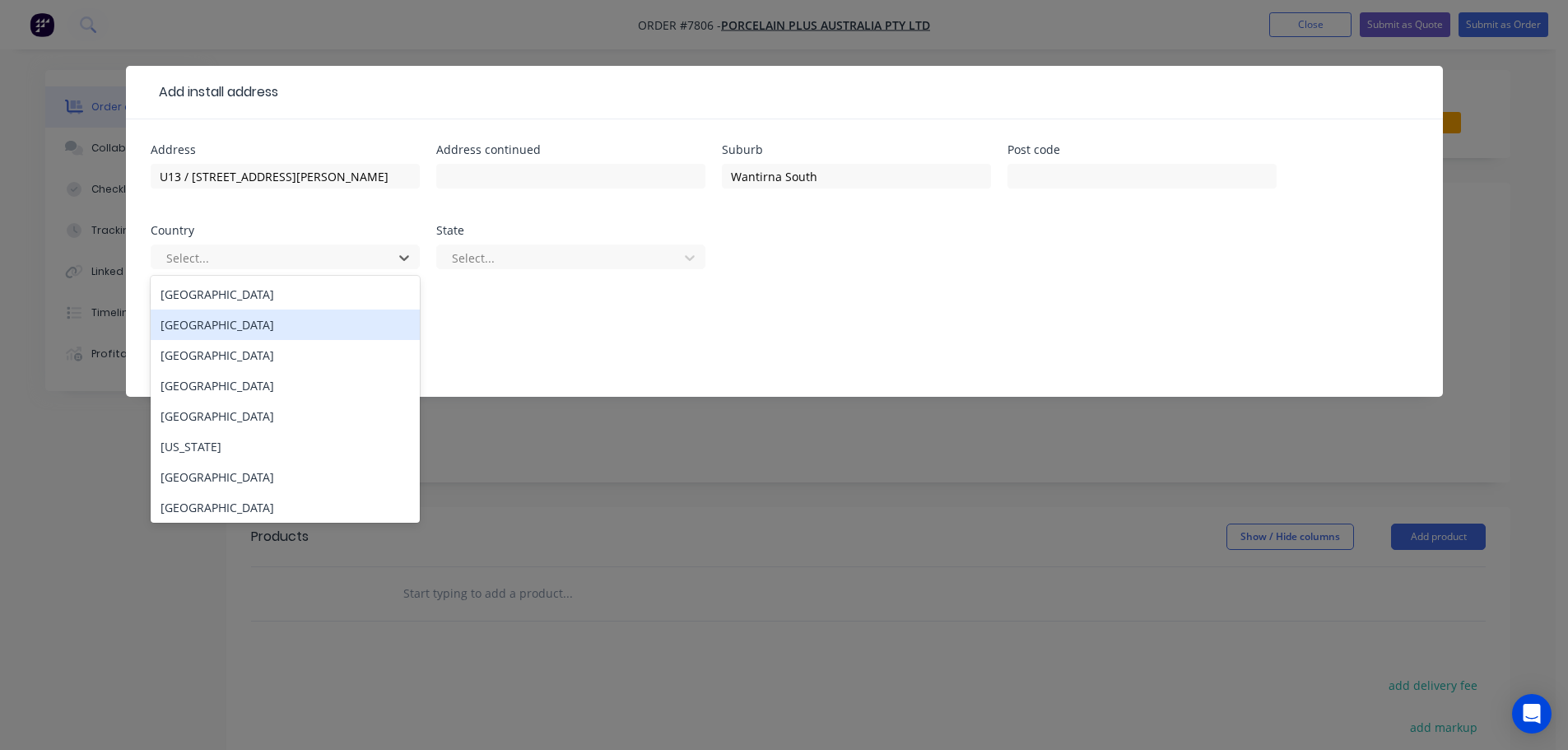
click at [278, 289] on div "[GEOGRAPHIC_DATA]" at bounding box center [284, 294] width 269 height 30
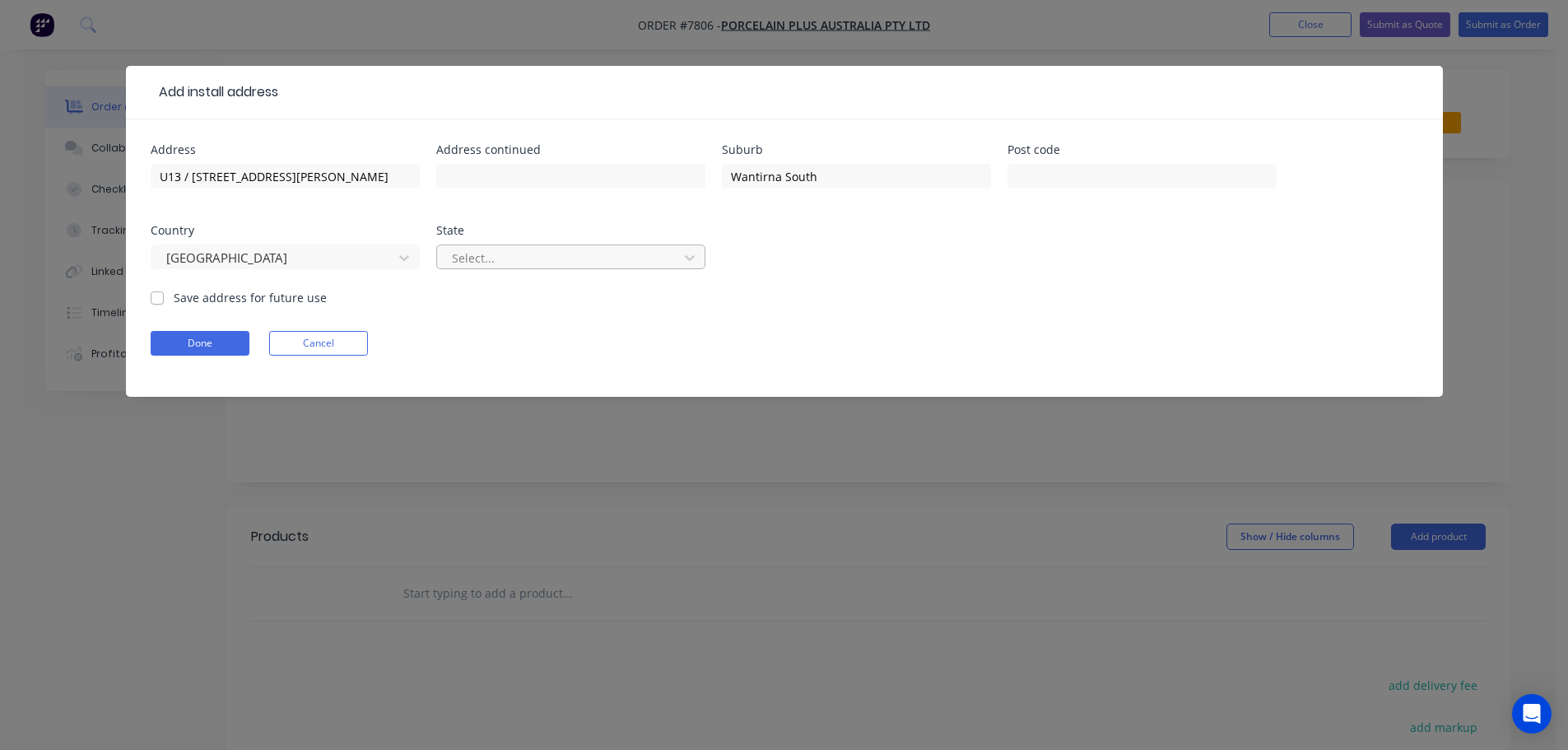
click at [525, 261] on div at bounding box center [561, 258] width 220 height 21
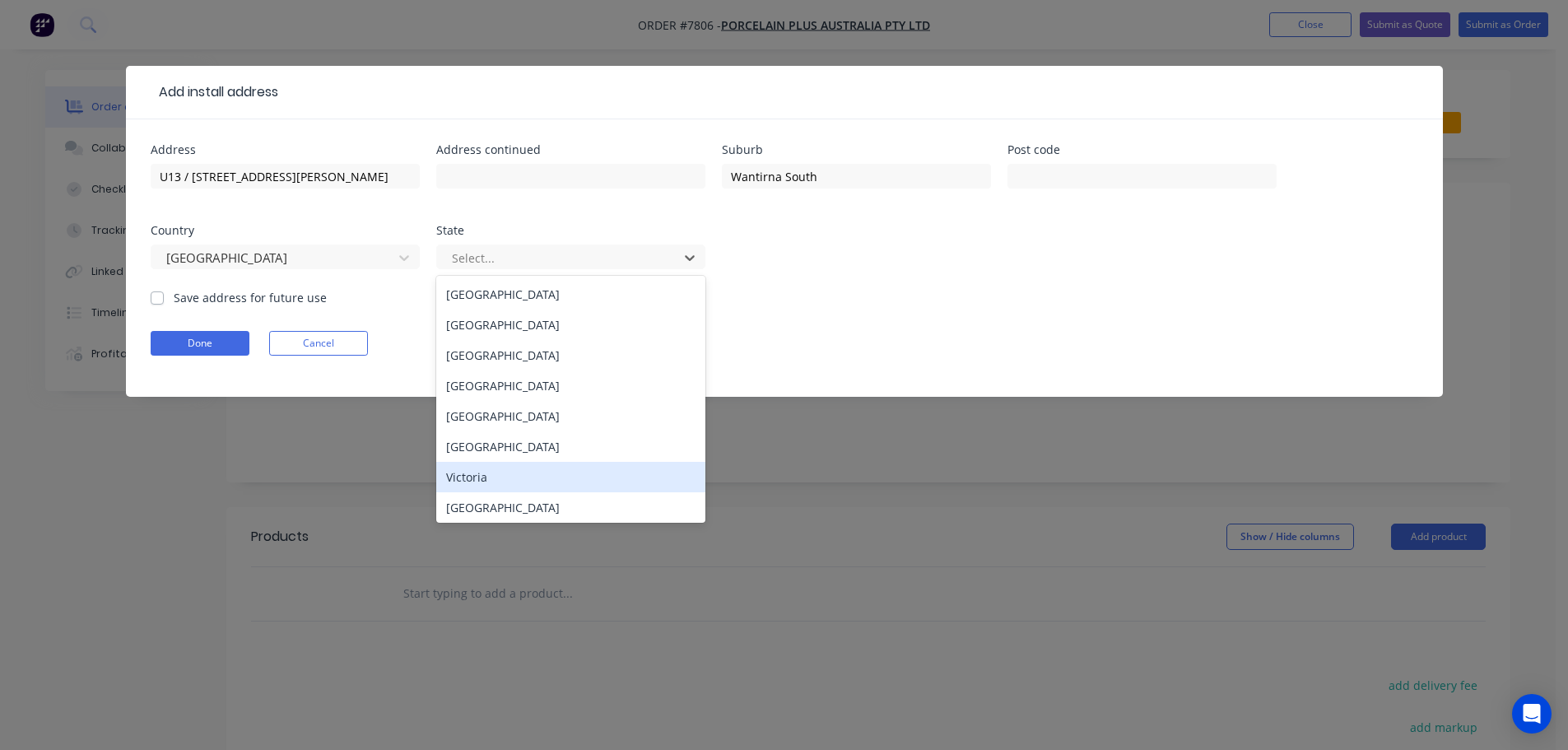
click at [515, 482] on div "Victoria" at bounding box center [571, 477] width 269 height 30
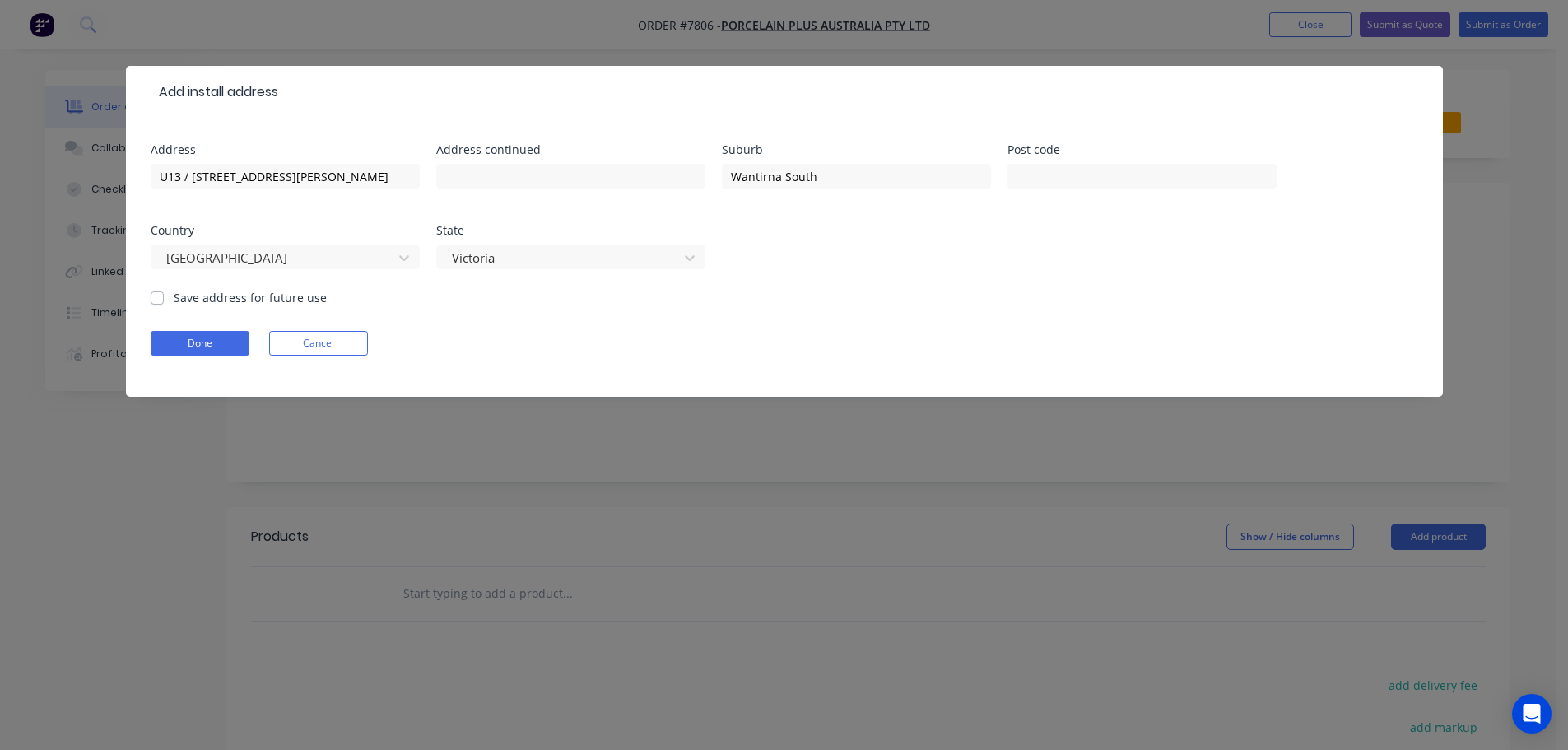
click at [1035, 160] on div at bounding box center [1142, 184] width 269 height 49
drag, startPoint x: 1084, startPoint y: 173, endPoint x: 1067, endPoint y: 174, distance: 17.0
click at [1084, 173] on input "text" at bounding box center [1142, 176] width 269 height 24
type input "3152"
click at [239, 341] on button "Done" at bounding box center [199, 343] width 99 height 24
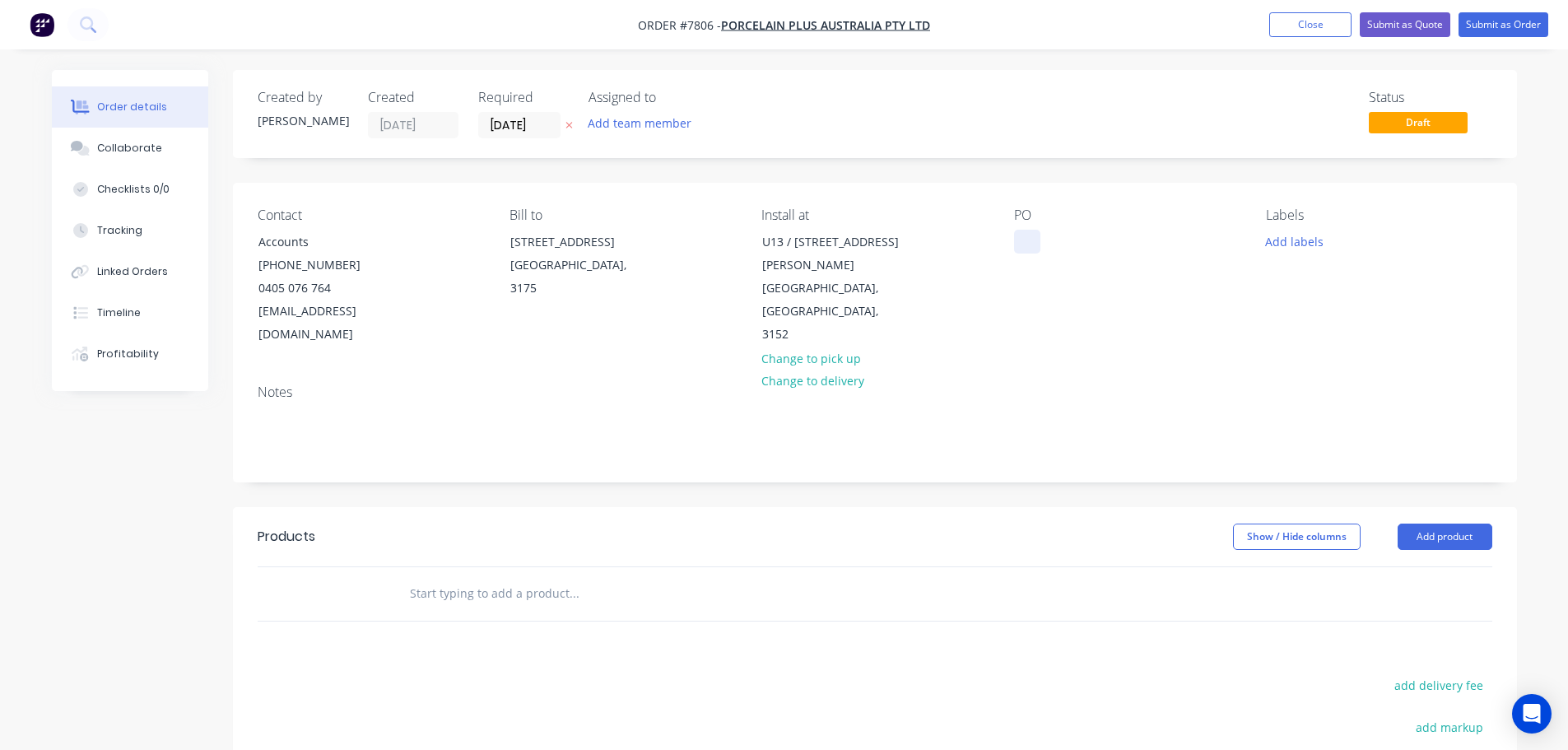
click at [1025, 247] on div at bounding box center [1027, 241] width 26 height 23
click at [1320, 237] on button "Add labels" at bounding box center [1295, 241] width 76 height 23
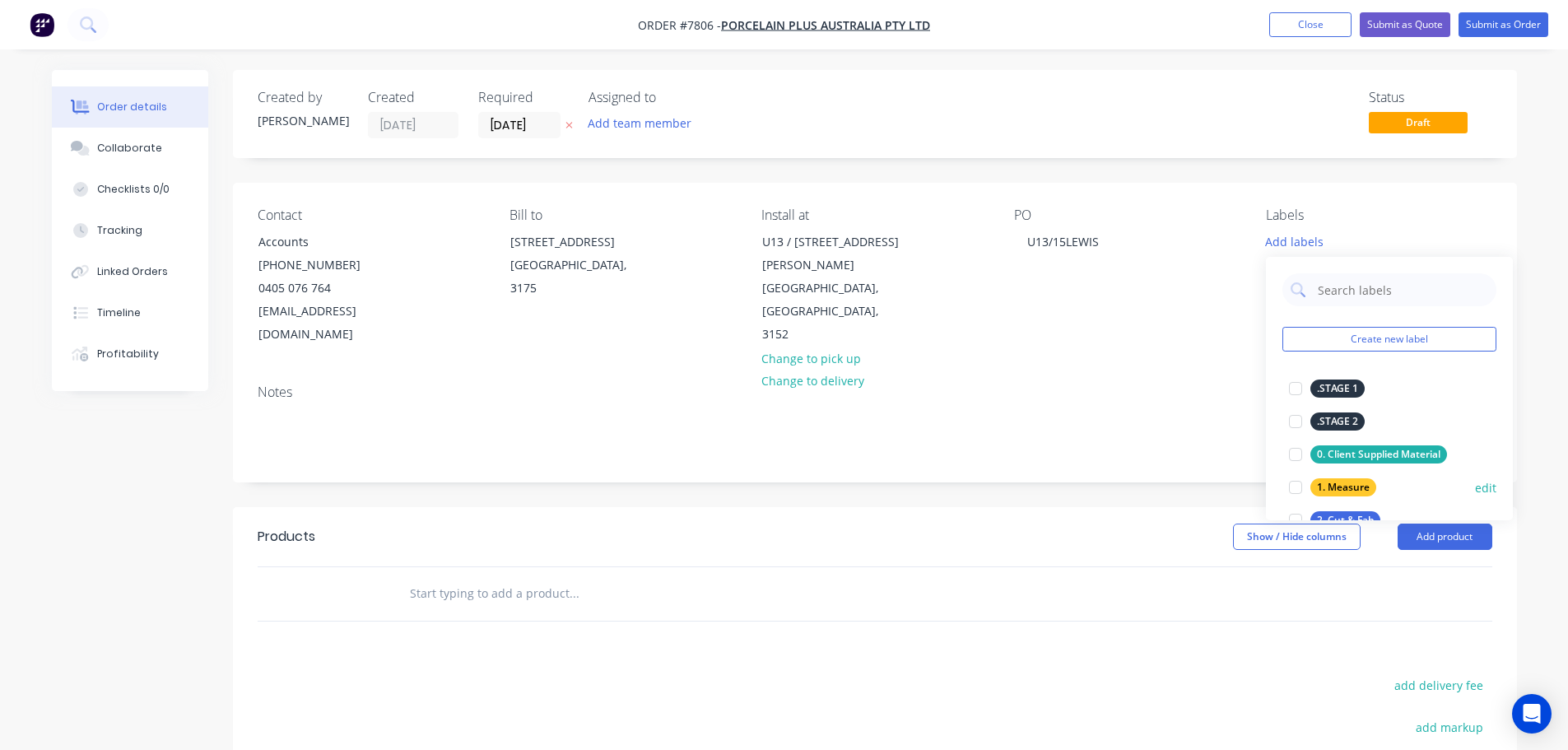
click at [1300, 482] on div at bounding box center [1296, 487] width 33 height 33
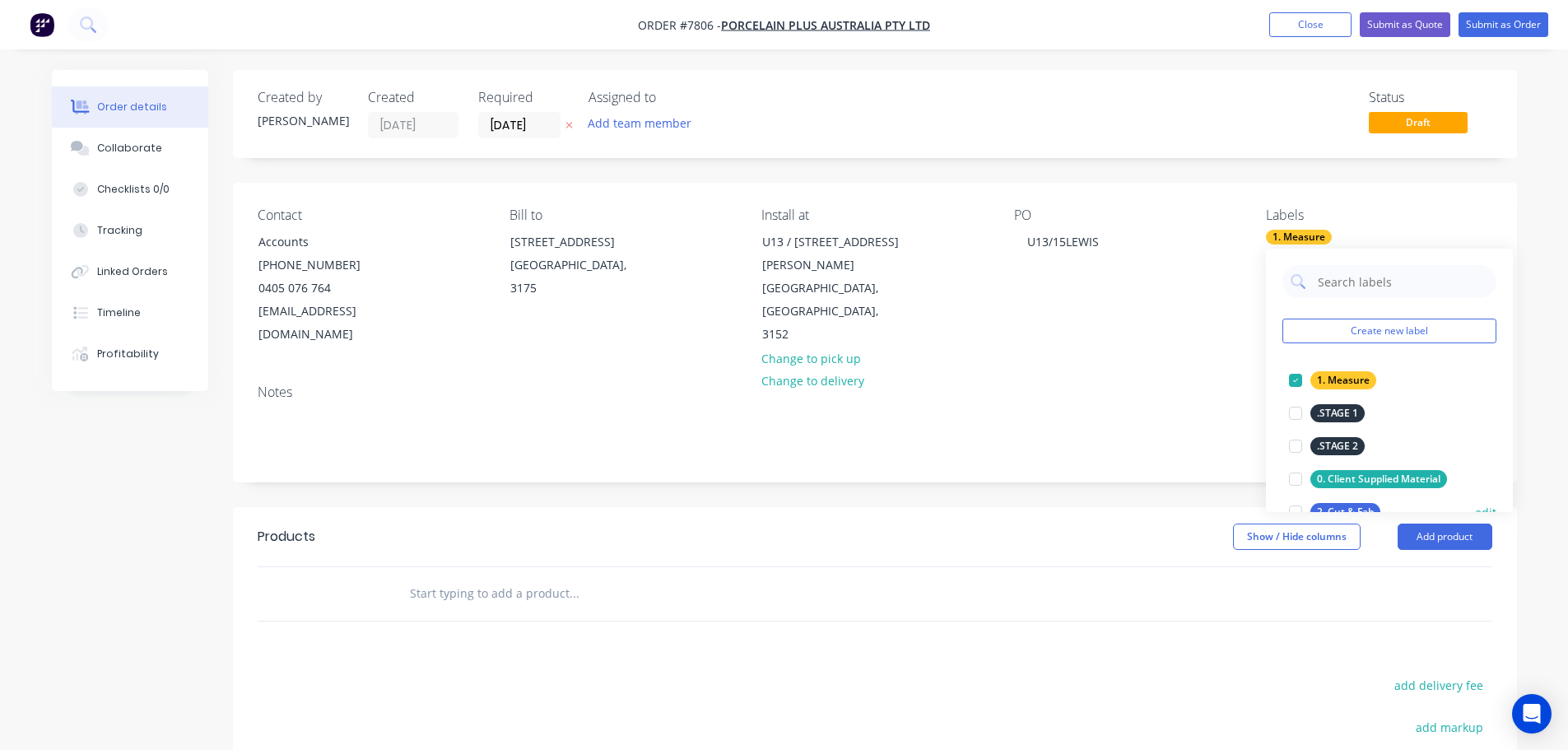
click at [1298, 504] on div at bounding box center [1296, 512] width 33 height 33
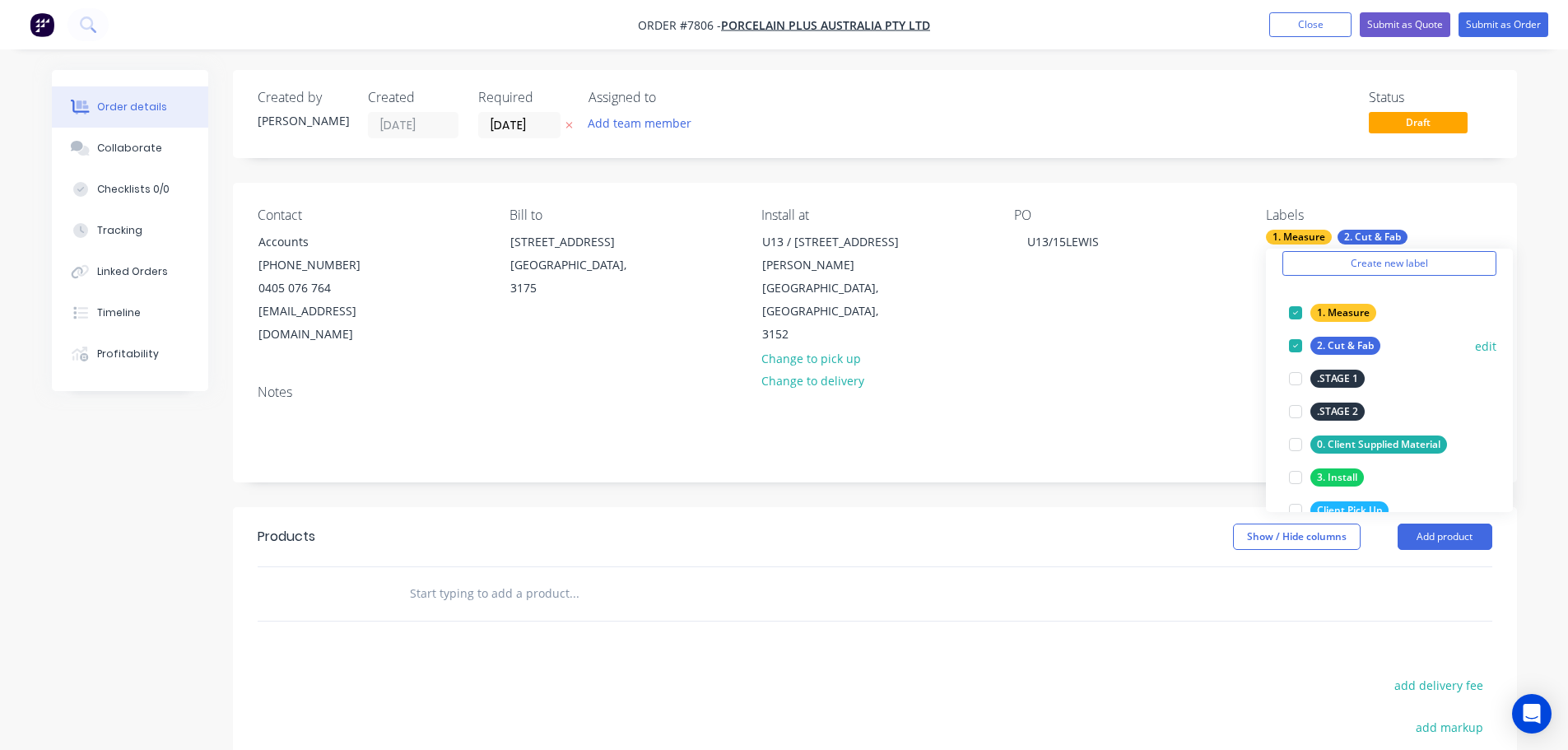
scroll to position [164, 0]
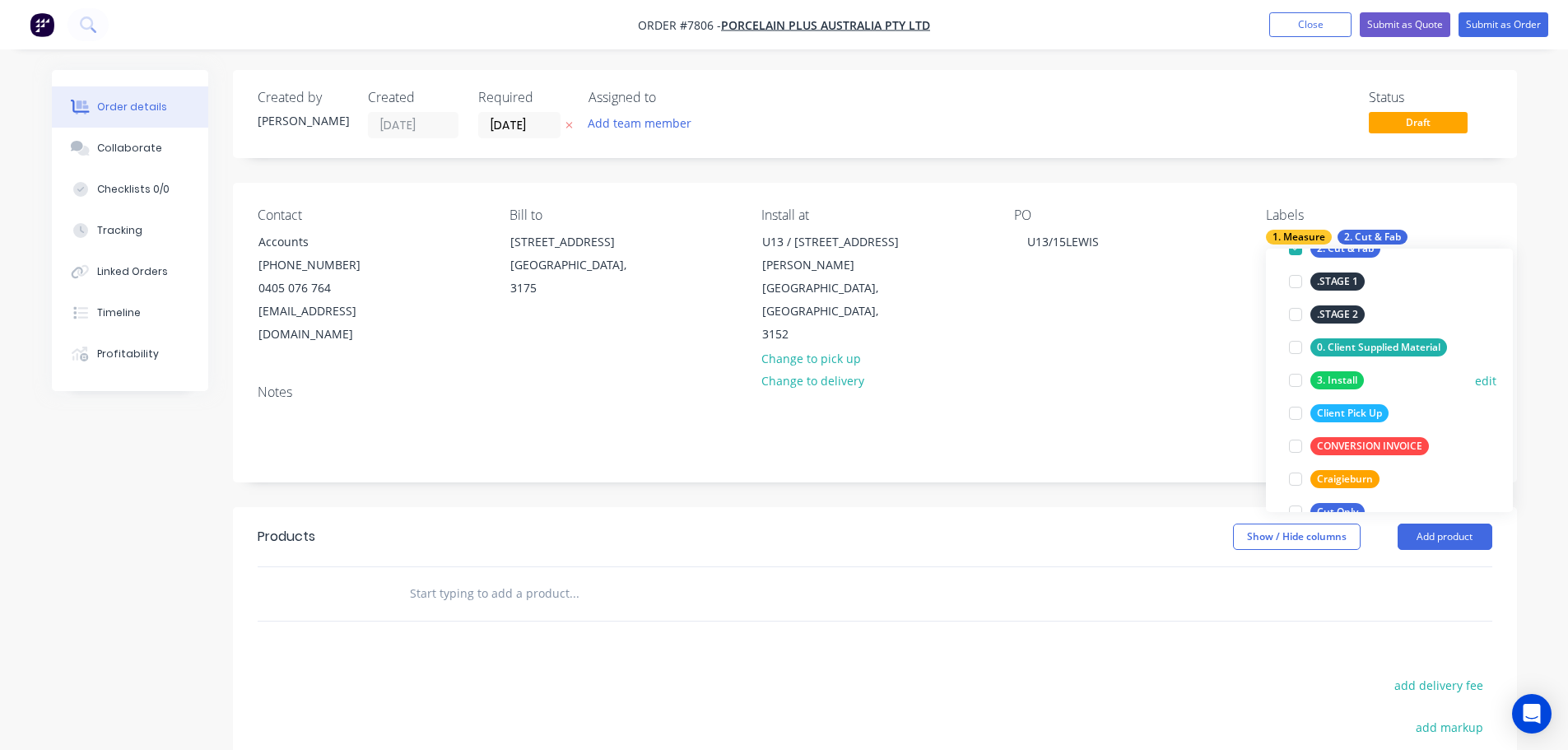
click at [1296, 381] on div at bounding box center [1296, 380] width 33 height 33
click at [517, 577] on input "text" at bounding box center [574, 593] width 330 height 33
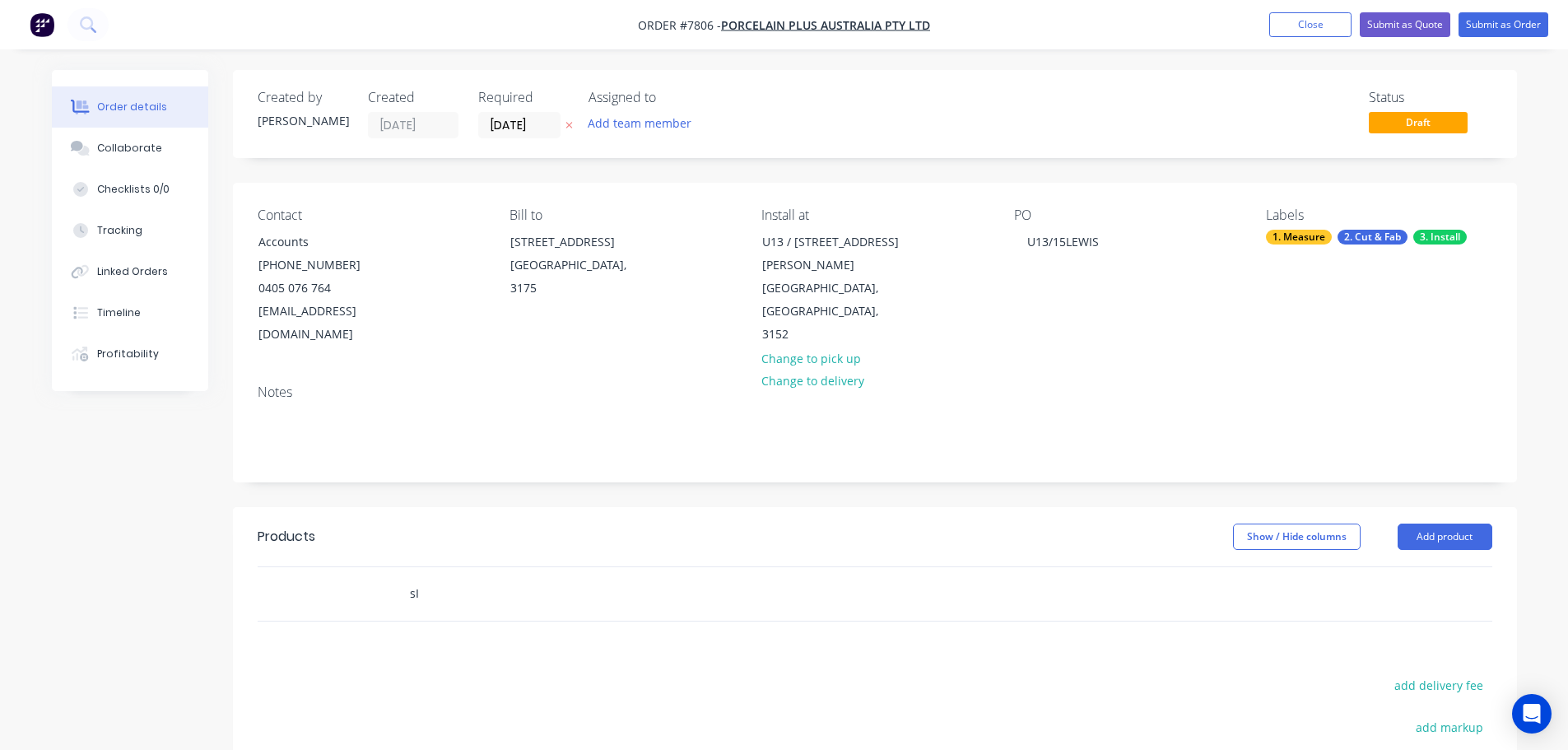
type input "s"
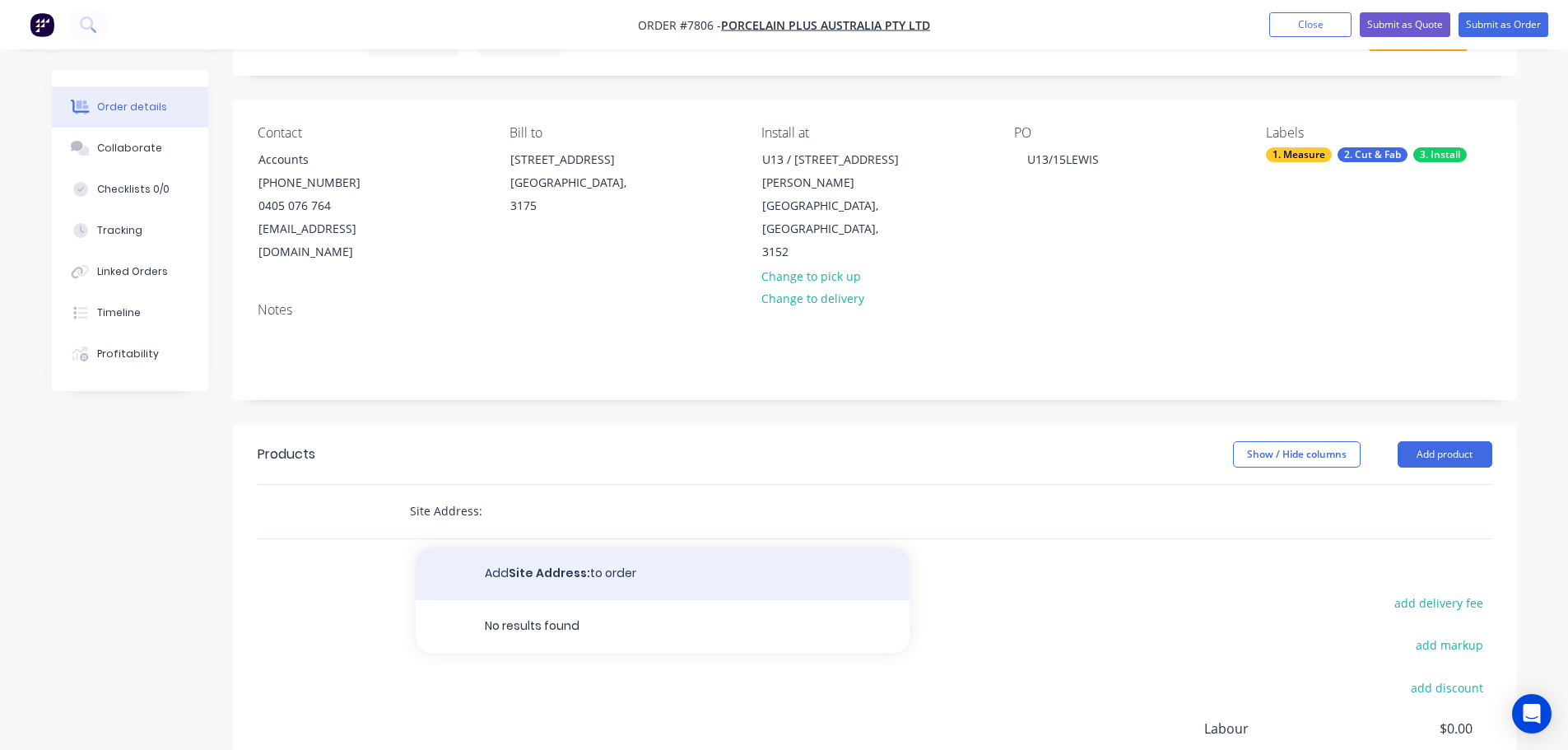
type input "Site Address:"
click at [606, 555] on button "Add Site Address: to order" at bounding box center [663, 574] width 494 height 53
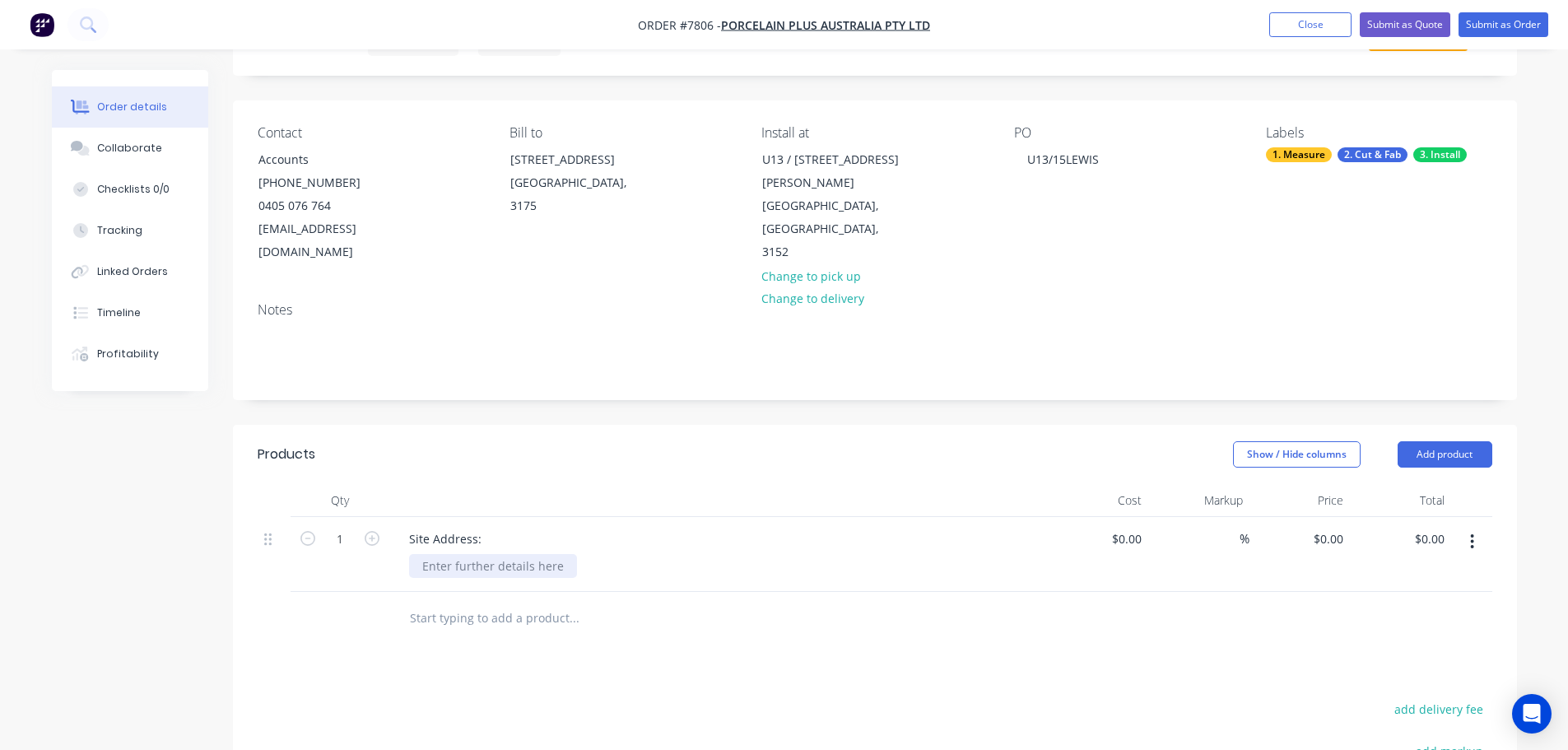
click at [456, 554] on div at bounding box center [493, 565] width 168 height 23
click at [459, 602] on input "text" at bounding box center [574, 618] width 330 height 33
type input "Scope of Works:"
click at [556, 656] on button "Add Scope of Works: to order" at bounding box center [663, 681] width 494 height 53
click at [505, 629] on div at bounding box center [493, 640] width 168 height 23
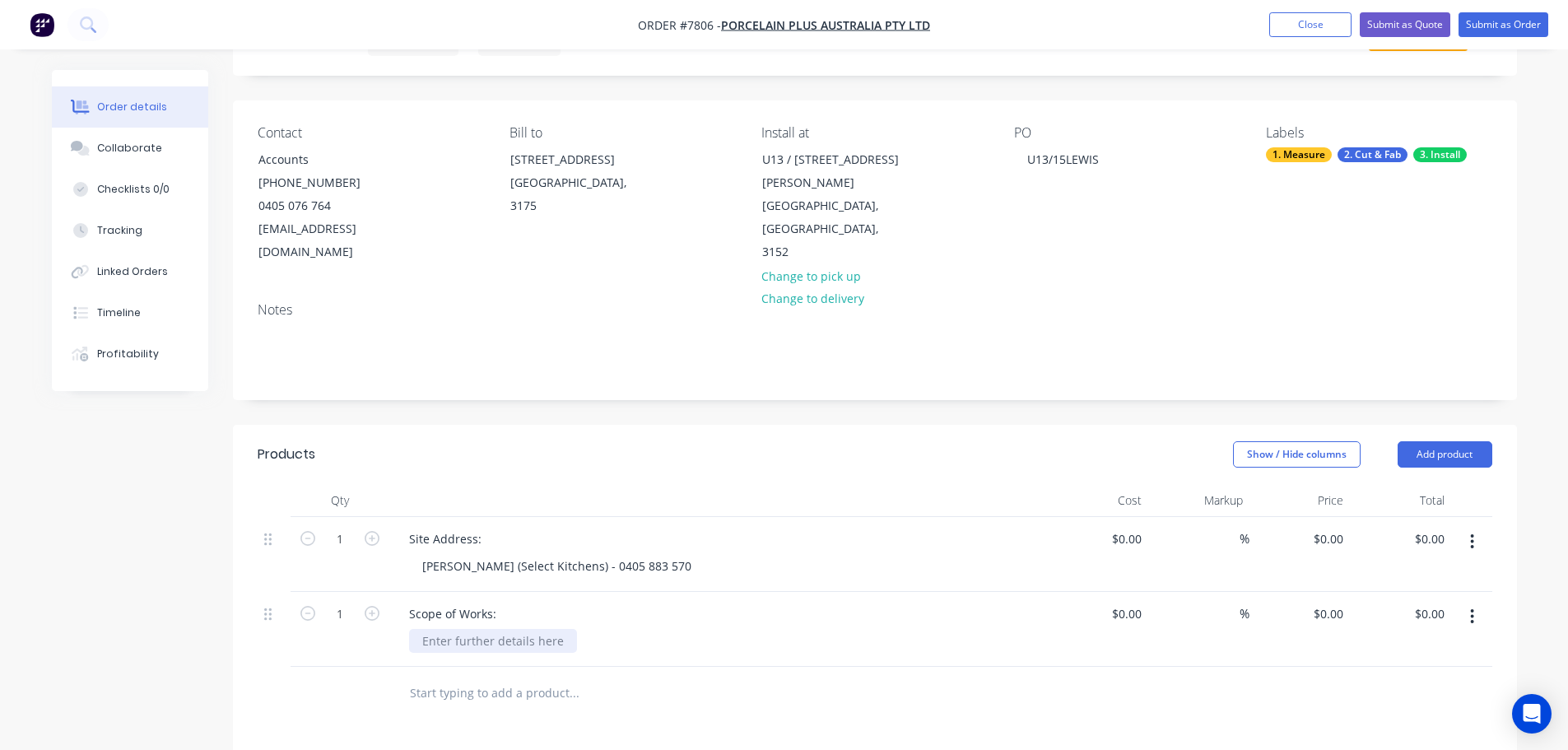
paste div
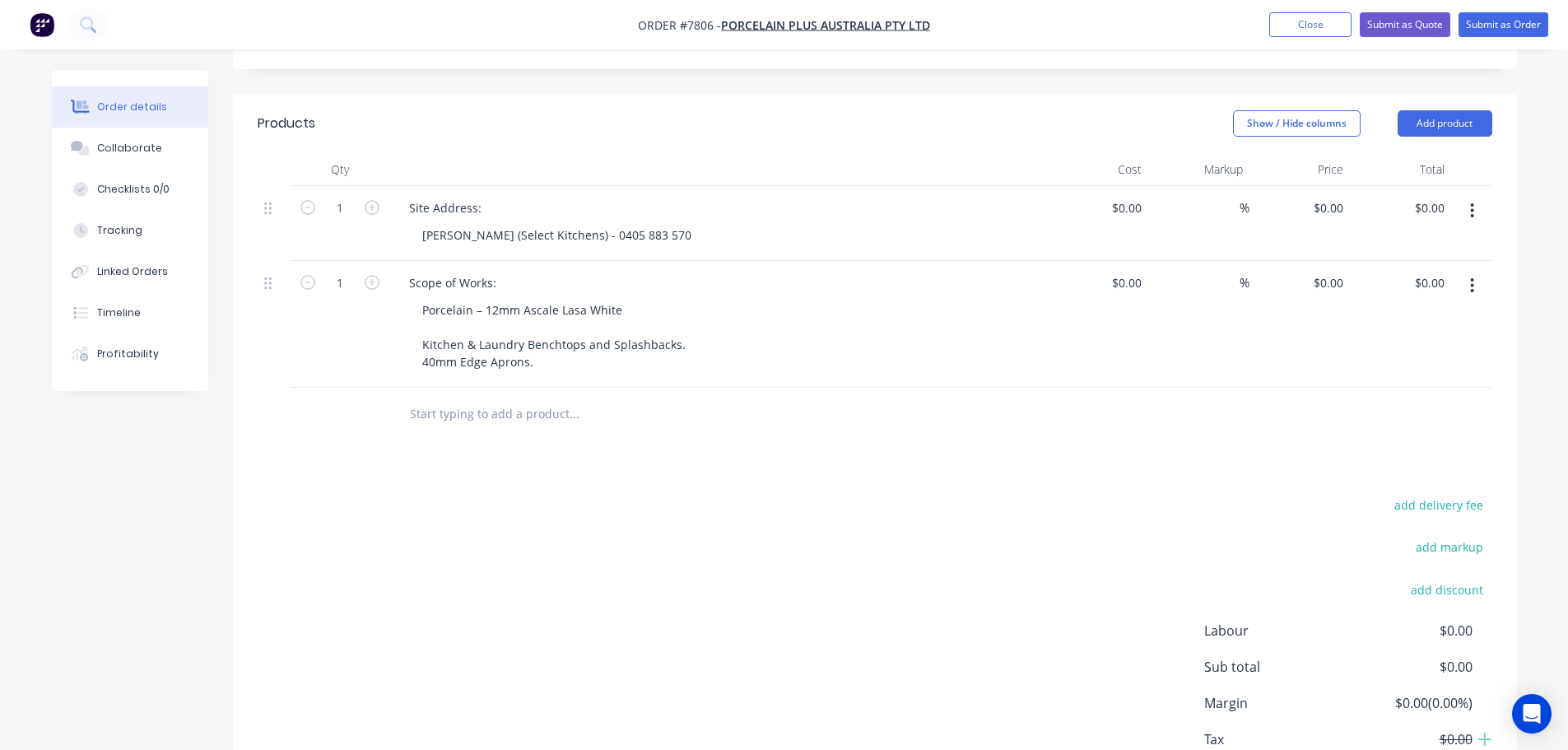
scroll to position [494, 0]
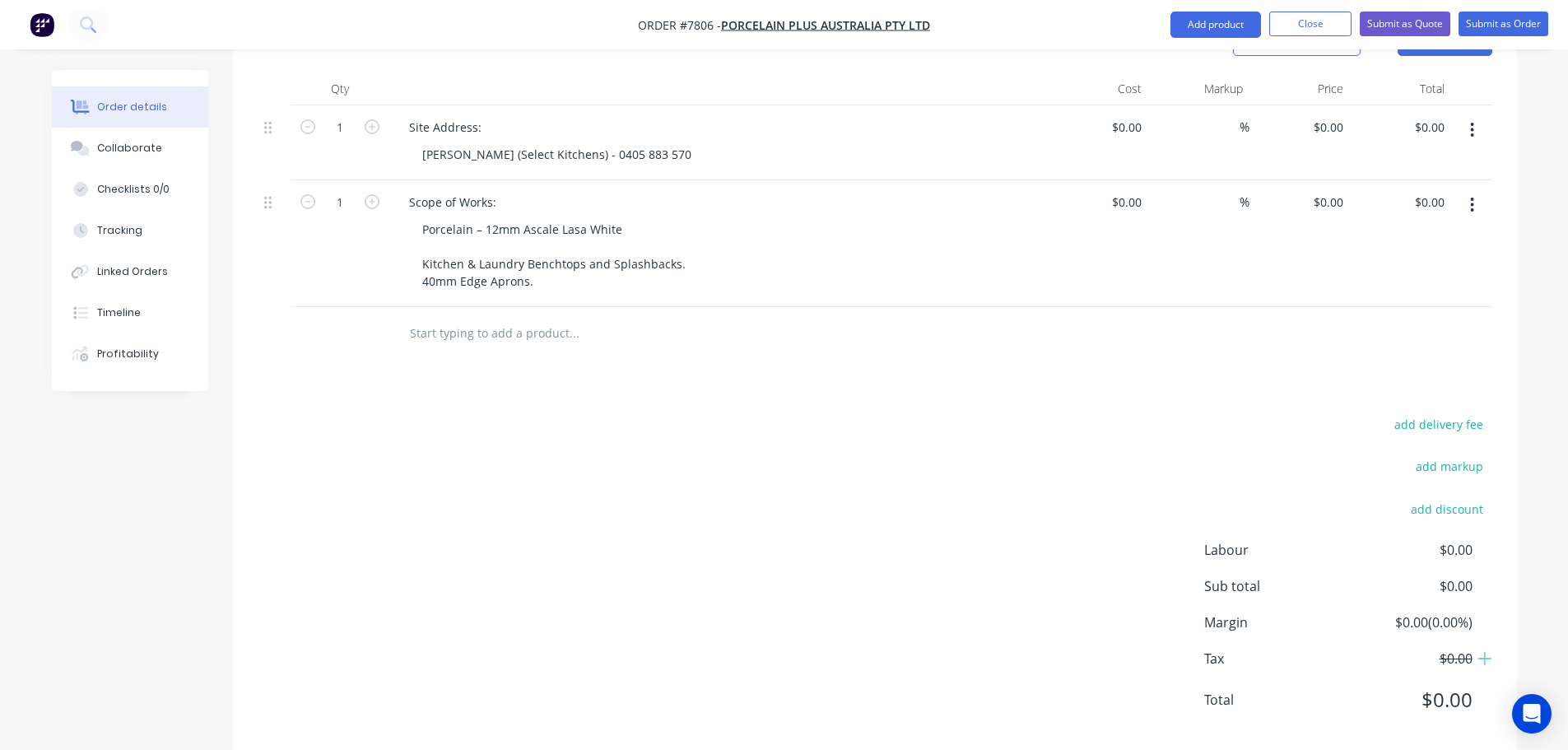
click at [485, 317] on input "text" at bounding box center [574, 333] width 330 height 33
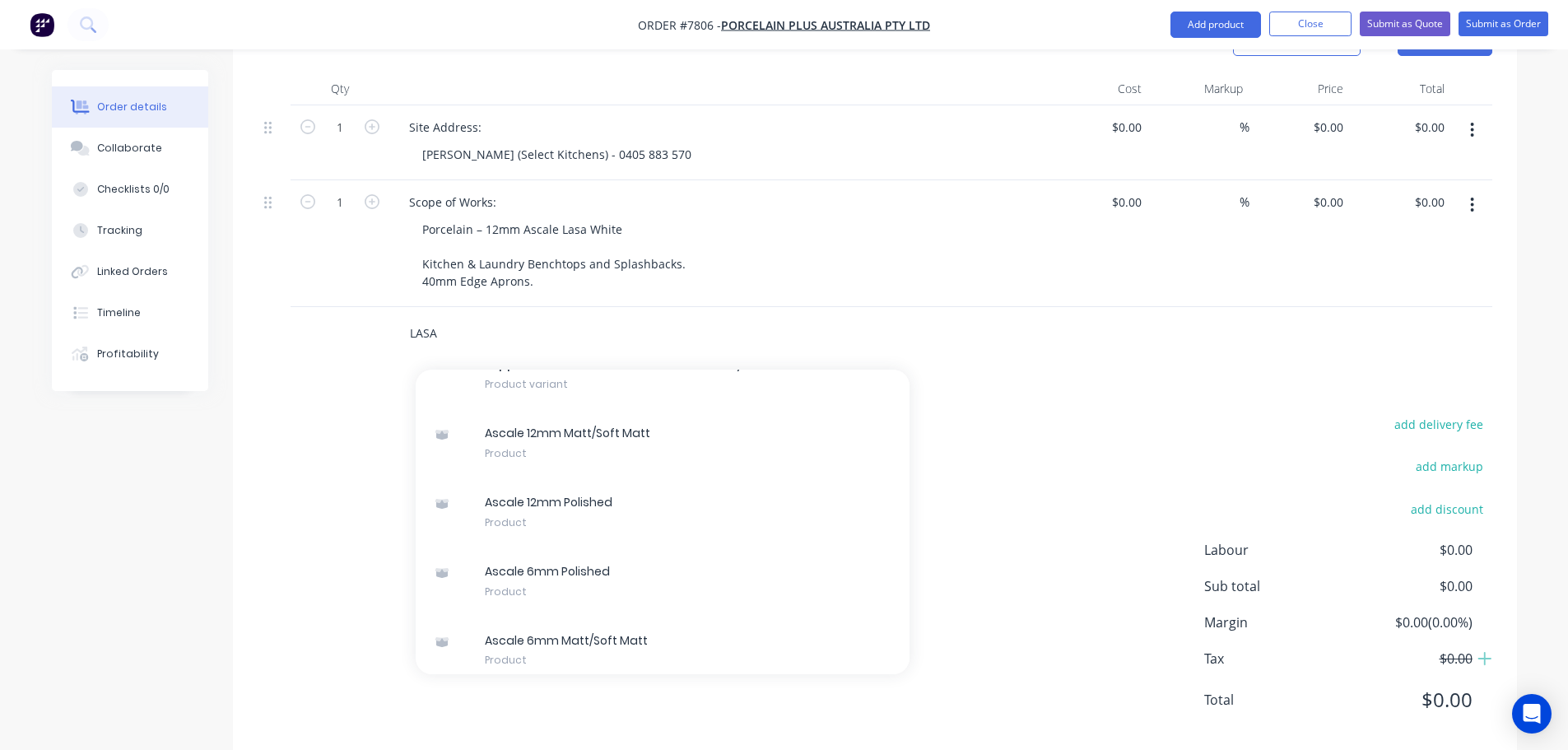
scroll to position [247, 0]
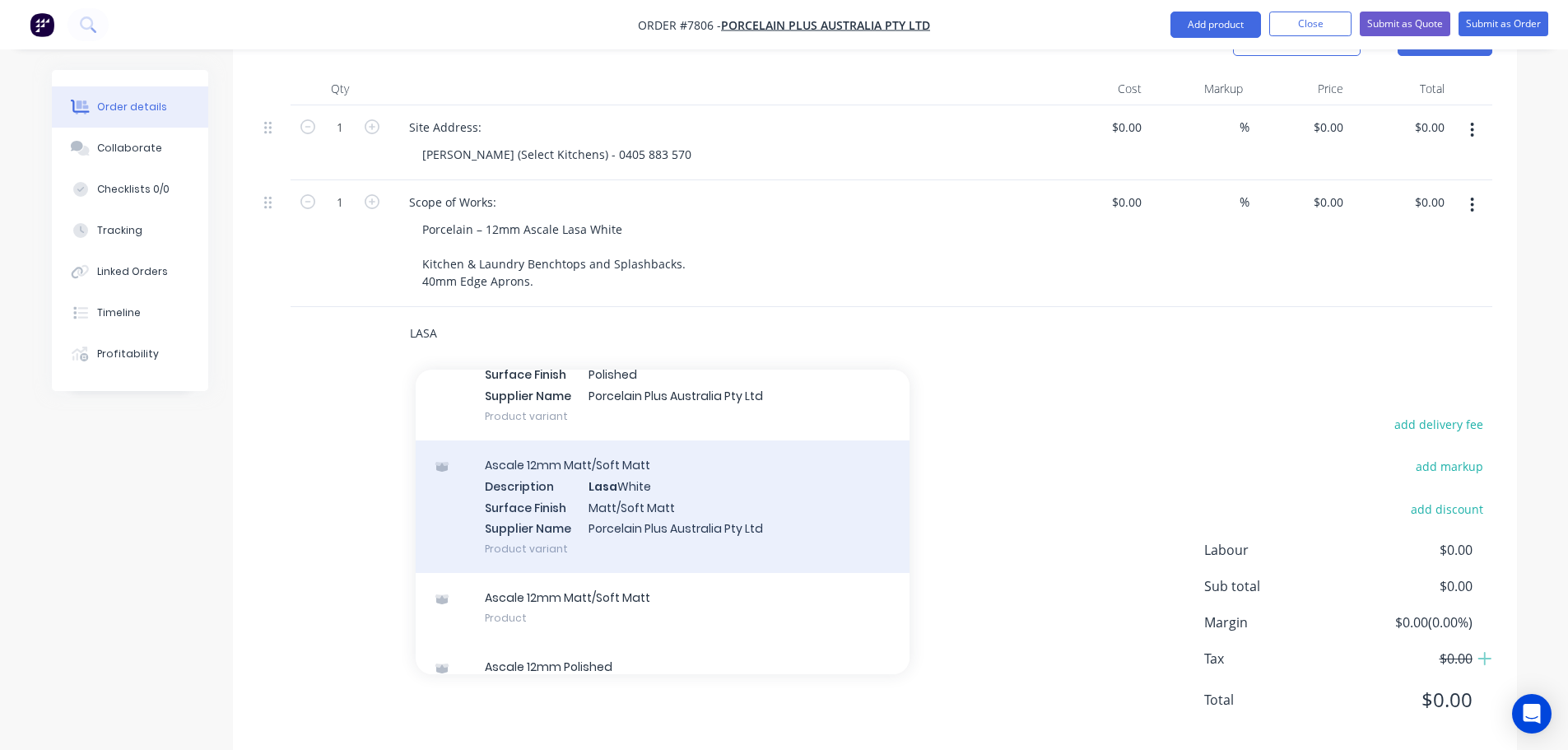
type input "LASA"
click at [638, 499] on div "Ascale 12mm Matt/Soft Matt Description Lasa White Surface Finish Matt/Soft Matt…" at bounding box center [663, 506] width 494 height 132
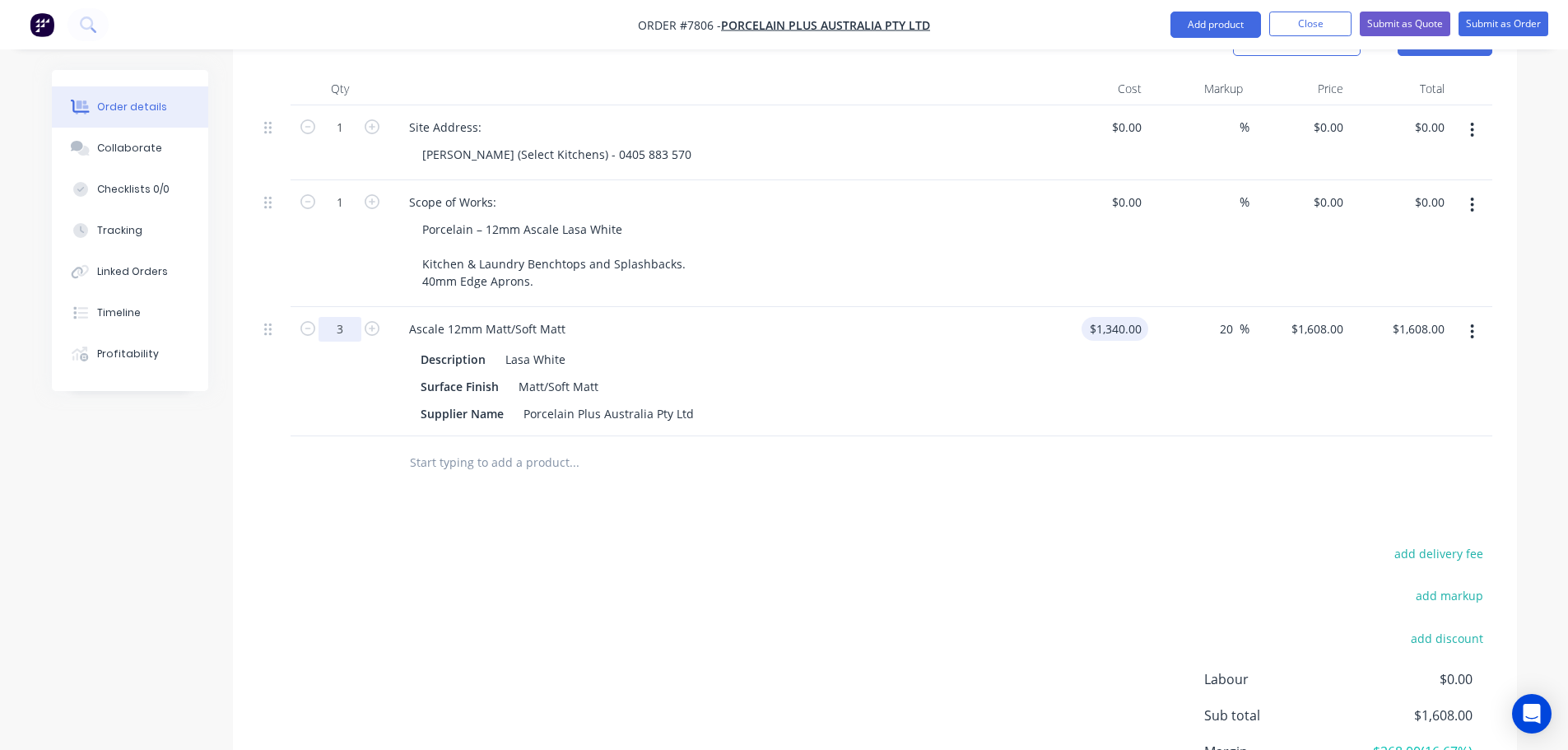
type input "3"
type input "1340"
type input "$4,824.00"
click at [1114, 317] on input "1340" at bounding box center [1130, 329] width 35 height 23
type input "$0.00"
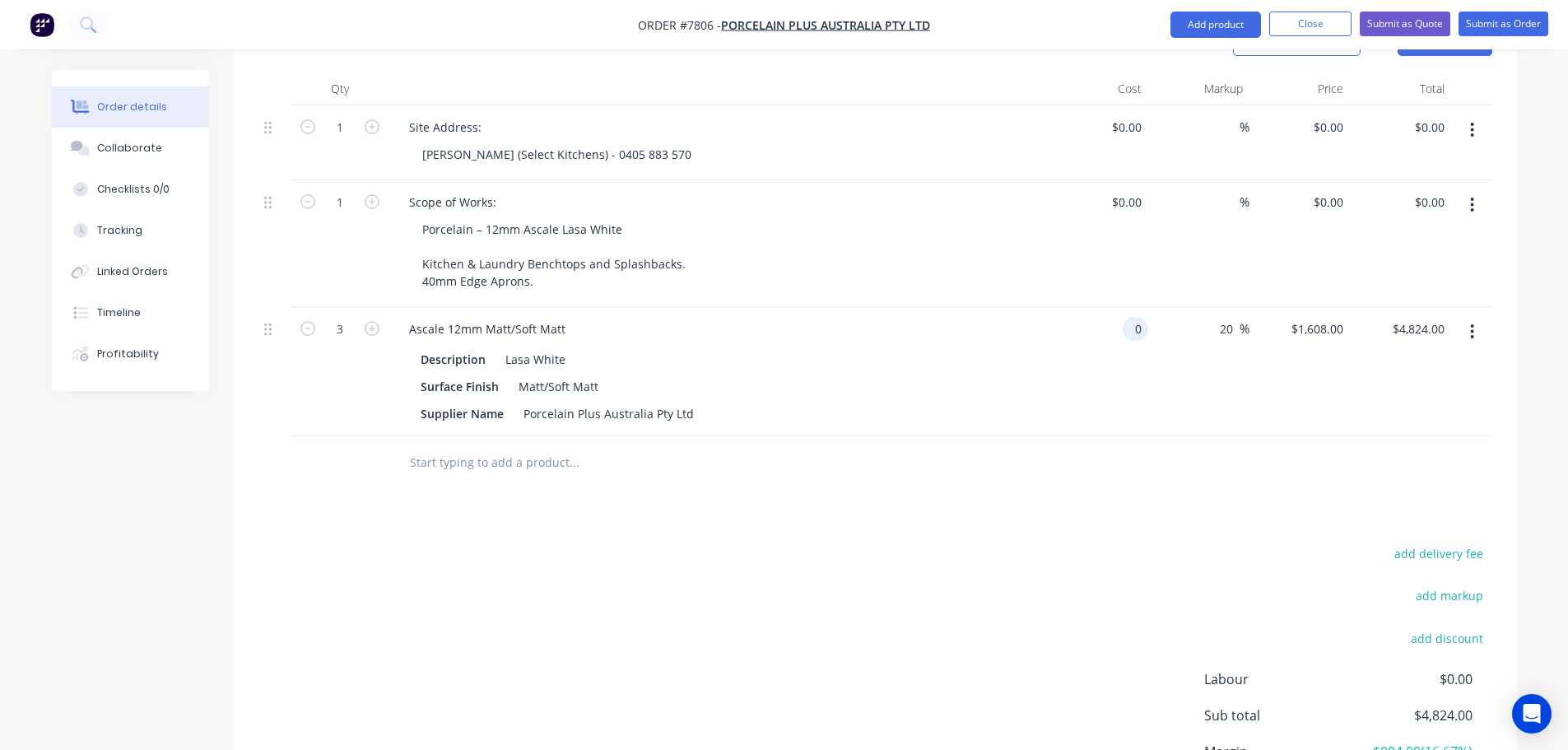
type input "$0.00"
click at [1226, 317] on input "20" at bounding box center [1229, 329] width 22 height 23
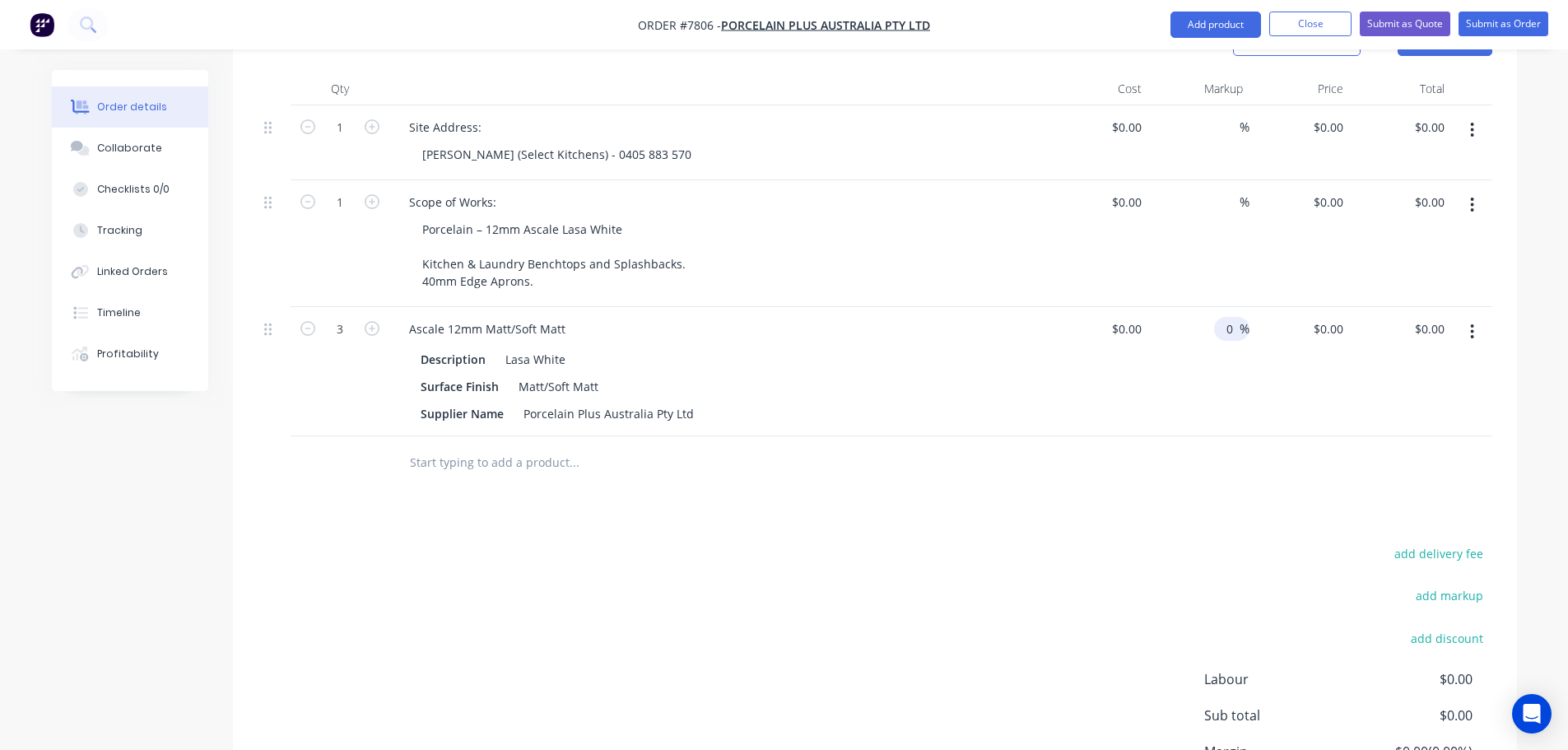
type input "0"
click at [1028, 738] on div "add delivery fee add markup add discount Labour $0.00 Sub total $0.00 Margin $0…" at bounding box center [874, 701] width 1235 height 317
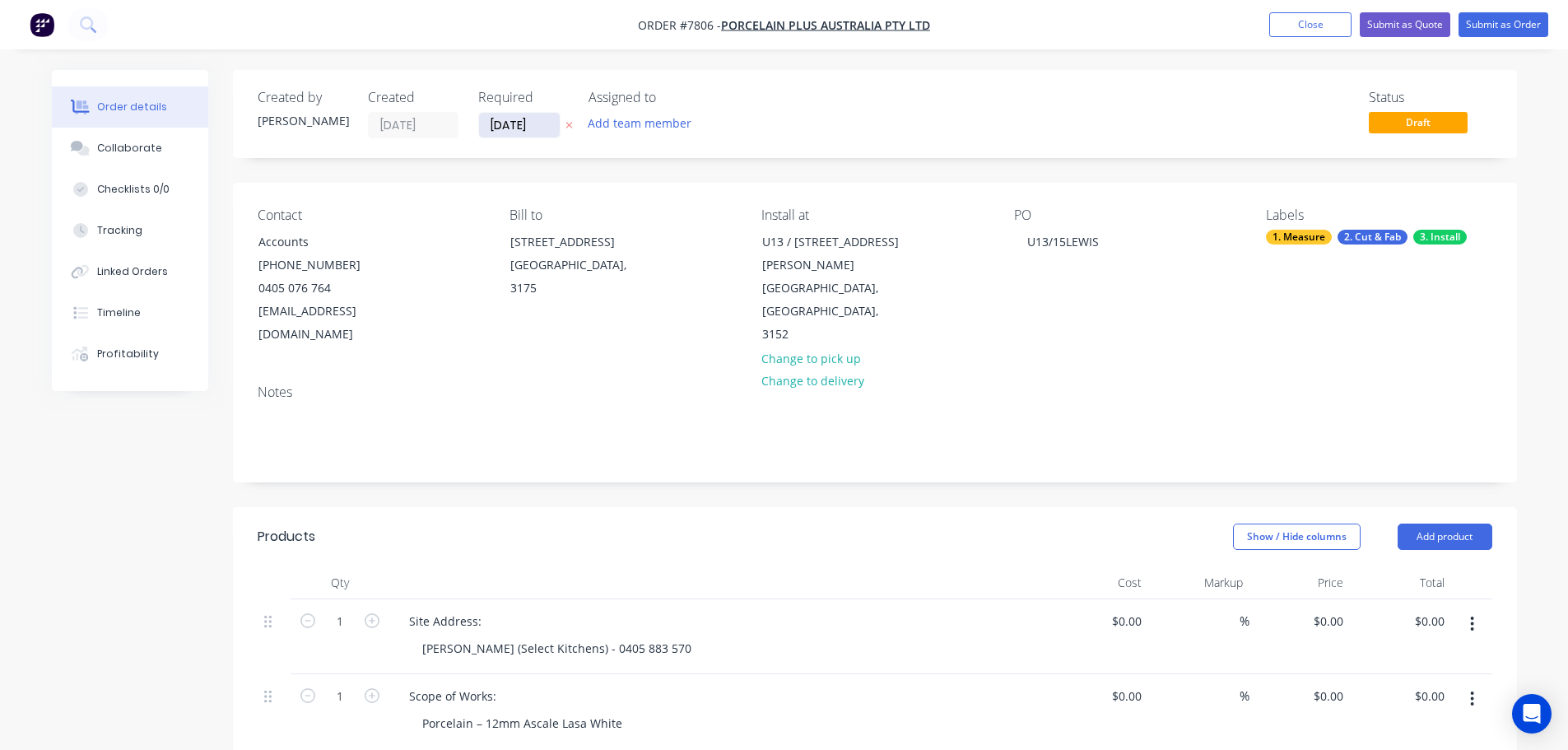
click at [504, 118] on input "[DATE]" at bounding box center [519, 125] width 81 height 24
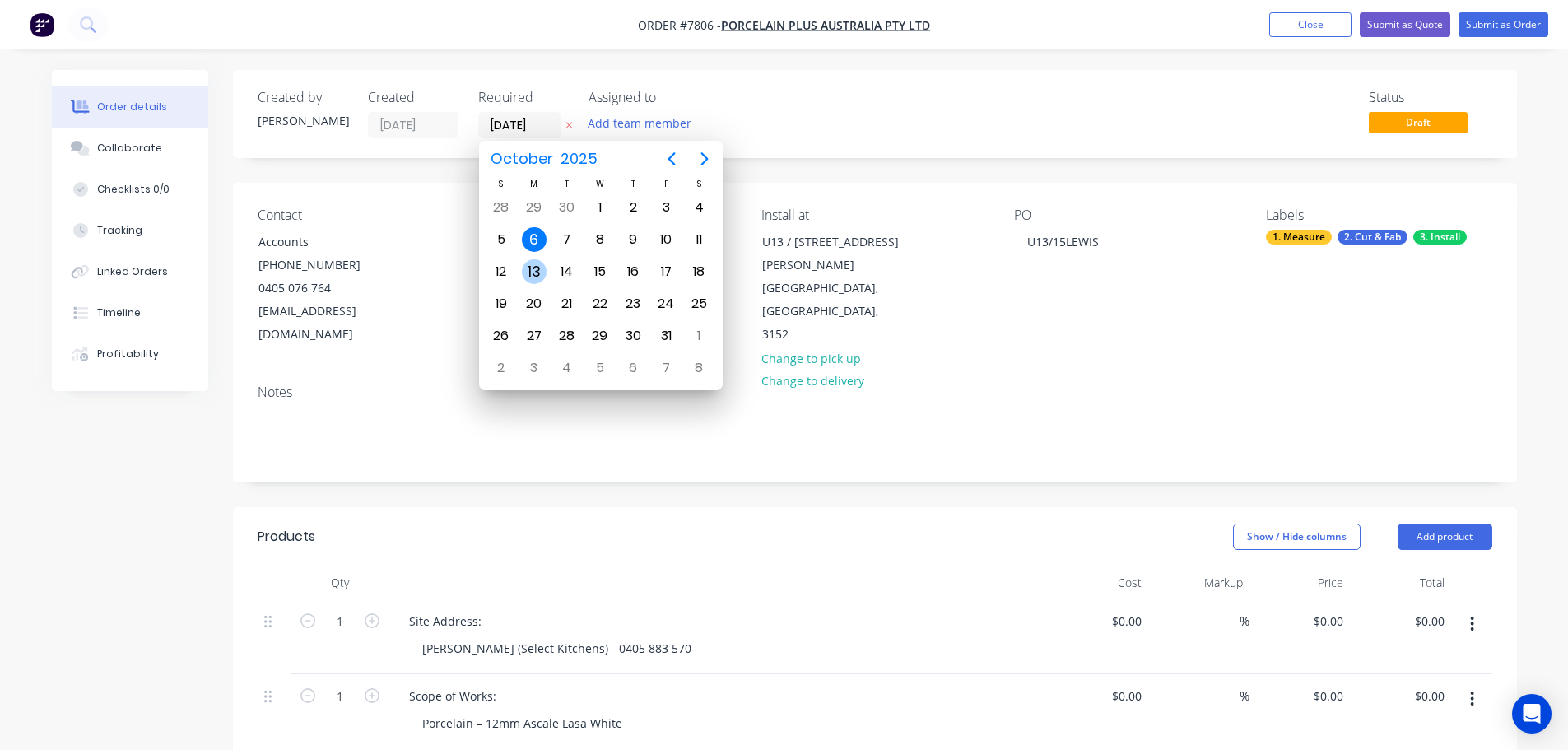
click at [538, 273] on div "13" at bounding box center [534, 271] width 24 height 24
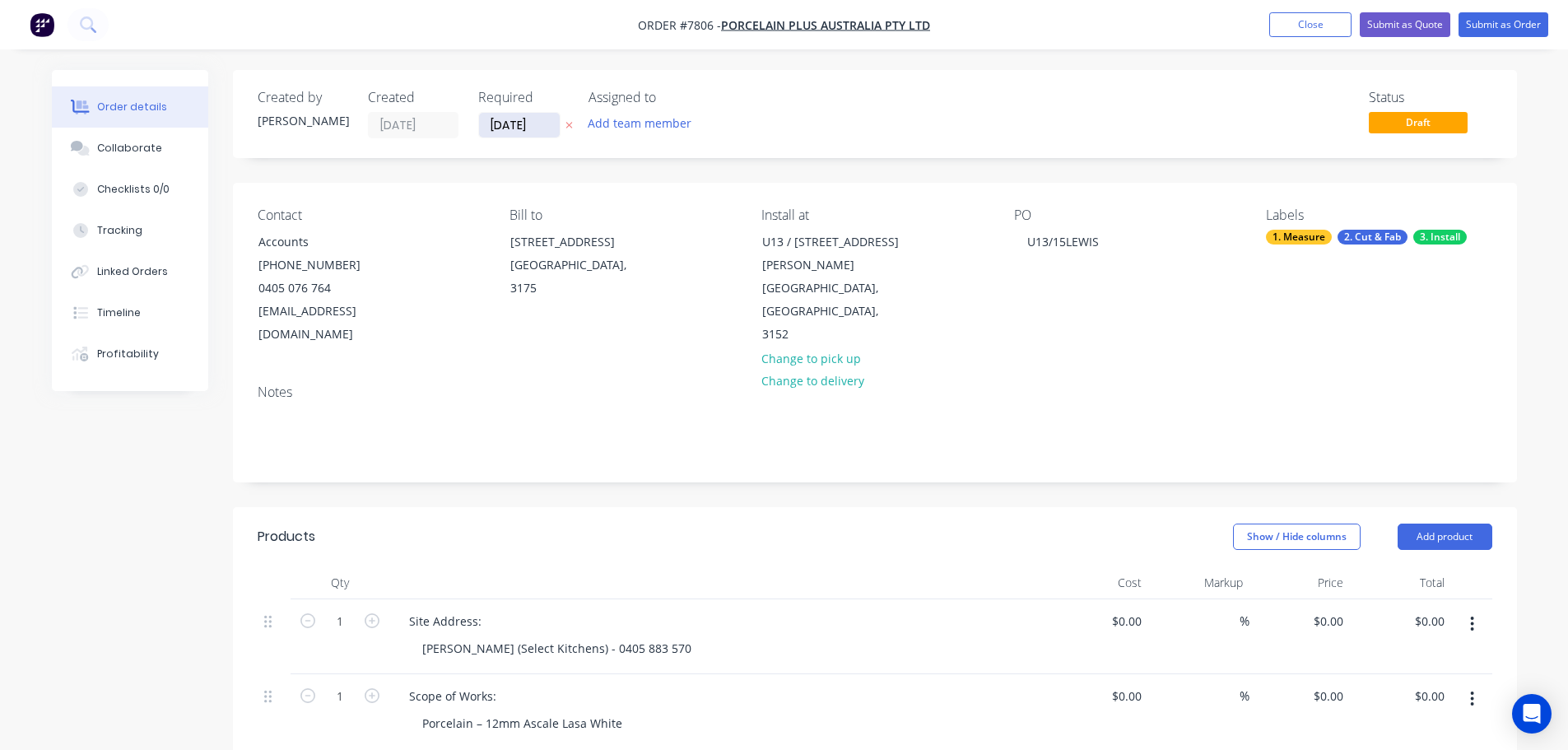
click at [532, 130] on input "[DATE]" at bounding box center [519, 125] width 81 height 24
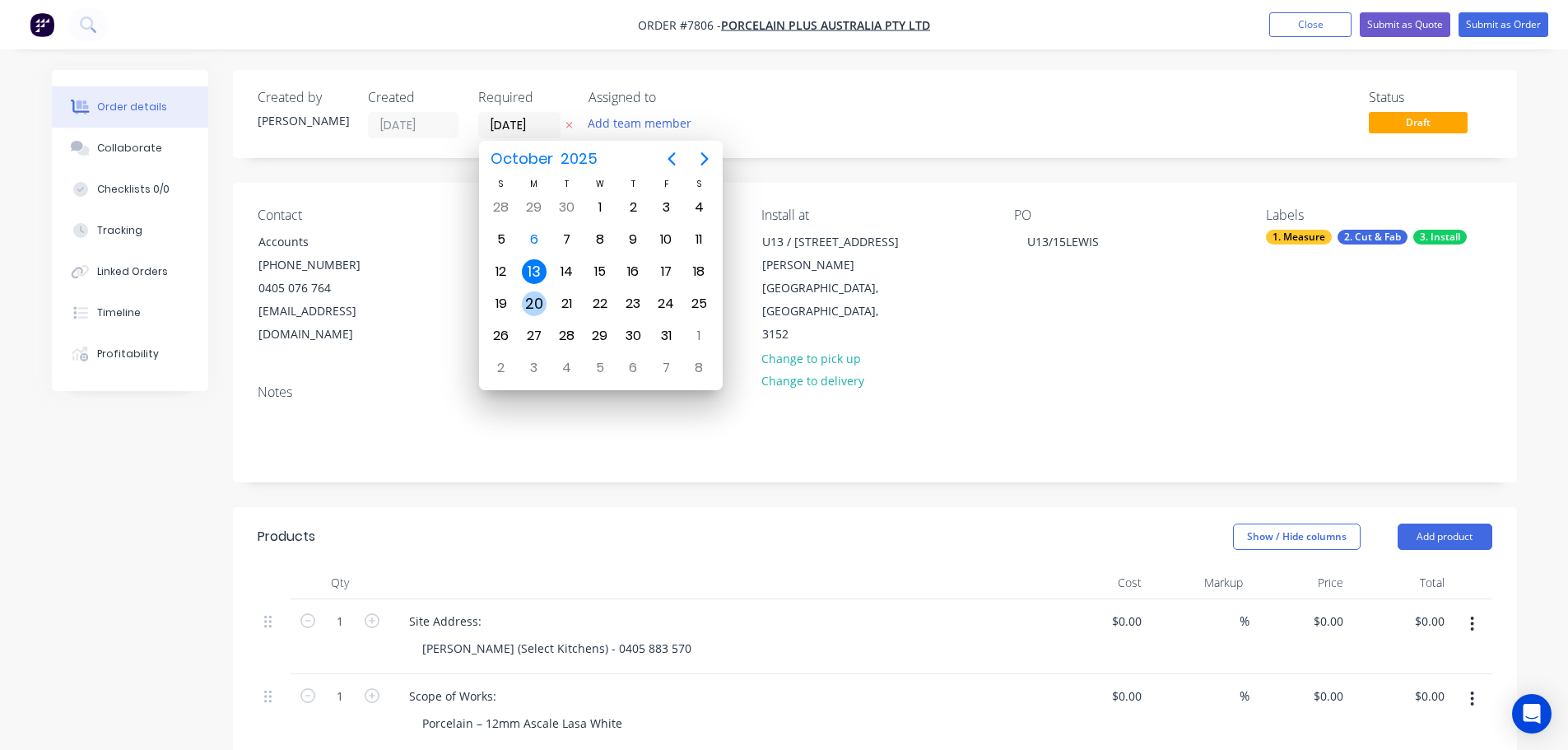
click at [526, 291] on div "20" at bounding box center [533, 303] width 33 height 31
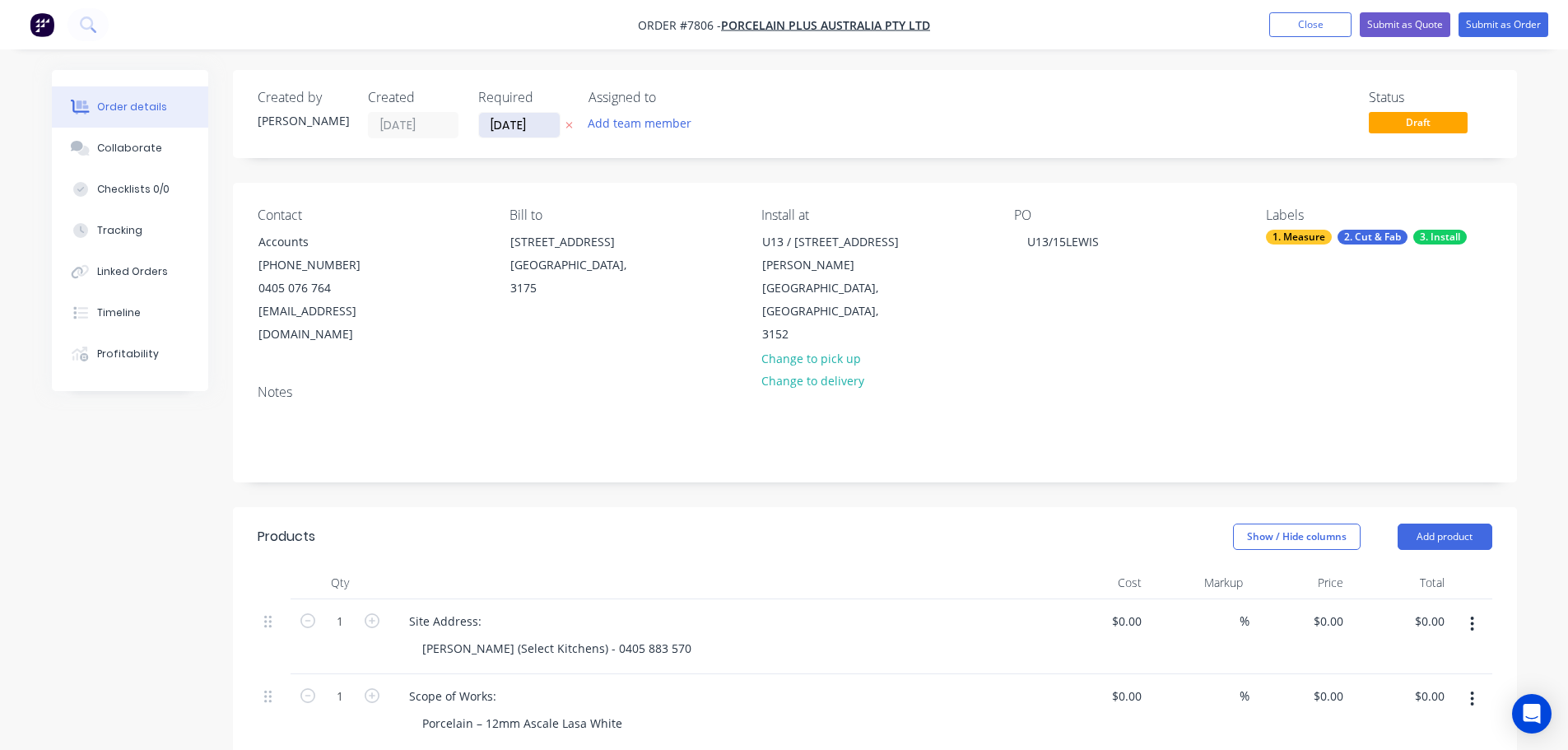
click at [524, 126] on input "[DATE]" at bounding box center [519, 125] width 81 height 24
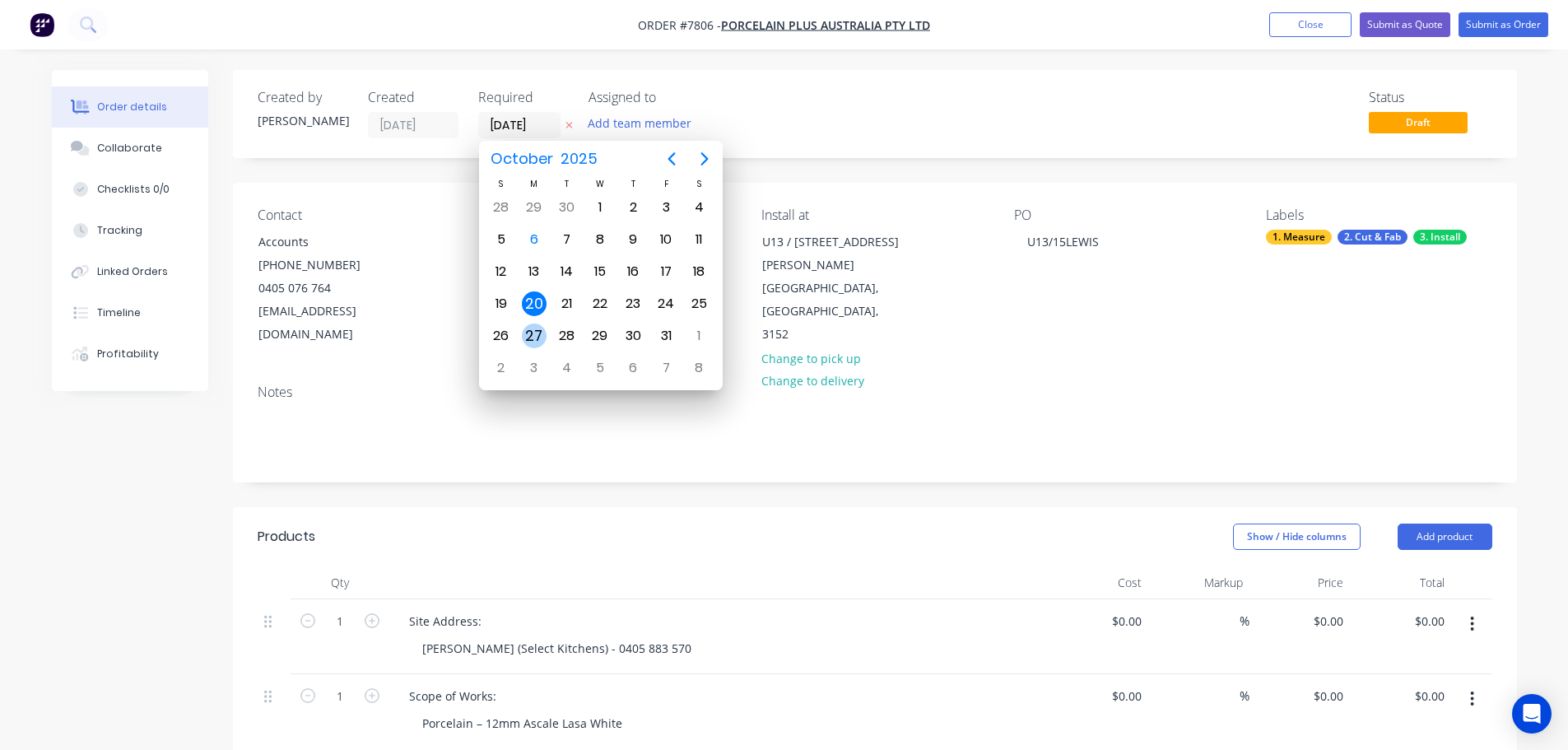
click at [537, 334] on div "27" at bounding box center [534, 336] width 24 height 24
type input "[DATE]"
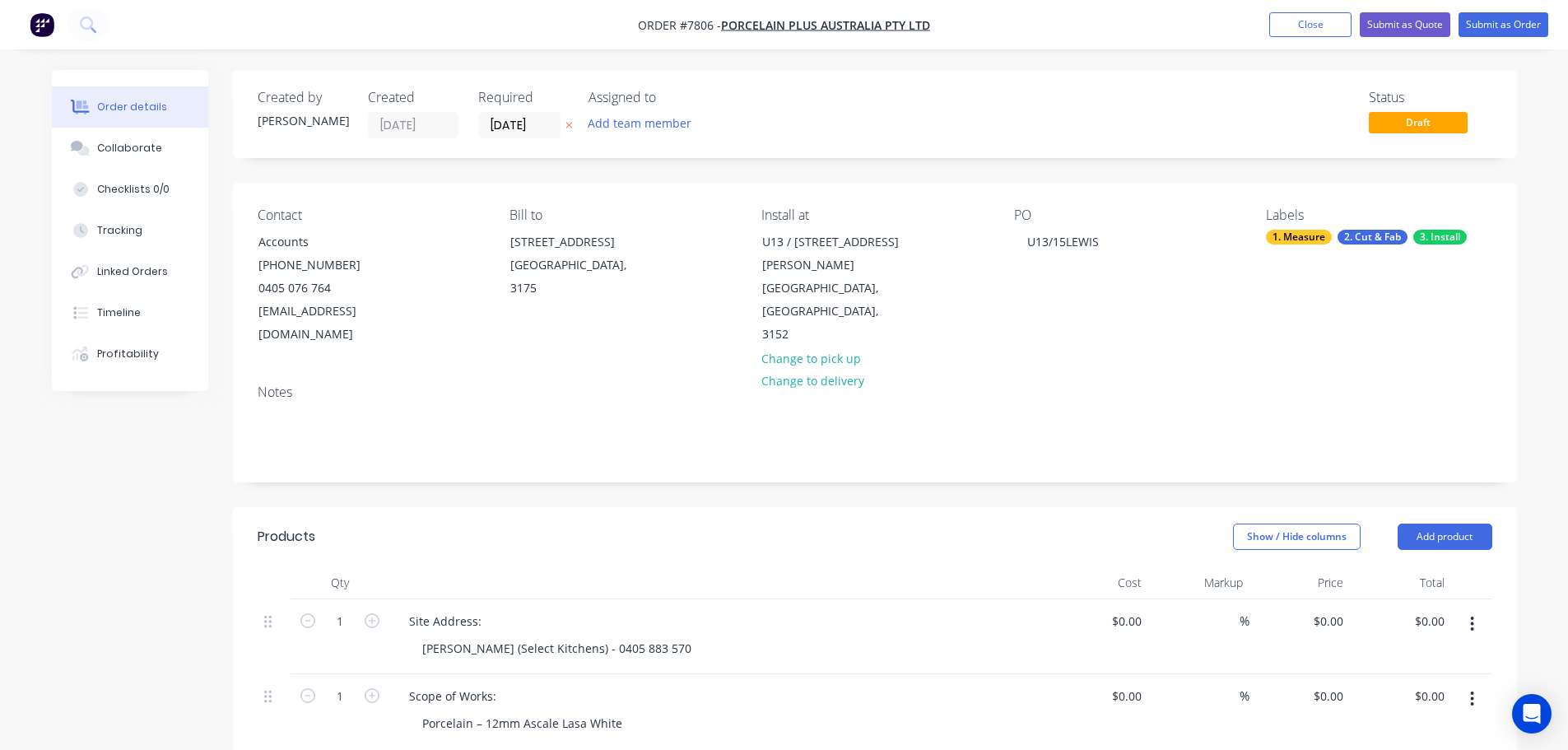
click at [1493, 41] on nav "Order #7806 - Porcelain Plus Australia Pty Ltd Add product Close Submit as Quot…" at bounding box center [784, 24] width 1568 height 50
click at [1495, 23] on button "Submit as Order" at bounding box center [1504, 24] width 90 height 24
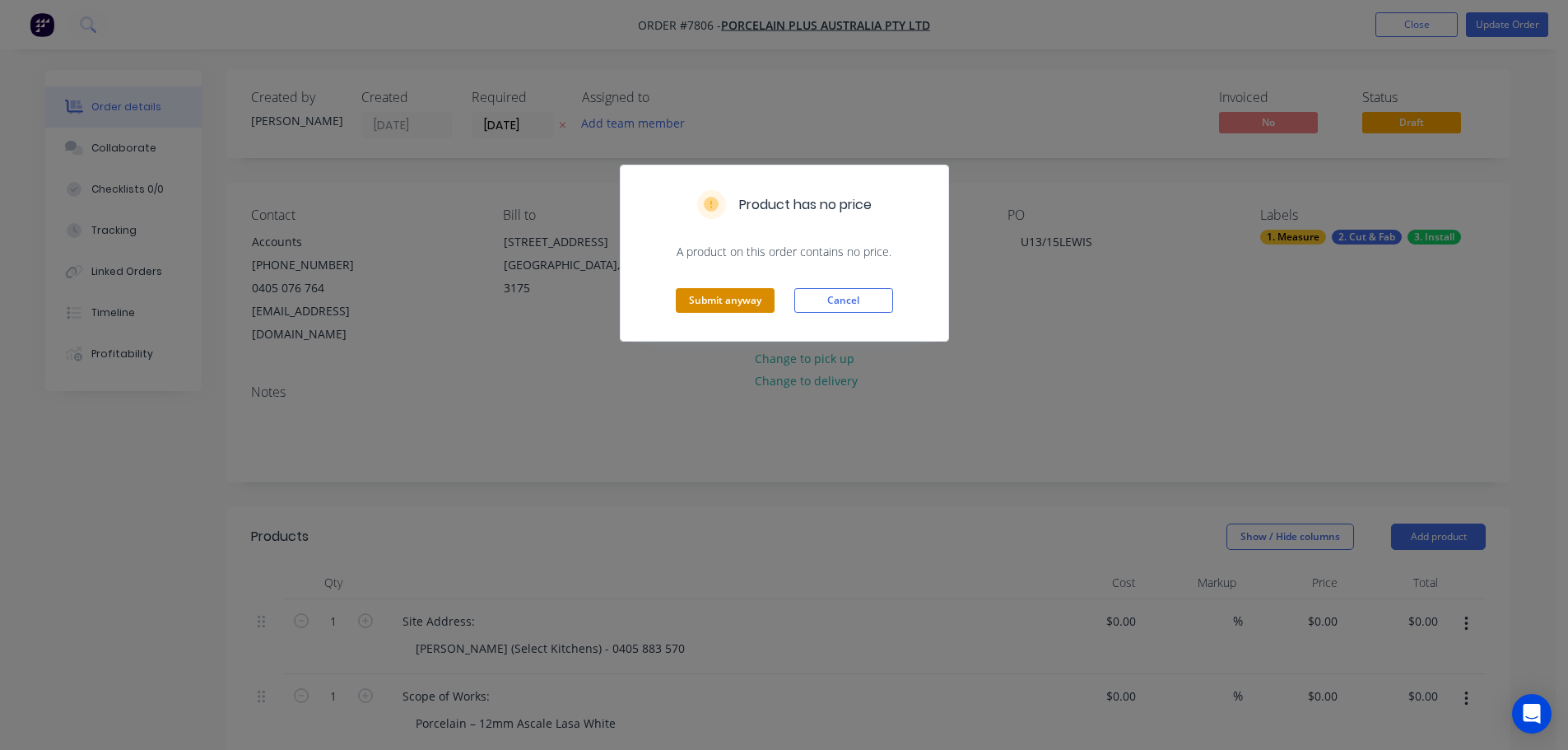
click at [751, 285] on div "Submit anyway Cancel" at bounding box center [784, 300] width 328 height 81
click at [759, 299] on button "Submit anyway" at bounding box center [725, 300] width 99 height 24
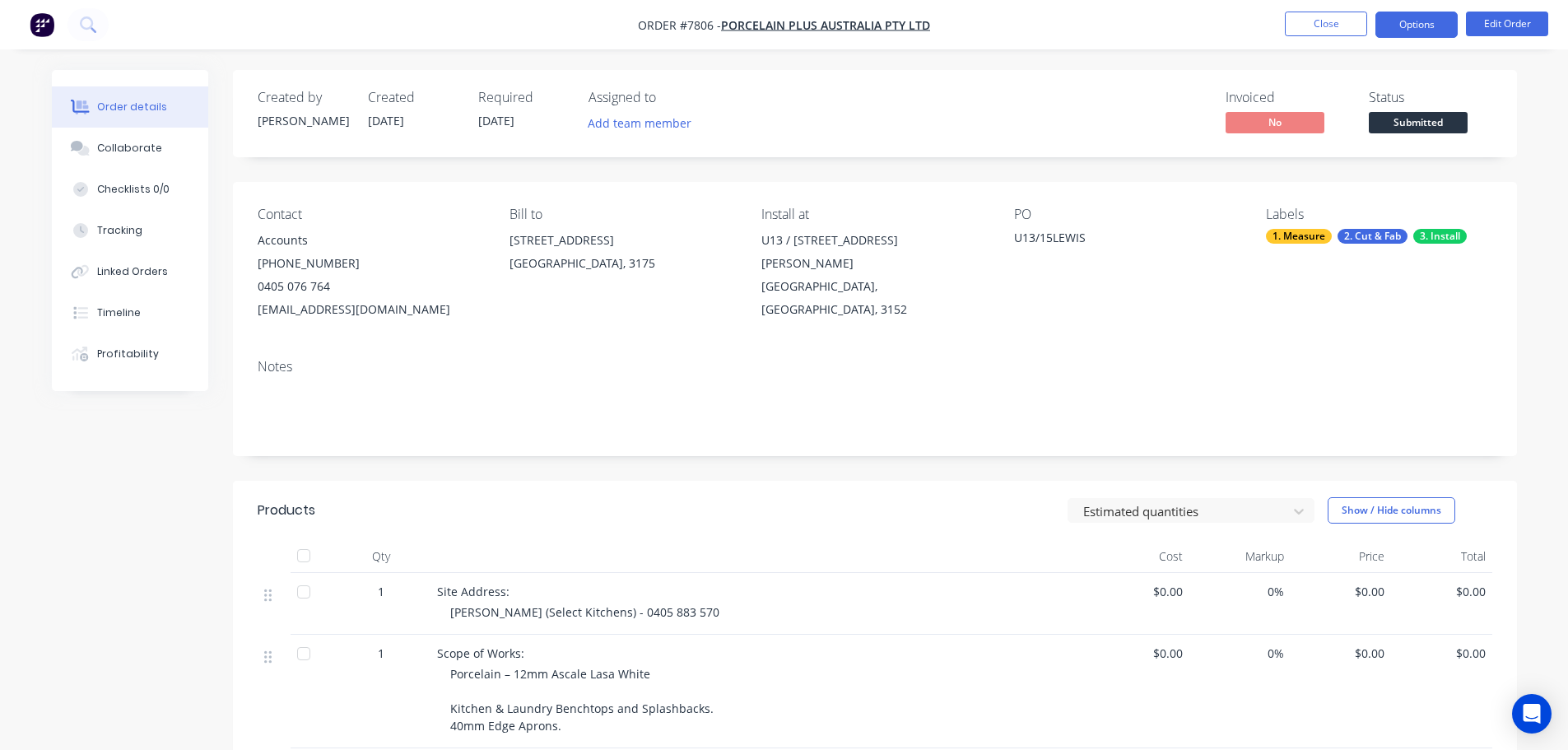
click at [1426, 24] on button "Options" at bounding box center [1417, 24] width 83 height 26
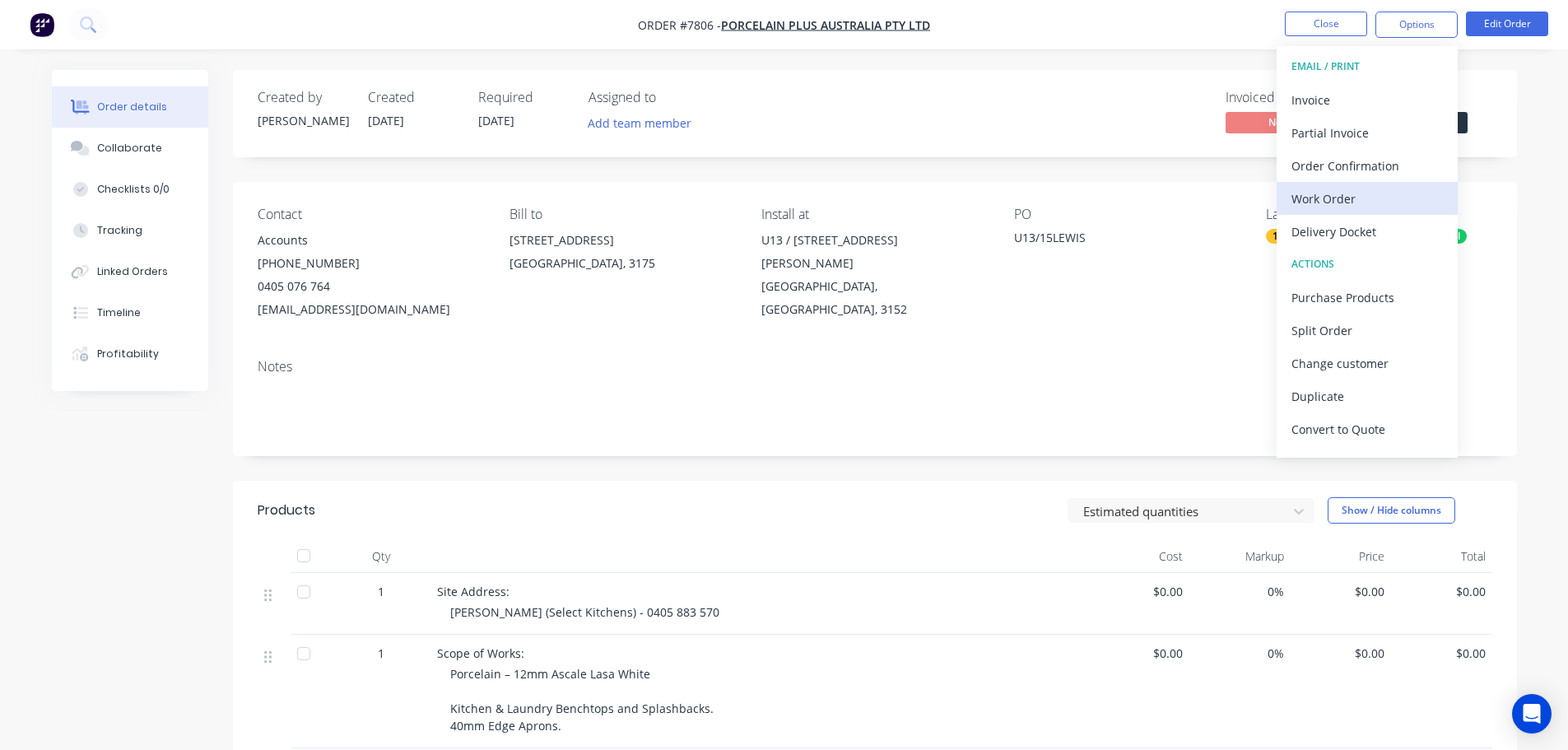
click at [1369, 201] on div "Work Order" at bounding box center [1367, 198] width 151 height 23
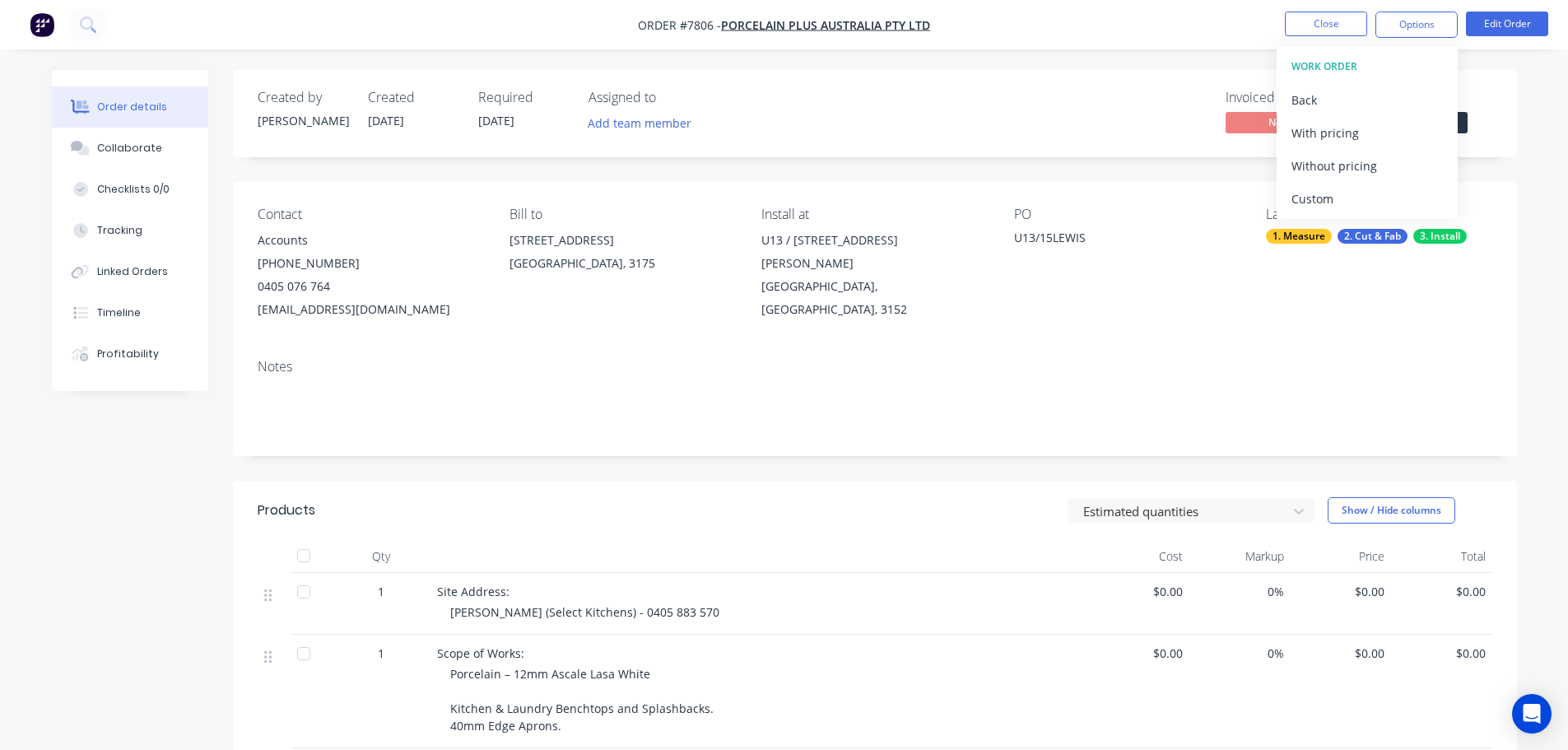
click at [1369, 201] on div "Custom" at bounding box center [1367, 198] width 151 height 23
click at [1370, 171] on div "Without pricing" at bounding box center [1367, 165] width 151 height 23
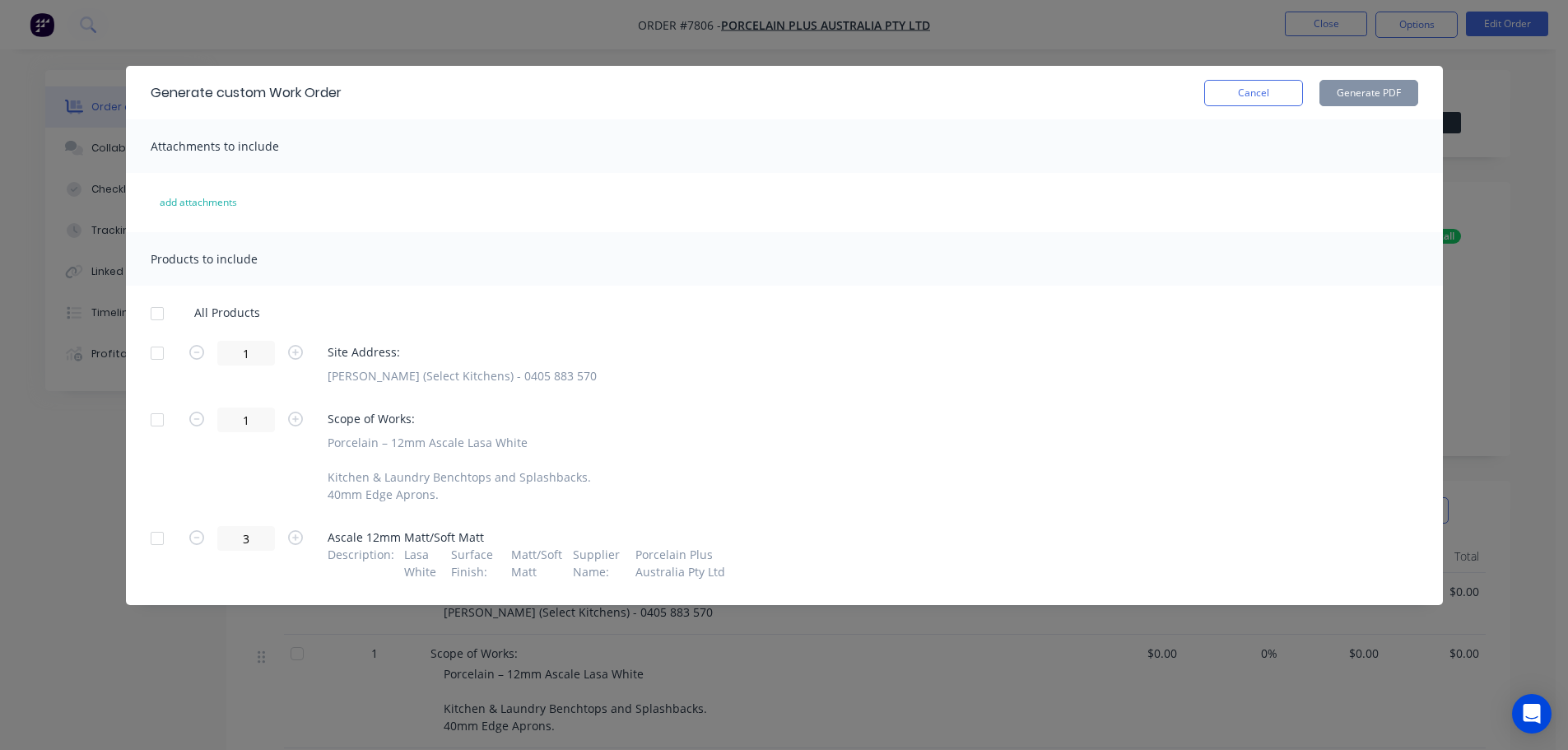
click at [150, 349] on div at bounding box center [157, 353] width 33 height 33
click at [156, 531] on div at bounding box center [157, 538] width 33 height 33
click at [1395, 88] on button "Generate PDF" at bounding box center [1368, 93] width 99 height 26
click at [1233, 100] on button "Cancel" at bounding box center [1253, 93] width 99 height 26
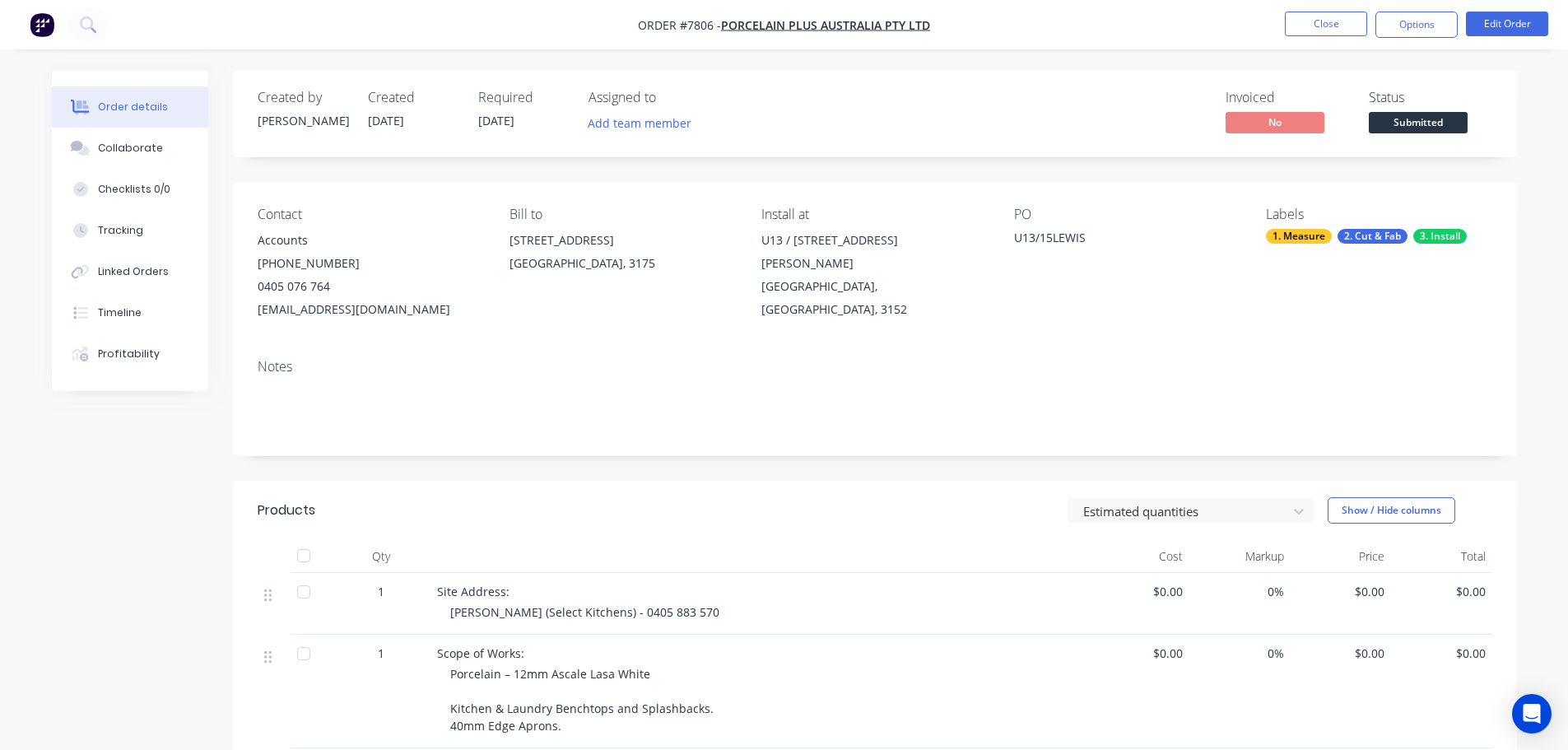
click at [1446, 134] on button "Submitted" at bounding box center [1418, 124] width 99 height 24
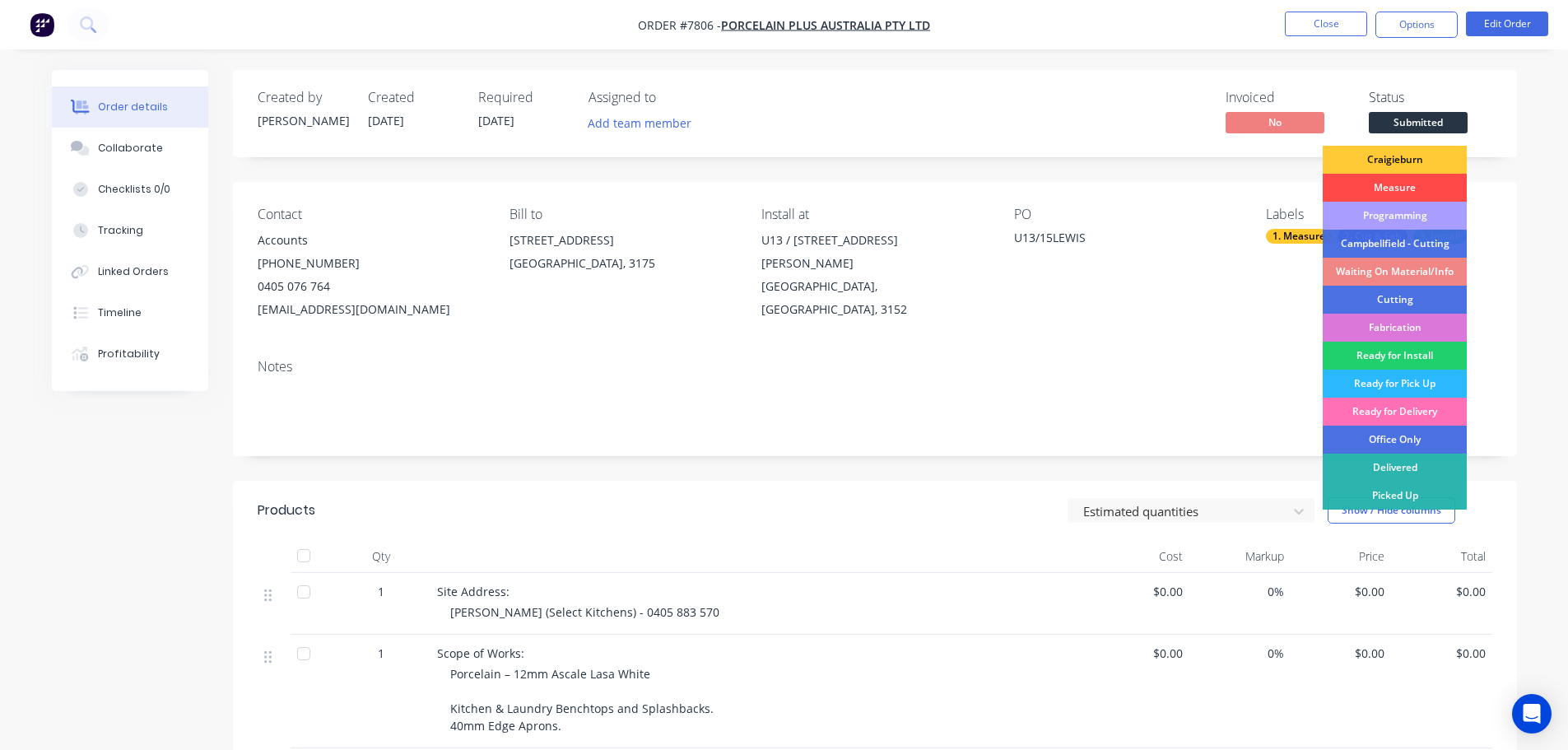
click at [1414, 188] on div "Measure" at bounding box center [1394, 188] width 144 height 28
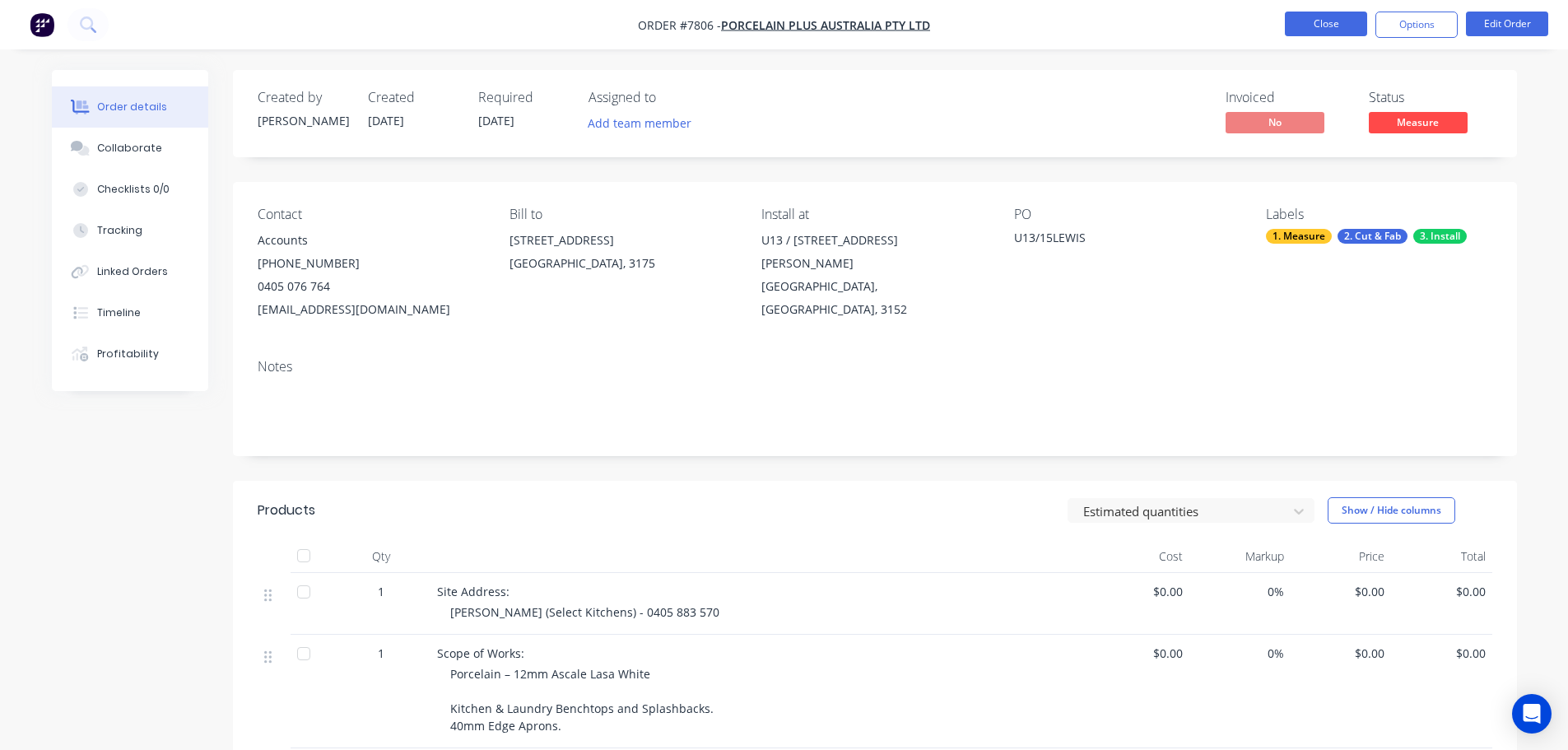
click at [1353, 18] on button "Close" at bounding box center [1327, 23] width 83 height 24
